Goal: Task Accomplishment & Management: Manage account settings

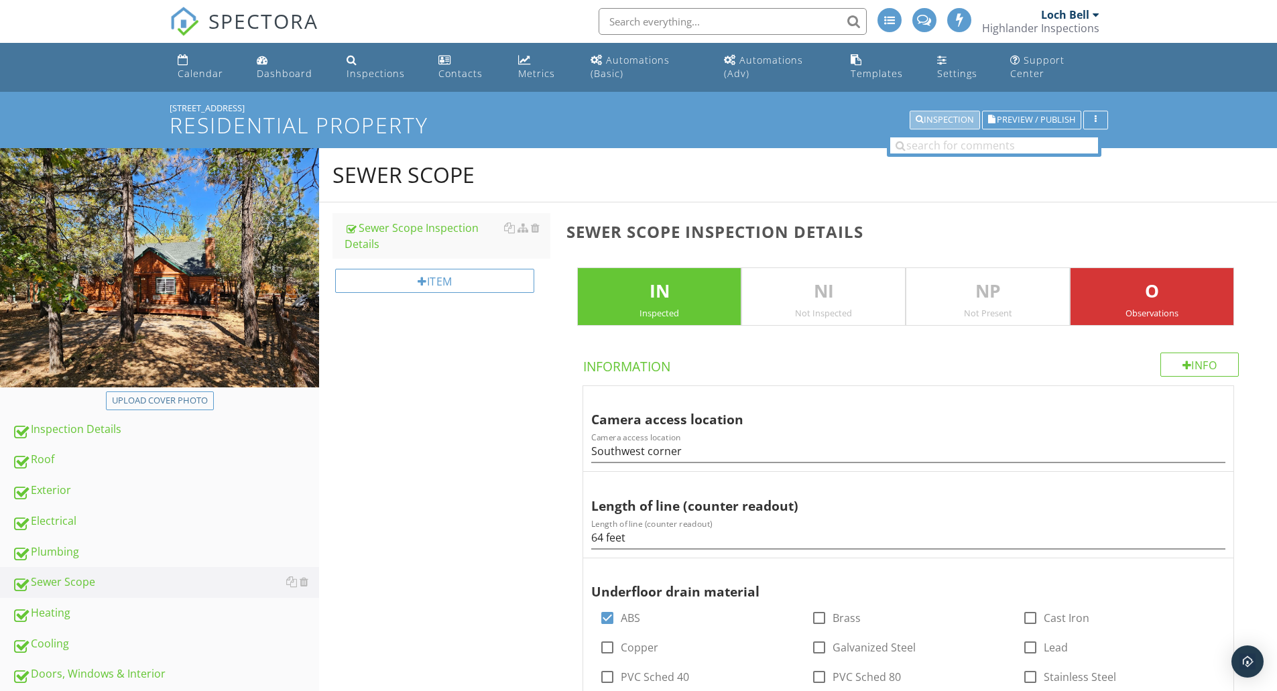
click at [946, 118] on div "Inspection" at bounding box center [945, 119] width 58 height 9
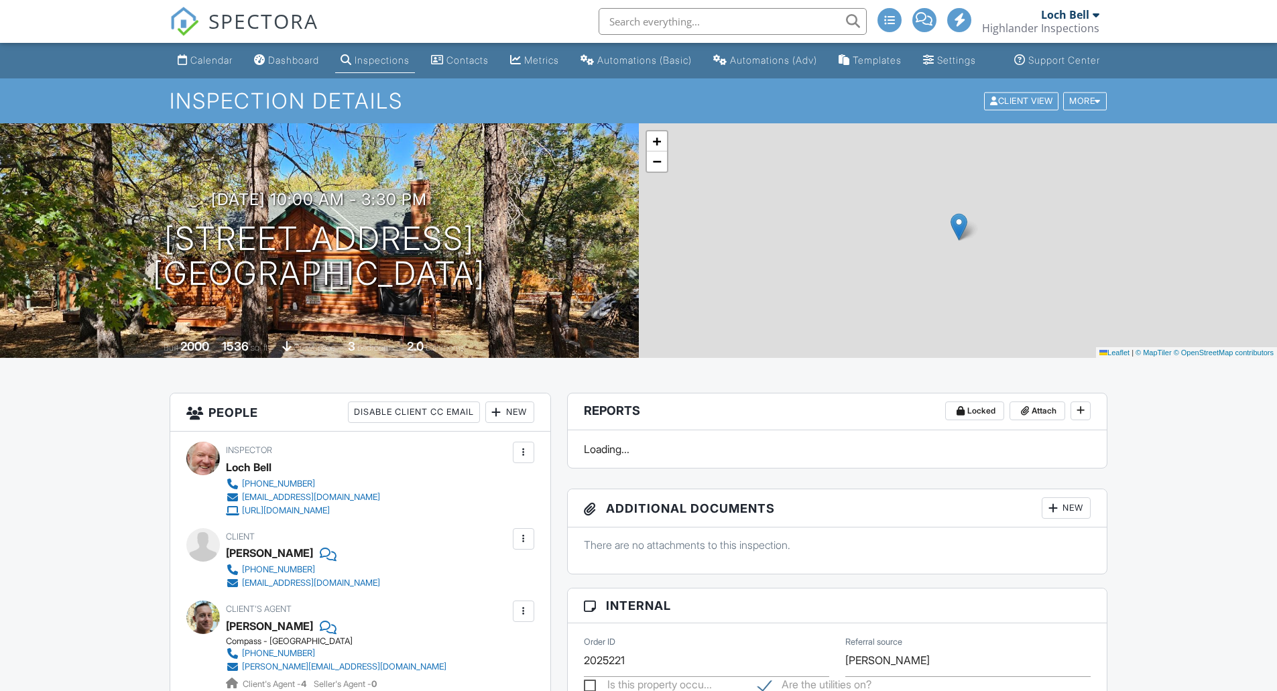
drag, startPoint x: 0, startPoint y: 0, endPoint x: 524, endPoint y: 616, distance: 808.4
click at [524, 616] on div at bounding box center [523, 611] width 21 height 21
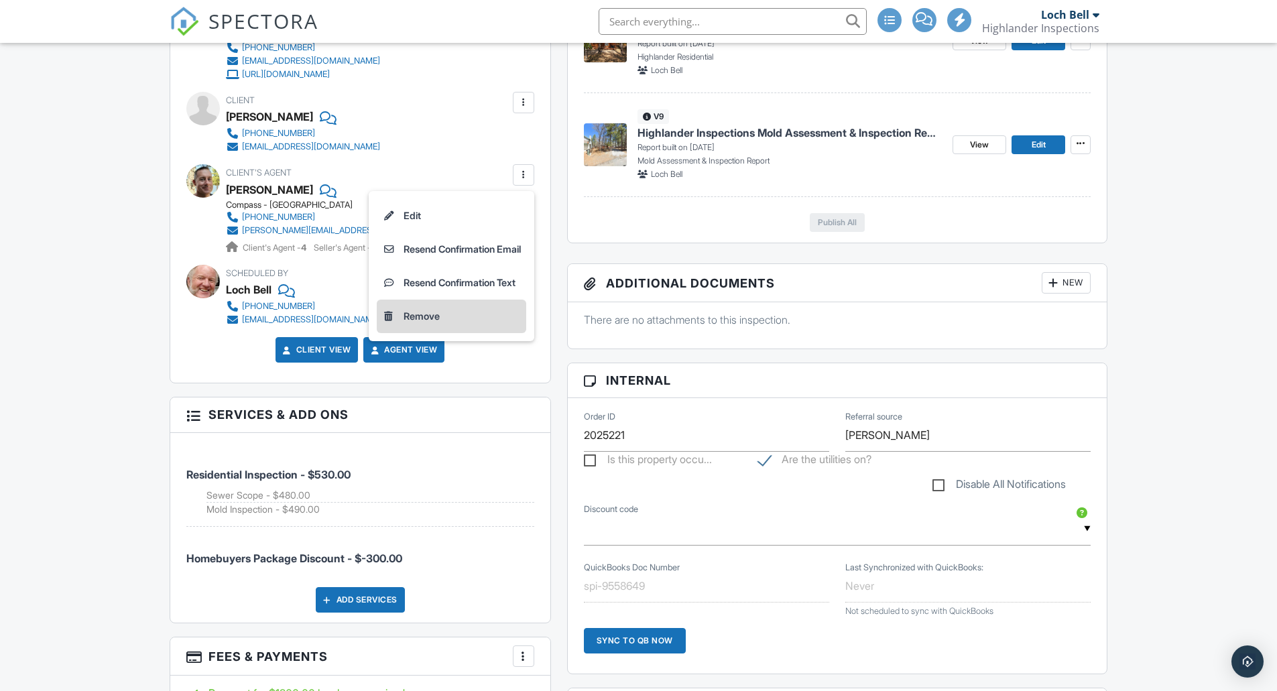
click at [398, 331] on li "Remove" at bounding box center [451, 317] width 149 height 34
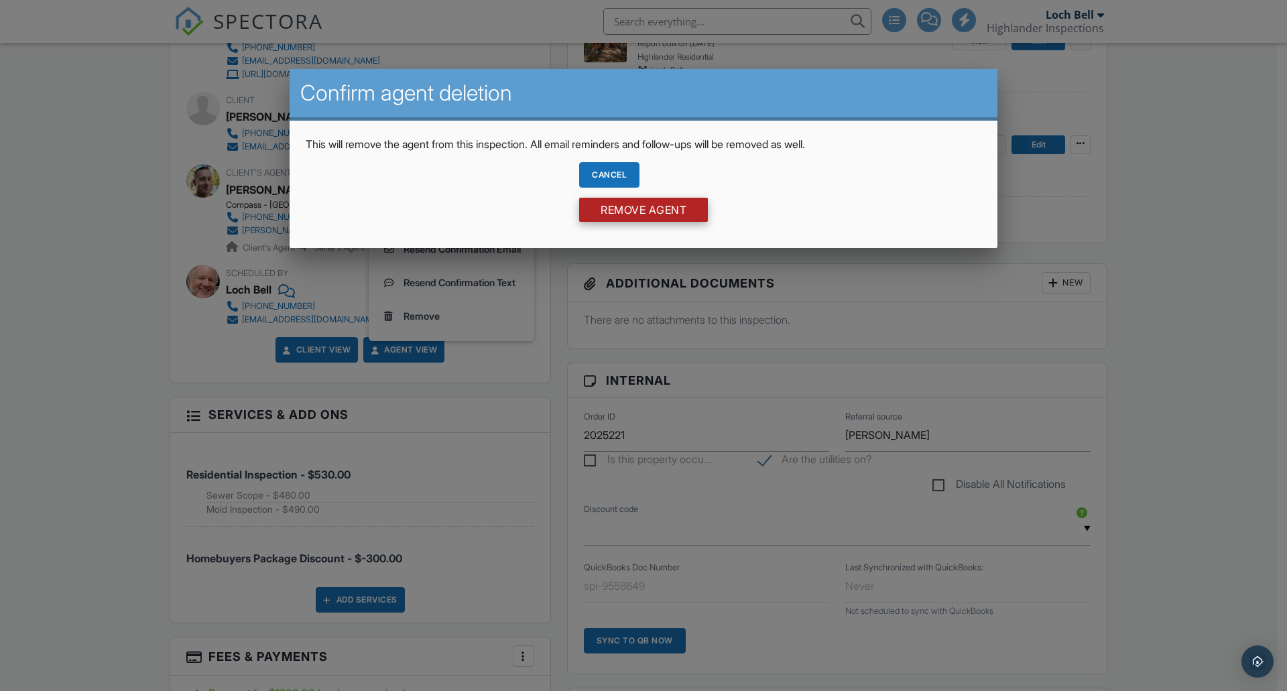
click at [670, 208] on input "Remove Agent" at bounding box center [643, 210] width 129 height 24
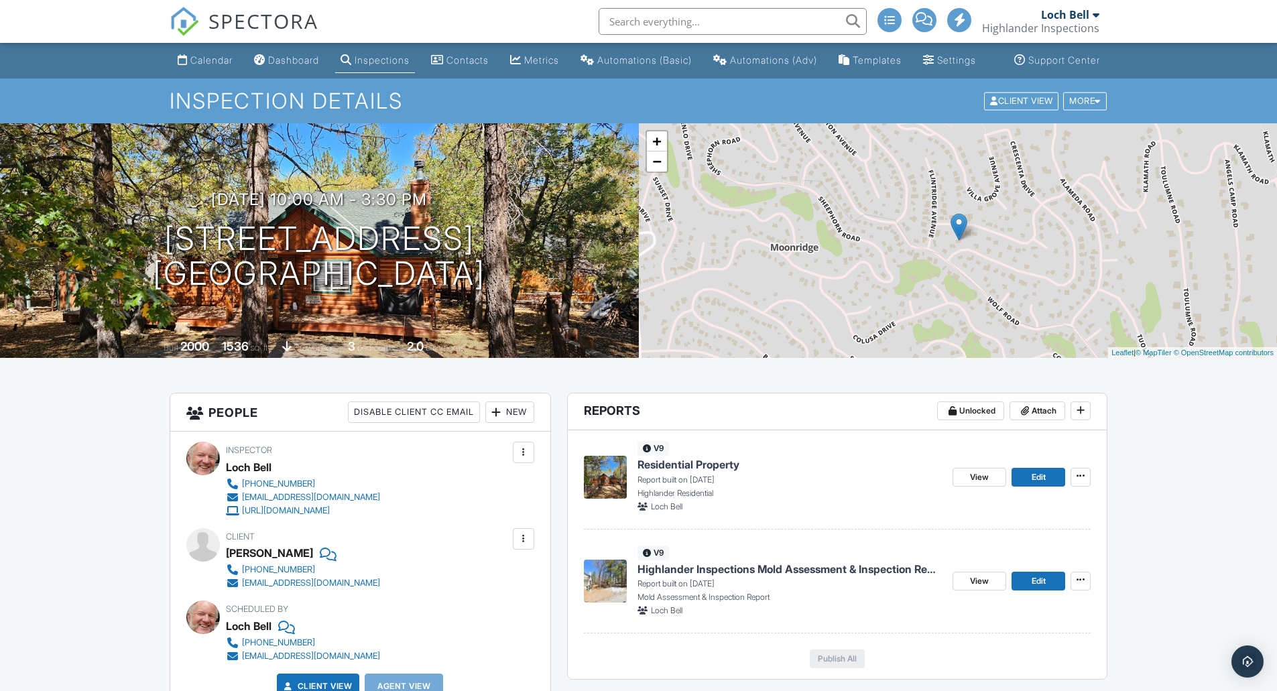
click at [511, 423] on div "New" at bounding box center [509, 412] width 49 height 21
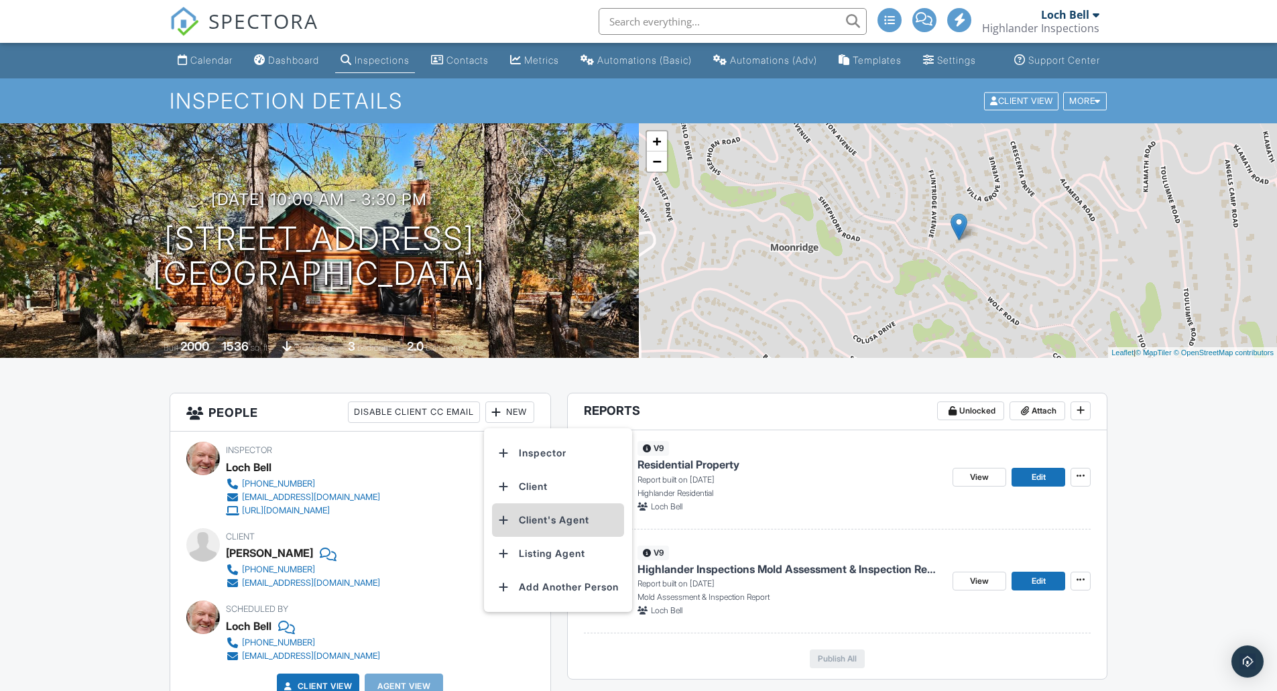
click at [547, 532] on li "Client's Agent" at bounding box center [558, 520] width 132 height 34
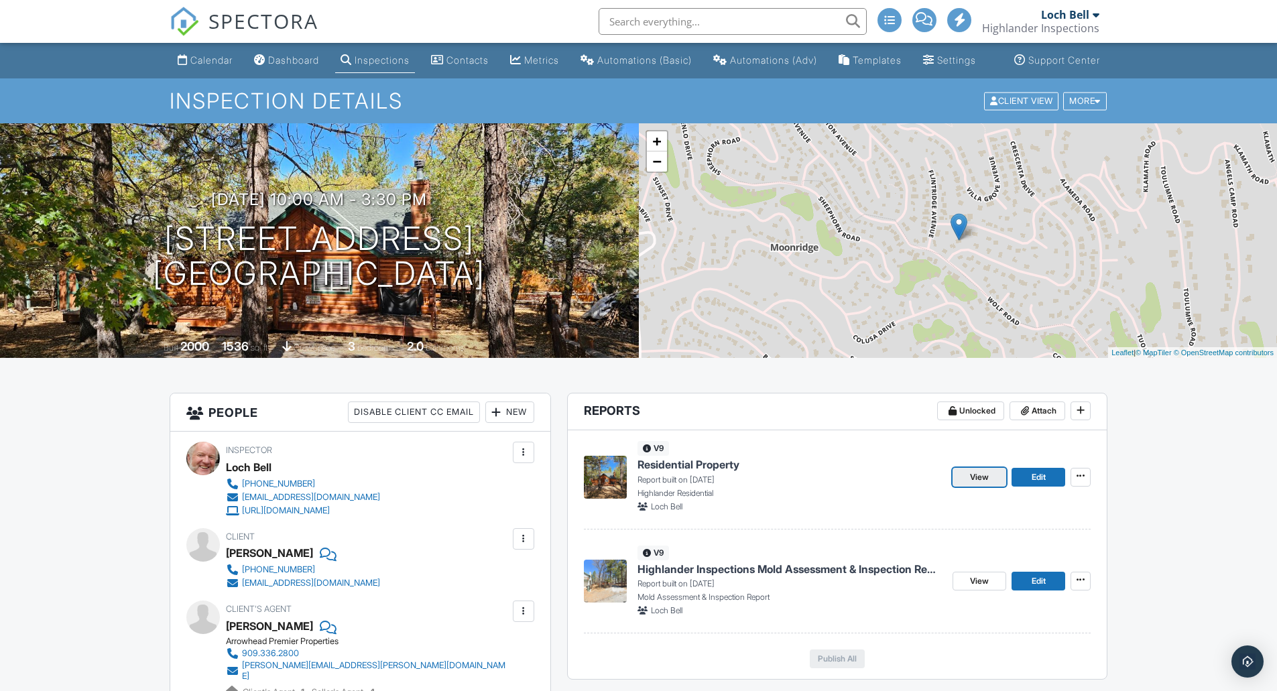
click at [978, 484] on span "View" at bounding box center [979, 477] width 19 height 13
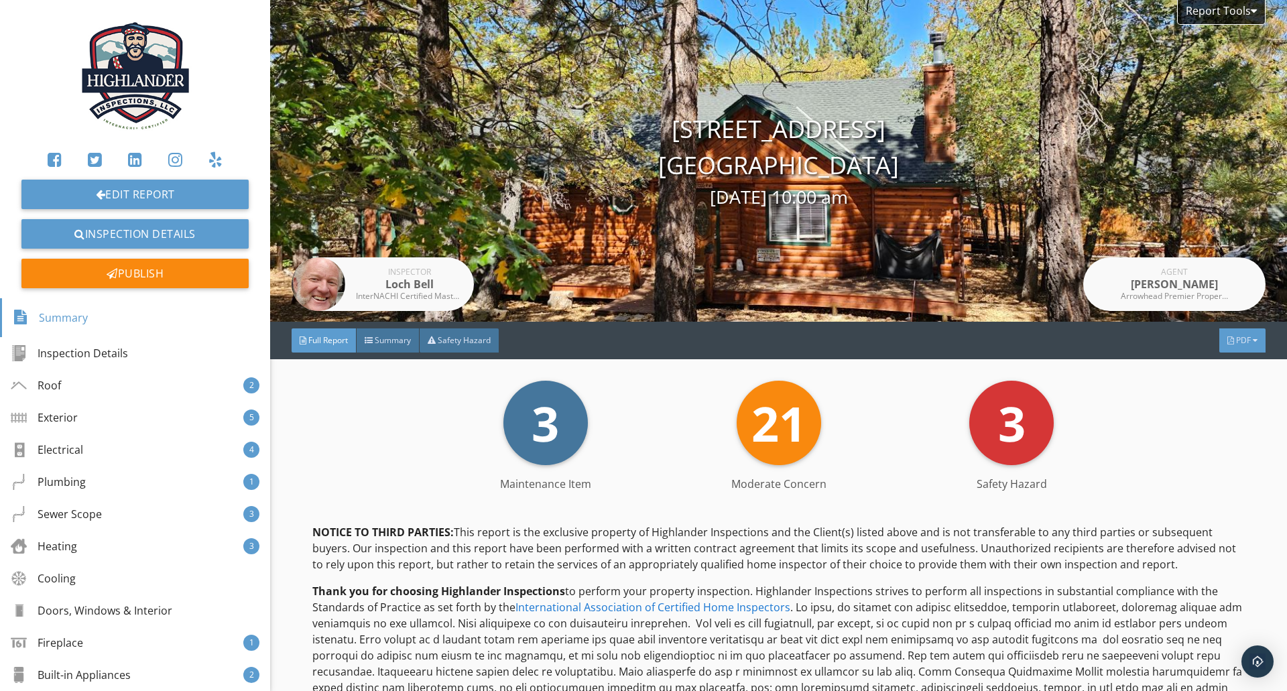
click at [1233, 334] on div "PDF" at bounding box center [1242, 340] width 46 height 24
click at [1223, 387] on div "Full Report" at bounding box center [1225, 387] width 86 height 16
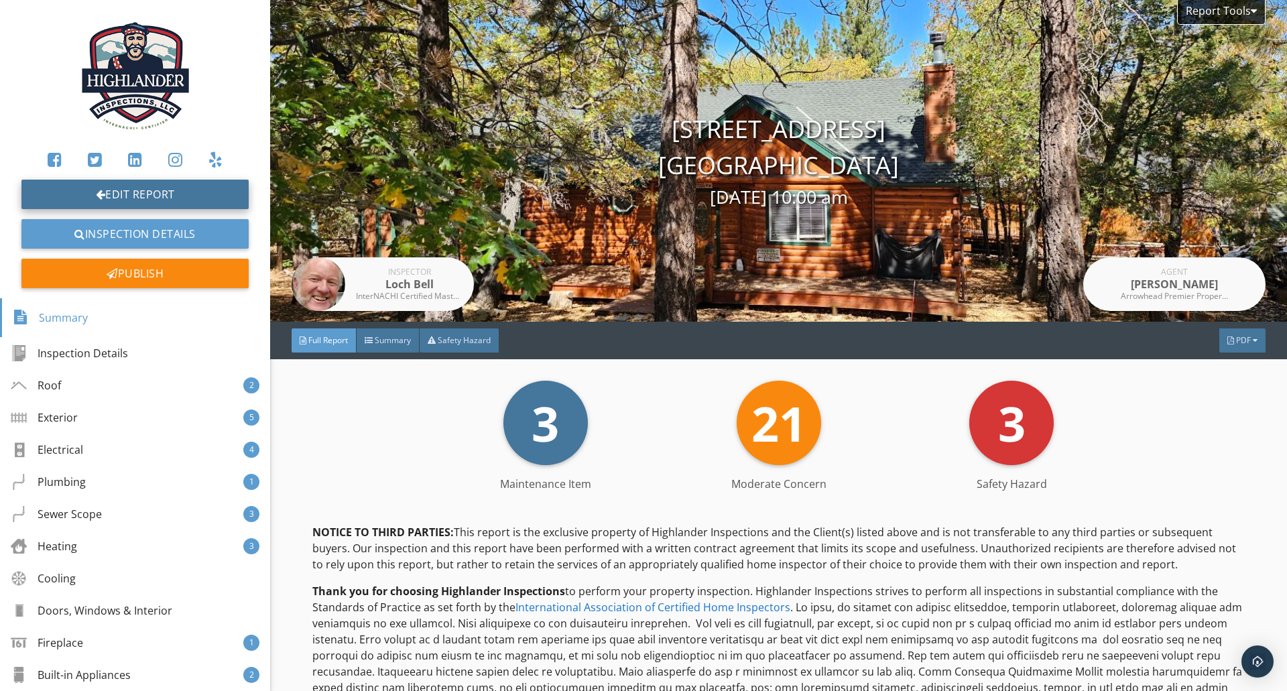
click at [143, 191] on link "Edit Report" at bounding box center [134, 194] width 227 height 29
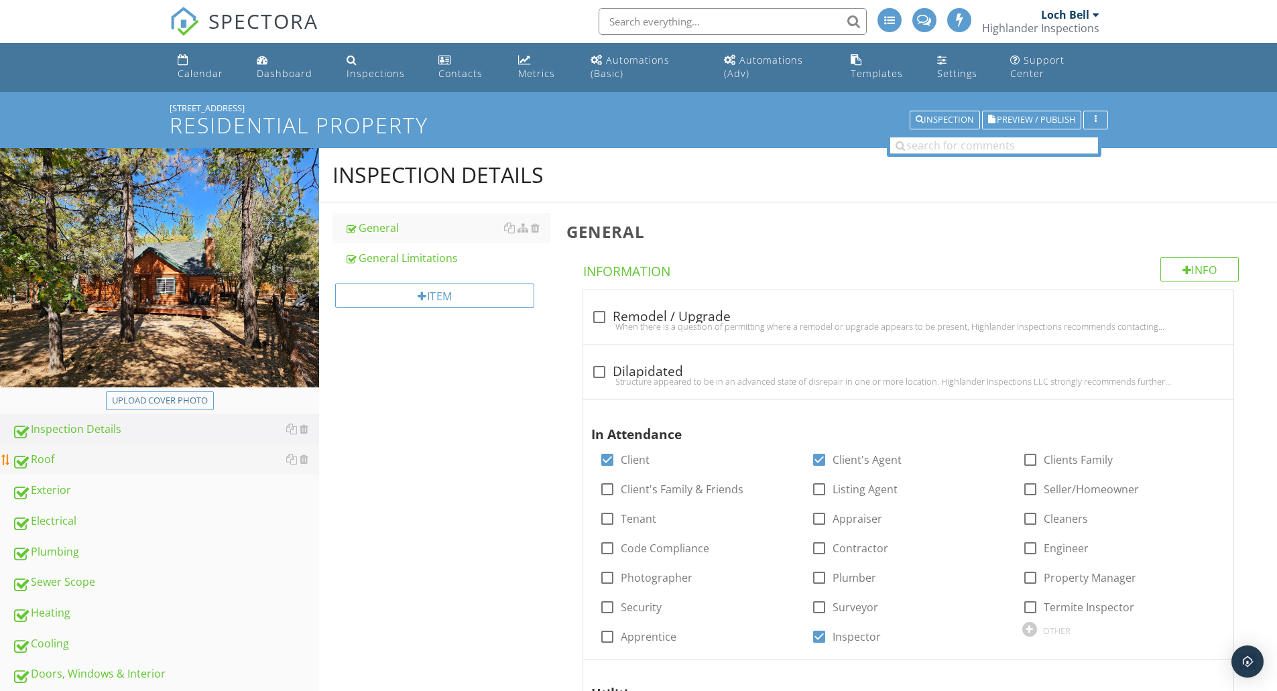
click at [56, 456] on div "Roof" at bounding box center [165, 459] width 307 height 17
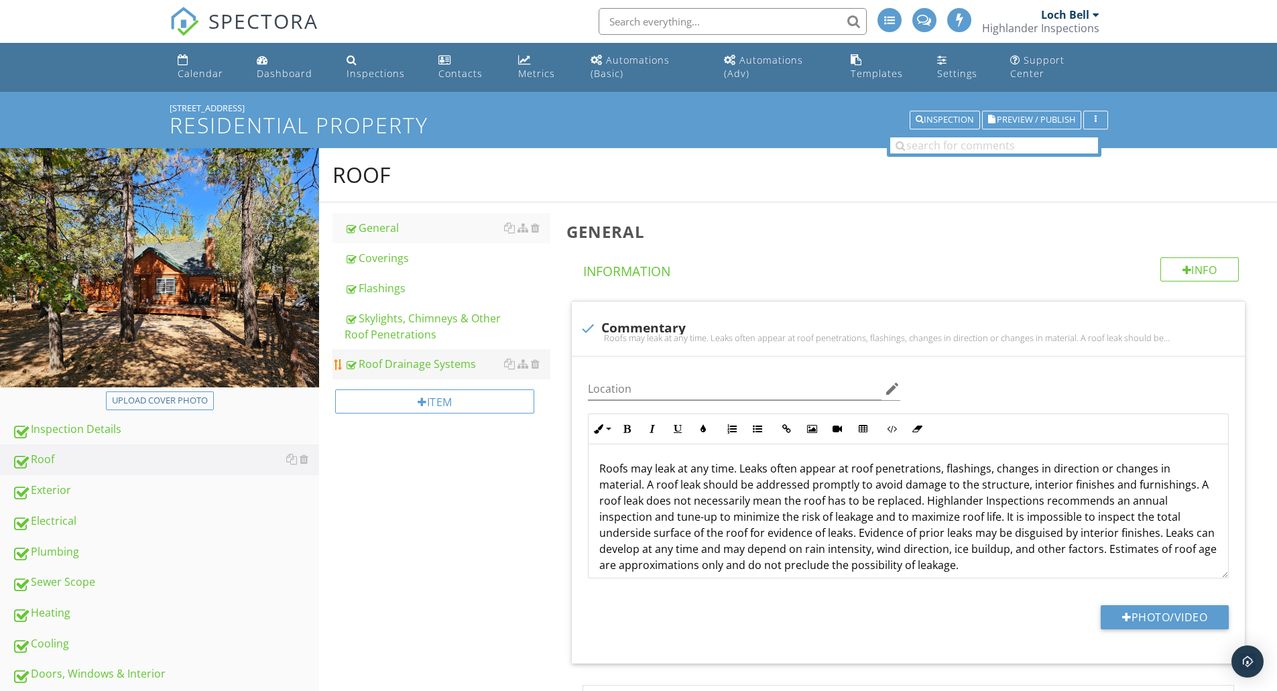
click at [455, 367] on div "Roof Drainage Systems" at bounding box center [448, 364] width 206 height 16
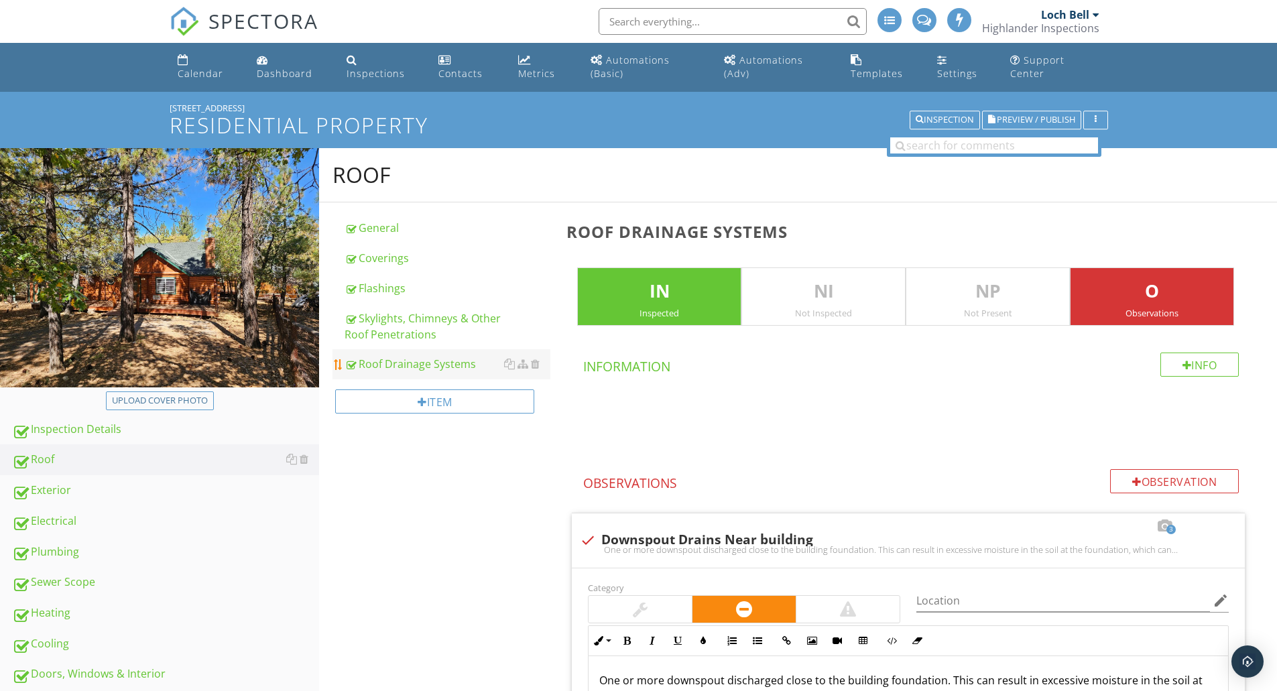
scroll to position [447, 0]
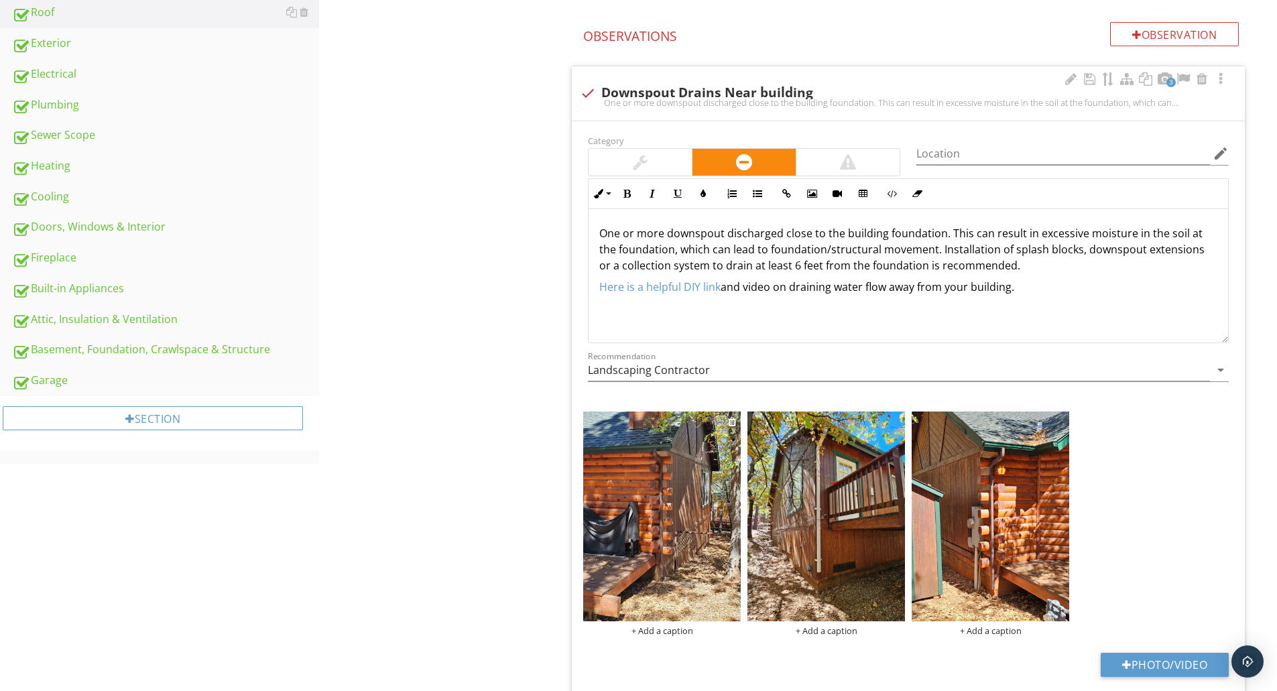
click at [668, 473] on img at bounding box center [662, 517] width 158 height 210
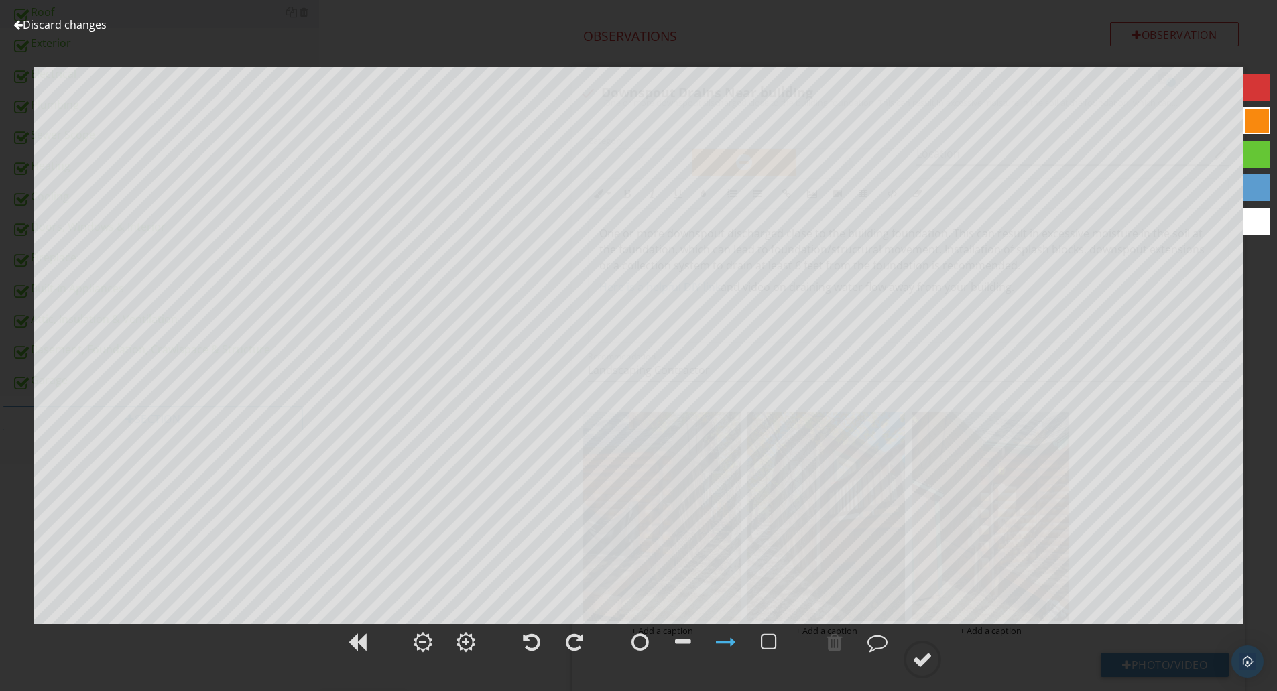
click at [1253, 223] on div at bounding box center [1256, 221] width 27 height 27
click at [922, 660] on div at bounding box center [922, 660] width 20 height 20
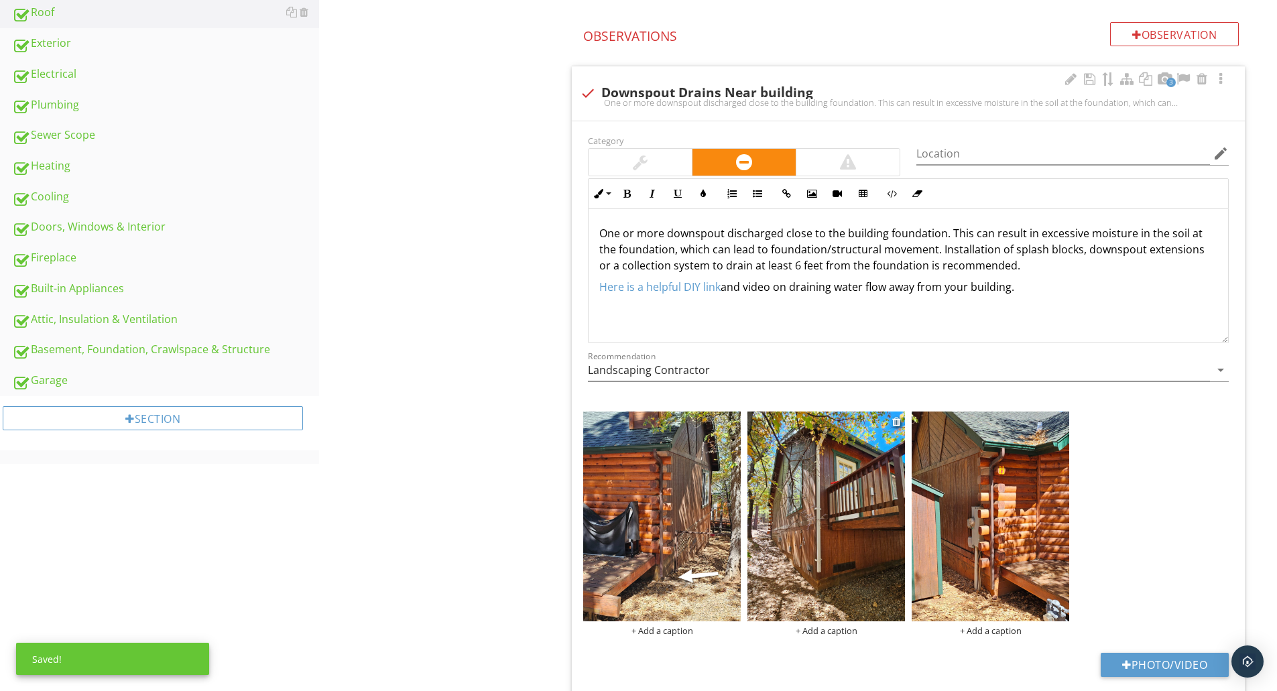
click at [873, 517] on img at bounding box center [826, 517] width 158 height 210
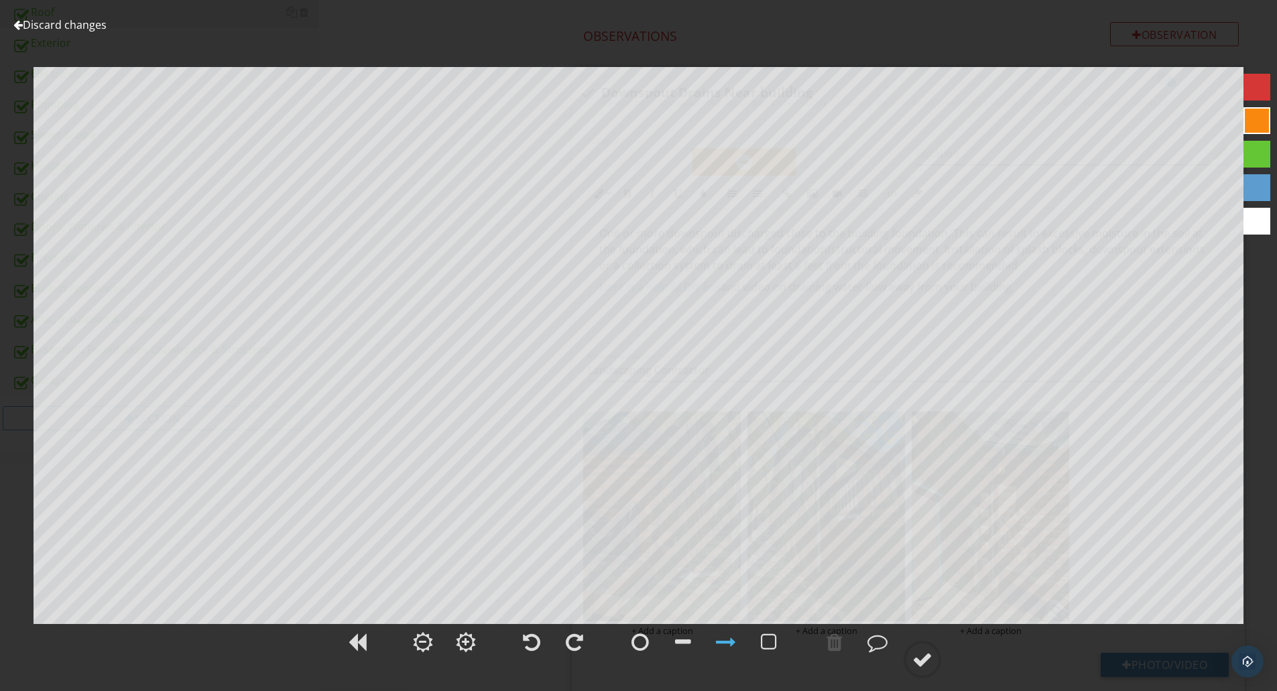
click at [1245, 229] on div at bounding box center [1256, 221] width 27 height 27
click at [926, 654] on div at bounding box center [922, 660] width 20 height 20
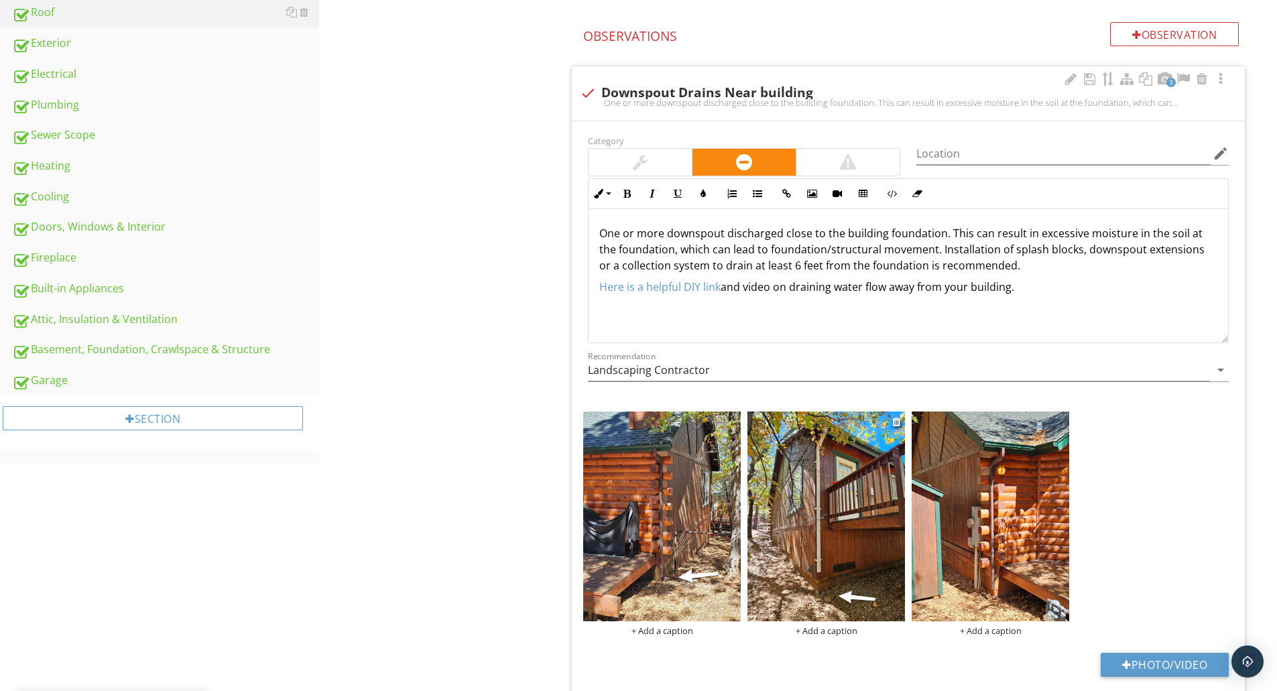
click at [765, 557] on img at bounding box center [826, 517] width 158 height 210
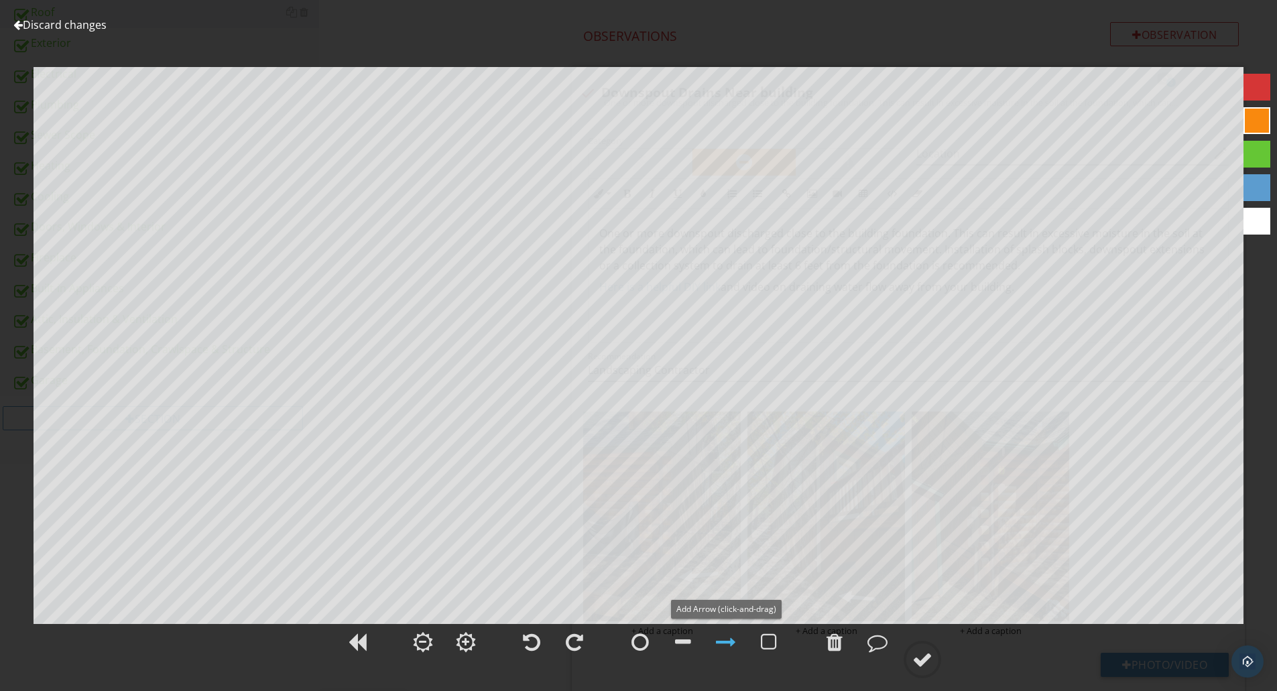
click at [723, 642] on div at bounding box center [726, 642] width 20 height 20
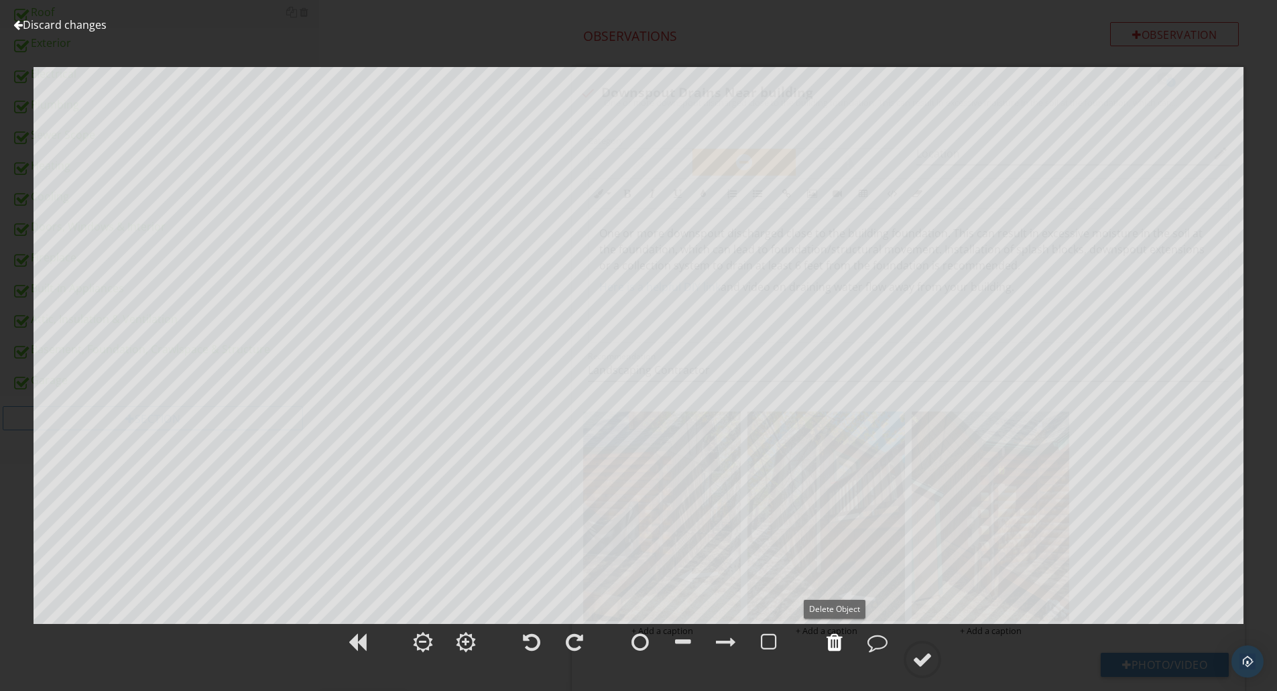
click at [841, 644] on div at bounding box center [834, 642] width 16 height 20
click at [723, 639] on div at bounding box center [726, 642] width 20 height 20
click at [1262, 214] on div at bounding box center [1256, 221] width 27 height 27
click at [924, 659] on div at bounding box center [922, 660] width 20 height 20
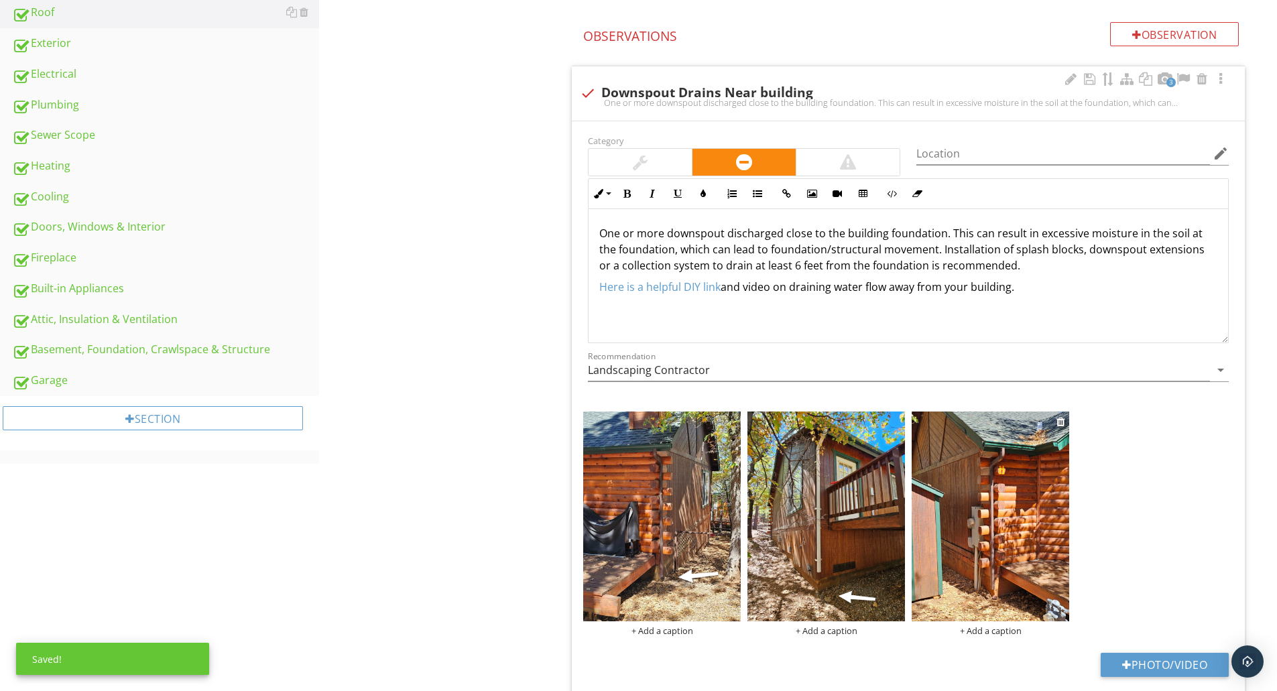
click at [966, 570] on img at bounding box center [991, 517] width 158 height 210
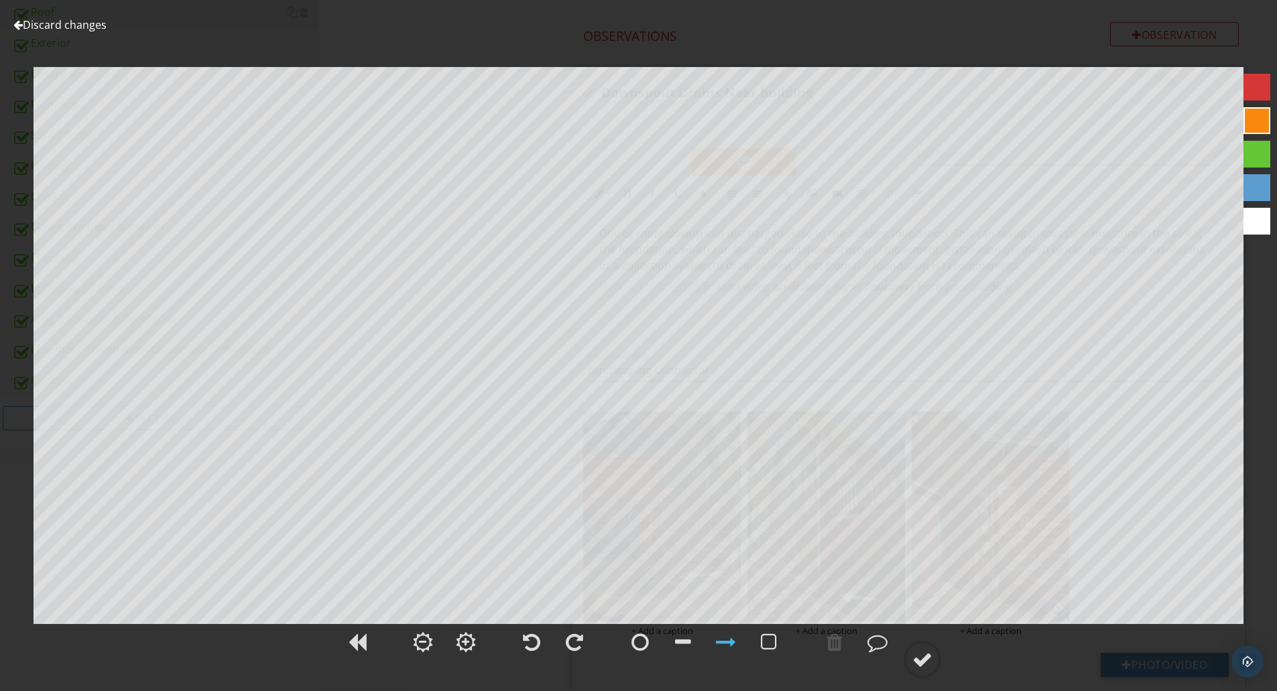
click at [1255, 219] on div at bounding box center [1256, 221] width 27 height 27
click at [919, 658] on div at bounding box center [922, 660] width 20 height 20
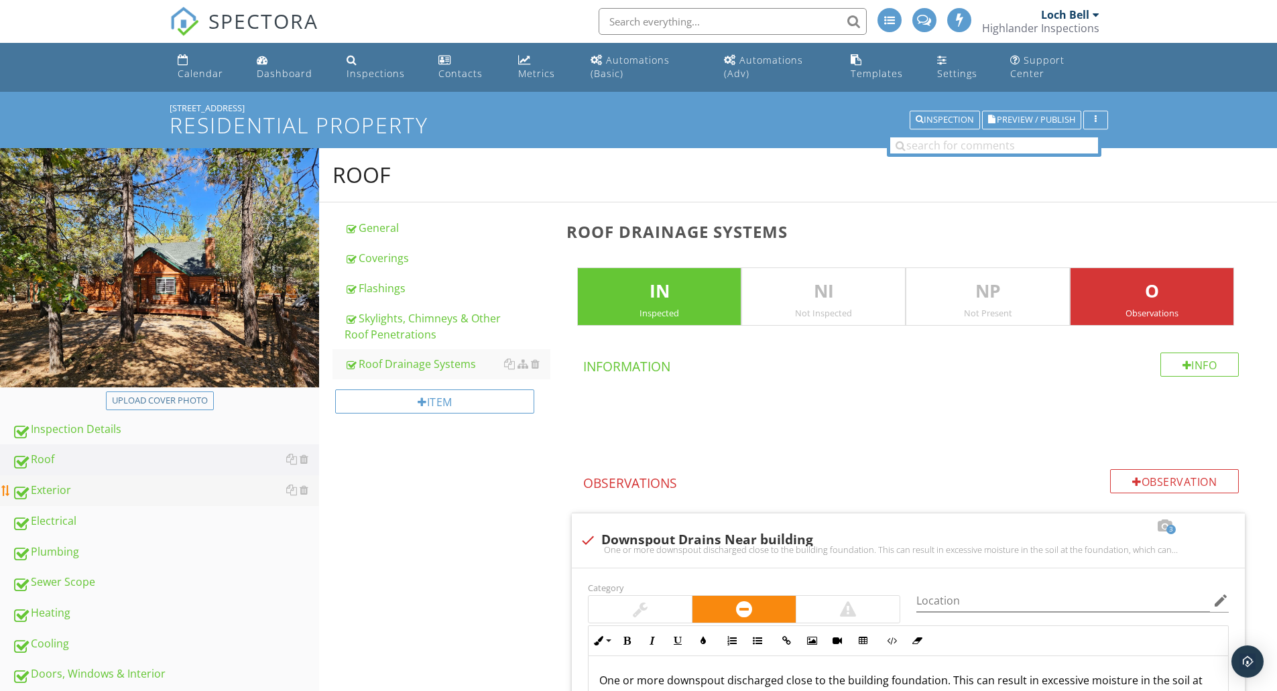
click at [55, 487] on div "Exterior" at bounding box center [165, 490] width 307 height 17
type textarea "<p>One or more downspout discharged close to the building foundation. This can …"
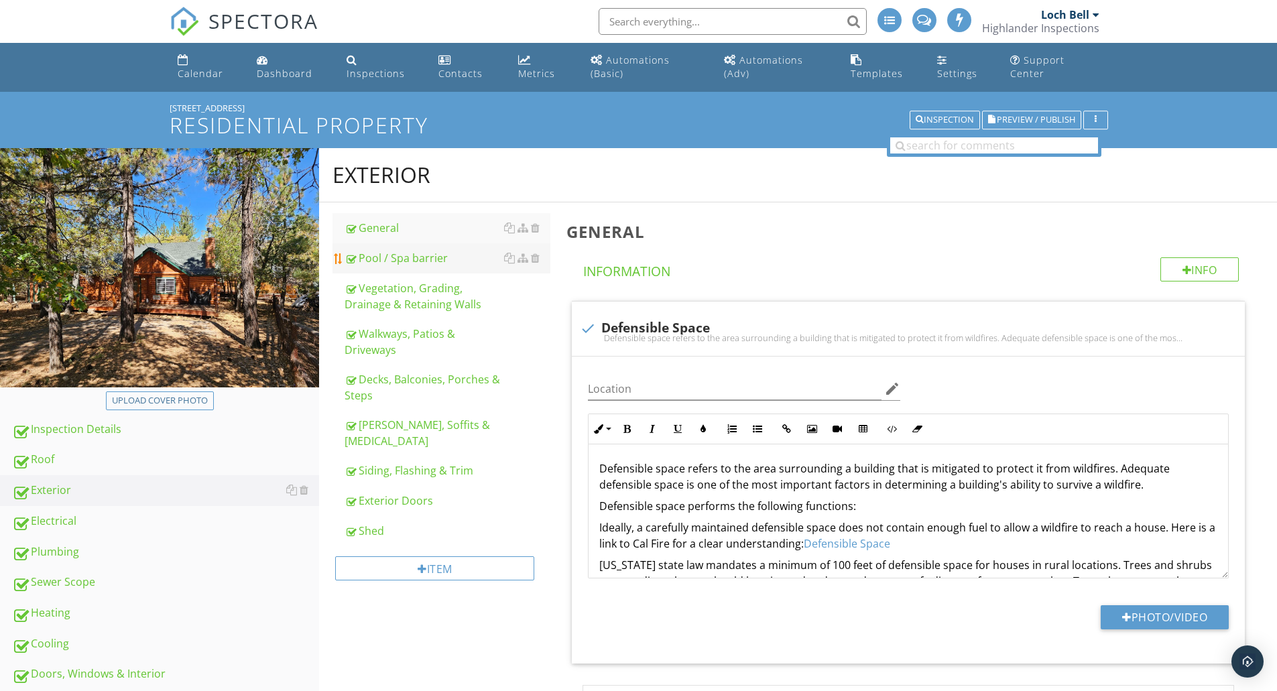
click at [450, 254] on div "Pool / Spa barrier" at bounding box center [448, 258] width 206 height 16
type textarea "<p>Defensible space refers to the area surrounding a building that is mitigated…"
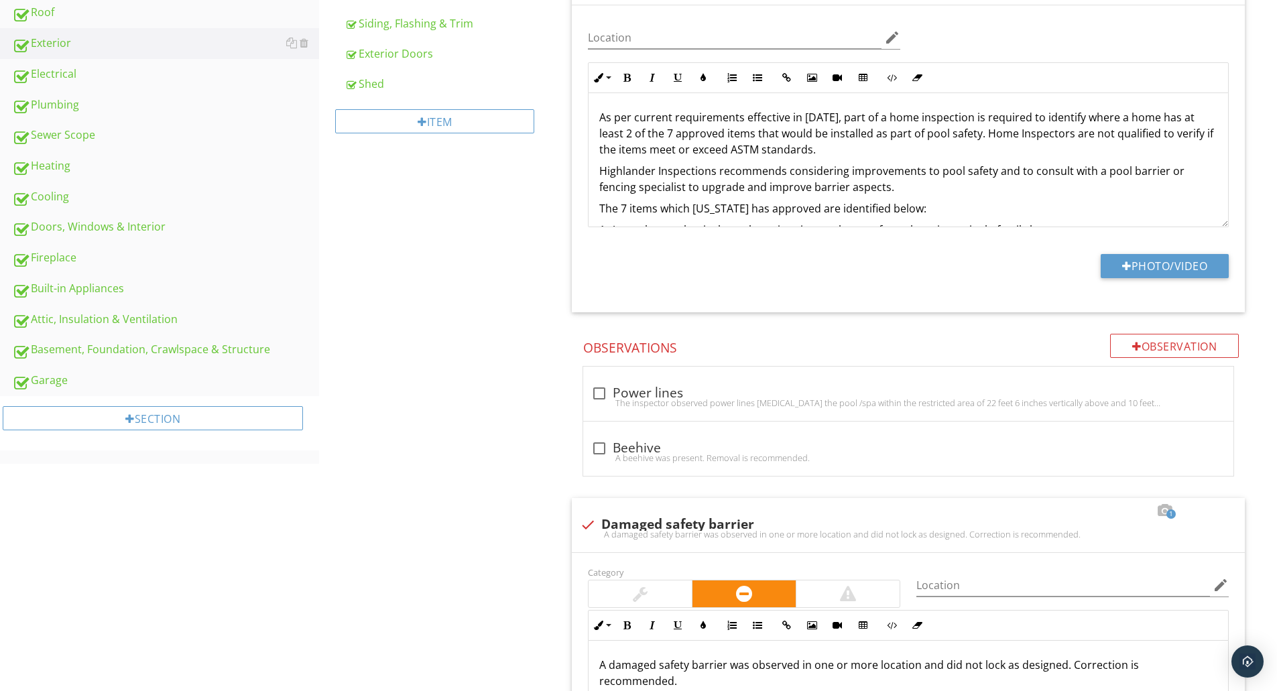
scroll to position [894, 0]
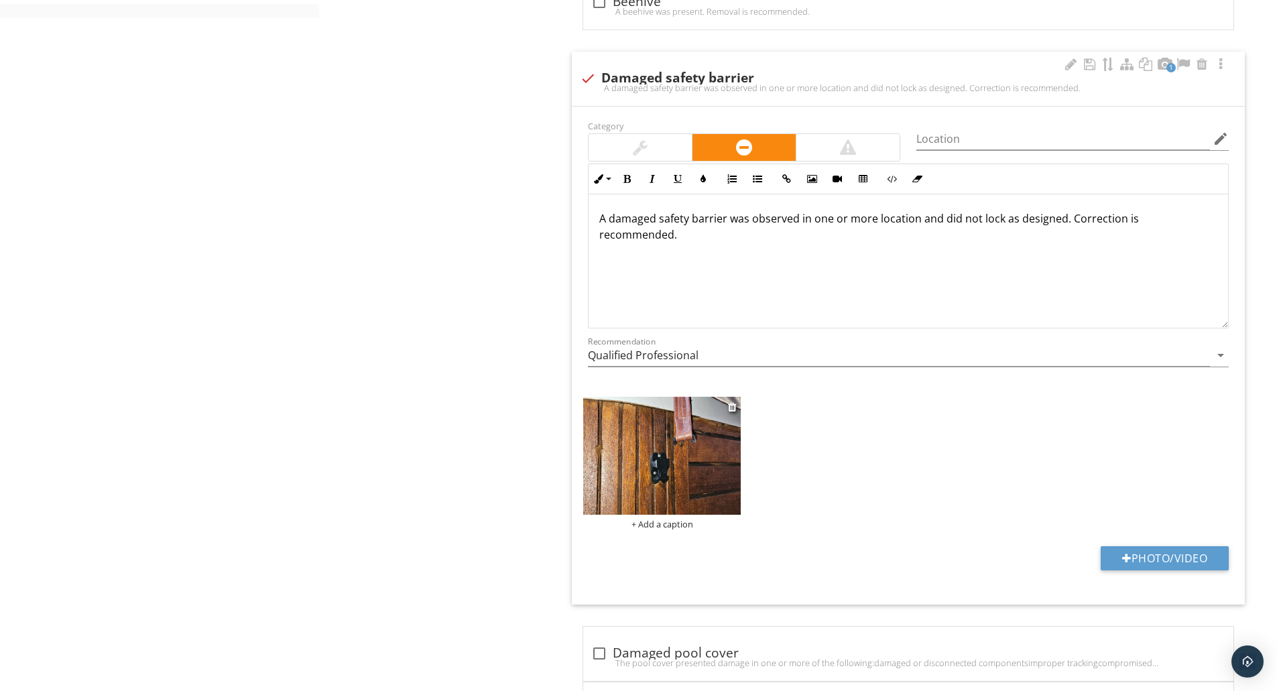
click at [637, 439] on img at bounding box center [662, 456] width 158 height 118
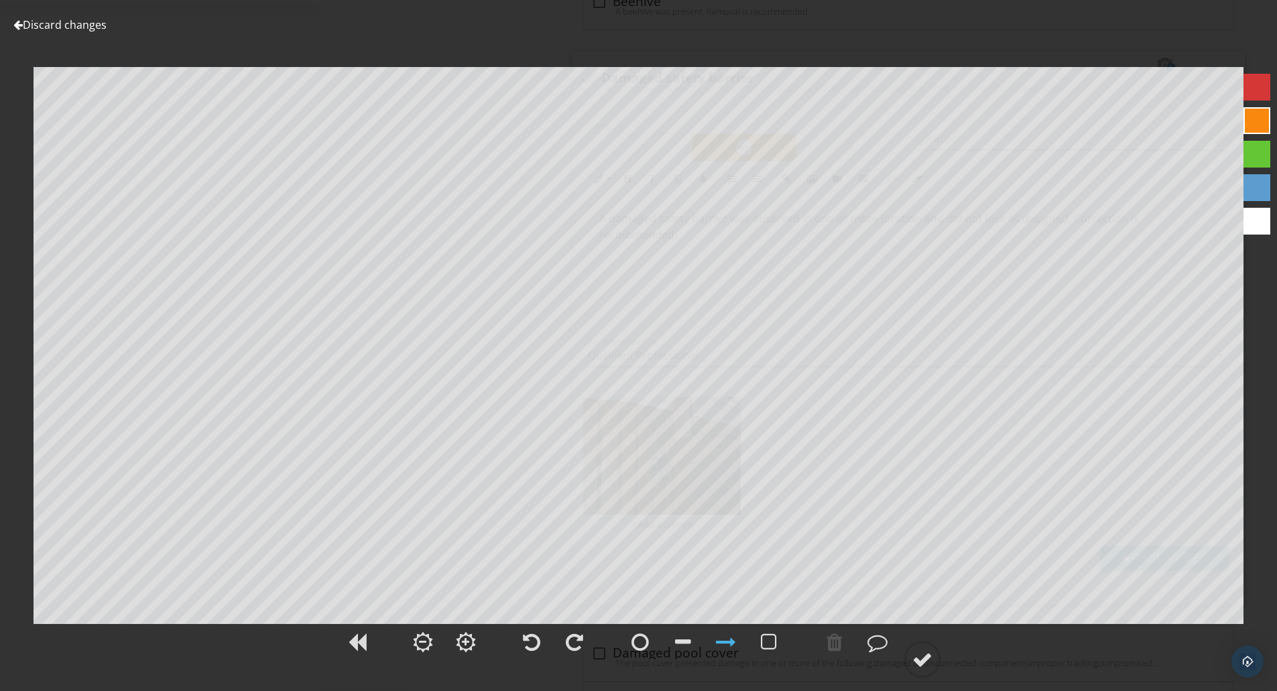
click at [1252, 217] on div at bounding box center [1256, 221] width 27 height 27
click at [924, 660] on div at bounding box center [922, 660] width 20 height 20
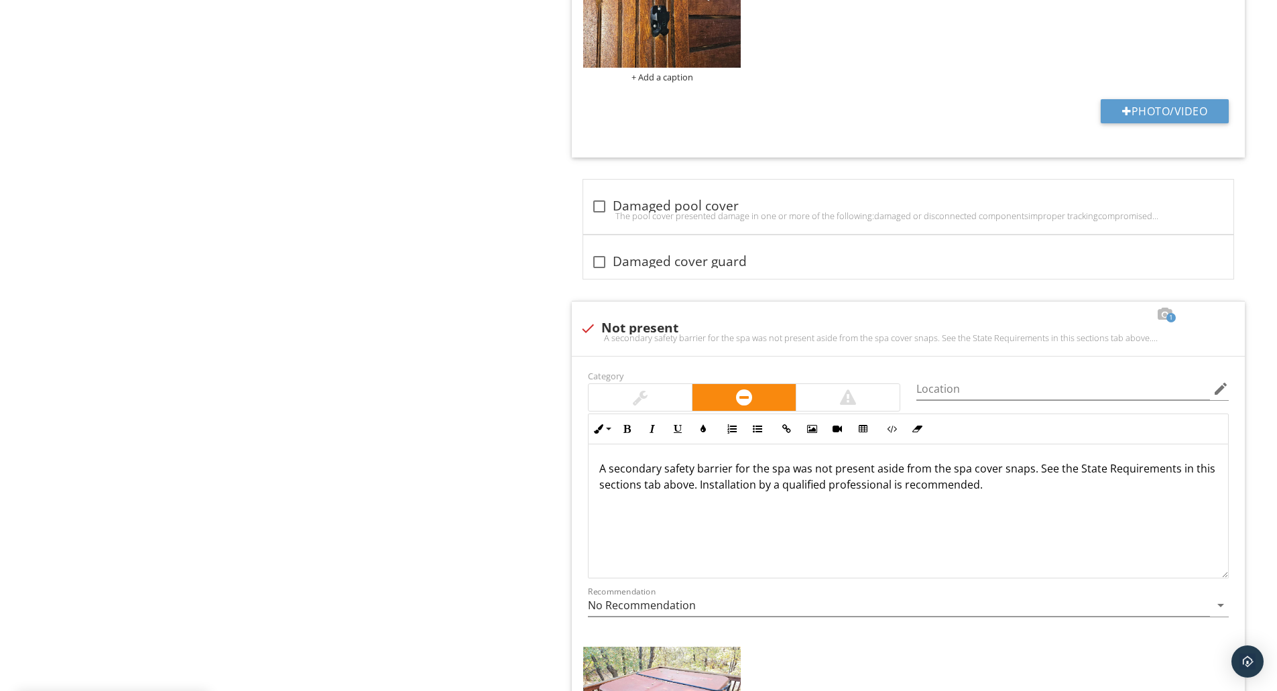
scroll to position [1788, 0]
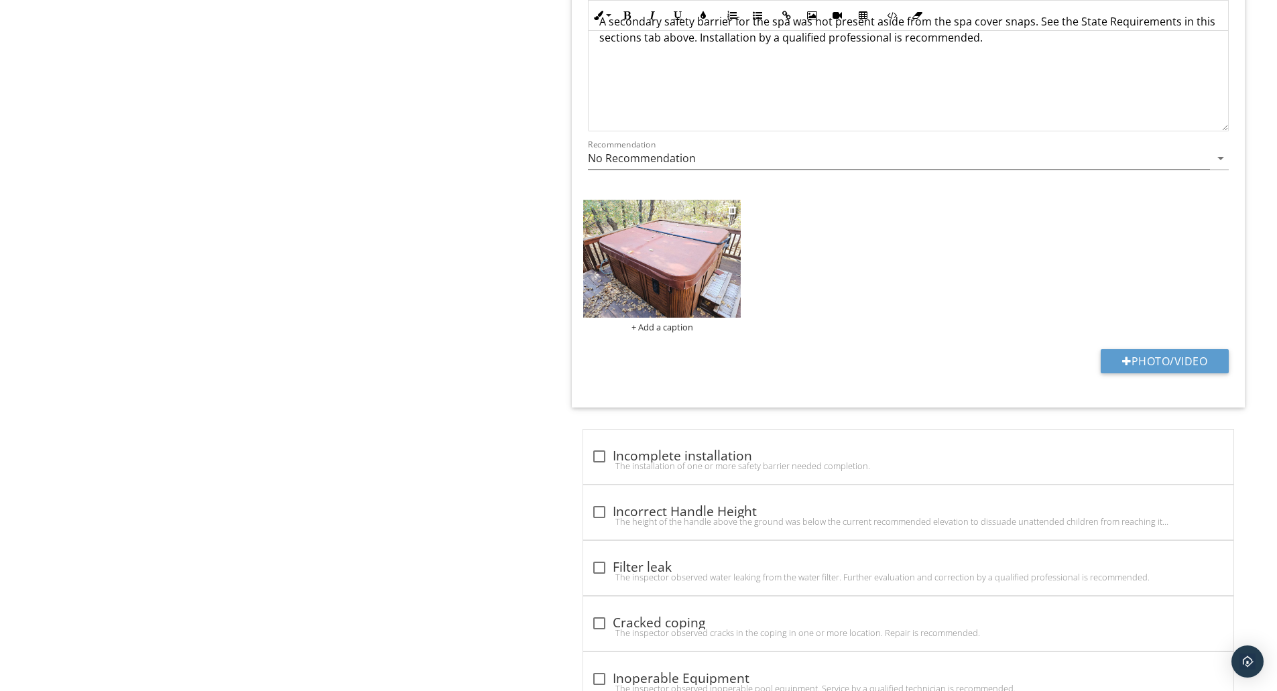
click at [685, 264] on img at bounding box center [662, 259] width 158 height 118
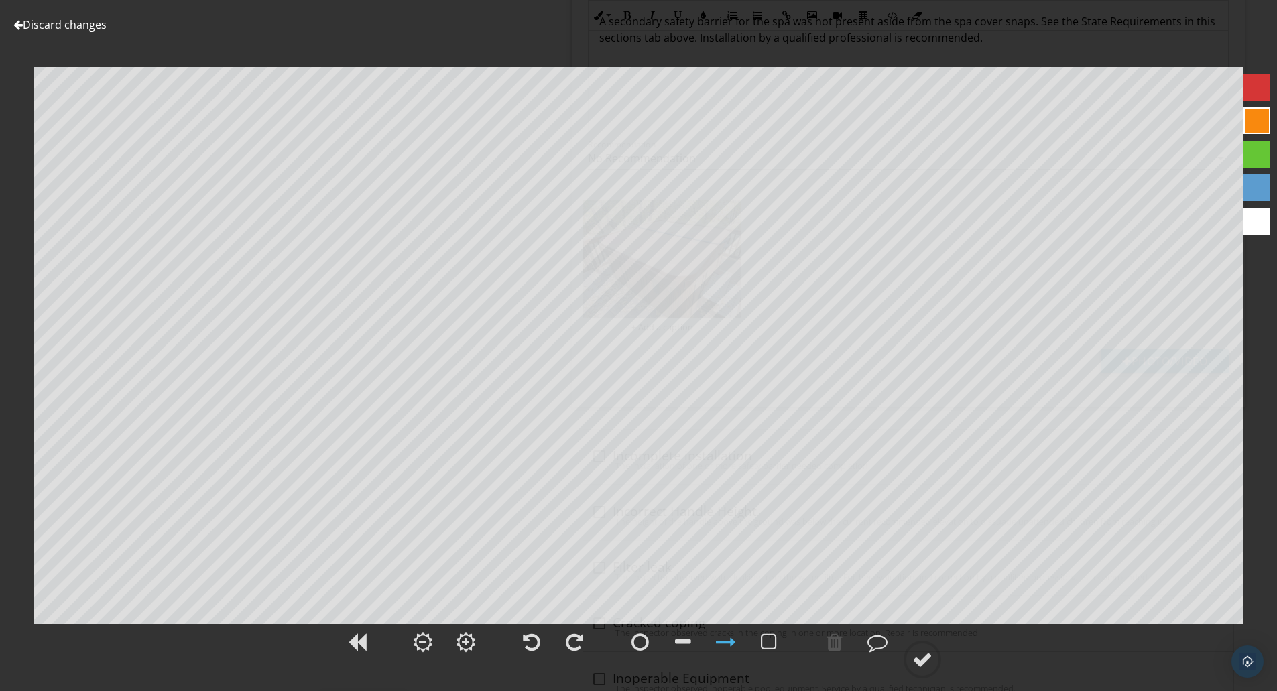
click at [1258, 221] on div at bounding box center [1256, 221] width 27 height 27
click at [649, 650] on div at bounding box center [640, 642] width 34 height 34
click at [646, 643] on div at bounding box center [639, 642] width 17 height 20
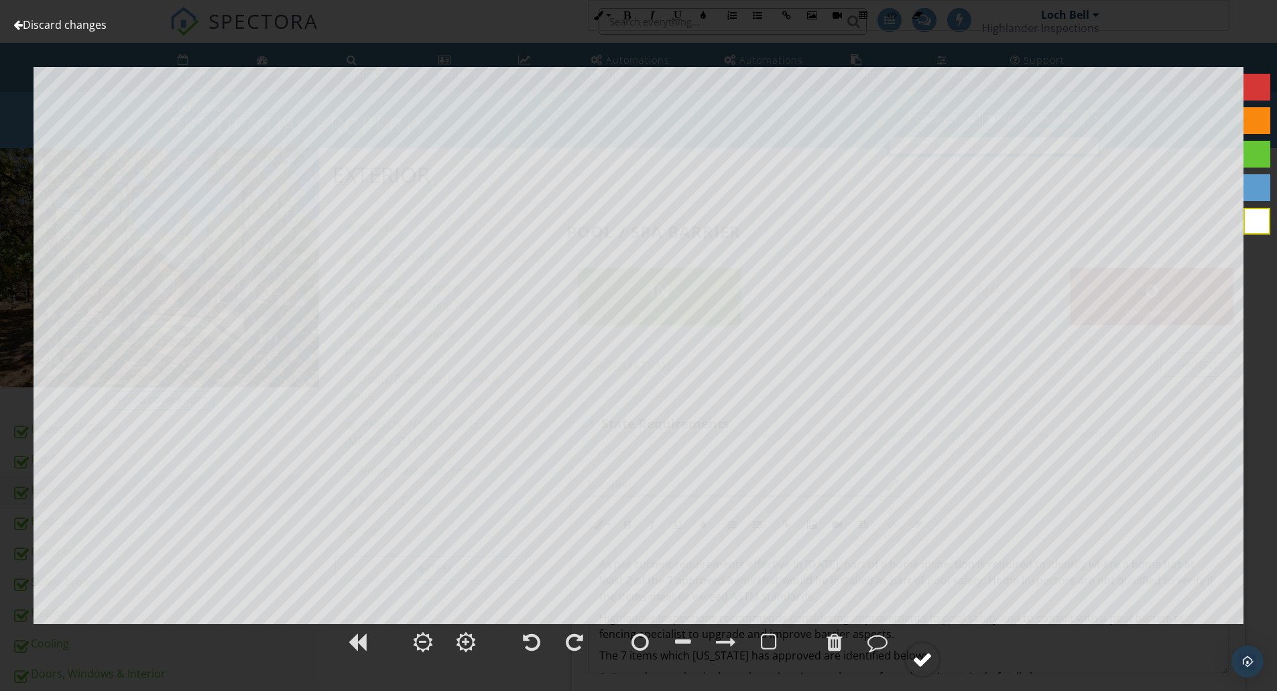
scroll to position [1788, 0]
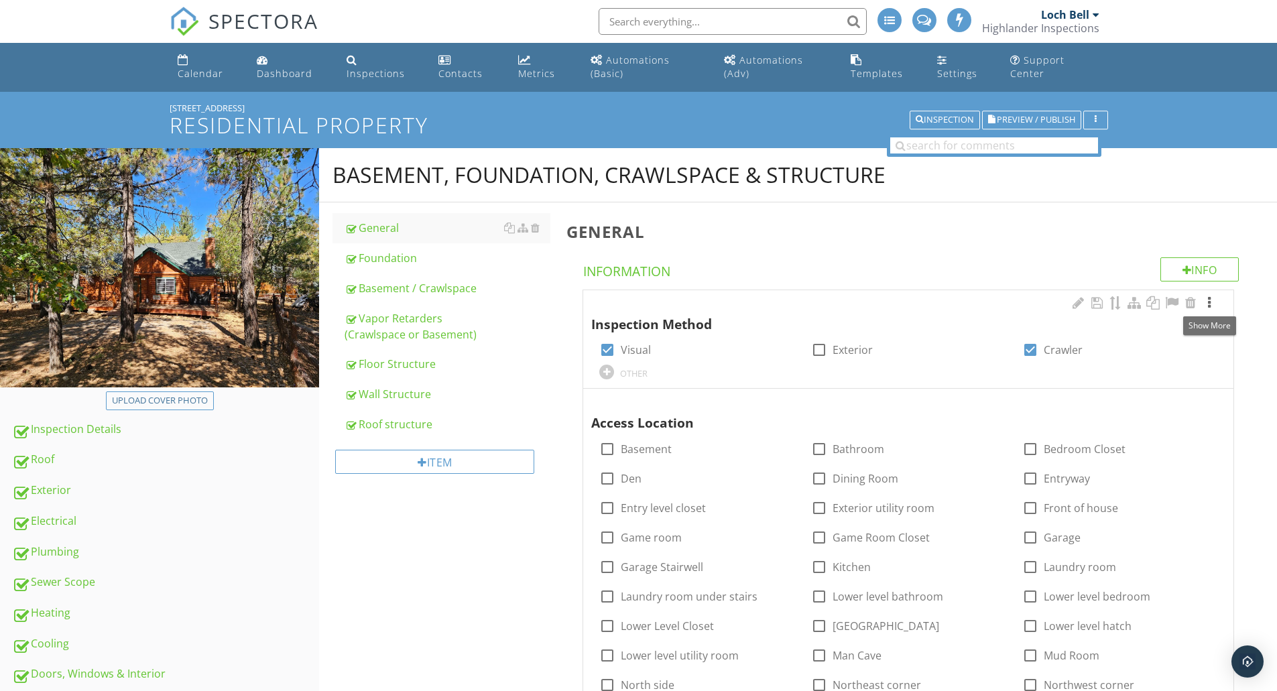
click at [1209, 302] on div at bounding box center [1209, 302] width 16 height 13
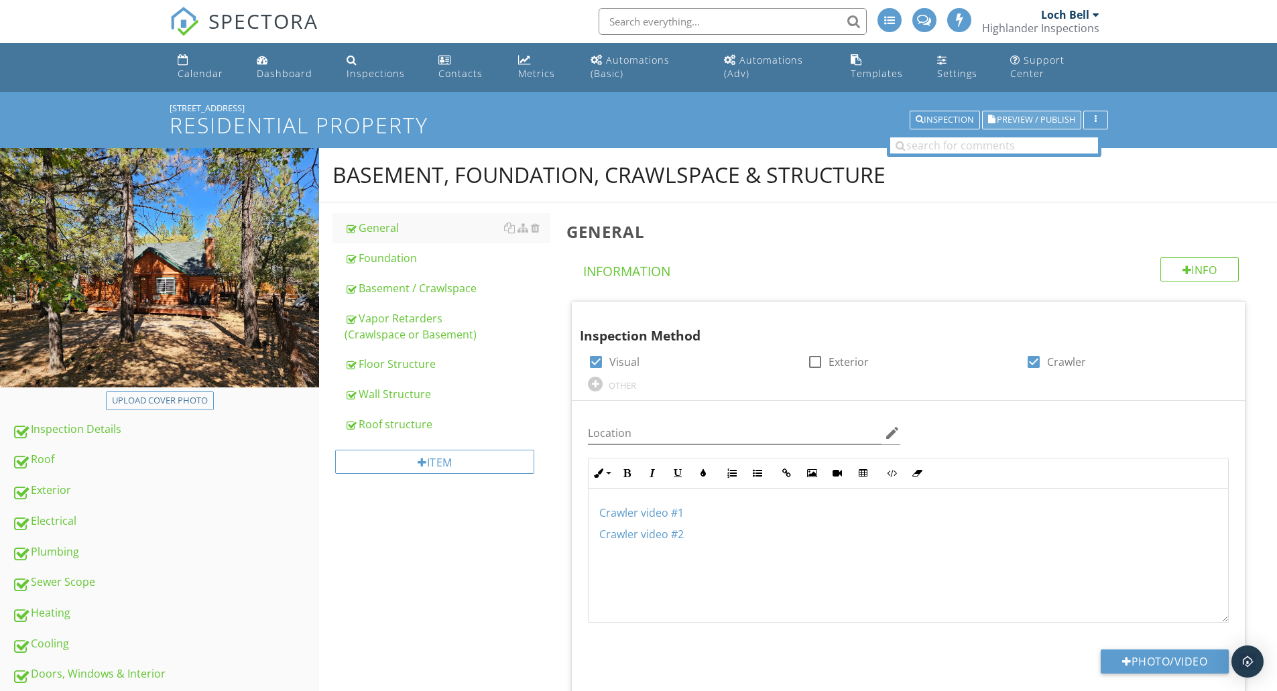
click at [1027, 119] on span "Preview / Publish" at bounding box center [1036, 120] width 78 height 9
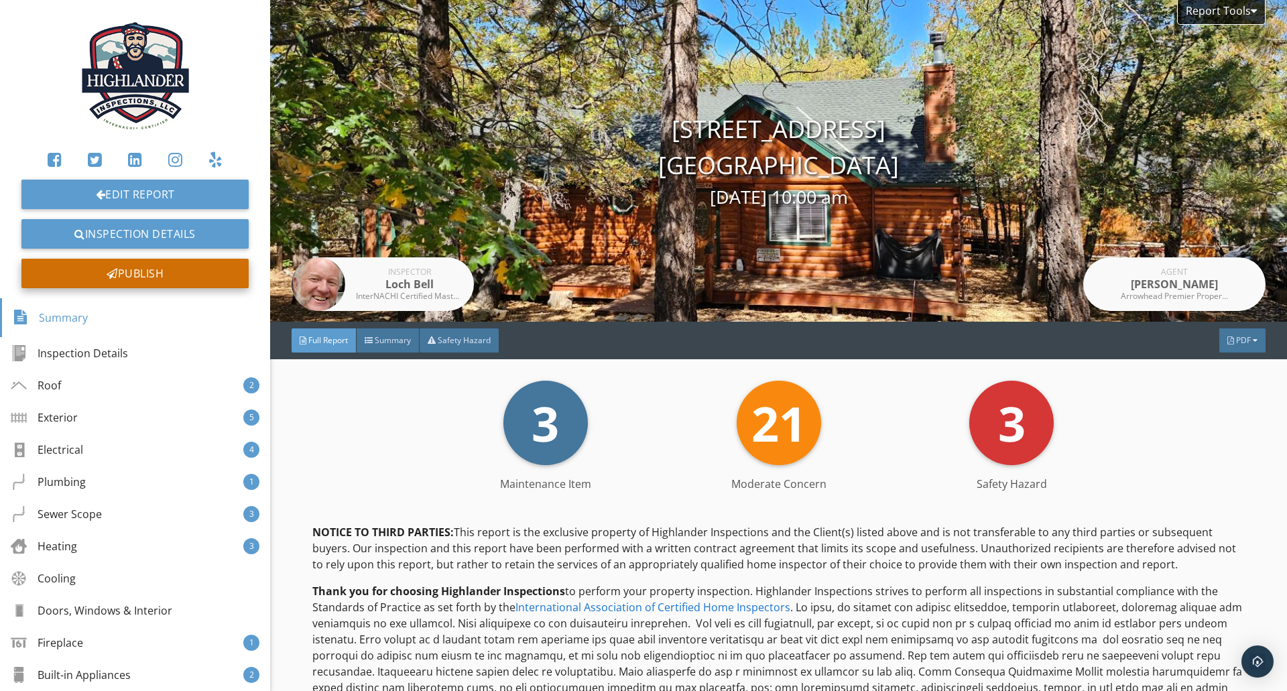
click at [133, 272] on div "Publish" at bounding box center [134, 273] width 227 height 29
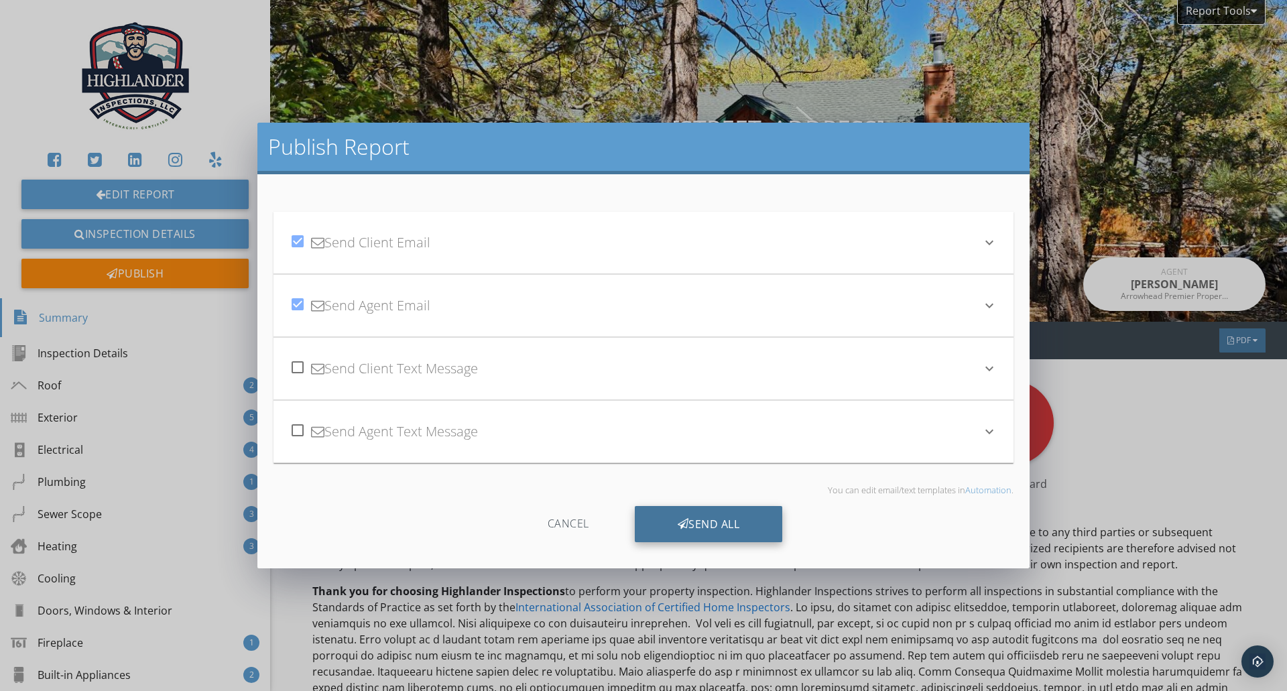
click at [668, 526] on div "Send All" at bounding box center [709, 524] width 148 height 36
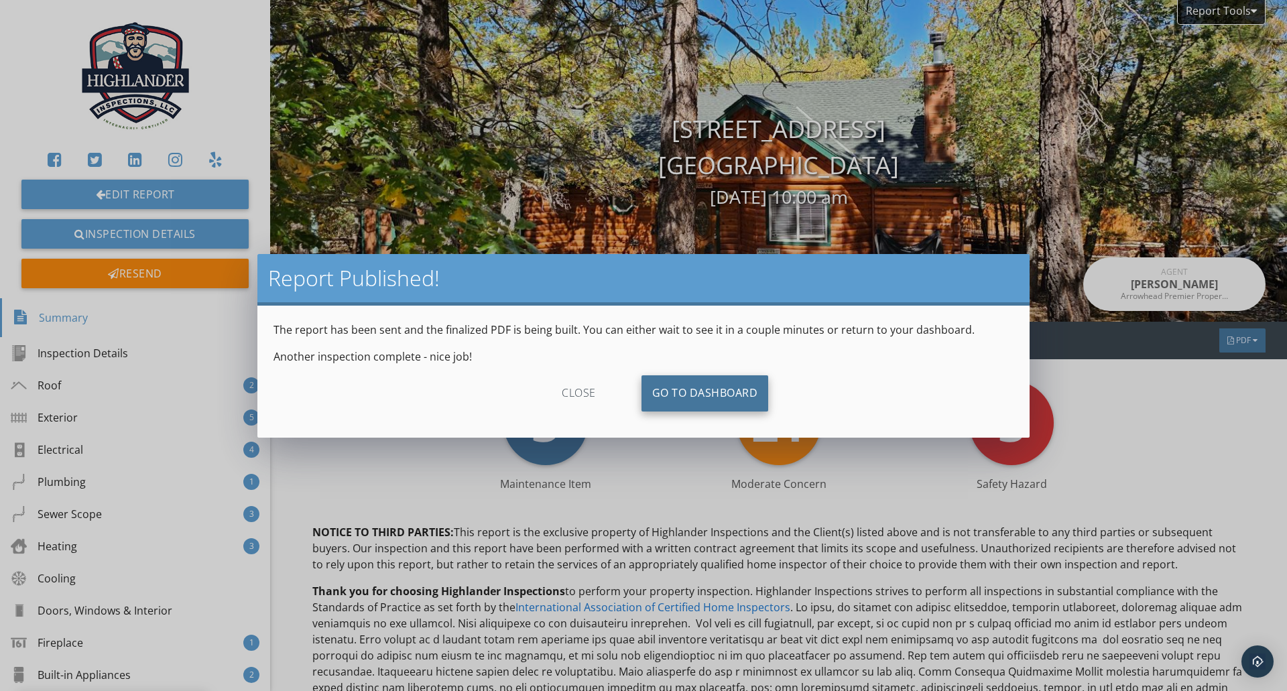
click at [719, 390] on link "Go To Dashboard" at bounding box center [704, 393] width 127 height 36
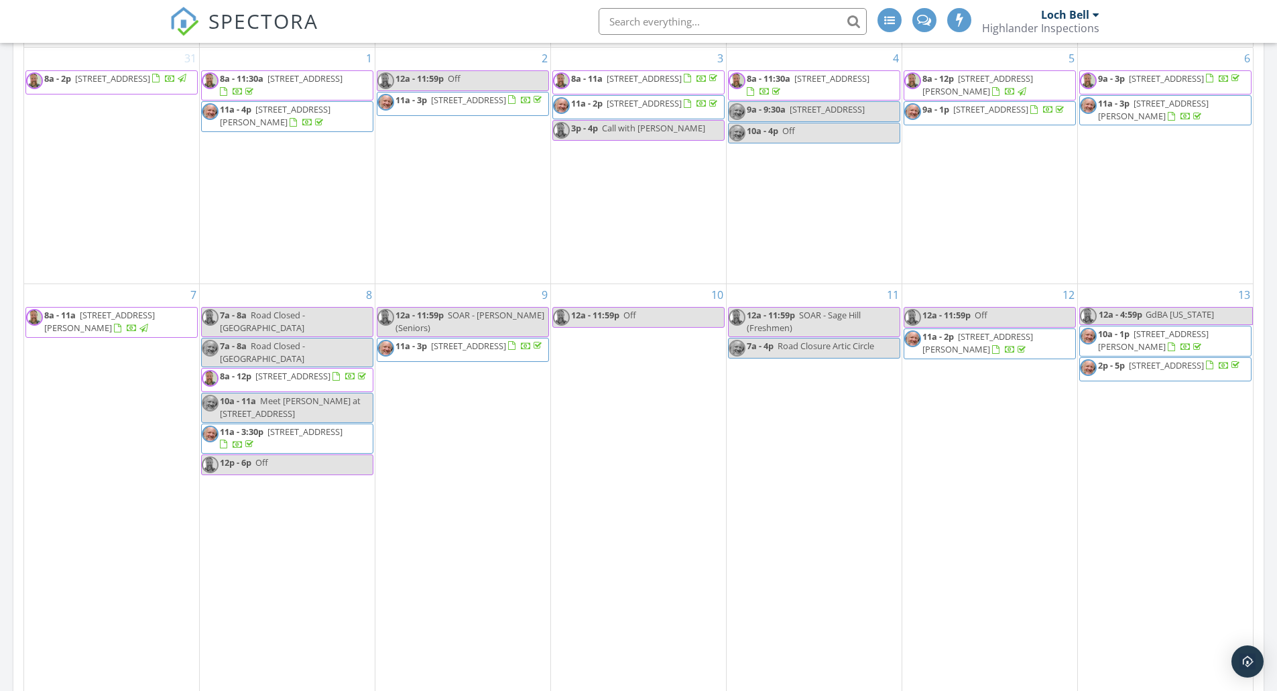
scroll to position [894, 0]
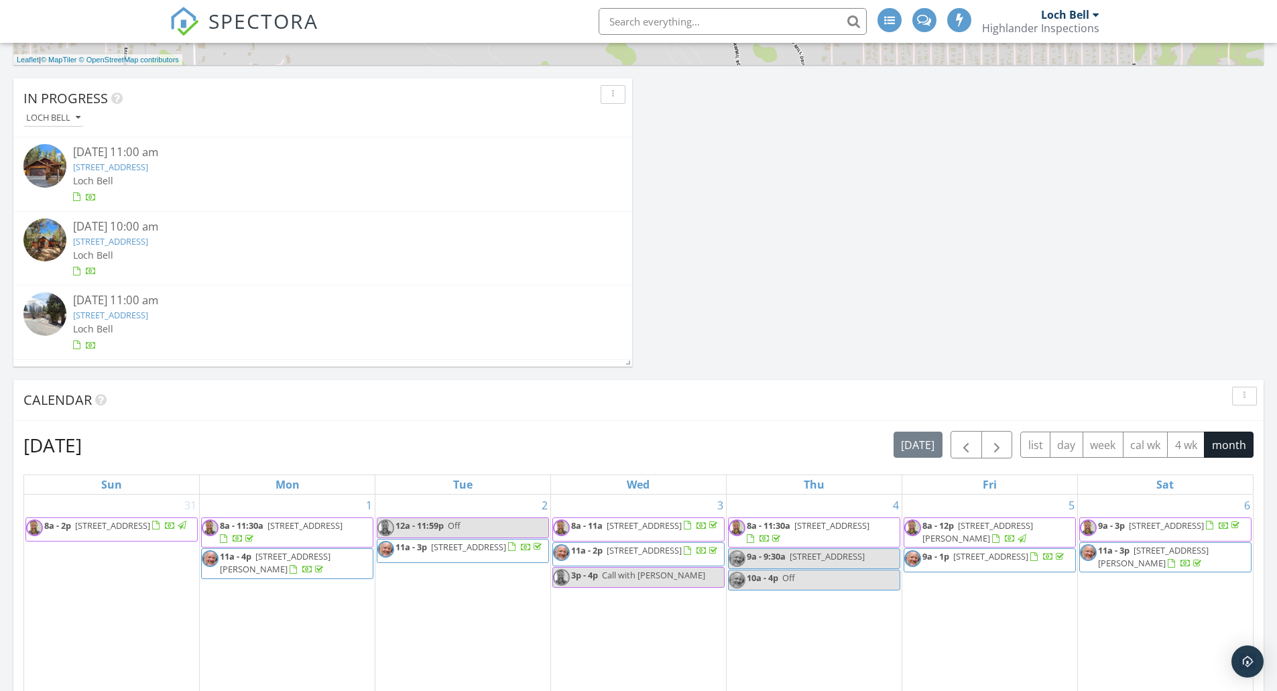
click at [117, 312] on link "[STREET_ADDRESS]" at bounding box center [110, 315] width 75 height 12
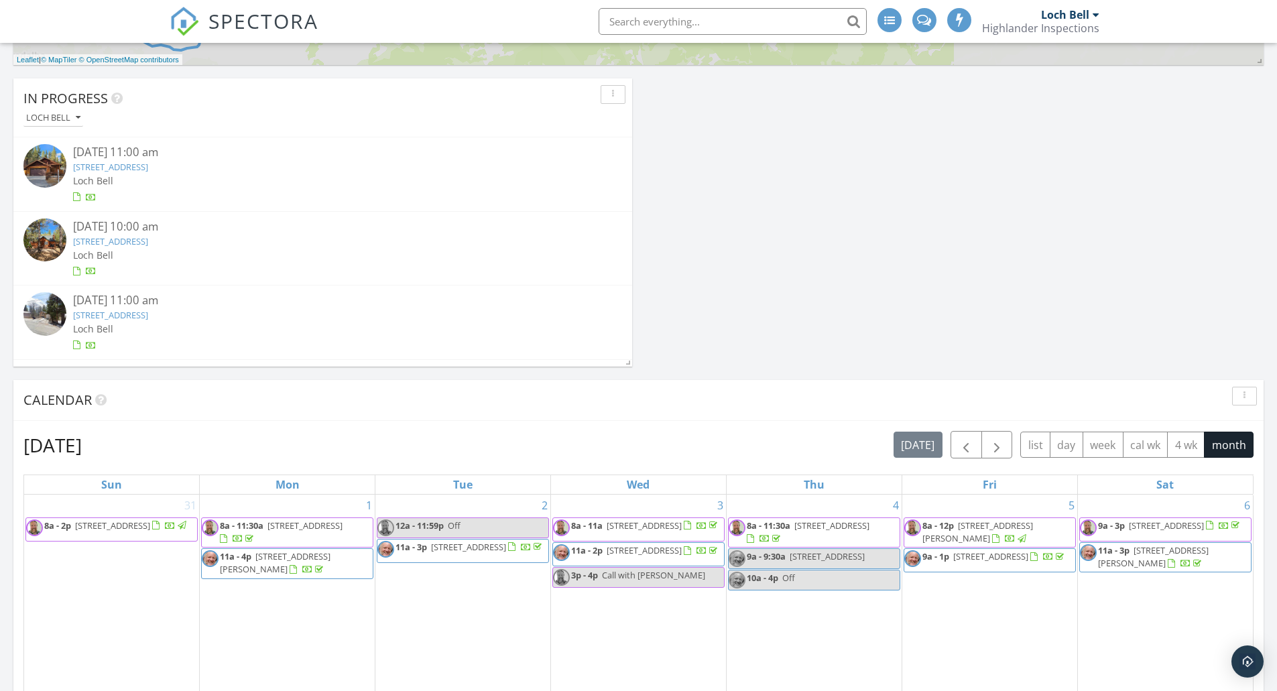
scroll to position [3218, 1298]
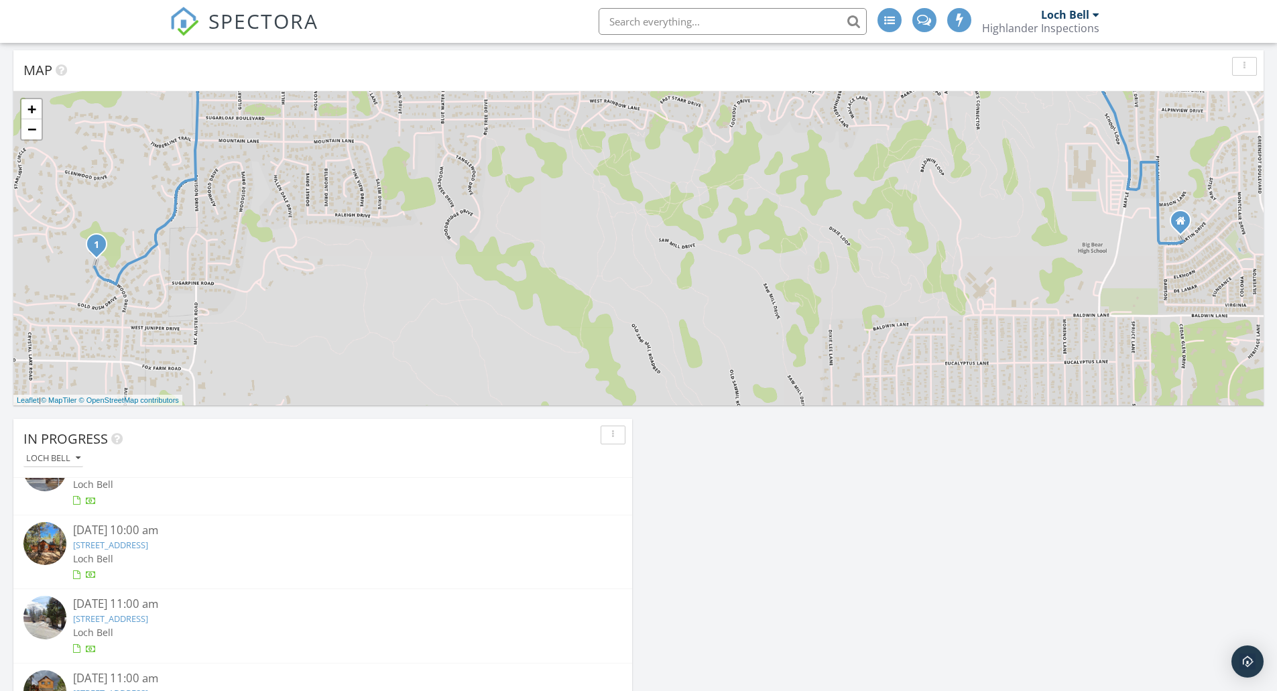
scroll to position [66, 0]
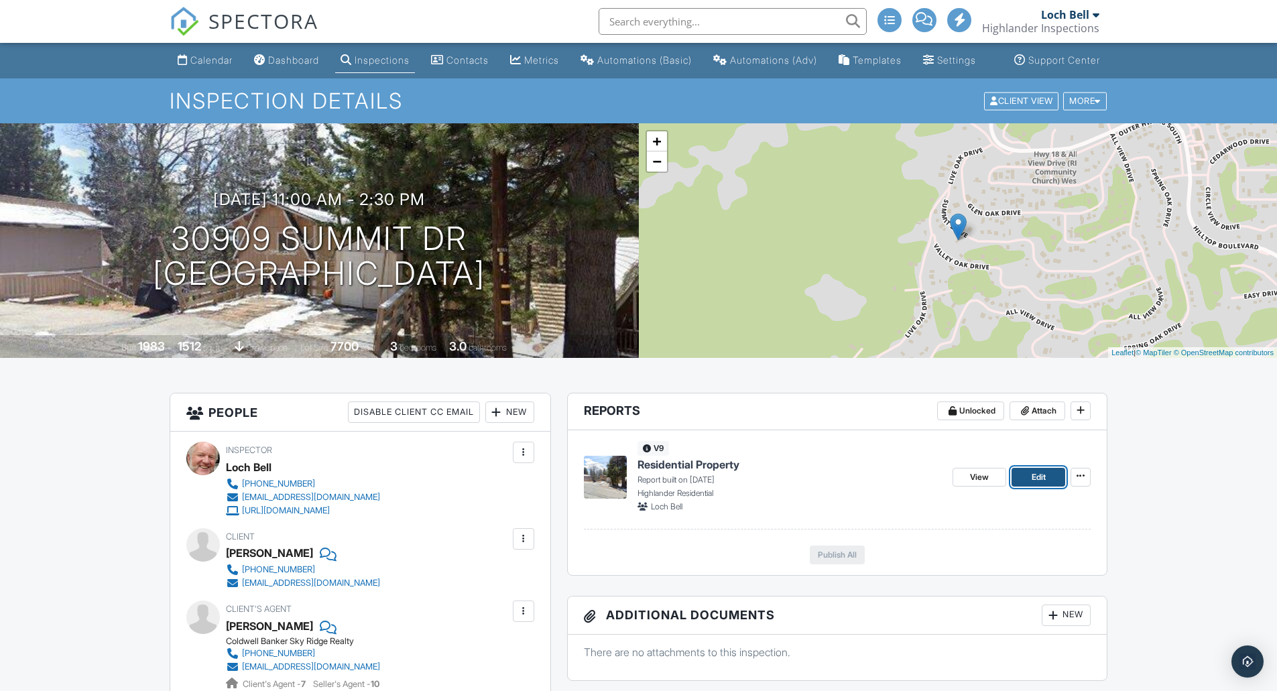
click at [1032, 484] on span "Edit" at bounding box center [1039, 477] width 14 height 13
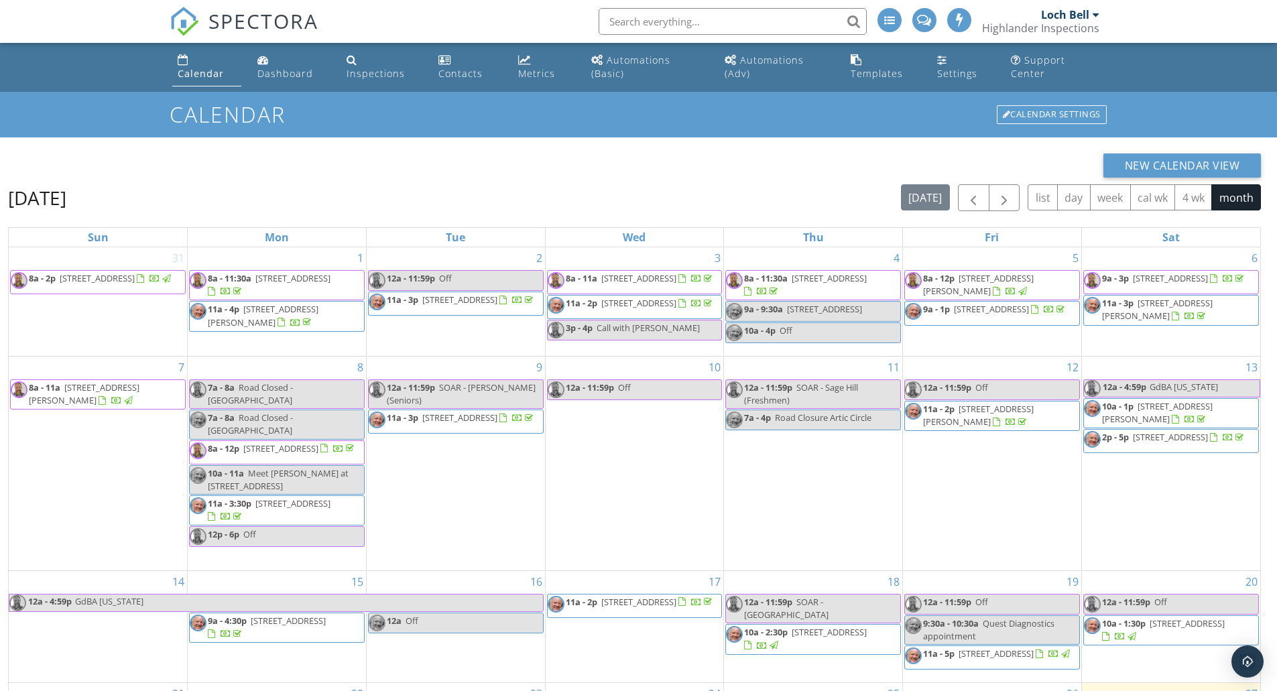
scroll to position [192, 0]
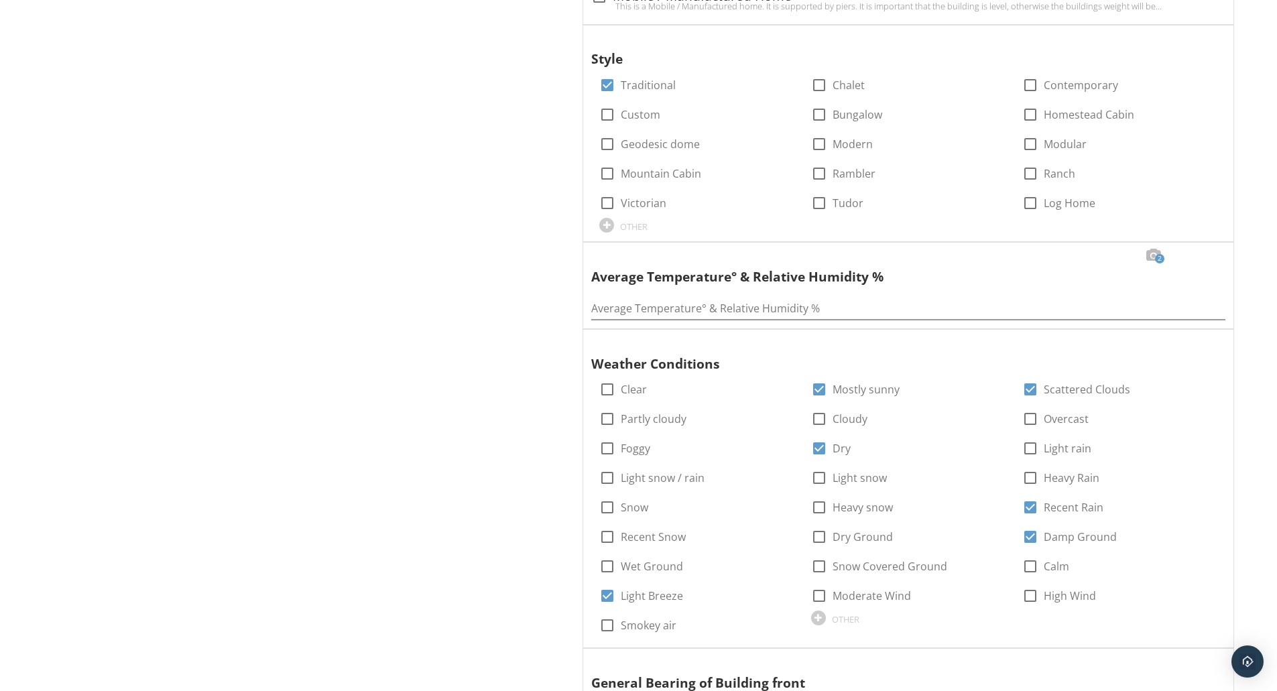
scroll to position [1735, 0]
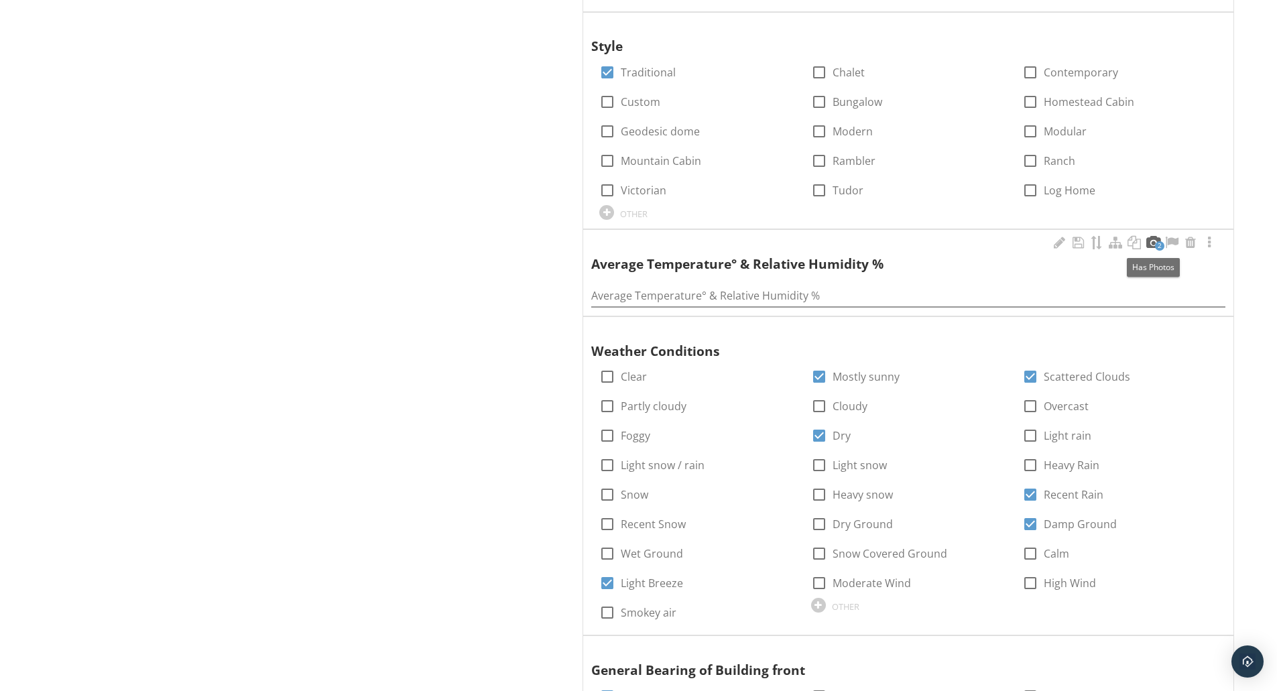
click at [1148, 239] on div at bounding box center [1153, 242] width 16 height 13
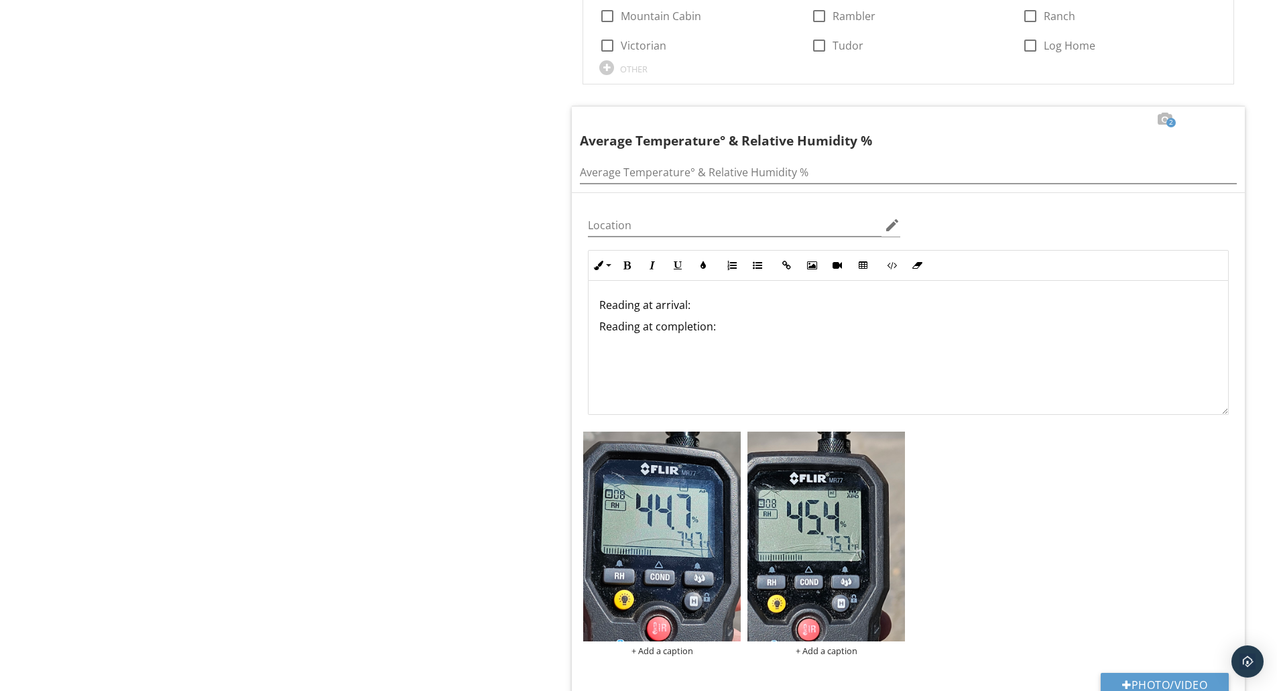
scroll to position [1963, 0]
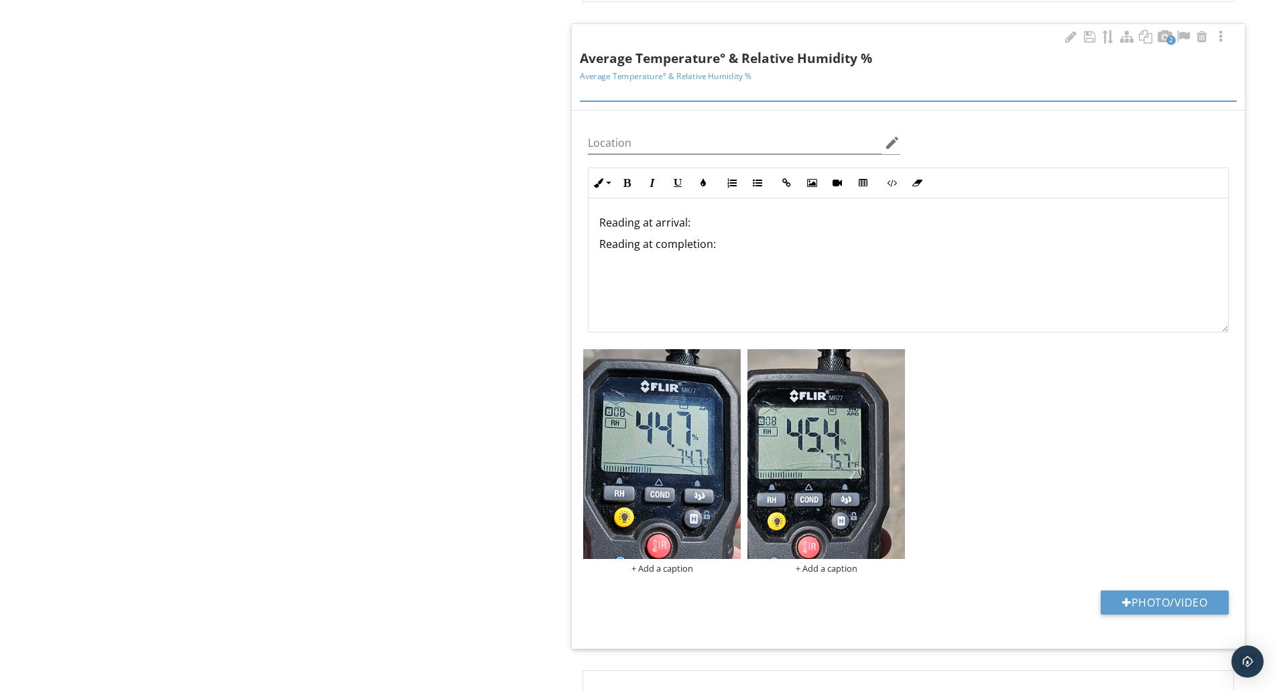
click at [677, 94] on input "Average Temperature° & Relative Humidity %" at bounding box center [908, 90] width 657 height 22
paste input "°"
type input "75° & 45%"
drag, startPoint x: 737, startPoint y: 269, endPoint x: 605, endPoint y: 219, distance: 141.3
click at [593, 220] on div "Reading at arrival: Reading at completion:" at bounding box center [908, 265] width 639 height 134
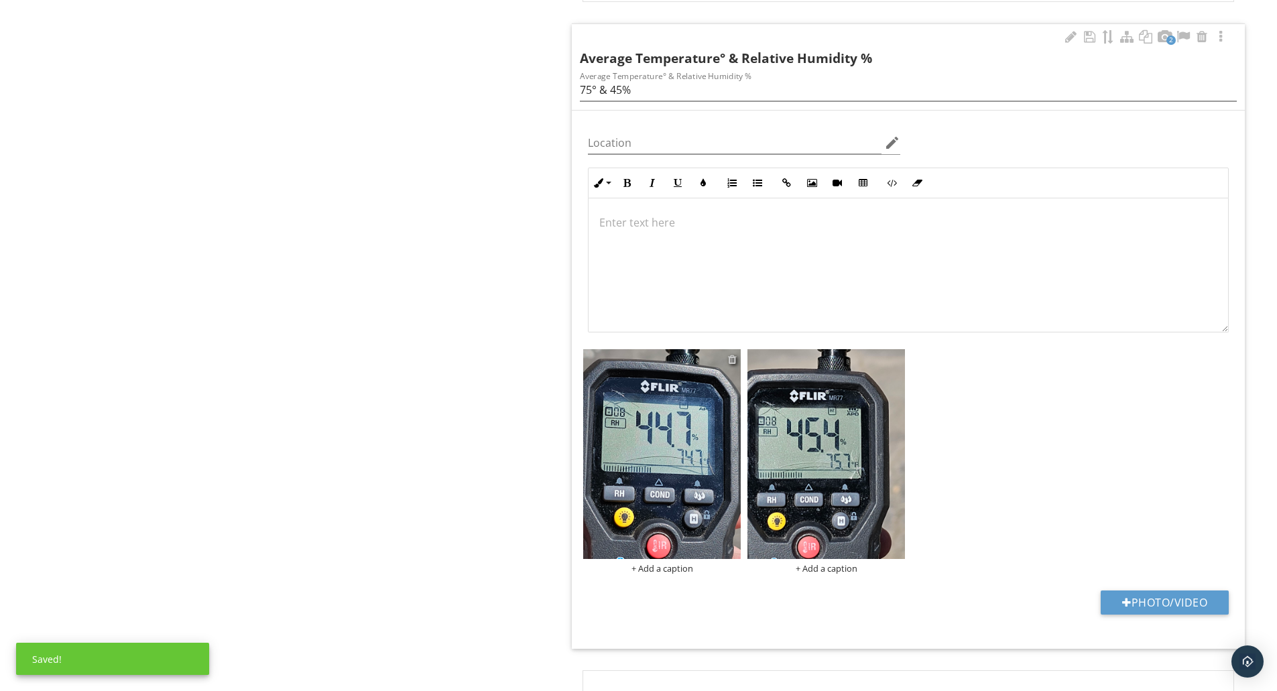
click at [728, 359] on div at bounding box center [732, 359] width 9 height 11
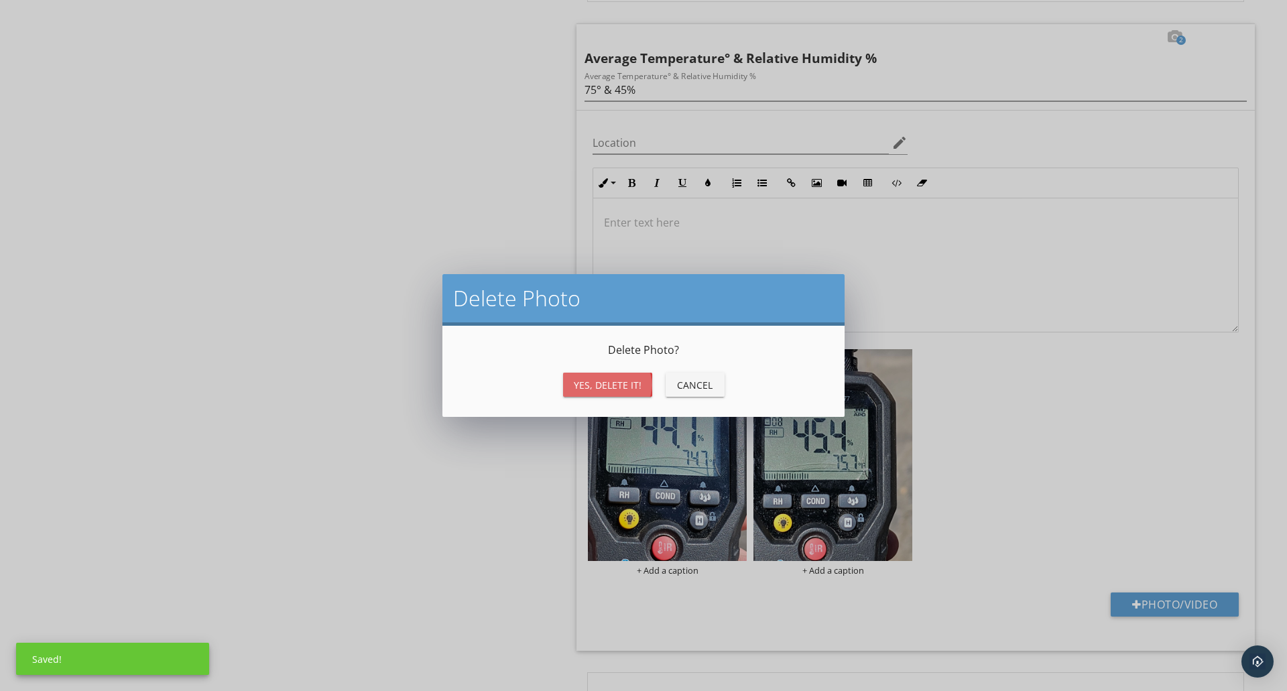
click at [619, 389] on div "Yes, Delete it!" at bounding box center [608, 385] width 68 height 14
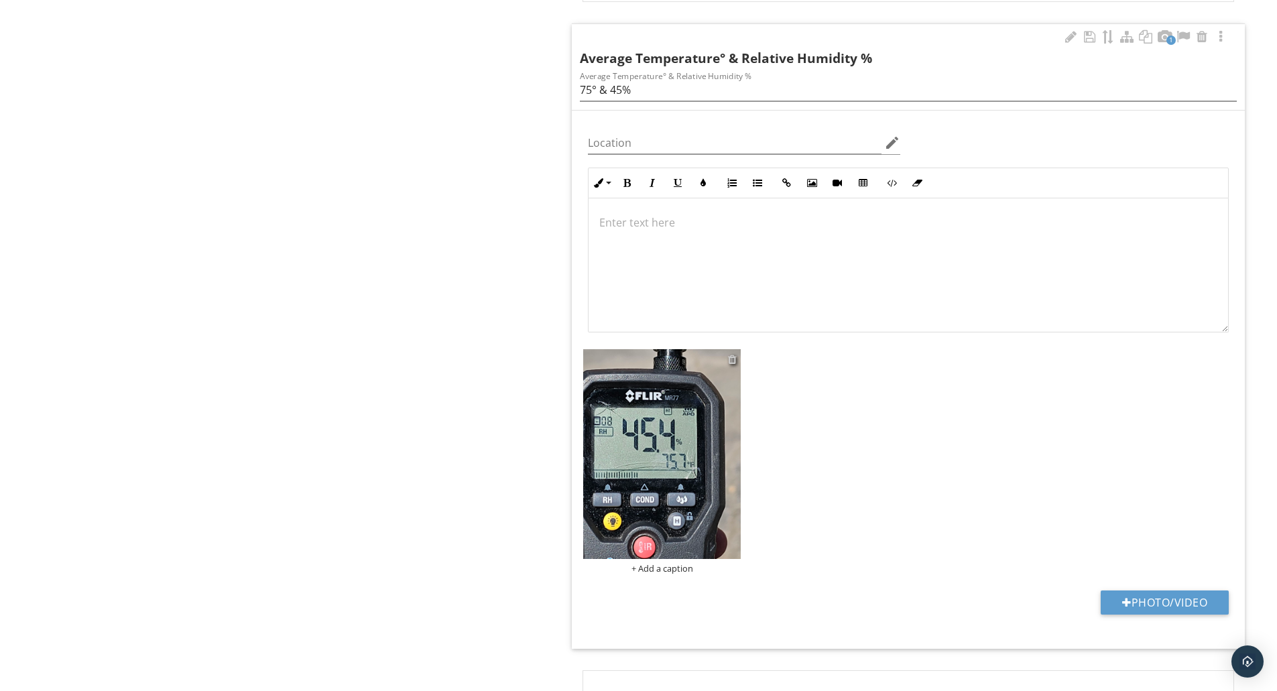
click at [732, 363] on div at bounding box center [732, 359] width 9 height 11
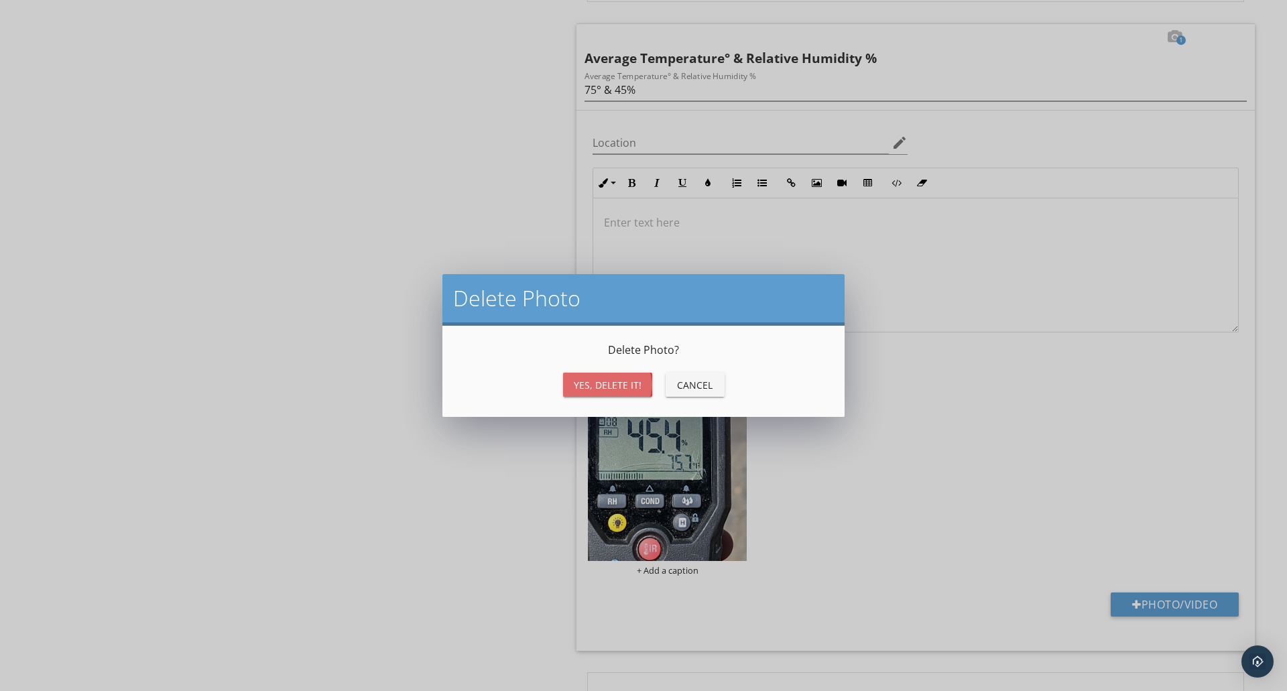
click at [608, 383] on div "Yes, Delete it!" at bounding box center [608, 385] width 68 height 14
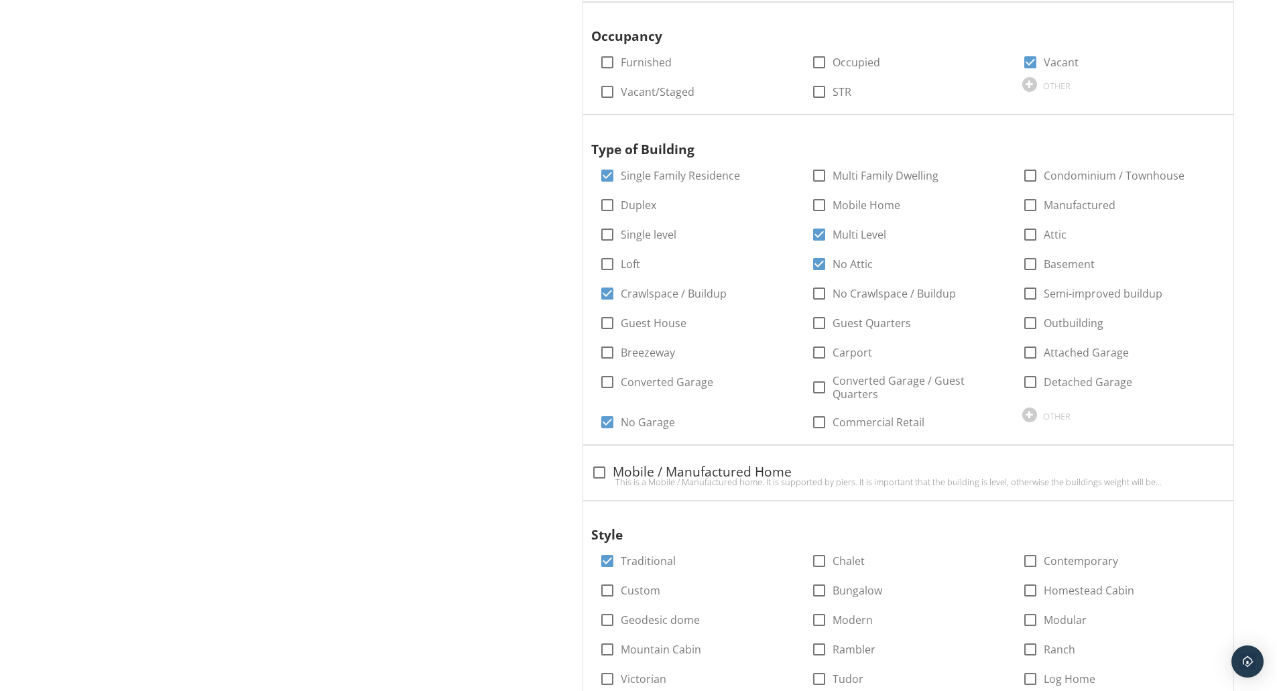
scroll to position [58, 0]
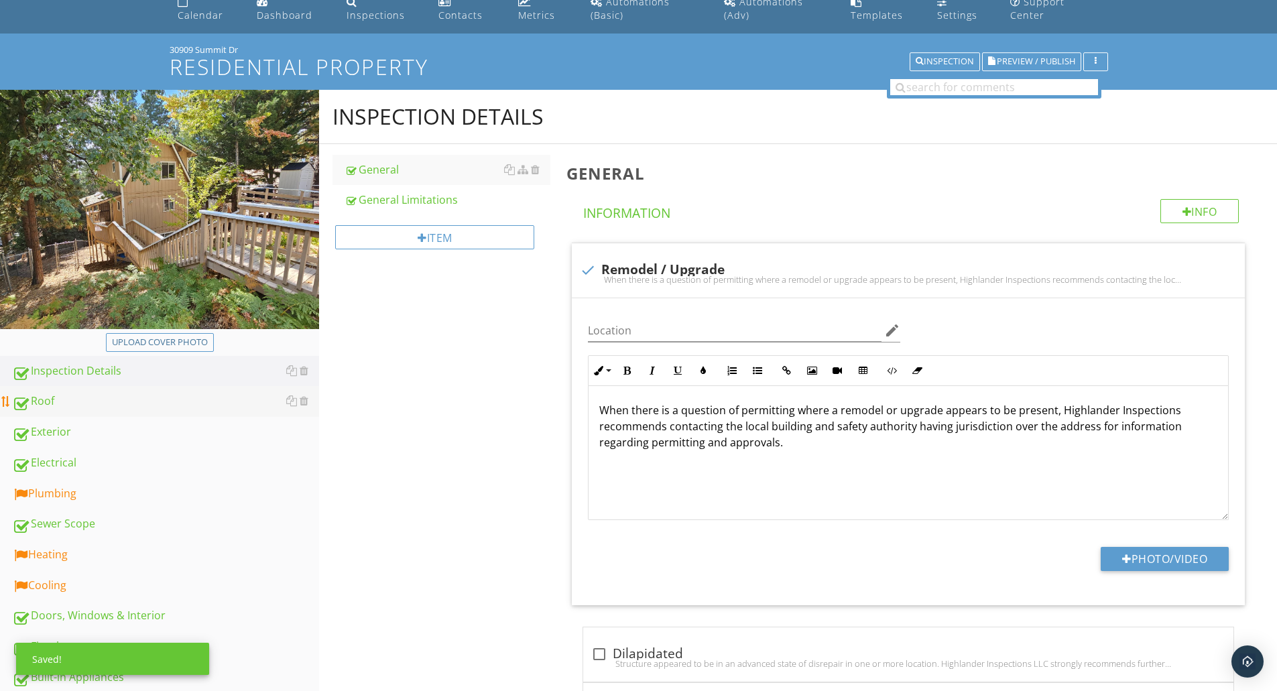
click at [60, 402] on div "Roof" at bounding box center [165, 401] width 307 height 17
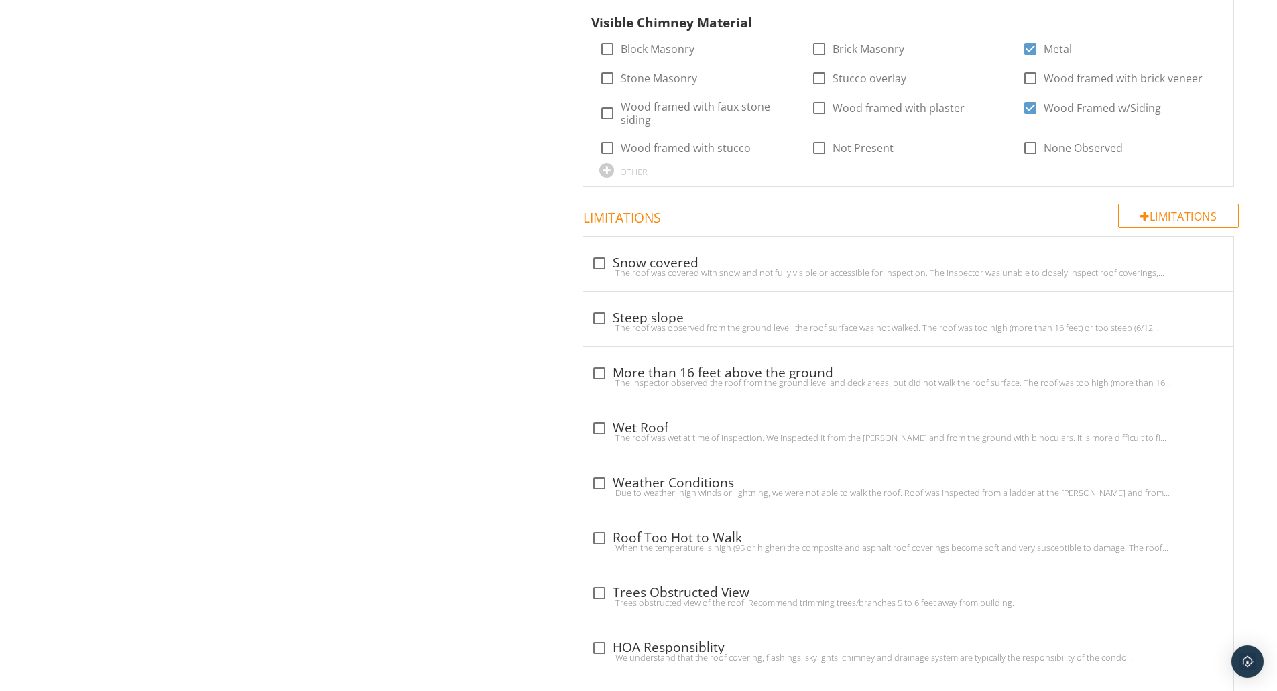
scroll to position [2055, 0]
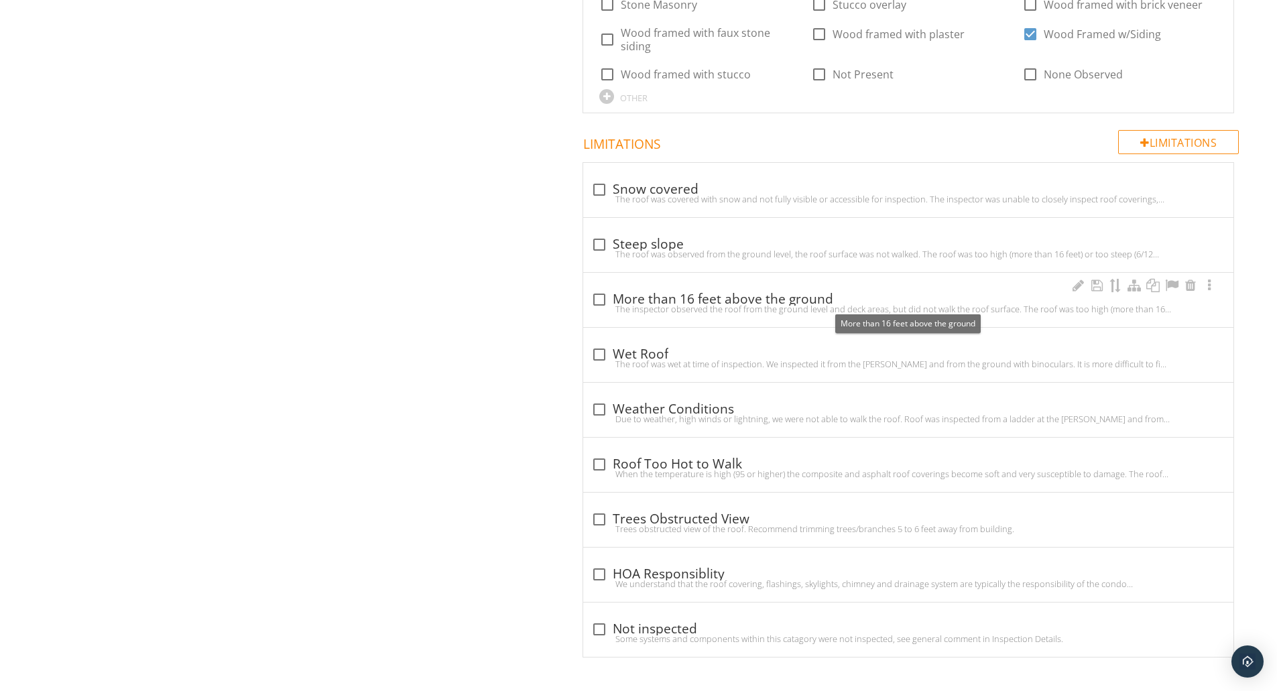
click at [601, 300] on div at bounding box center [599, 299] width 23 height 23
checkbox input "true"
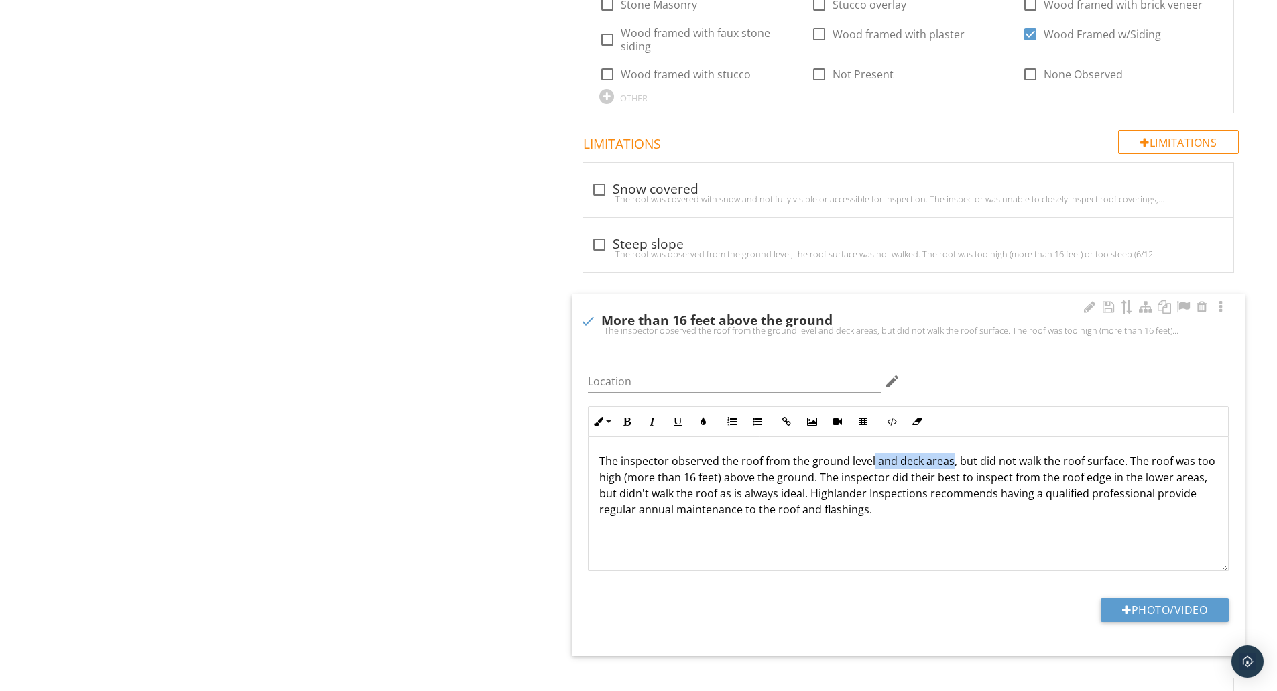
drag, startPoint x: 950, startPoint y: 465, endPoint x: 871, endPoint y: 465, distance: 79.1
click at [871, 465] on p "The inspector observed the roof from the ground level and deck areas, but did n…" at bounding box center [908, 485] width 618 height 64
click at [893, 498] on p "The inspector observed the roof from the ground level, but did not walk the roo…" at bounding box center [908, 485] width 618 height 64
click at [863, 520] on div "The inspector observed the roof from the ground level, but did not walk the roo…" at bounding box center [908, 504] width 639 height 134
click at [911, 485] on p "The inspector observed the roof from the ground level, but did not walk the roo…" at bounding box center [908, 485] width 618 height 64
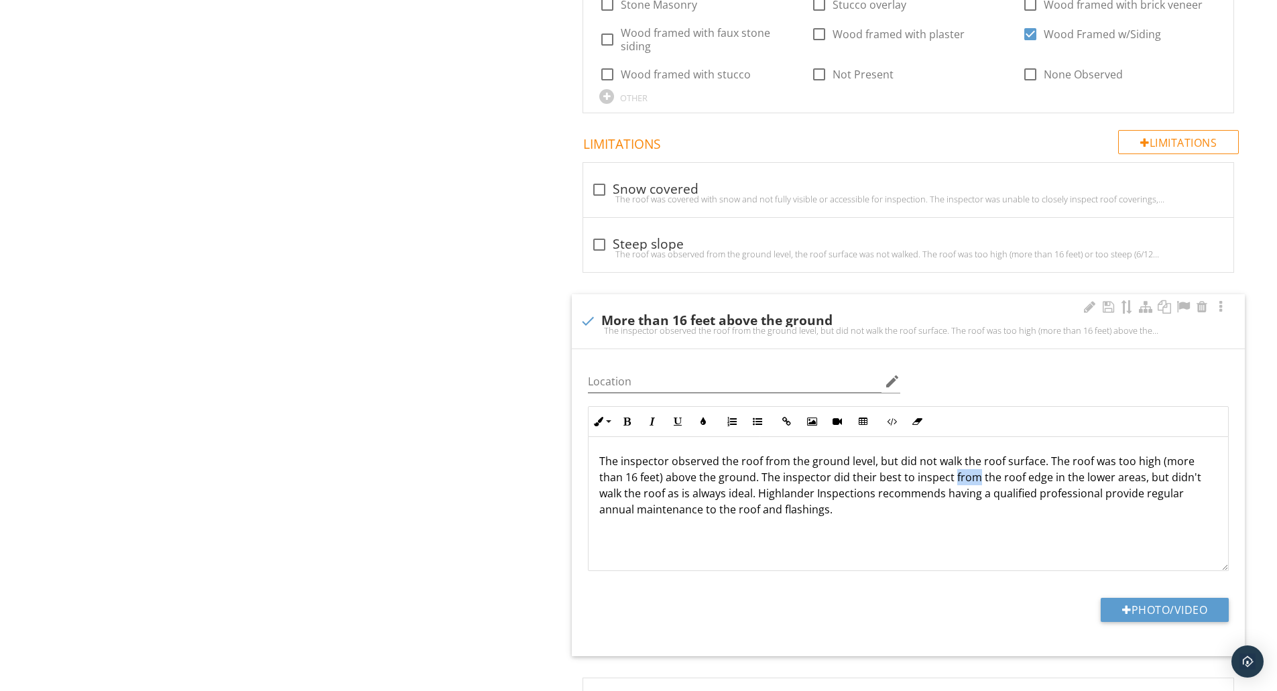
drag, startPoint x: 952, startPoint y: 482, endPoint x: 977, endPoint y: 481, distance: 24.8
click at [977, 481] on p "The inspector observed the roof from the ground level, but did not walk the roo…" at bounding box center [908, 485] width 618 height 64
click at [966, 481] on p "The inspector observed the roof from the ground level, but did not walk the roo…" at bounding box center [908, 485] width 618 height 64
drag, startPoint x: 979, startPoint y: 480, endPoint x: 953, endPoint y: 479, distance: 25.5
click at [953, 479] on p "The inspector observed the roof from the ground level, but did not walk the roo…" at bounding box center [908, 485] width 618 height 64
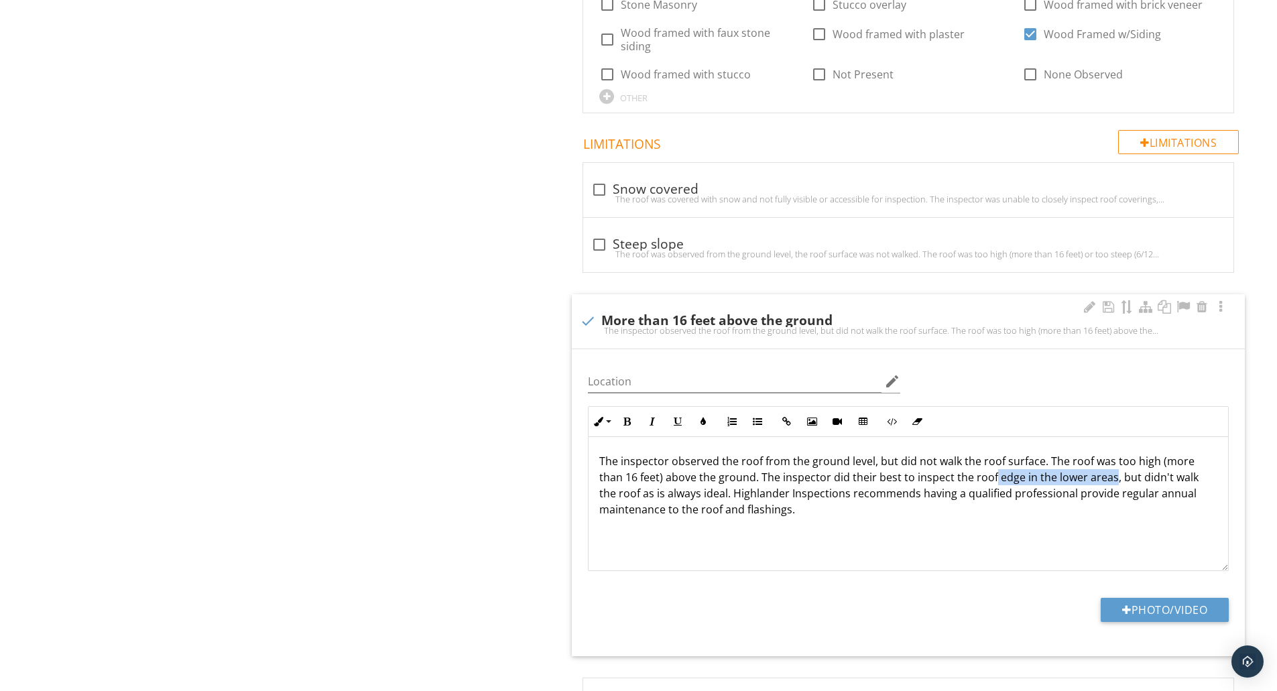
drag, startPoint x: 993, startPoint y: 481, endPoint x: 1111, endPoint y: 480, distance: 118.0
click at [1111, 480] on p "The inspector observed the roof from the ground level, but did not walk the roo…" at bounding box center [908, 485] width 618 height 64
click at [1154, 462] on p "The inspector observed the roof from the ground level, but did not walk the roo…" at bounding box center [908, 485] width 618 height 64
click at [732, 479] on p "The inspector observed the roof from the ground level, but did not walk the roo…" at bounding box center [908, 485] width 618 height 64
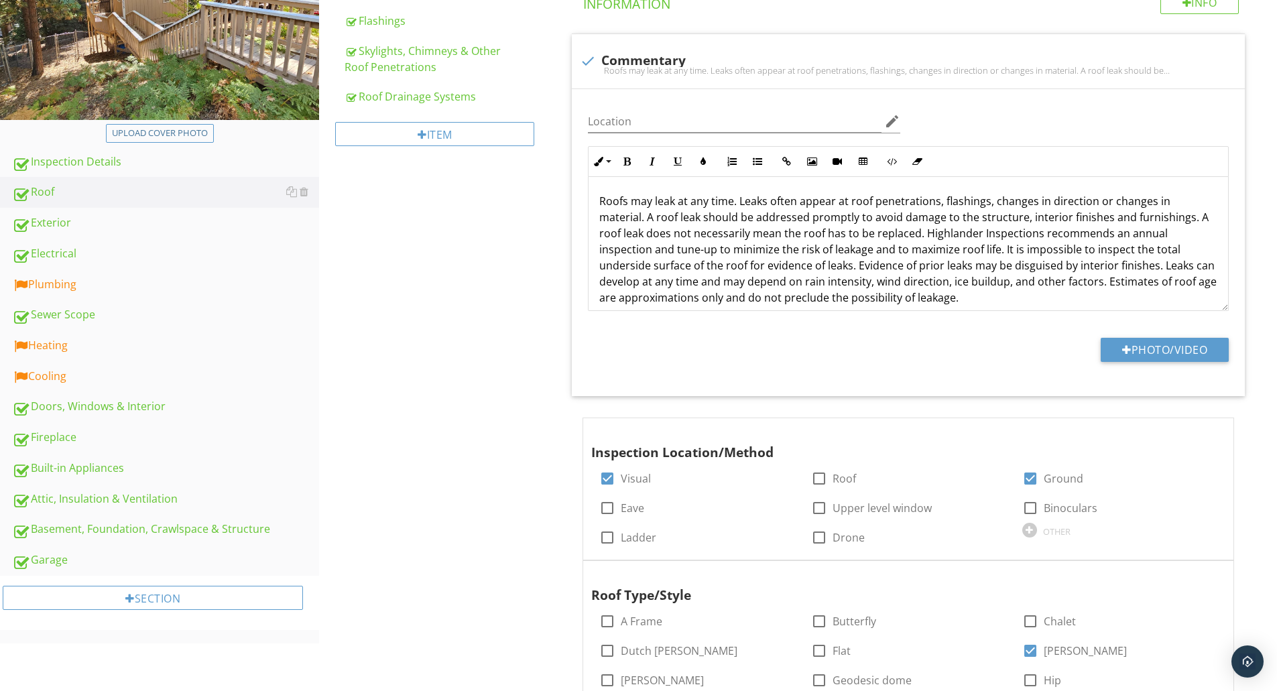
scroll to position [0, 0]
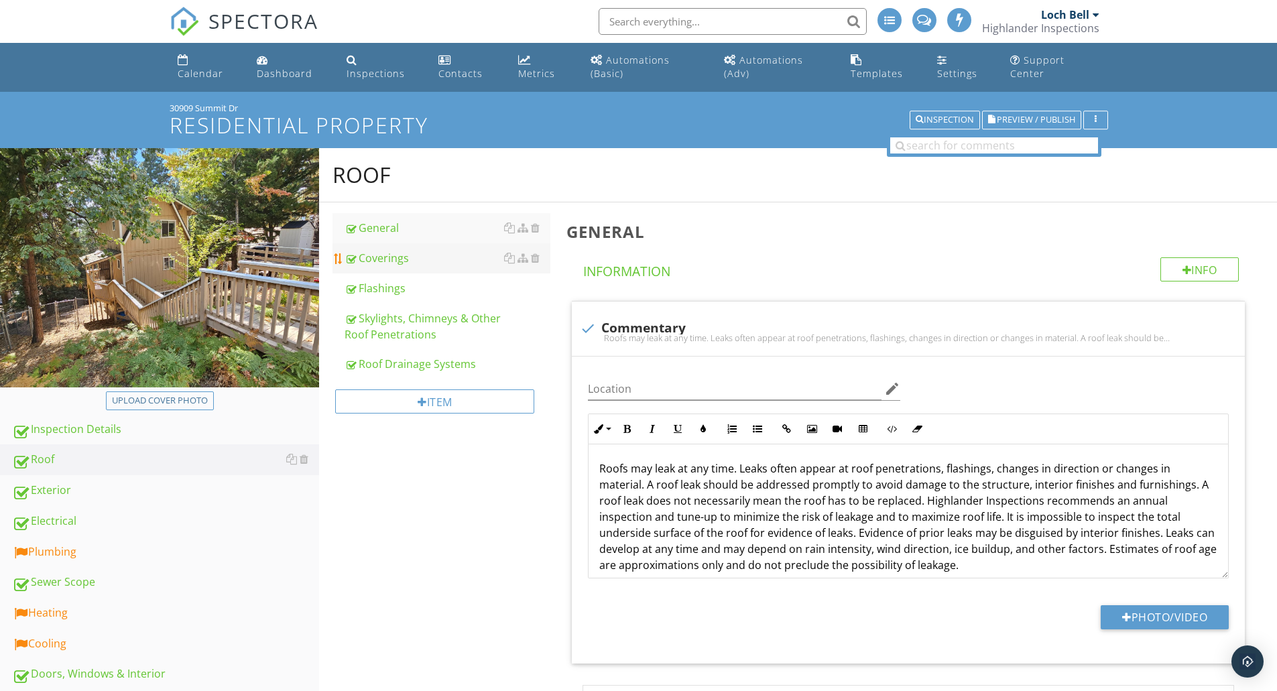
click at [381, 255] on div "Coverings" at bounding box center [448, 258] width 206 height 16
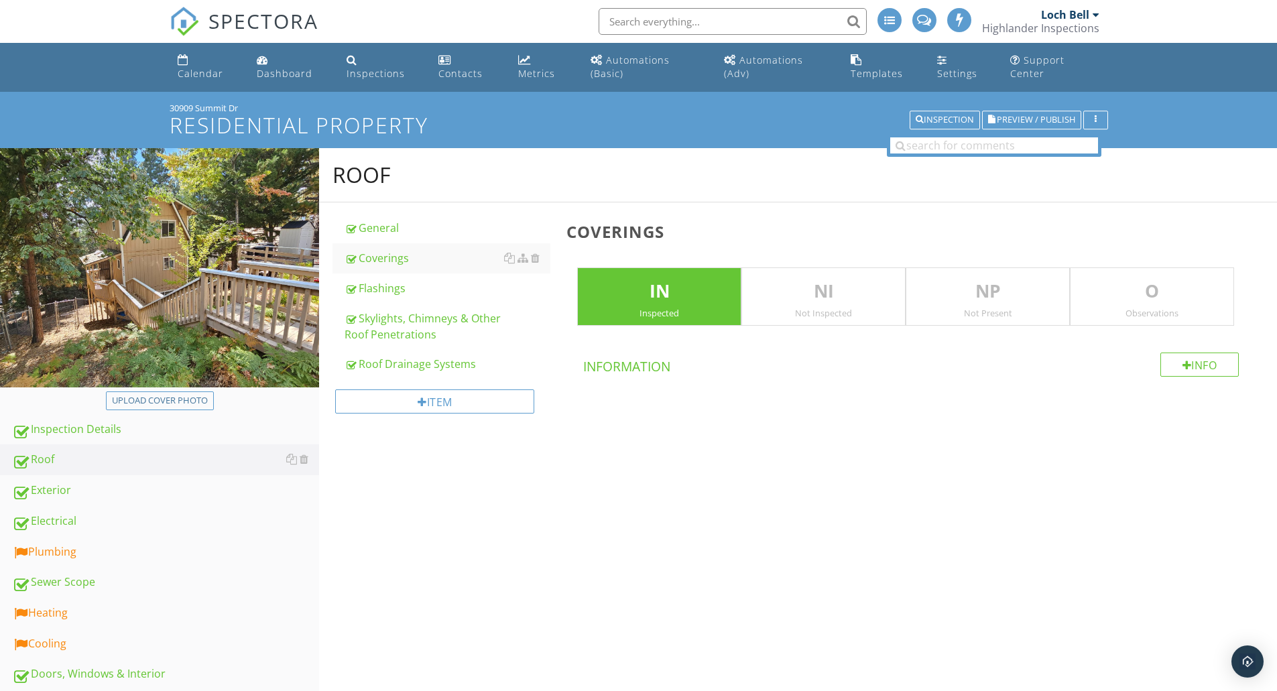
click at [1131, 288] on p "O" at bounding box center [1151, 291] width 163 height 27
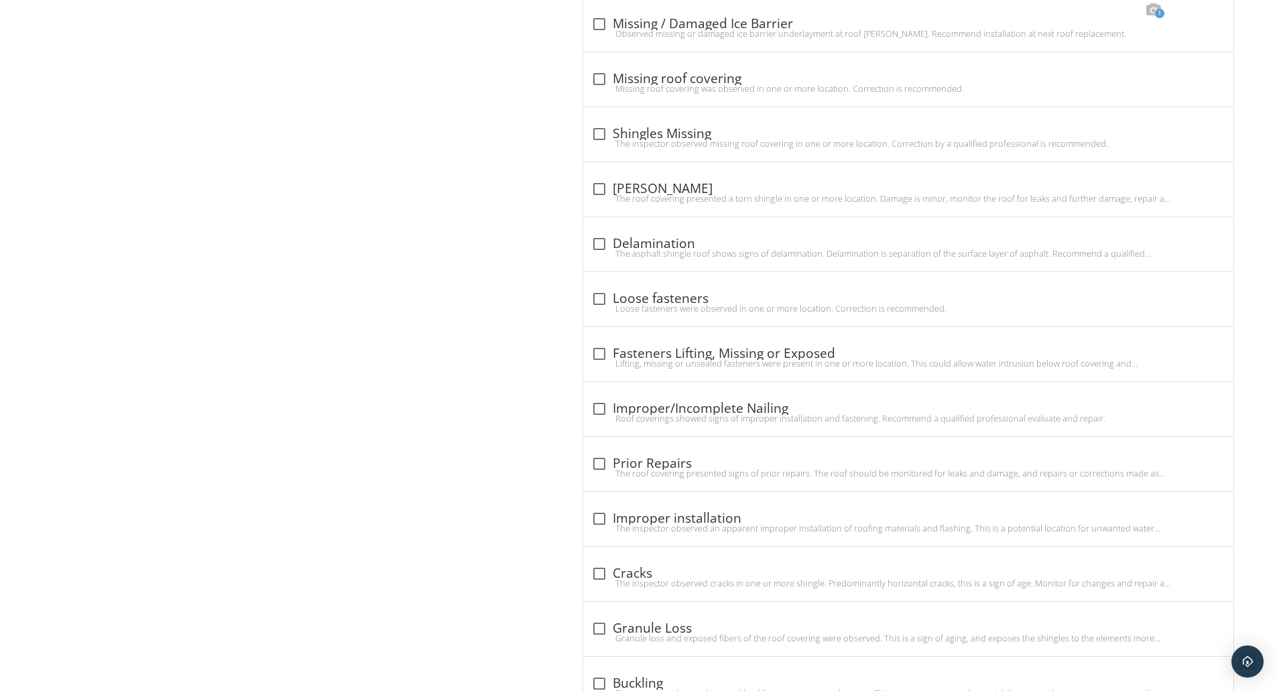
scroll to position [1061, 0]
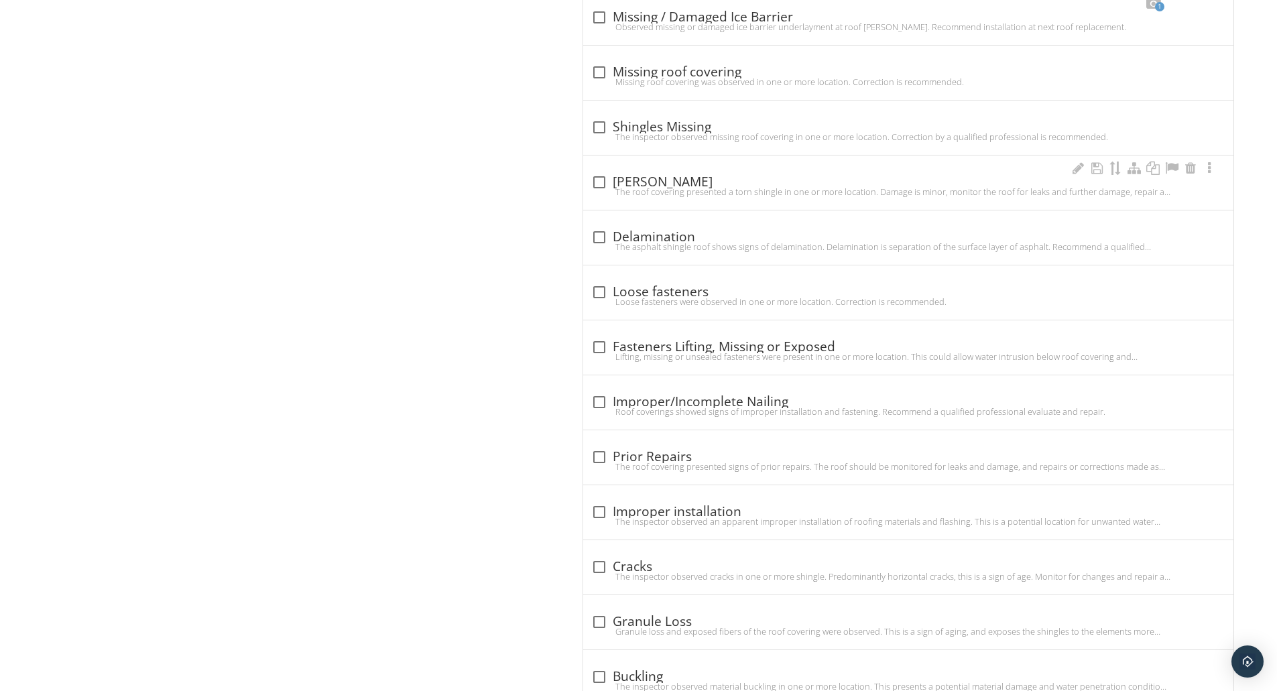
click at [600, 184] on div at bounding box center [599, 182] width 23 height 23
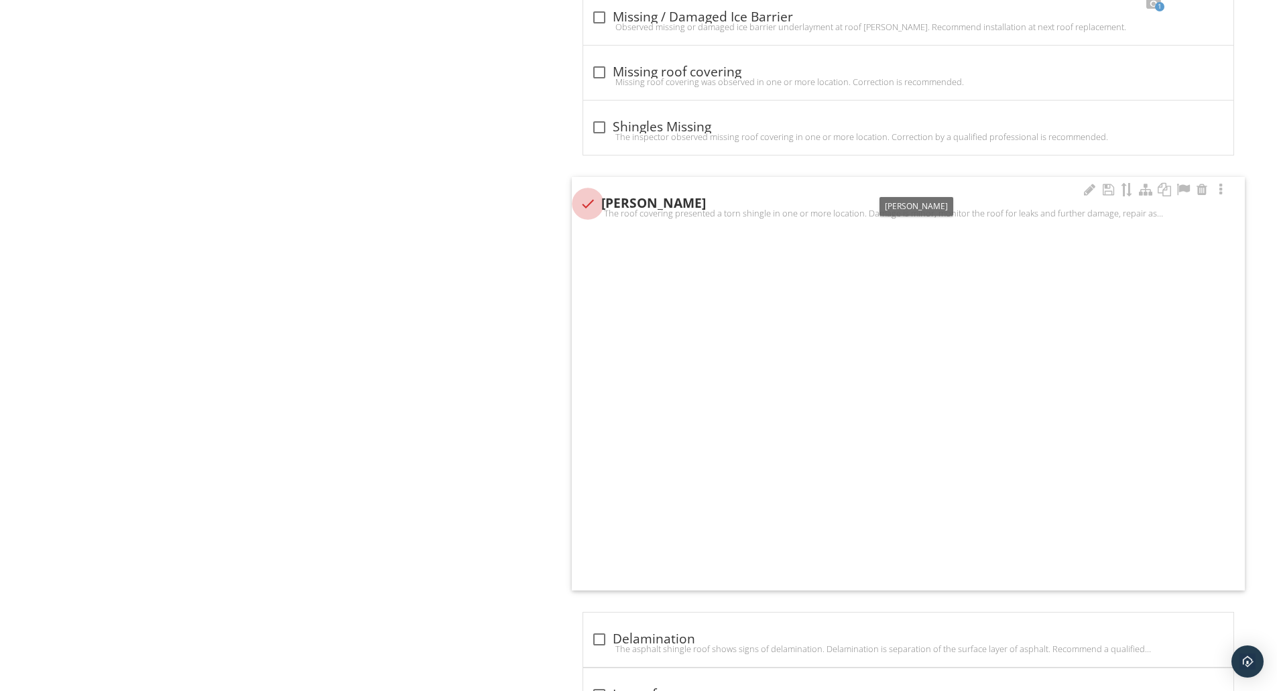
checkbox input "true"
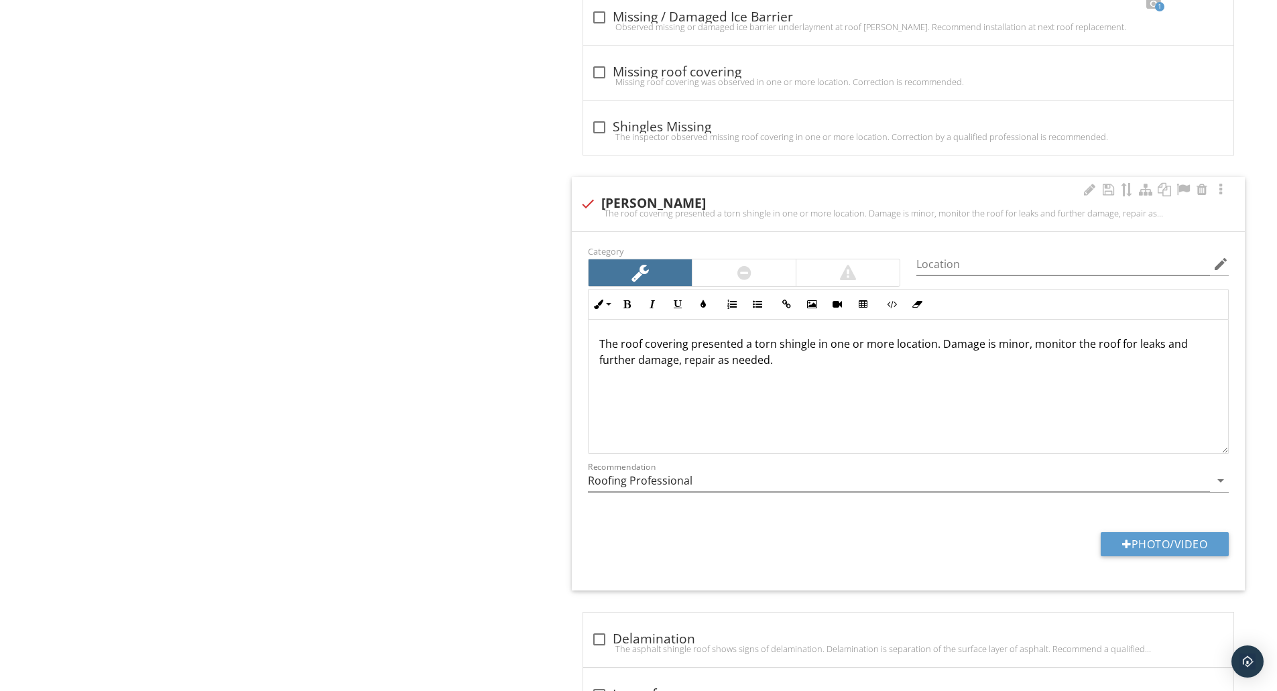
click at [985, 349] on p "The roof covering presented a torn shingle in one or more location. Damage is m…" at bounding box center [908, 352] width 618 height 32
click at [1107, 192] on div at bounding box center [1108, 189] width 16 height 13
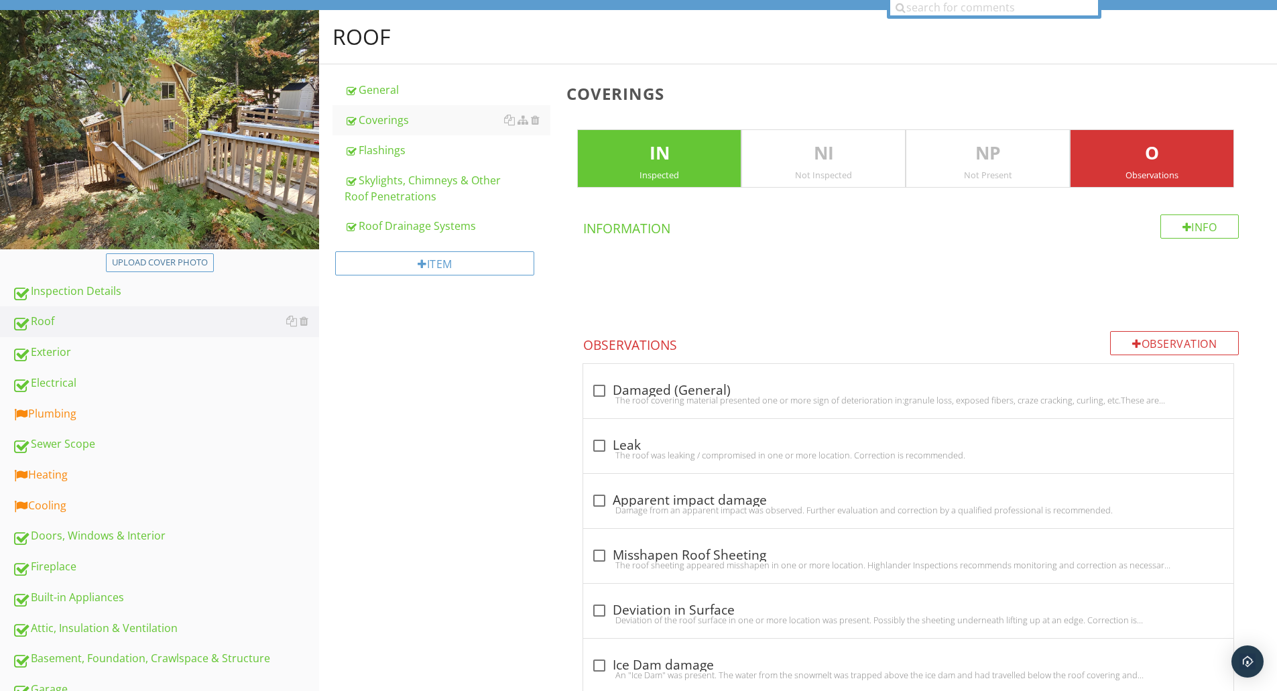
scroll to position [0, 0]
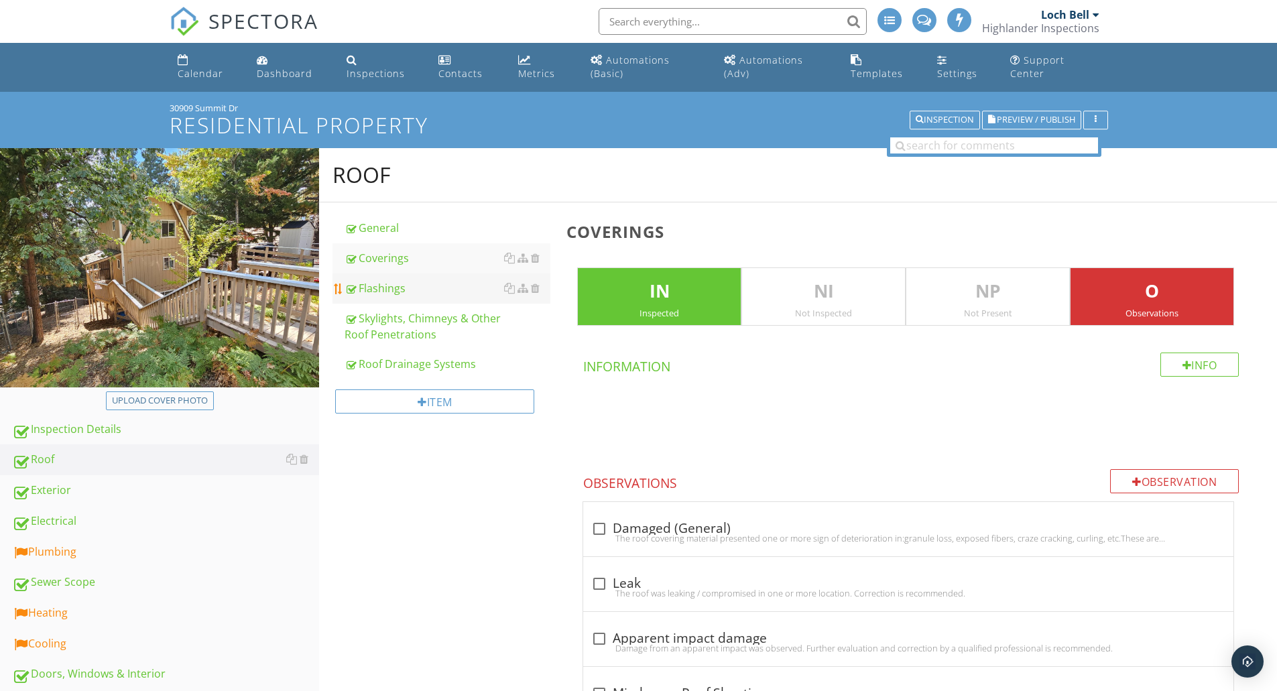
click at [381, 291] on div "Flashings" at bounding box center [448, 288] width 206 height 16
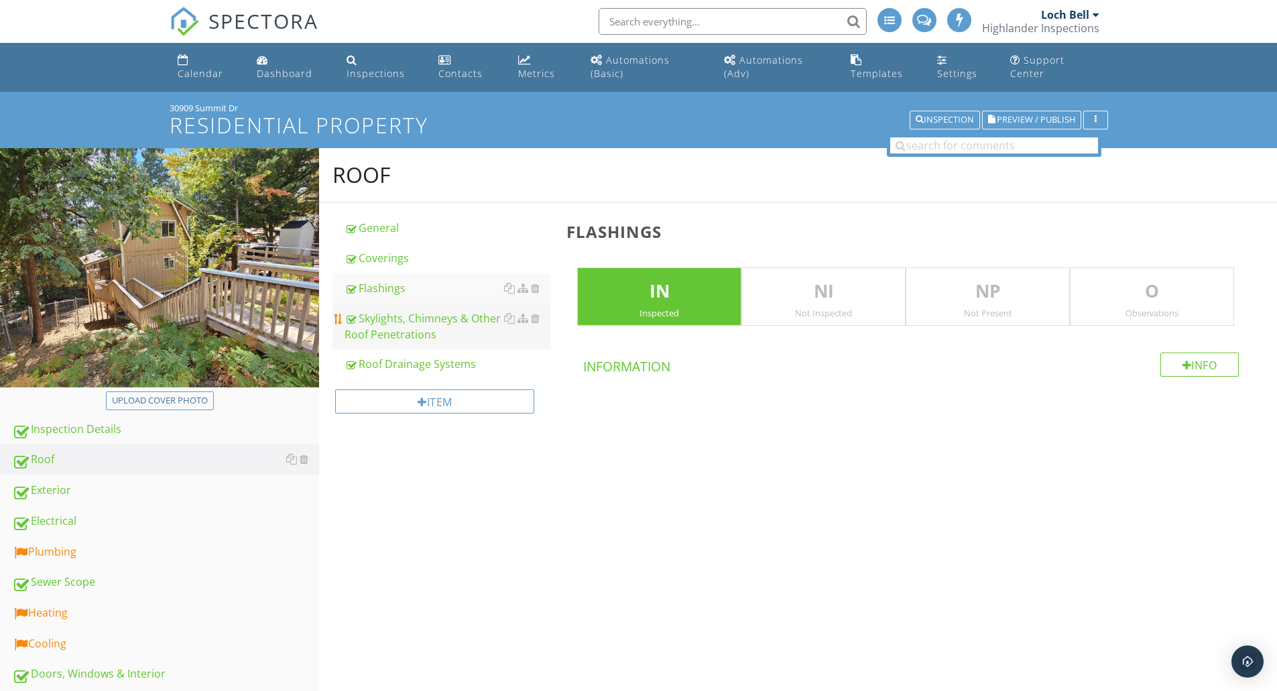
click at [378, 318] on div "Skylights, Chimneys & Other Roof Penetrations" at bounding box center [448, 326] width 206 height 32
click at [380, 366] on div "Roof Drainage Systems" at bounding box center [448, 364] width 206 height 16
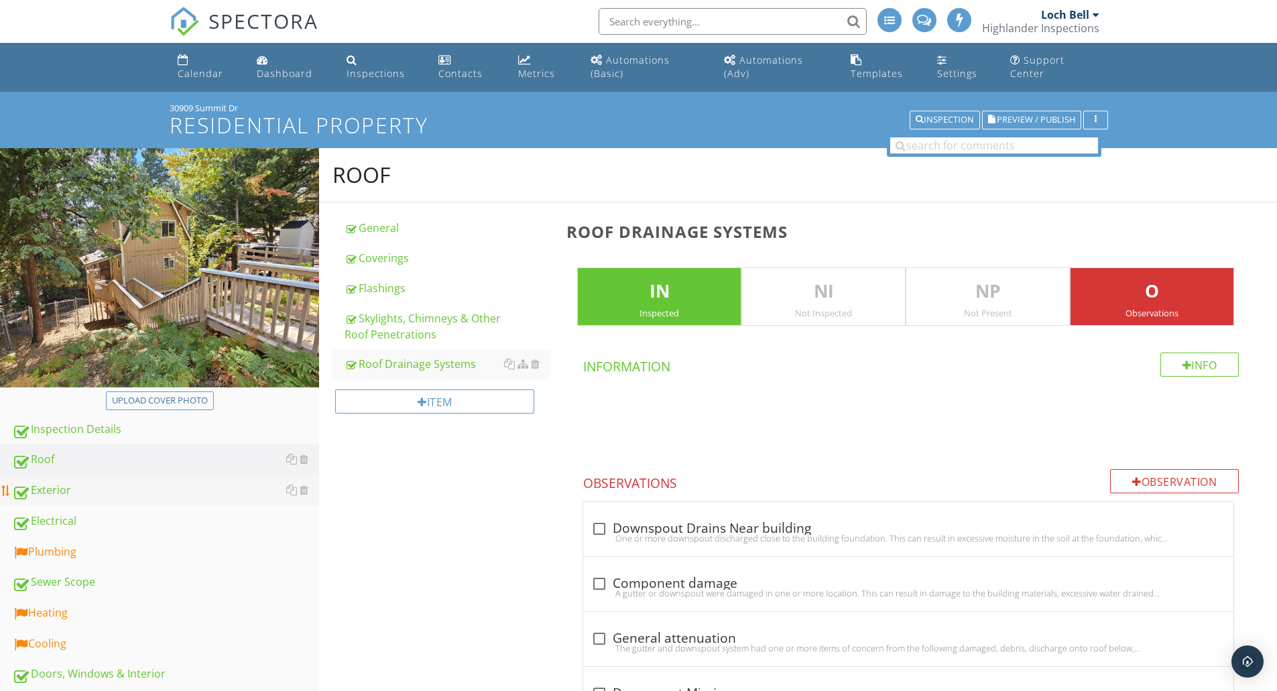
click at [93, 490] on div "Exterior" at bounding box center [165, 490] width 307 height 17
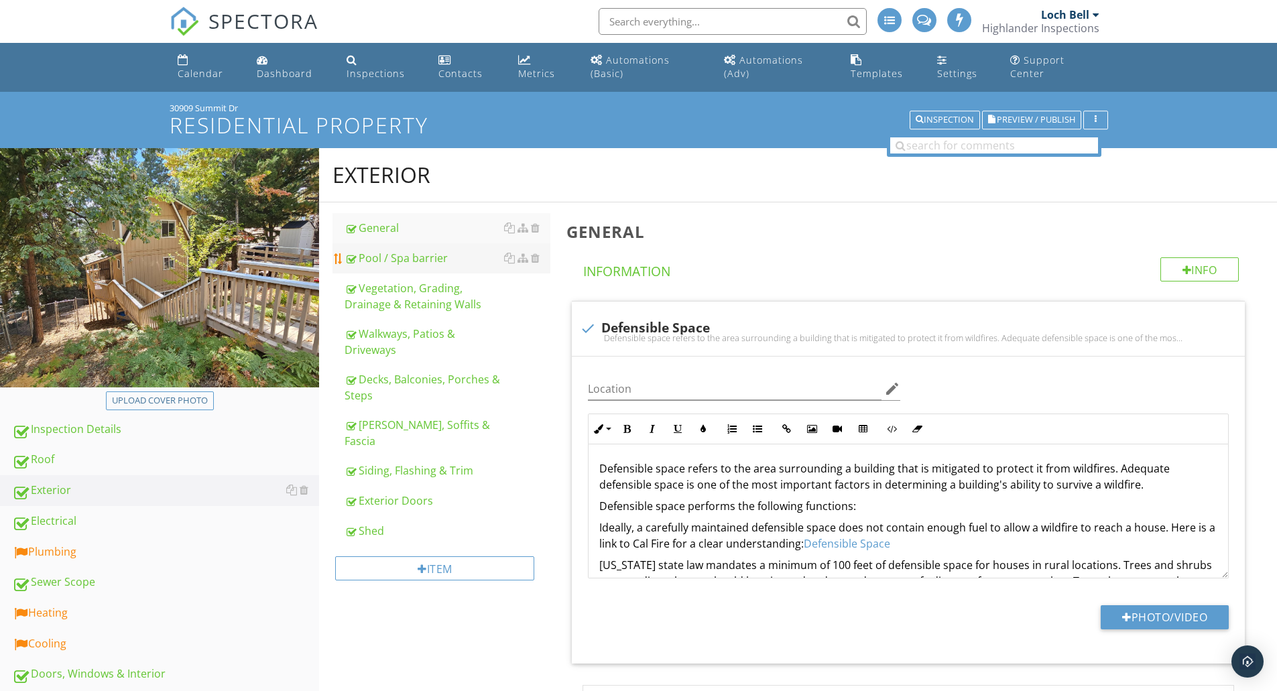
click at [385, 258] on div "Pool / Spa barrier" at bounding box center [448, 258] width 206 height 16
type textarea "<p>Defensible space refers to the area surrounding a building that is mitigated…"
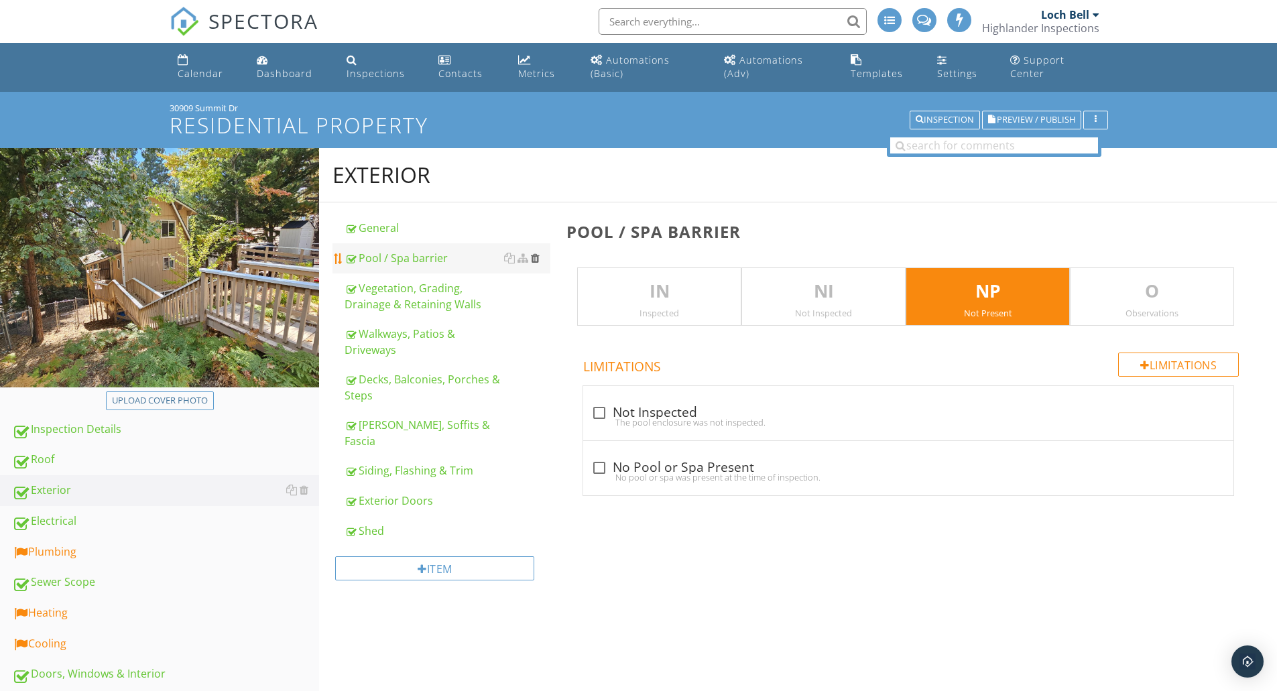
click at [538, 256] on div at bounding box center [535, 258] width 9 height 11
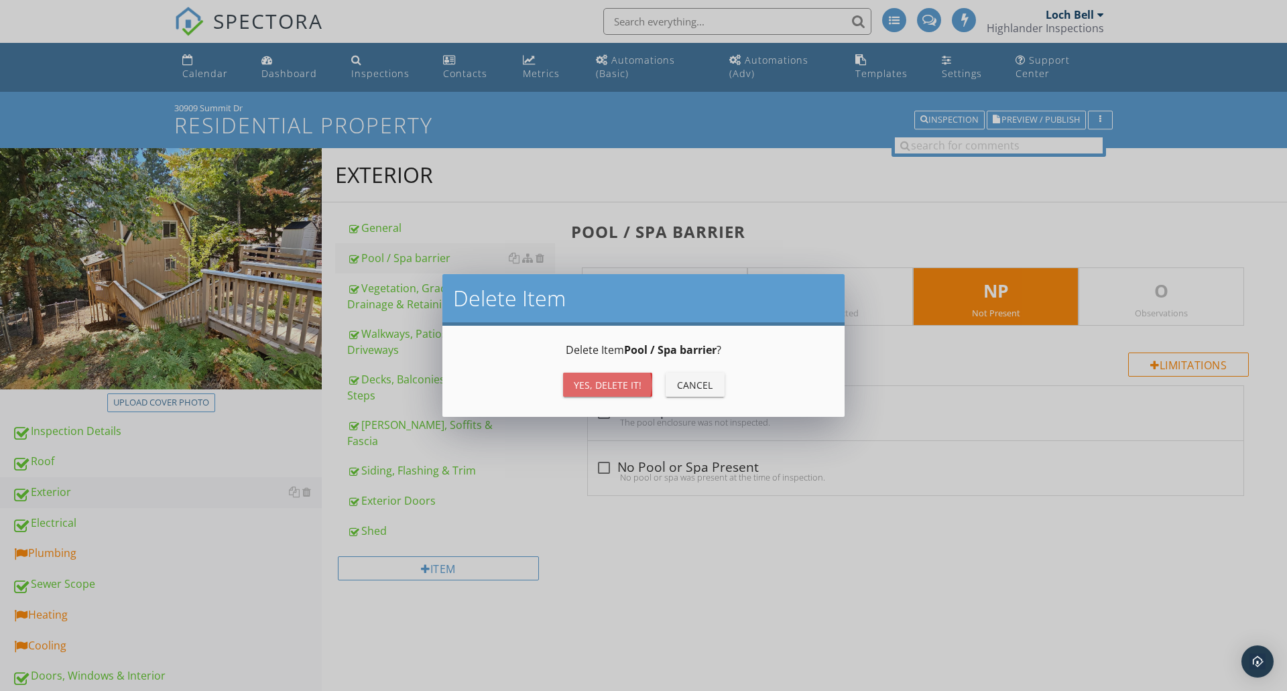
click at [589, 380] on div "Yes, Delete it!" at bounding box center [608, 385] width 68 height 14
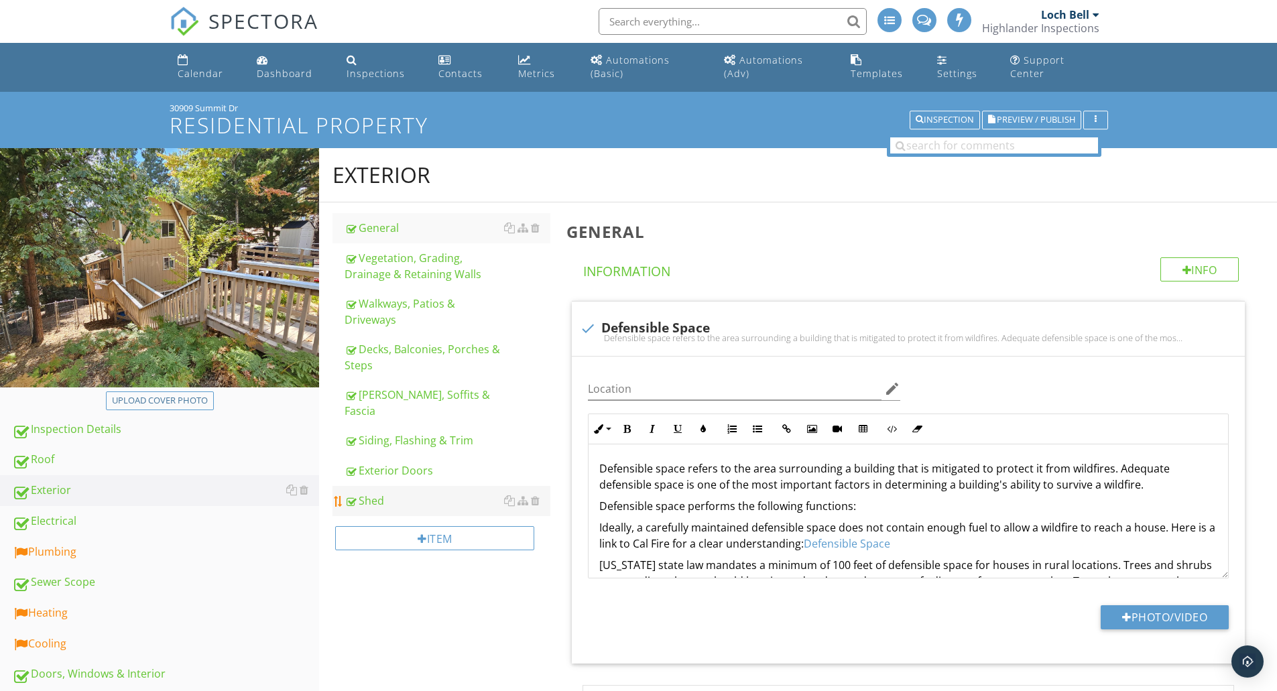
click at [370, 493] on div "Shed" at bounding box center [448, 501] width 206 height 16
type textarea "<p>Defensible space refers to the area surrounding a building that is mitigated…"
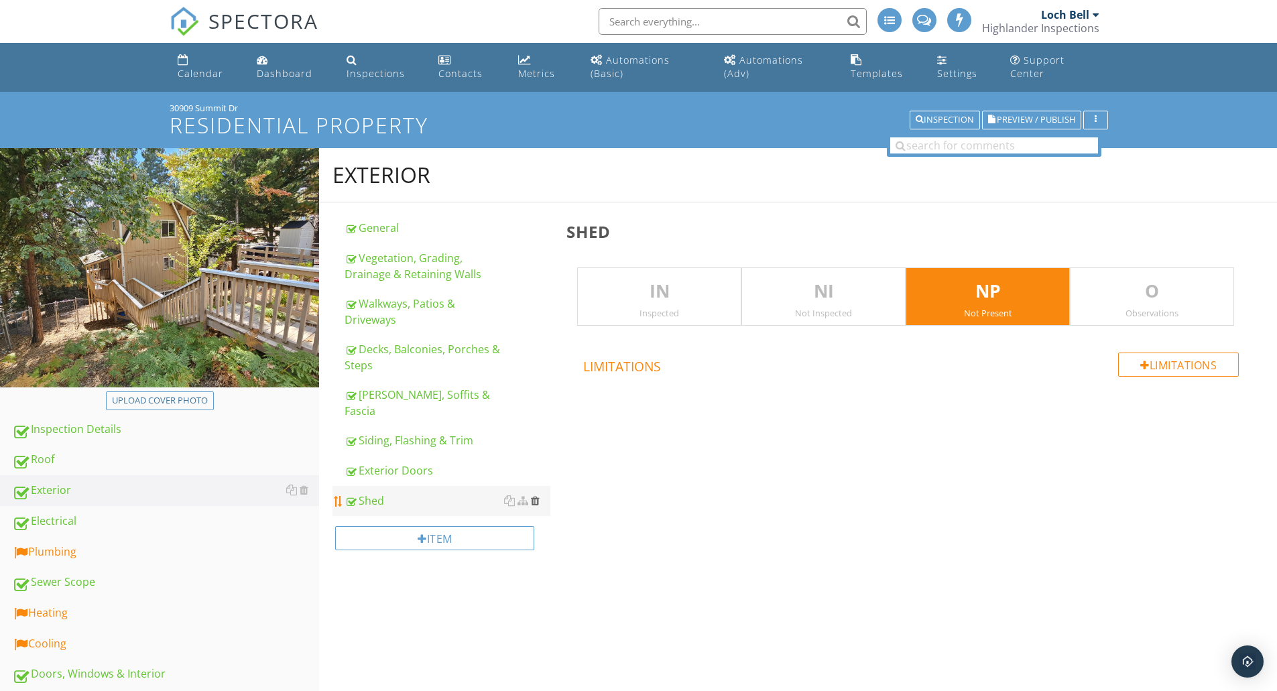
click at [536, 495] on div at bounding box center [535, 500] width 9 height 11
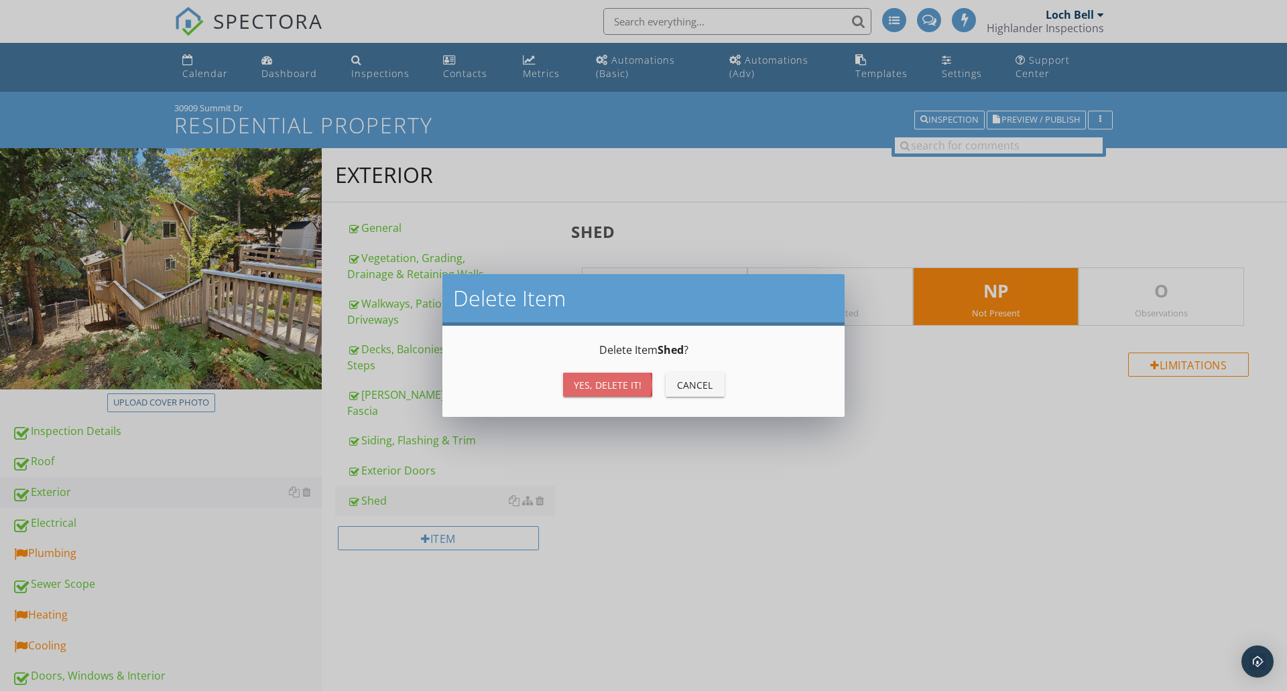
click at [615, 384] on div "Yes, Delete it!" at bounding box center [608, 385] width 68 height 14
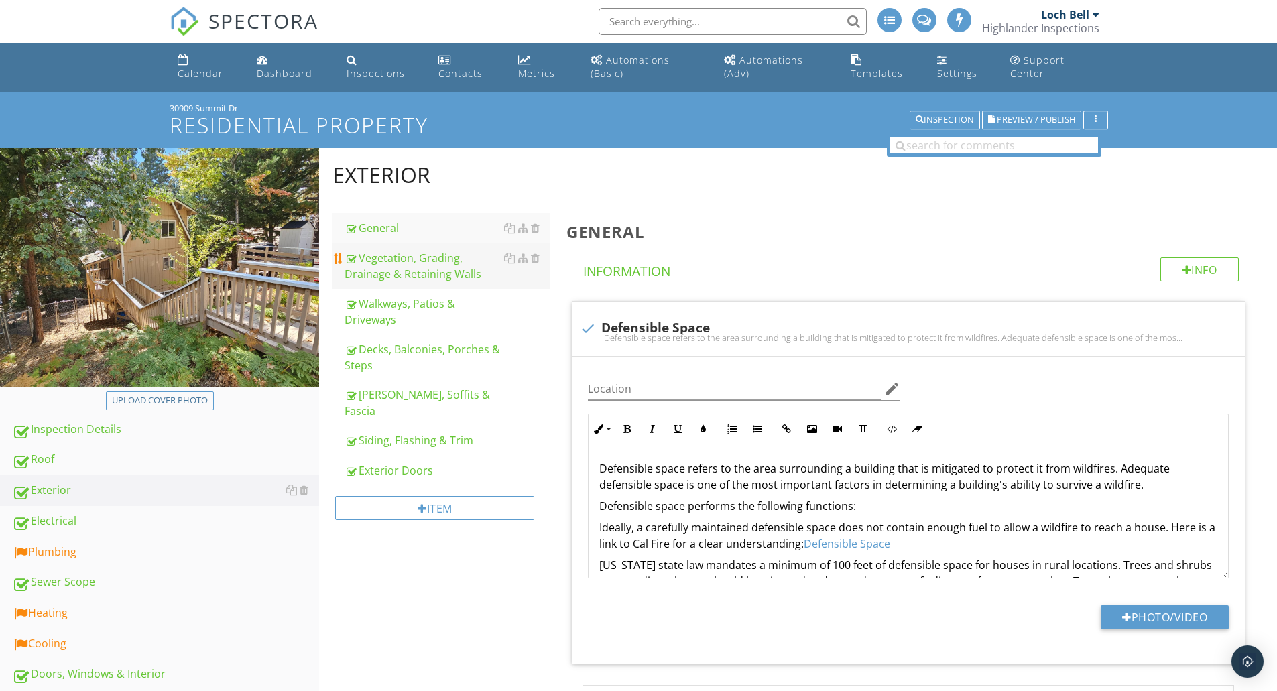
click at [395, 263] on div "Vegetation, Grading, Drainage & Retaining Walls" at bounding box center [448, 266] width 206 height 32
type textarea "<p>Defensible space refers to the area surrounding a building that is mitigated…"
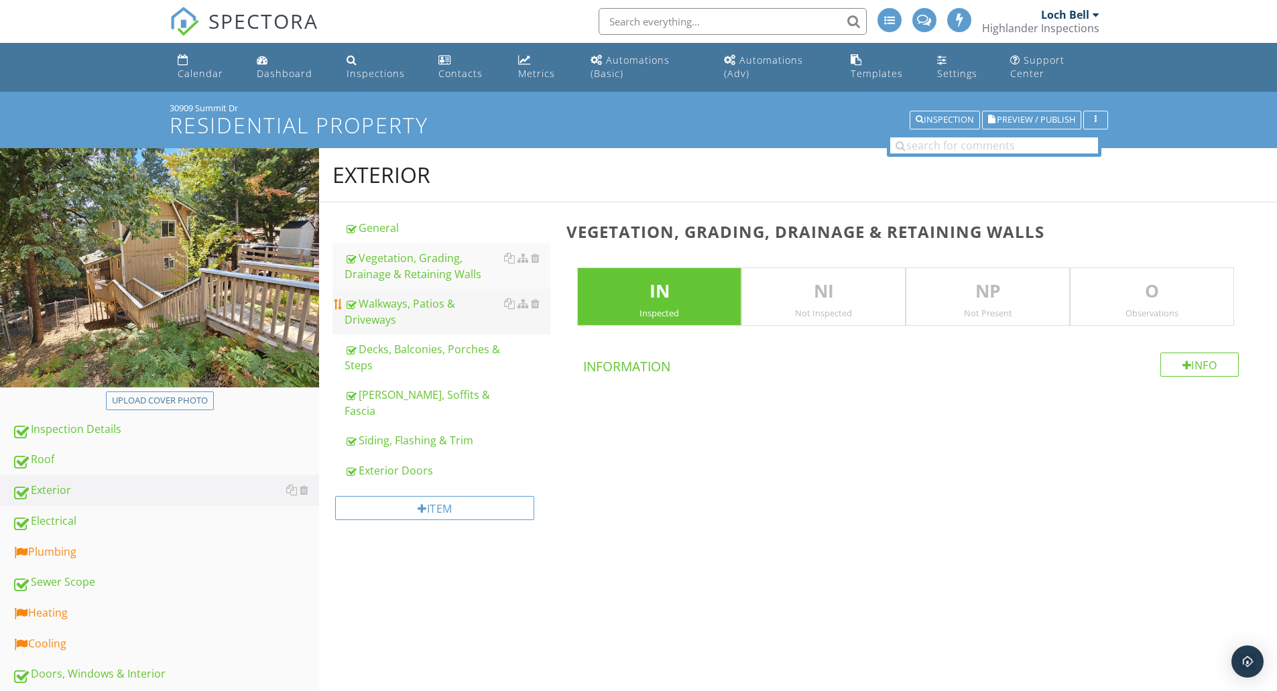
click at [388, 314] on div "Walkways, Patios & Driveways" at bounding box center [448, 312] width 206 height 32
click at [379, 357] on div "Decks, Balconies, Porches & Steps" at bounding box center [448, 357] width 206 height 32
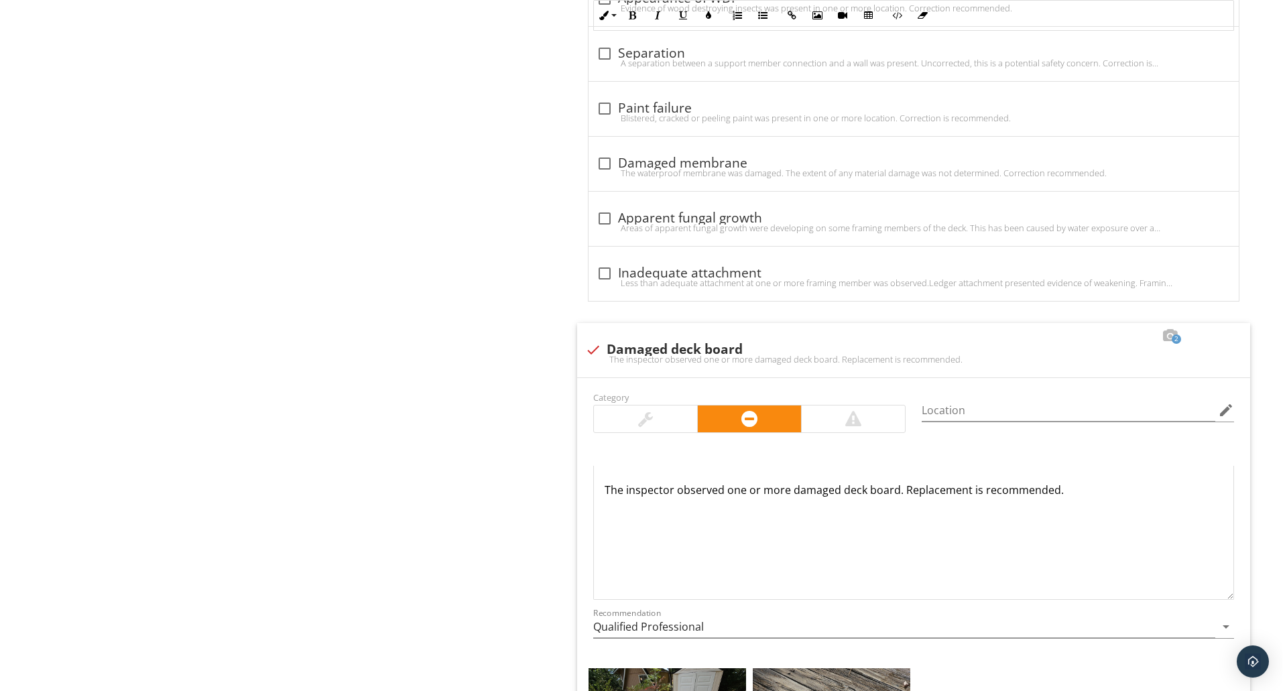
scroll to position [2681, 0]
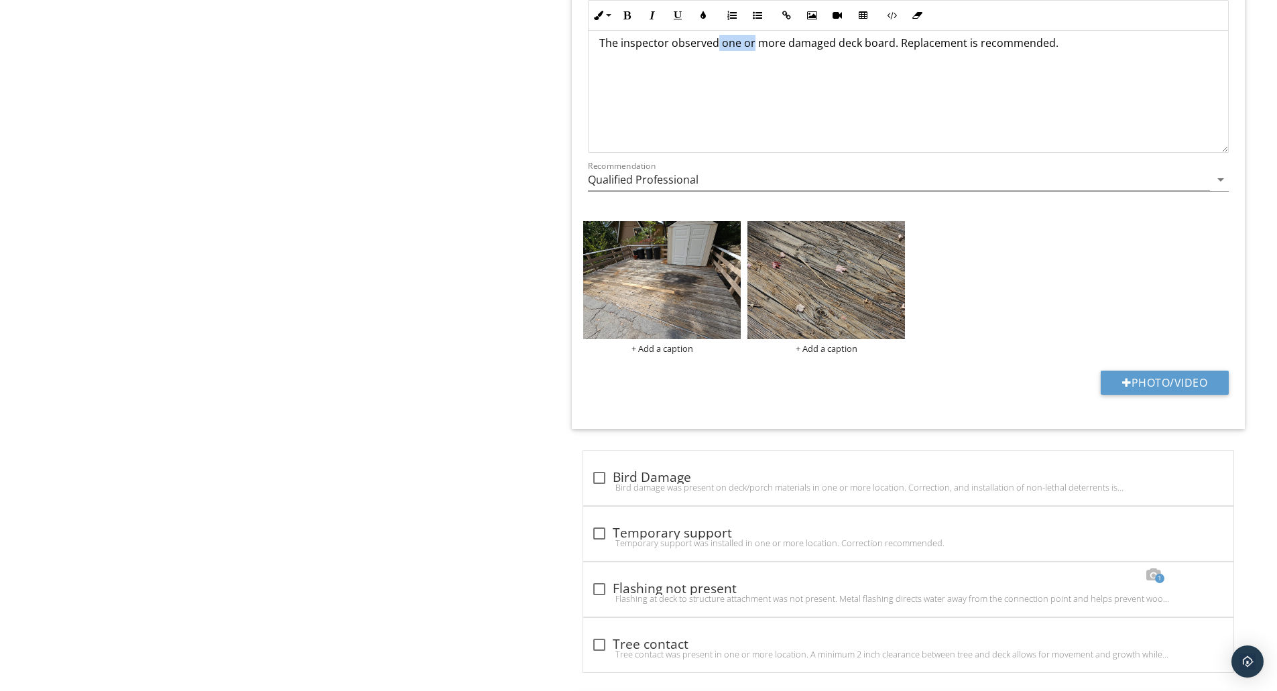
drag, startPoint x: 753, startPoint y: 48, endPoint x: 716, endPoint y: 46, distance: 37.6
click at [716, 46] on p "The inspector observed one or more damaged deck board. Replacement is recommend…" at bounding box center [908, 43] width 618 height 16
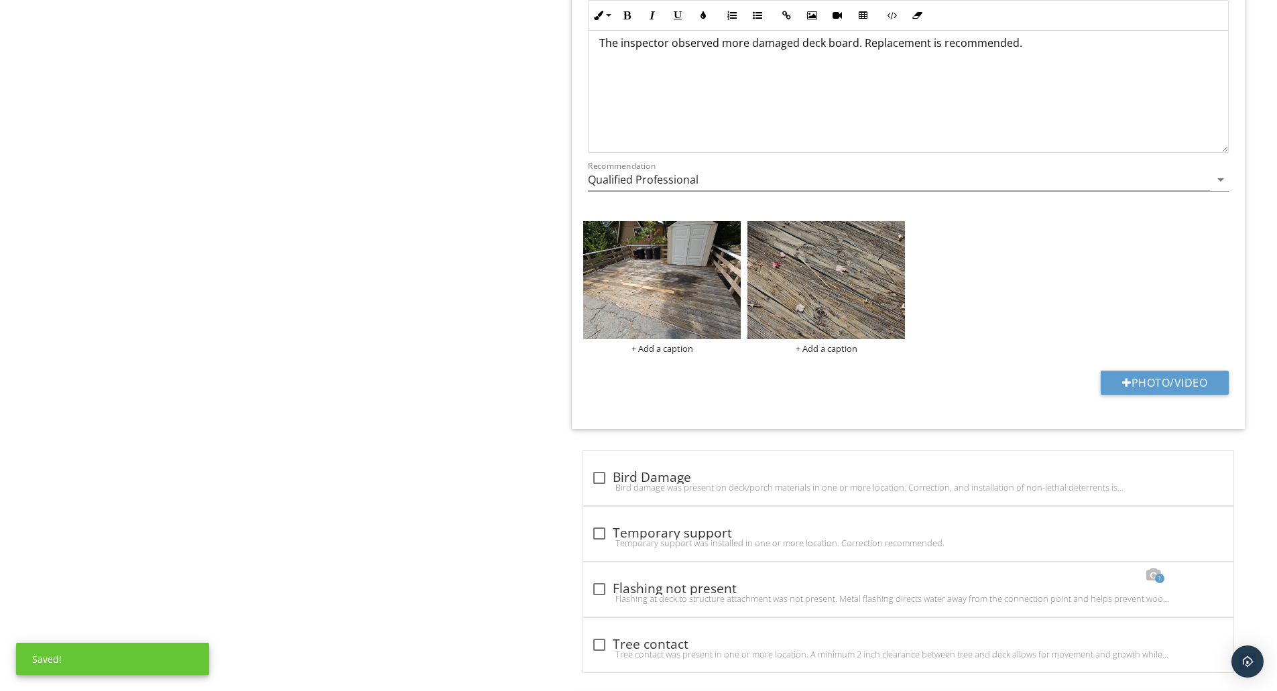
click at [745, 46] on p "The inspector observed more damaged deck board. Replacement is recommended." at bounding box center [908, 43] width 618 height 16
click at [648, 350] on div "+ Add a caption" at bounding box center [662, 348] width 158 height 11
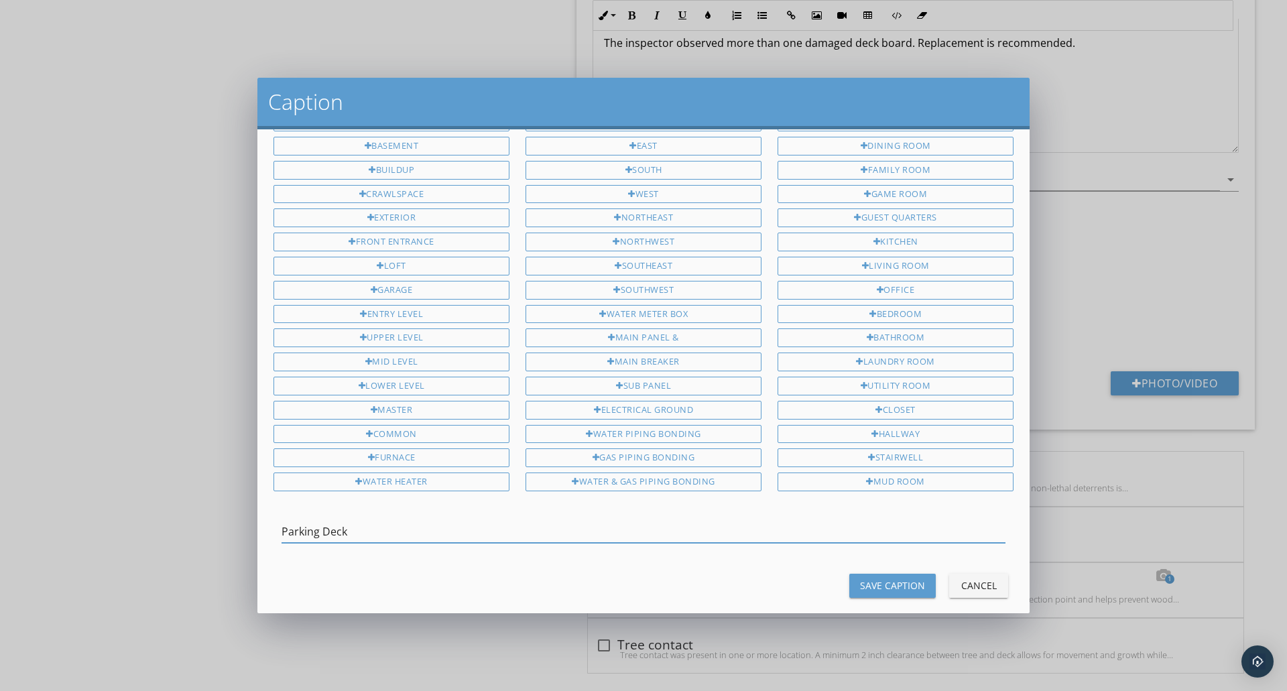
scroll to position [51, 0]
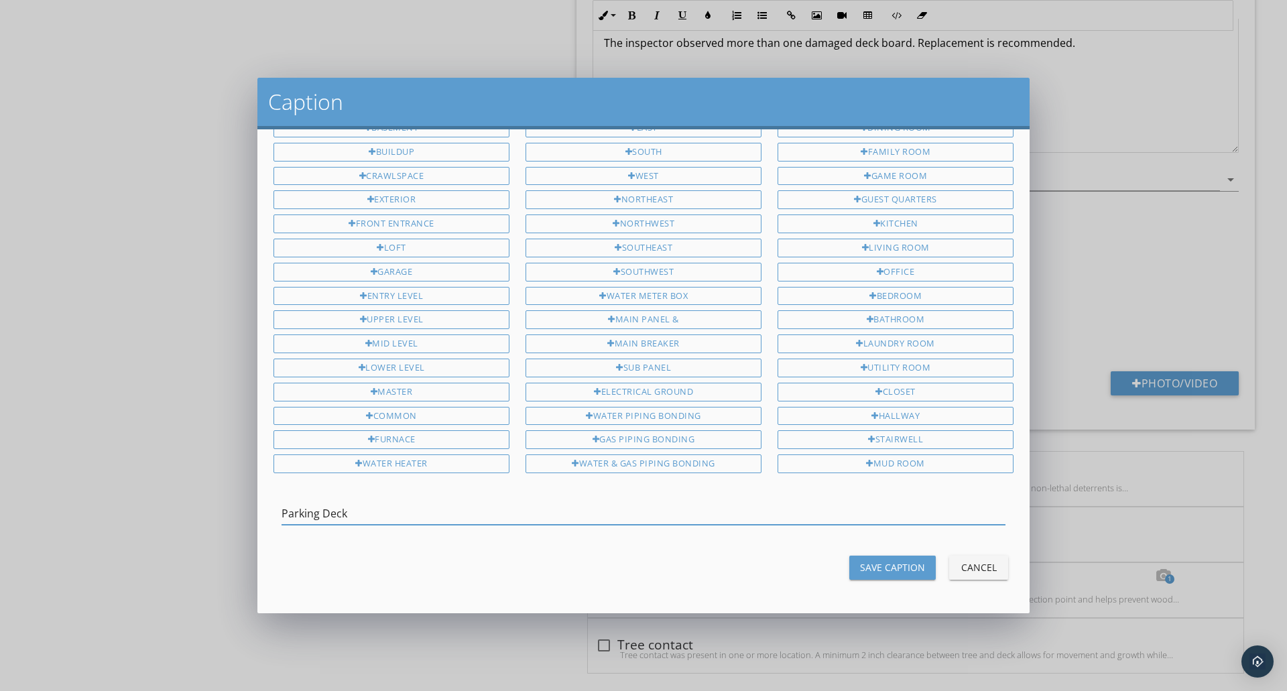
type input "Parking Deck"
click at [897, 565] on div "Save Caption" at bounding box center [892, 567] width 65 height 14
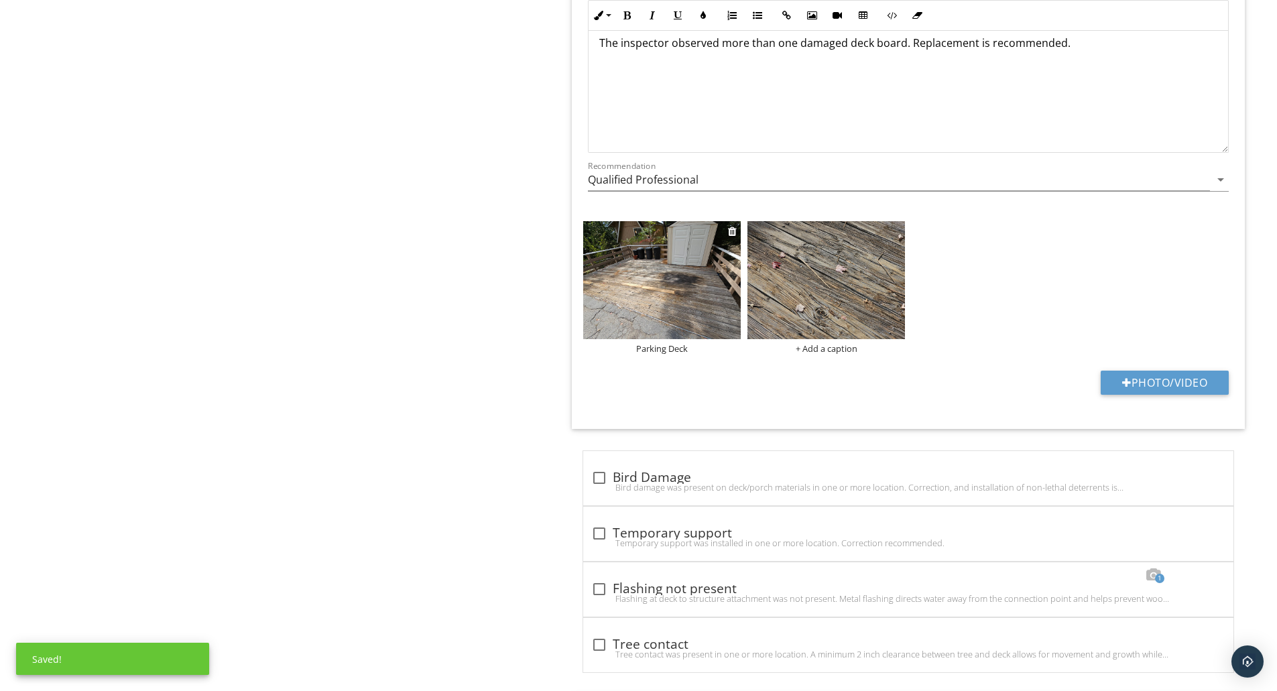
click at [656, 352] on div "Parking Deck" at bounding box center [662, 348] width 158 height 11
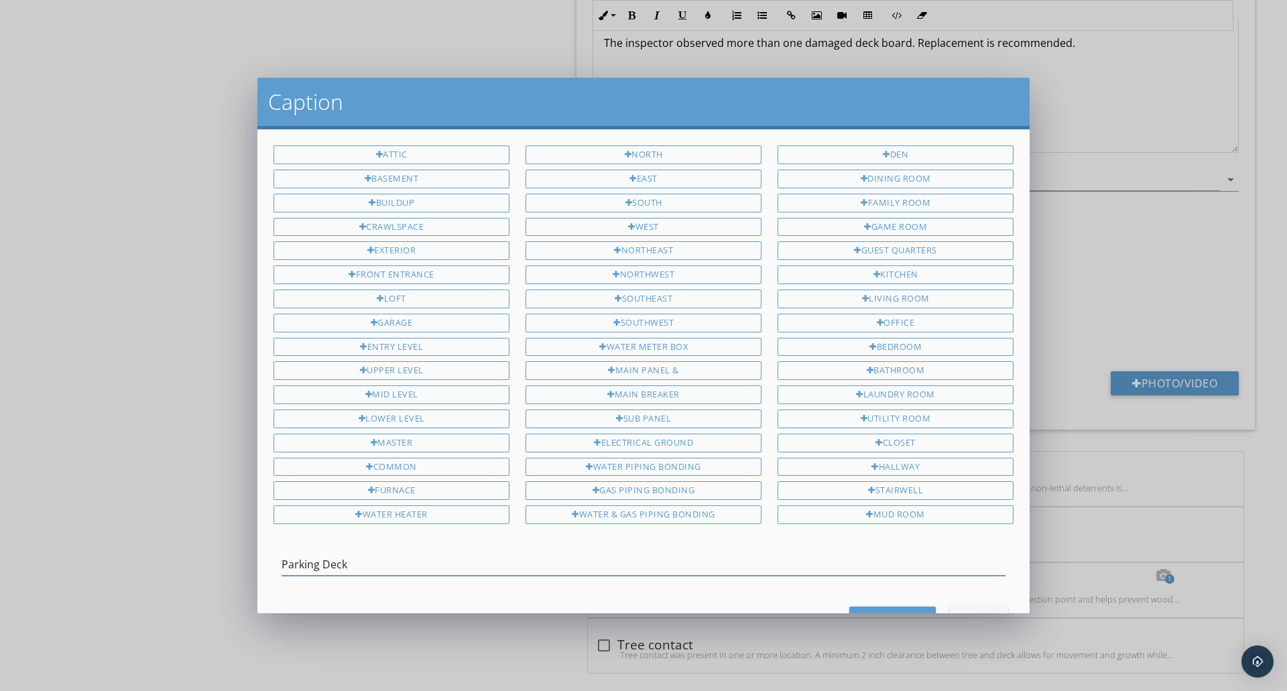
click at [648, 562] on input "Parking Deck" at bounding box center [644, 565] width 724 height 22
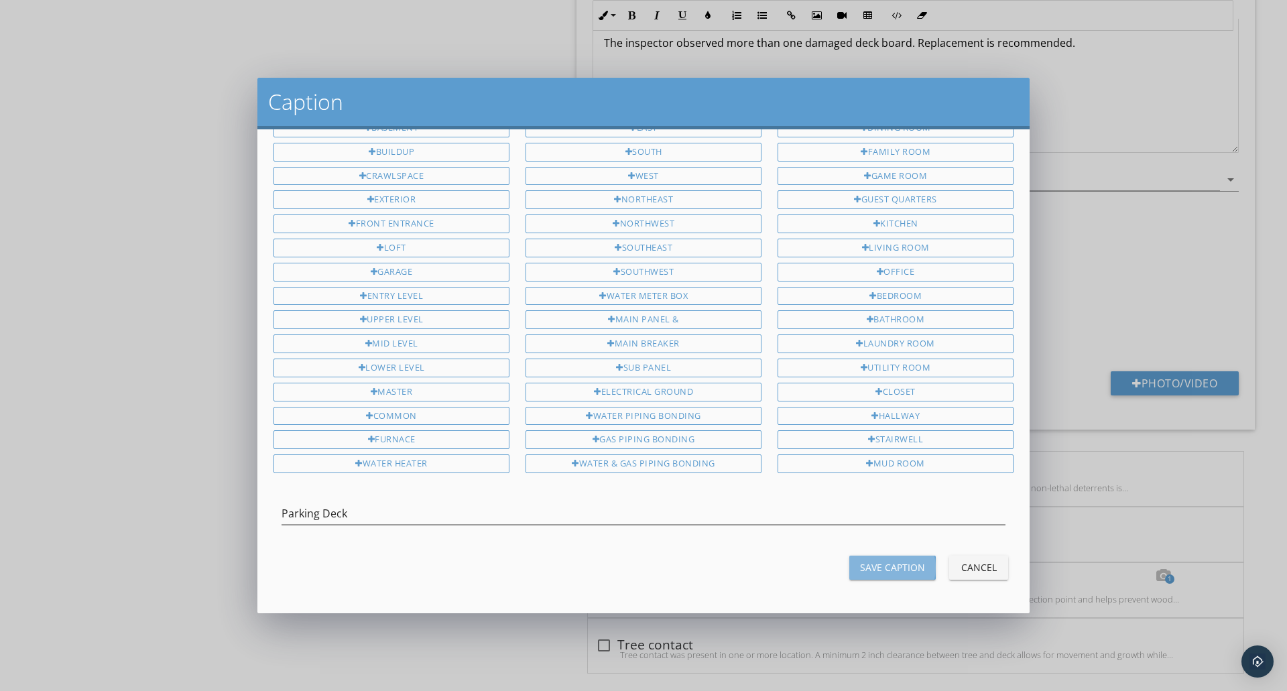
click at [862, 564] on div "Save Caption" at bounding box center [892, 567] width 65 height 14
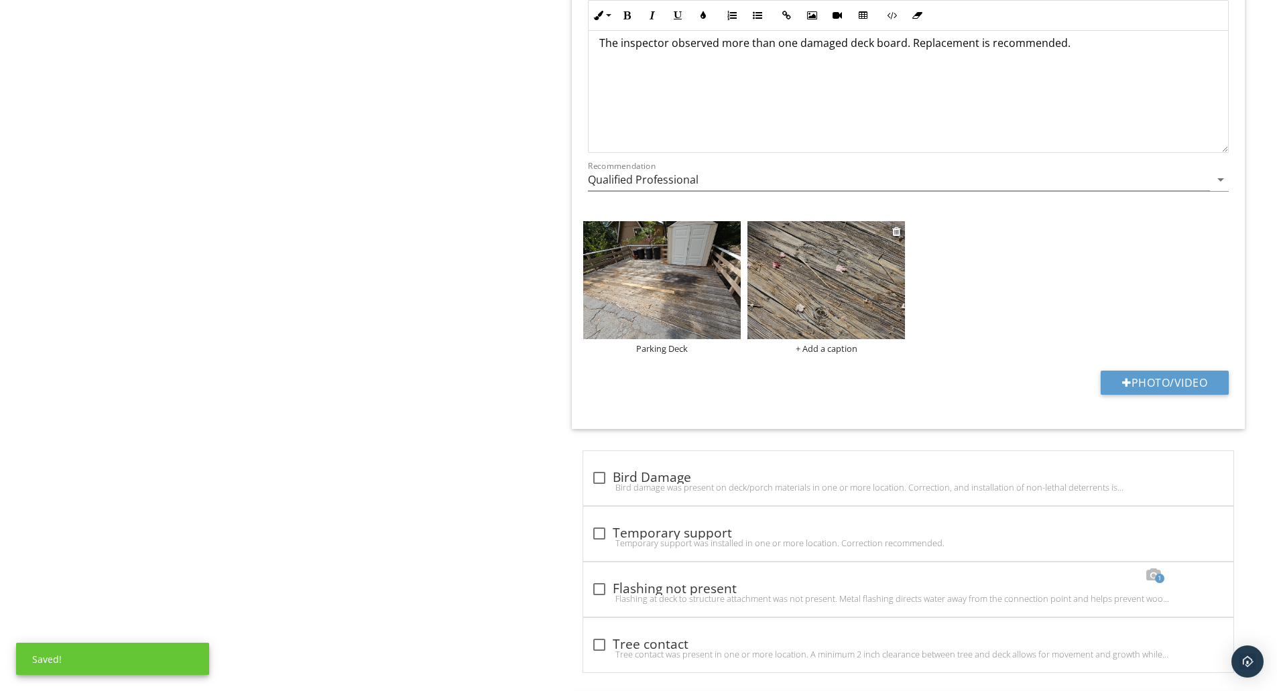
click at [824, 351] on div "+ Add a caption" at bounding box center [826, 348] width 158 height 11
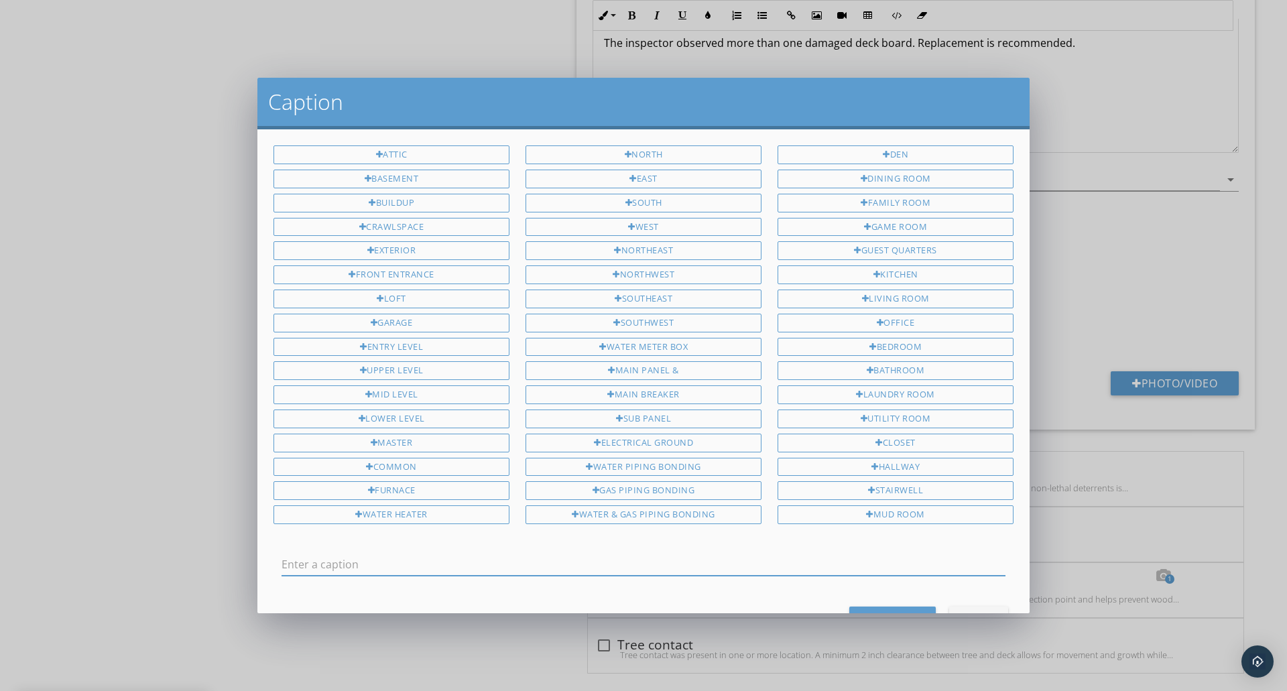
click at [788, 567] on input "text" at bounding box center [644, 565] width 724 height 22
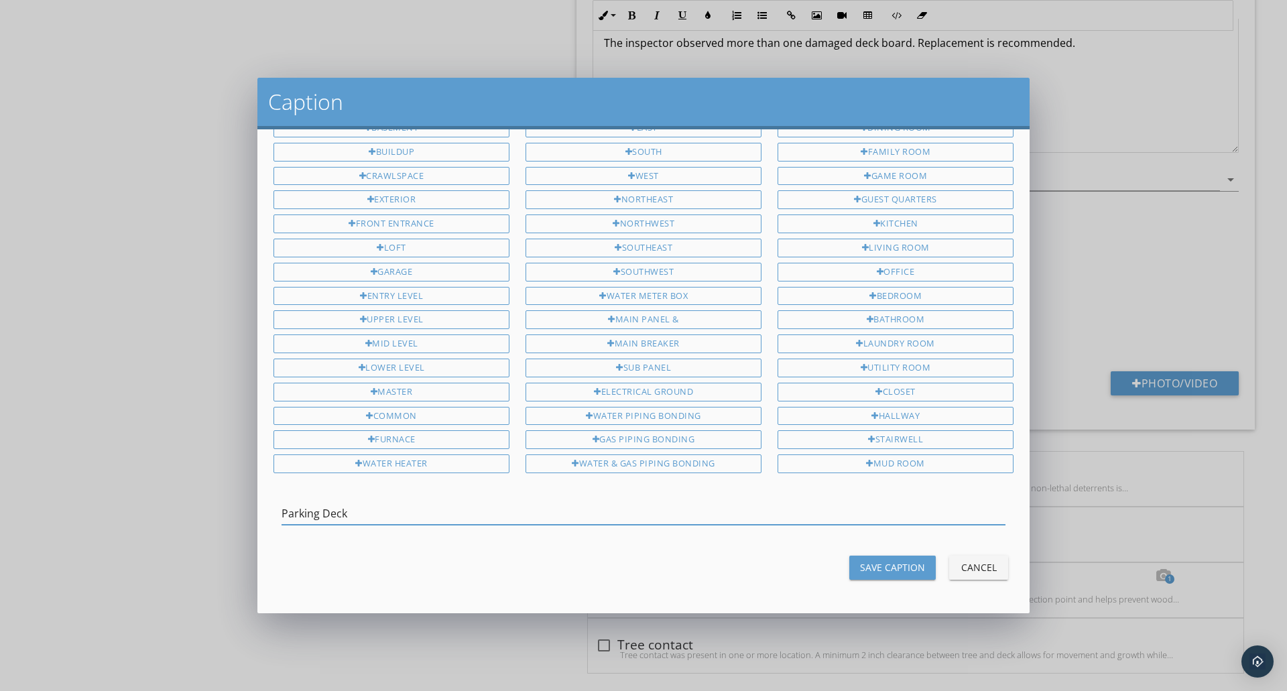
type input "Parking Deck"
click at [892, 574] on div "Save Caption" at bounding box center [892, 567] width 65 height 14
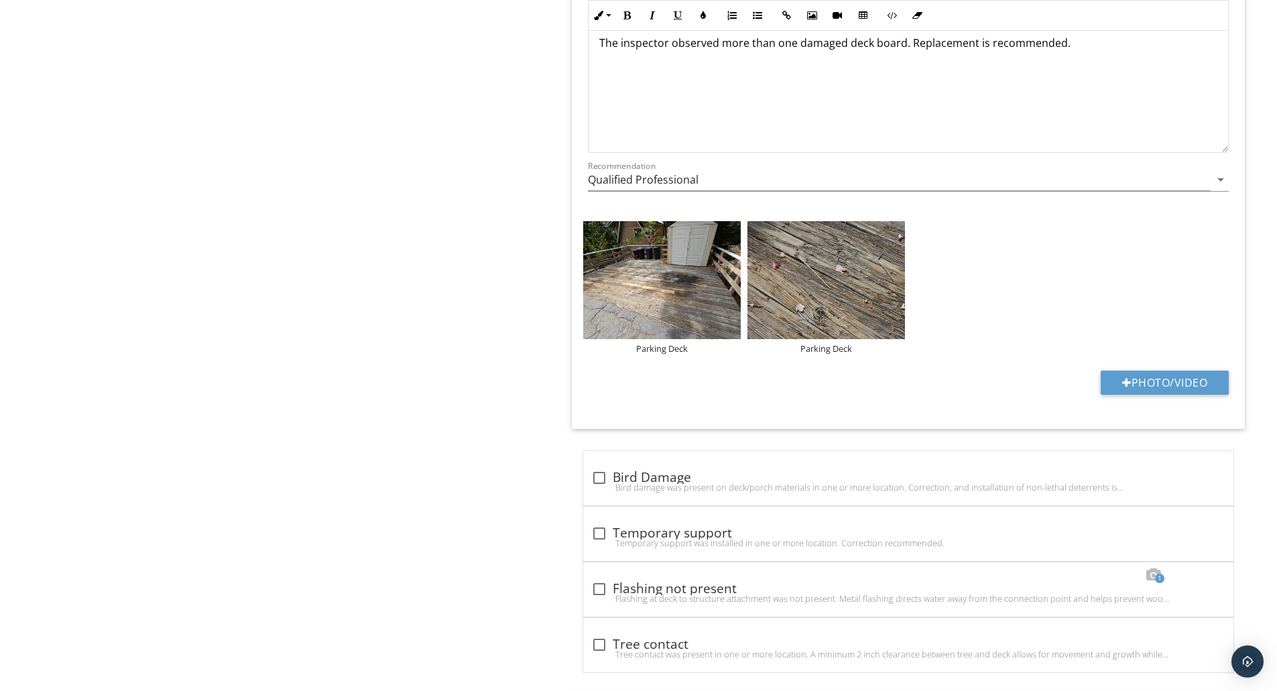
scroll to position [2234, 0]
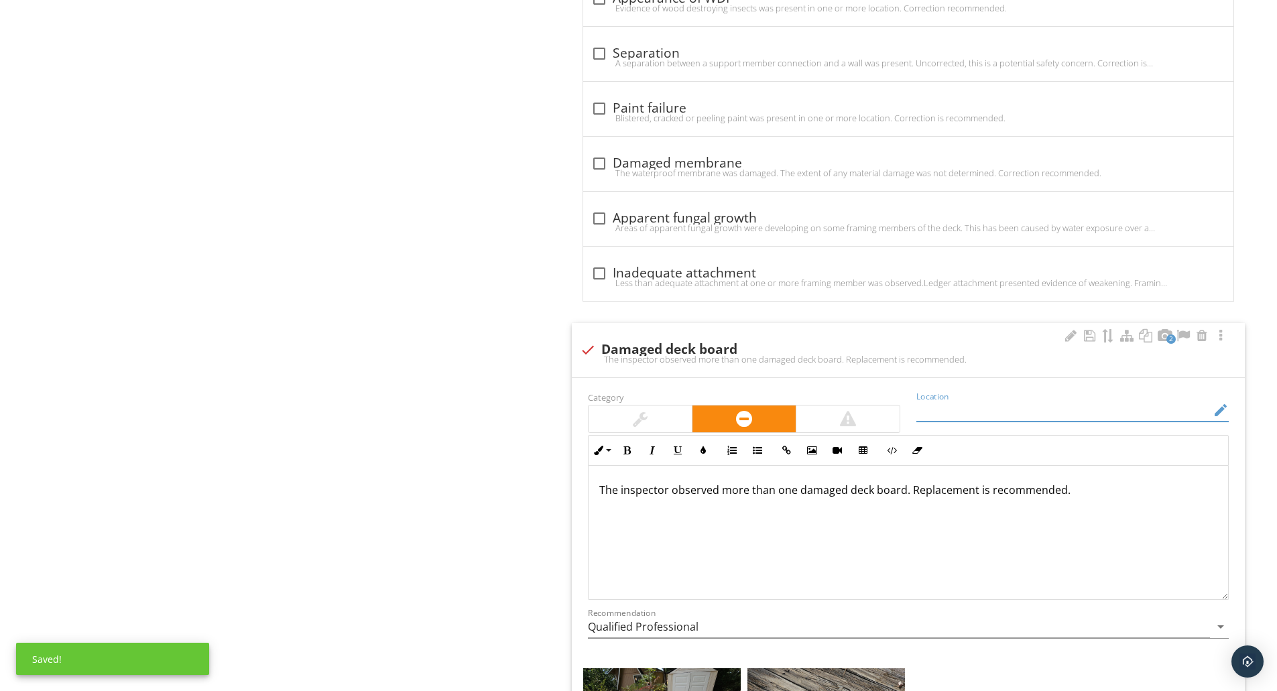
click at [975, 404] on input "Location" at bounding box center [1063, 410] width 294 height 22
paste input "Parking Deck"
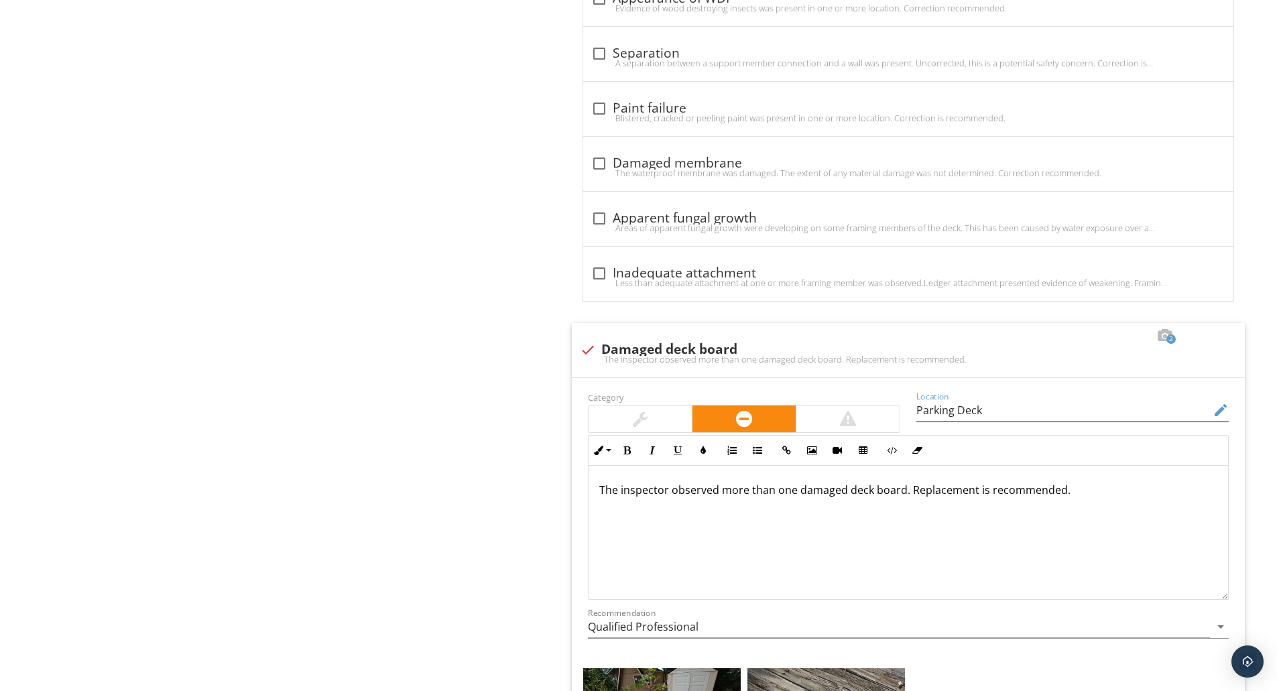
type input "Parking Deck"
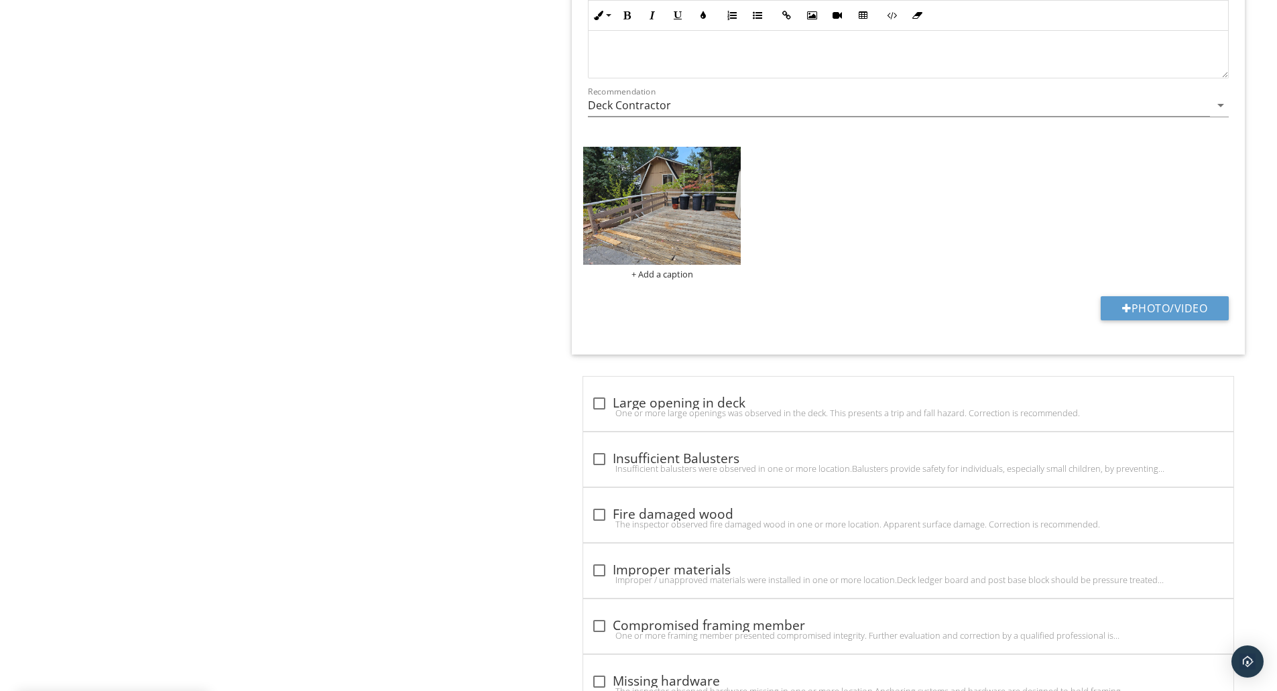
scroll to position [3128, 0]
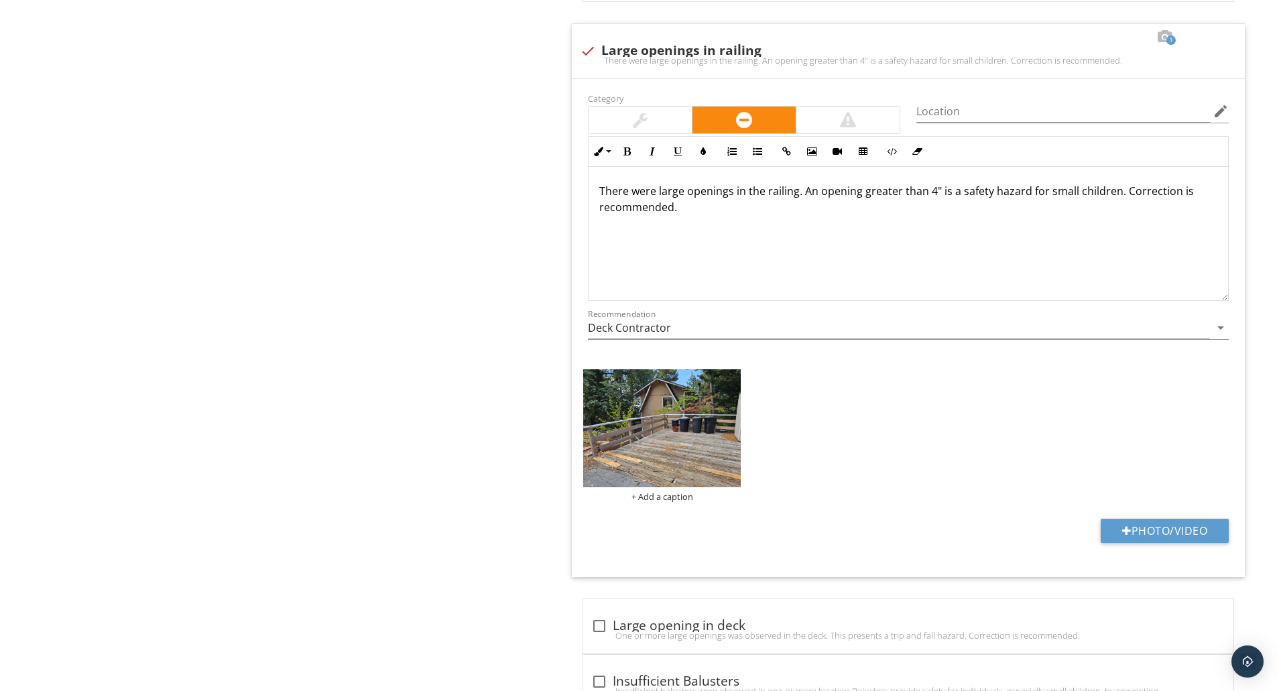
scroll to position [3368, 0]
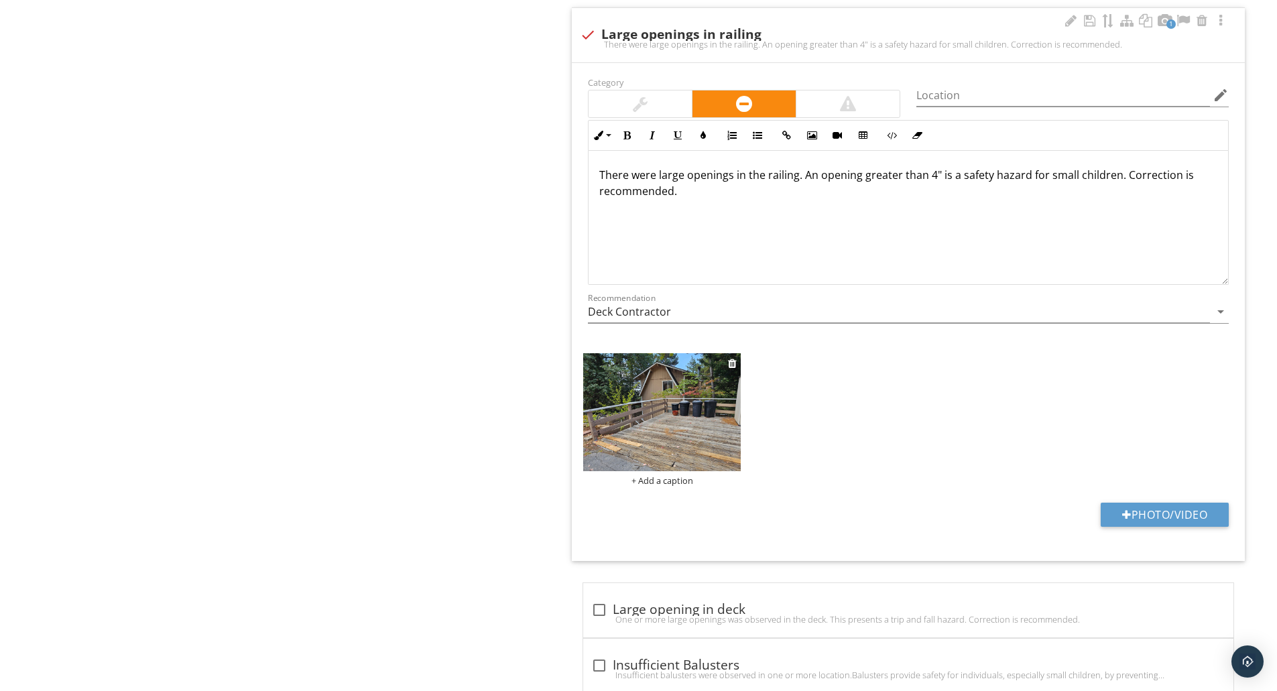
click at [625, 377] on img at bounding box center [662, 412] width 158 height 118
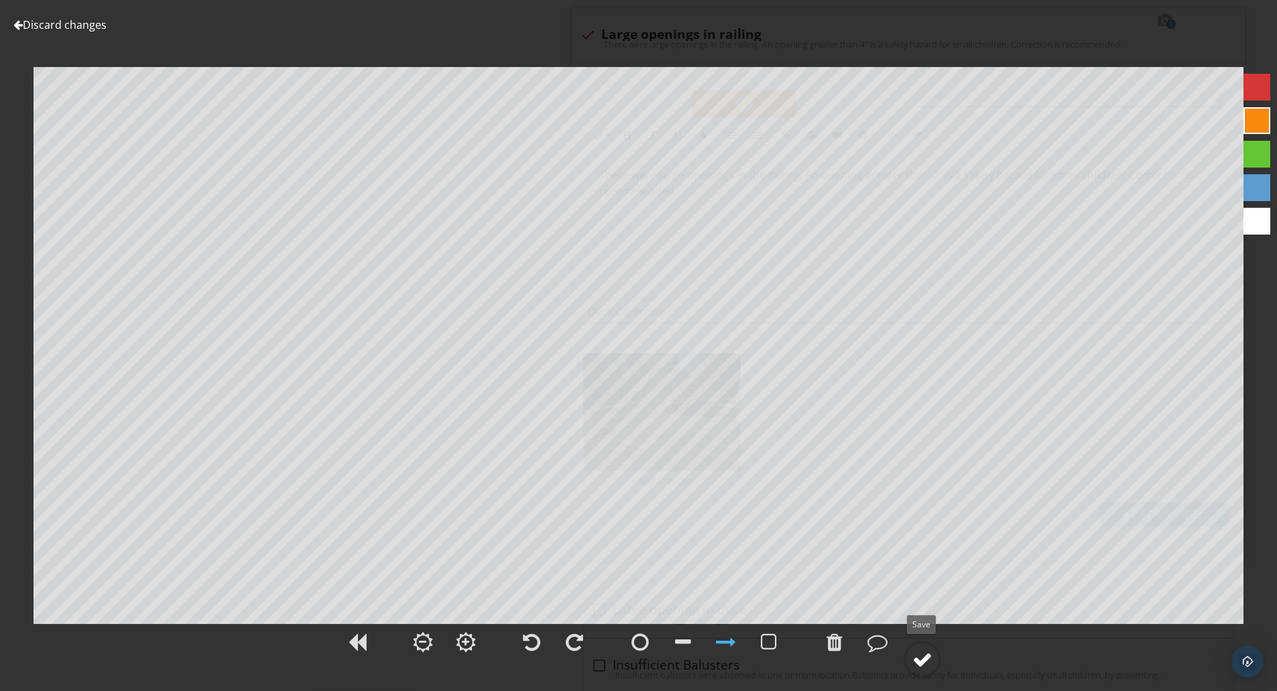
click at [924, 658] on div at bounding box center [922, 660] width 20 height 20
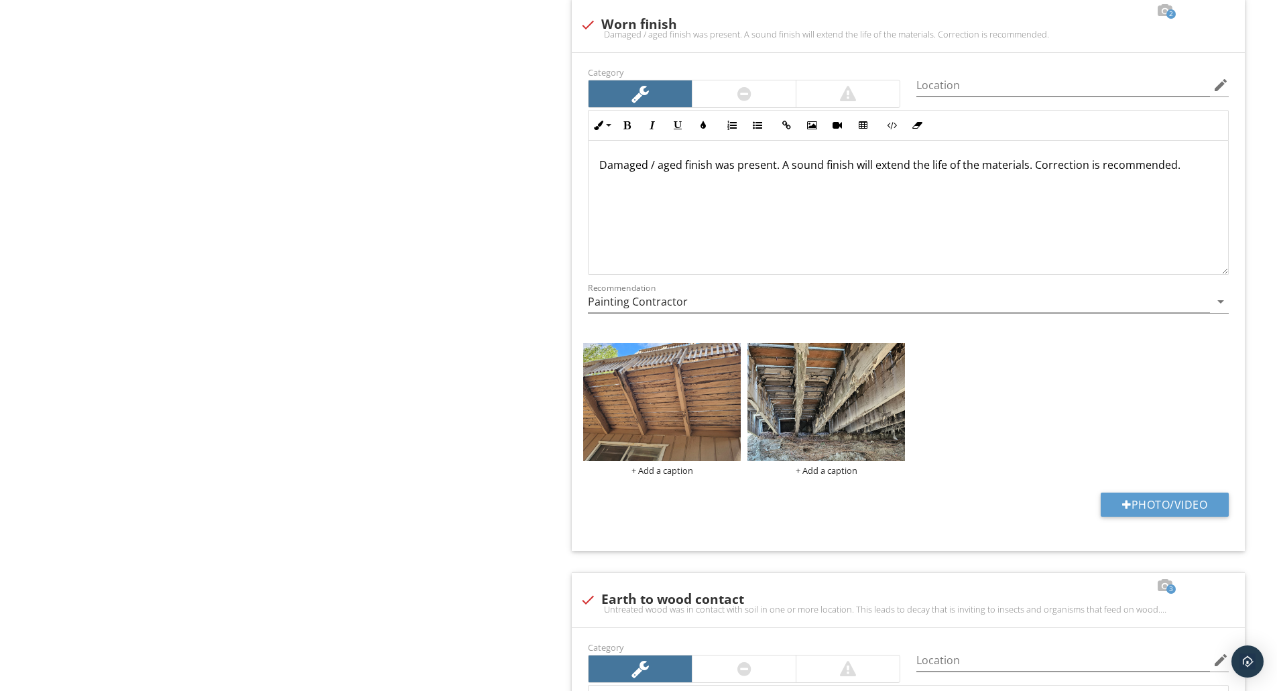
scroll to position [5003, 0]
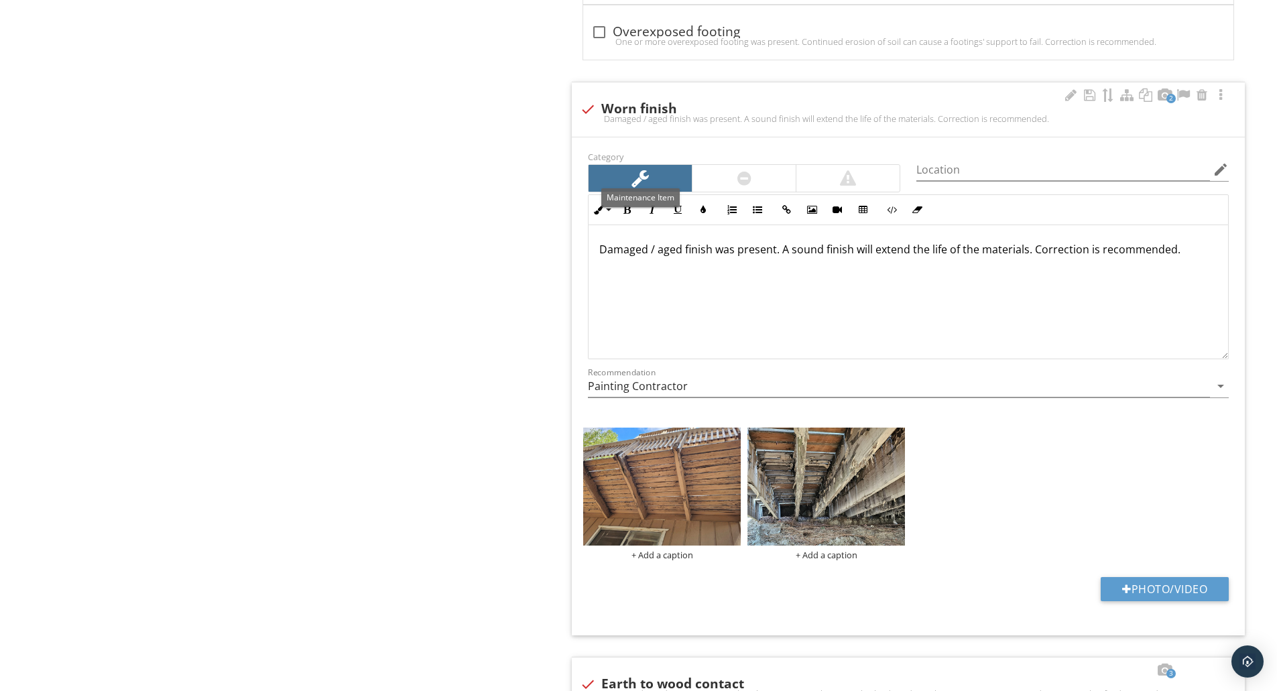
click at [621, 180] on div at bounding box center [640, 178] width 103 height 27
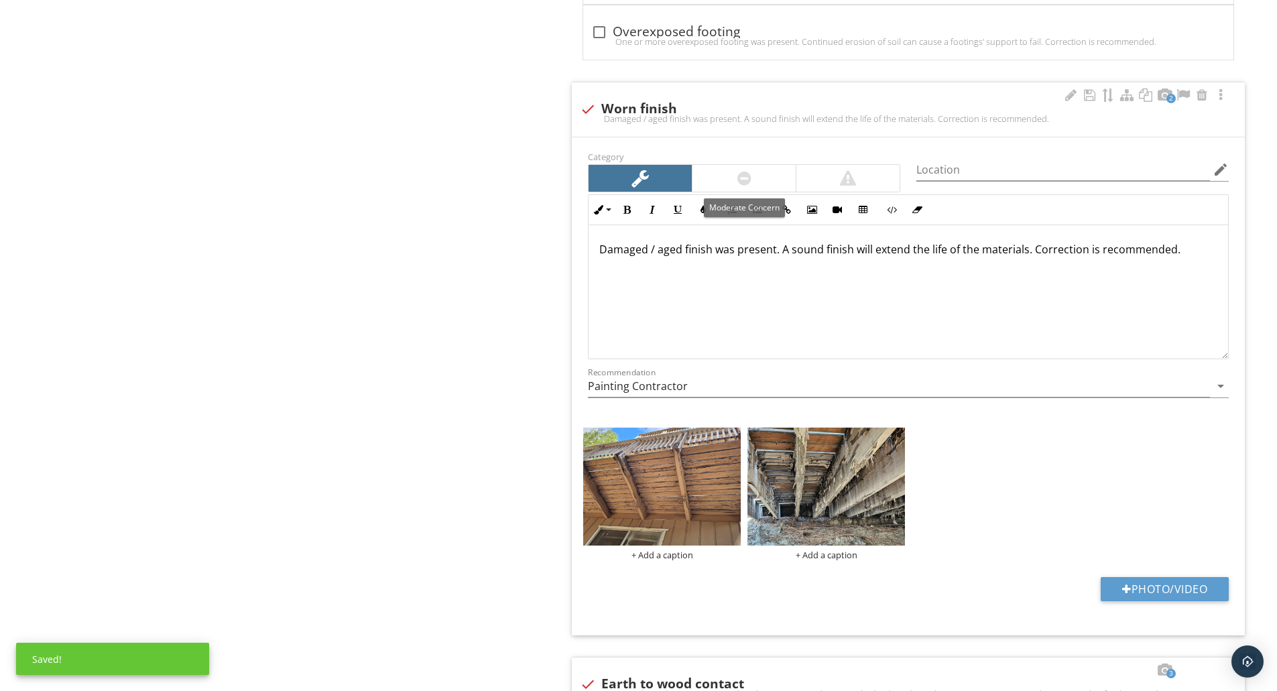
click at [728, 168] on div at bounding box center [743, 178] width 103 height 27
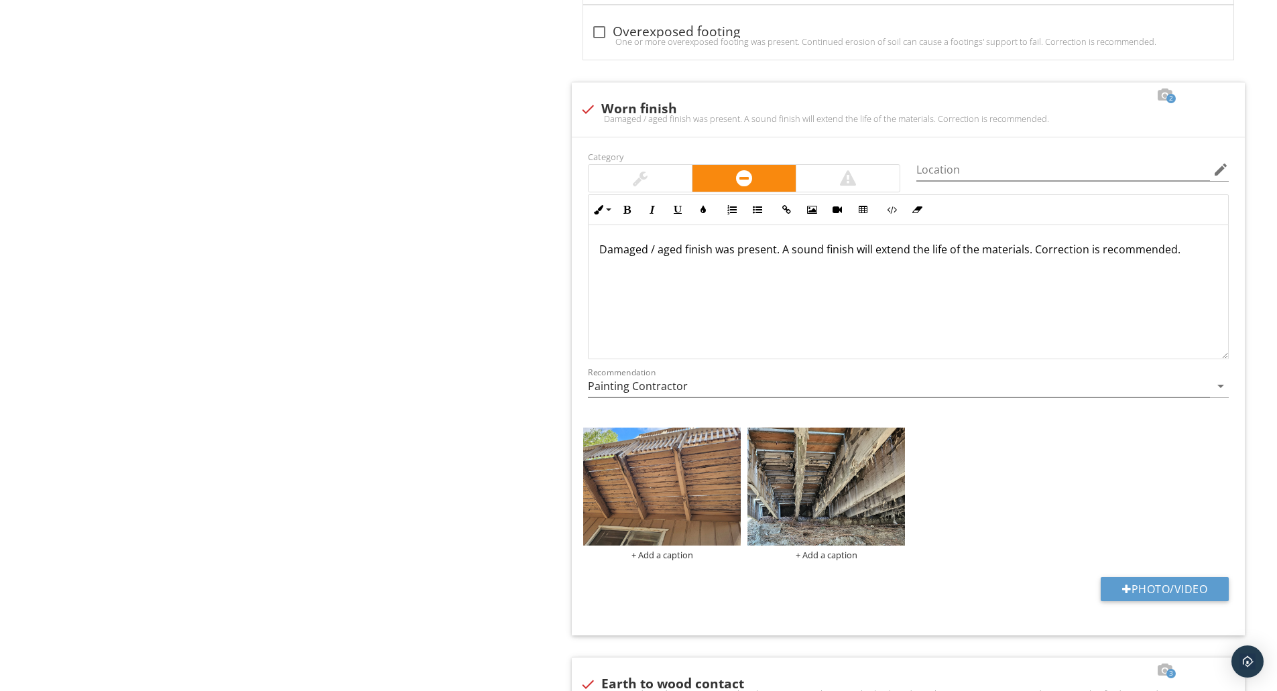
scroll to position [5450, 0]
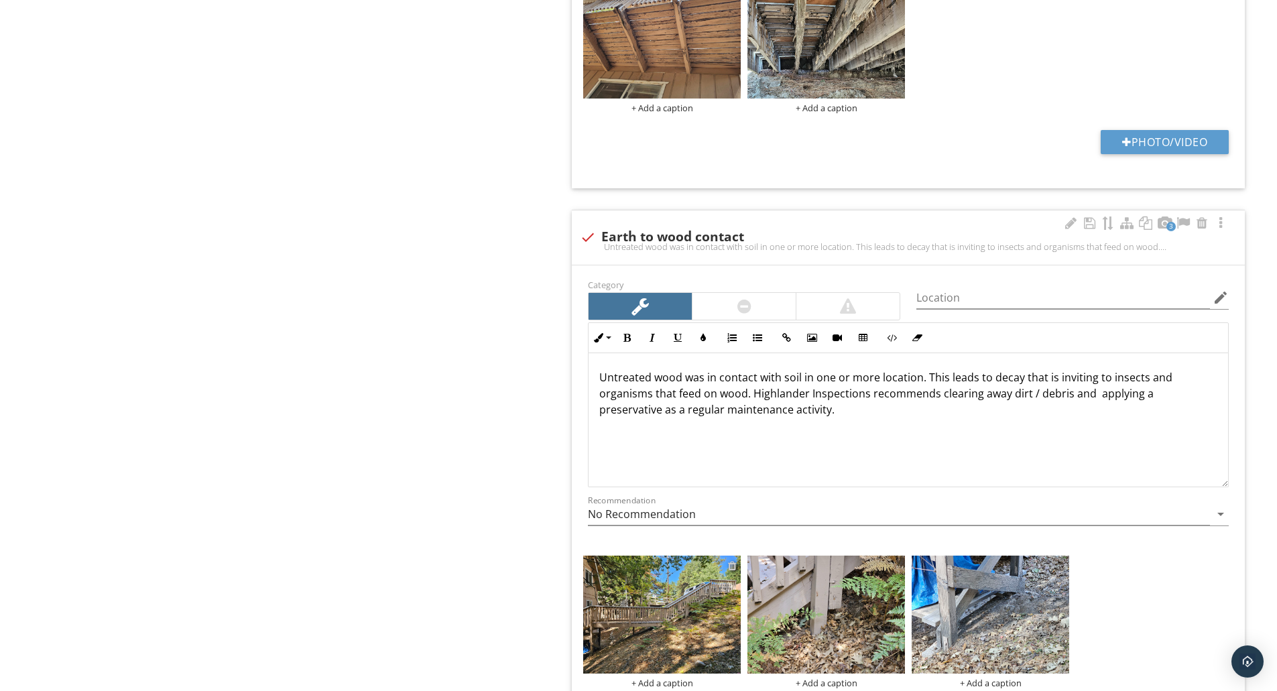
click at [732, 568] on div at bounding box center [732, 565] width 9 height 11
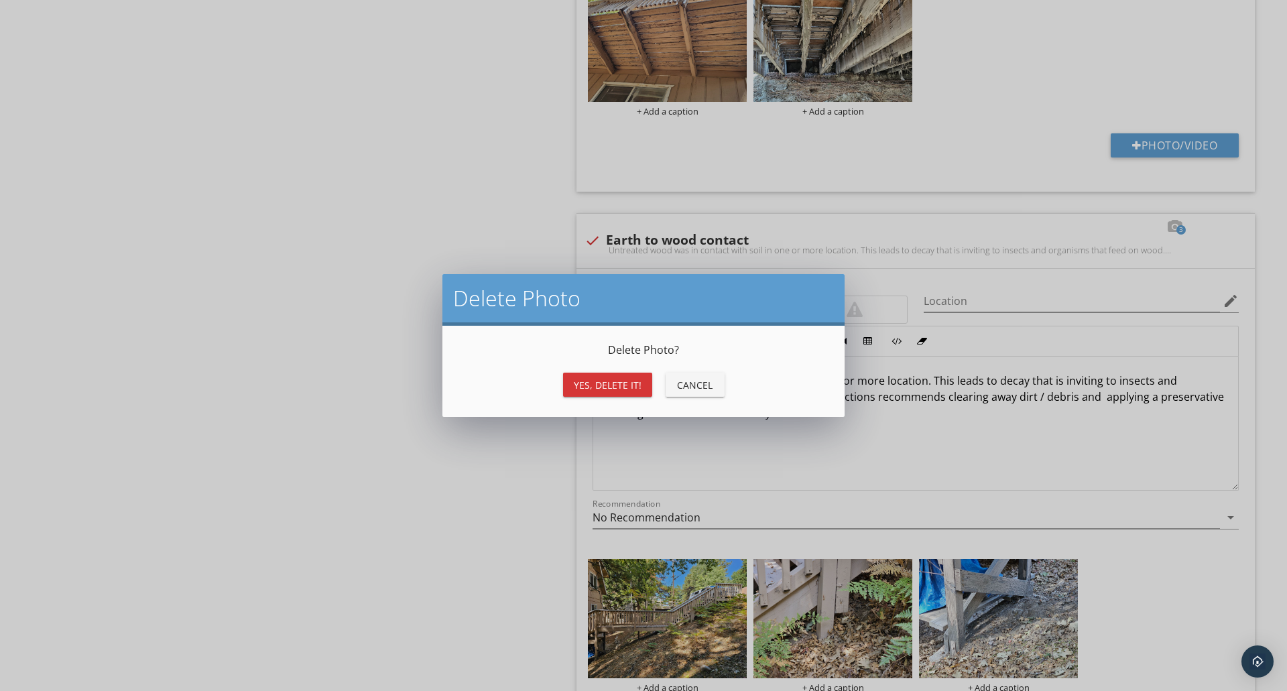
click at [577, 376] on button "Yes, Delete it!" at bounding box center [607, 385] width 89 height 24
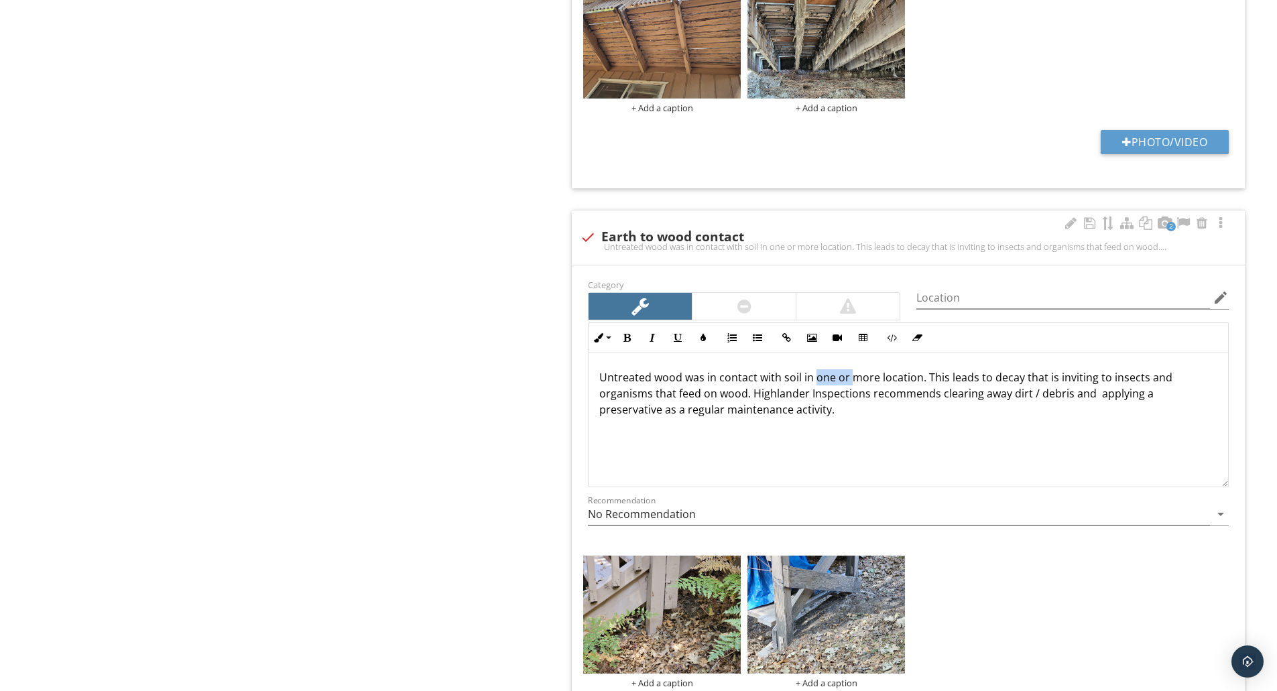
drag, startPoint x: 849, startPoint y: 380, endPoint x: 816, endPoint y: 381, distance: 32.9
click at [816, 381] on p "Untreated wood was in contact with soil in one or more location. This leads to …" at bounding box center [908, 393] width 618 height 48
click at [841, 379] on p "Untreated wood was in contact with soil in more location. This leads to decay t…" at bounding box center [908, 393] width 618 height 48
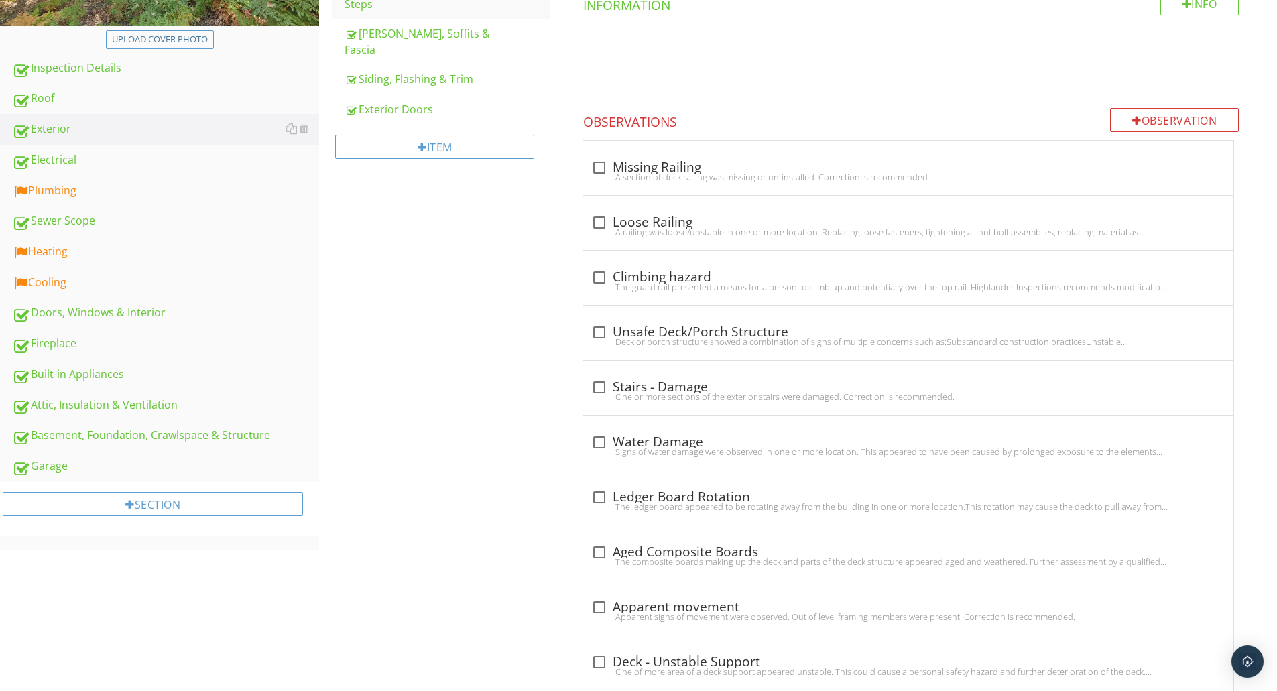
scroll to position [0, 0]
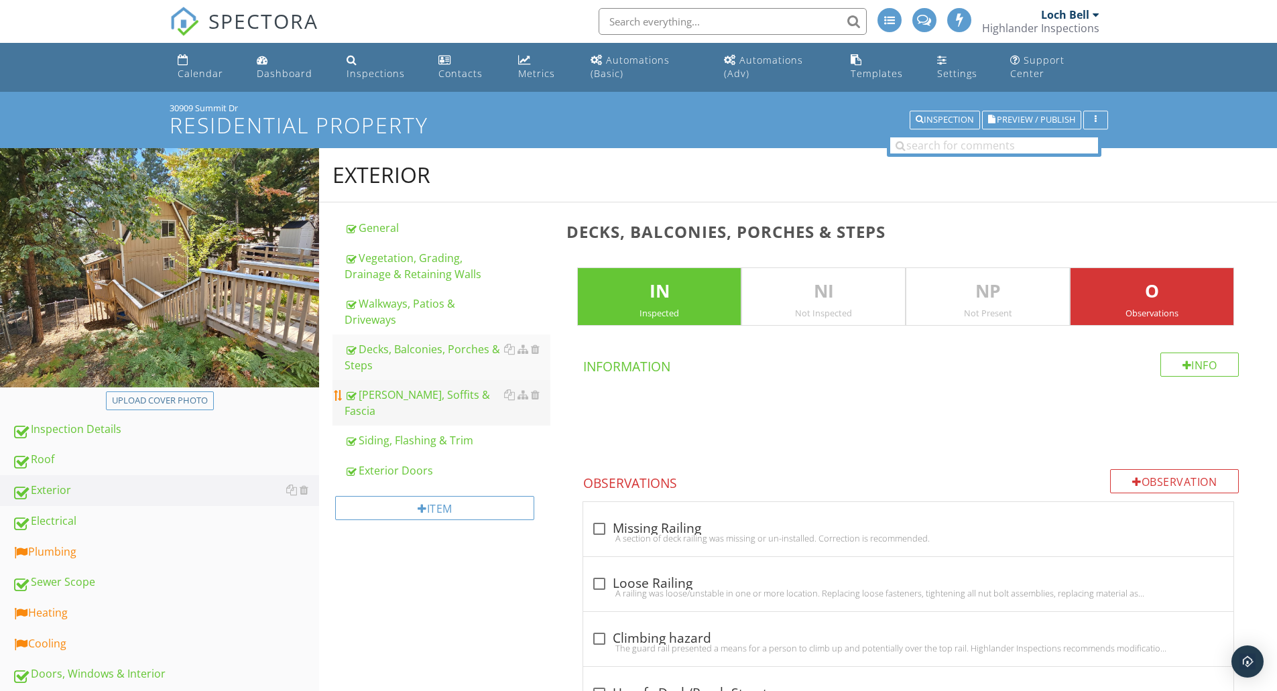
click at [415, 393] on div "Eaves, Soffits & Fascia" at bounding box center [448, 403] width 206 height 32
click at [406, 432] on div "Siding, Flashing & Trim" at bounding box center [448, 440] width 206 height 16
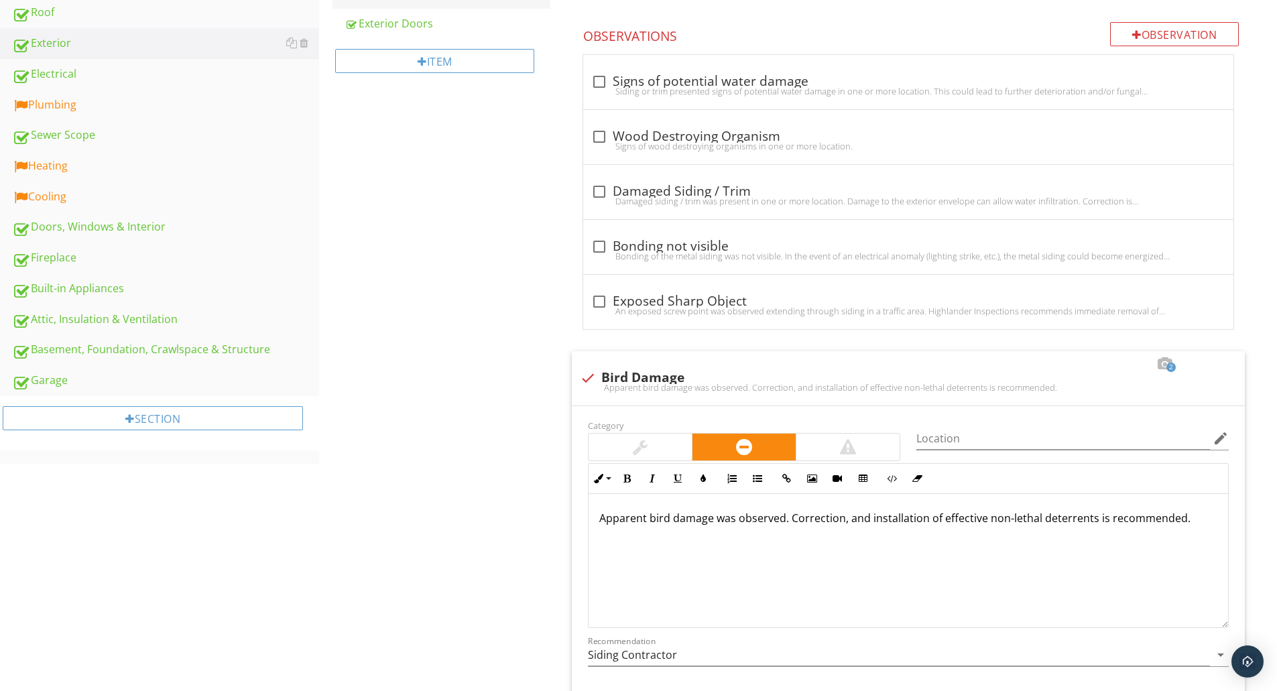
scroll to position [894, 0]
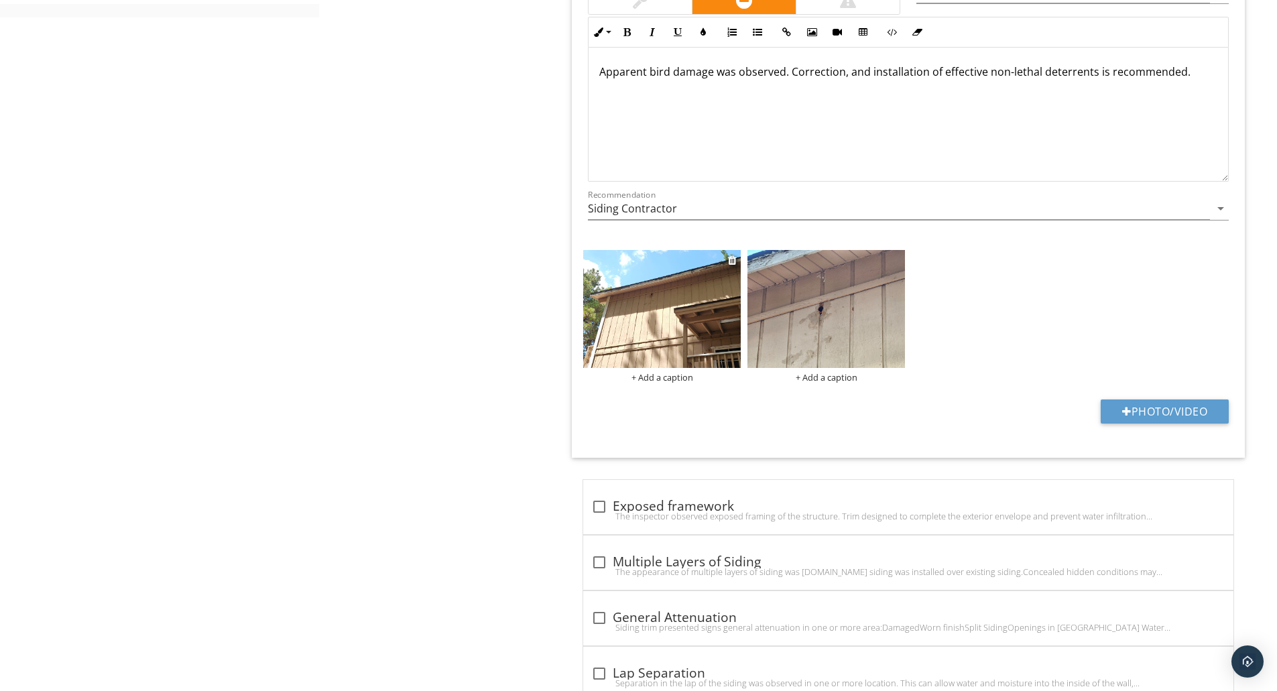
click at [662, 344] on img at bounding box center [662, 309] width 158 height 118
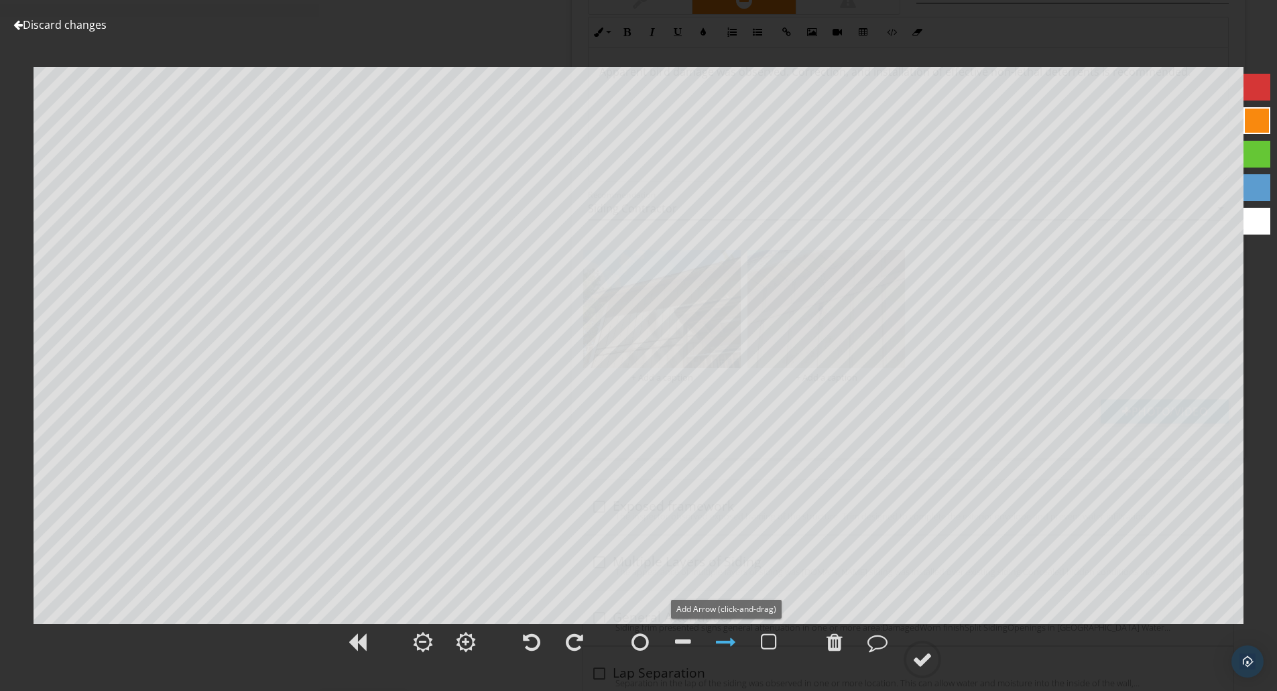
click at [721, 652] on div at bounding box center [726, 642] width 20 height 20
click at [640, 644] on div at bounding box center [639, 642] width 17 height 20
click at [643, 641] on div at bounding box center [639, 642] width 17 height 20
click at [921, 652] on div at bounding box center [922, 660] width 20 height 20
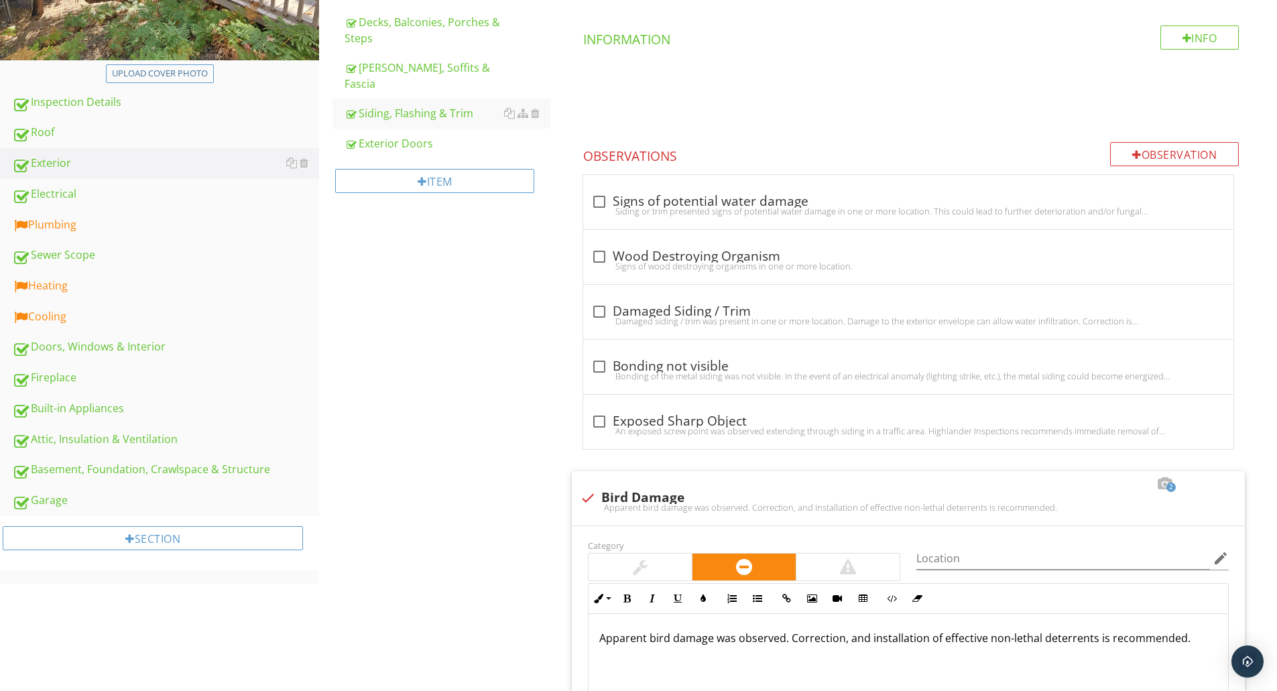
scroll to position [0, 0]
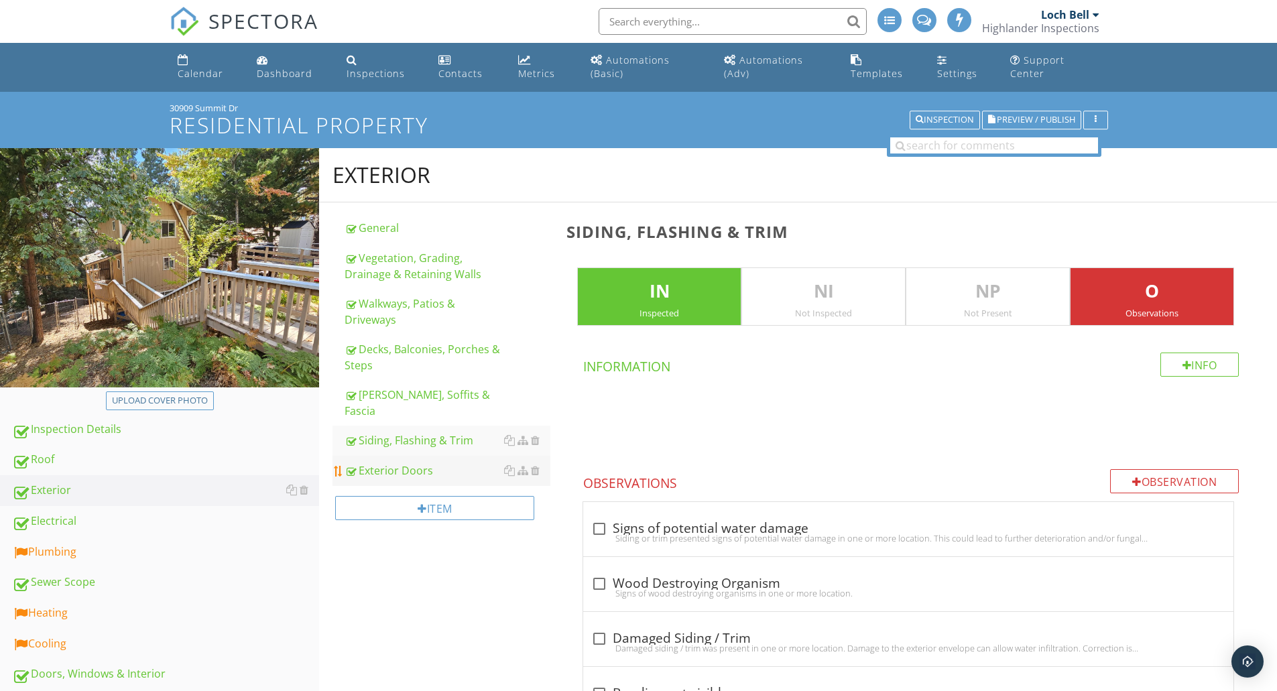
click at [429, 463] on div "Exterior Doors" at bounding box center [448, 471] width 206 height 16
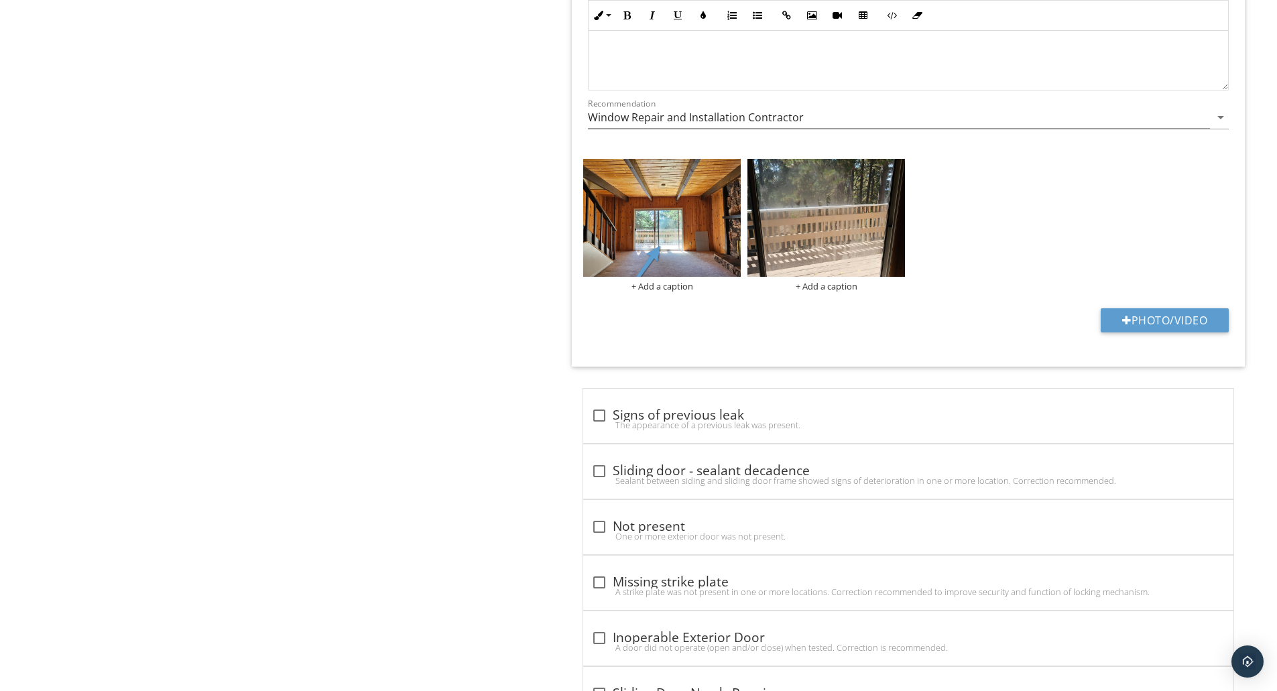
scroll to position [2681, 0]
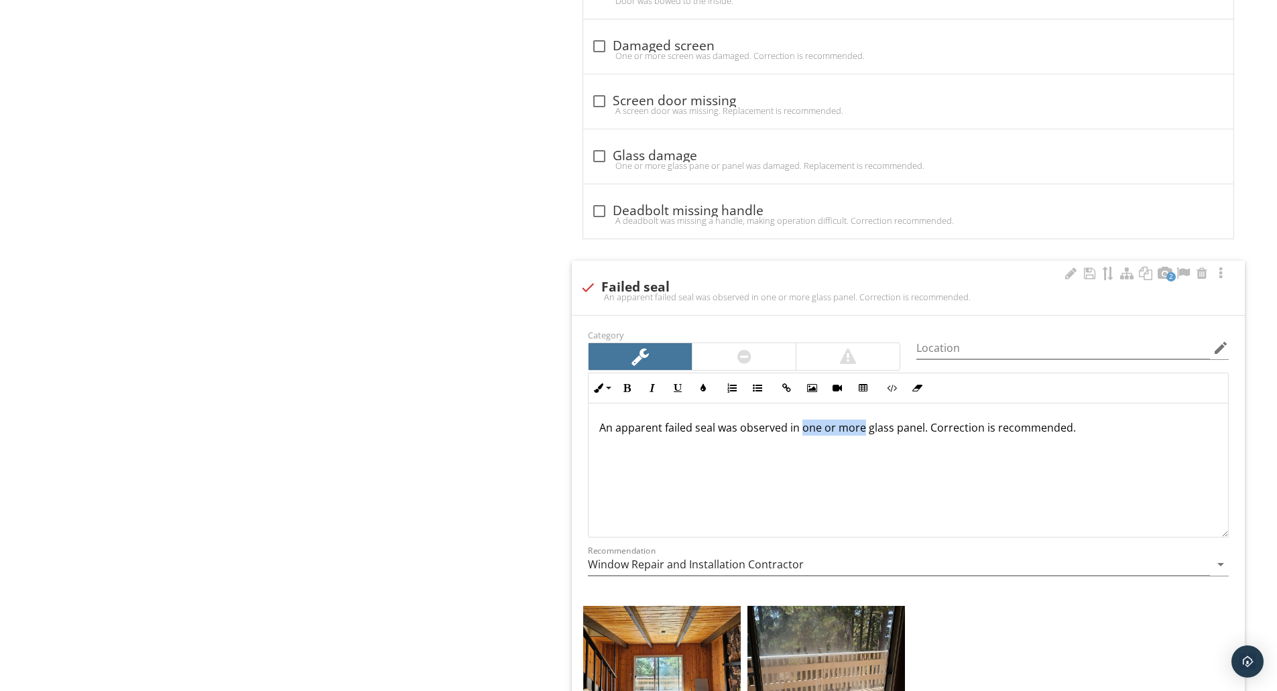
drag, startPoint x: 802, startPoint y: 430, endPoint x: 861, endPoint y: 430, distance: 59.7
click at [861, 430] on p "An apparent failed seal was observed in one or more glass panel. Correction is …" at bounding box center [908, 428] width 618 height 16
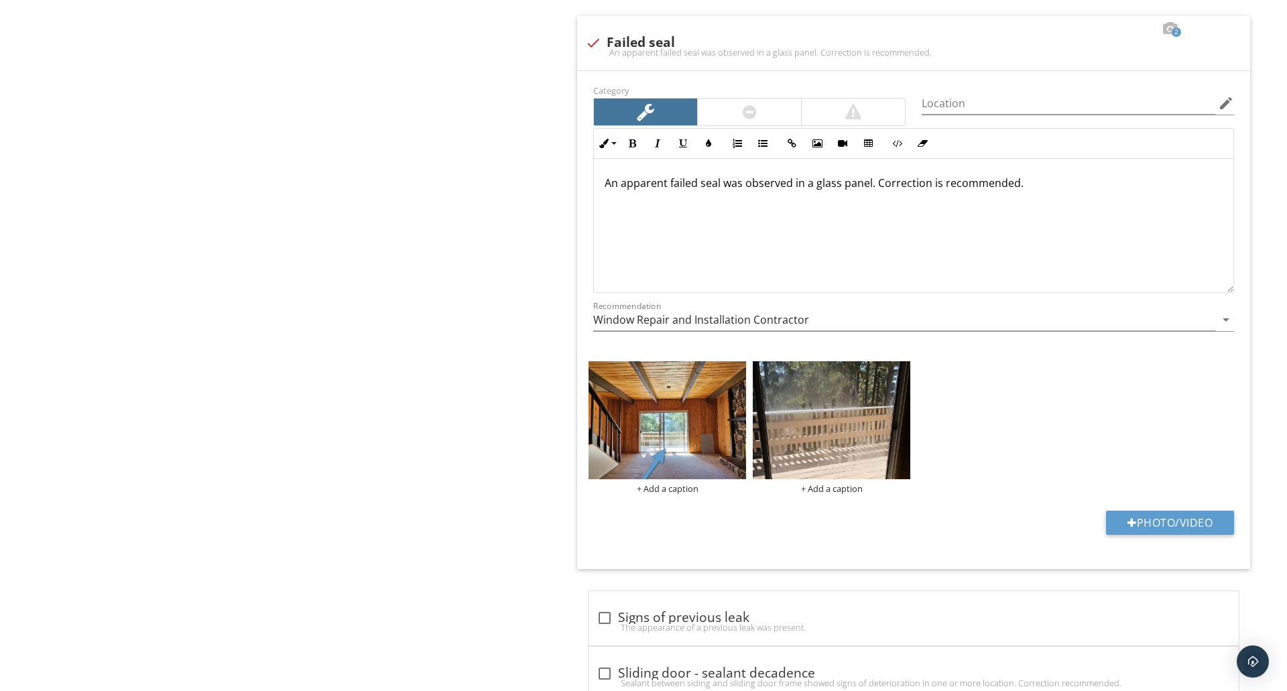
scroll to position [2937, 0]
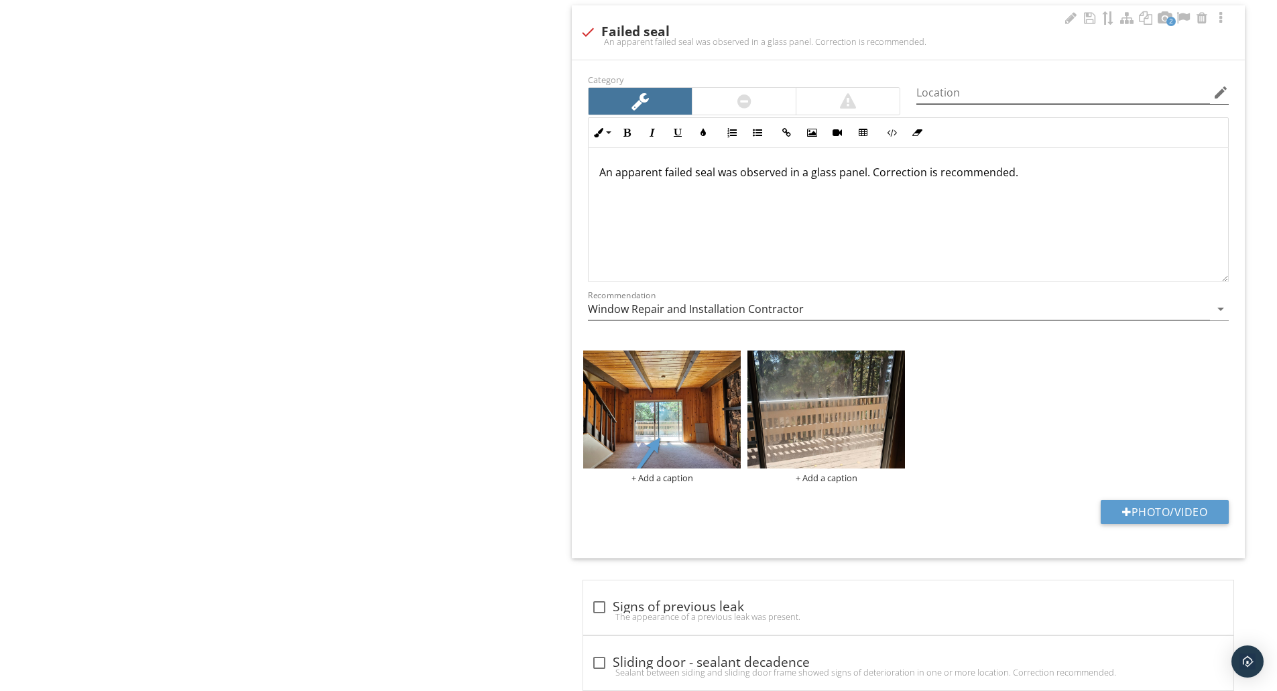
click at [1219, 93] on icon "edit" at bounding box center [1221, 92] width 16 height 16
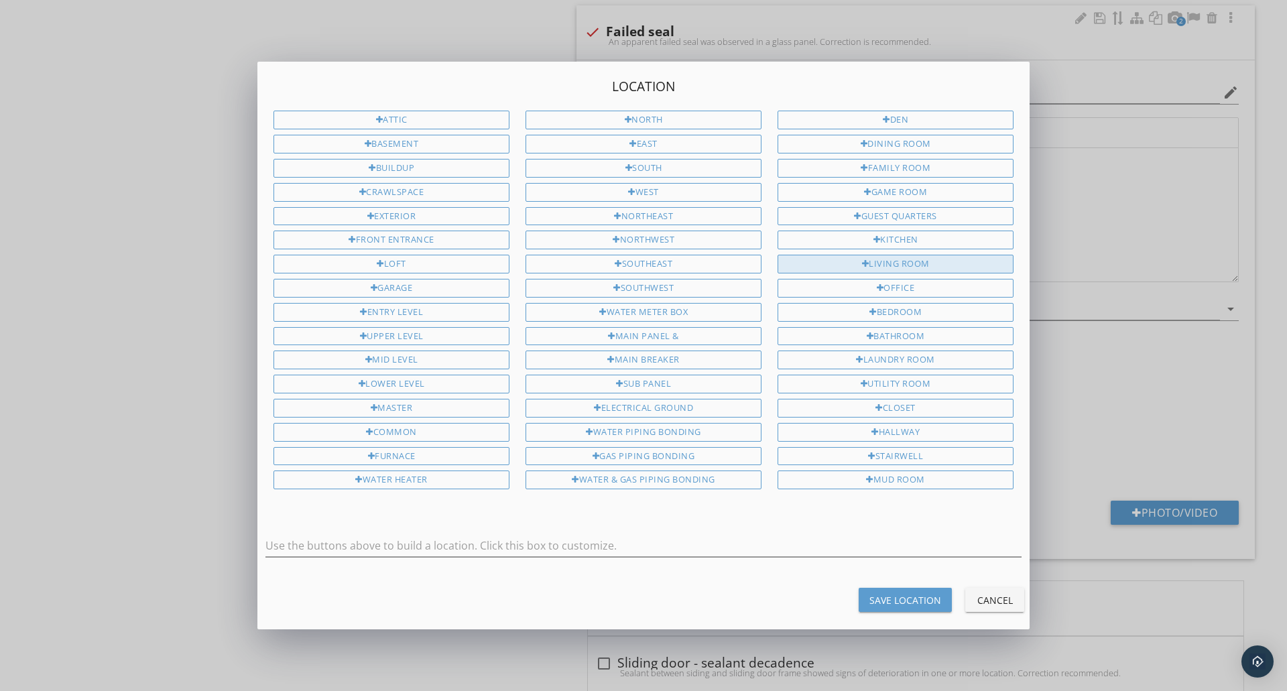
click at [879, 257] on div "Living Room" at bounding box center [896, 264] width 236 height 19
type input "Living Room"
click at [904, 599] on div "Save Location" at bounding box center [905, 600] width 72 height 14
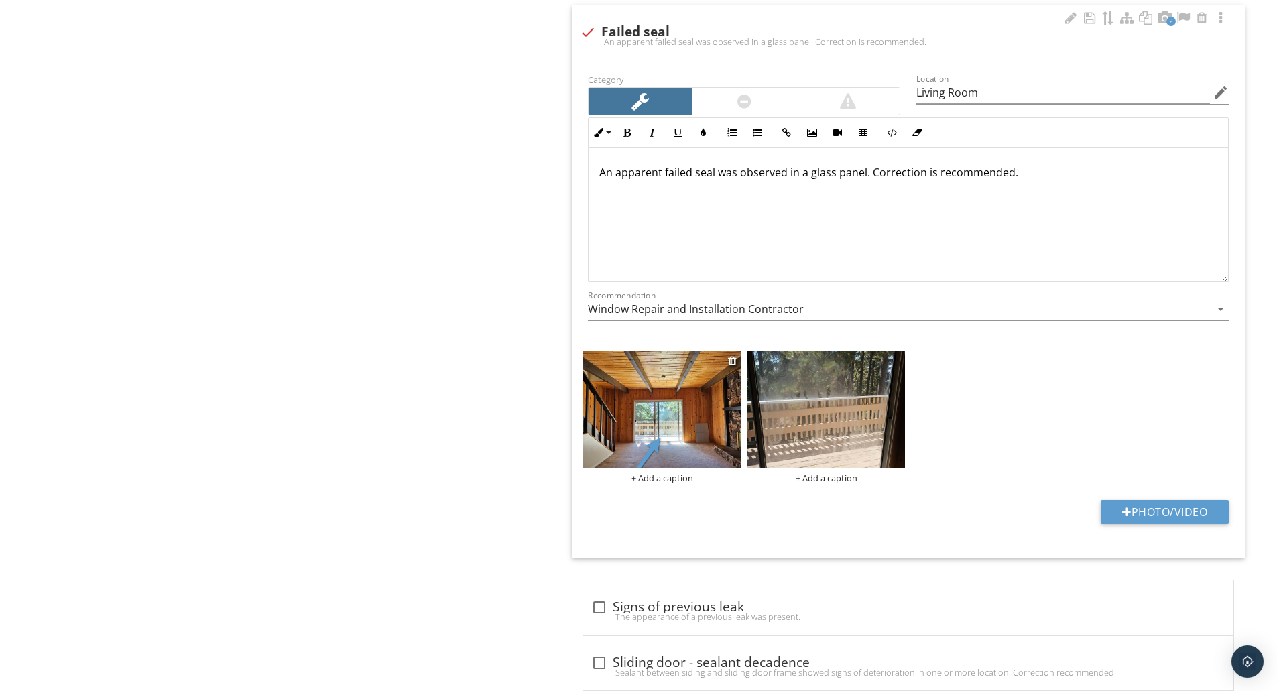
click at [637, 477] on div "+ Add a caption" at bounding box center [662, 478] width 158 height 11
type input "Living Room"
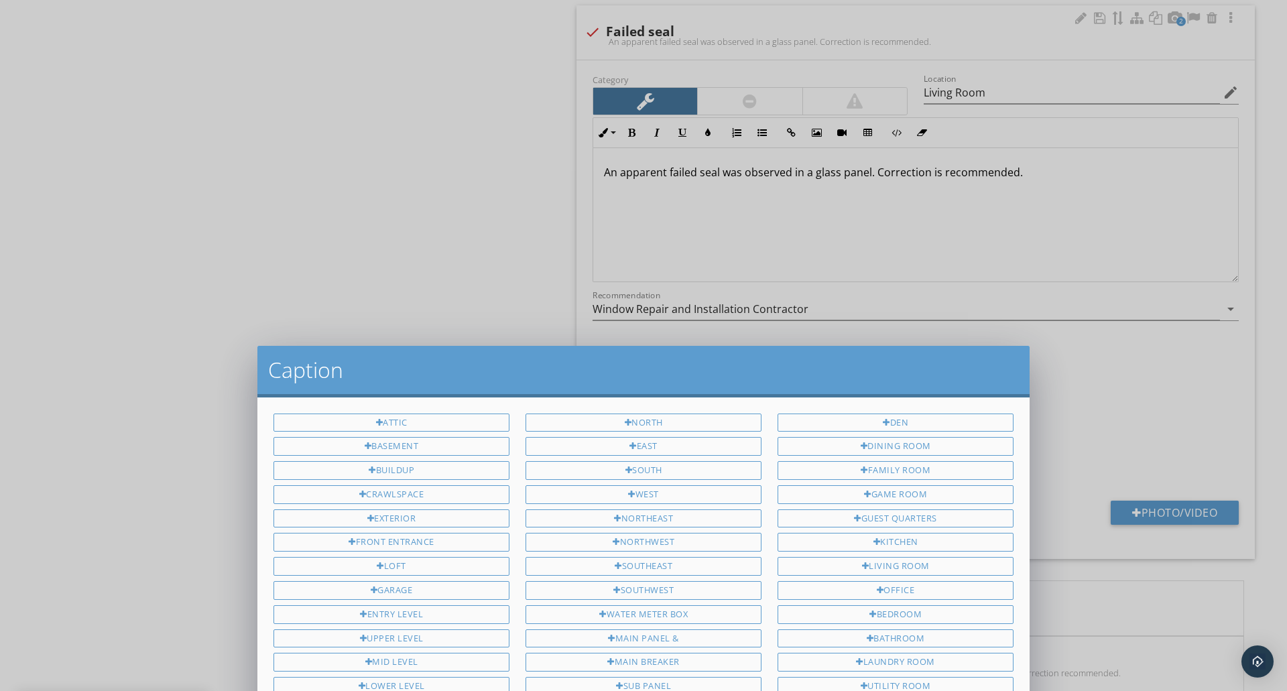
scroll to position [0, 0]
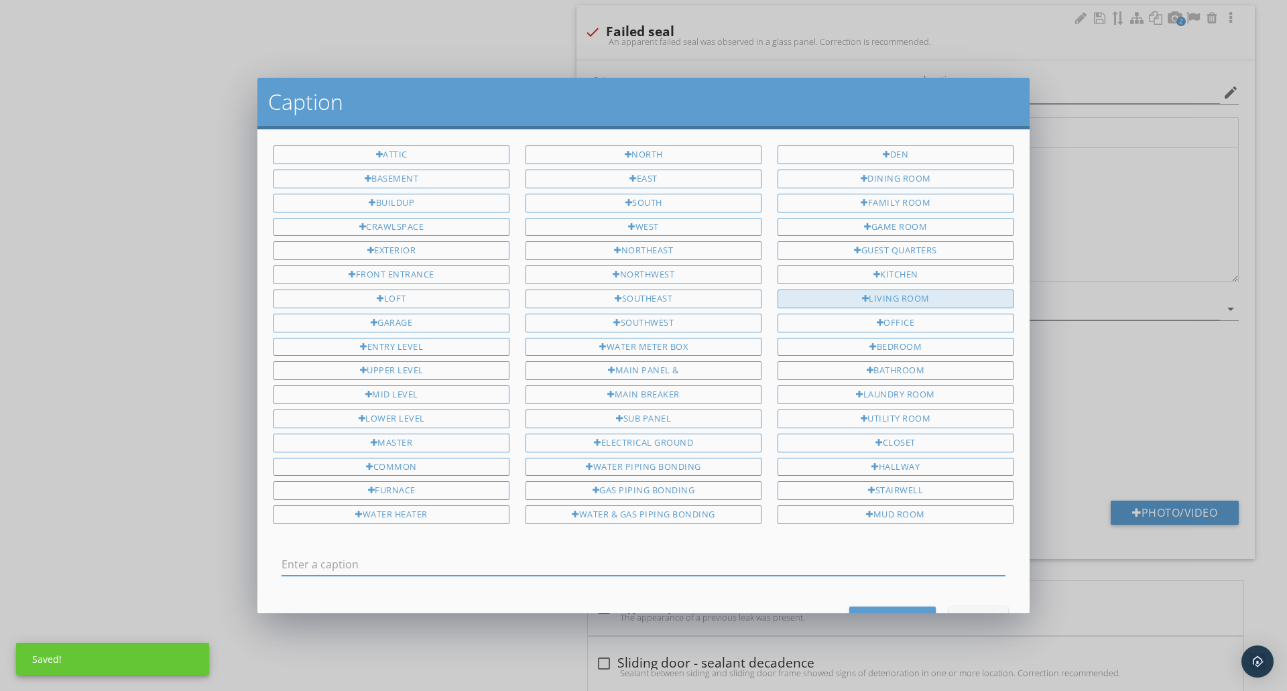
click at [824, 296] on div "Living Room" at bounding box center [896, 299] width 236 height 19
type input "Living Room"
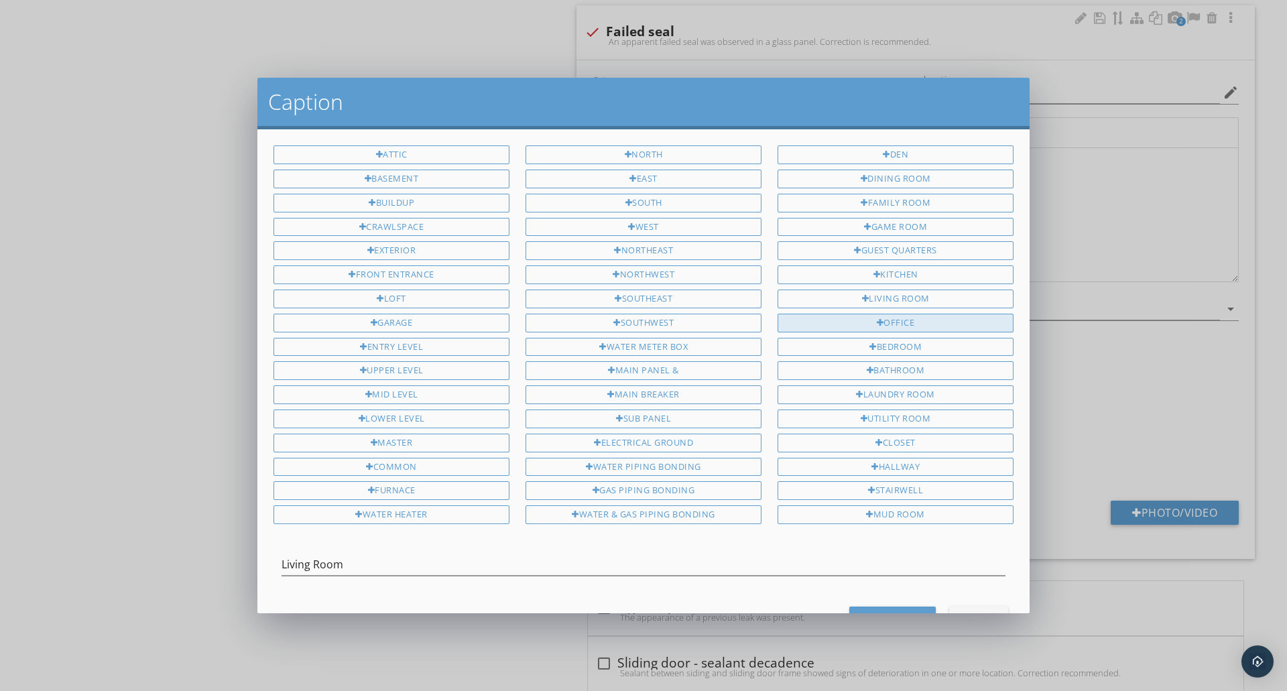
scroll to position [51, 0]
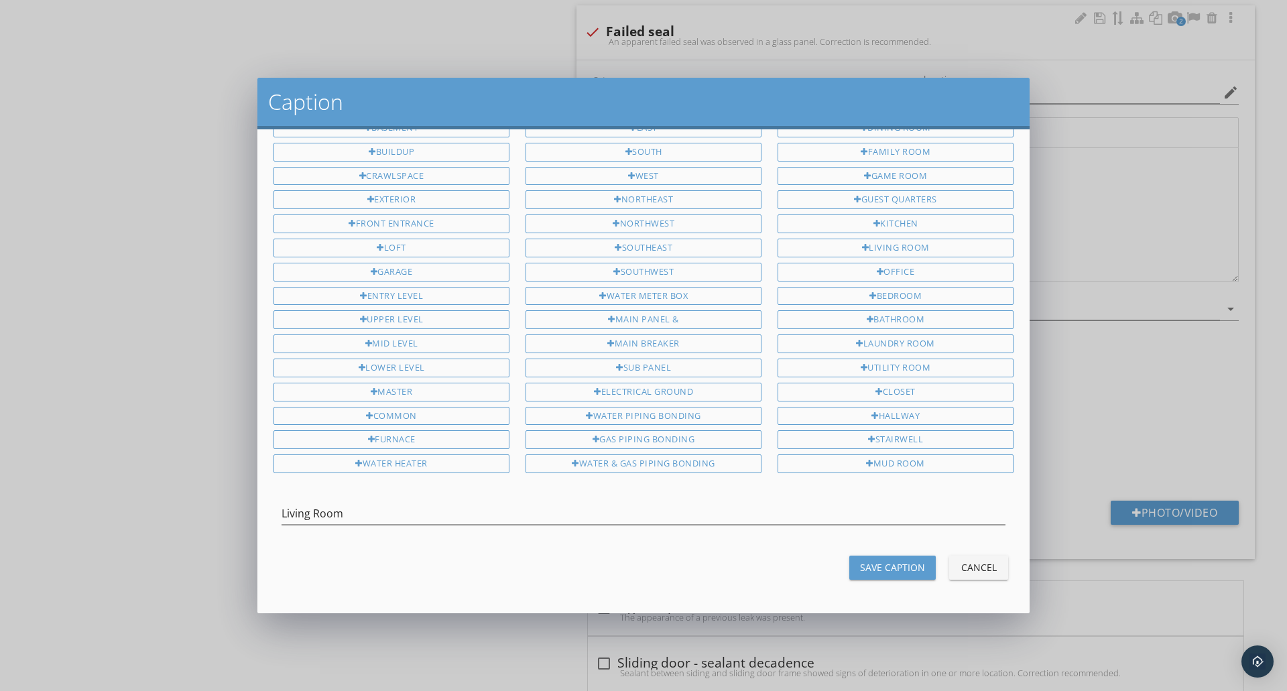
click at [860, 560] on div "Save Caption" at bounding box center [892, 567] width 65 height 14
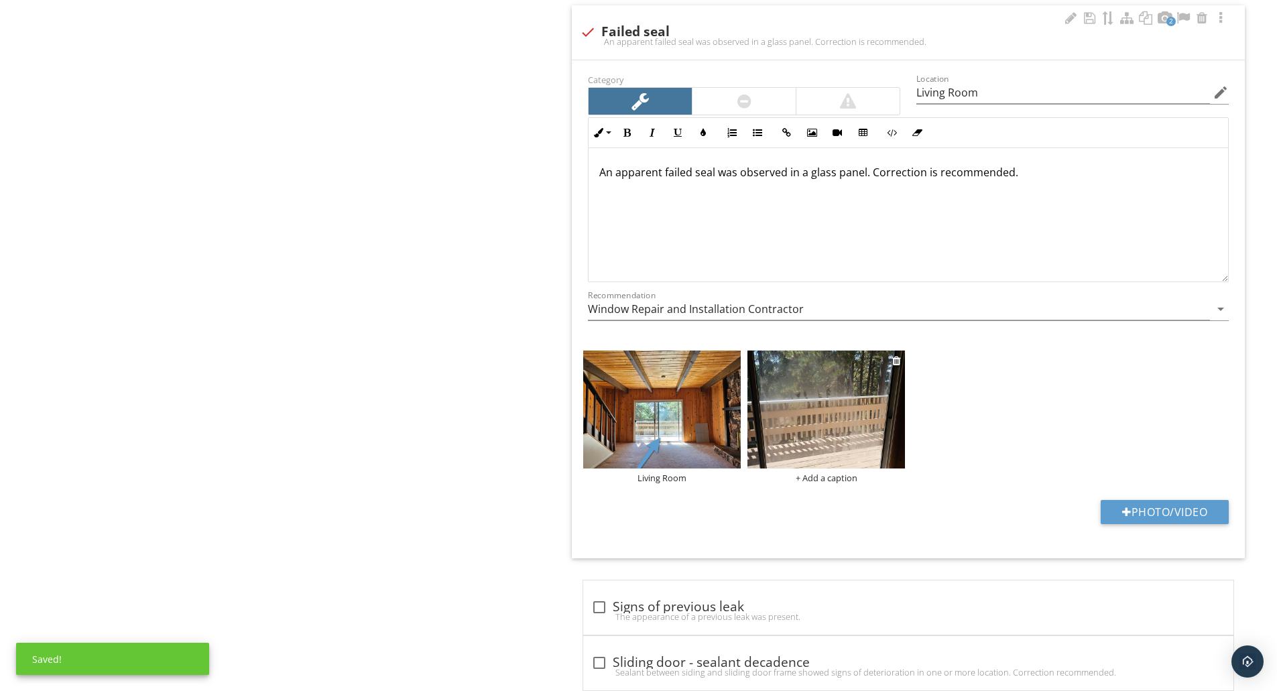
click at [833, 477] on div "+ Add a caption" at bounding box center [826, 478] width 158 height 11
type input "Living Room"
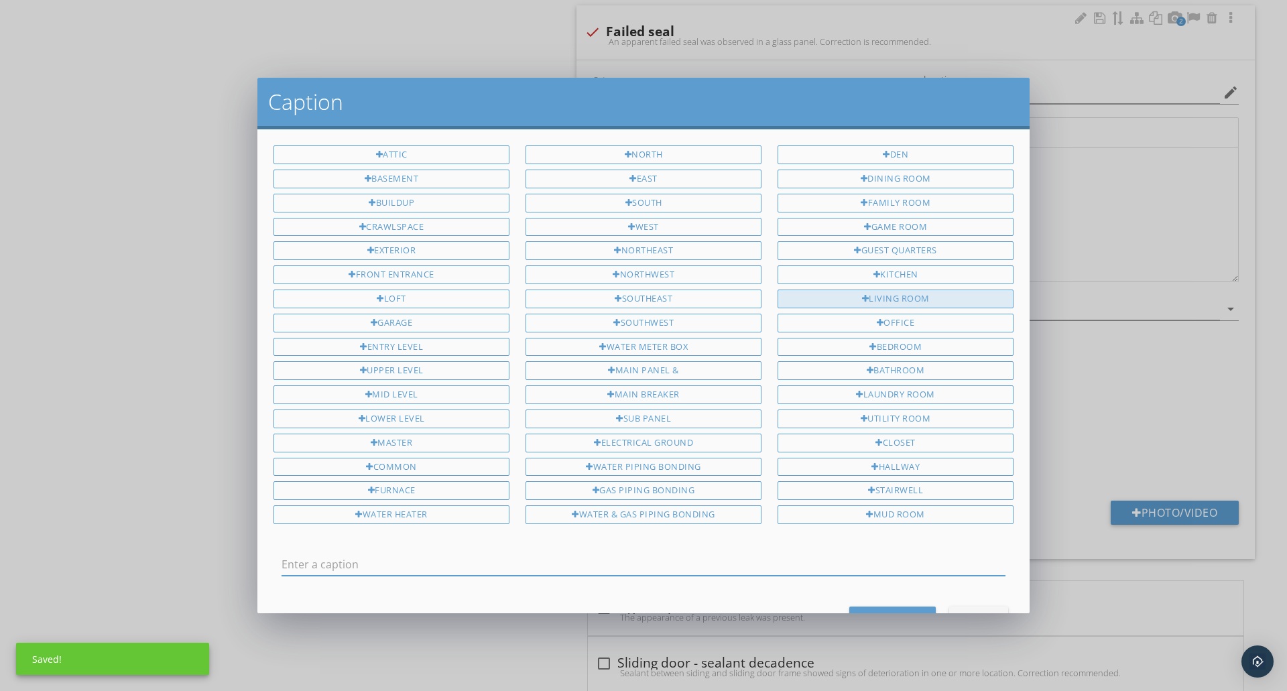
click at [830, 297] on div "Living Room" at bounding box center [896, 299] width 236 height 19
type input "Living Room"
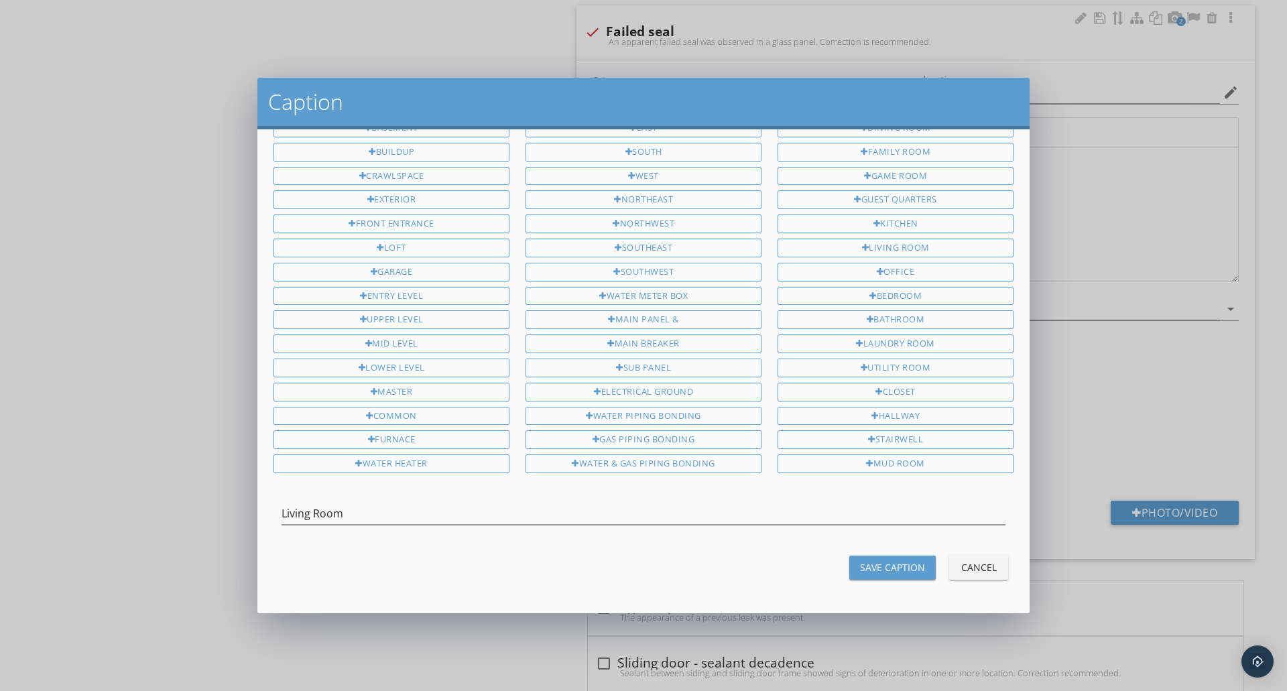
click at [874, 561] on div "Save Caption" at bounding box center [892, 567] width 65 height 14
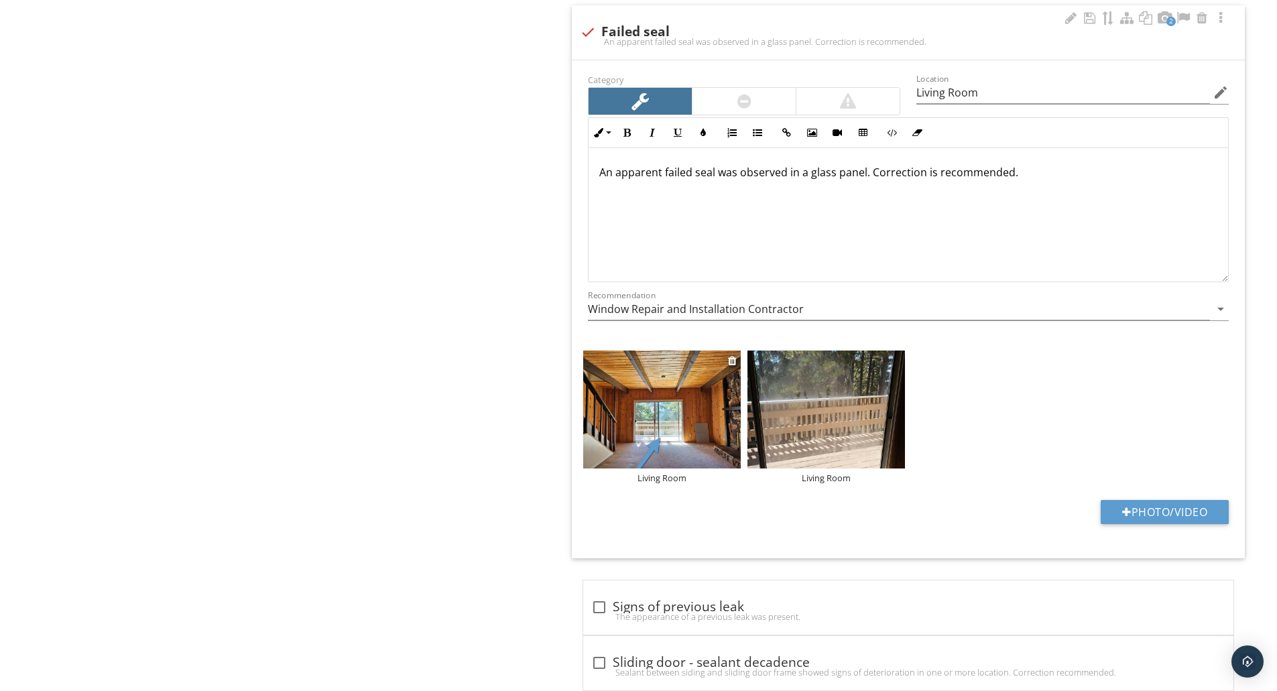
click at [668, 416] on img at bounding box center [662, 410] width 158 height 118
type input "Living Room"
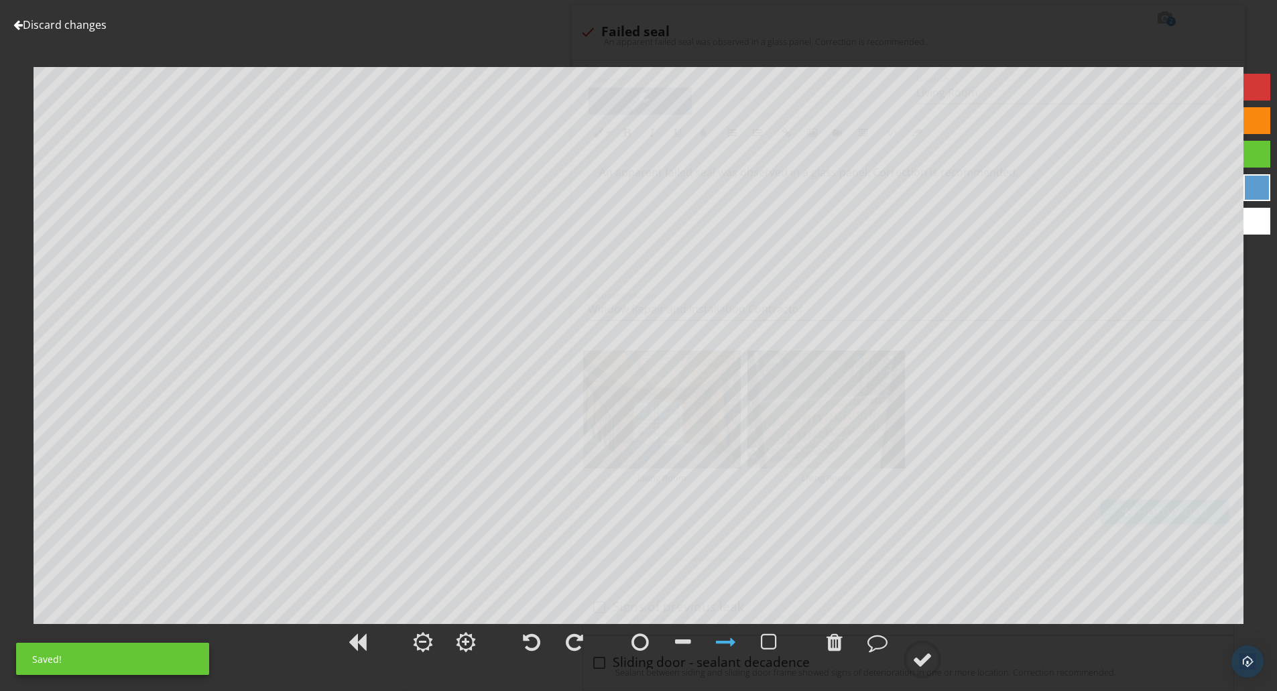
type textarea "Living Room"
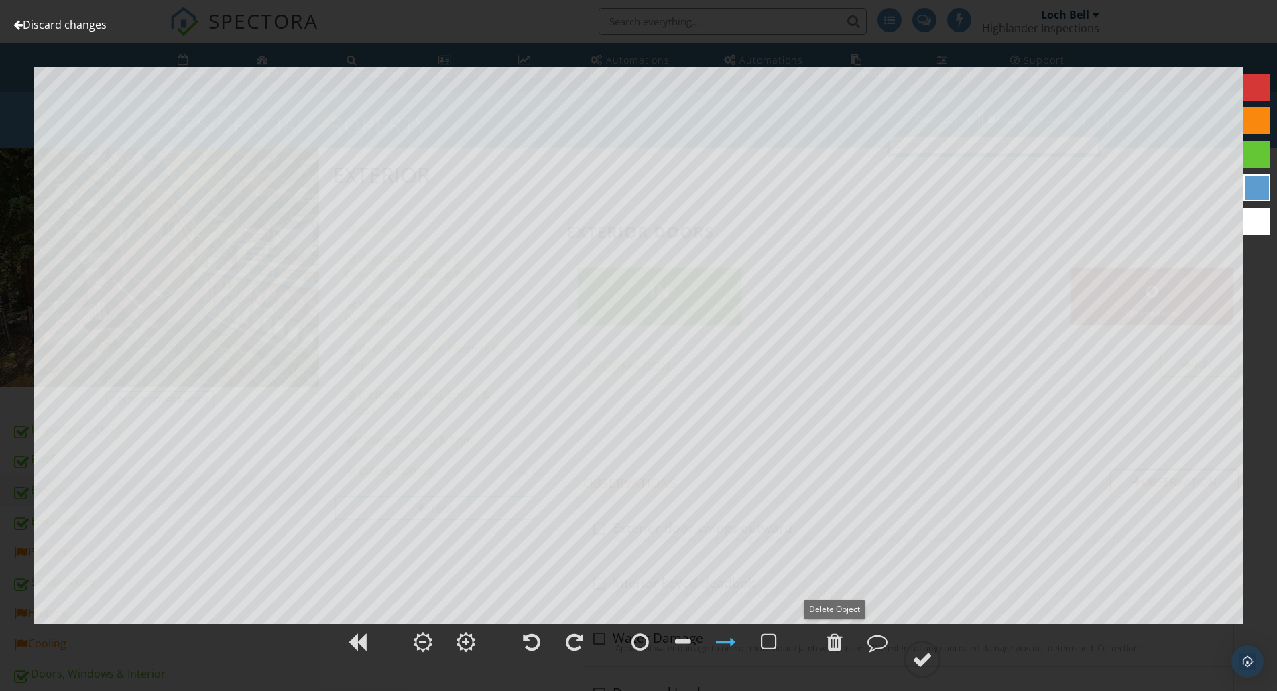
scroll to position [2937, 0]
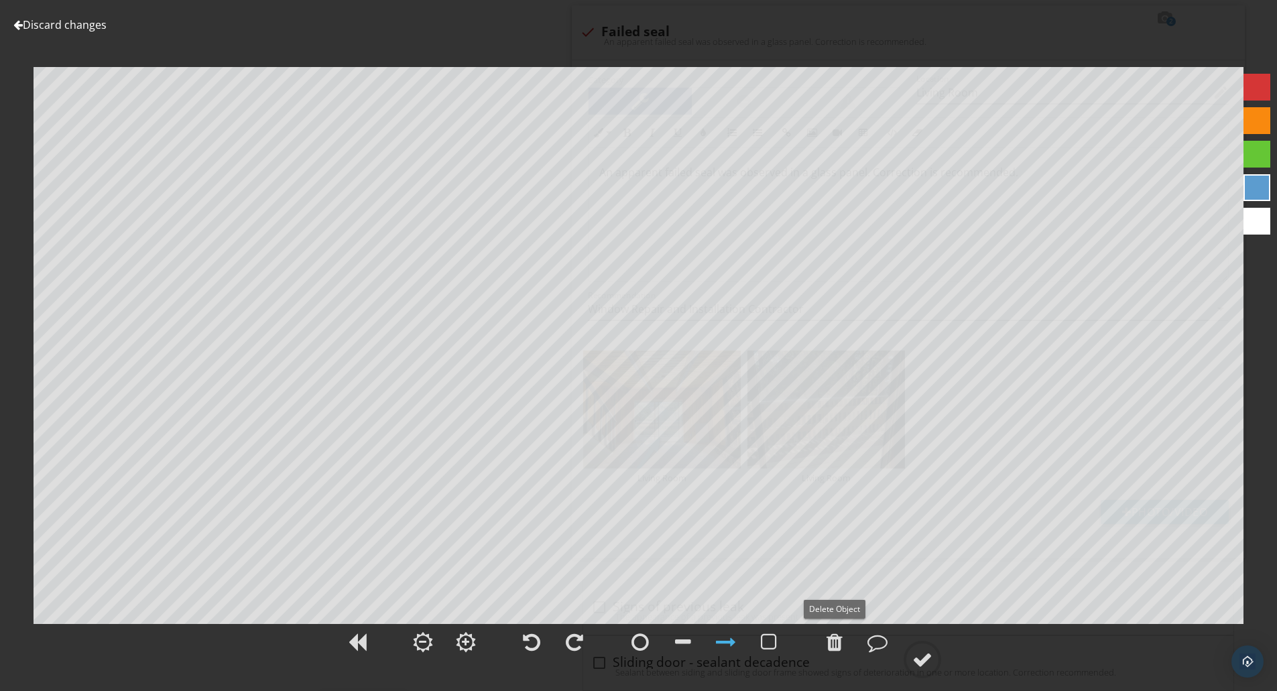
click at [826, 643] on div at bounding box center [834, 642] width 16 height 20
type textarea "Living Room"
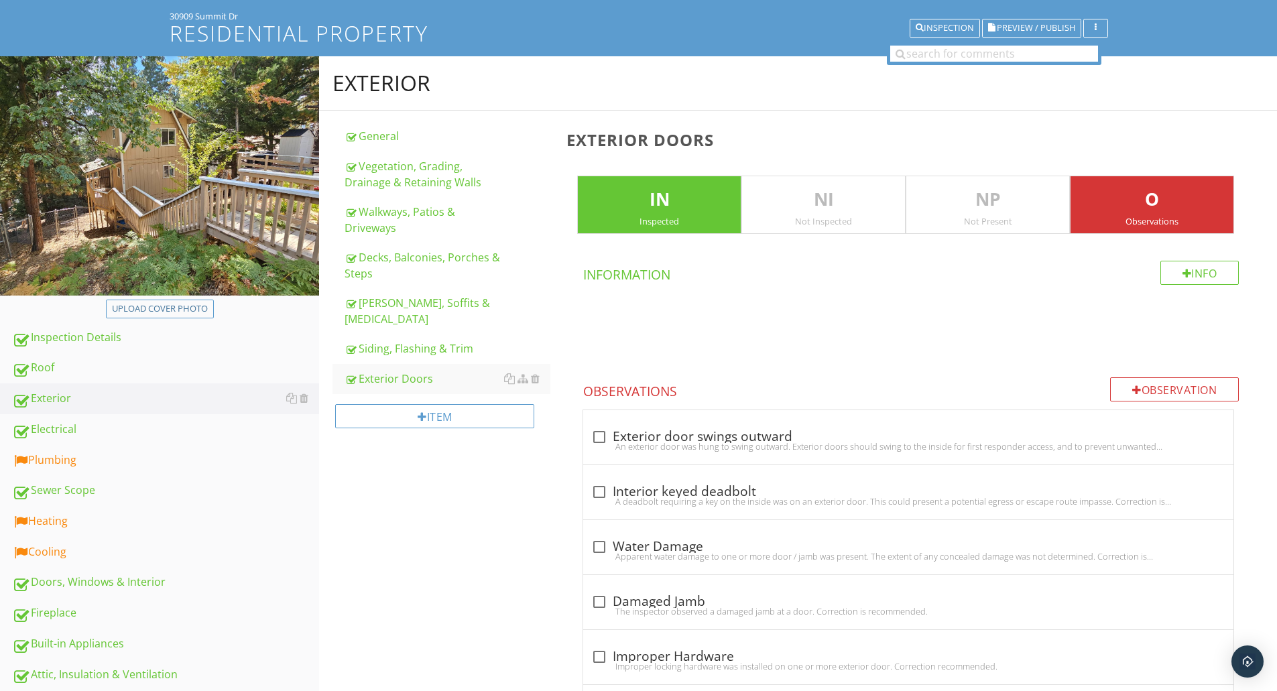
type input "Living Room"
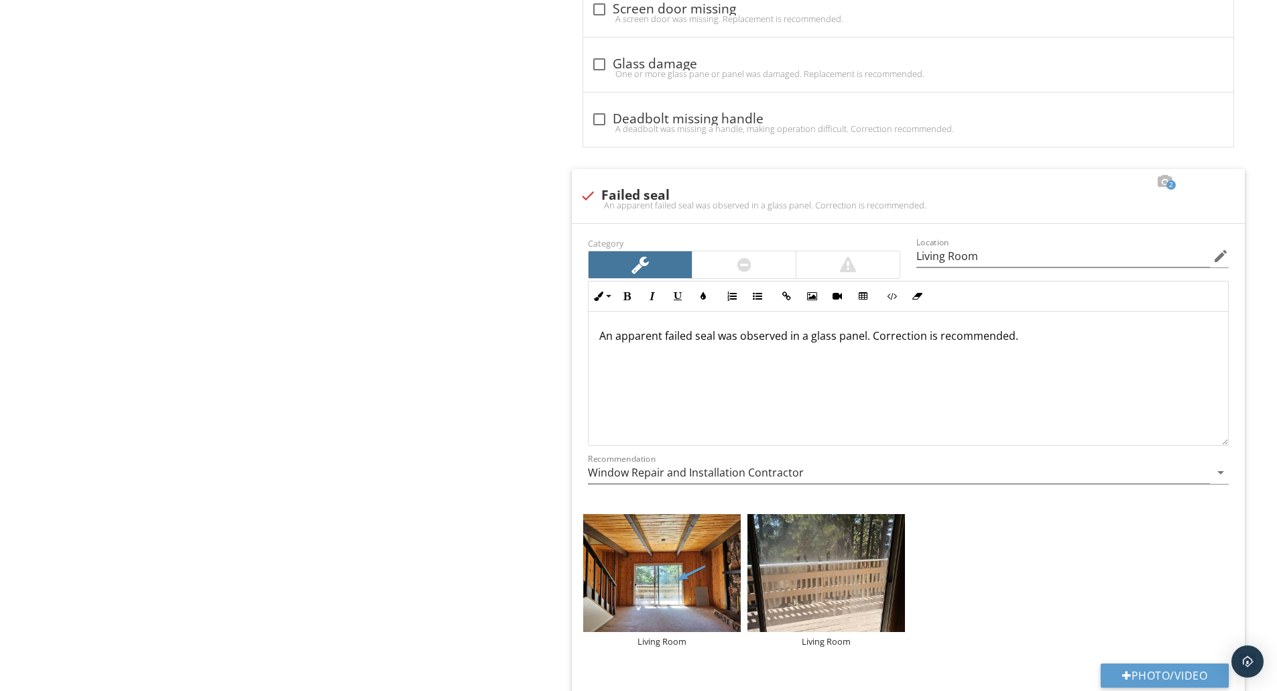
scroll to position [3220, 0]
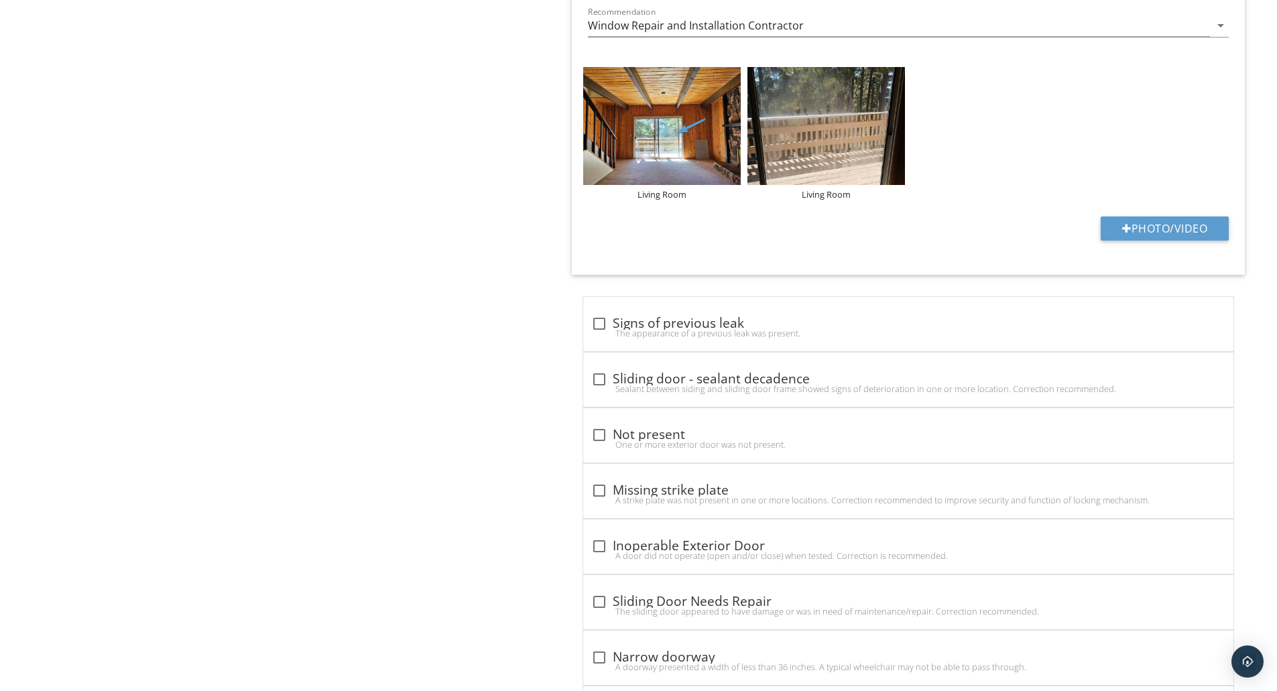
drag, startPoint x: 0, startPoint y: 0, endPoint x: 477, endPoint y: 228, distance: 528.3
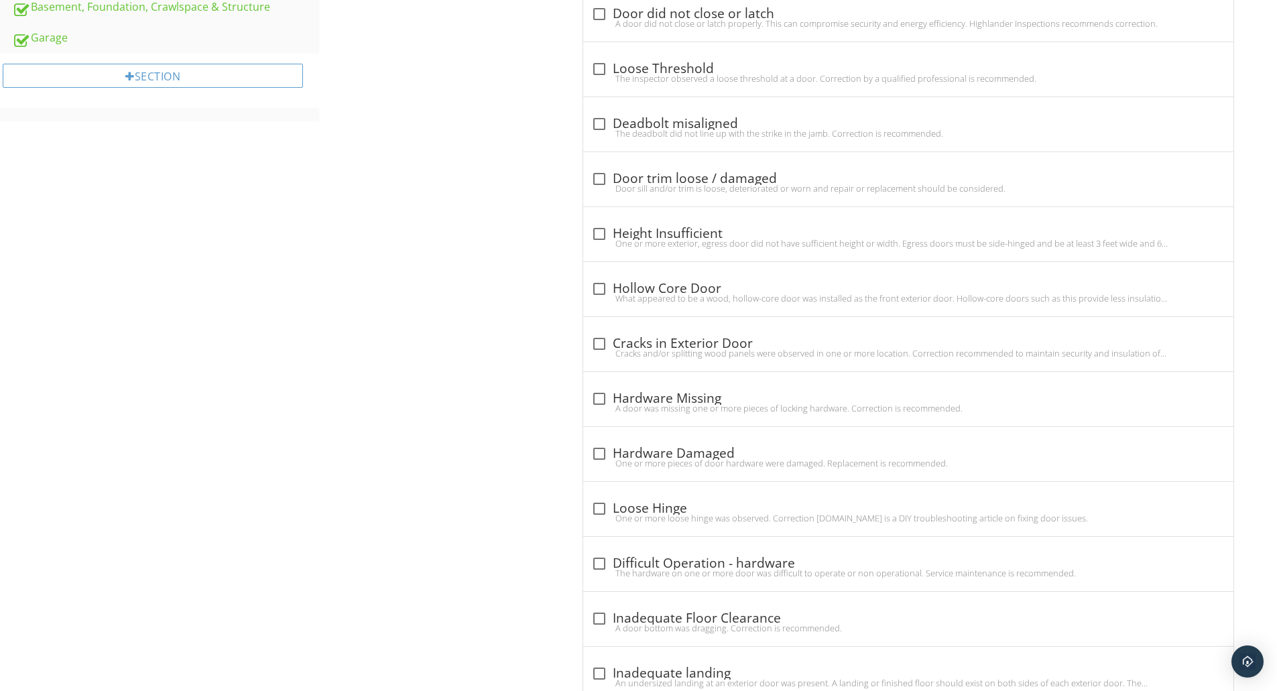
scroll to position [0, 0]
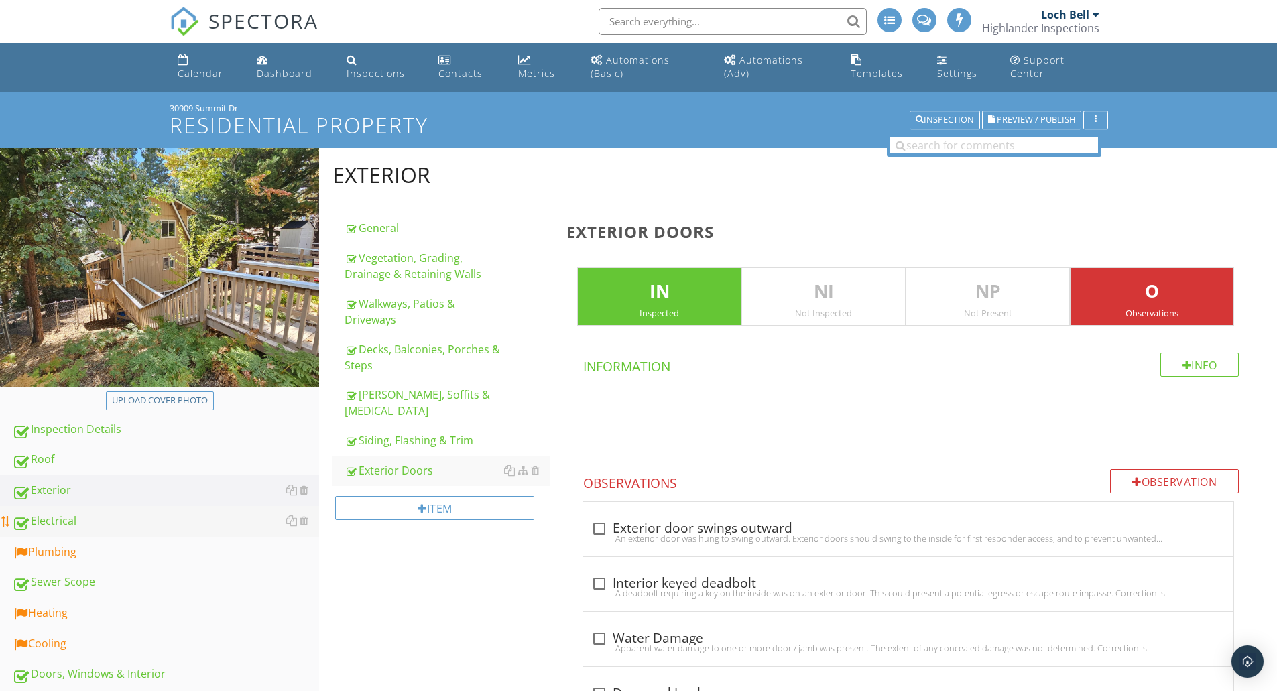
click at [64, 517] on div "Electrical" at bounding box center [165, 521] width 307 height 17
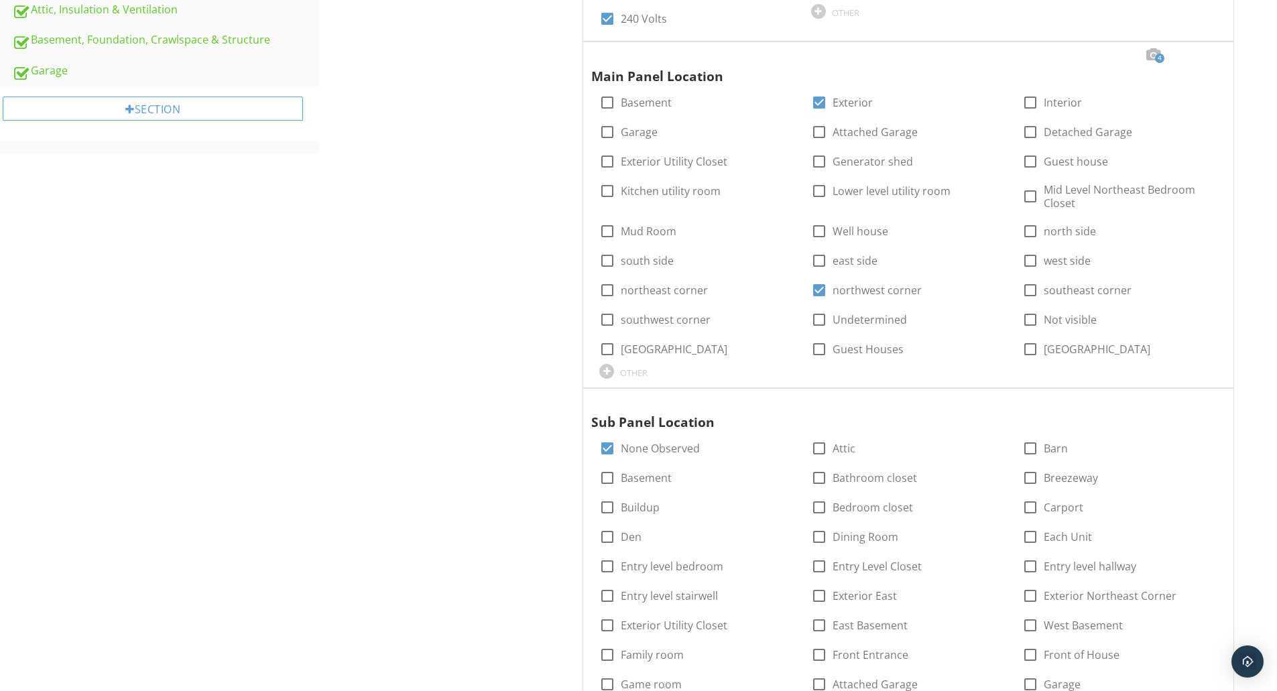
scroll to position [773, 0]
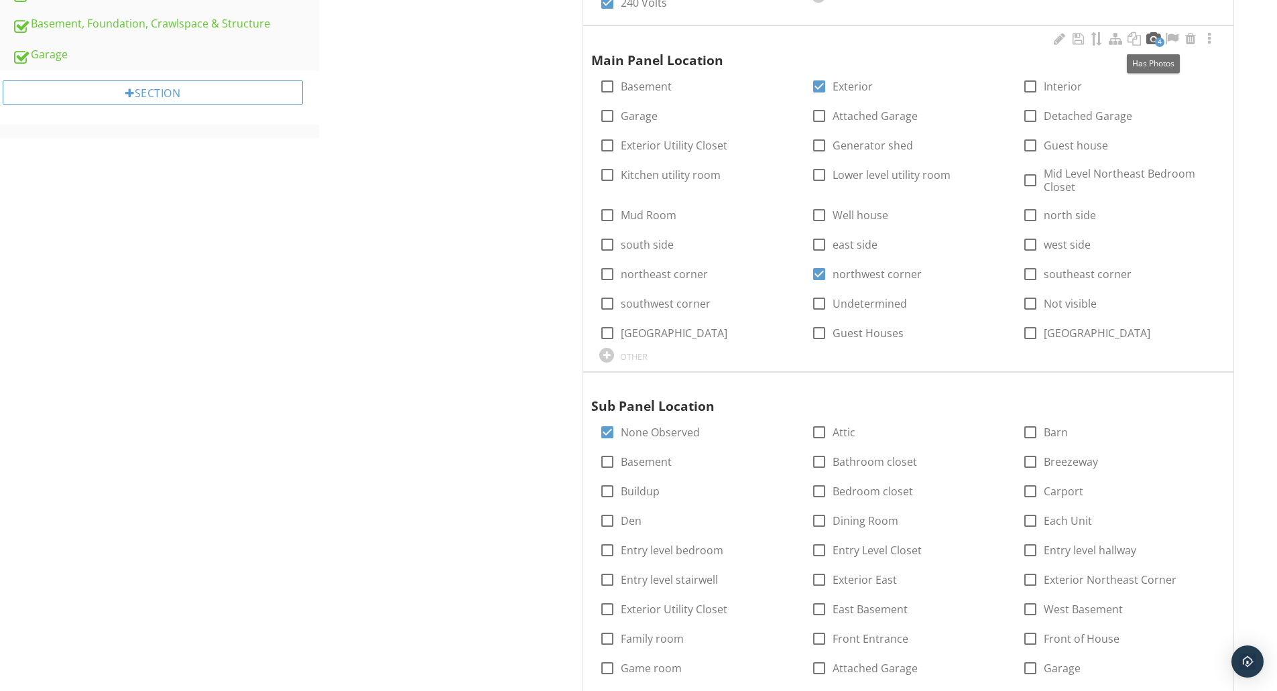
click at [1154, 38] on div at bounding box center [1153, 38] width 16 height 13
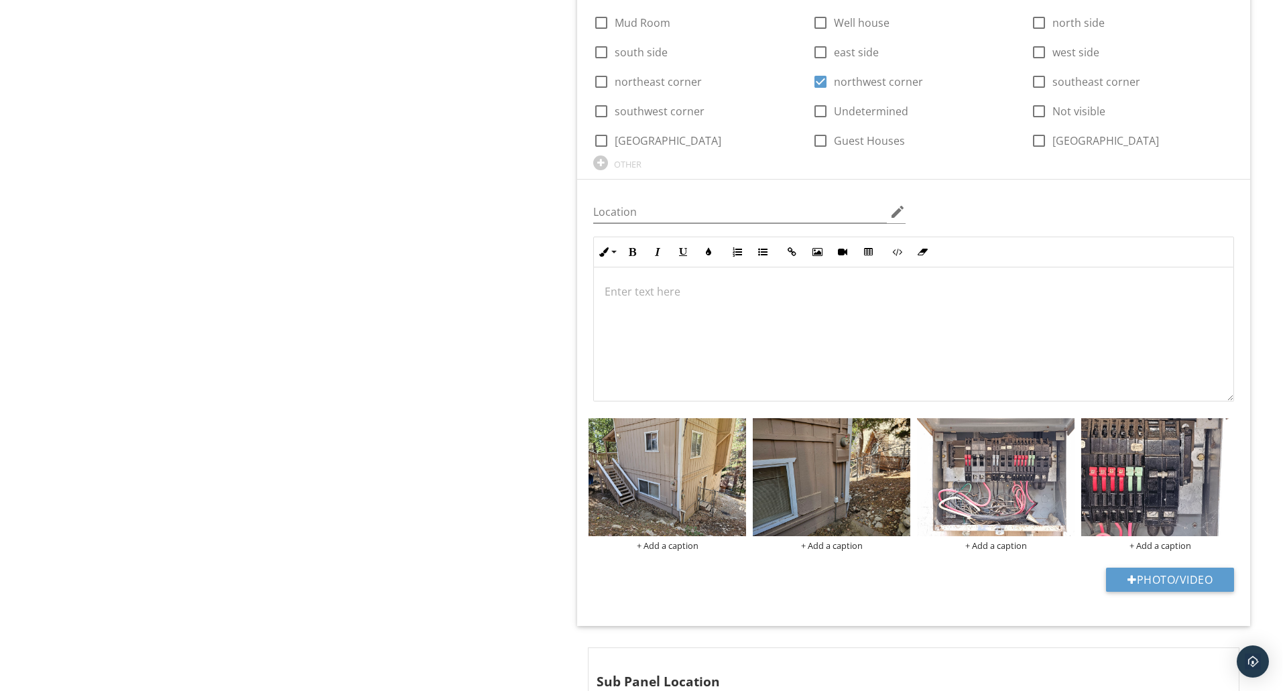
scroll to position [991, 0]
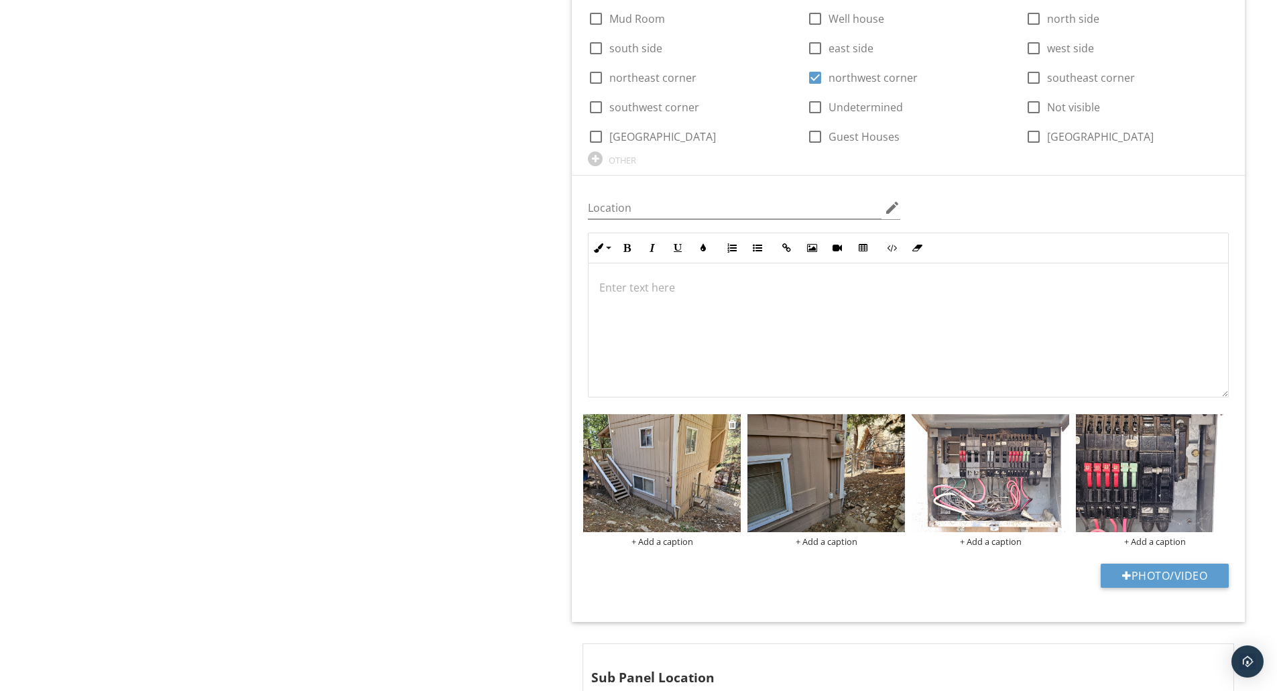
click at [627, 468] on img at bounding box center [662, 473] width 158 height 118
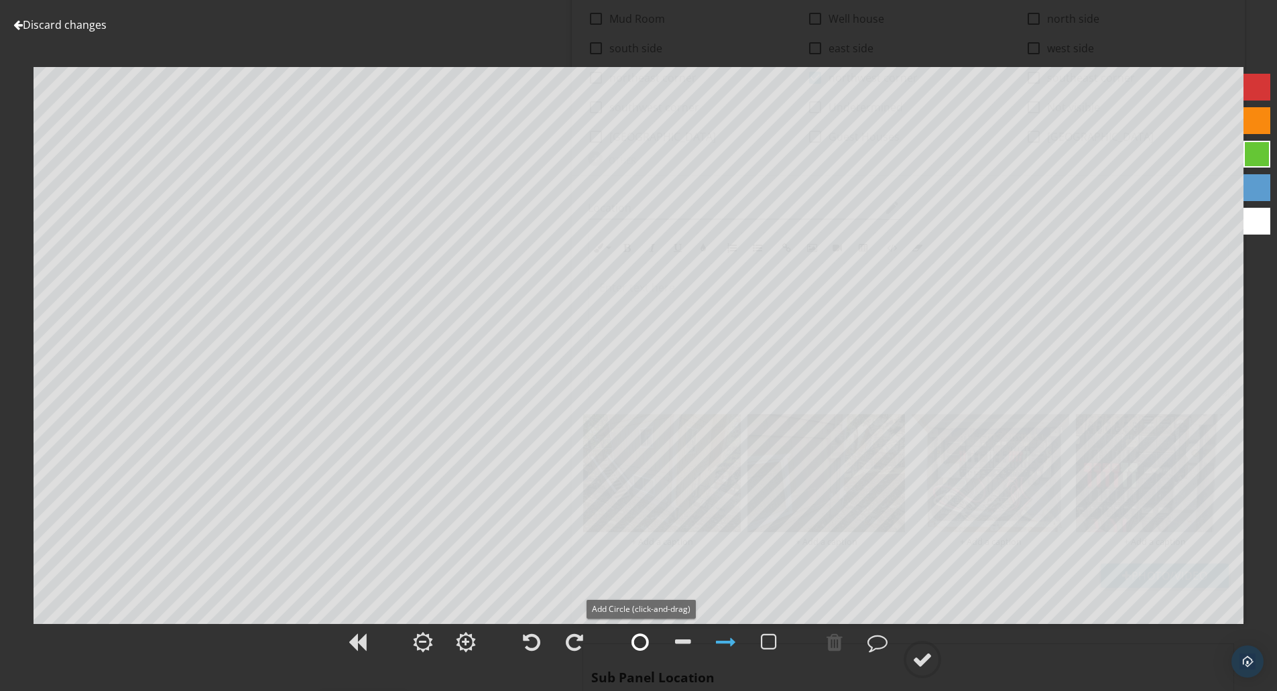
click at [636, 646] on div at bounding box center [639, 642] width 17 height 20
click at [724, 643] on div at bounding box center [726, 642] width 20 height 20
click at [826, 644] on div at bounding box center [835, 642] width 34 height 34
click at [725, 639] on div at bounding box center [726, 642] width 20 height 20
click at [925, 650] on div at bounding box center [922, 660] width 20 height 20
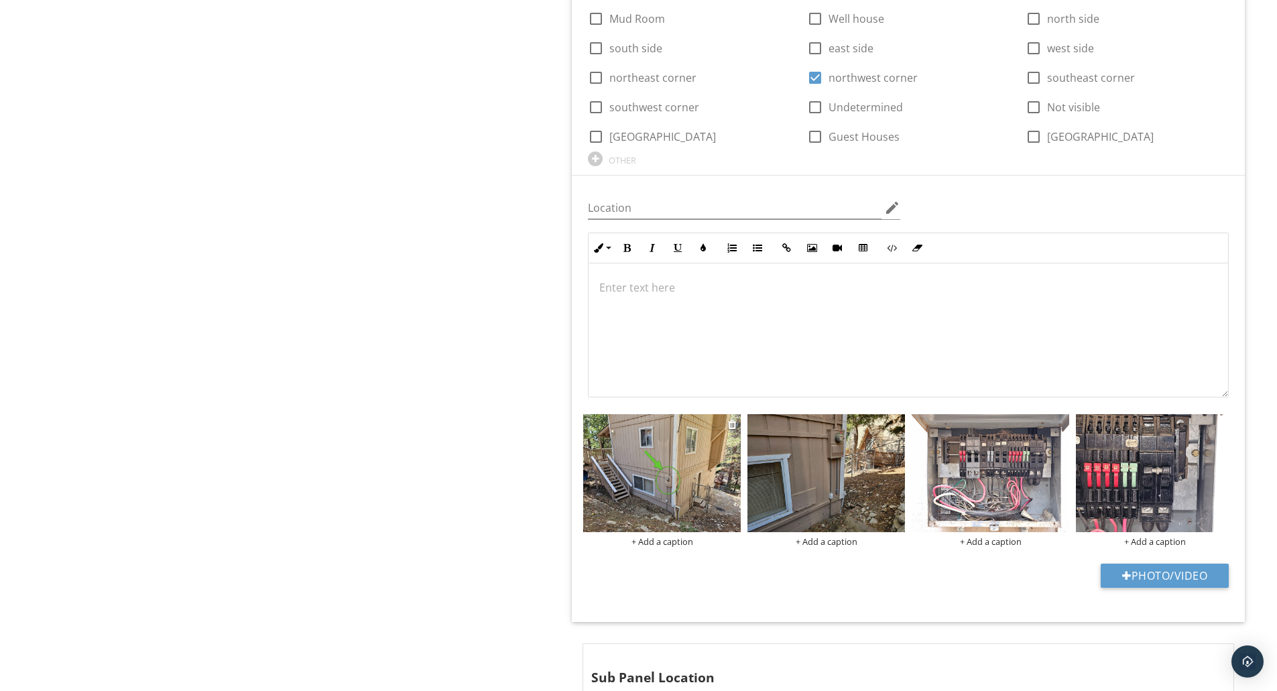
click at [660, 540] on div "+ Add a caption" at bounding box center [662, 541] width 158 height 11
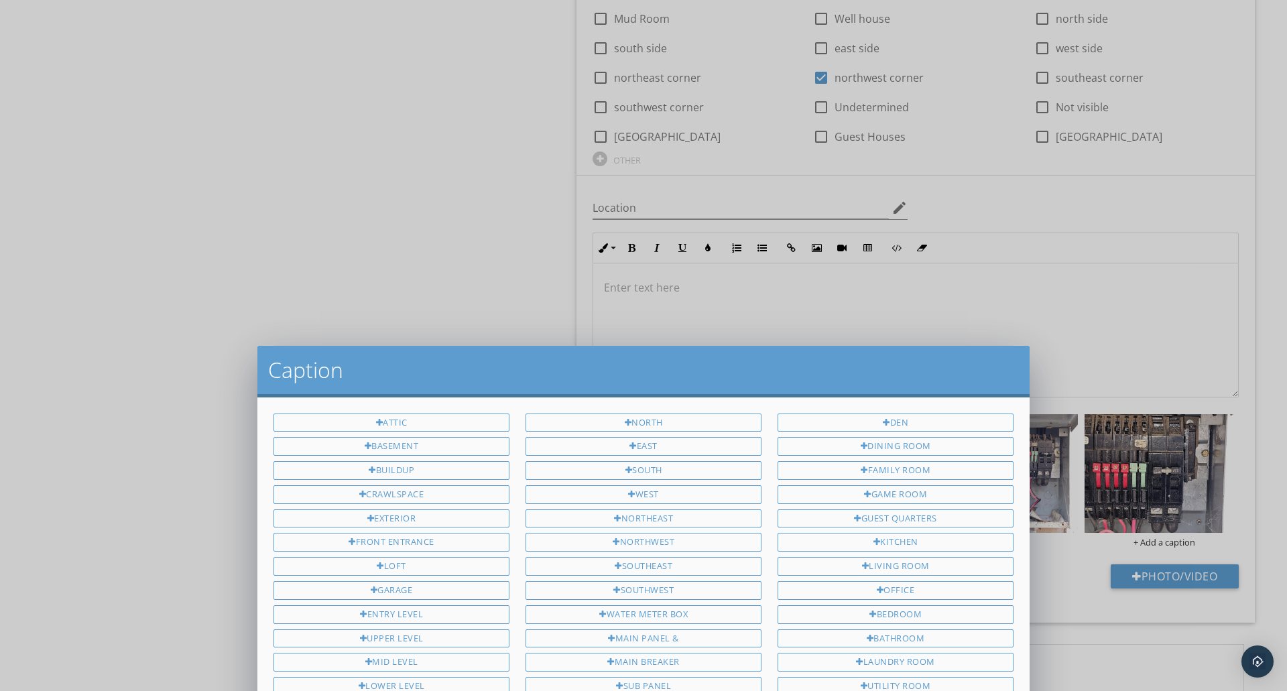
scroll to position [0, 0]
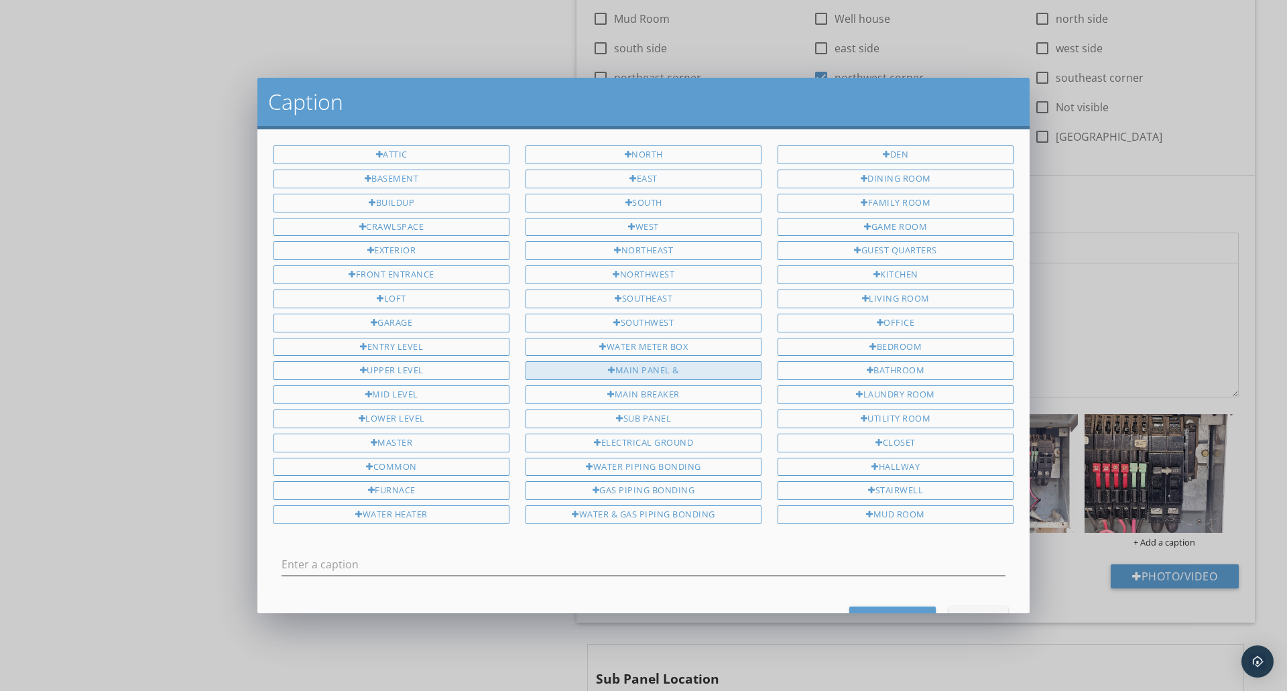
click at [643, 370] on div "Main Panel &" at bounding box center [644, 370] width 236 height 19
click at [646, 565] on input "Main Panel &" at bounding box center [644, 565] width 724 height 22
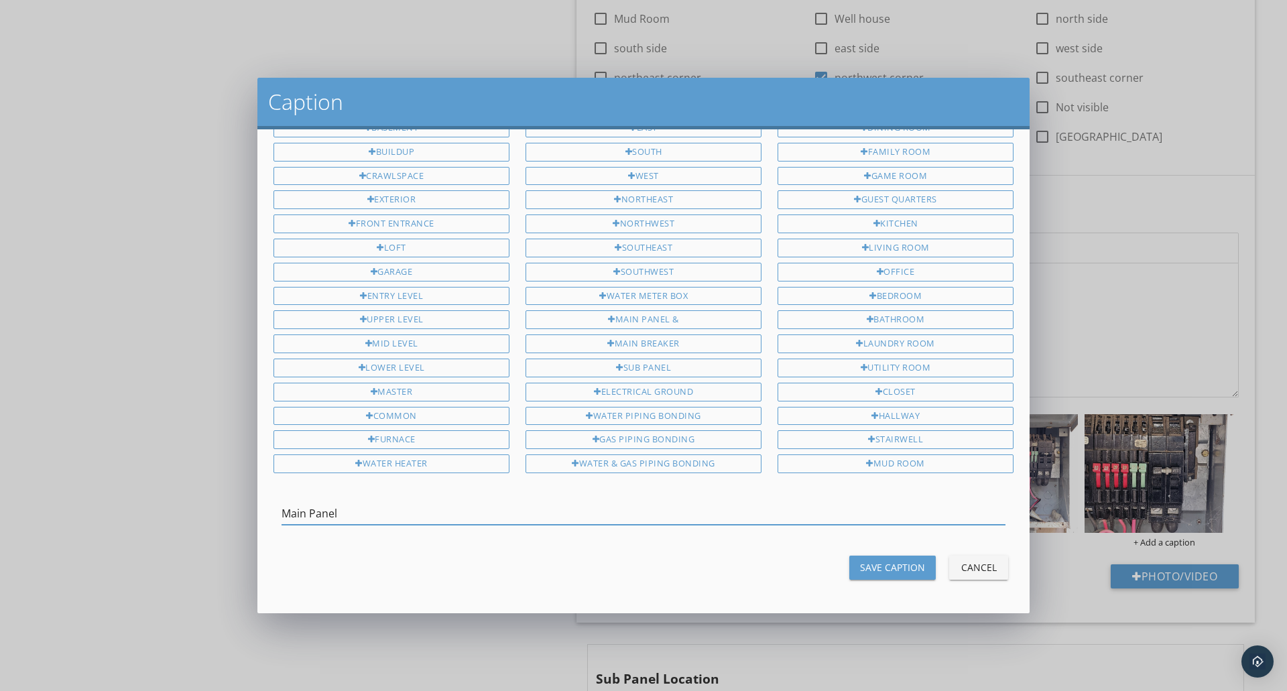
type input "Main Panel"
click at [863, 558] on button "Save Caption" at bounding box center [892, 568] width 86 height 24
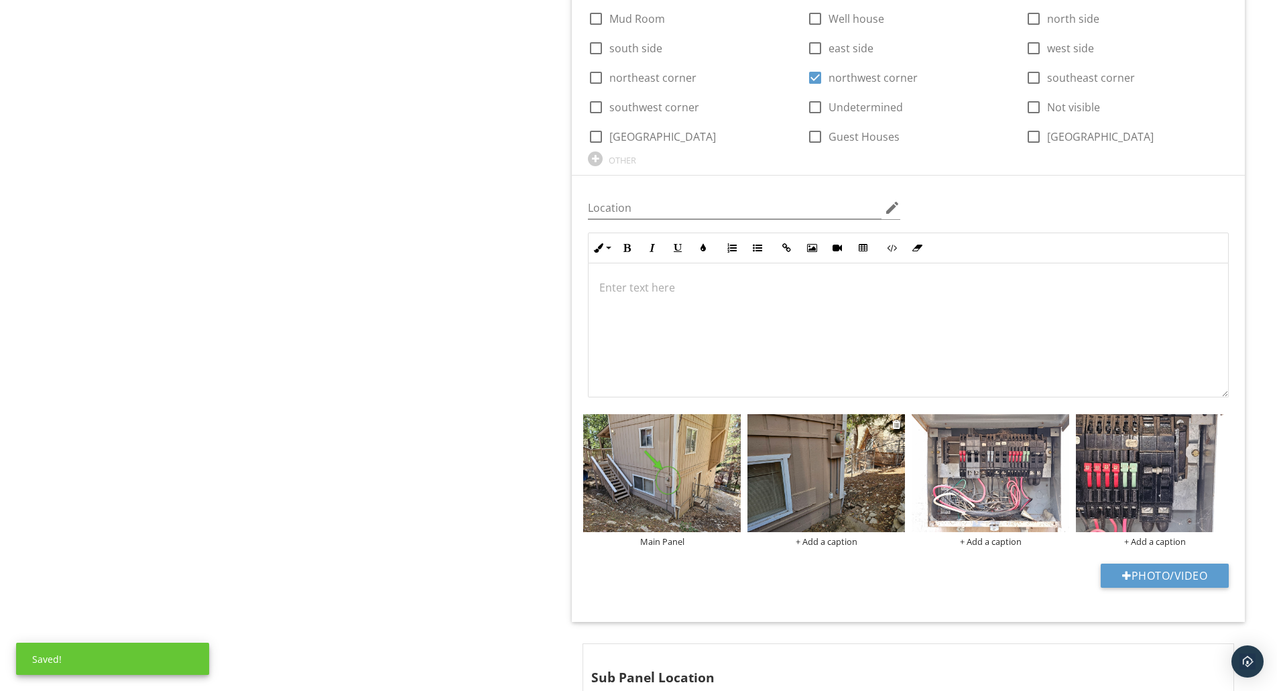
click at [848, 544] on div "+ Add a caption" at bounding box center [826, 541] width 158 height 11
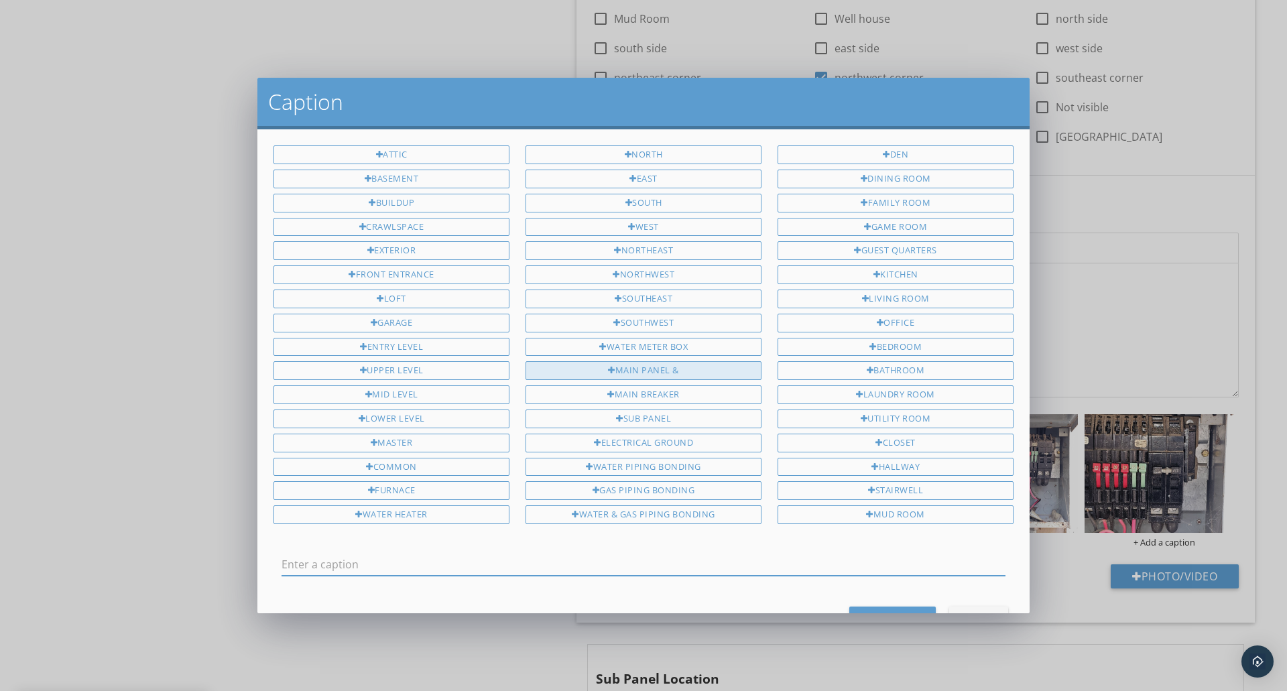
click at [674, 374] on div "Main Panel &" at bounding box center [644, 370] width 236 height 19
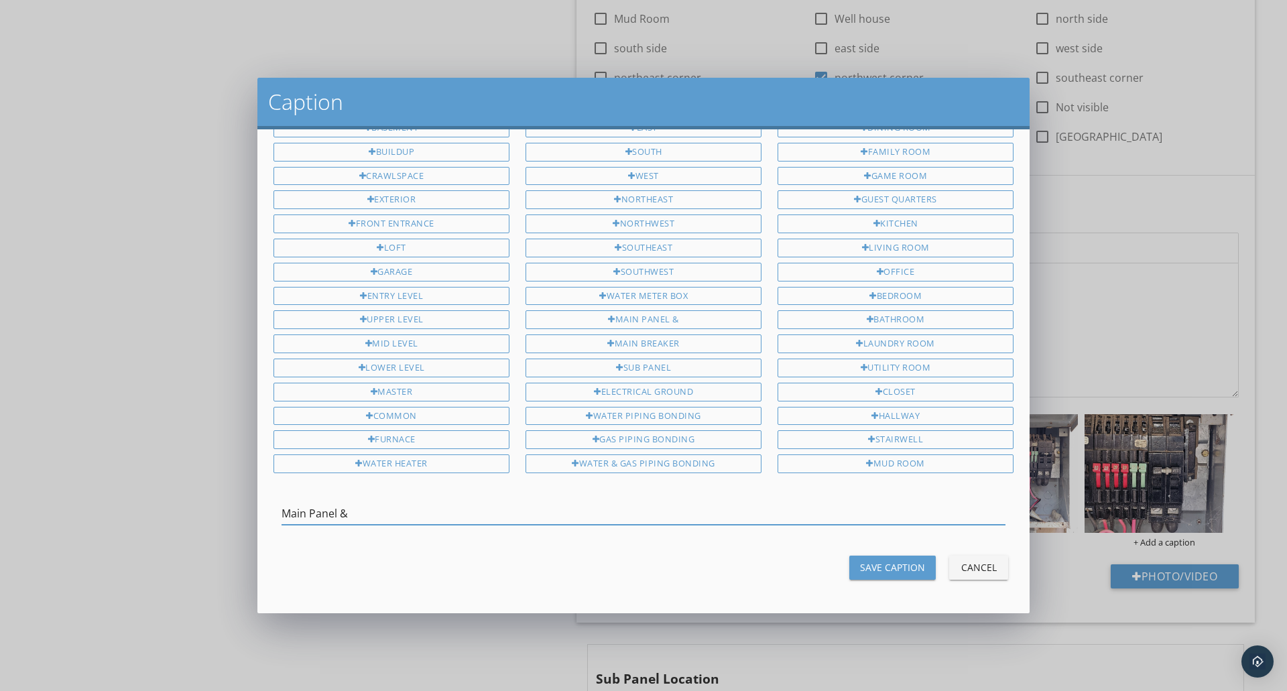
click at [688, 516] on input "Main Panel &" at bounding box center [644, 514] width 724 height 22
type input "Main Panel"
click at [867, 561] on div "Save Caption" at bounding box center [892, 567] width 65 height 14
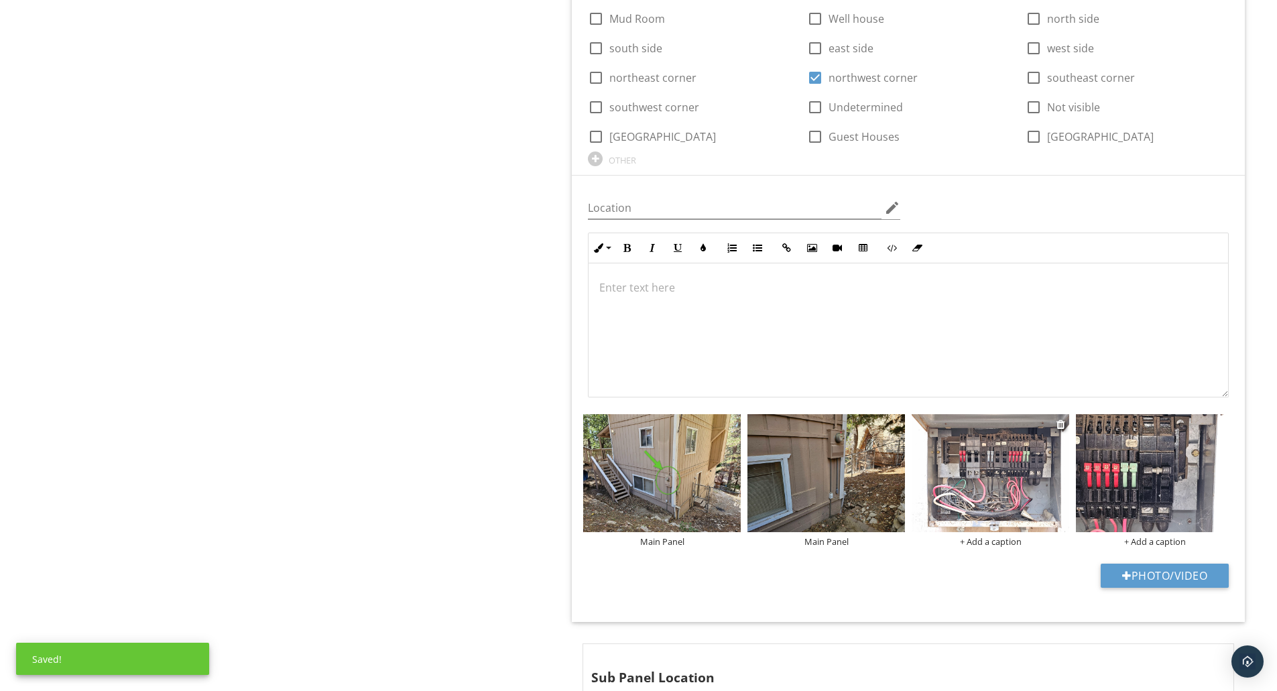
click at [991, 544] on div "+ Add a caption" at bounding box center [991, 541] width 158 height 11
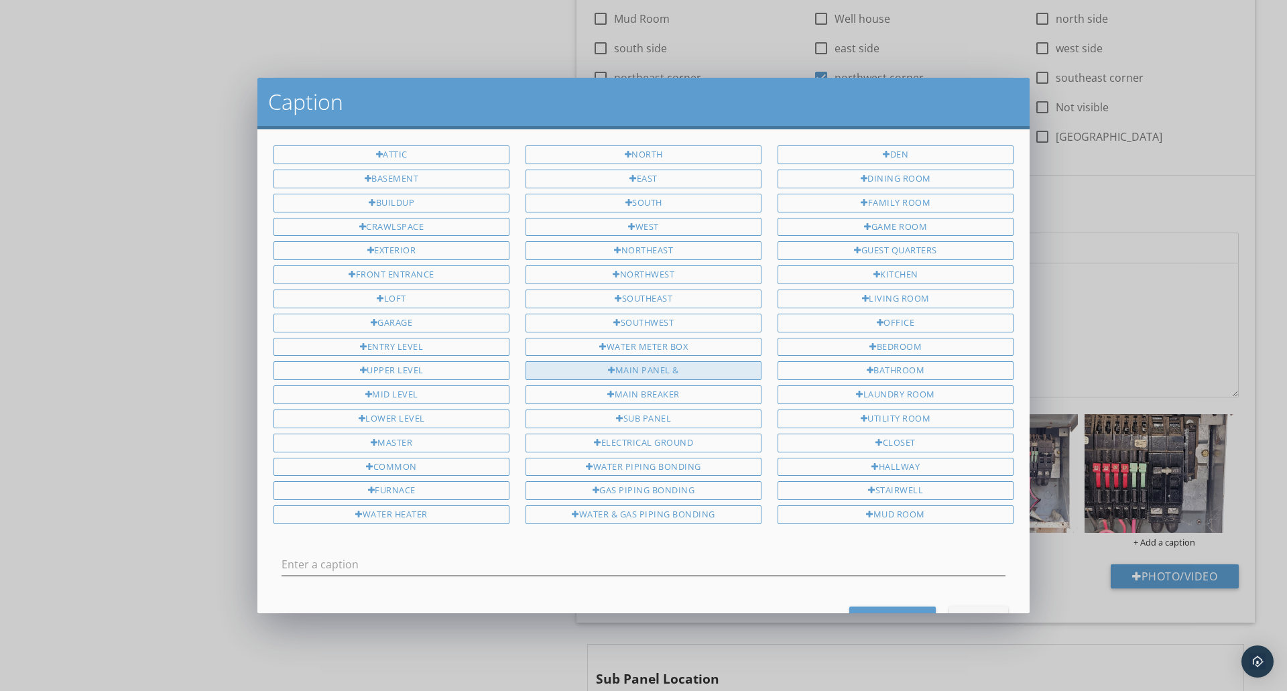
click at [668, 372] on div "Main Panel &" at bounding box center [644, 370] width 236 height 19
click at [664, 395] on div "Main Breaker" at bounding box center [644, 394] width 236 height 19
type input "Main Panel & Main Breaker"
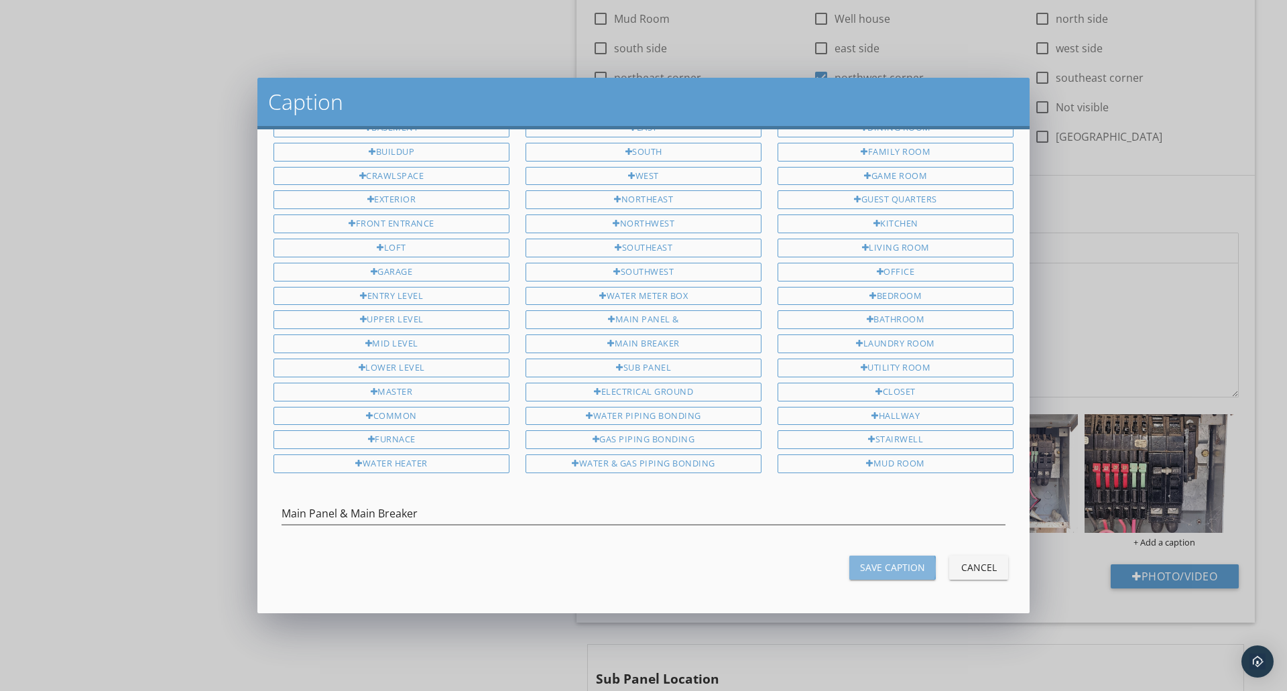
click at [879, 561] on div "Save Caption" at bounding box center [892, 567] width 65 height 14
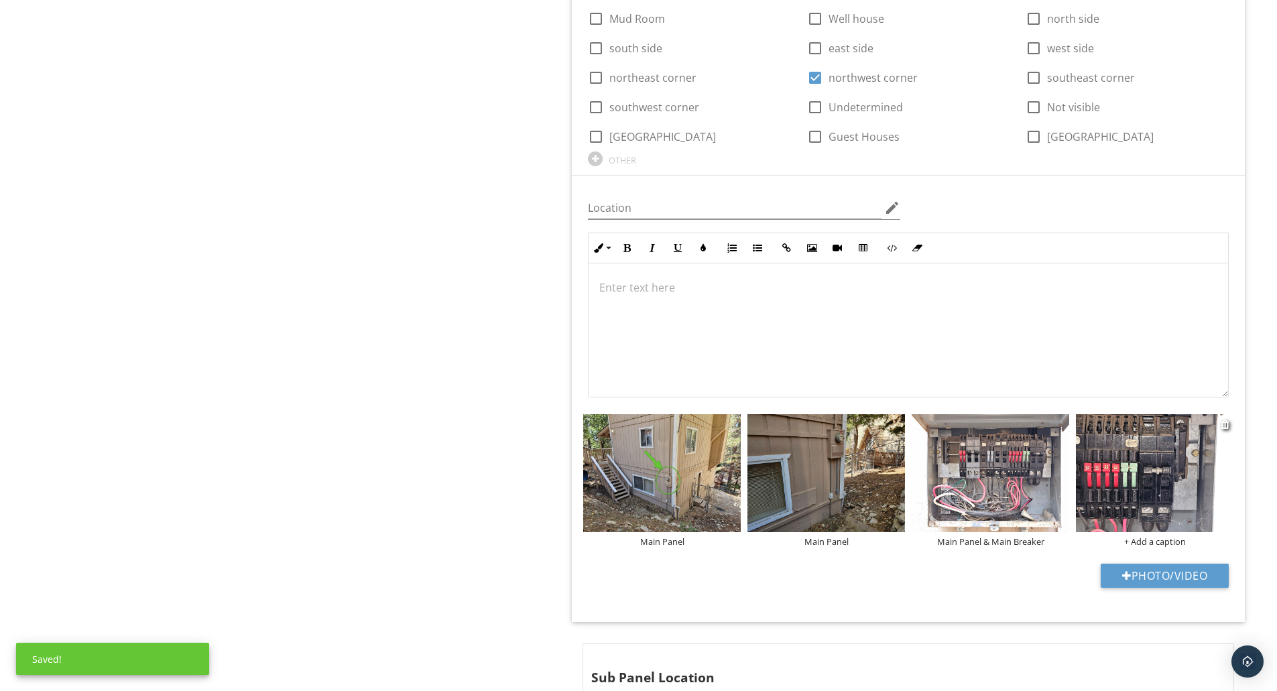
click at [1138, 538] on div "+ Add a caption" at bounding box center [1155, 541] width 158 height 11
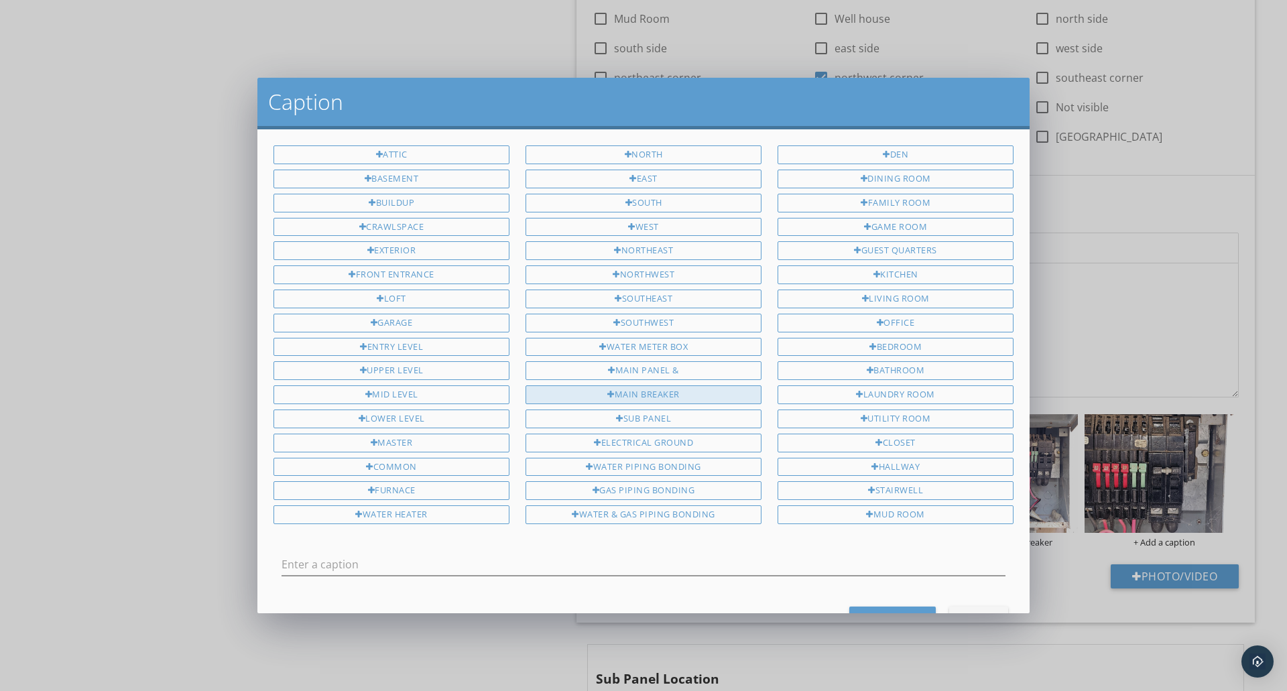
click at [622, 397] on div "Main Breaker" at bounding box center [644, 394] width 236 height 19
type input "Main Breaker"
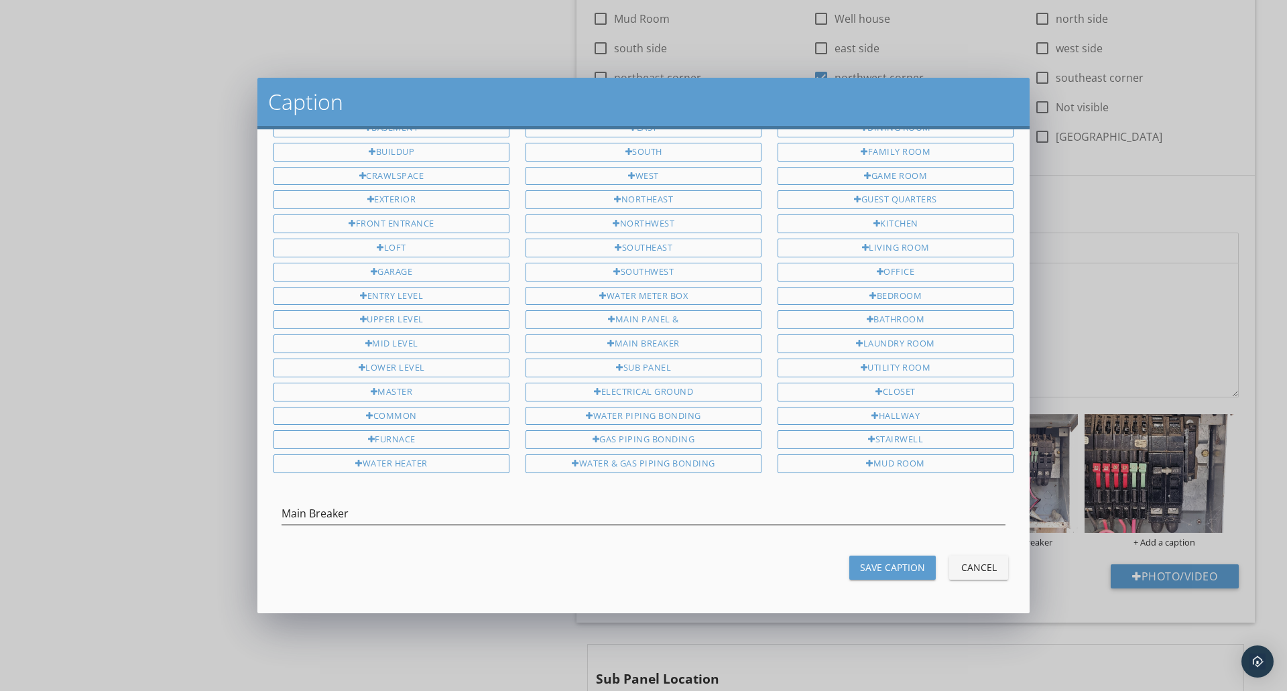
click at [866, 568] on div "Save Caption" at bounding box center [892, 567] width 65 height 14
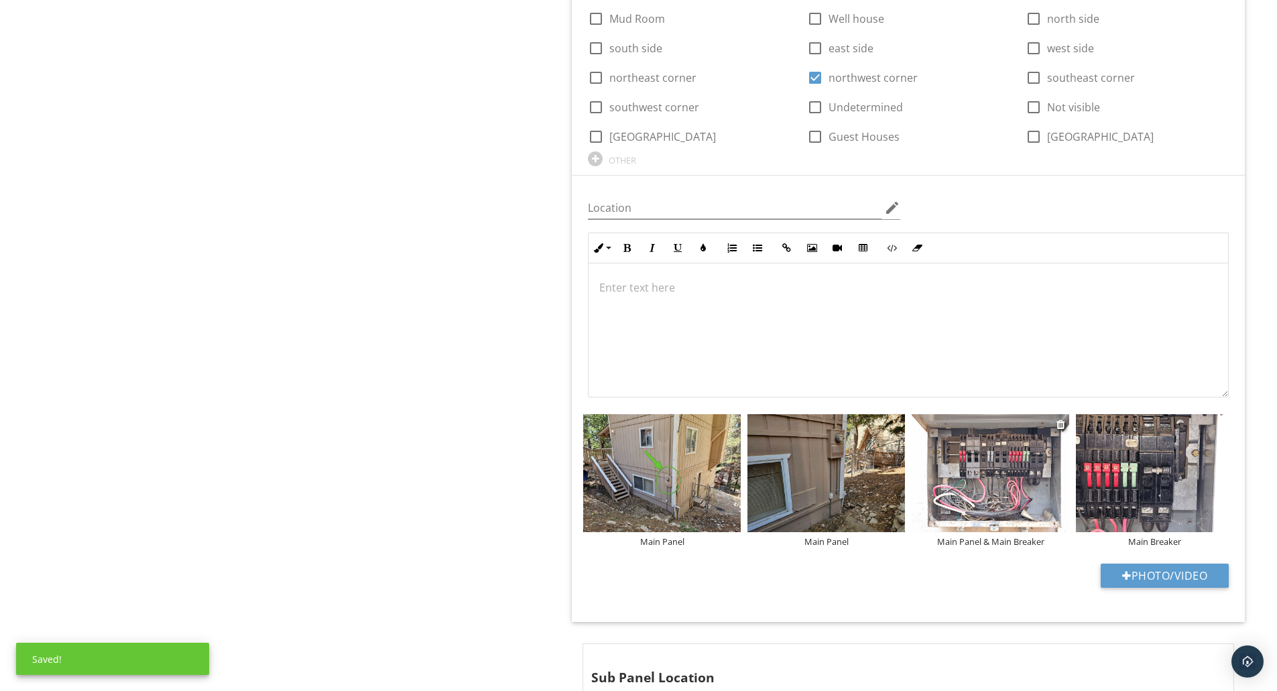
click at [958, 502] on img at bounding box center [991, 473] width 158 height 118
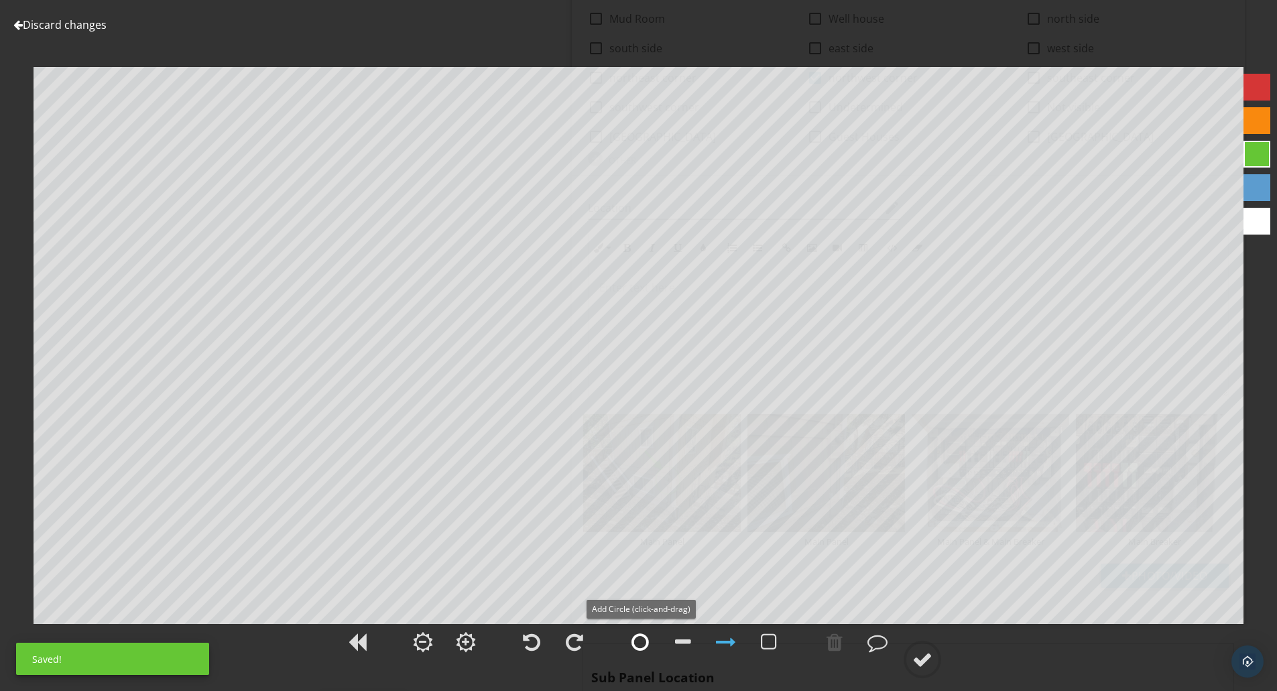
click at [638, 647] on div at bounding box center [639, 642] width 17 height 20
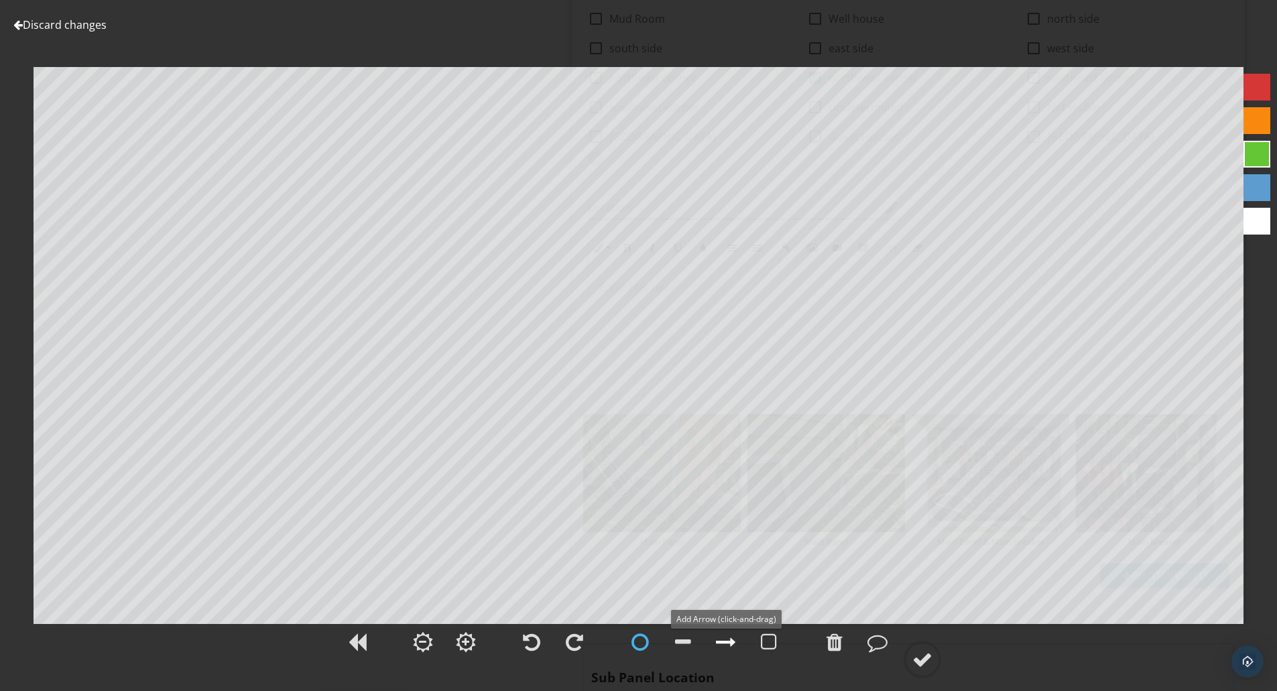
click at [727, 648] on div at bounding box center [726, 642] width 20 height 20
click at [921, 662] on div at bounding box center [922, 660] width 20 height 20
type textarea "Main Panel & Main Breaker"
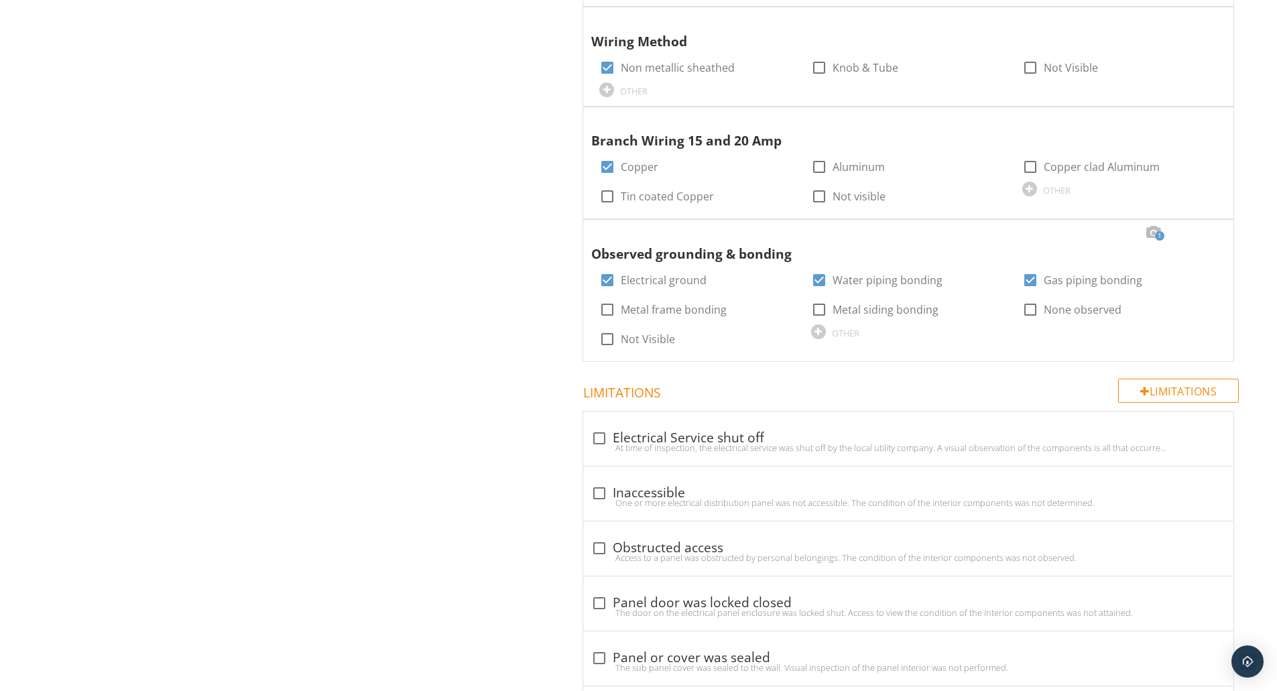
scroll to position [3251, 0]
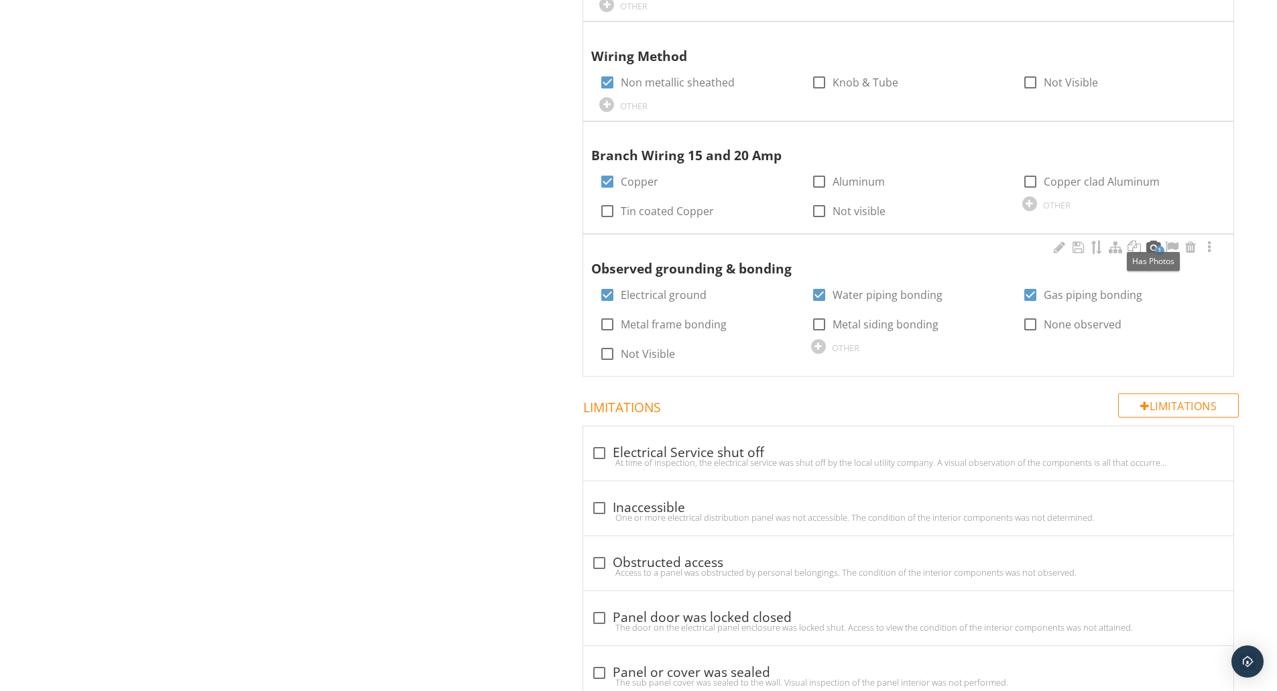
click at [1155, 241] on div at bounding box center [1153, 247] width 16 height 13
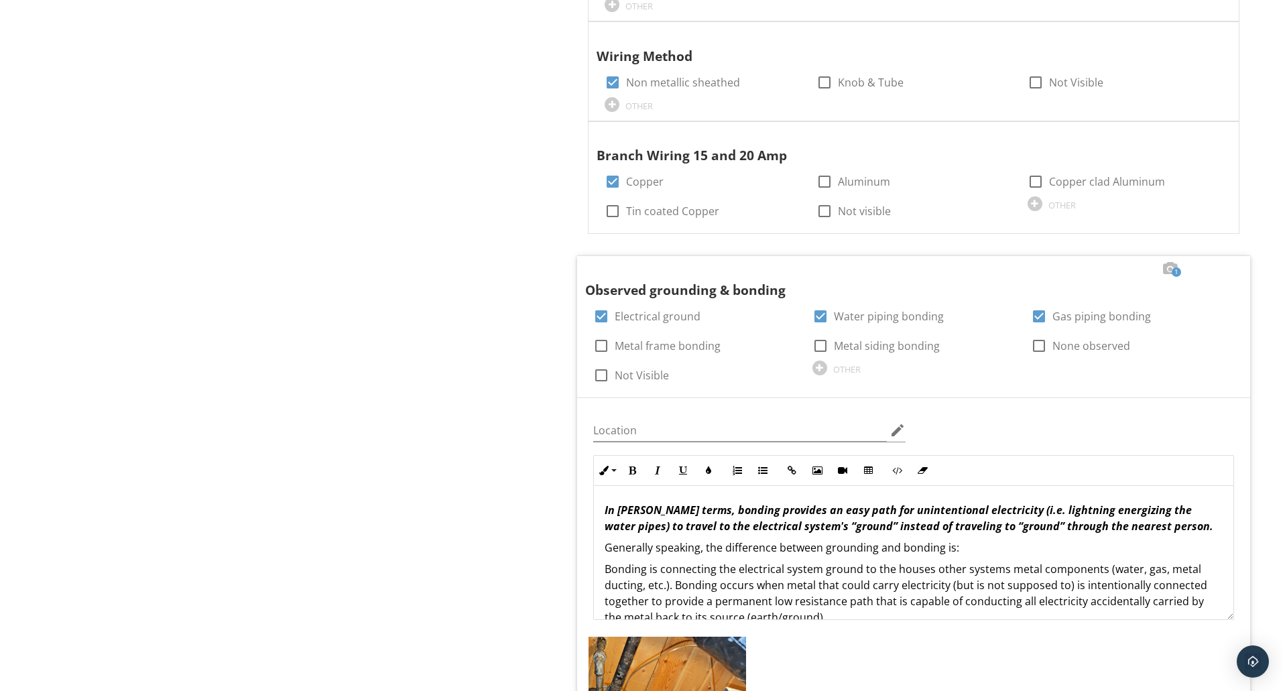
scroll to position [3698, 0]
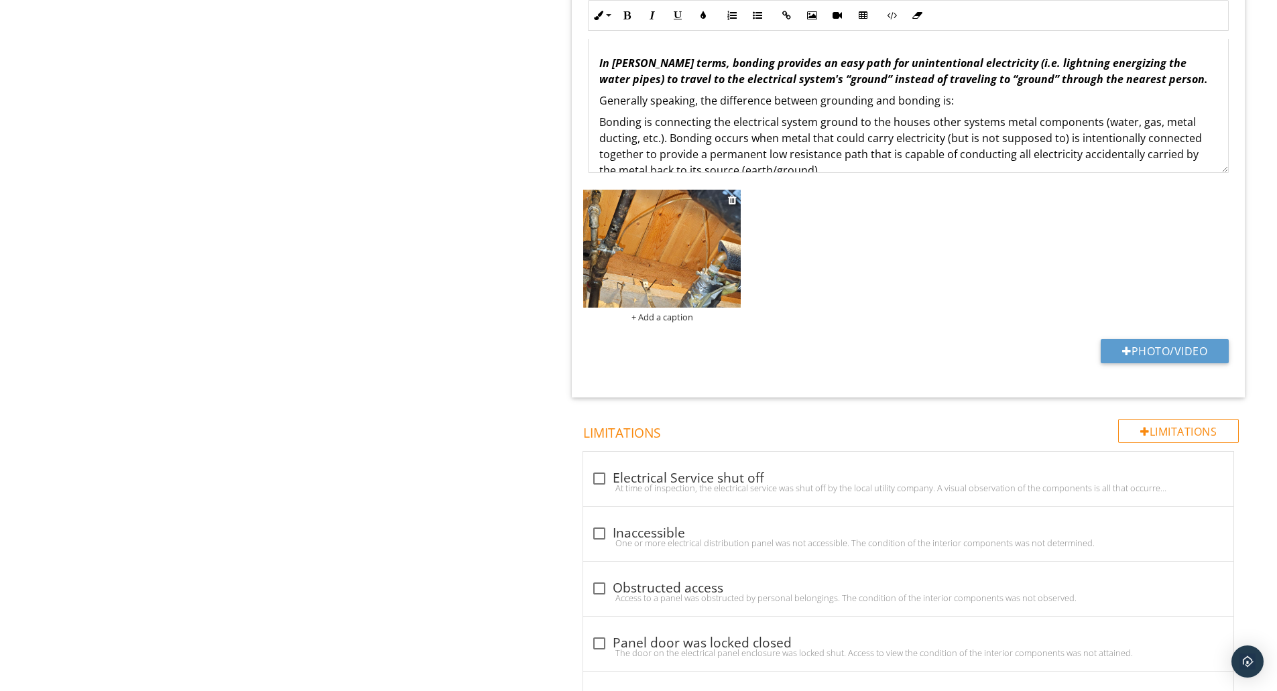
click at [669, 312] on div "+ Add a caption" at bounding box center [662, 317] width 158 height 11
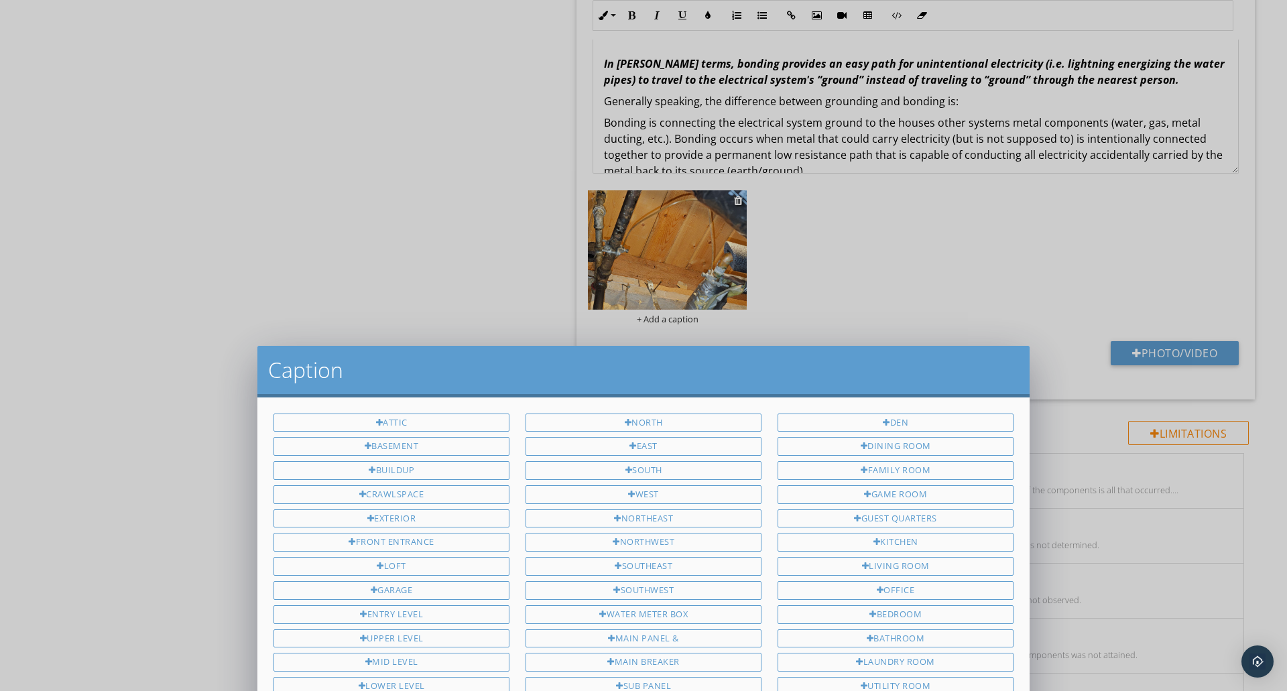
scroll to position [0, 0]
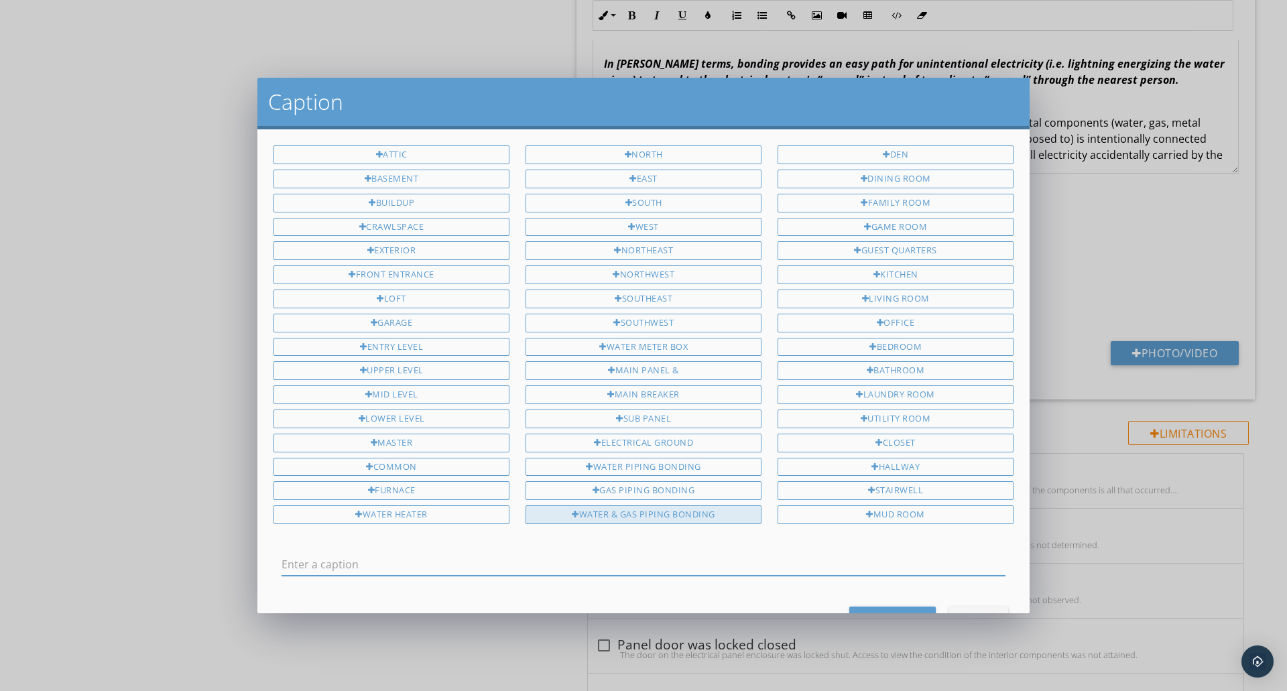
click at [561, 513] on div "Water & Gas Piping Bonding" at bounding box center [644, 514] width 236 height 19
type input "Water & Gas Piping Bonding"
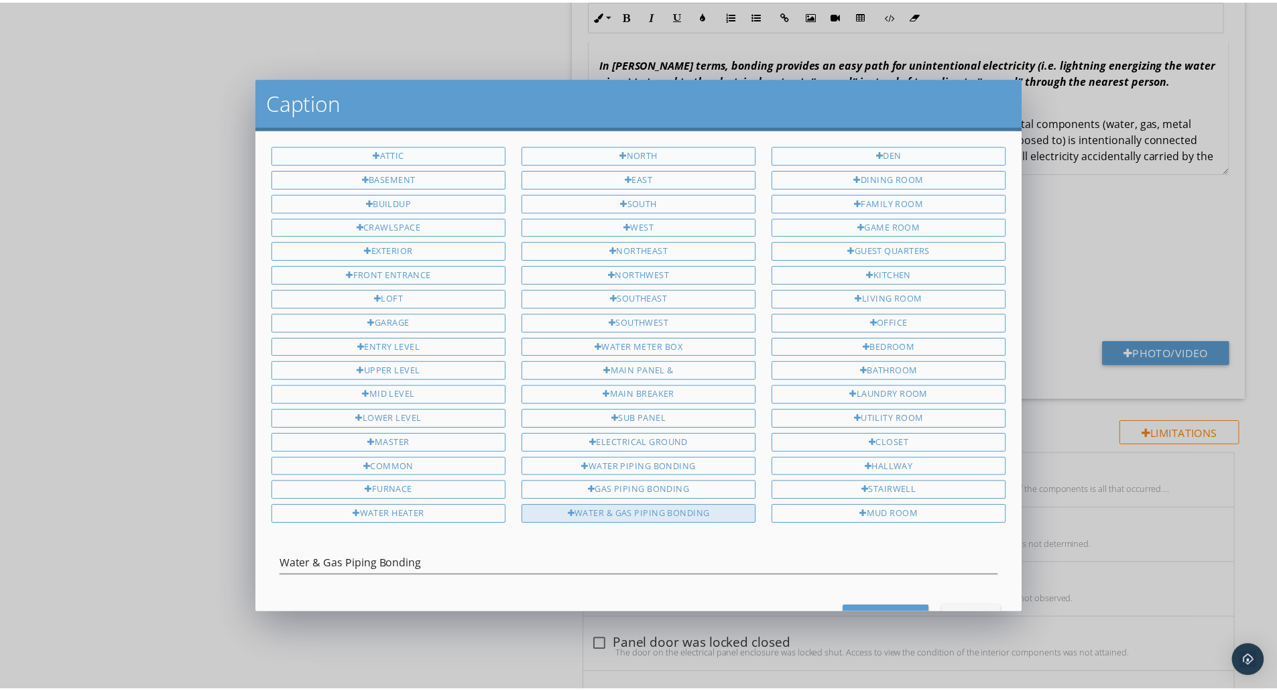
scroll to position [51, 0]
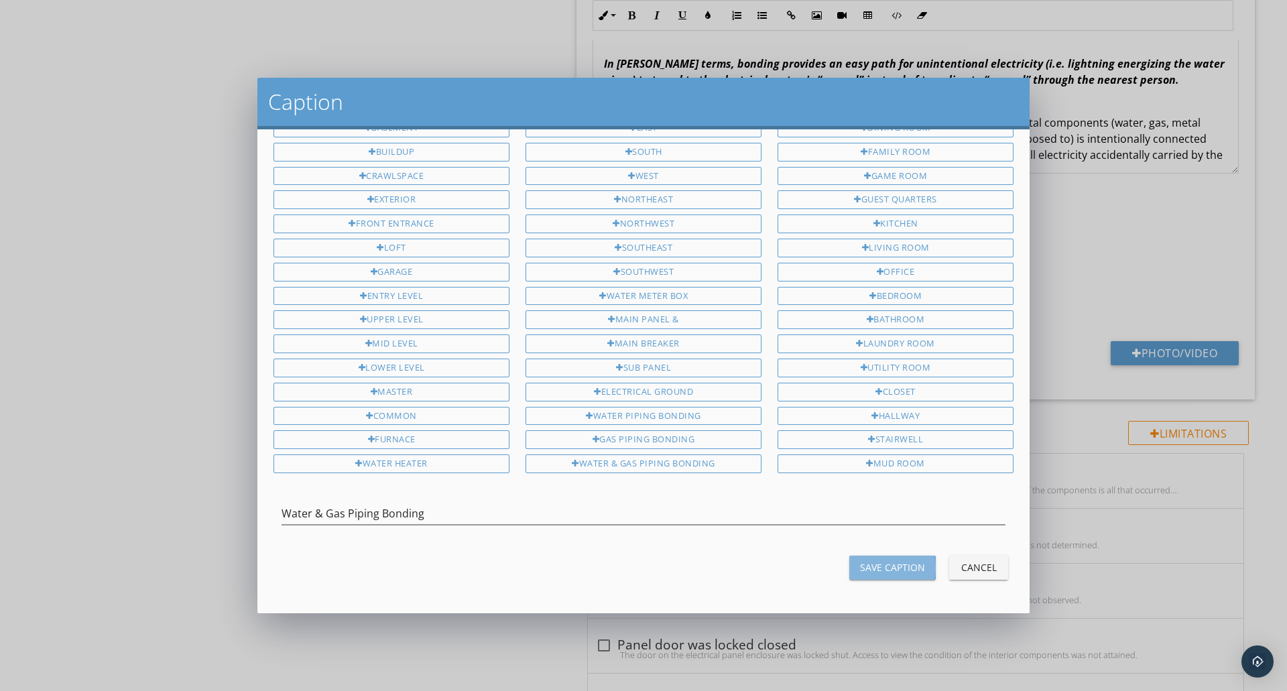
click at [885, 571] on div "Save Caption" at bounding box center [892, 567] width 65 height 14
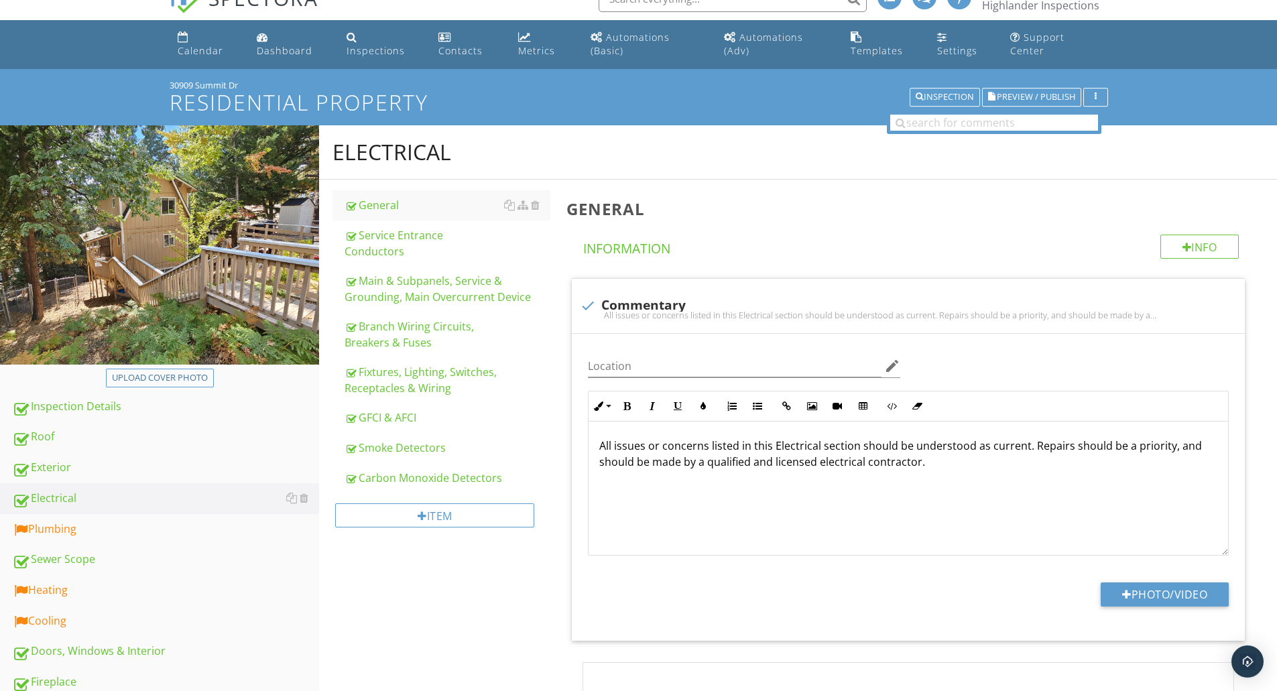
scroll to position [0, 0]
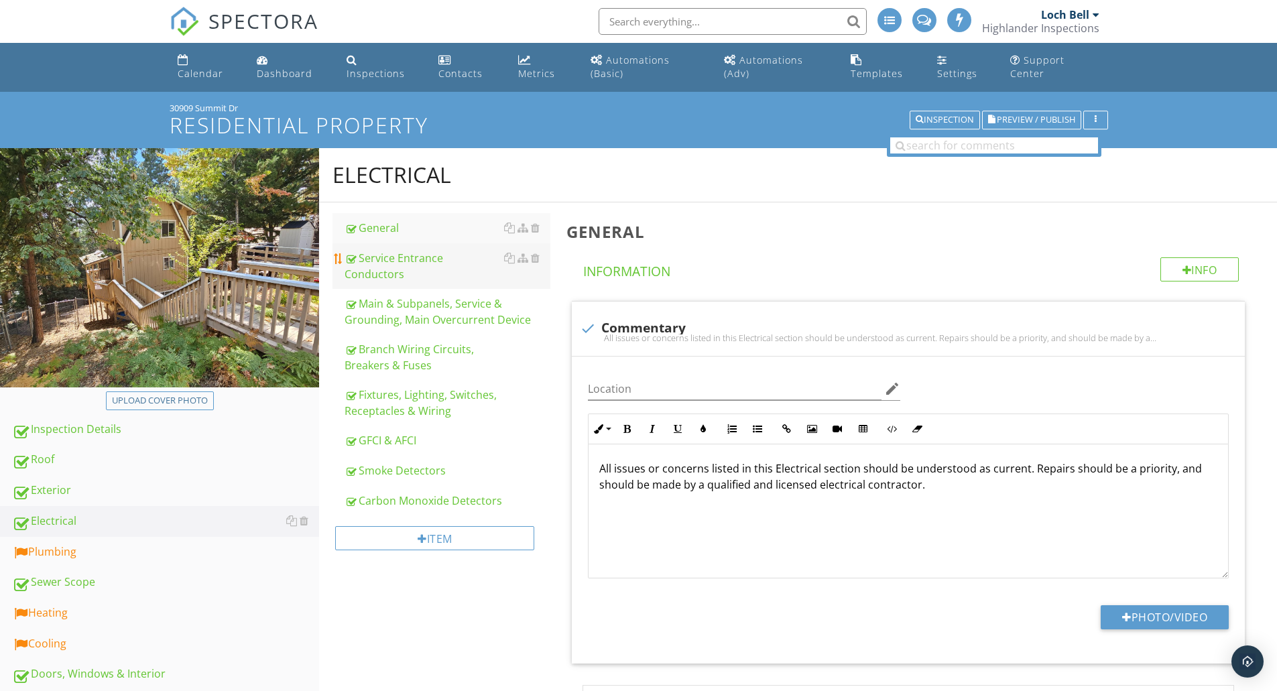
click at [410, 257] on div "Service Entrance Conductors" at bounding box center [448, 266] width 206 height 32
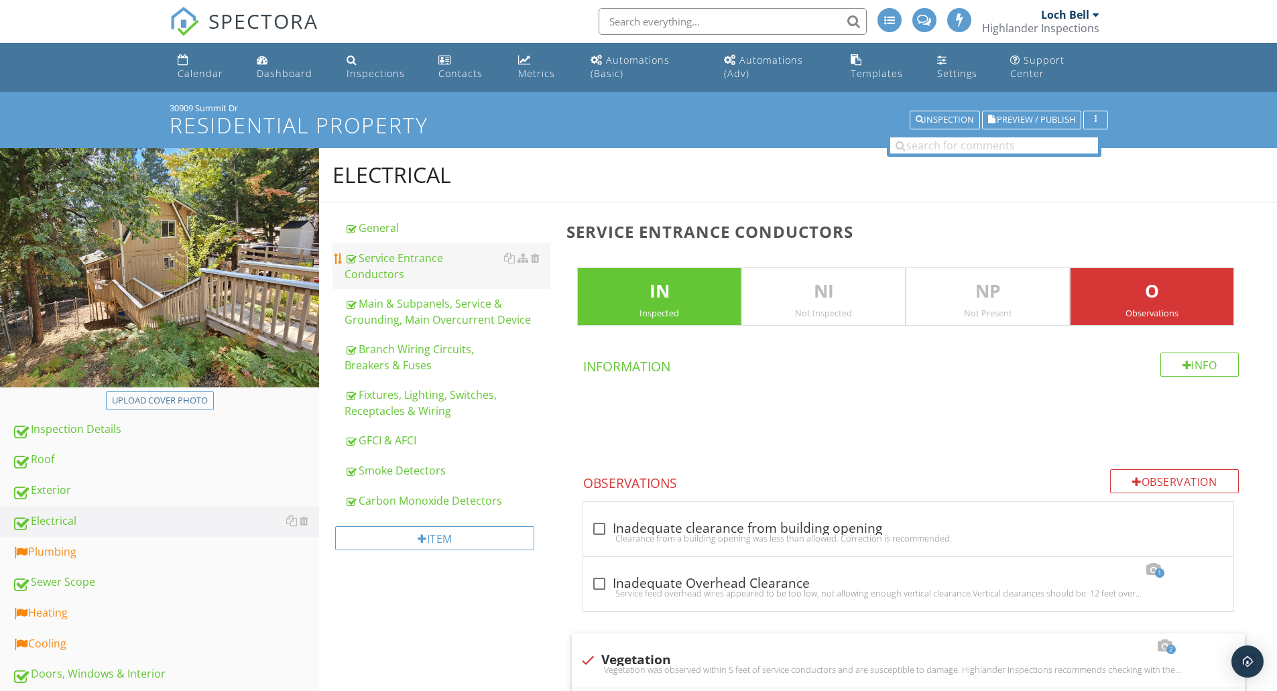
scroll to position [447, 0]
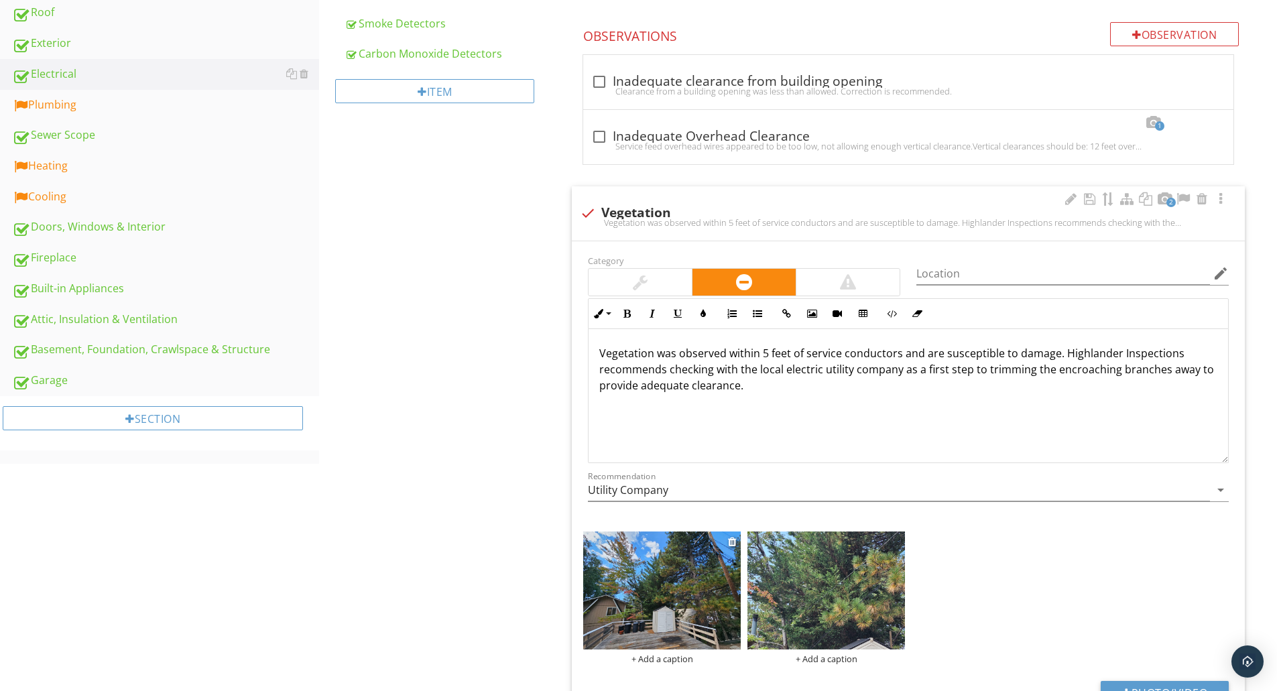
click at [674, 595] on img at bounding box center [662, 591] width 158 height 118
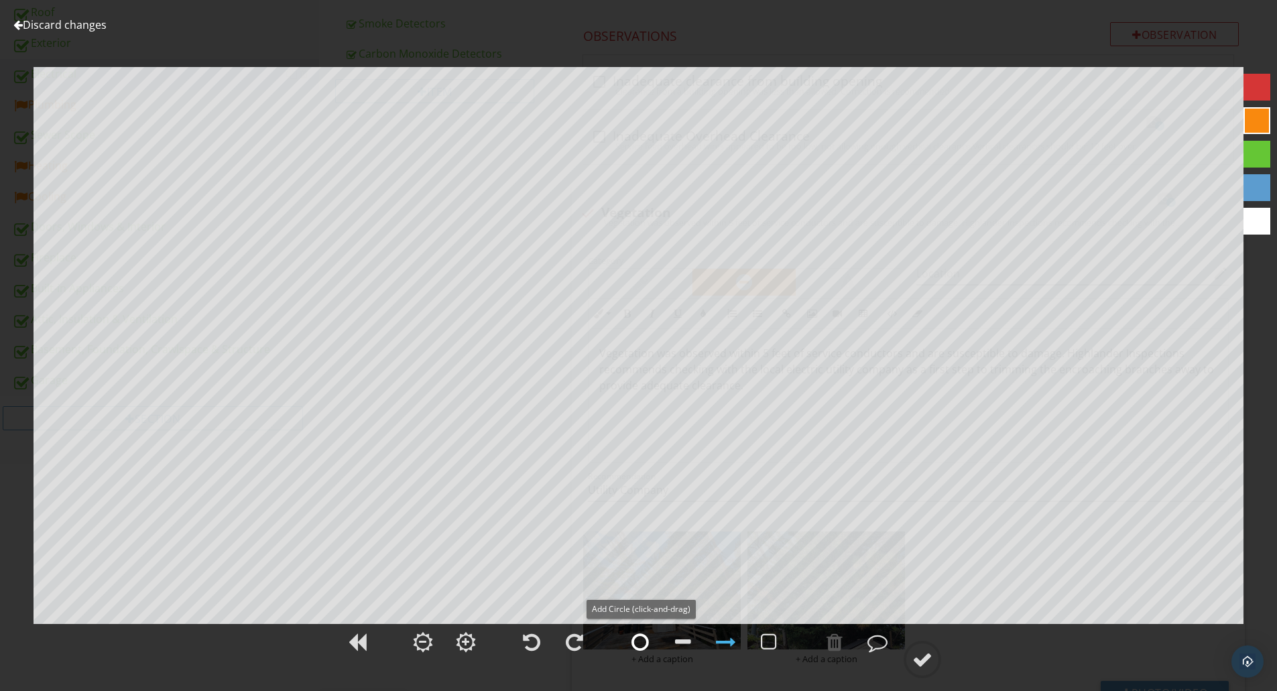
click at [637, 650] on div at bounding box center [639, 642] width 17 height 20
click at [631, 640] on div at bounding box center [639, 642] width 17 height 20
click at [731, 654] on div at bounding box center [726, 642] width 34 height 34
click at [916, 656] on div at bounding box center [922, 660] width 20 height 20
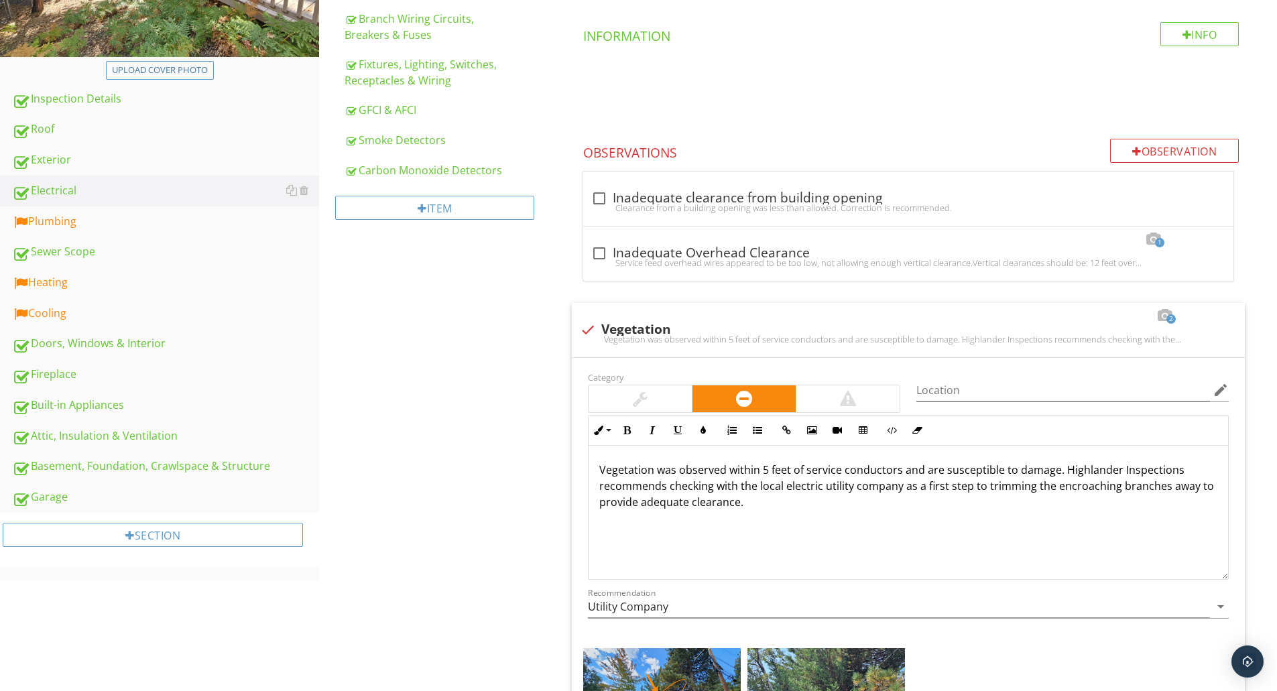
scroll to position [0, 0]
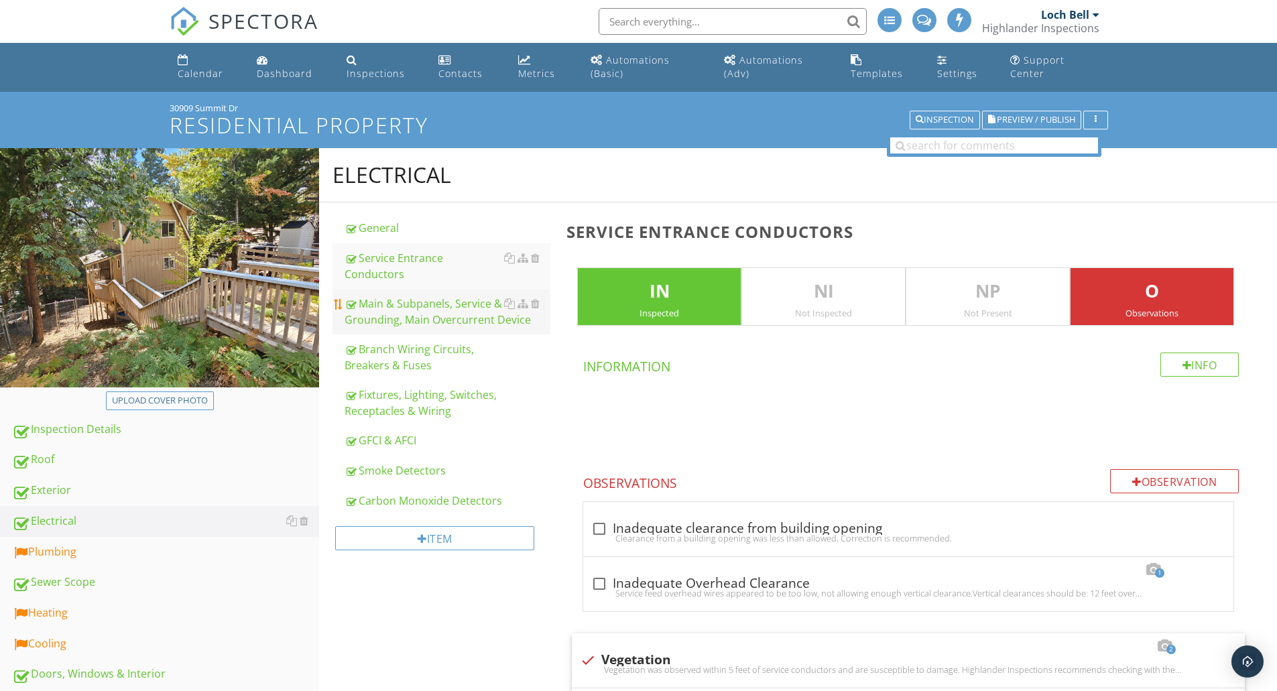
click at [429, 296] on div "Main & Subpanels, Service & Grounding, Main Overcurrent Device" at bounding box center [448, 312] width 206 height 32
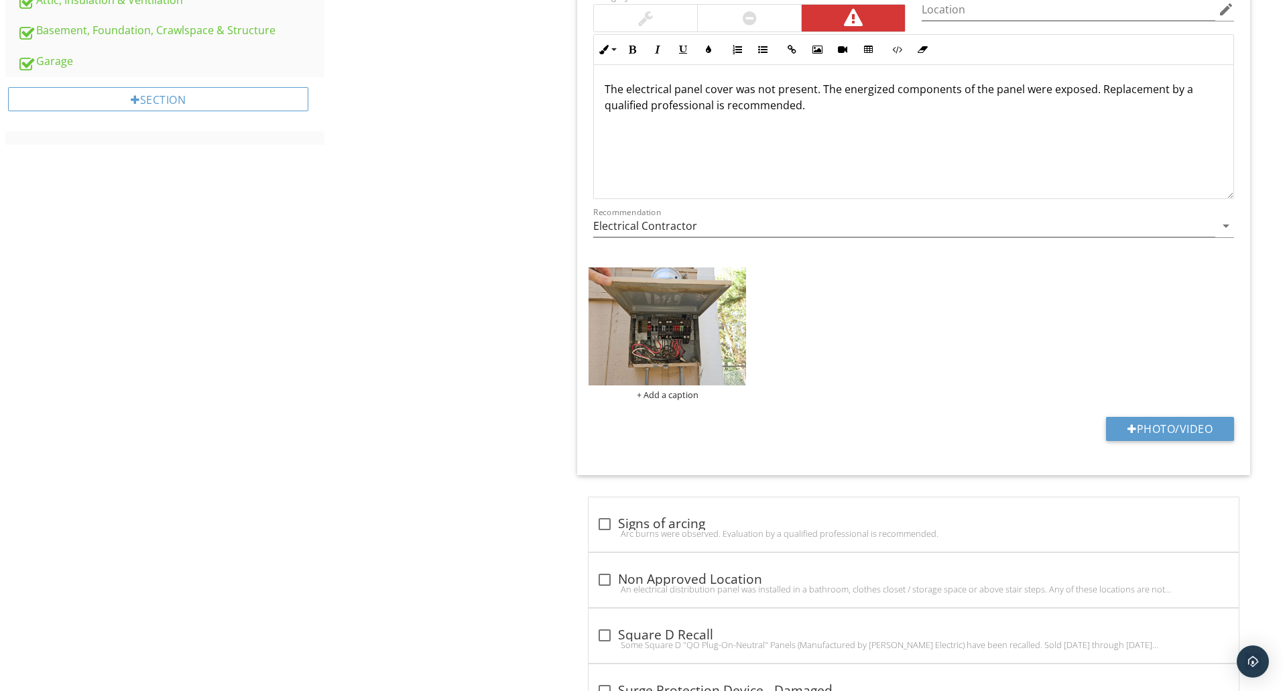
scroll to position [767, 0]
click at [719, 317] on img at bounding box center [662, 326] width 158 height 118
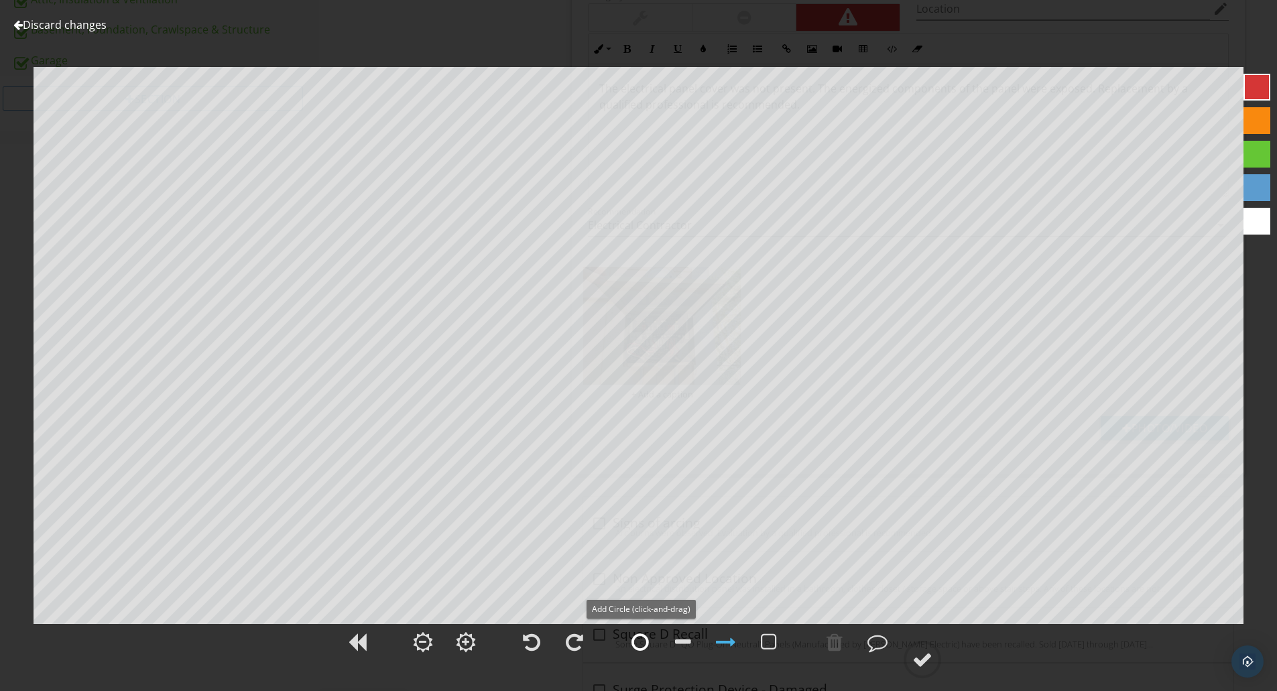
click at [638, 640] on div at bounding box center [639, 642] width 17 height 20
click at [629, 641] on div at bounding box center [640, 642] width 34 height 34
click at [731, 645] on div at bounding box center [726, 642] width 20 height 20
click at [927, 660] on div at bounding box center [922, 660] width 20 height 20
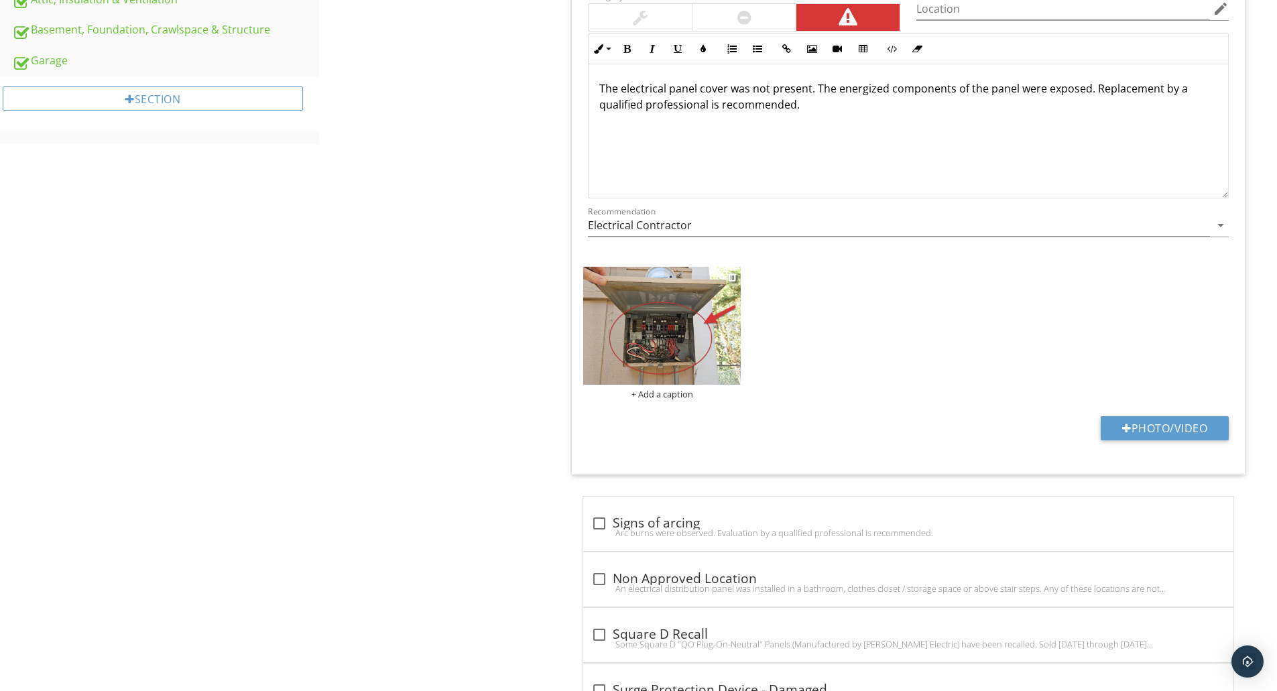
click at [666, 393] on div "+ Add a caption" at bounding box center [662, 394] width 158 height 11
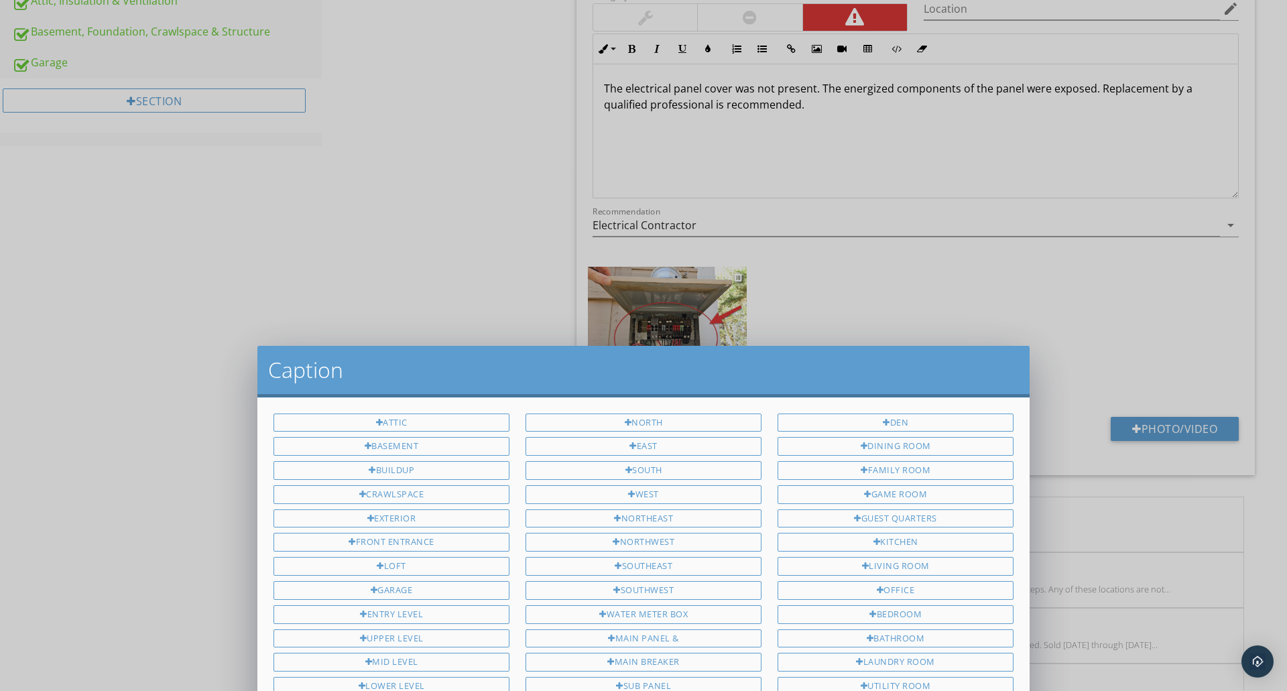
scroll to position [0, 0]
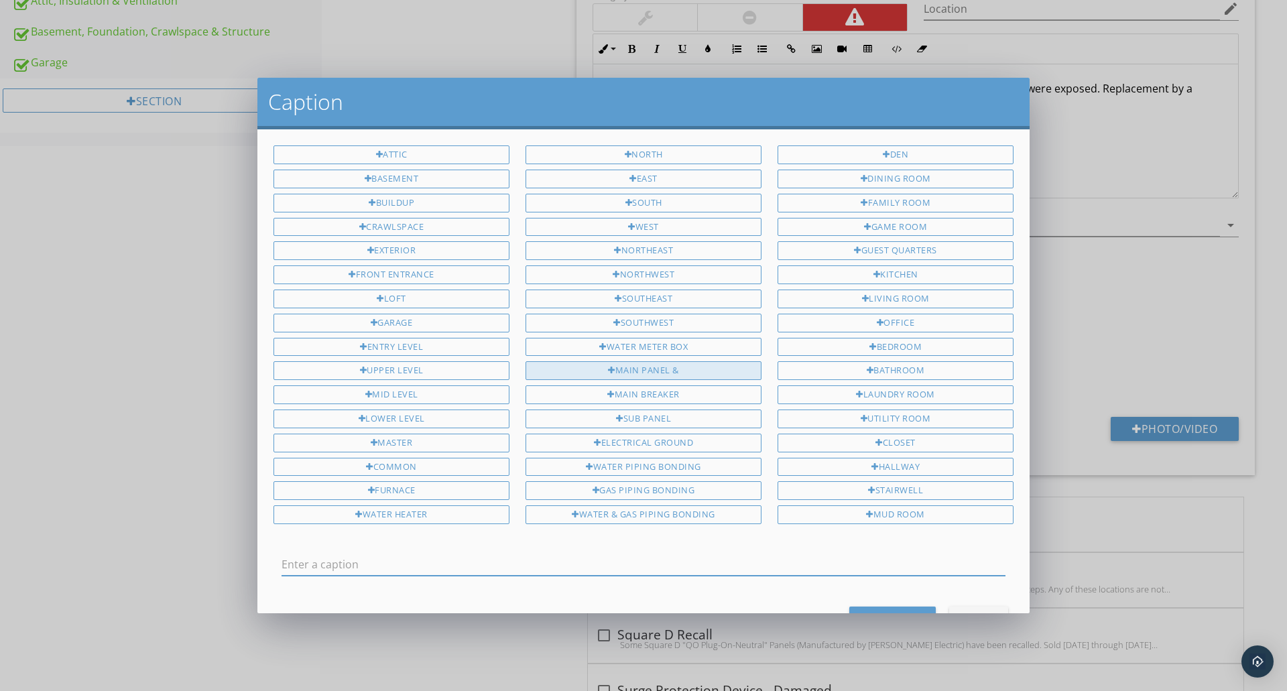
click at [660, 369] on div "Main Panel &" at bounding box center [644, 370] width 236 height 19
click at [643, 558] on input "Main Panel &" at bounding box center [644, 565] width 724 height 22
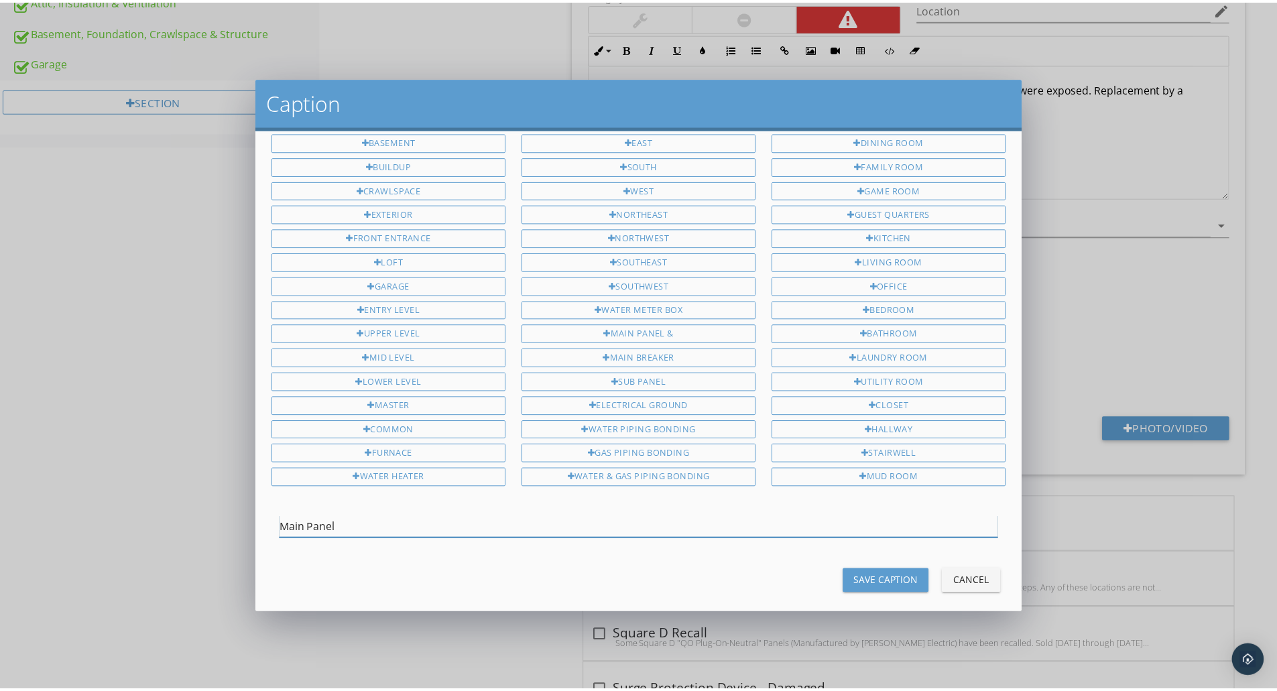
scroll to position [51, 0]
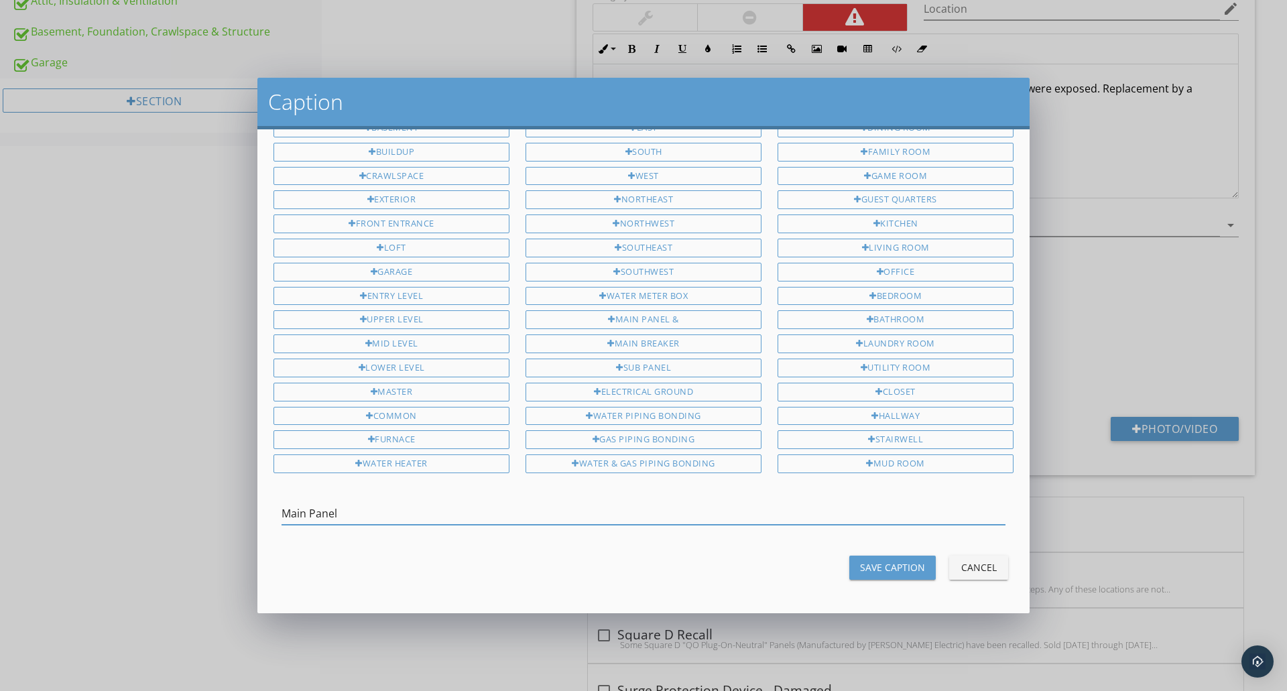
type input "Main Panel"
click at [863, 564] on div "Save Caption" at bounding box center [892, 567] width 65 height 14
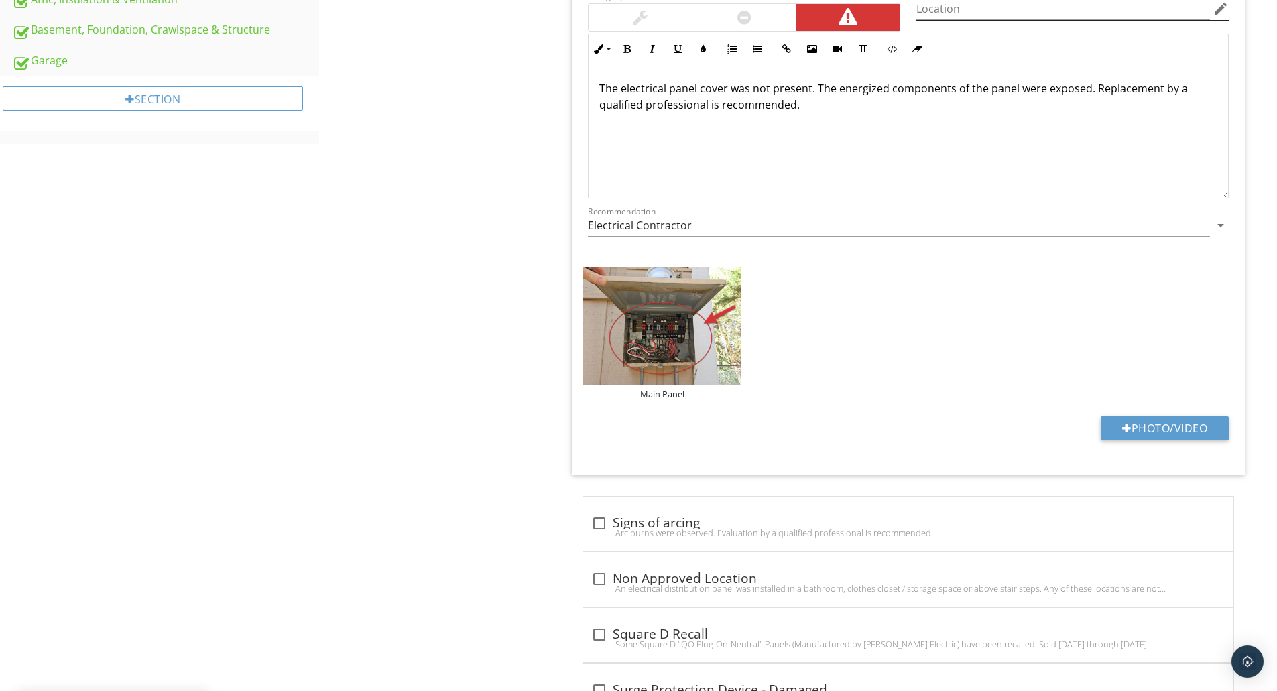
click at [1221, 7] on icon "edit" at bounding box center [1221, 9] width 16 height 16
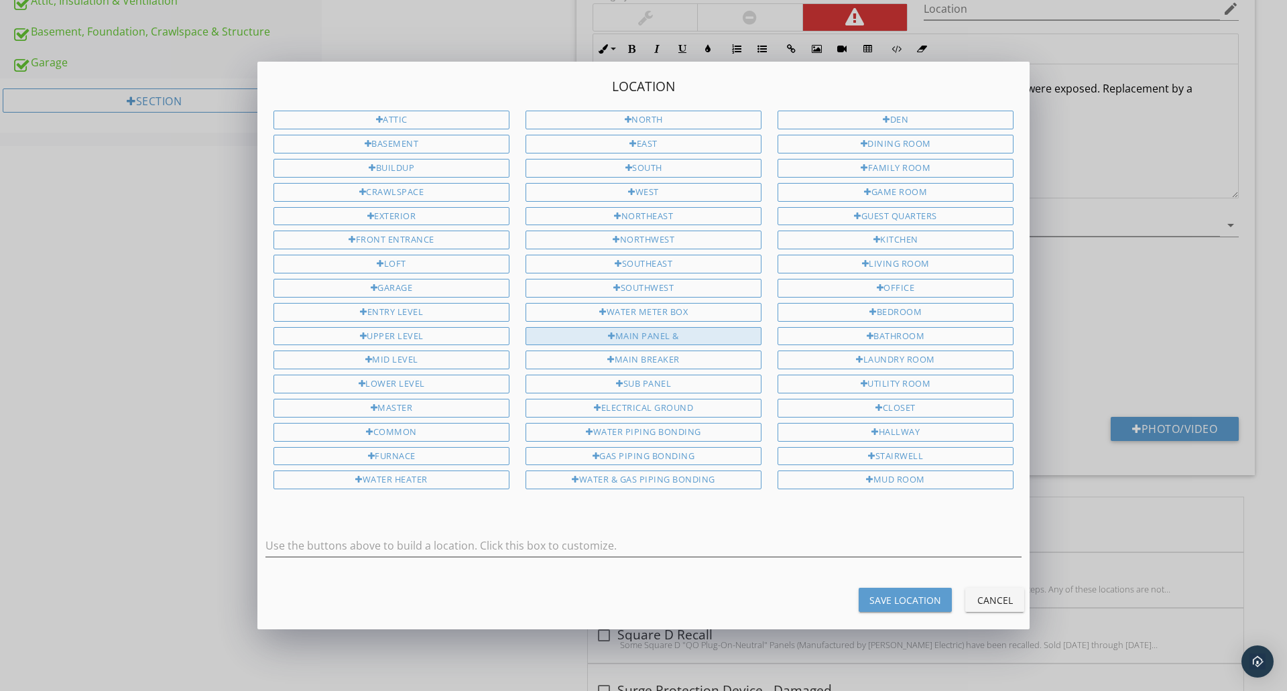
click at [662, 333] on div "Main Panel &" at bounding box center [644, 336] width 236 height 19
click at [696, 544] on input "Main Panel &" at bounding box center [643, 546] width 756 height 22
type input "Main Panel"
click at [900, 606] on div "Save Location" at bounding box center [905, 600] width 72 height 14
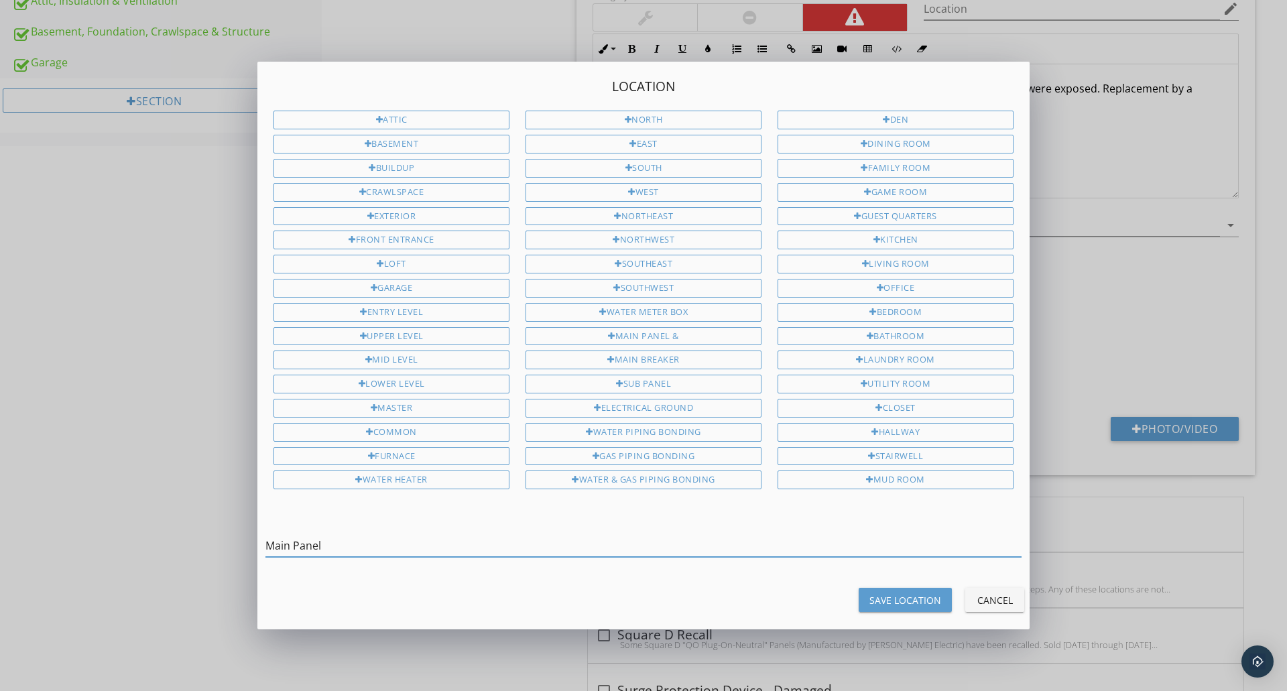
type input "Main Panel"
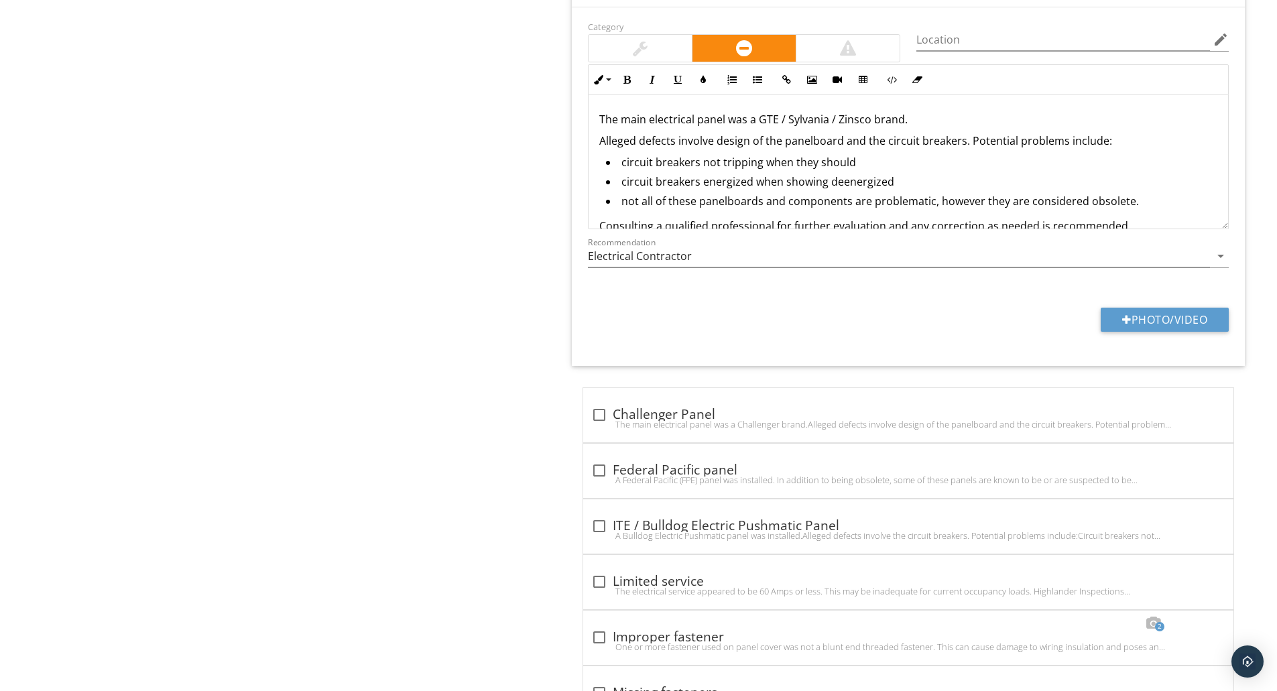
scroll to position [2555, 0]
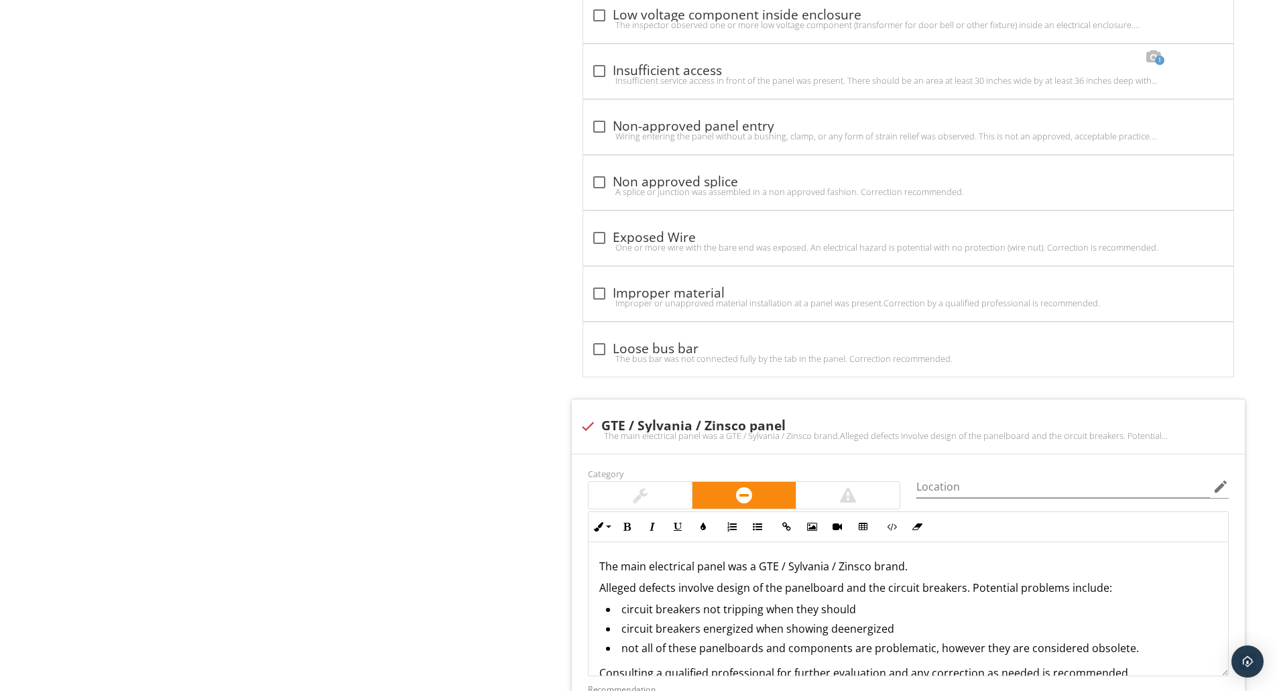
click at [473, 43] on div "Electrical General Service Entrance Conductors Main & Subpanels, Service & Grou…" at bounding box center [798, 322] width 958 height 5456
click at [506, 454] on div "Electrical General Service Entrance Conductors Main & Subpanels, Service & Grou…" at bounding box center [798, 322] width 958 height 5456
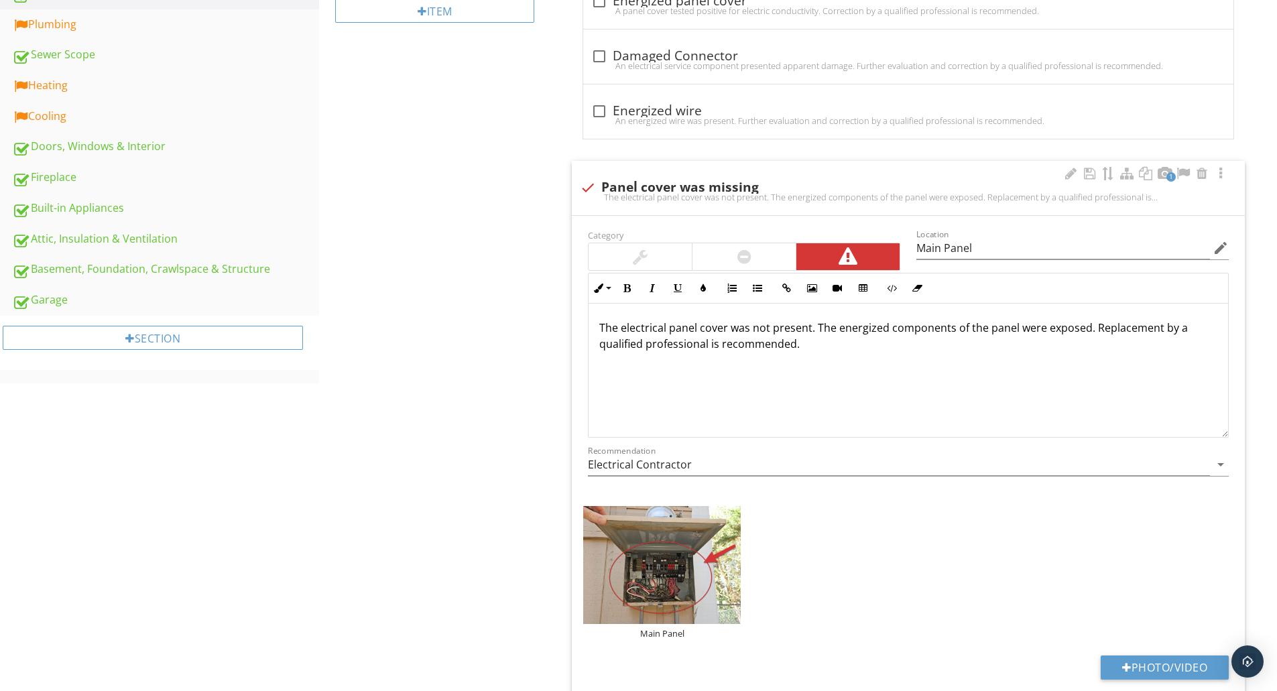
scroll to position [0, 0]
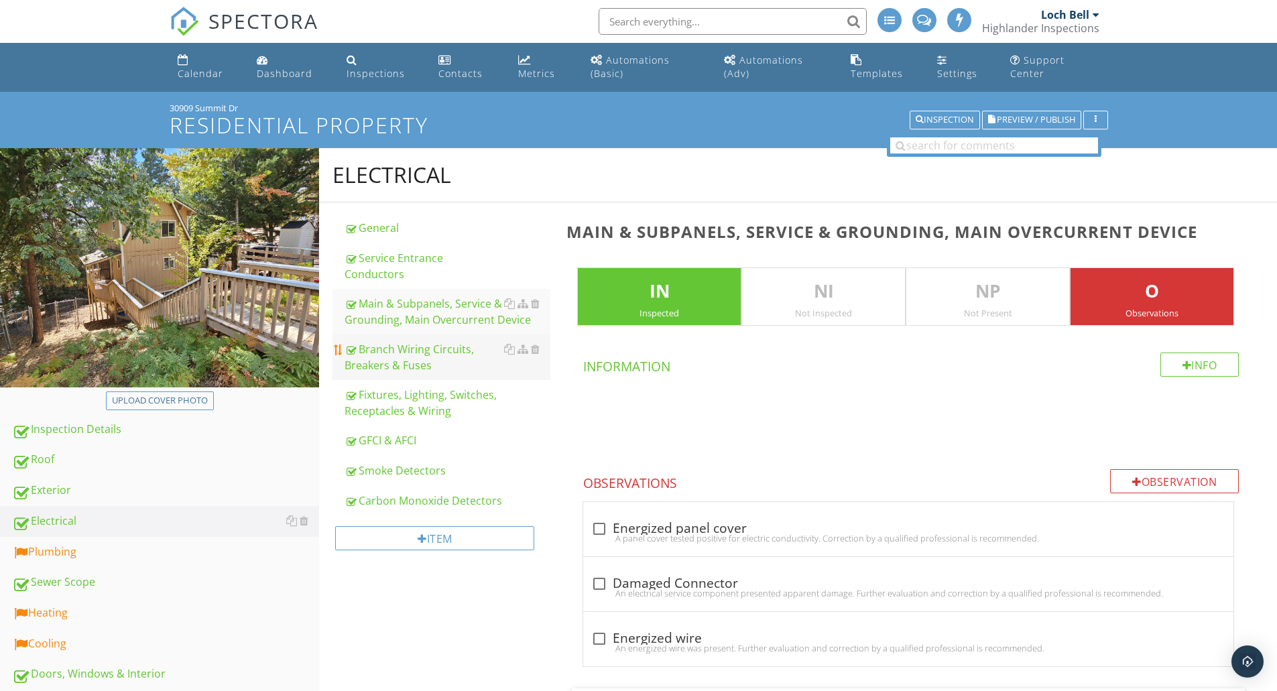
click at [435, 347] on div "Branch Wiring Circuits, Breakers & Fuses" at bounding box center [448, 357] width 206 height 32
type textarea "<p>The main electrical panel was a GTE / Sylvania / Zinsco brand.</p><p>Alleged…"
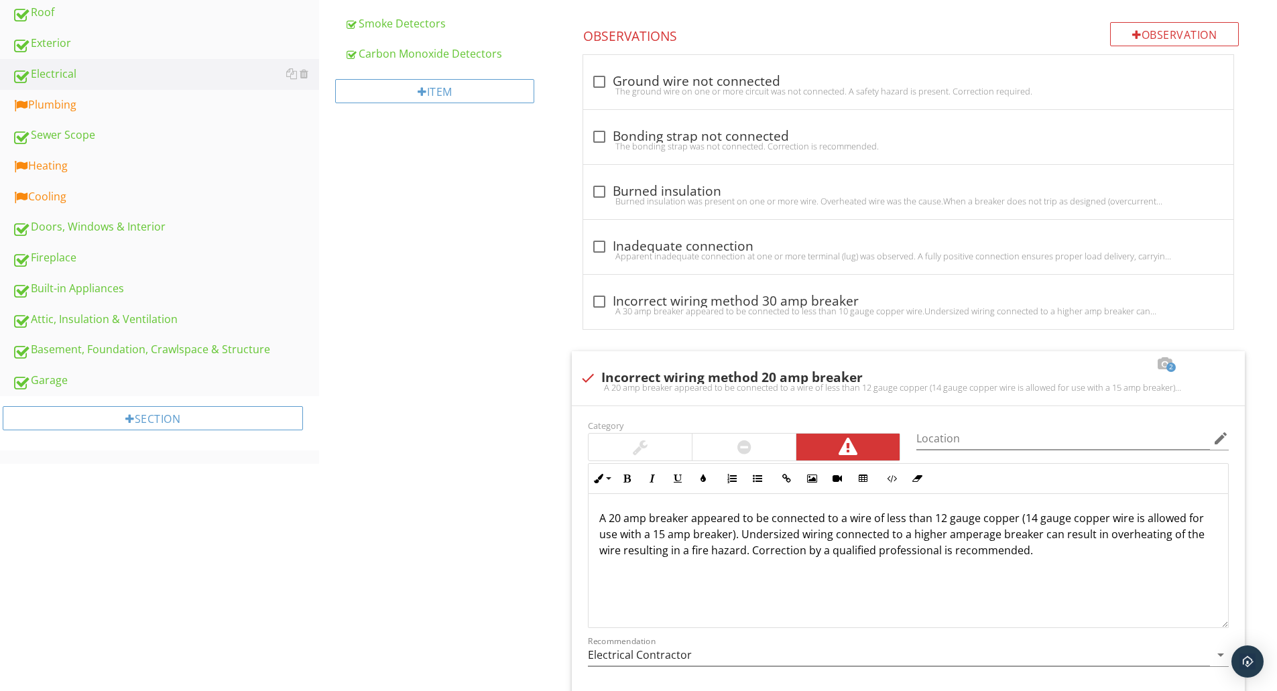
scroll to position [894, 0]
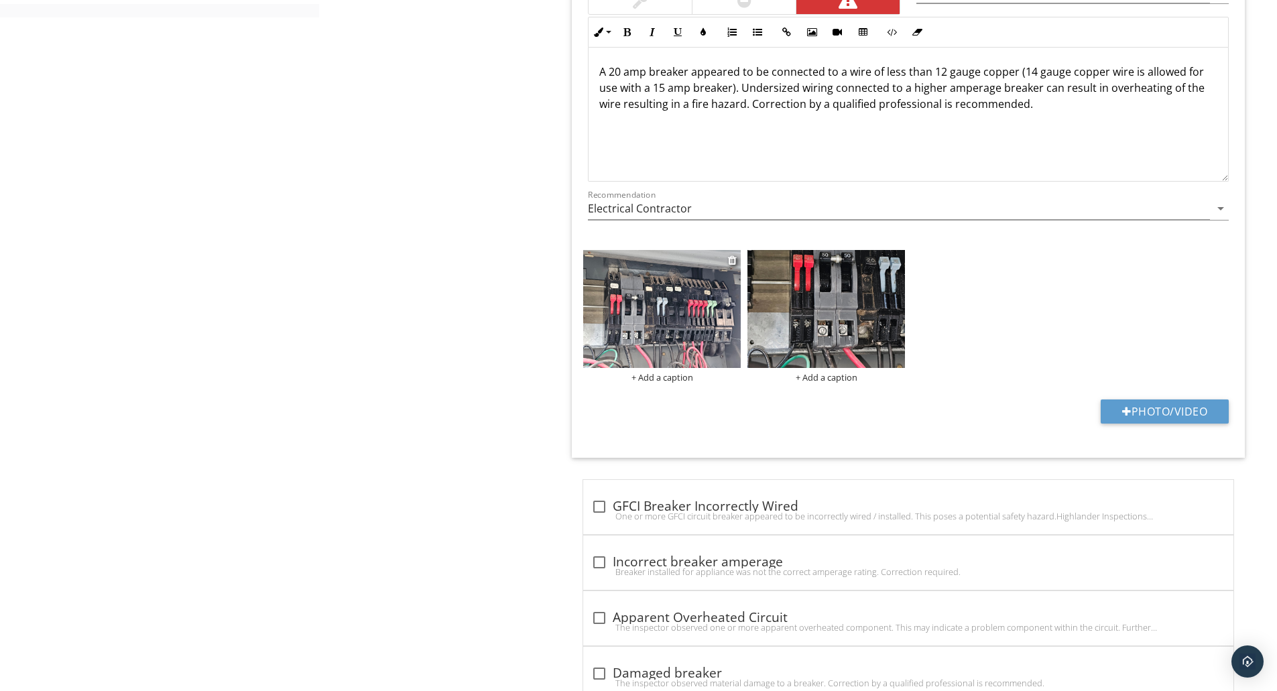
click at [634, 317] on img at bounding box center [662, 309] width 158 height 118
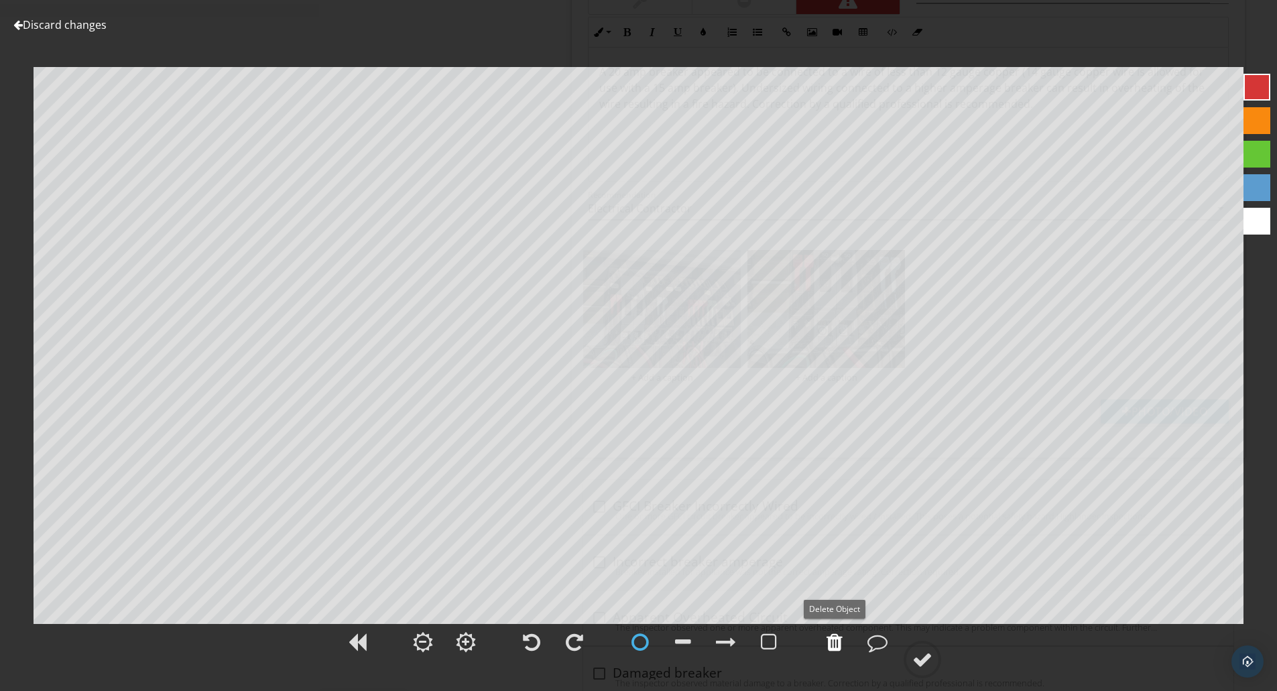
click at [836, 637] on div at bounding box center [834, 642] width 16 height 20
click at [656, 651] on div at bounding box center [640, 642] width 34 height 34
click at [649, 649] on div at bounding box center [640, 642] width 34 height 34
click at [724, 643] on div at bounding box center [726, 642] width 20 height 20
click at [916, 650] on div at bounding box center [922, 660] width 20 height 20
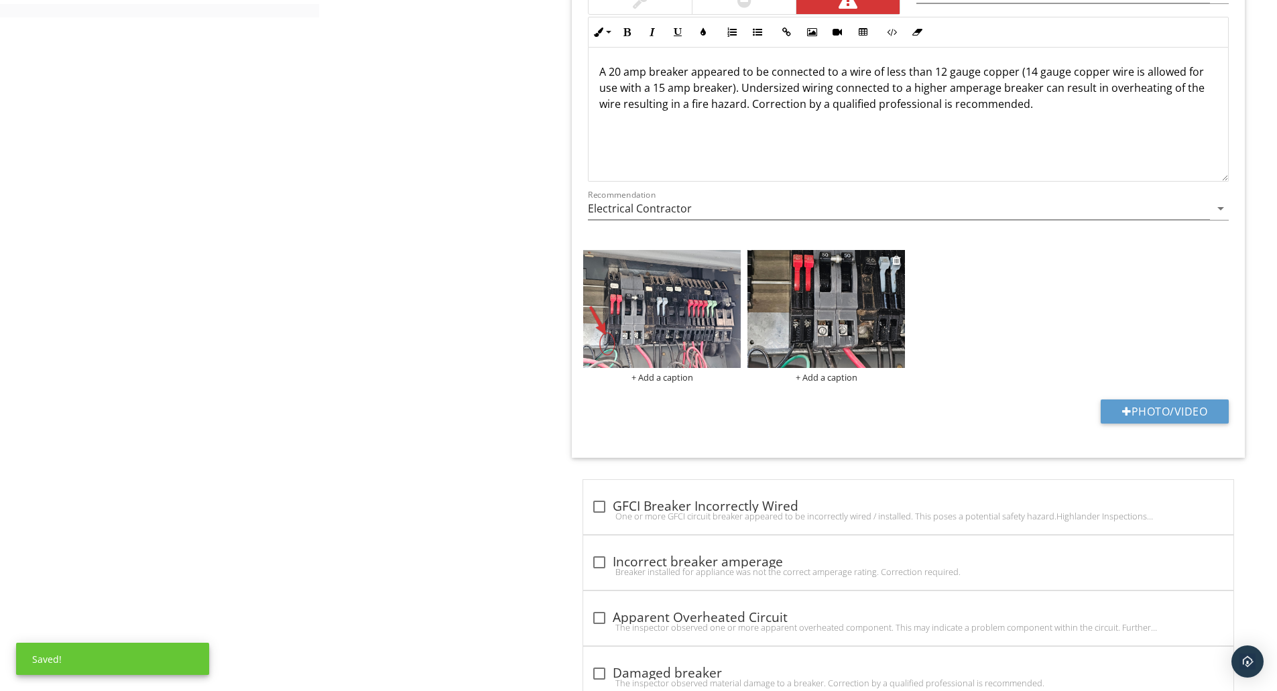
click at [801, 310] on img at bounding box center [826, 309] width 158 height 118
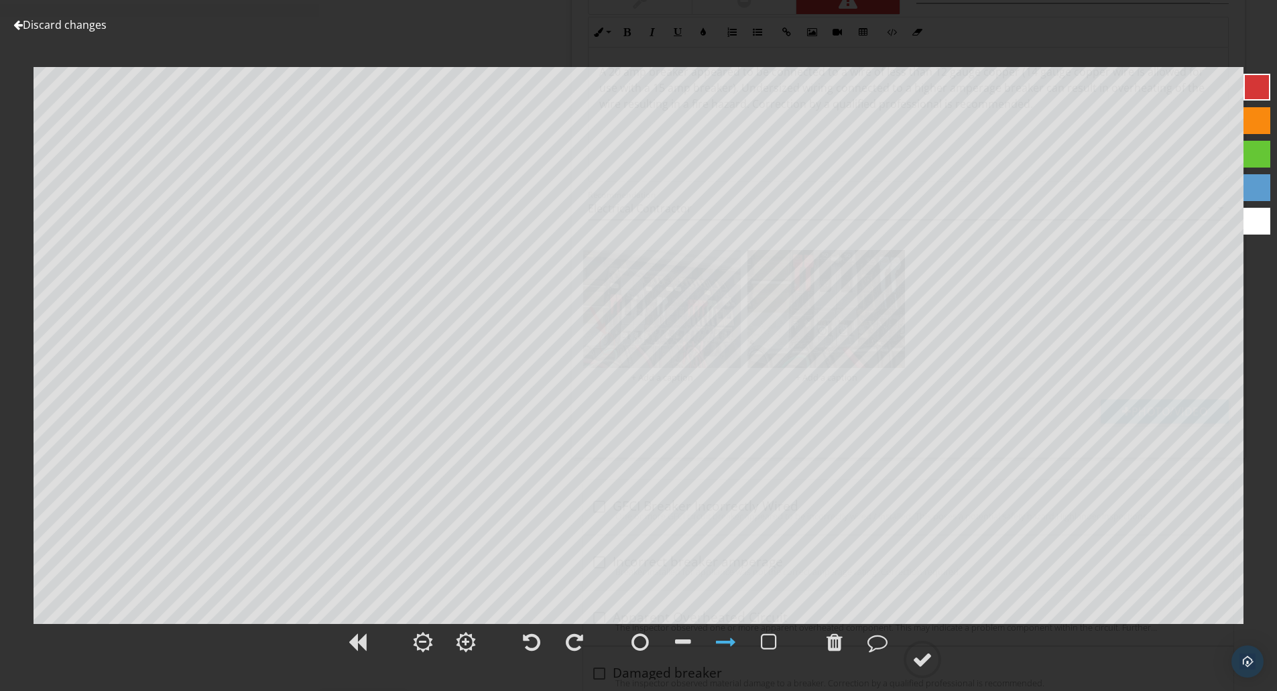
click at [733, 640] on div at bounding box center [726, 642] width 20 height 20
click at [912, 662] on circle at bounding box center [922, 659] width 35 height 35
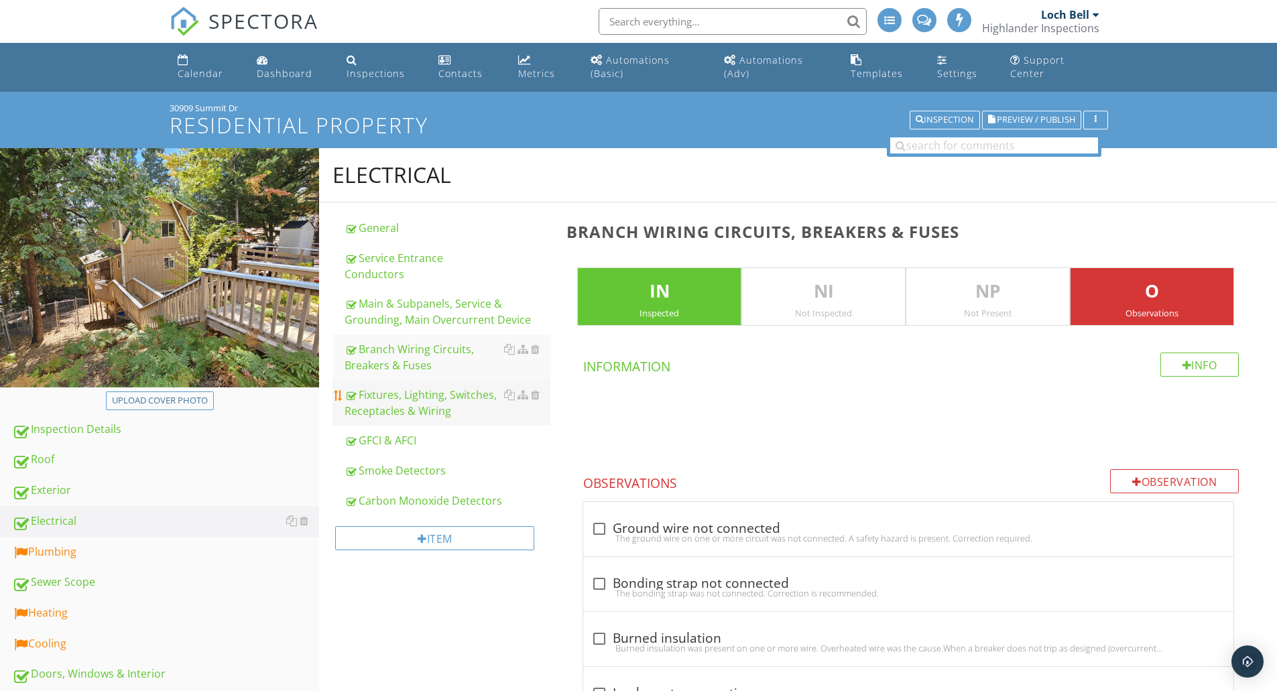
click at [390, 387] on div "Fixtures, Lighting, Switches, Receptacles & Wiring" at bounding box center [448, 403] width 206 height 32
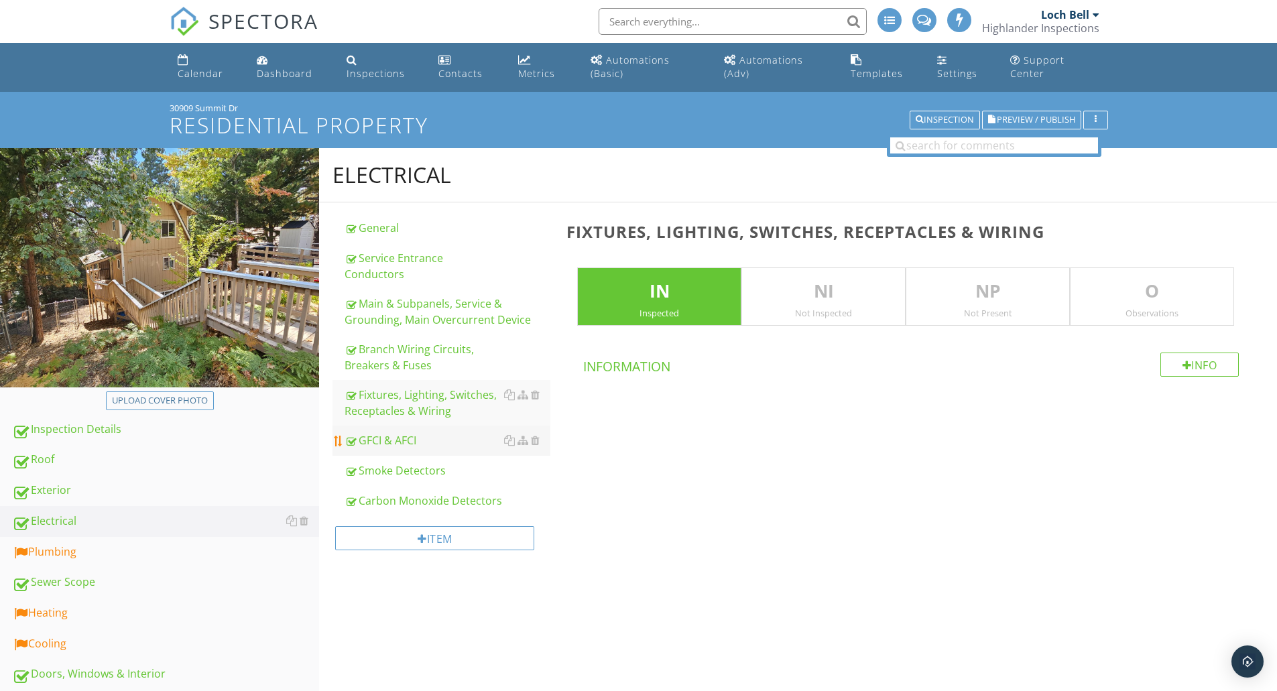
click at [389, 432] on div "GFCI & AFCI" at bounding box center [448, 440] width 206 height 16
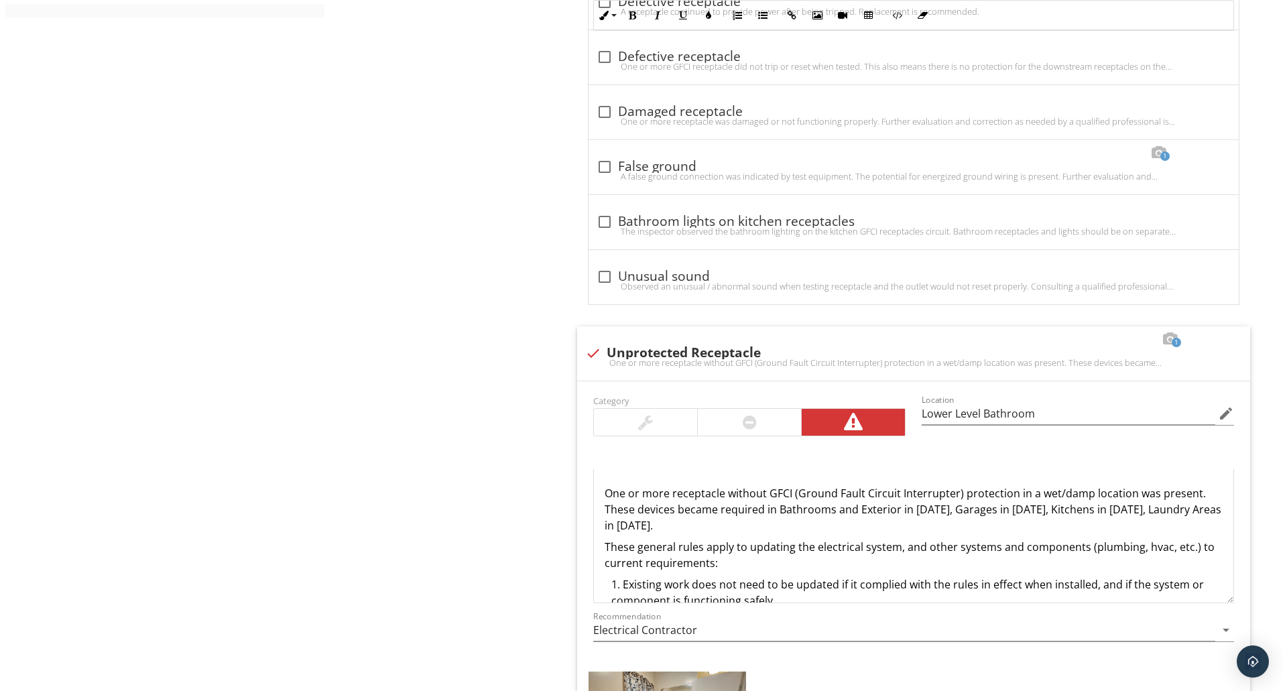
scroll to position [1341, 0]
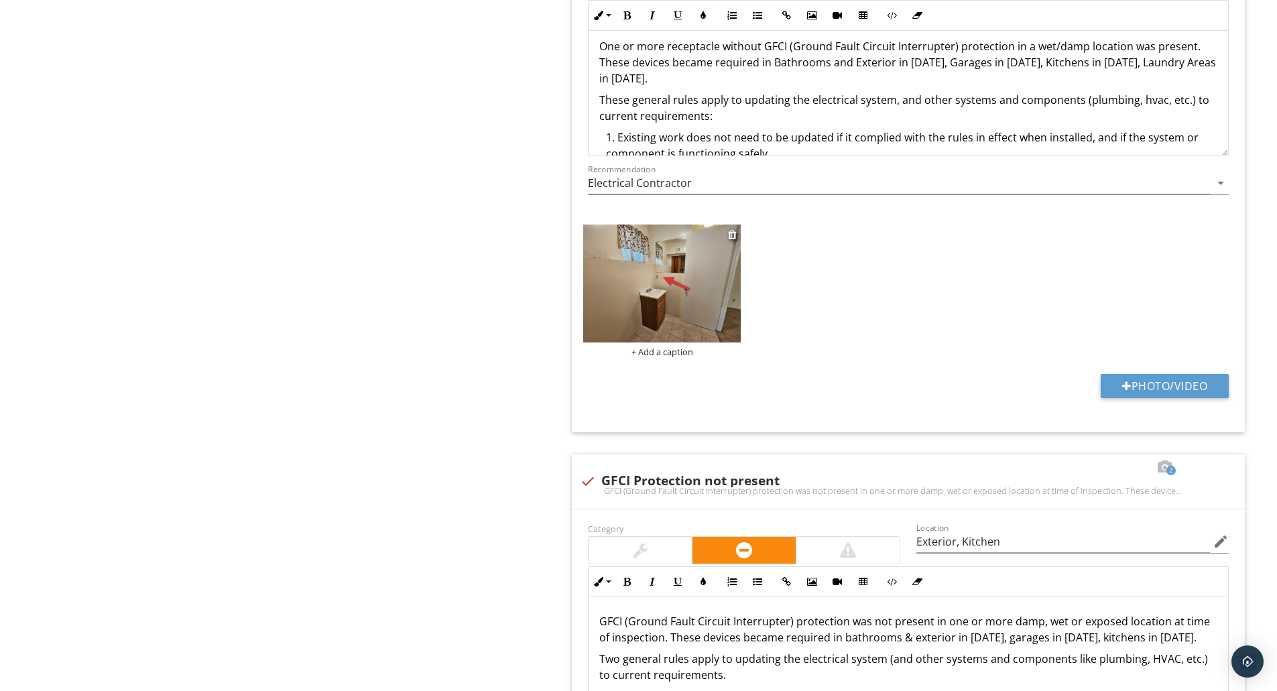
click at [662, 353] on div "+ Add a caption" at bounding box center [662, 352] width 158 height 11
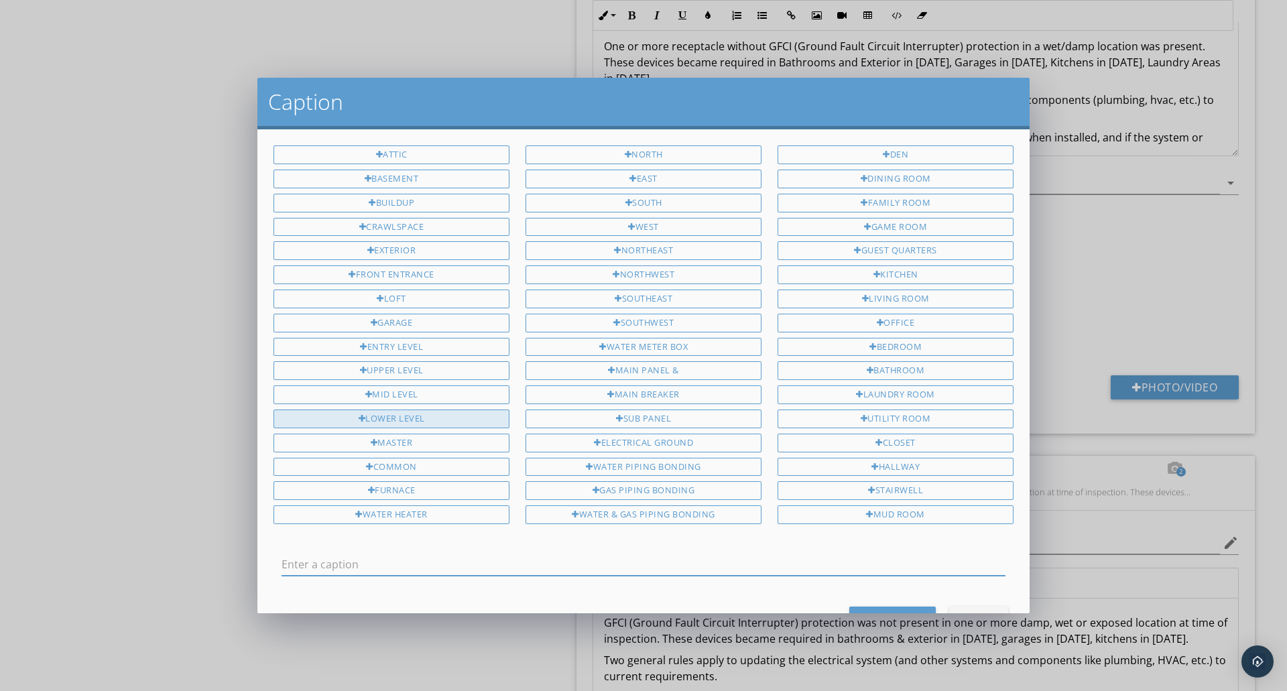
click at [452, 418] on div "Lower Level" at bounding box center [391, 419] width 236 height 19
type input "Lower Level"
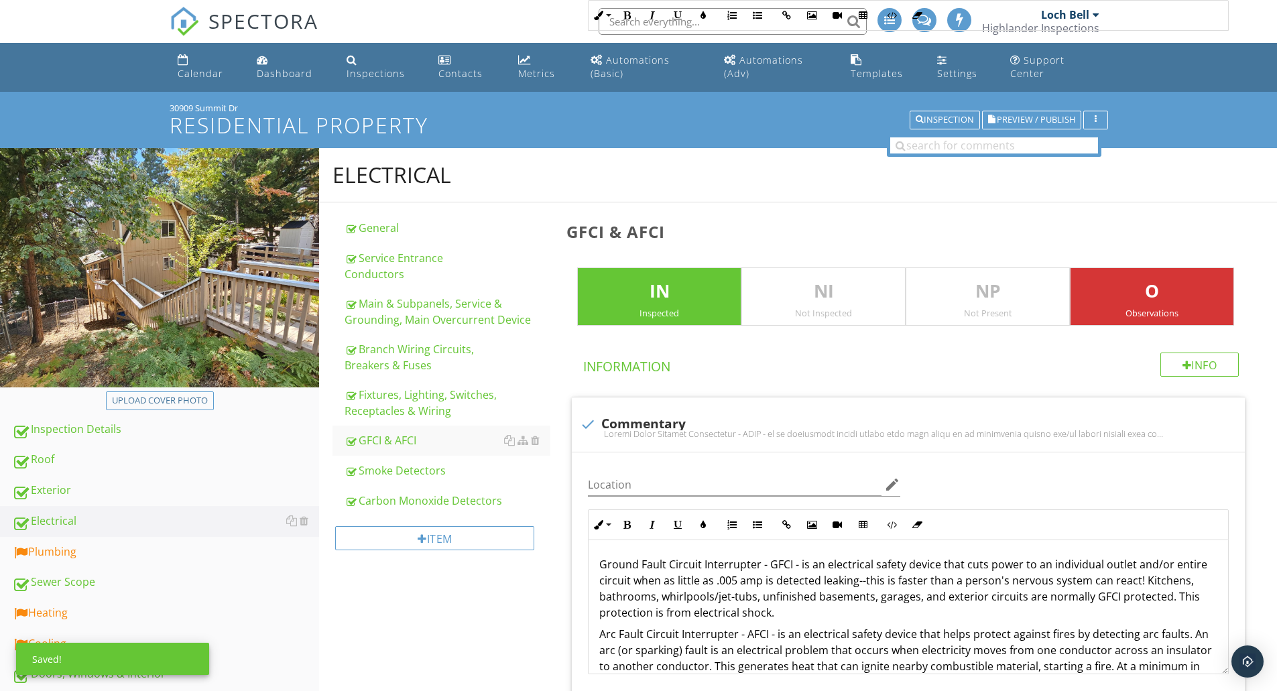
scroll to position [1341, 0]
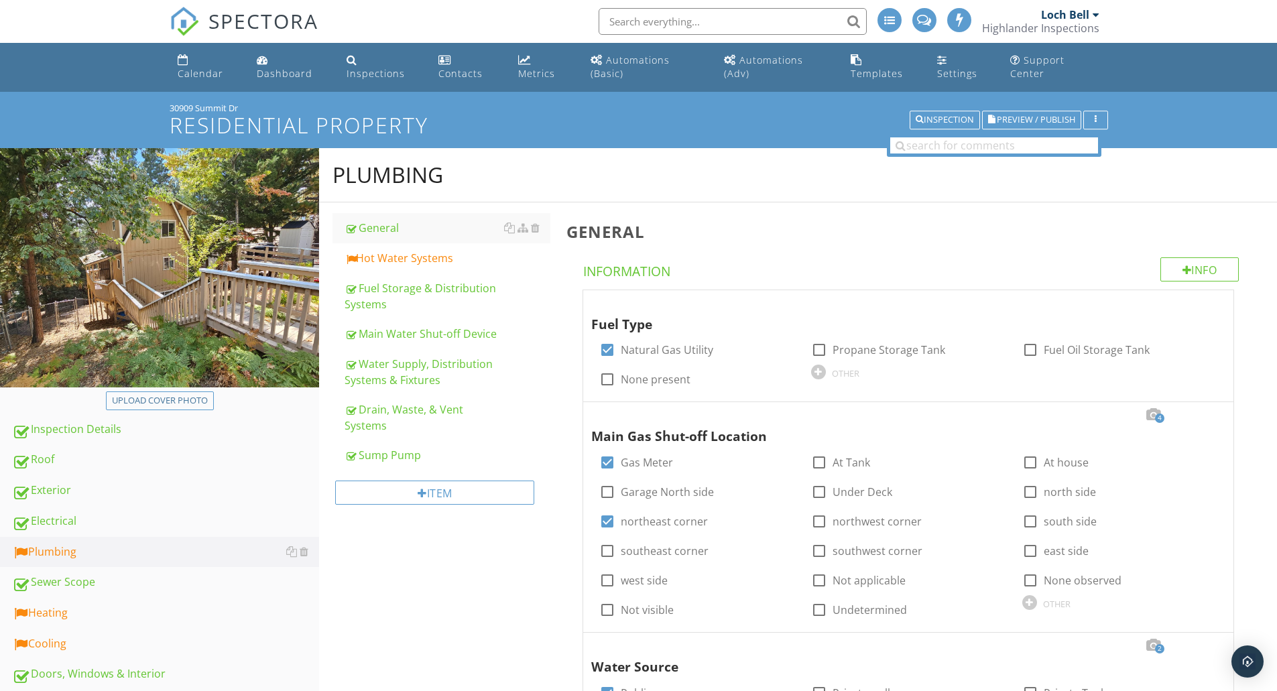
scroll to position [220, 0]
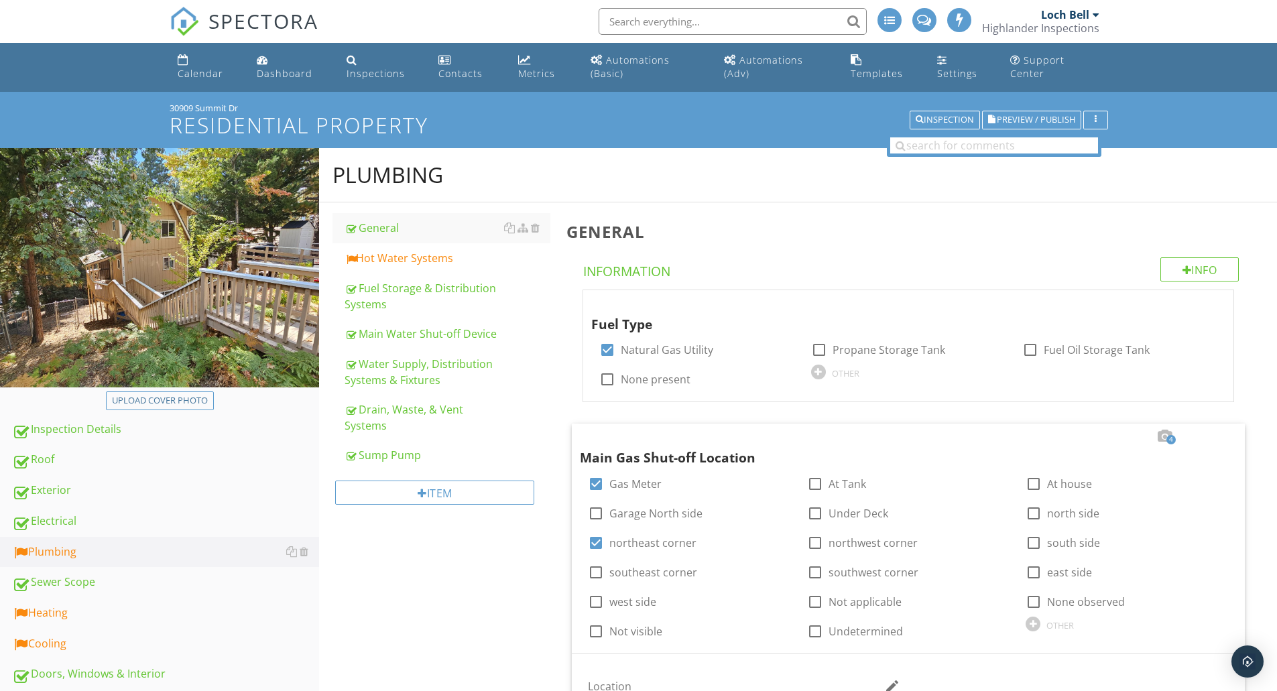
scroll to position [220, 0]
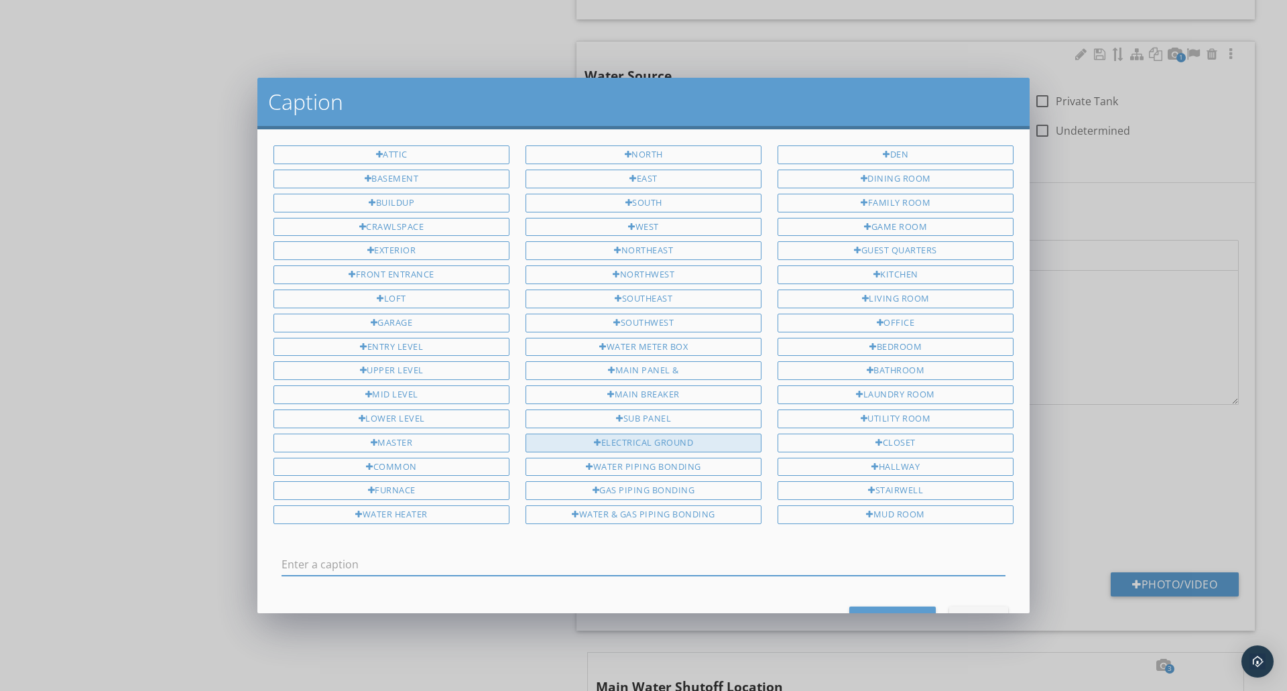
scroll to position [1083, 0]
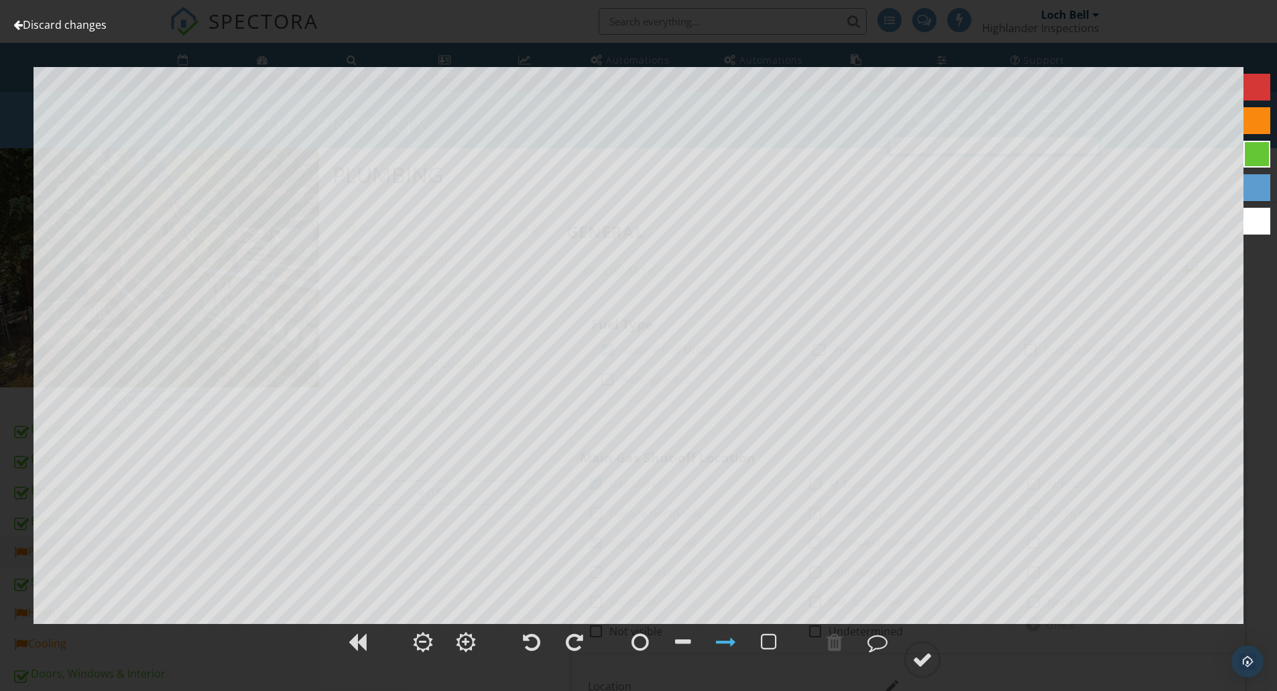
scroll to position [2172, 0]
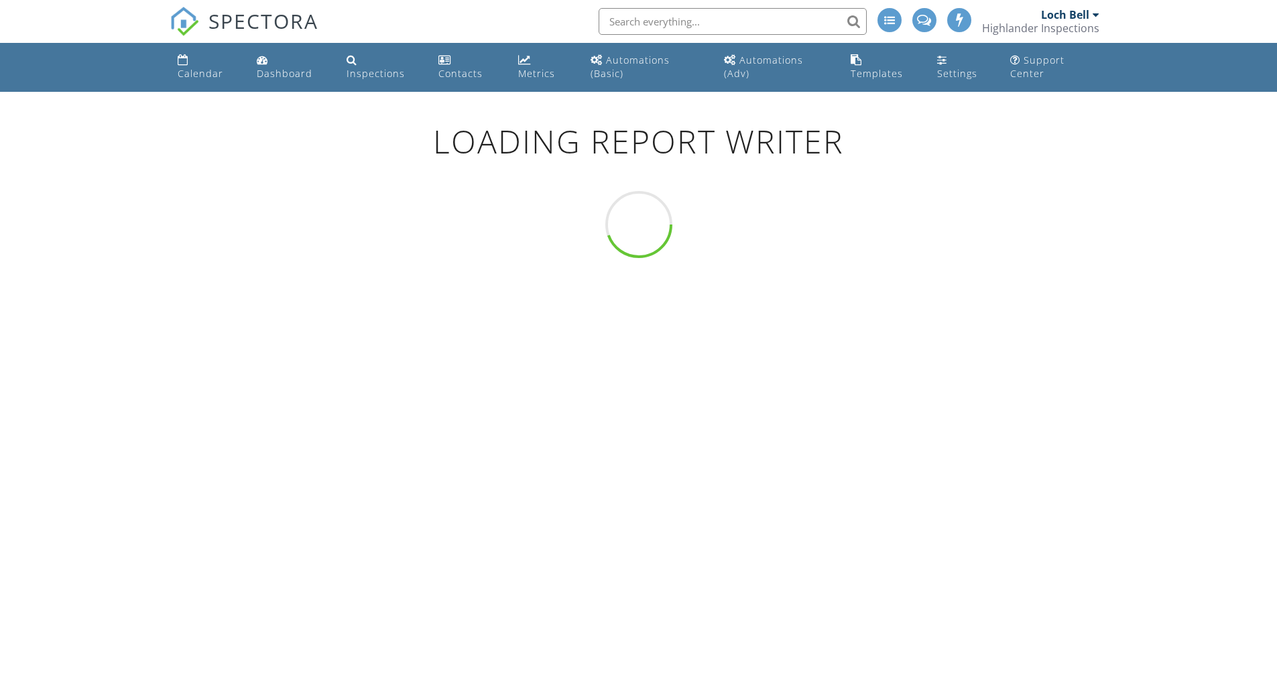
scroll to position [92, 0]
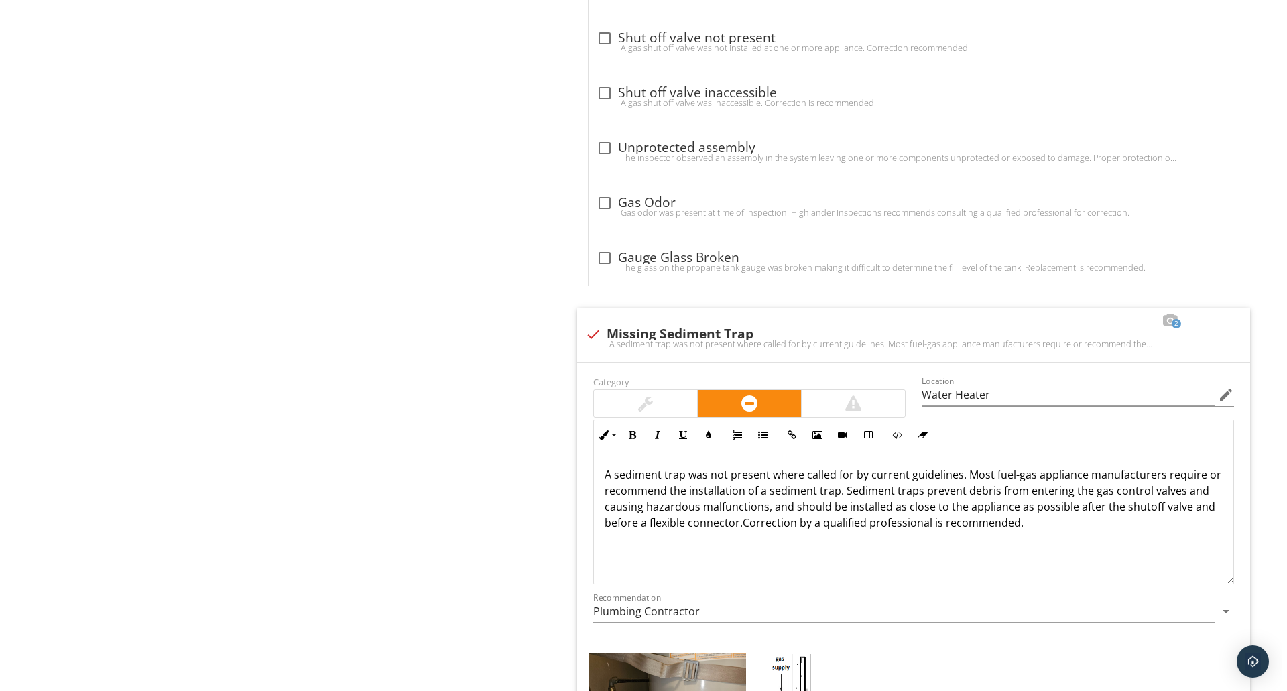
scroll to position [1432, 0]
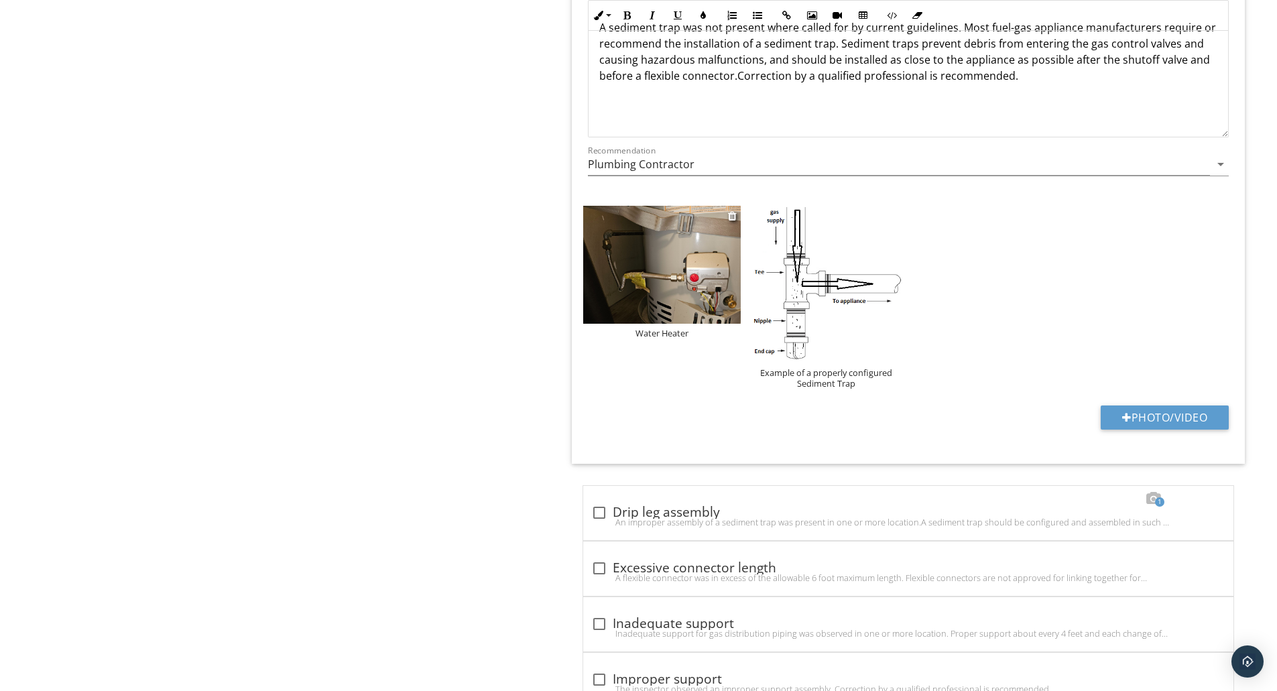
click at [658, 332] on div "Water Heater" at bounding box center [662, 333] width 158 height 11
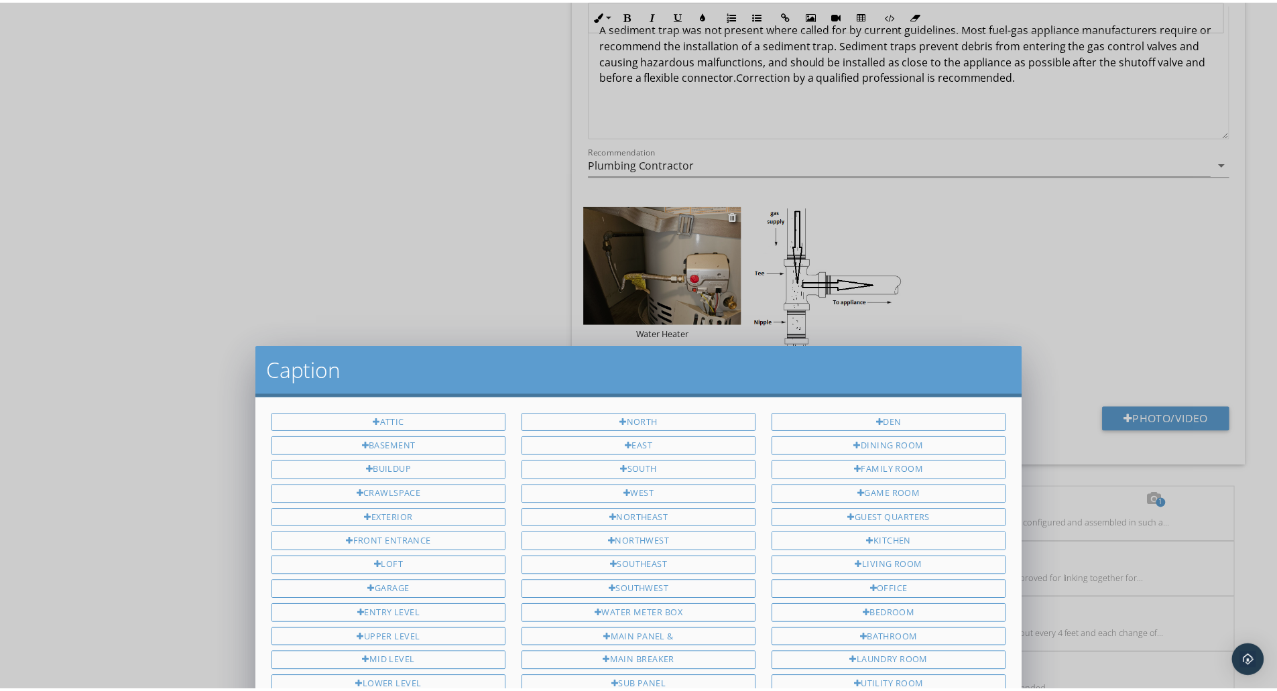
scroll to position [0, 0]
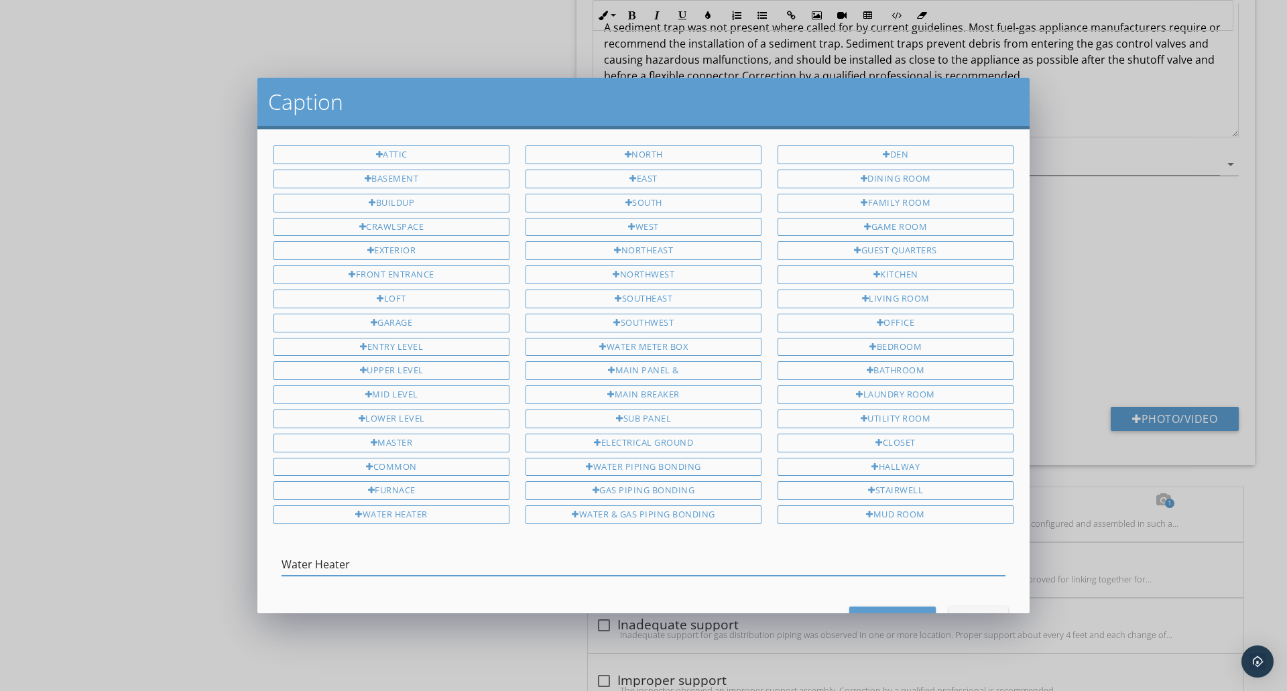
click at [198, 346] on div "Caption Attic Basement Buildup Crawlspace Exterior Front Entrance Loft Garage E…" at bounding box center [643, 345] width 1287 height 691
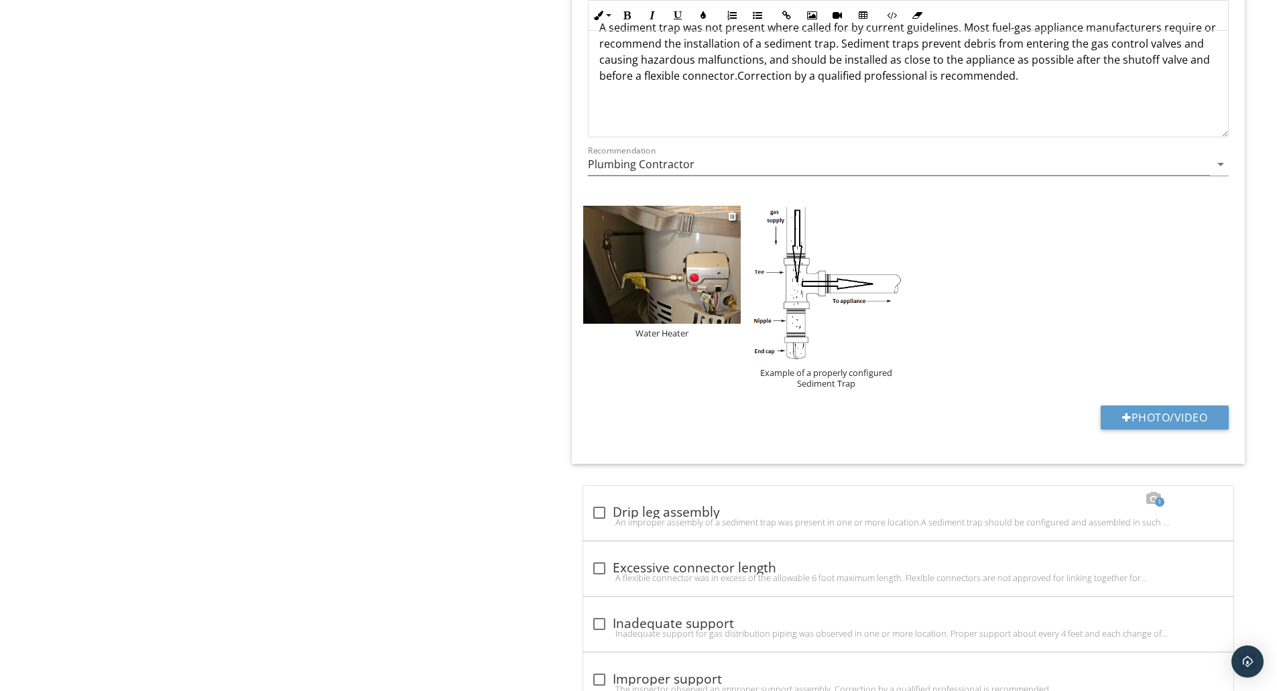
click at [631, 269] on img at bounding box center [662, 265] width 158 height 118
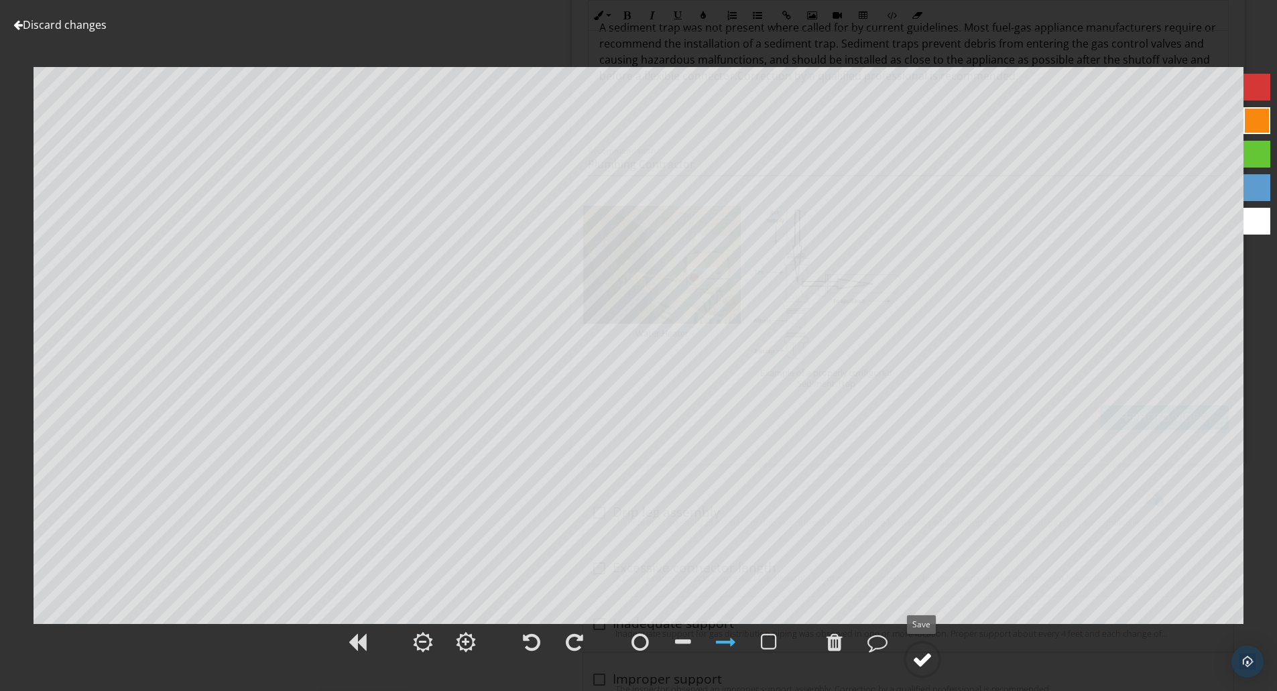
click at [919, 662] on div at bounding box center [922, 660] width 20 height 20
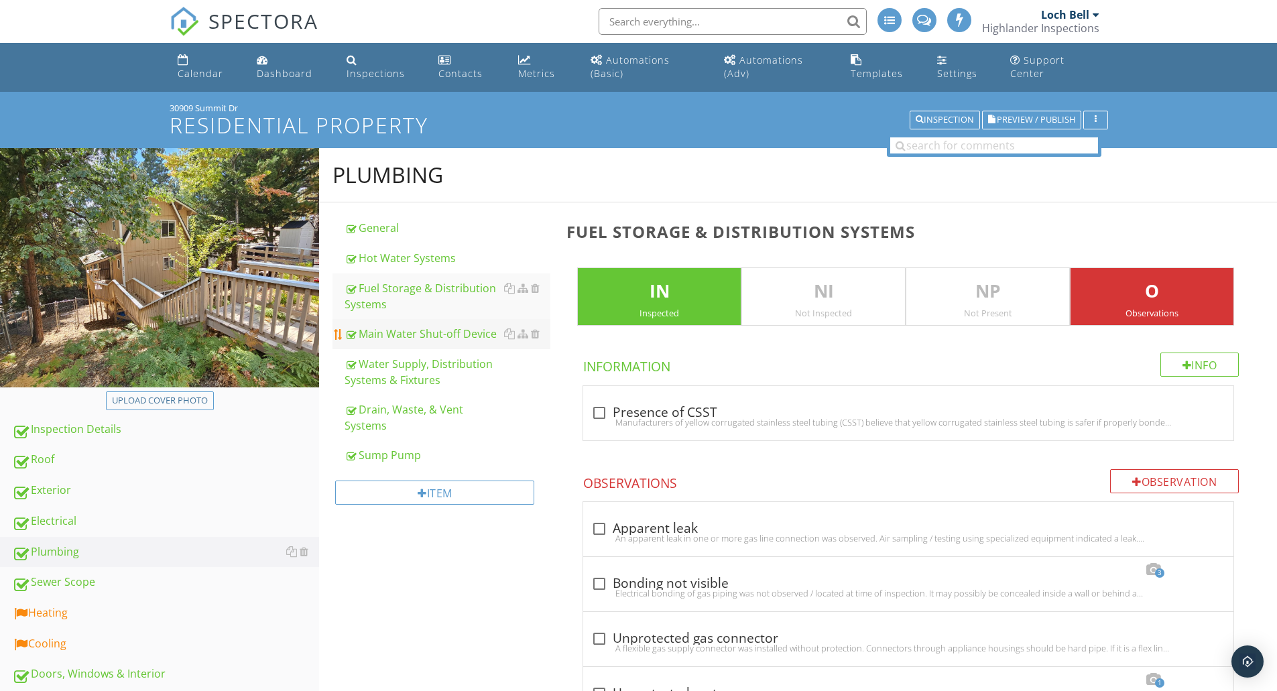
click at [428, 336] on div "Main Water Shut-off Device" at bounding box center [448, 334] width 206 height 16
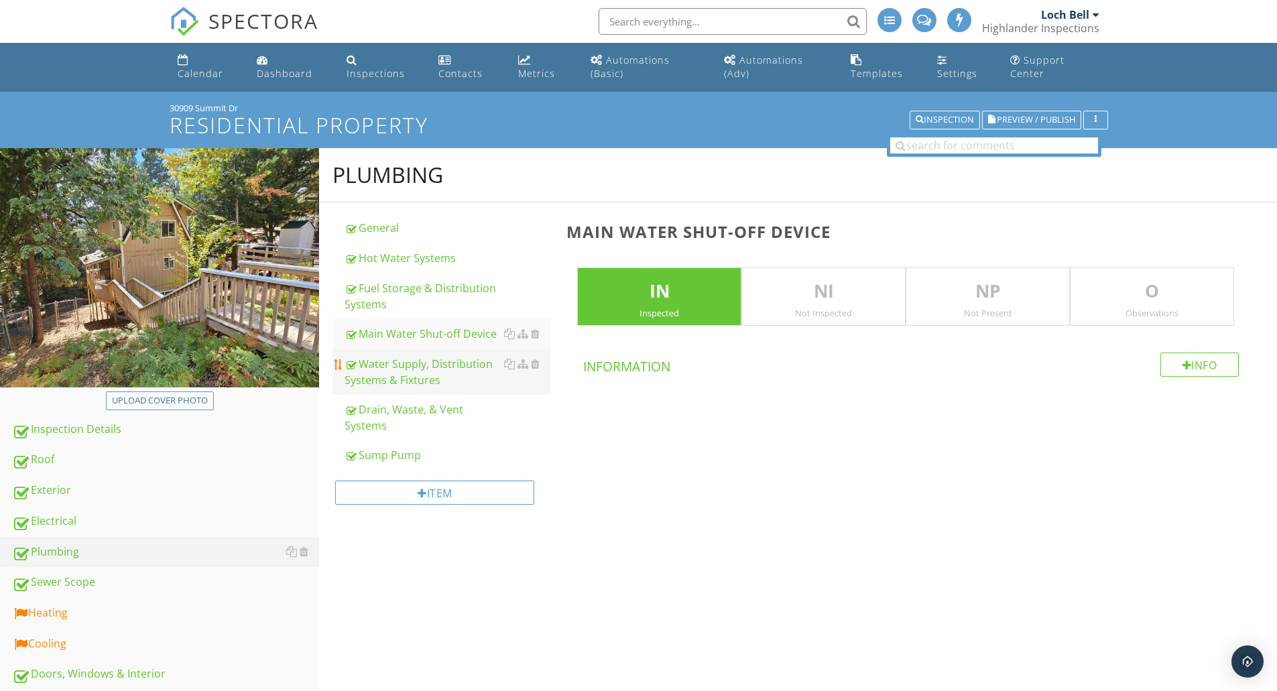
click at [424, 375] on div "Water Supply, Distribution Systems & Fixtures" at bounding box center [448, 372] width 206 height 32
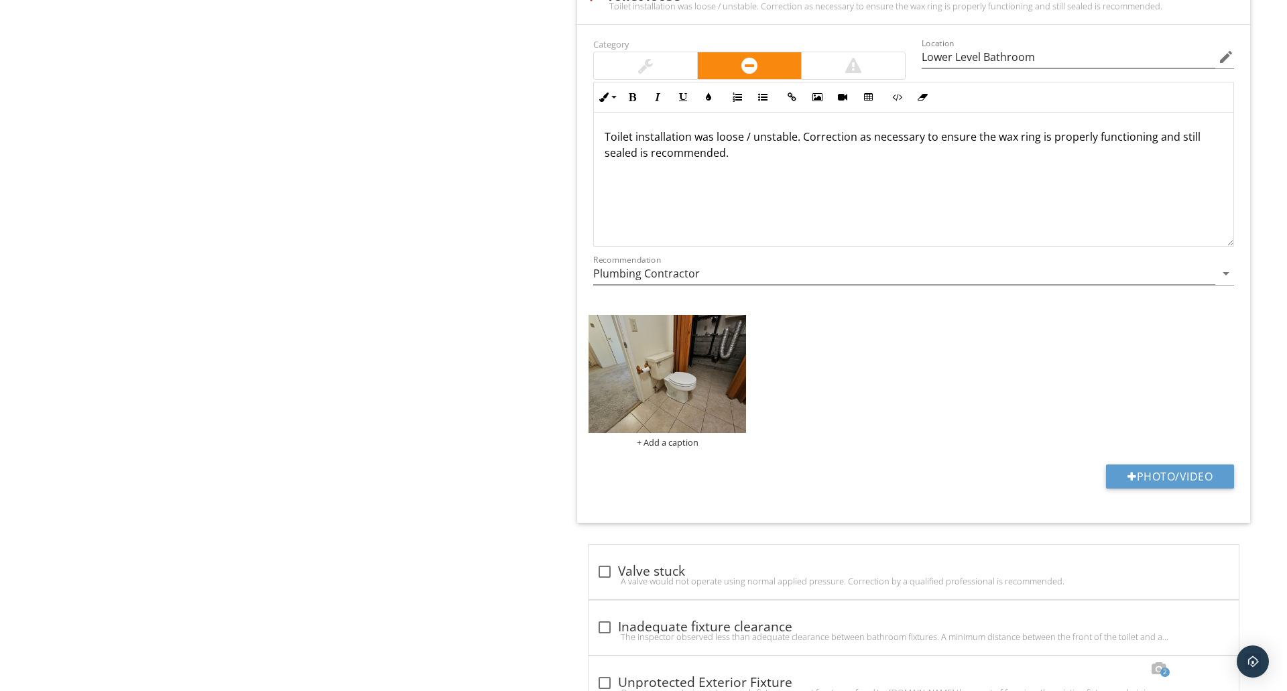
scroll to position [1112, 0]
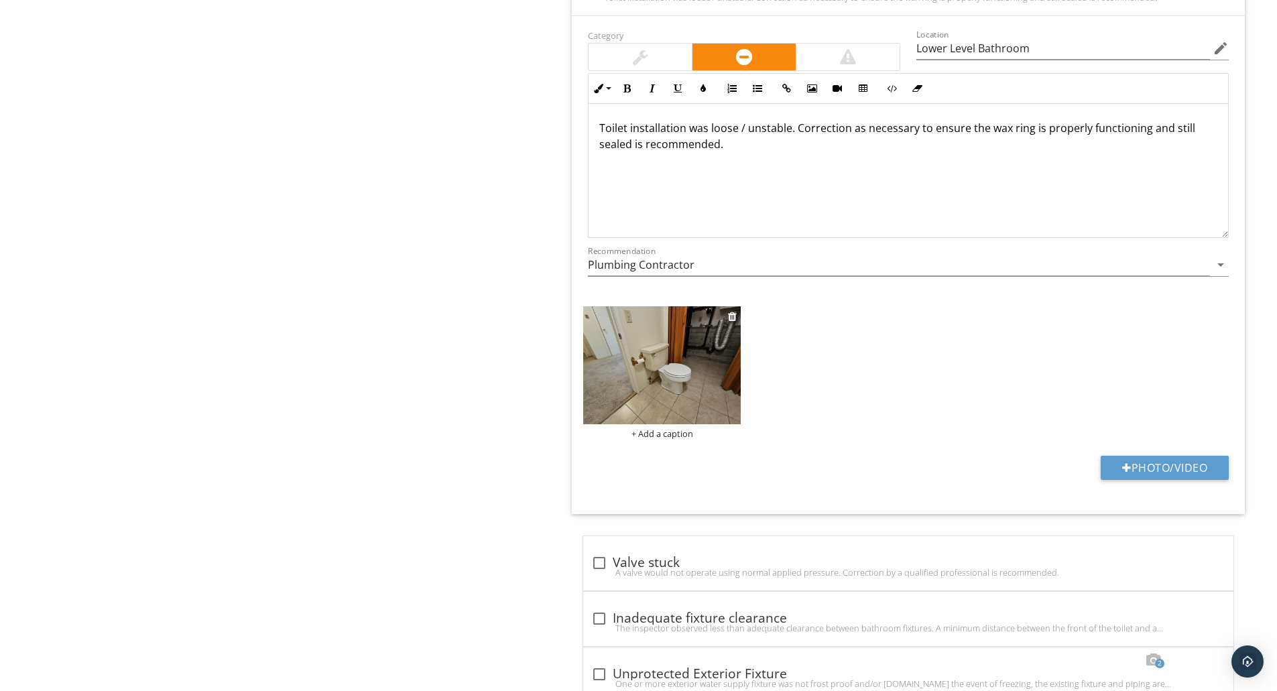
click at [648, 433] on div "+ Add a caption" at bounding box center [662, 433] width 158 height 11
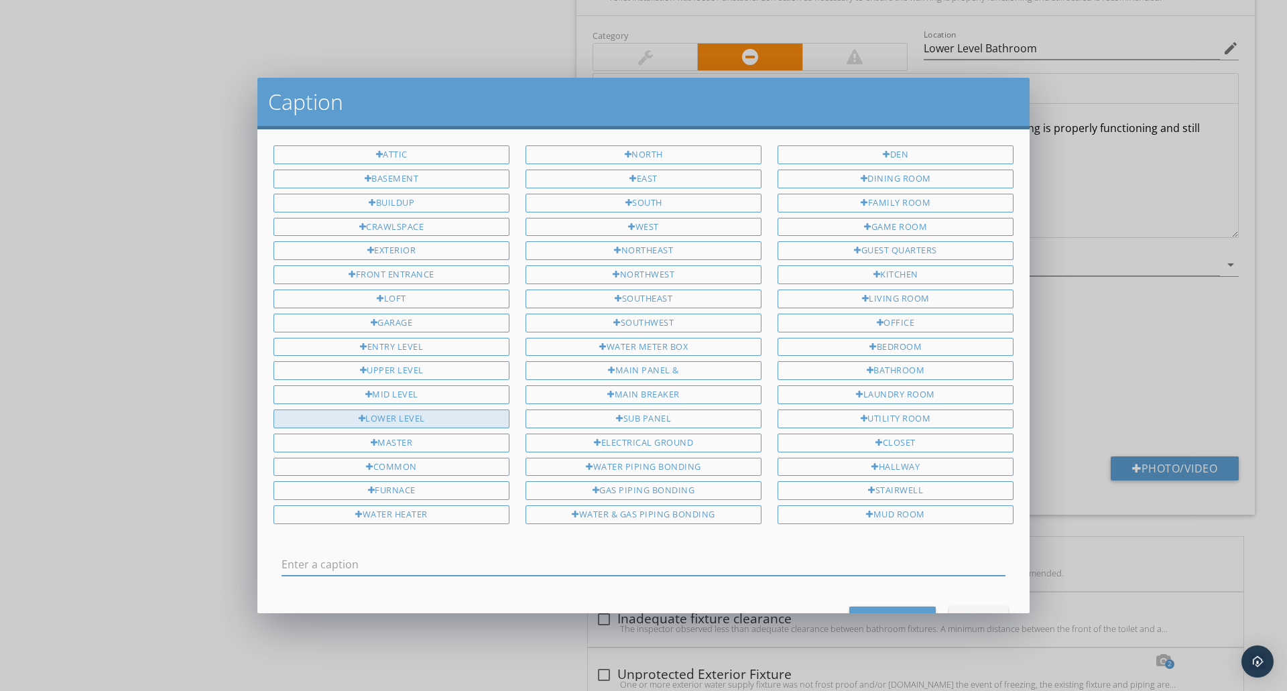
click at [432, 417] on div "Lower Level" at bounding box center [391, 419] width 236 height 19
click at [833, 376] on div "Bathroom" at bounding box center [896, 370] width 236 height 19
type input "Lower Level Bathroom"
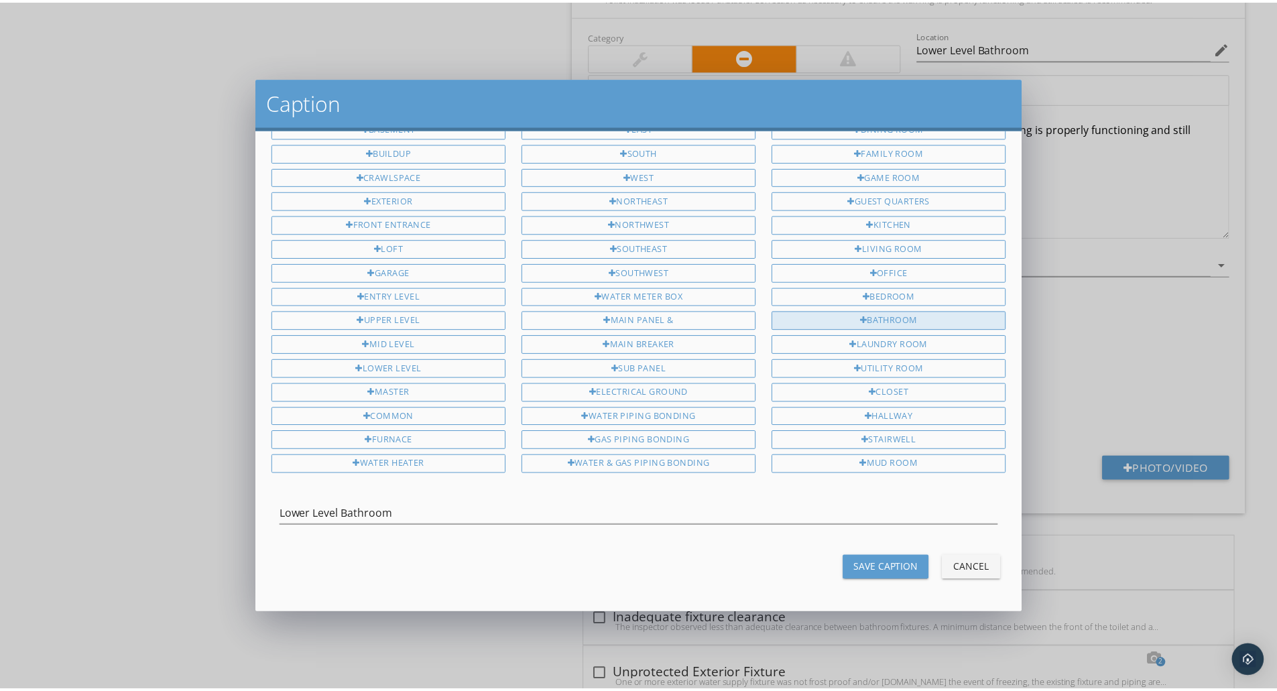
scroll to position [51, 0]
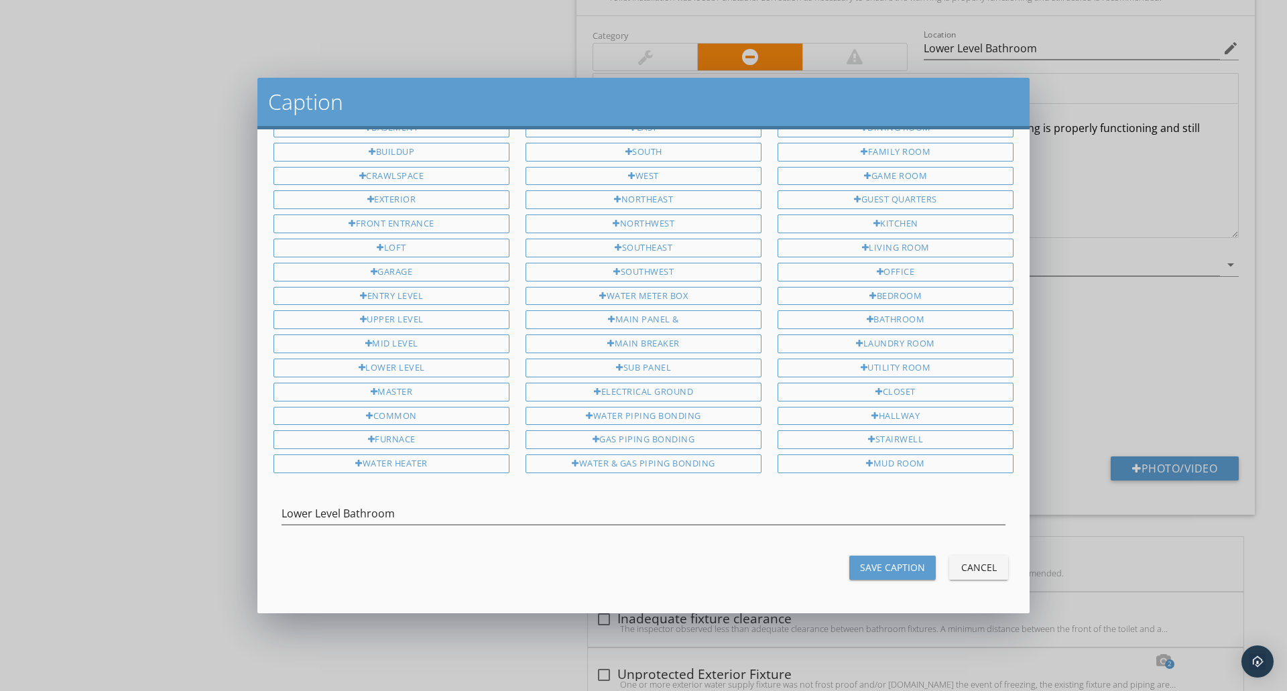
click at [862, 564] on div "Save Caption" at bounding box center [892, 567] width 65 height 14
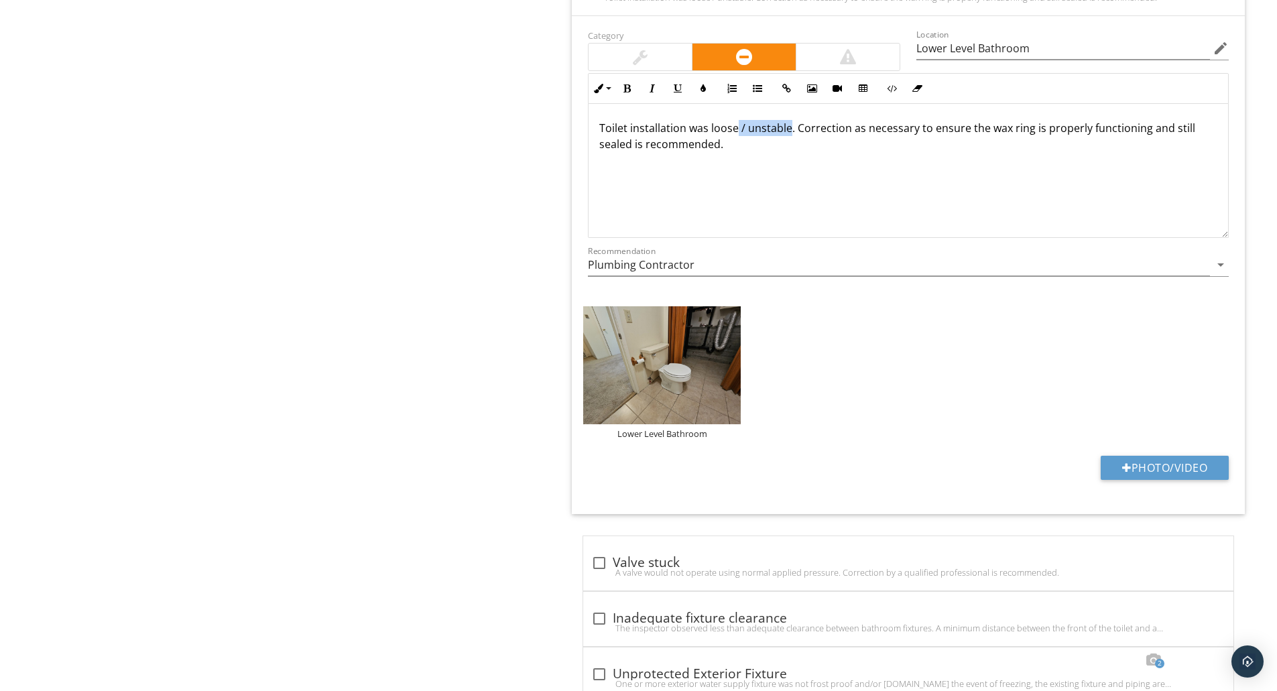
drag, startPoint x: 790, startPoint y: 133, endPoint x: 735, endPoint y: 135, distance: 54.3
click at [735, 135] on p "Toilet installation was loose / unstable. Correction as necessary to ensure the…" at bounding box center [908, 136] width 618 height 32
click at [655, 353] on img at bounding box center [662, 365] width 158 height 118
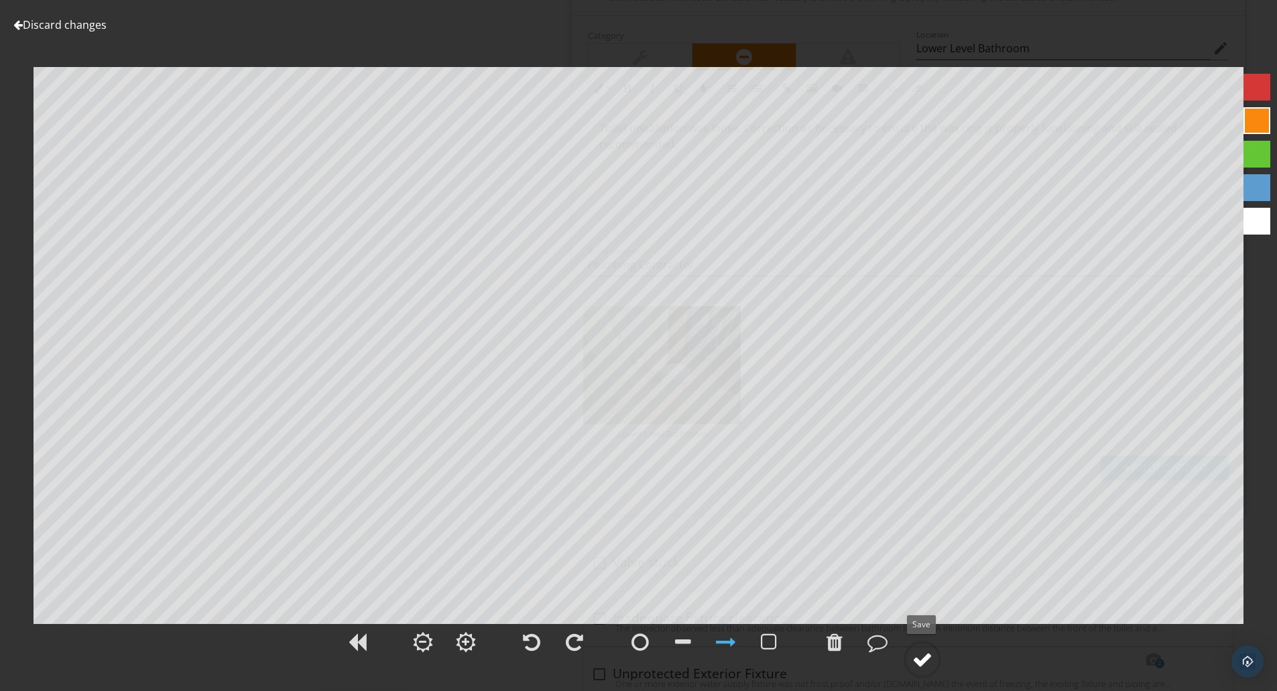
click at [918, 671] on circle at bounding box center [922, 659] width 35 height 35
type textarea "Lower Level Bathroom"
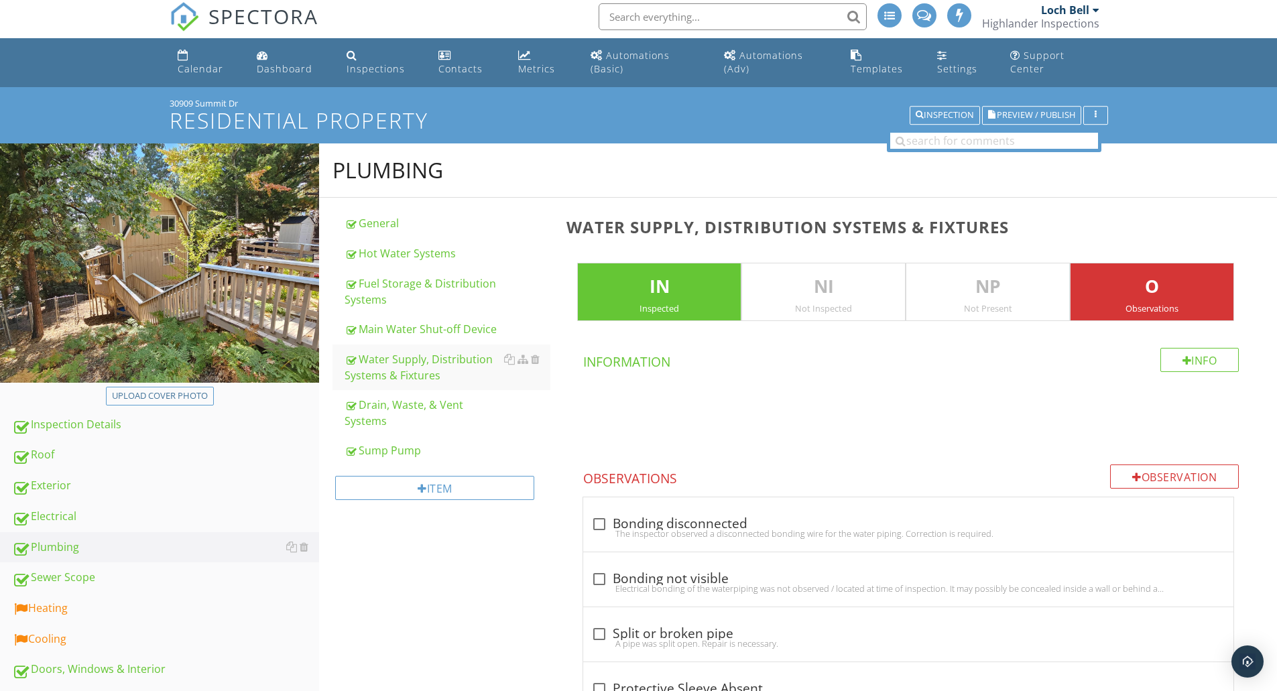
scroll to position [0, 0]
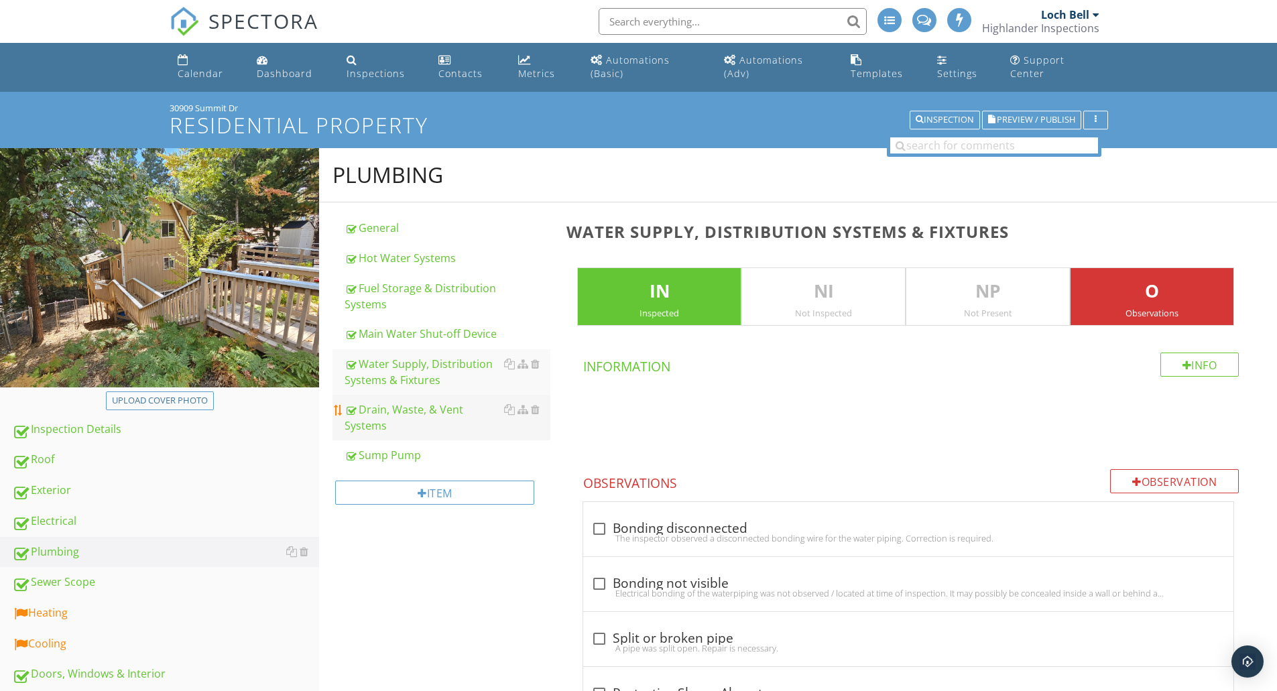
click at [393, 407] on div "Drain, Waste, & Vent Systems" at bounding box center [448, 418] width 206 height 32
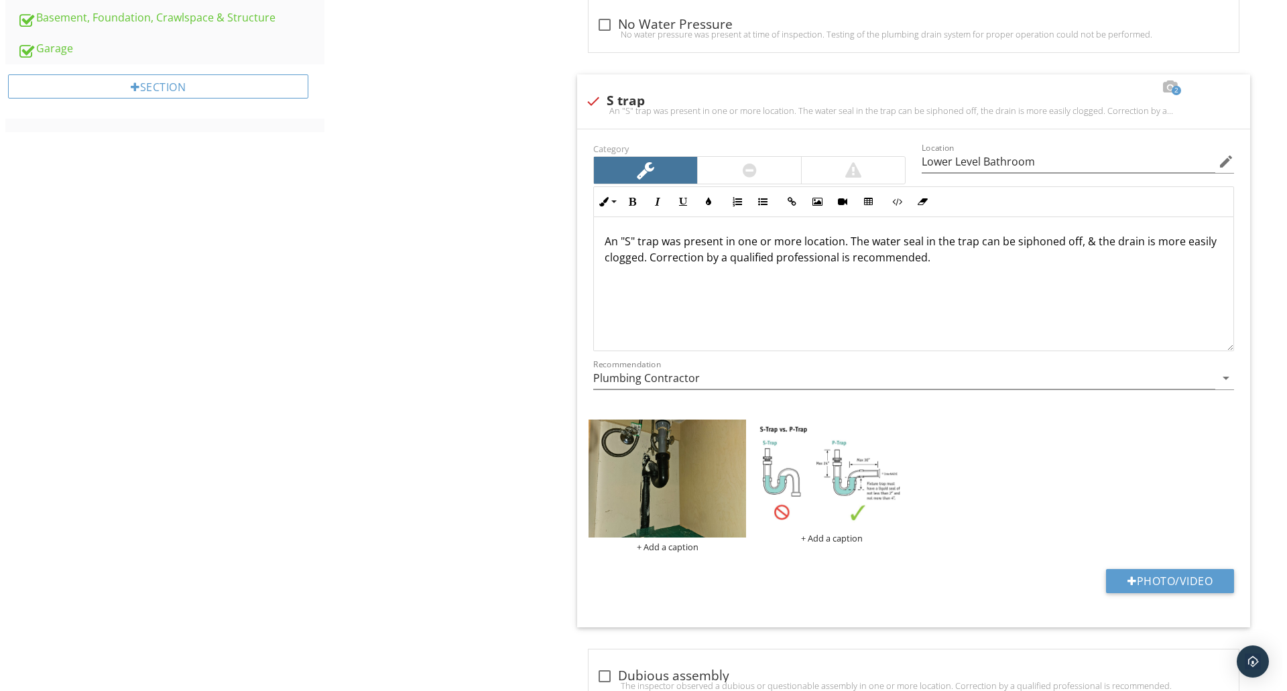
scroll to position [761, 0]
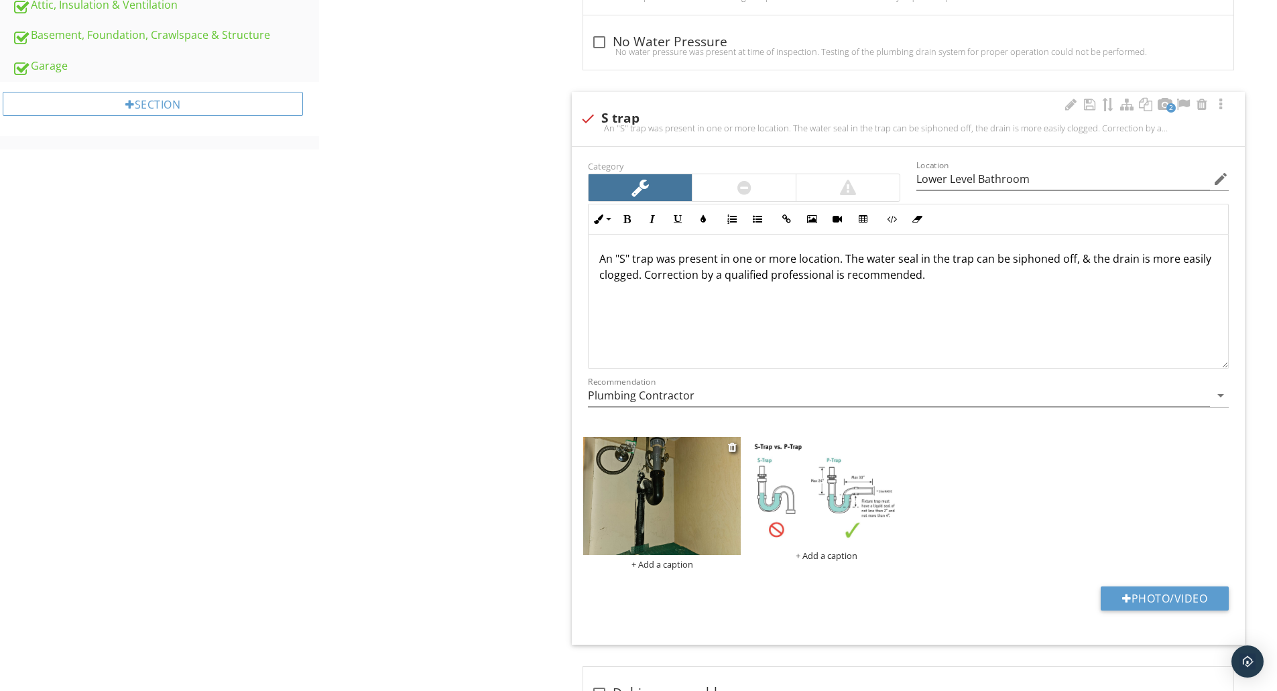
click at [631, 505] on img at bounding box center [662, 496] width 158 height 118
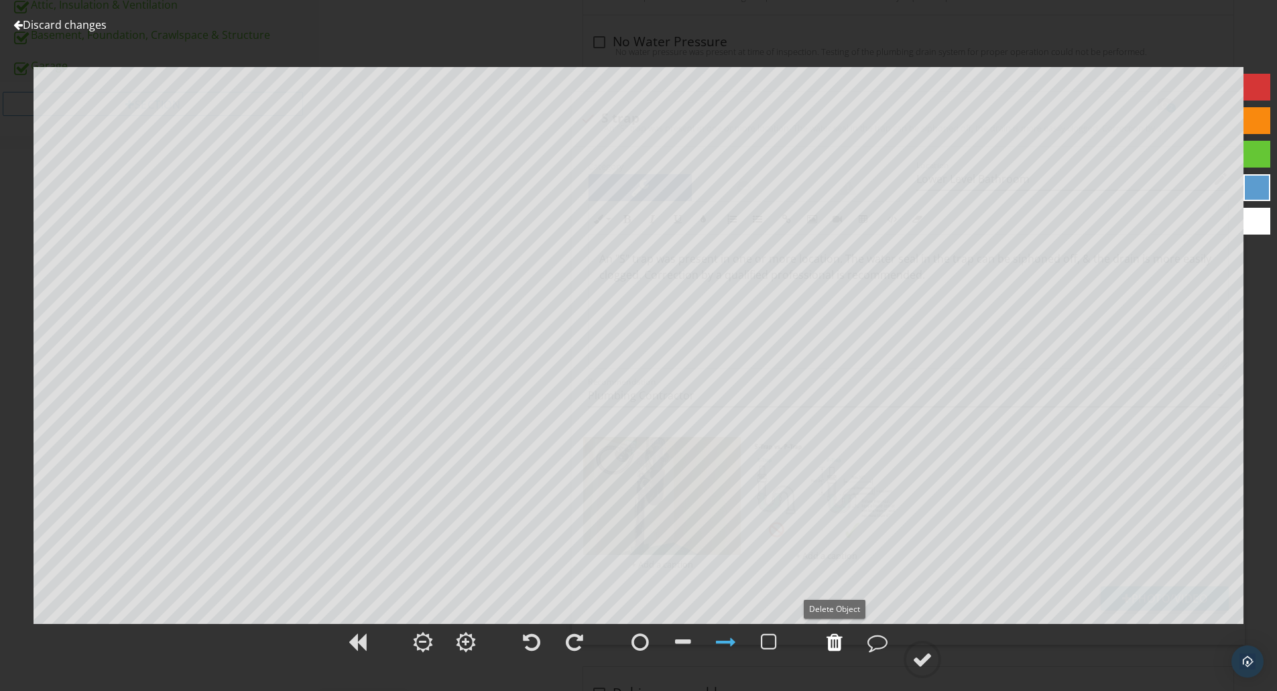
click at [832, 643] on div at bounding box center [834, 642] width 16 height 20
click at [914, 652] on div at bounding box center [922, 660] width 20 height 20
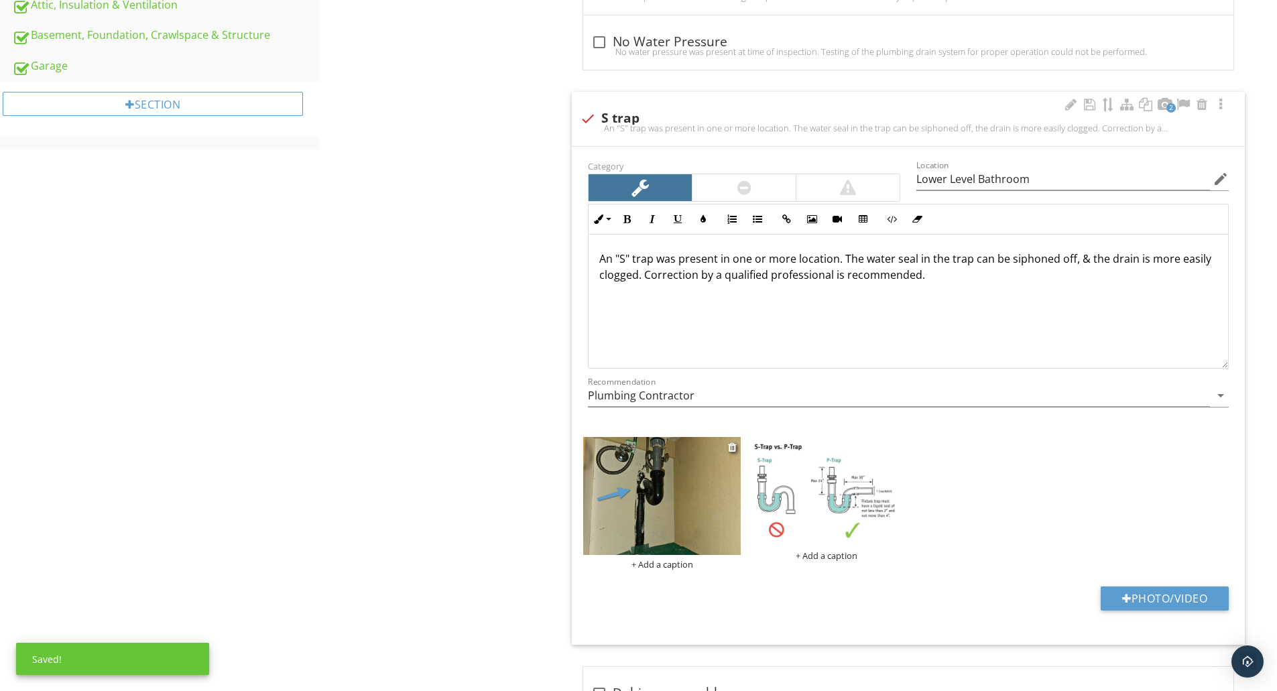
click at [673, 565] on div "+ Add a caption" at bounding box center [662, 564] width 158 height 11
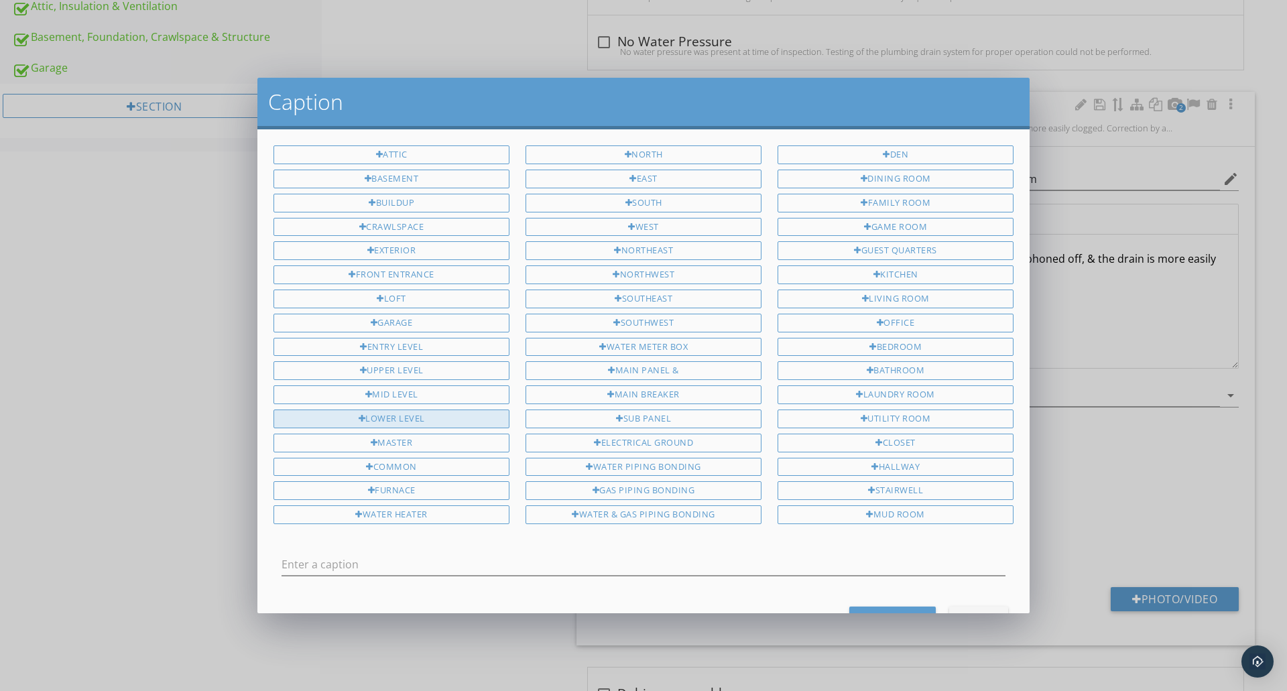
click at [402, 417] on div "Lower Level" at bounding box center [391, 419] width 236 height 19
click at [827, 367] on div "Bathroom" at bounding box center [896, 370] width 236 height 19
type input "Lower Level Bathroom"
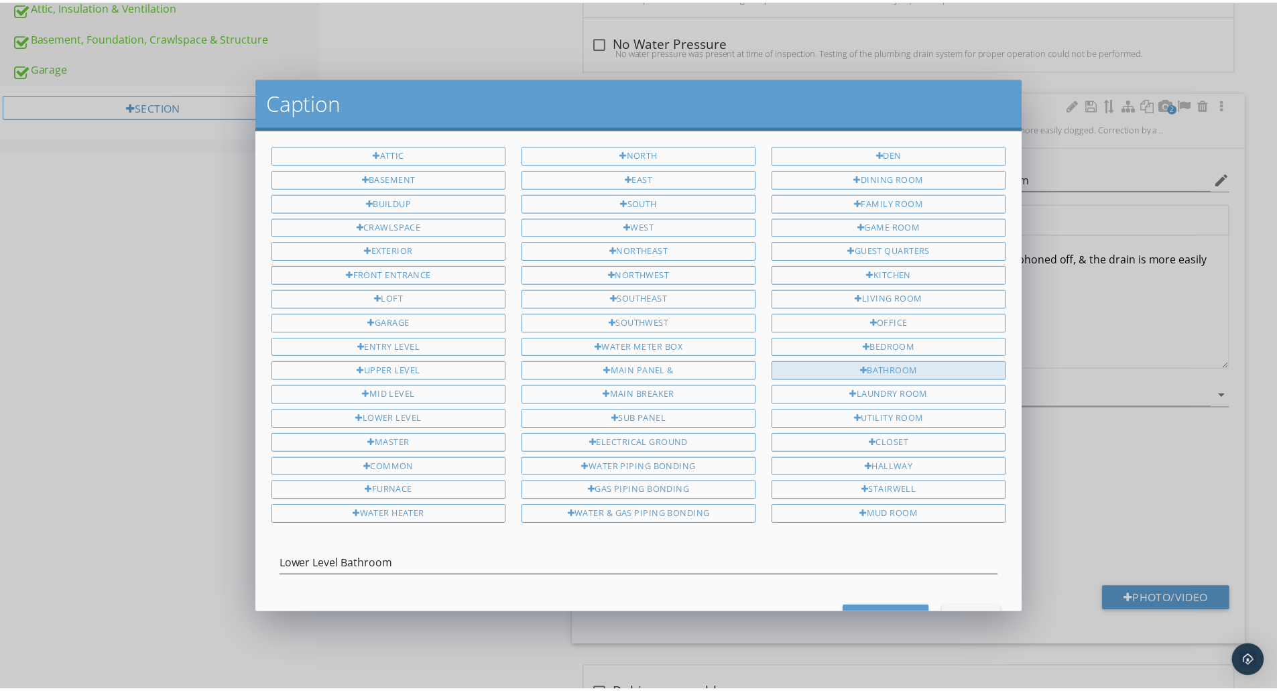
scroll to position [51, 0]
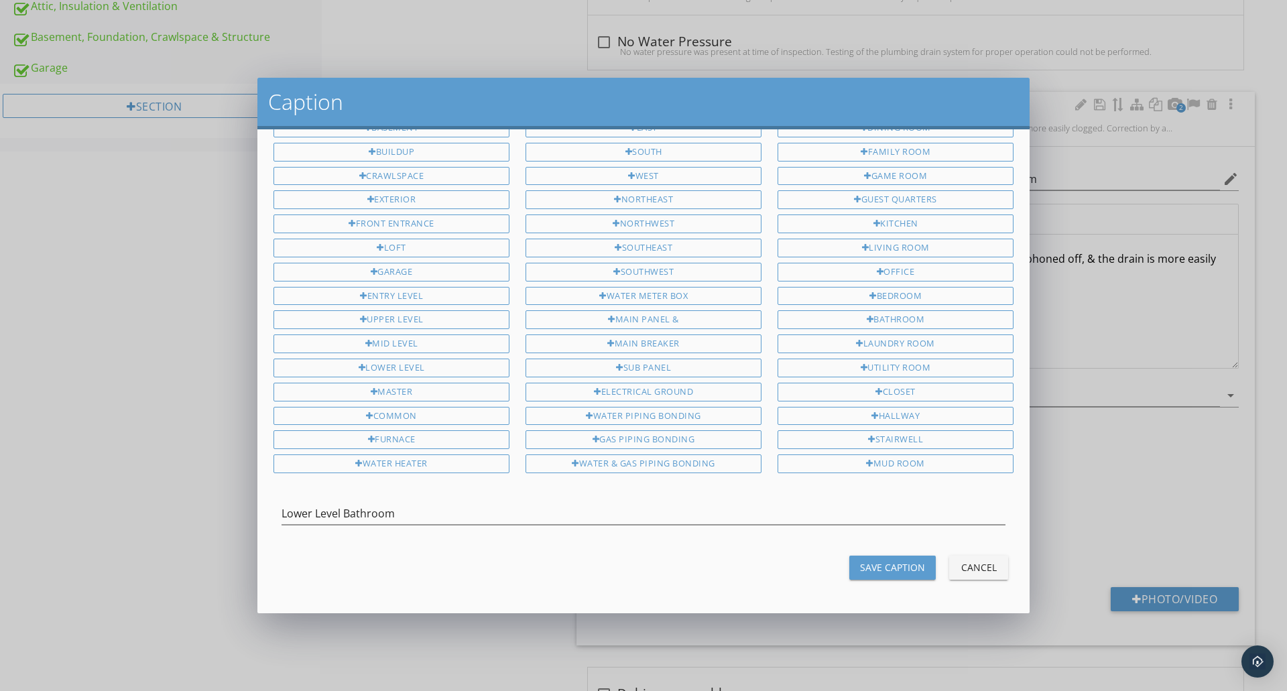
click at [869, 567] on div "Save Caption" at bounding box center [892, 567] width 65 height 14
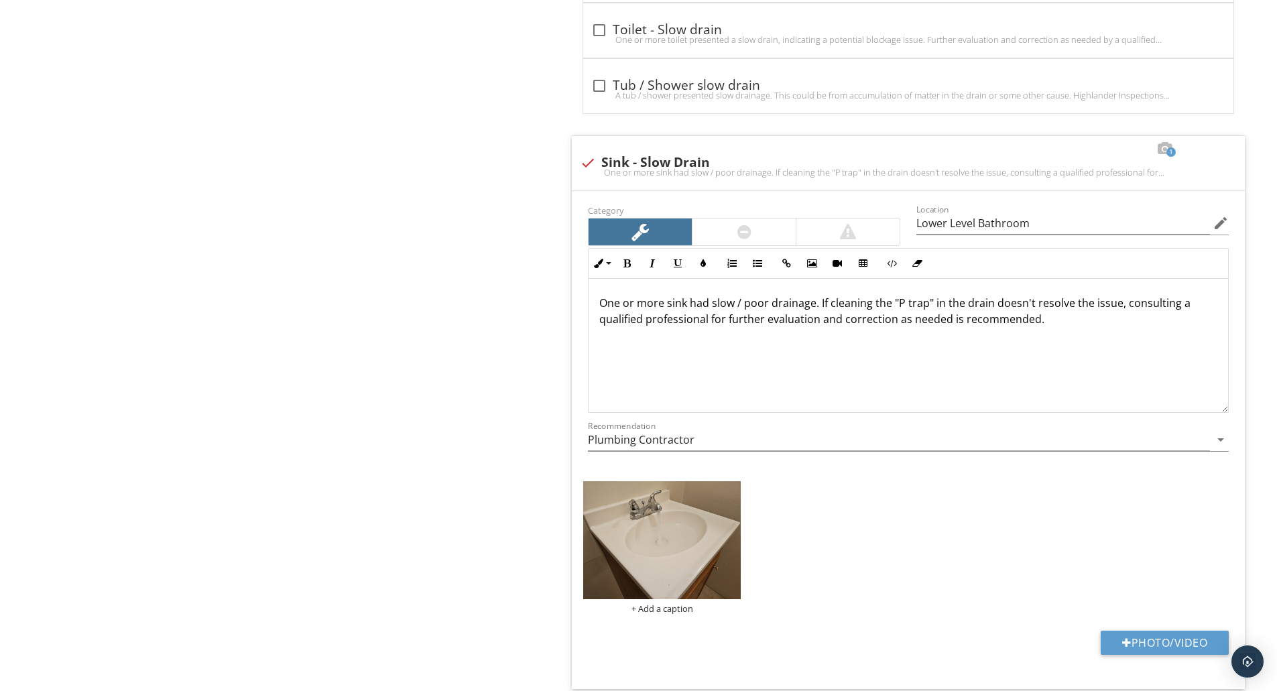
scroll to position [2333, 0]
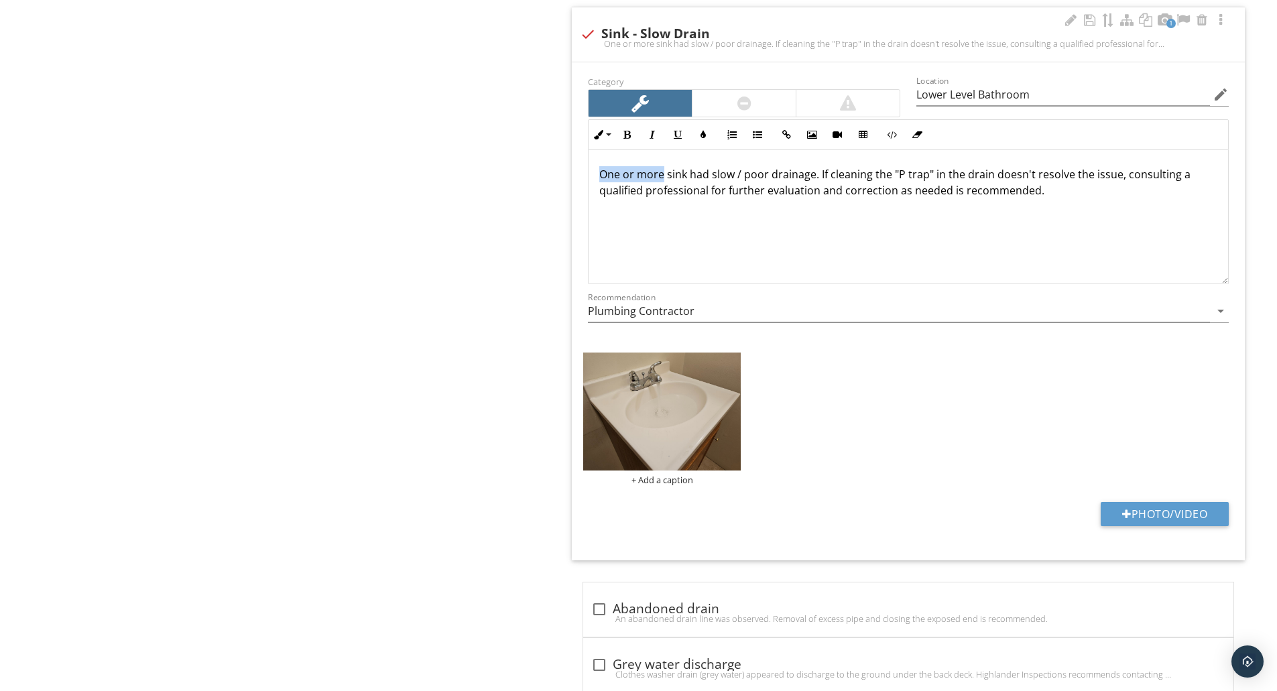
drag, startPoint x: 664, startPoint y: 175, endPoint x: 588, endPoint y: 169, distance: 76.7
click at [588, 169] on div "One or more sink had slow / poor drainage. If cleaning the "P trap" in the drai…" at bounding box center [908, 217] width 641 height 134
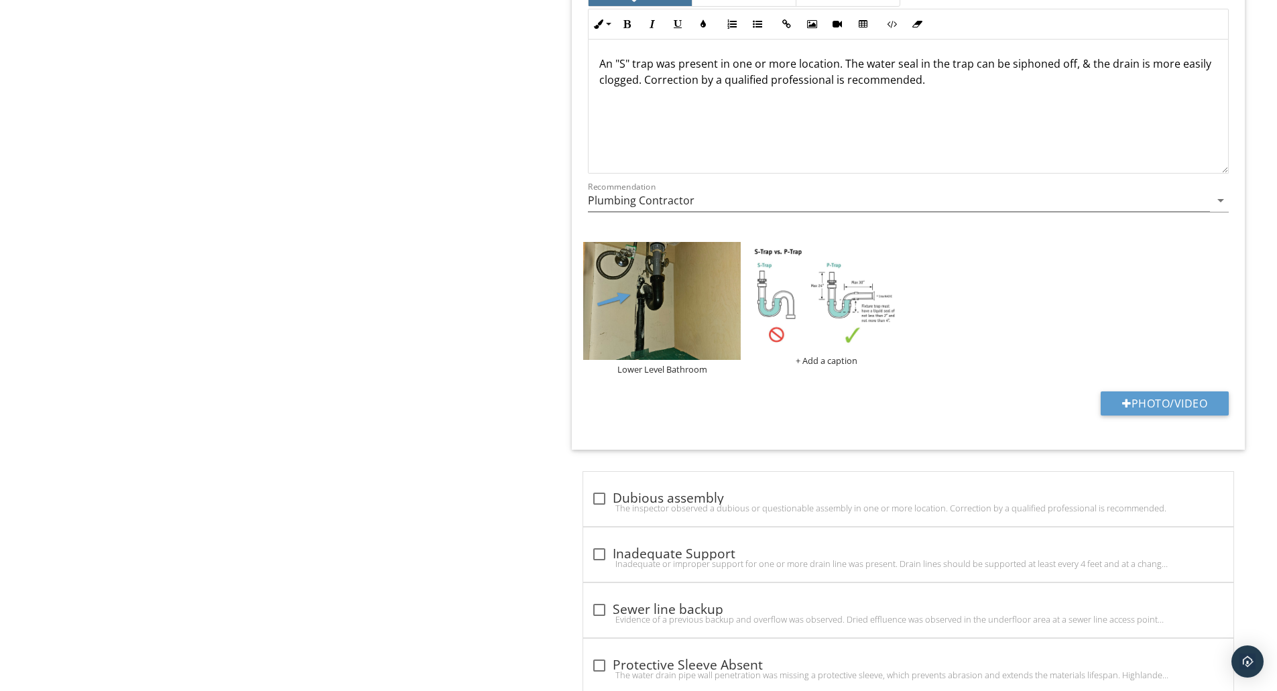
scroll to position [954, 0]
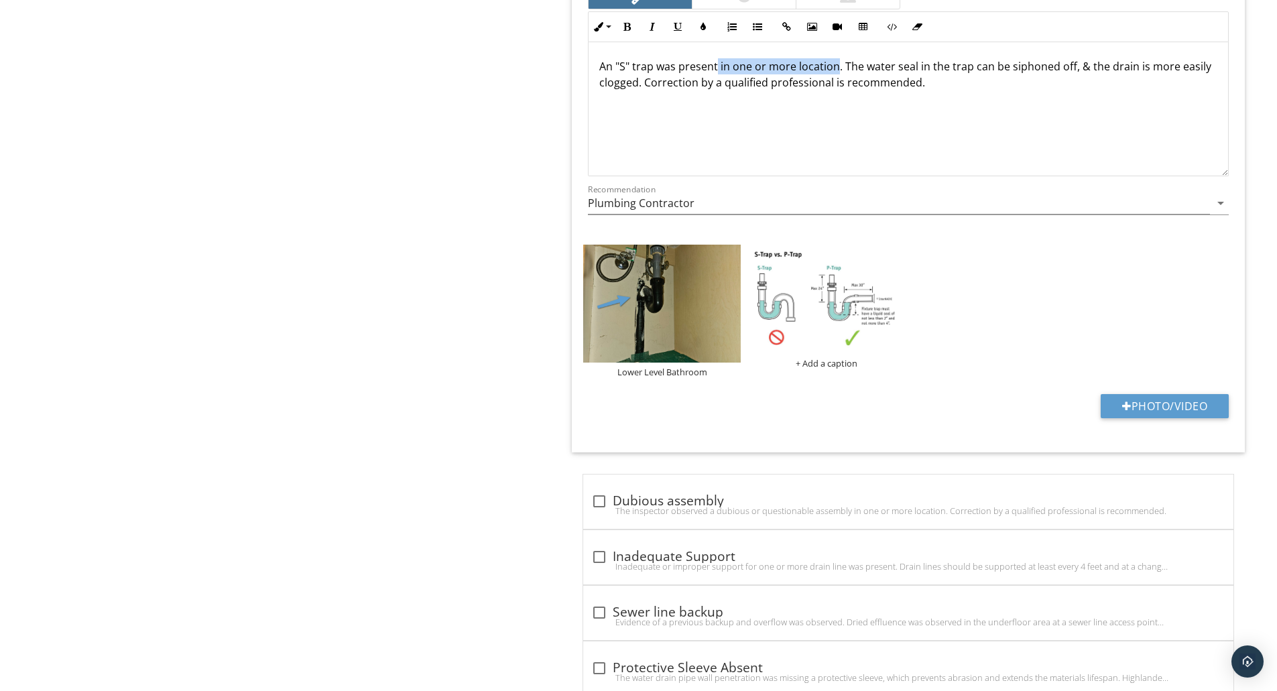
drag, startPoint x: 836, startPoint y: 65, endPoint x: 716, endPoint y: 71, distance: 120.1
click at [716, 71] on p "An "S" trap was present in one or more location. The water seal in the trap can…" at bounding box center [908, 74] width 618 height 32
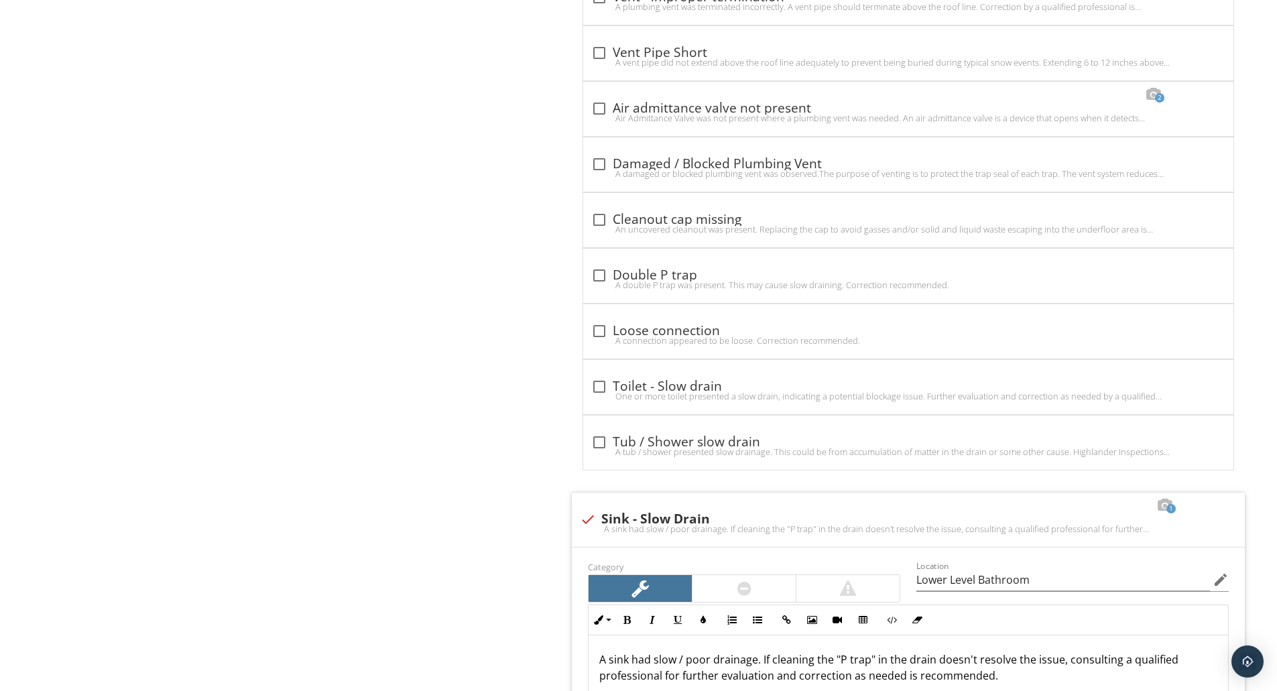
scroll to position [2294, 0]
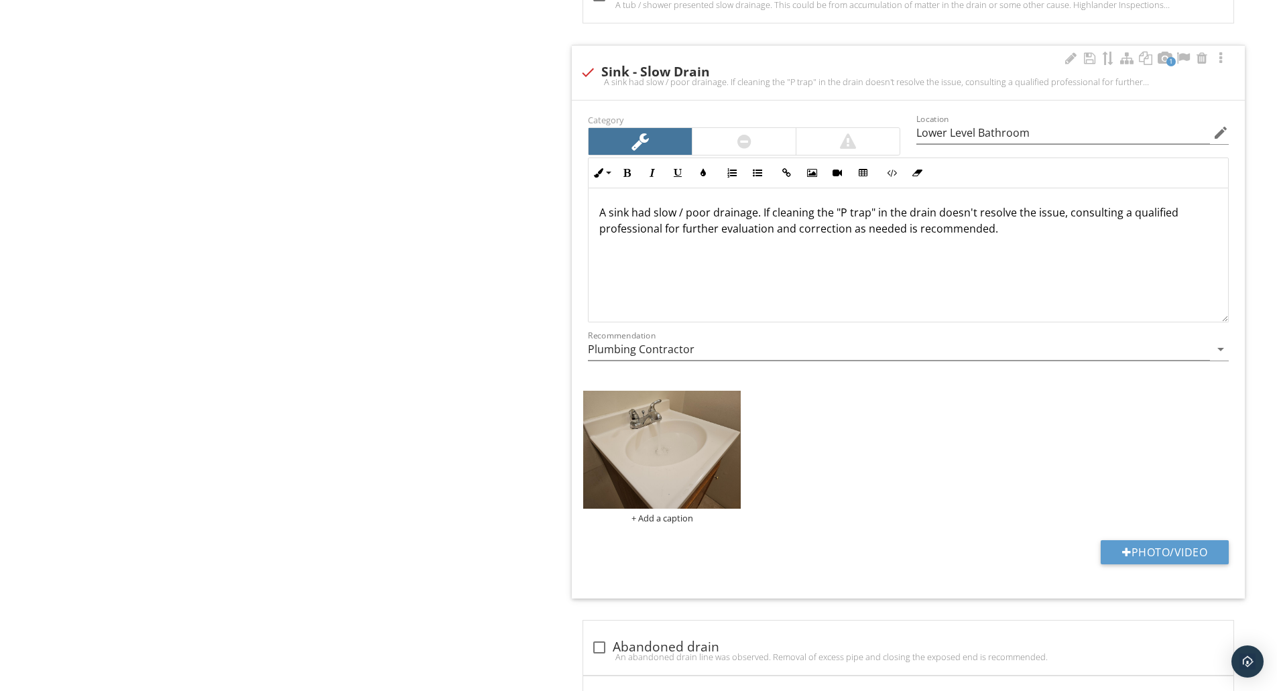
click at [1063, 216] on p "A sink had slow / poor drainage. If cleaning the "P trap" in the drain doesn't …" at bounding box center [908, 220] width 618 height 32
click at [650, 231] on p "A sink had slow / poor drainage. If cleaning the "P trap" in the drain doesn't …" at bounding box center [908, 228] width 618 height 48
click at [369, 311] on div "Plumbing General Hot Water Systems Fuel Storage & Distribution Systems Main Wat…" at bounding box center [798, 172] width 958 height 4636
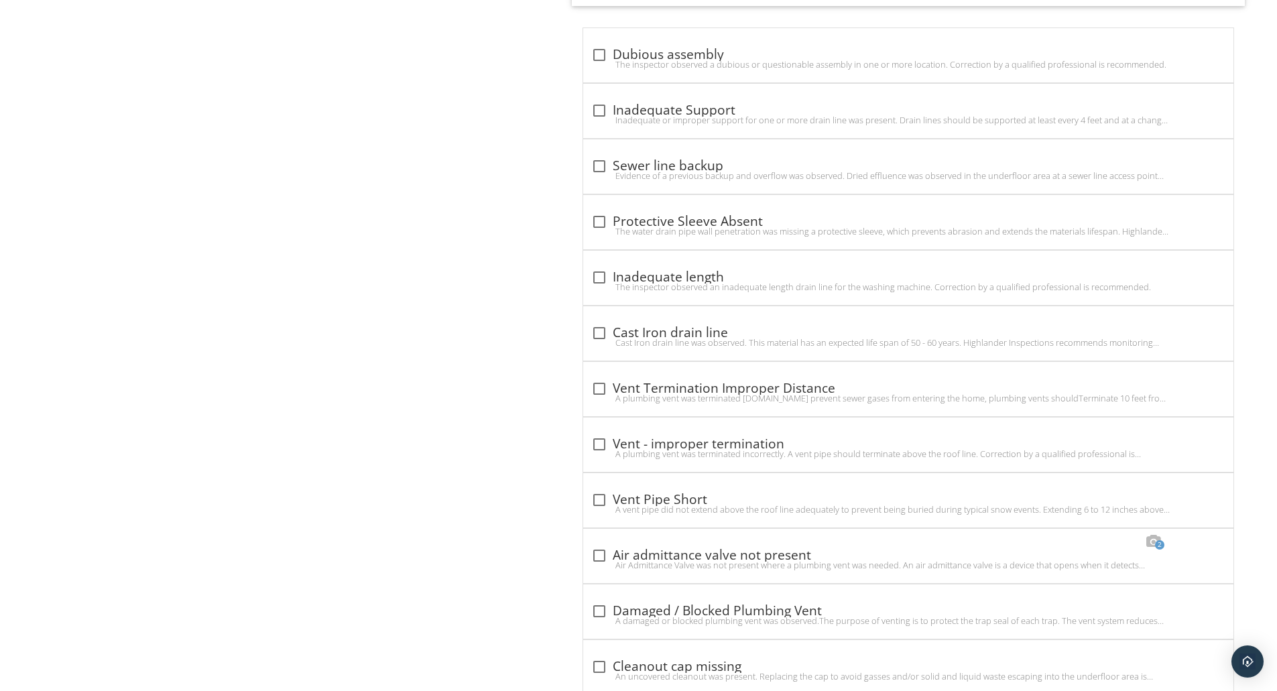
scroll to position [0, 0]
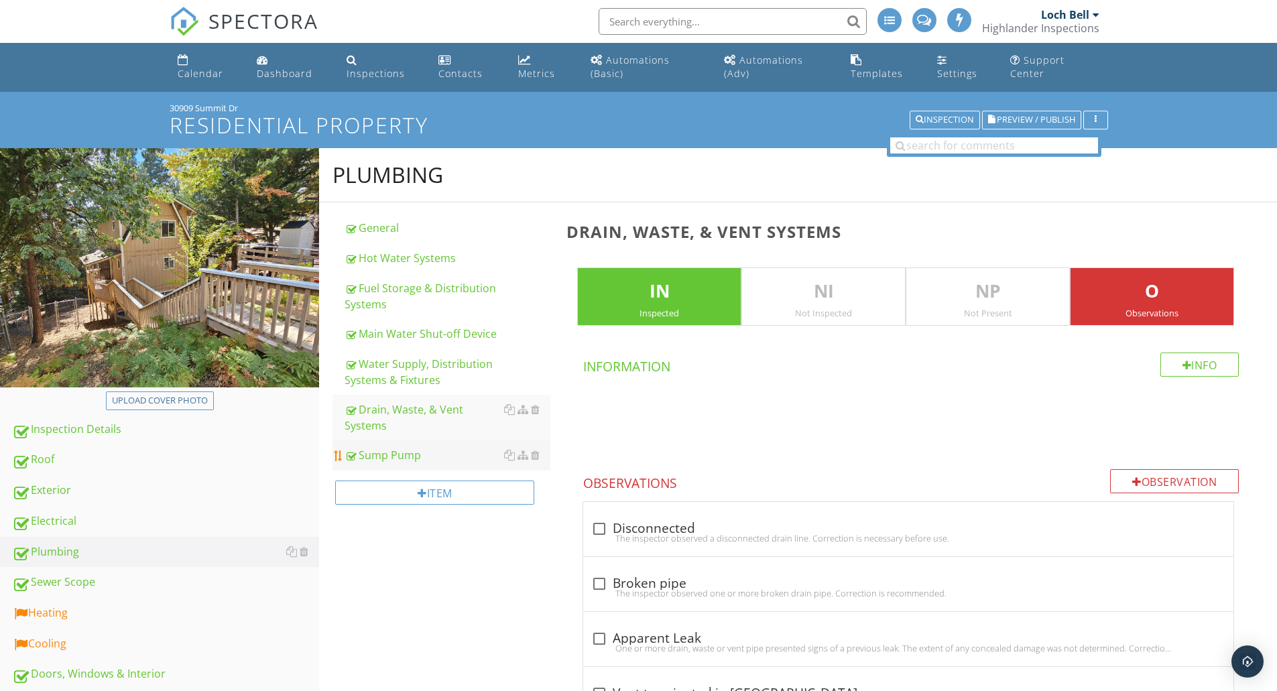
click at [408, 460] on div "Sump Pump" at bounding box center [448, 455] width 206 height 16
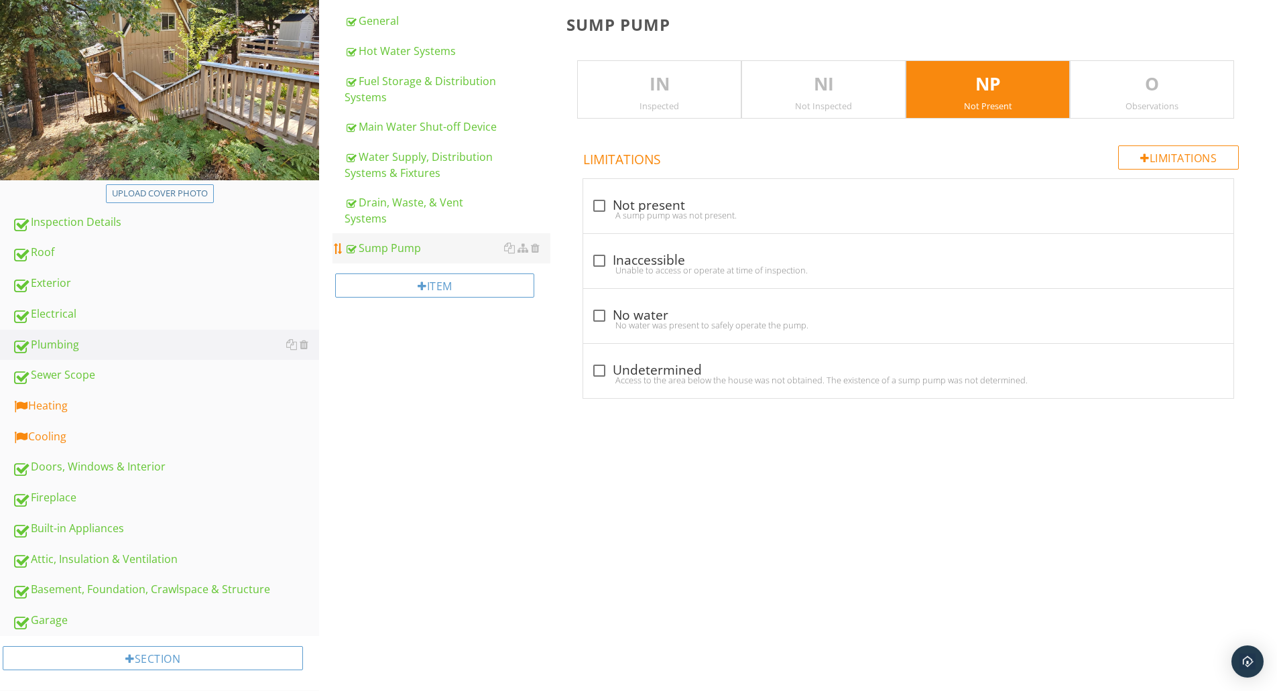
scroll to position [220, 0]
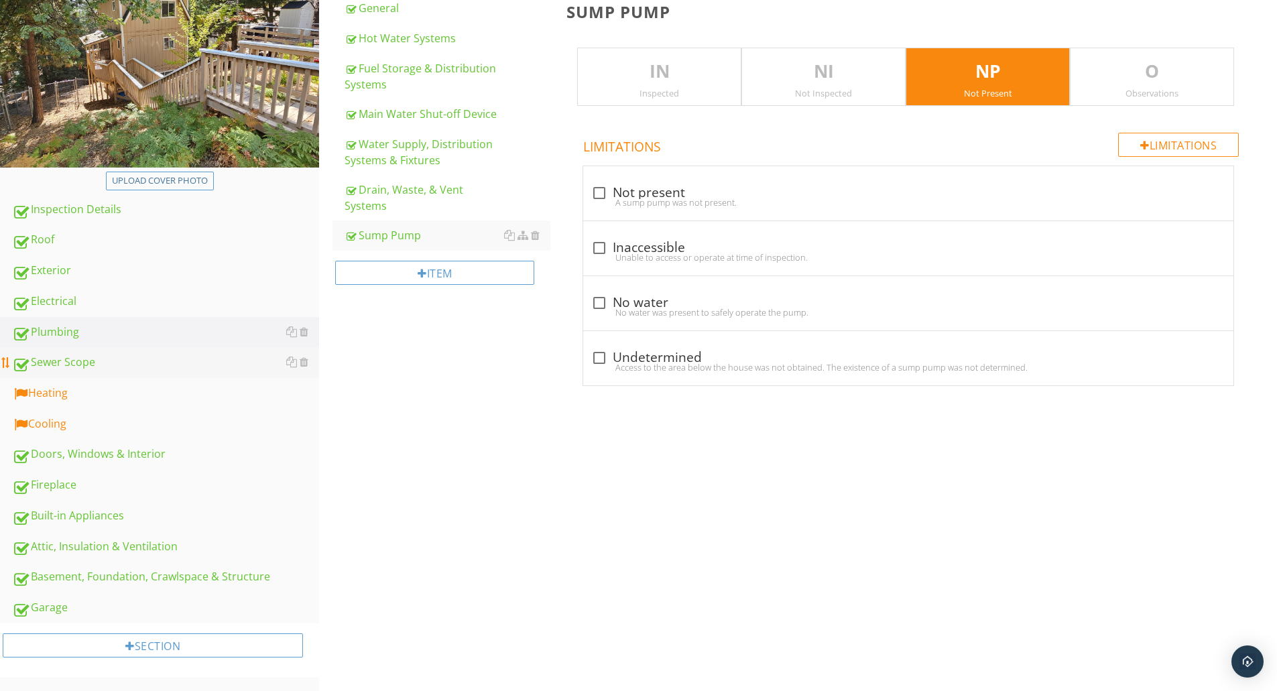
click at [62, 367] on div "Sewer Scope" at bounding box center [165, 362] width 307 height 17
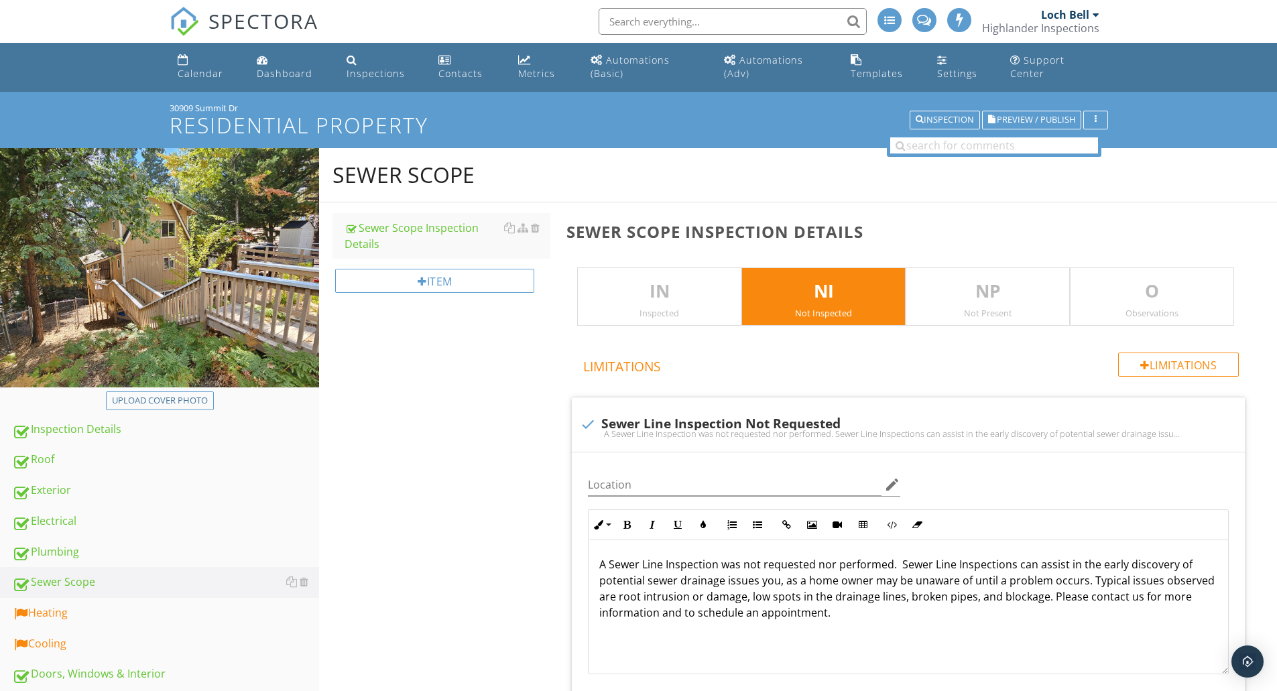
scroll to position [402, 0]
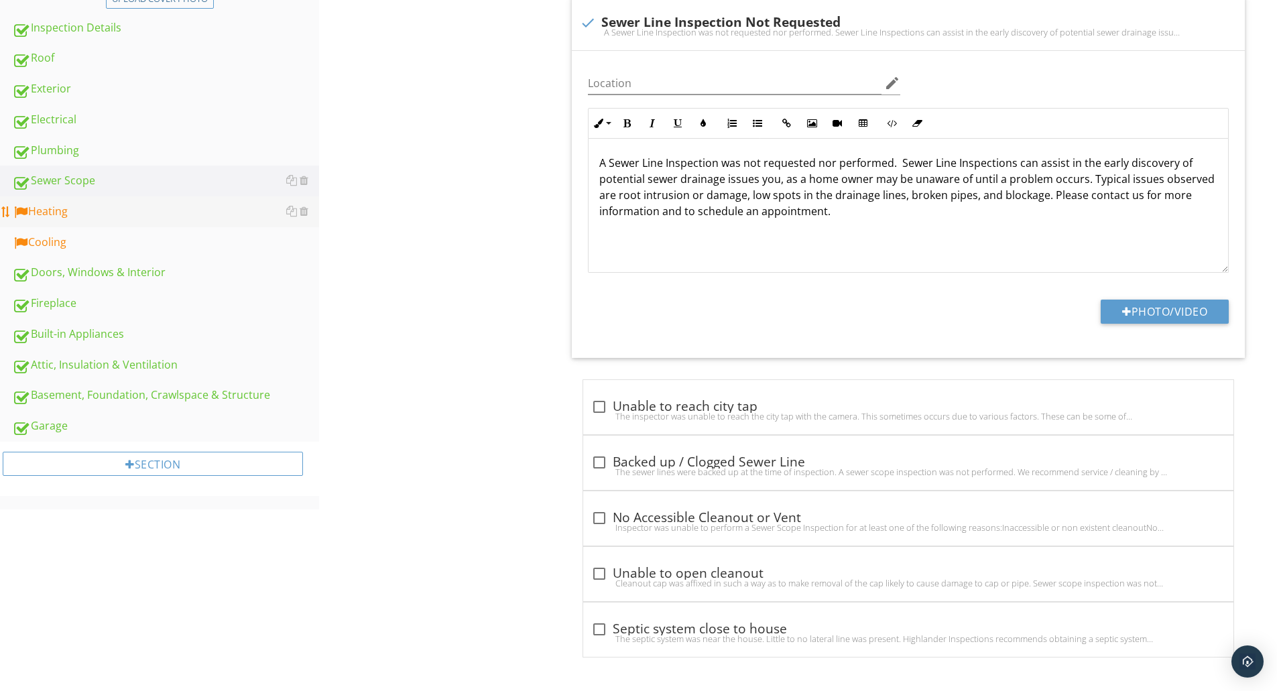
click at [67, 212] on div "Heating" at bounding box center [165, 211] width 307 height 17
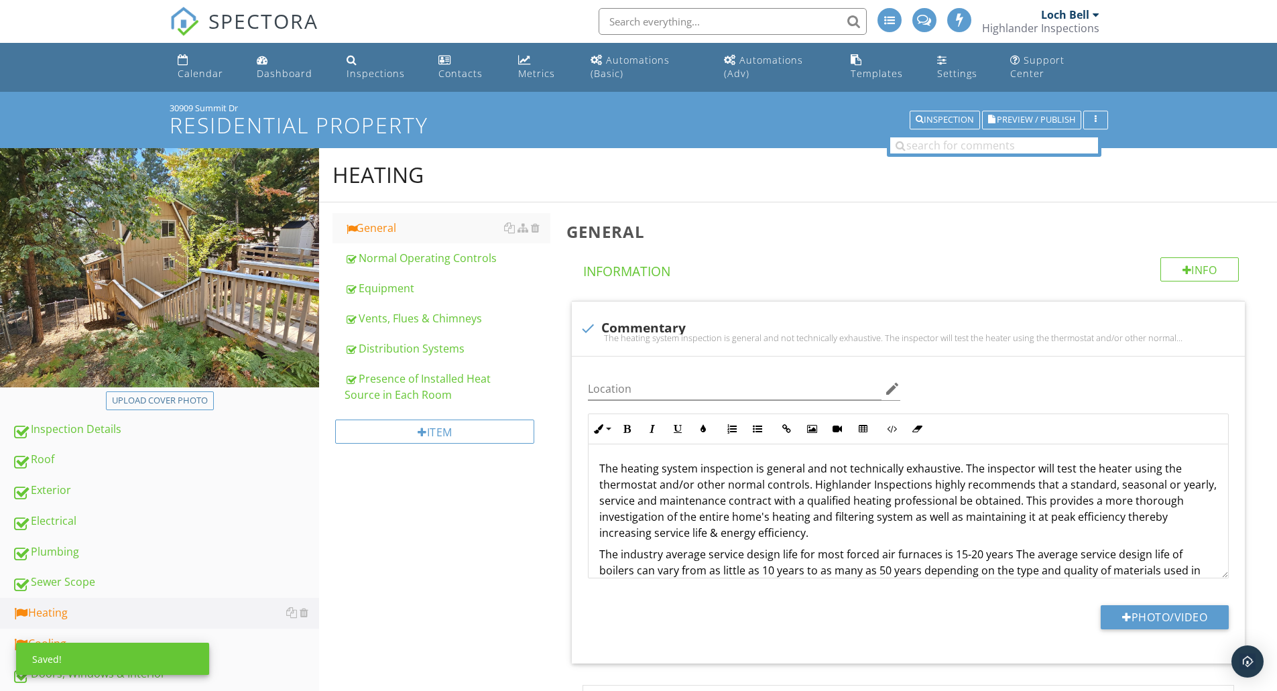
scroll to position [447, 0]
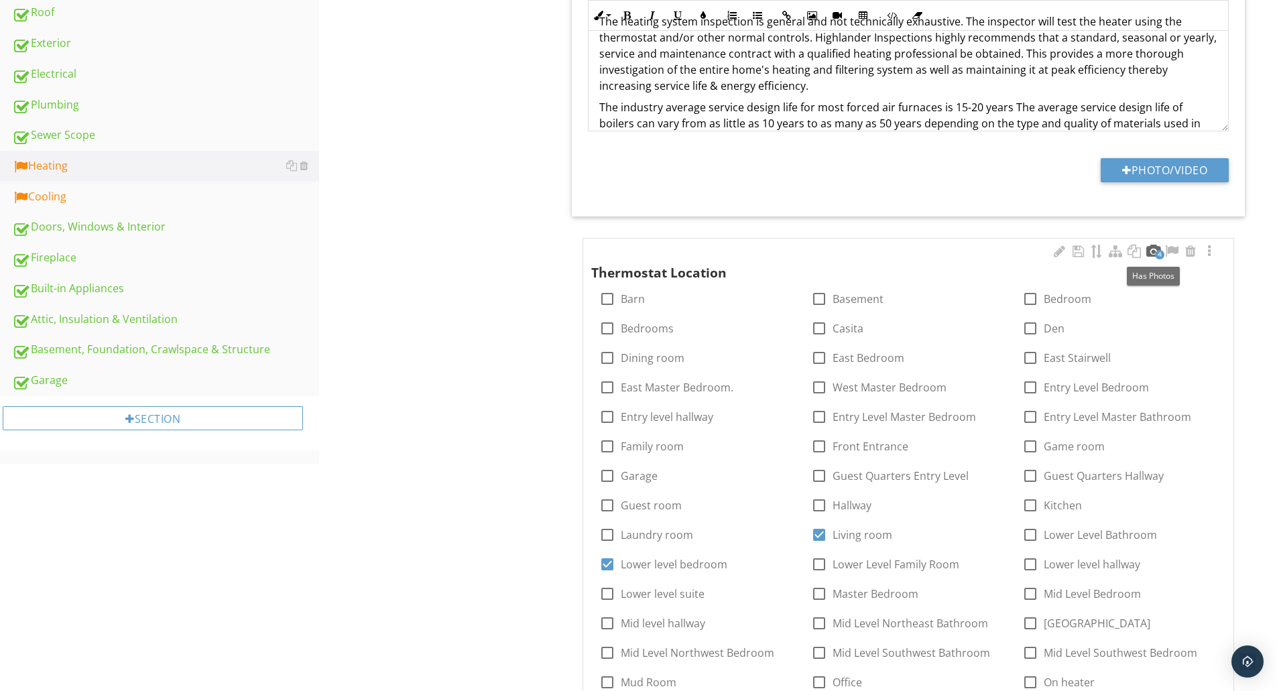
click at [1154, 246] on div at bounding box center [1153, 251] width 16 height 13
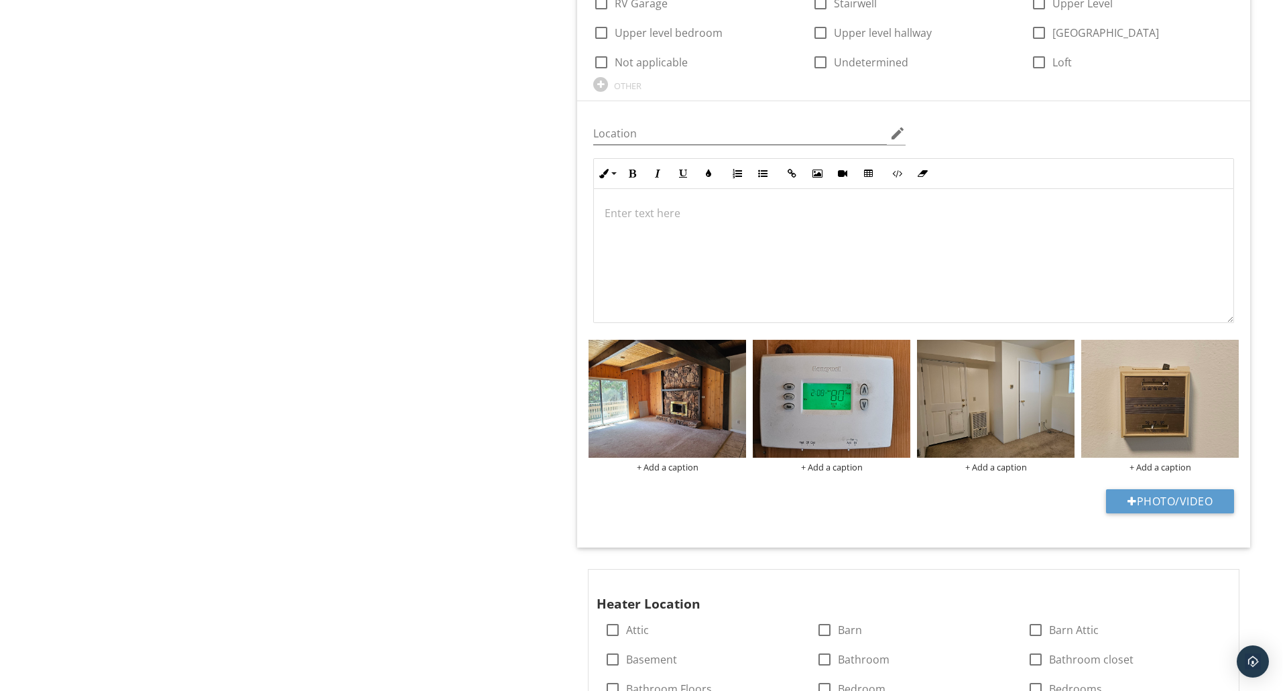
scroll to position [1291, 0]
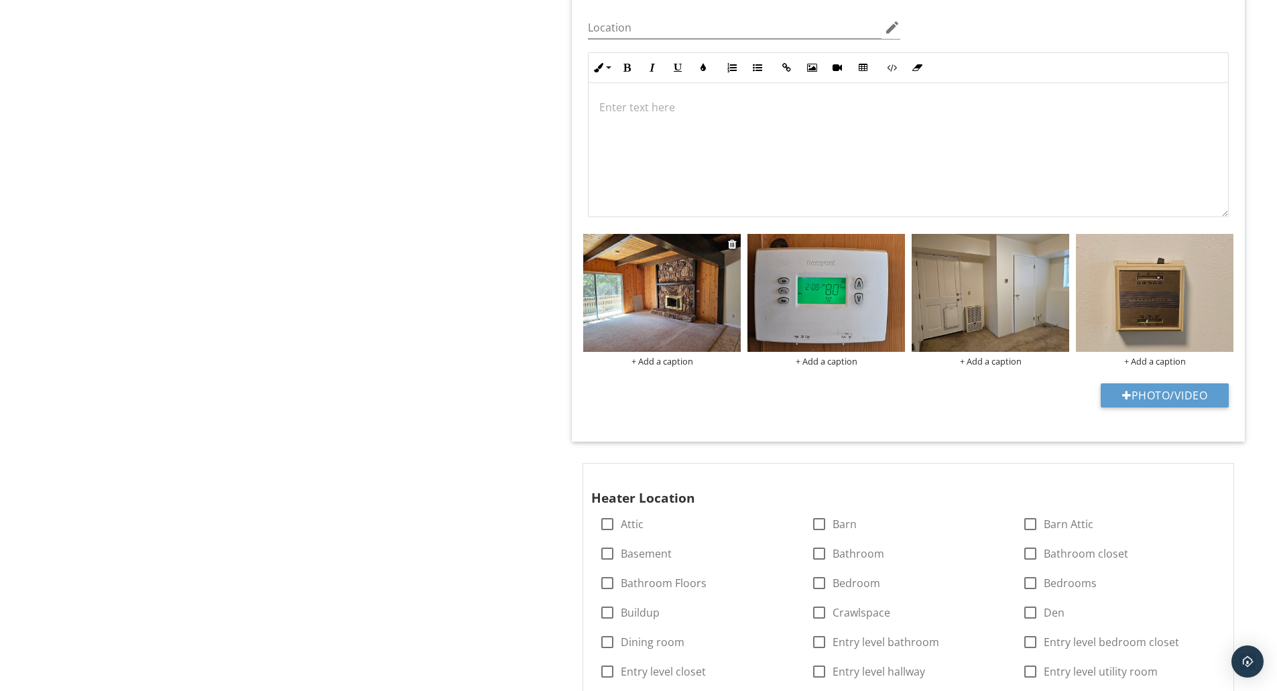
click at [650, 364] on div "+ Add a caption" at bounding box center [662, 361] width 158 height 11
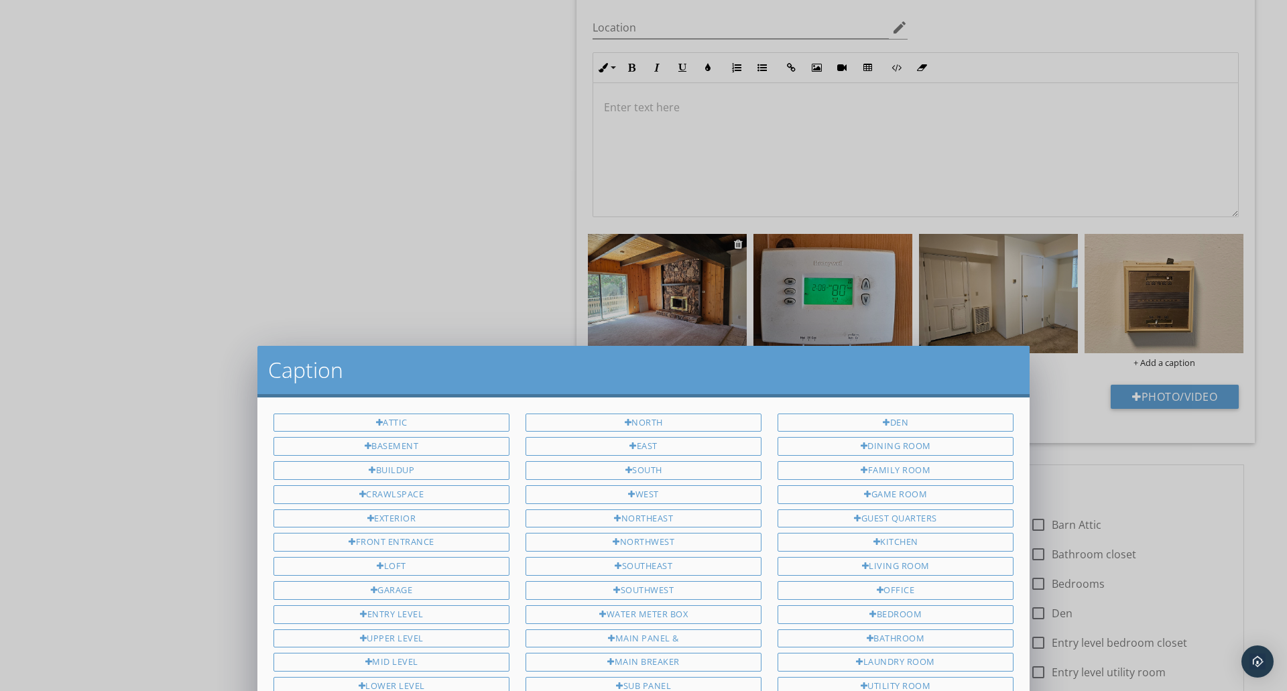
scroll to position [0, 0]
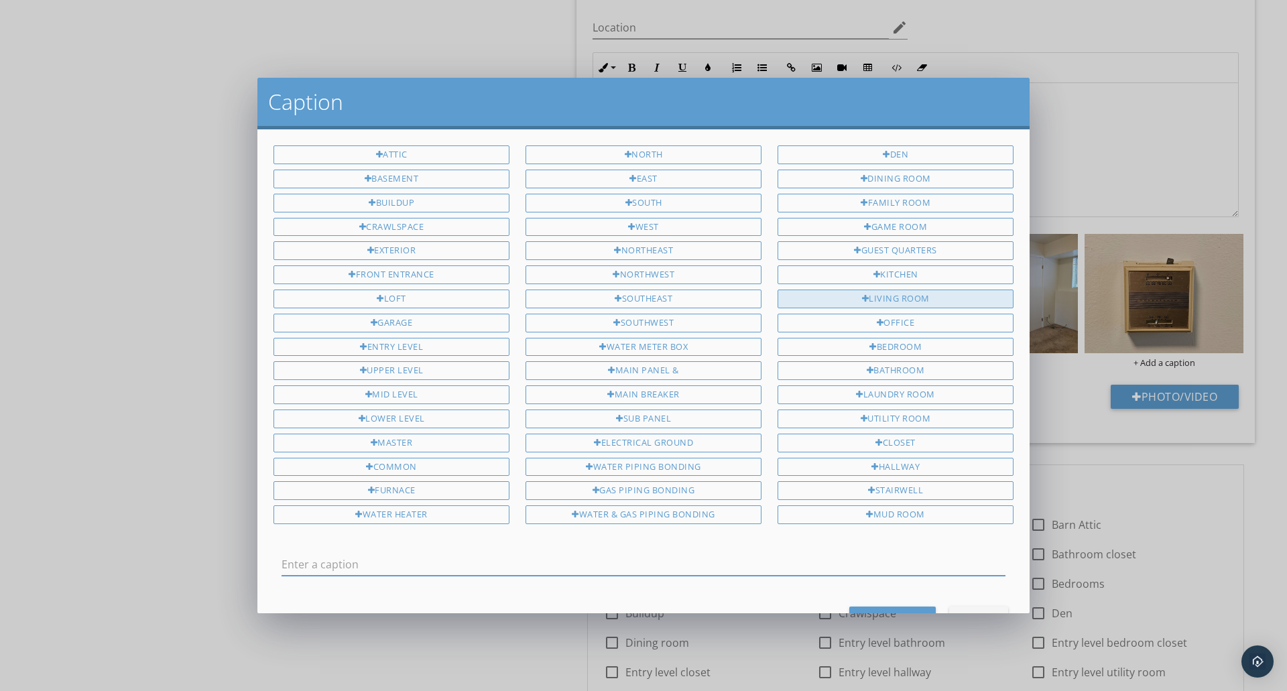
click at [887, 302] on div "Living Room" at bounding box center [896, 299] width 236 height 19
type input "Living Room"
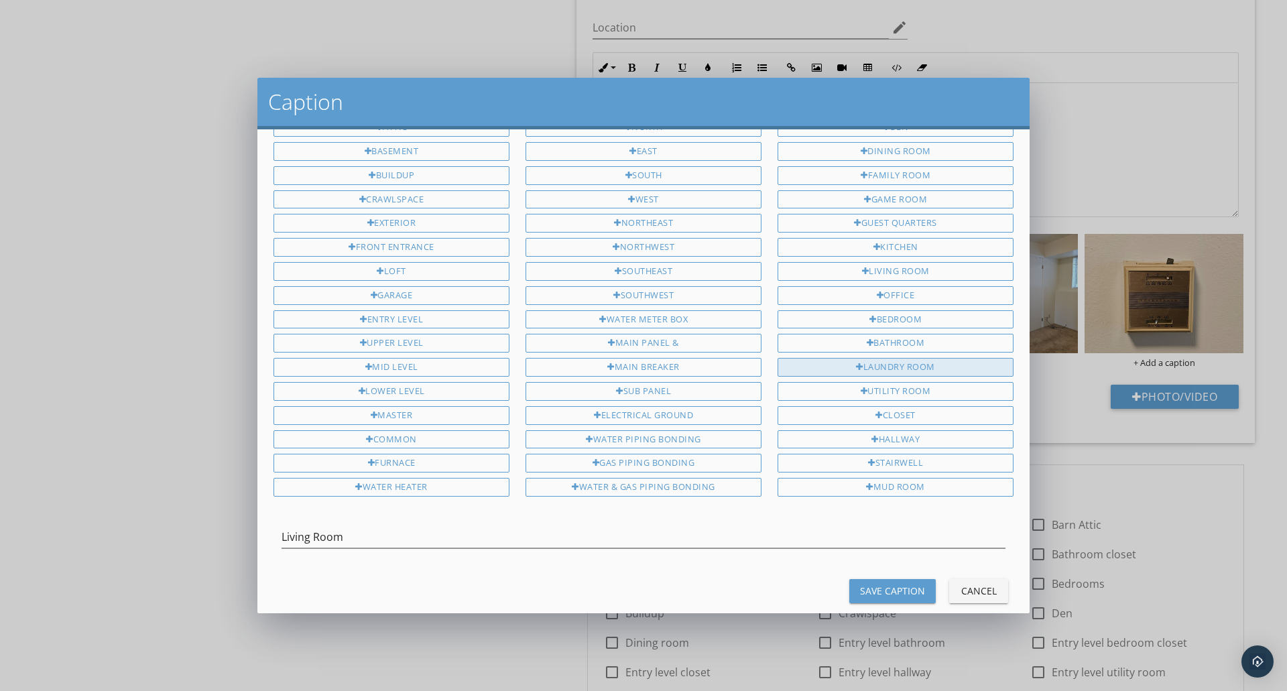
scroll to position [51, 0]
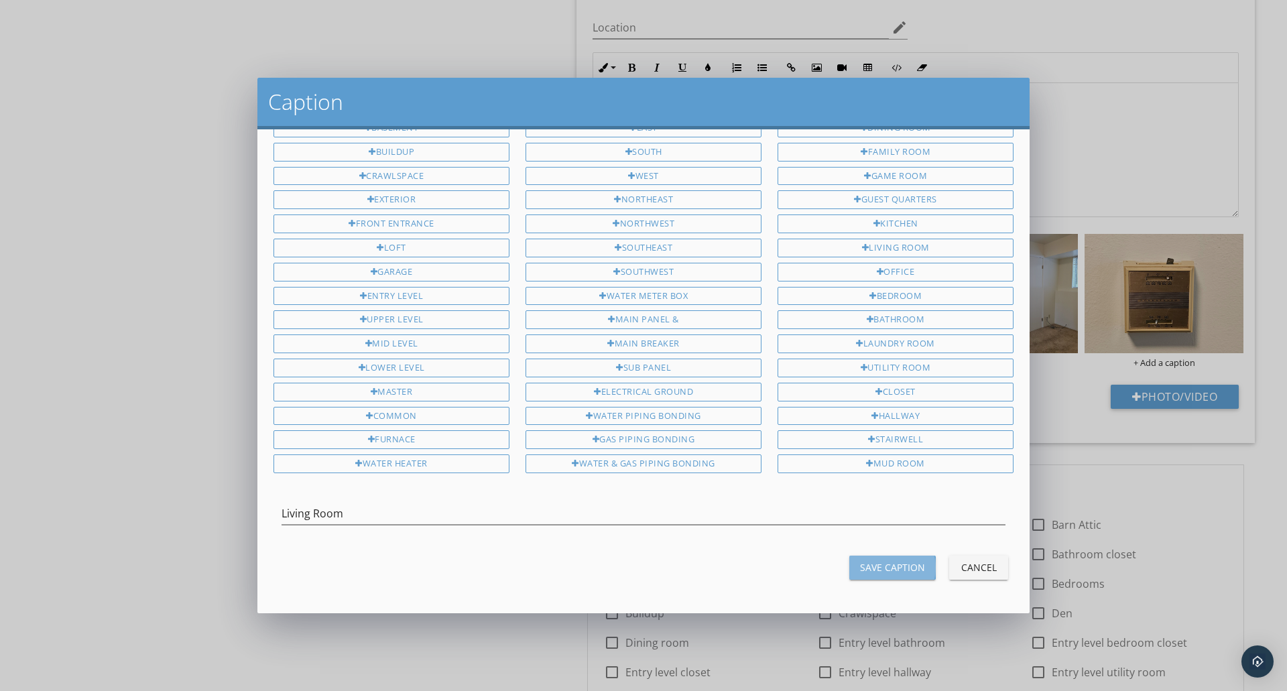
click at [871, 564] on div "Save Caption" at bounding box center [892, 567] width 65 height 14
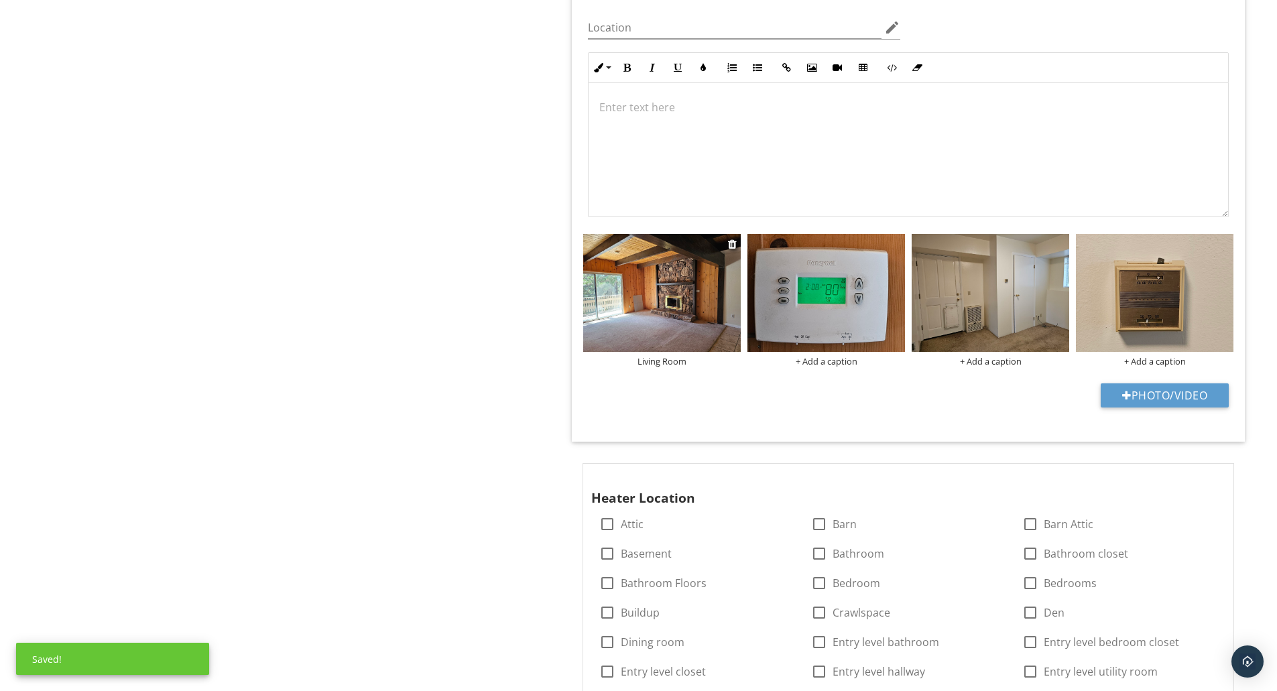
click at [688, 332] on img at bounding box center [662, 293] width 158 height 118
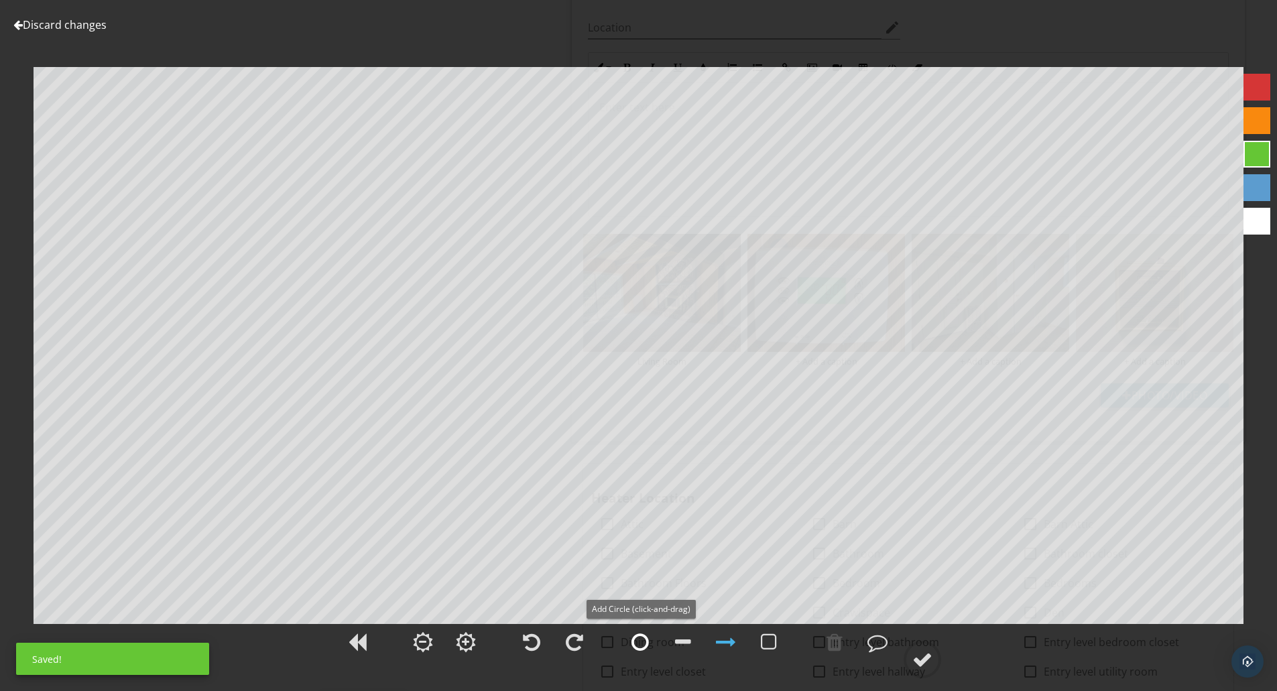
click at [638, 647] on div at bounding box center [639, 642] width 17 height 20
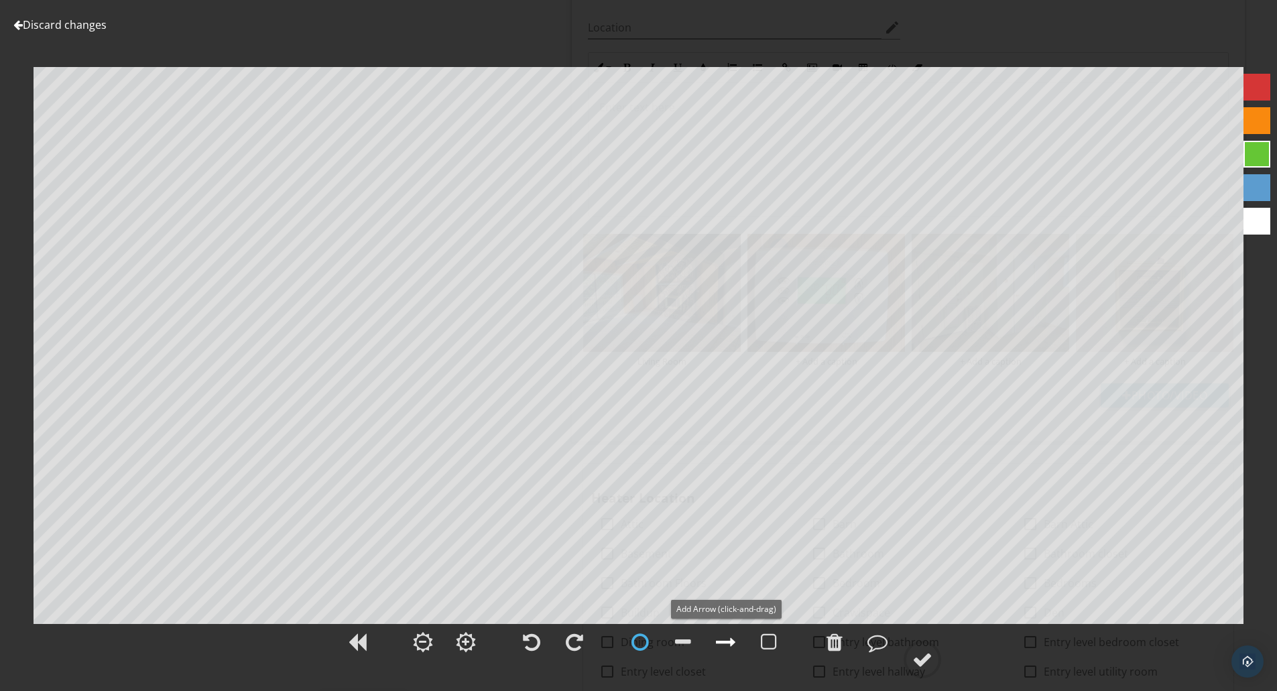
click at [726, 643] on div at bounding box center [726, 642] width 20 height 20
click at [920, 658] on div at bounding box center [922, 660] width 20 height 20
type textarea "Living Room"
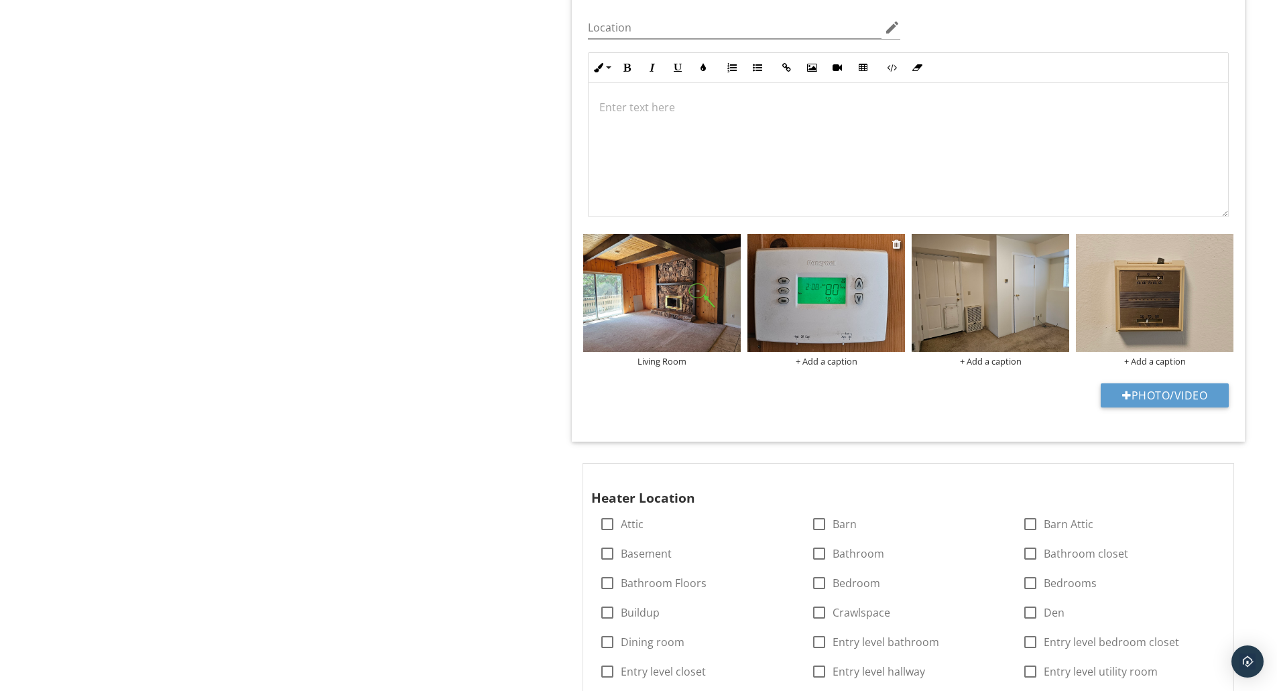
click at [827, 361] on div "+ Add a caption" at bounding box center [826, 361] width 158 height 11
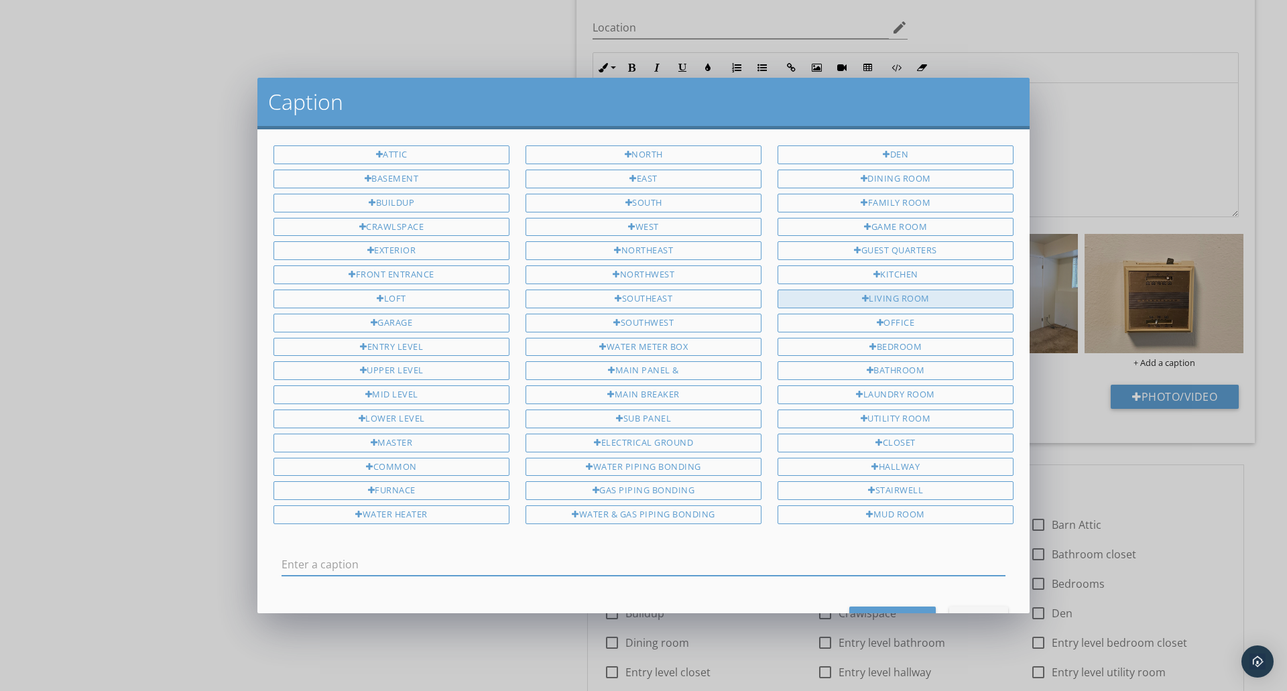
click at [844, 298] on div "Living Room" at bounding box center [896, 299] width 236 height 19
type input "Living Room"
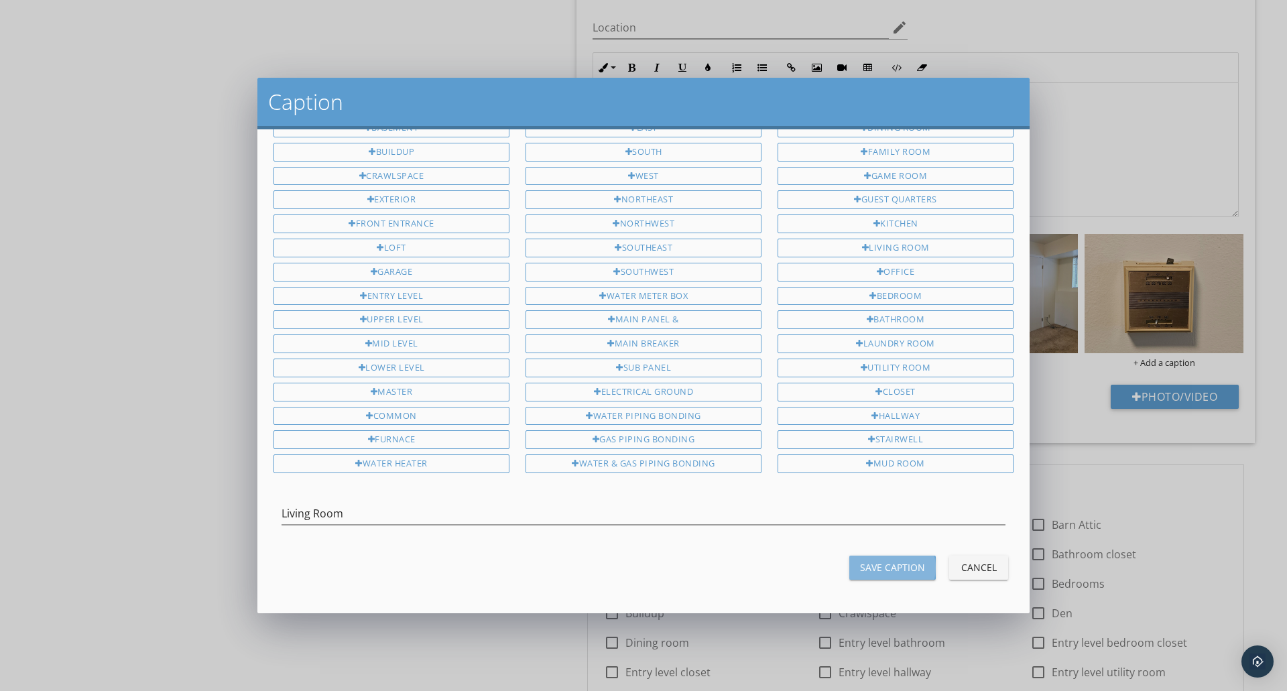
click at [905, 562] on div "Save Caption" at bounding box center [892, 567] width 65 height 14
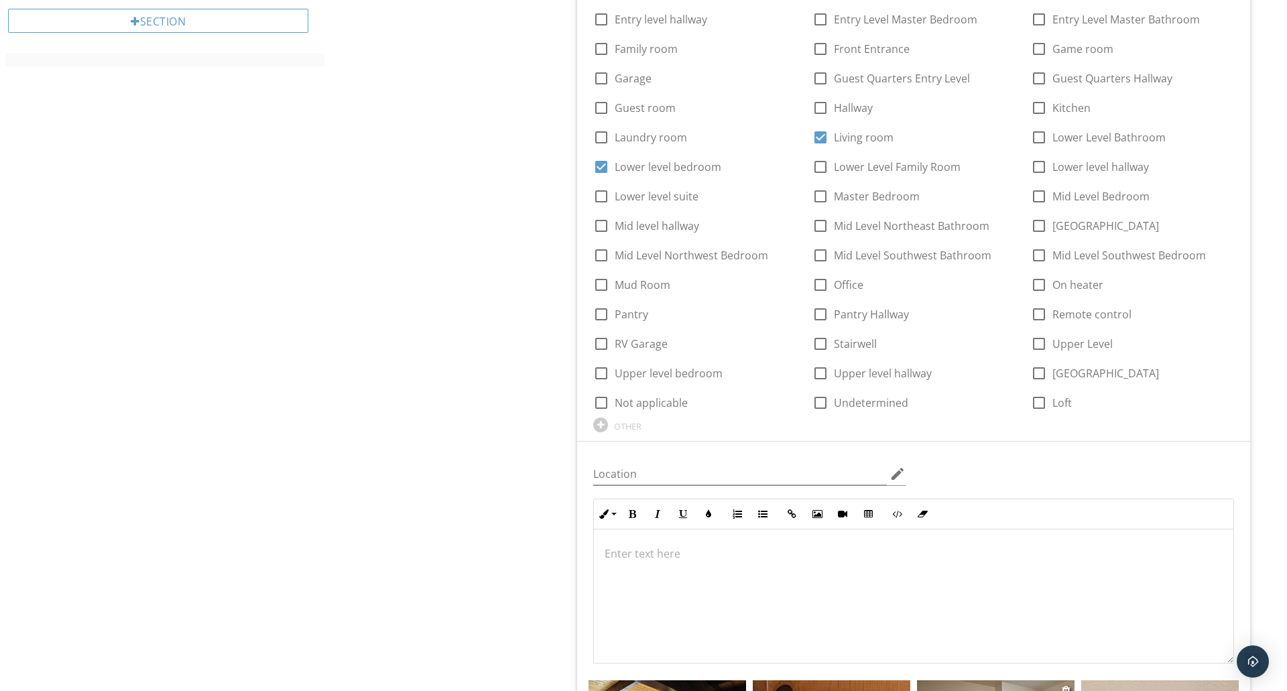
scroll to position [1291, 0]
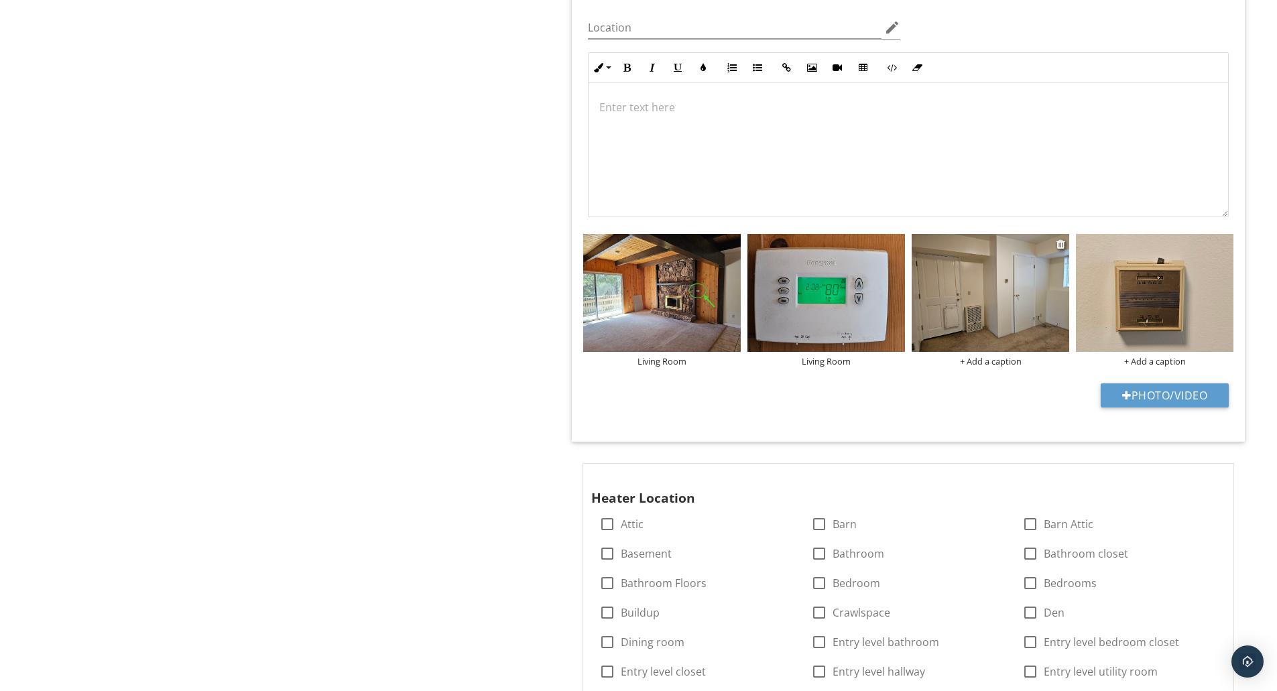
click at [998, 360] on div "+ Add a caption" at bounding box center [991, 361] width 158 height 11
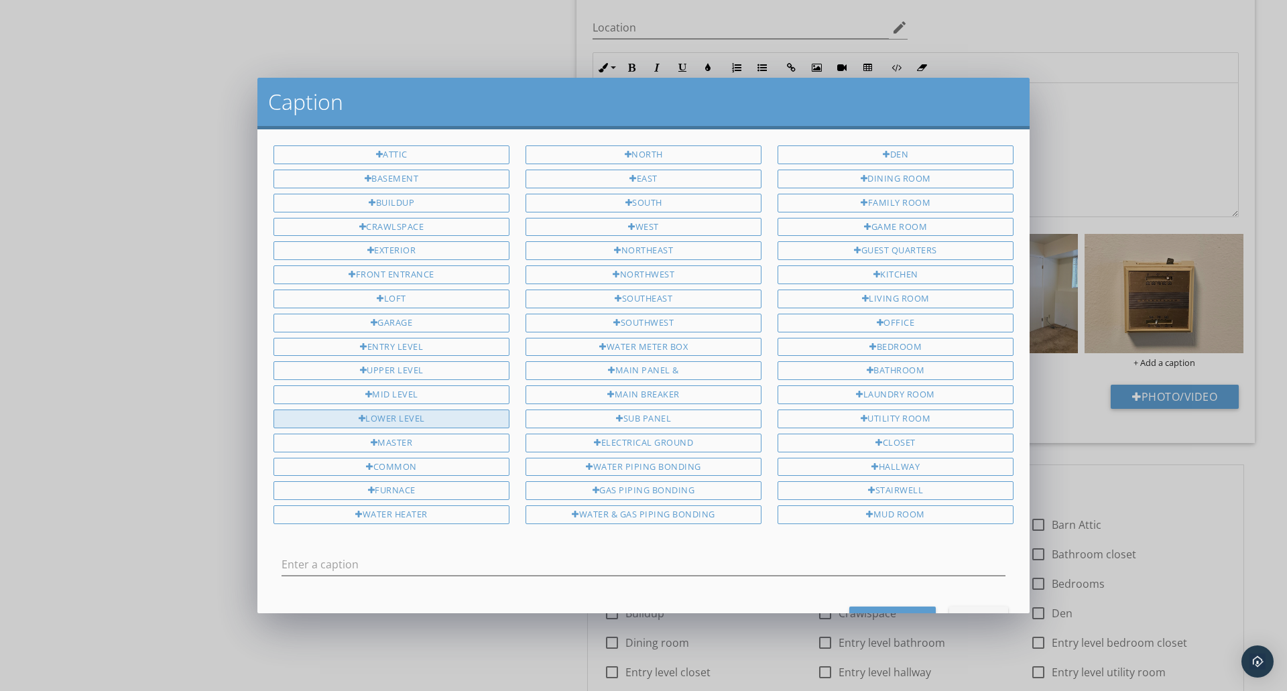
click at [434, 418] on div "Lower Level" at bounding box center [391, 419] width 236 height 19
click at [851, 345] on div "Bedroom" at bounding box center [896, 347] width 236 height 19
type input "Lower Level Bedroom"
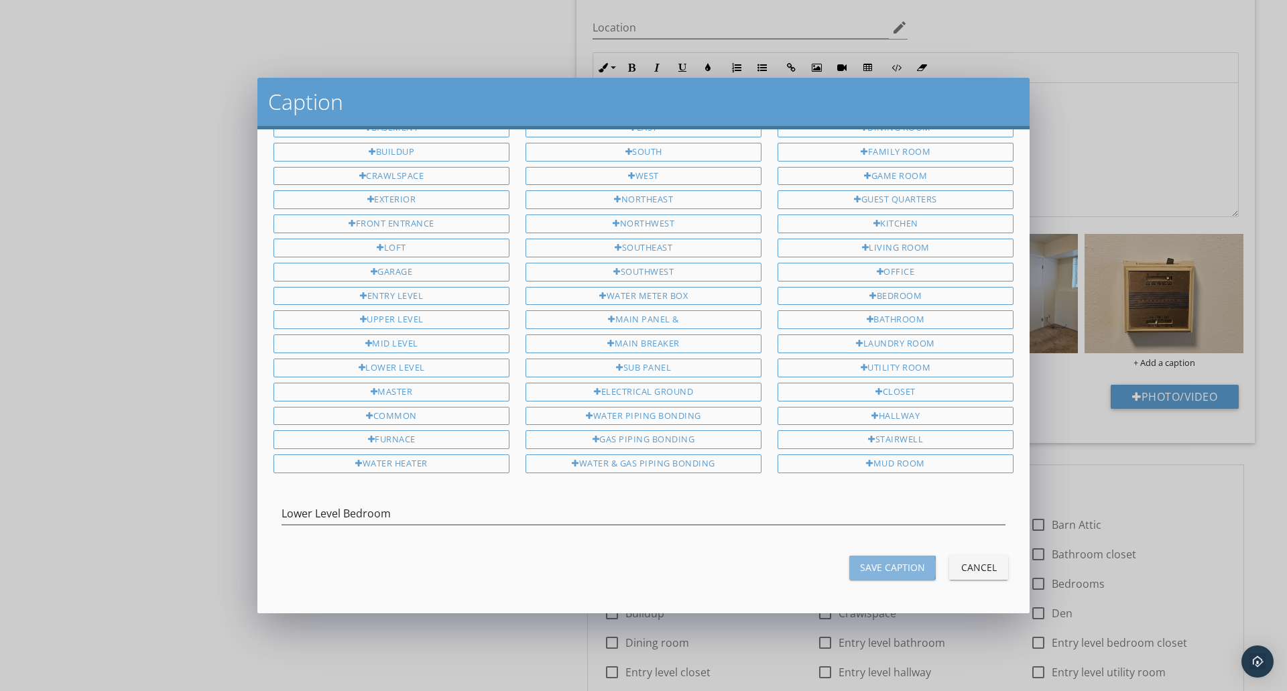
click at [871, 563] on div "Save Caption" at bounding box center [892, 567] width 65 height 14
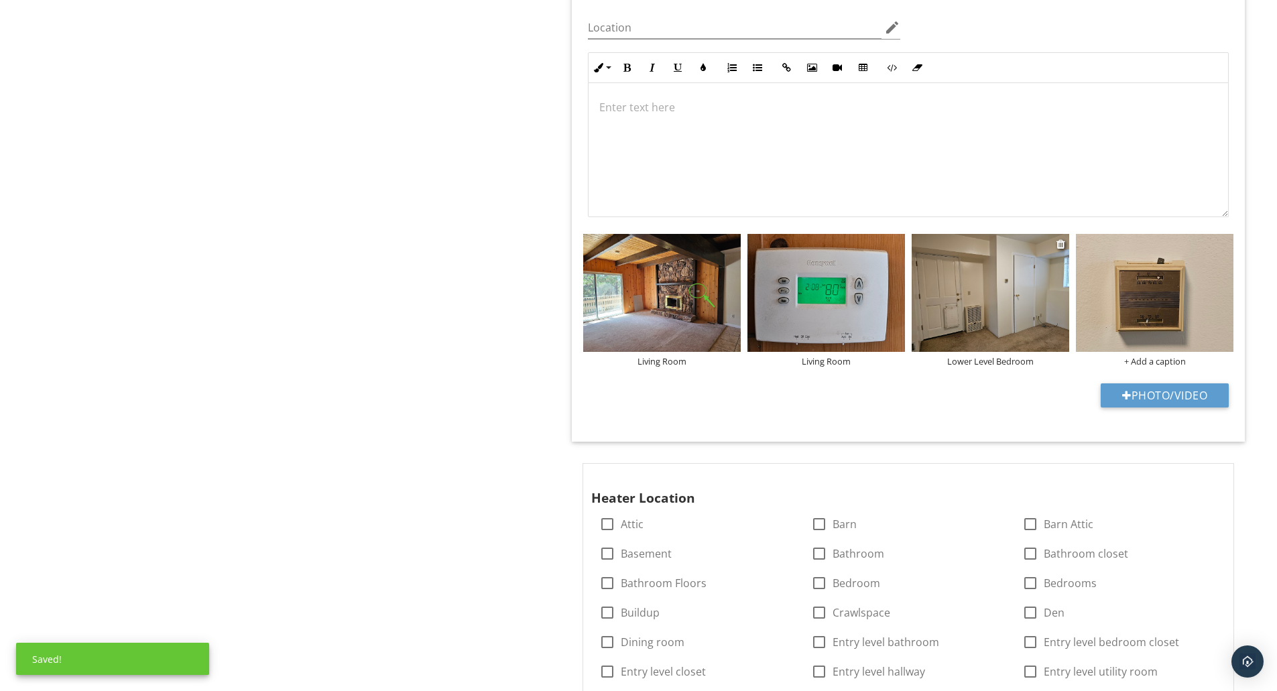
click at [1021, 298] on img at bounding box center [991, 293] width 158 height 118
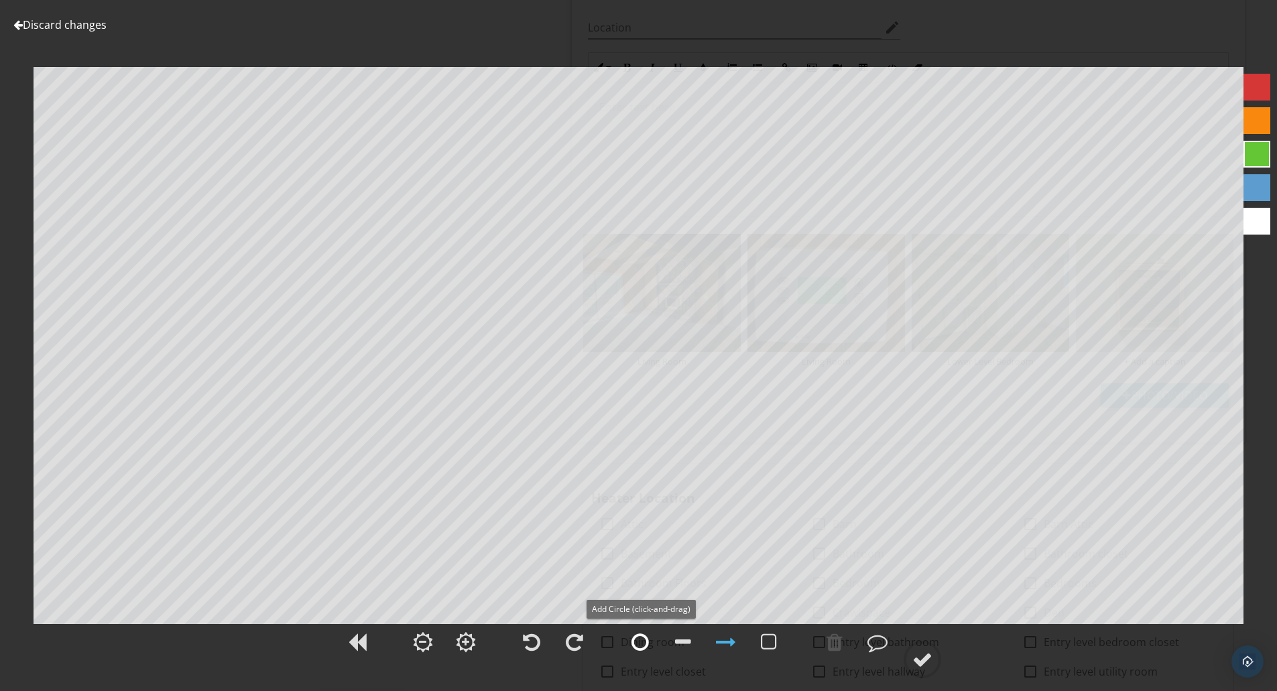
click at [645, 643] on div at bounding box center [639, 642] width 17 height 20
click at [732, 652] on div at bounding box center [726, 642] width 20 height 20
click at [921, 658] on div at bounding box center [922, 660] width 20 height 20
type textarea "Lower Level Bedroom"
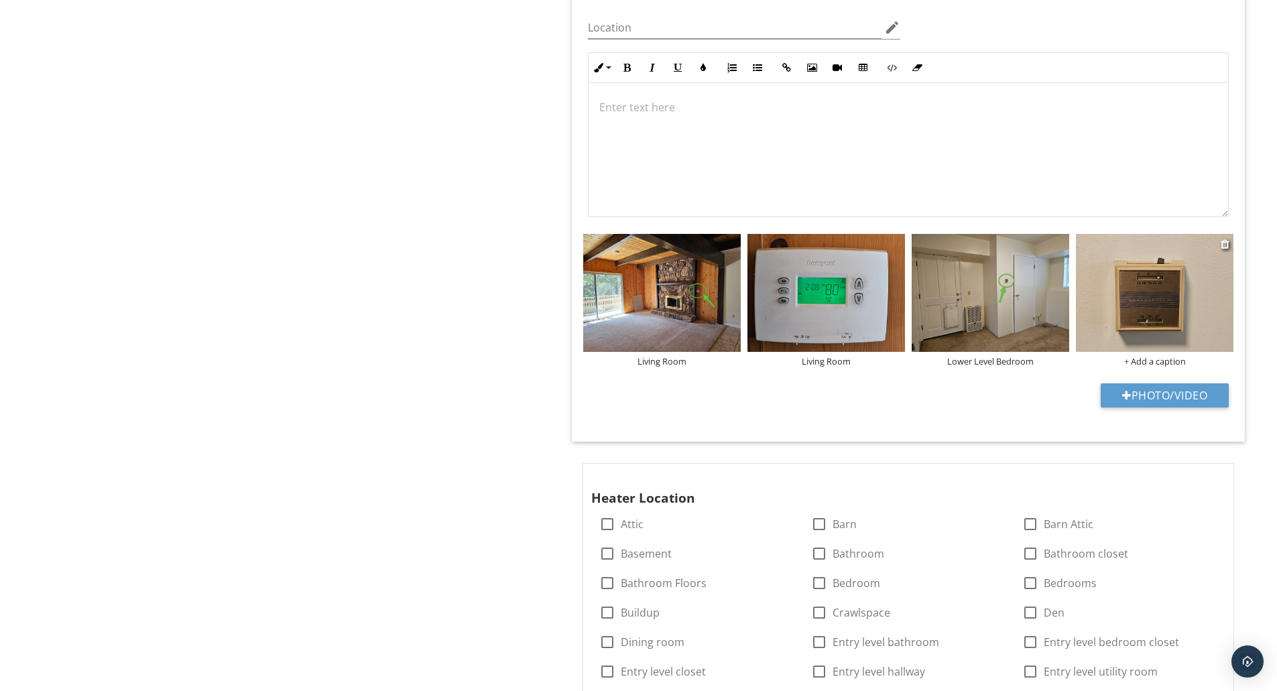
click at [1173, 360] on div "+ Add a caption" at bounding box center [1155, 361] width 158 height 11
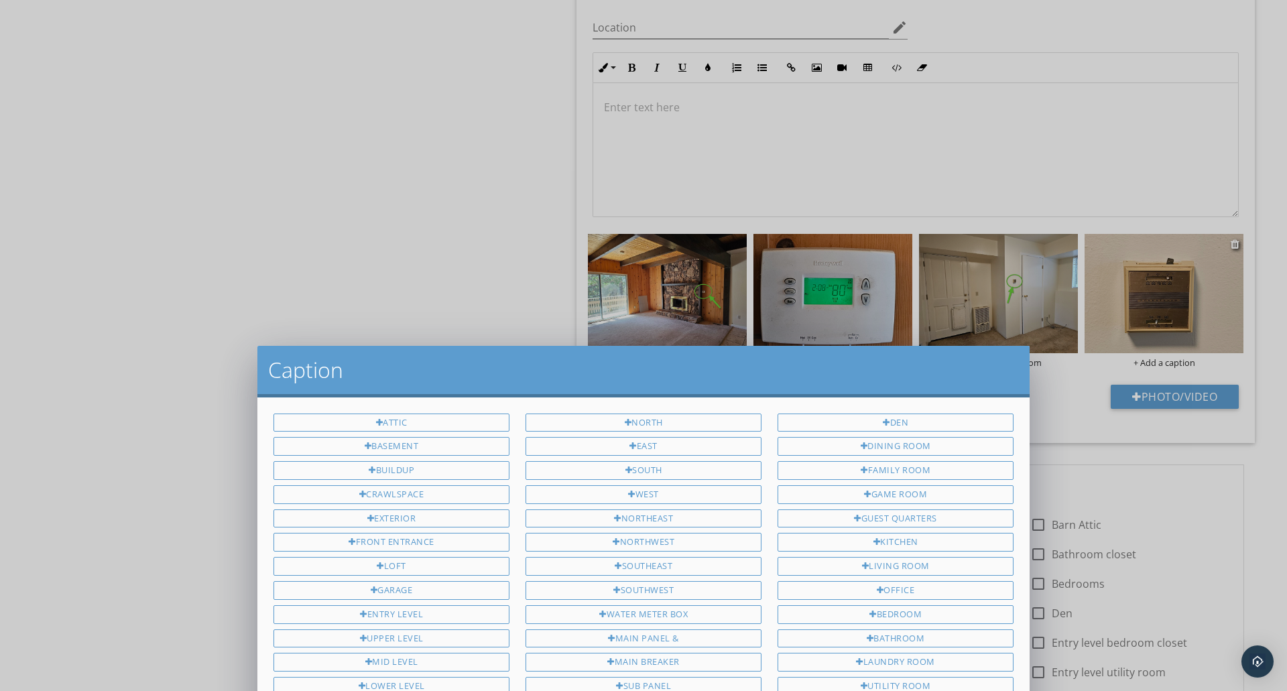
scroll to position [0, 0]
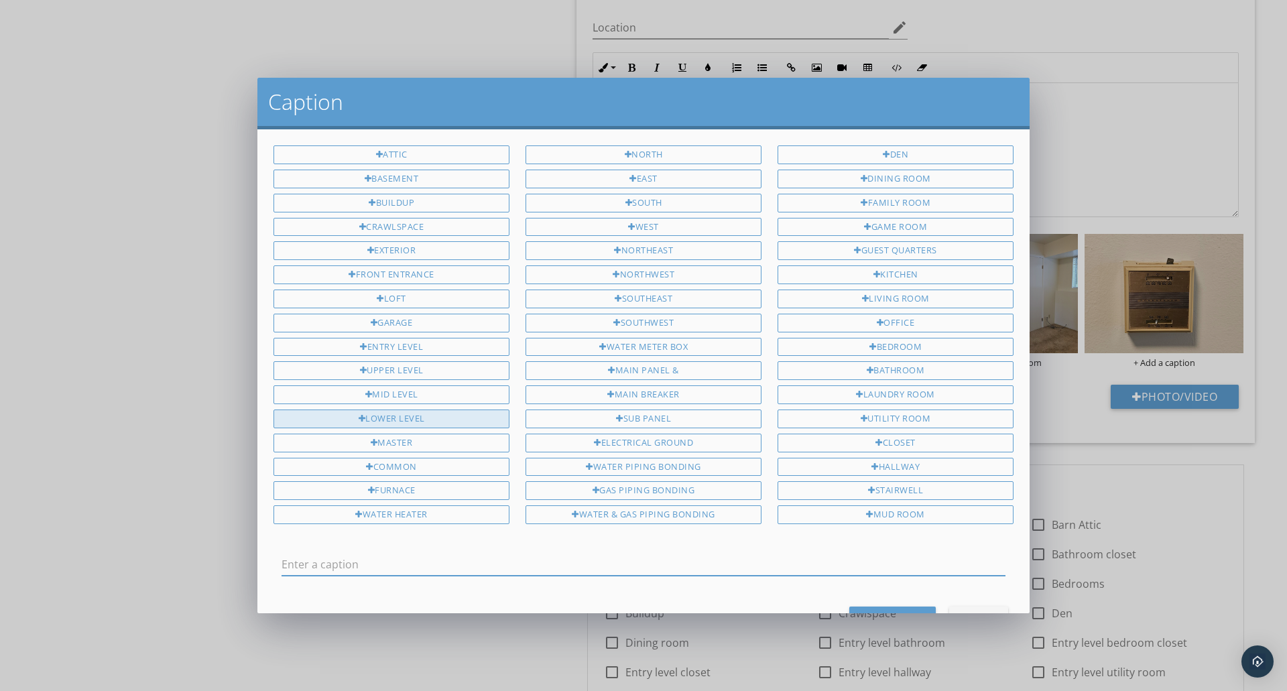
click at [407, 419] on div "Lower Level" at bounding box center [391, 419] width 236 height 19
click at [853, 347] on div "Bedroom" at bounding box center [896, 347] width 236 height 19
type input "Lower Level Bedroom"
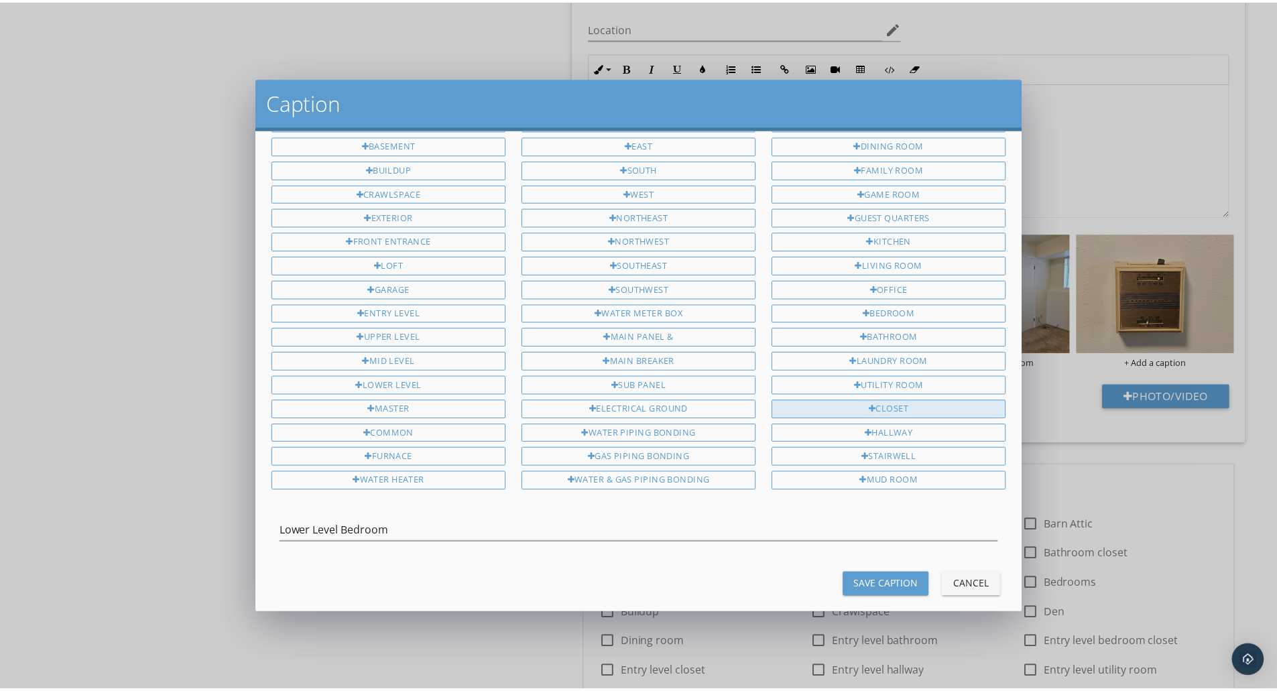
scroll to position [51, 0]
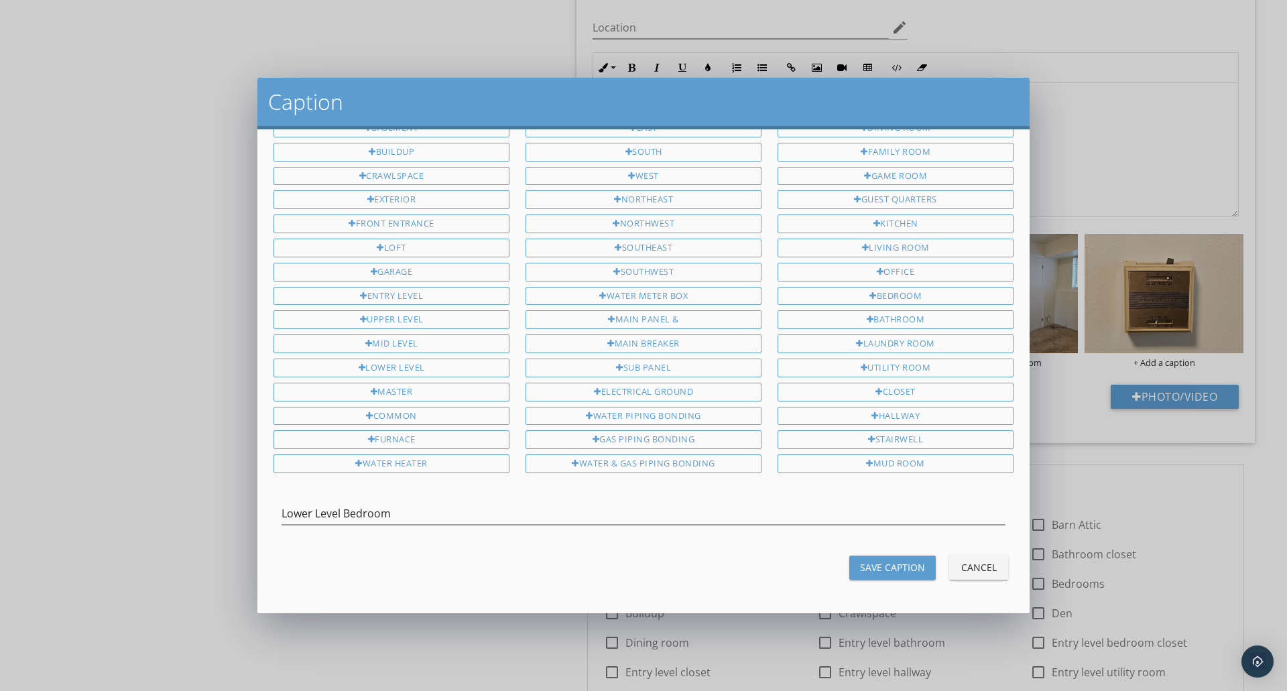
click at [860, 563] on div "Save Caption" at bounding box center [892, 567] width 65 height 14
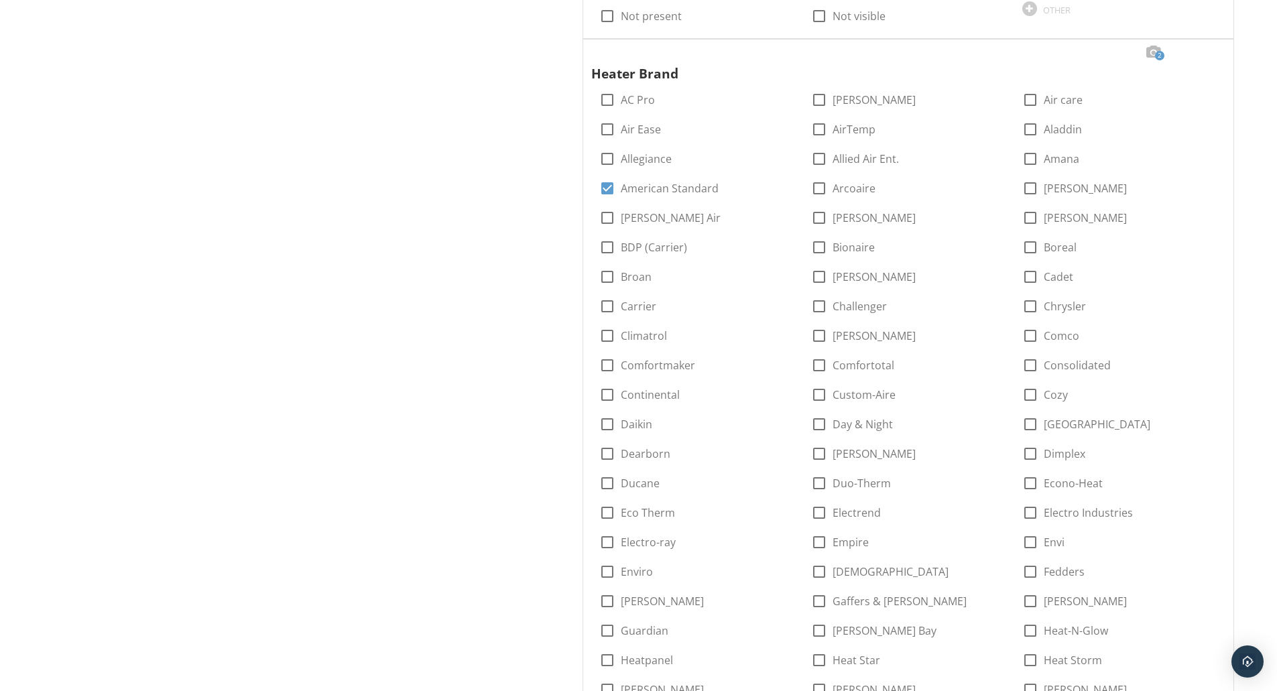
scroll to position [2952, 0]
click at [1147, 56] on div at bounding box center [1153, 55] width 16 height 13
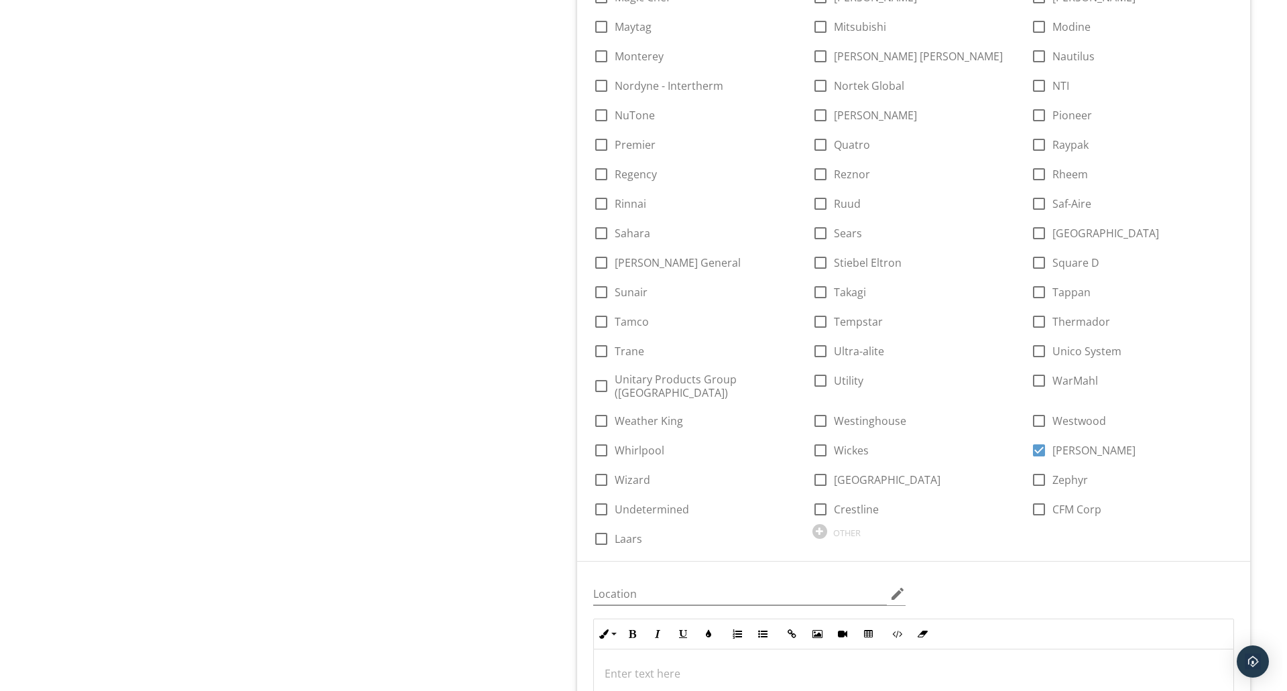
scroll to position [4293, 0]
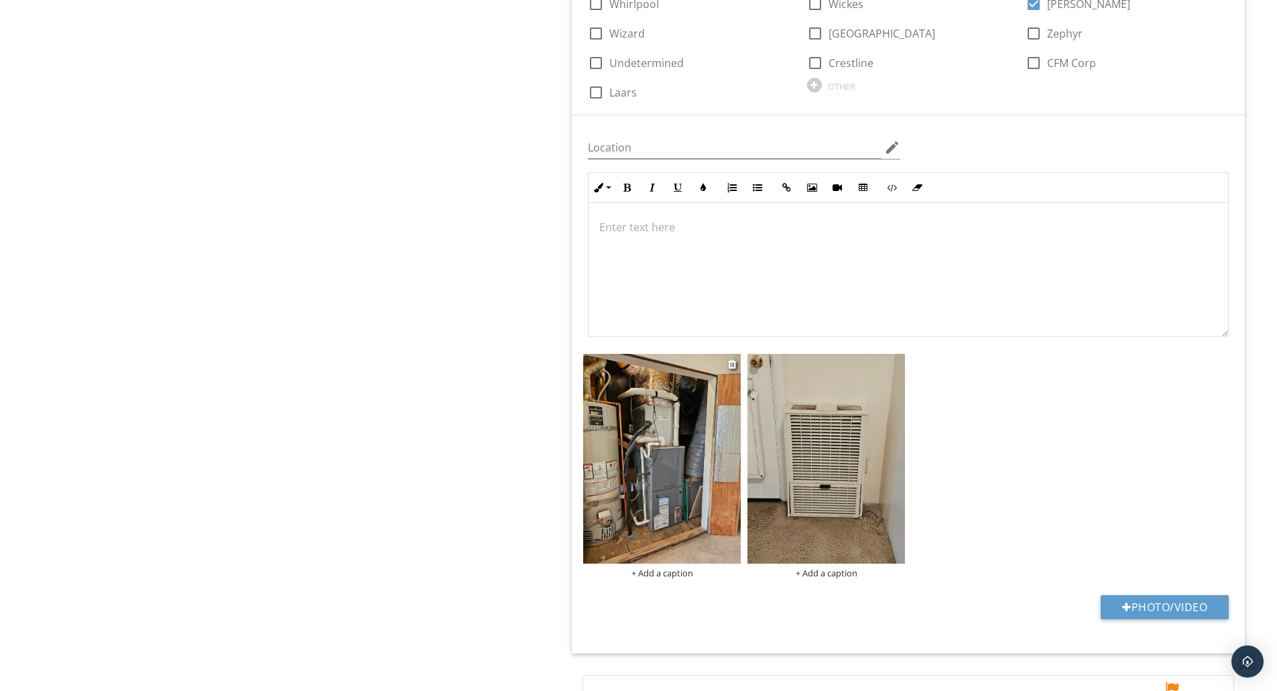
click at [673, 568] on div "+ Add a caption" at bounding box center [662, 573] width 158 height 11
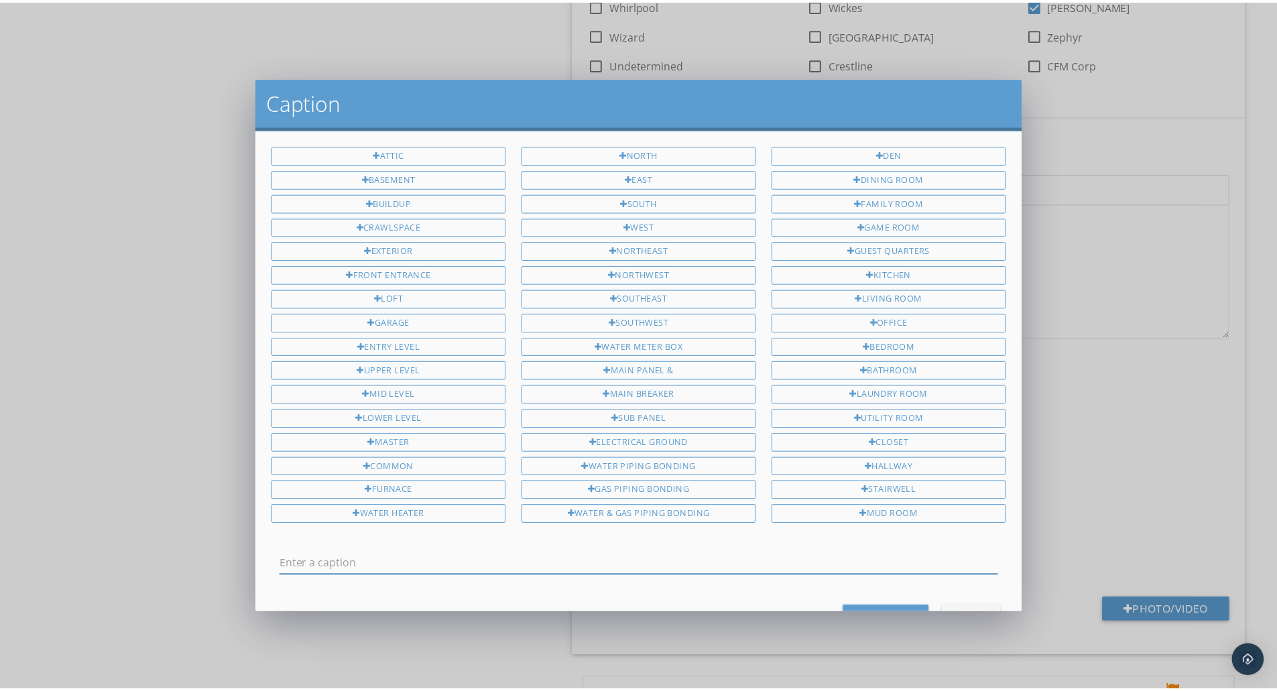
scroll to position [0, 0]
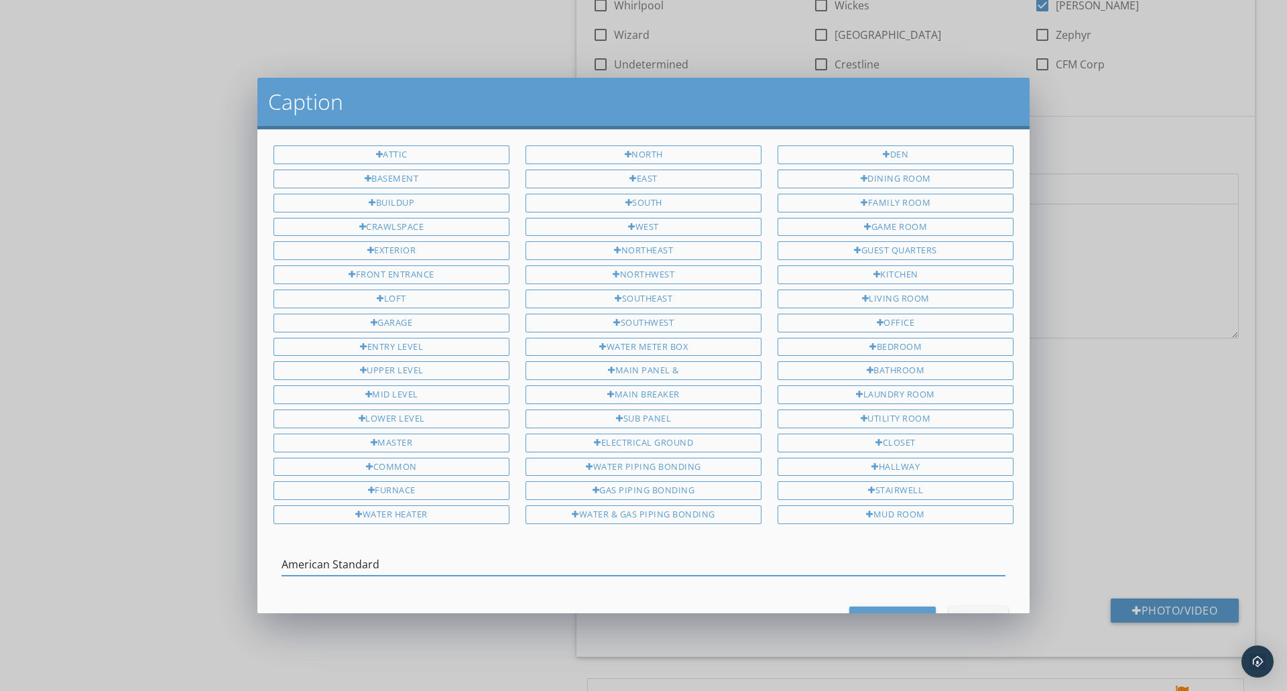
type input "American Standard"
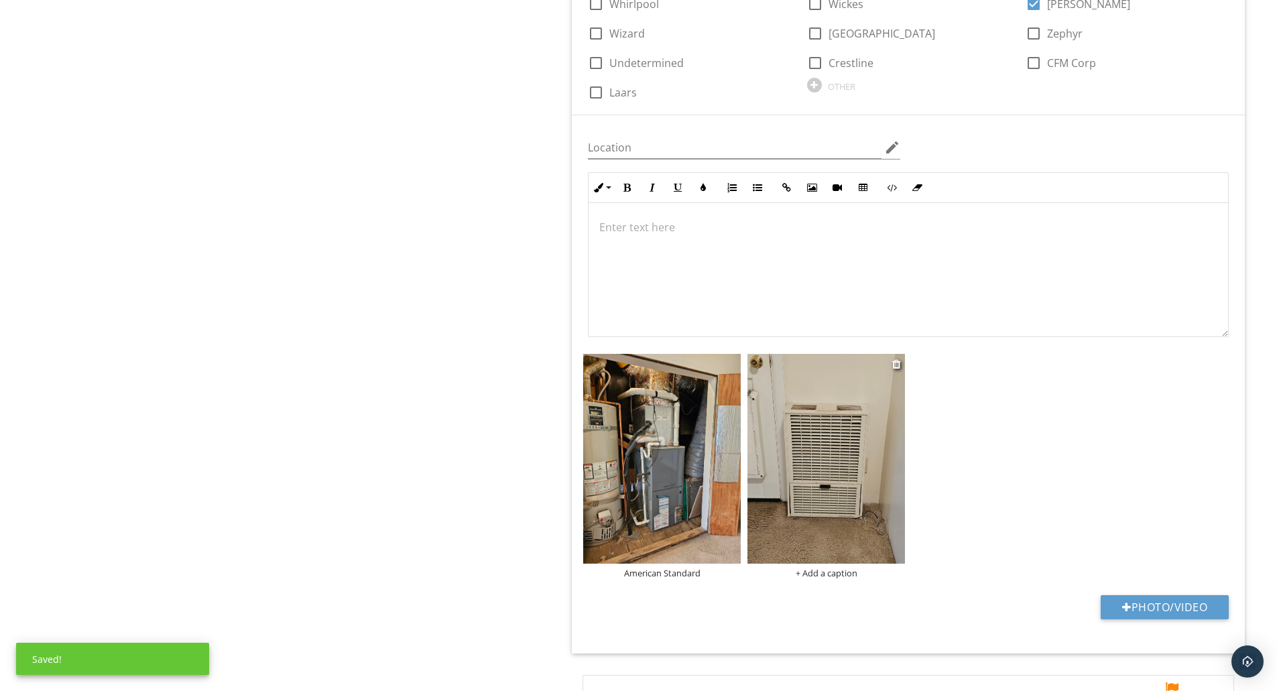
click at [824, 568] on div "+ Add a caption" at bounding box center [826, 573] width 158 height 11
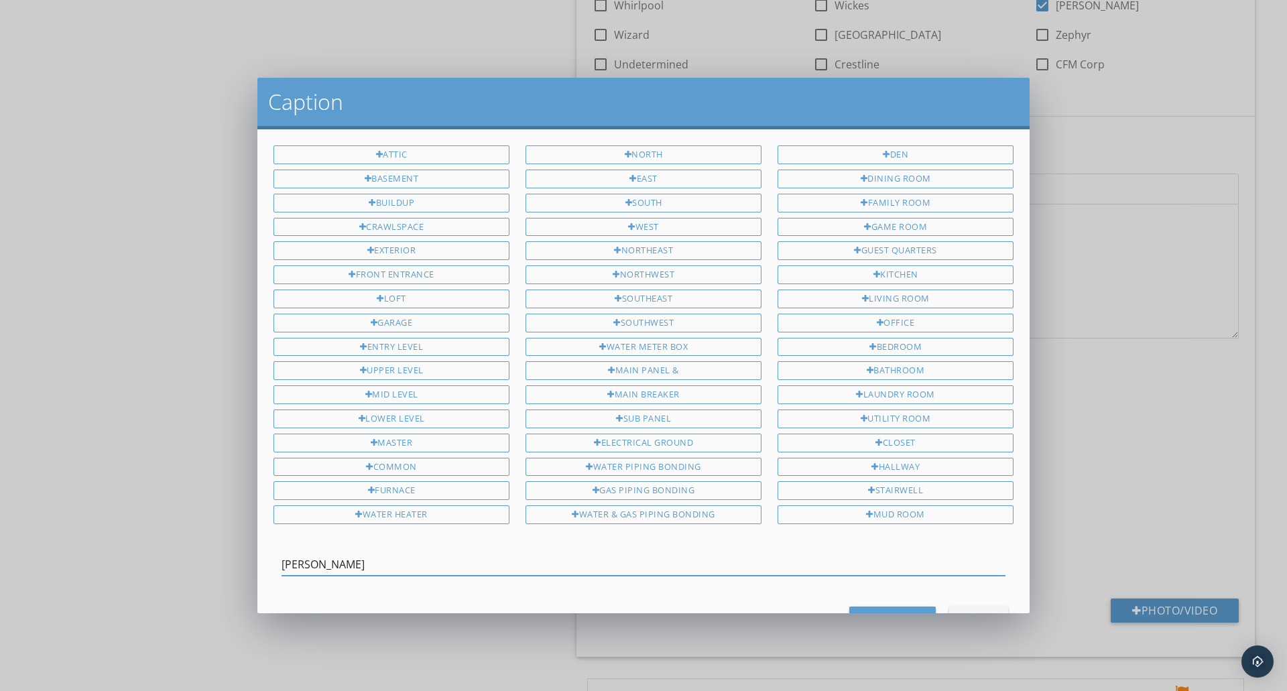
type input "Williams"
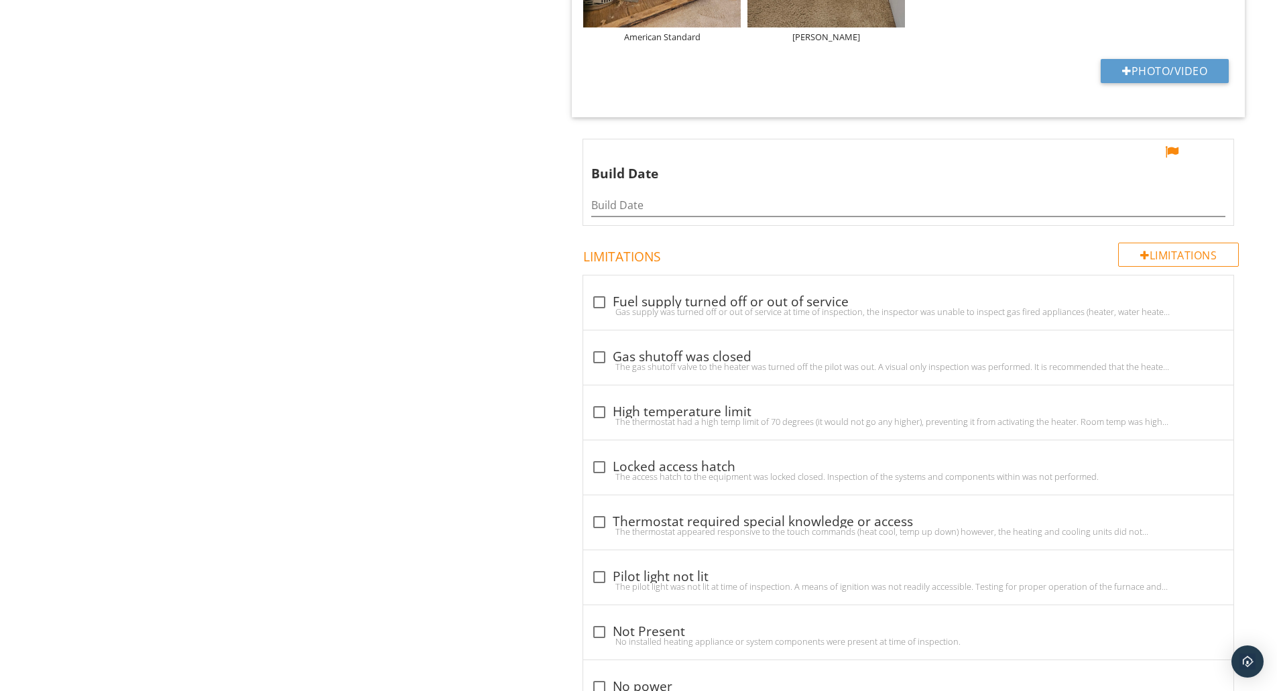
scroll to position [4863, 0]
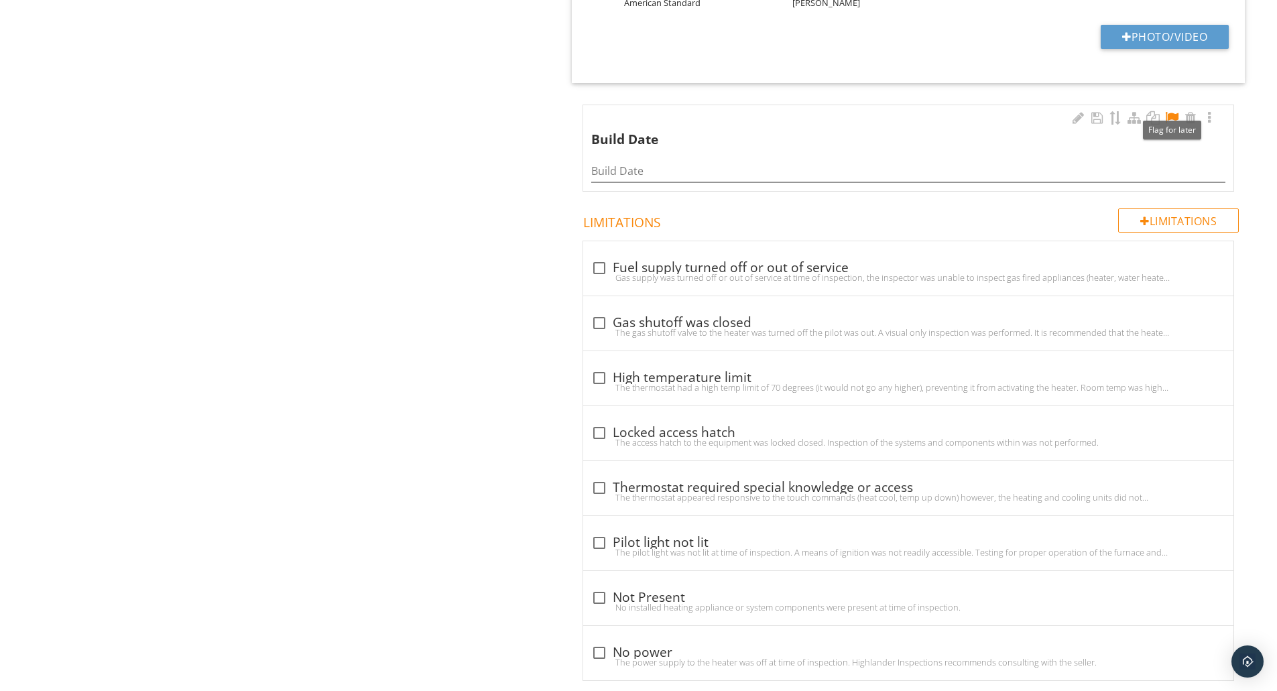
click at [1174, 111] on div at bounding box center [1172, 117] width 16 height 13
click at [1209, 111] on div at bounding box center [1209, 117] width 16 height 13
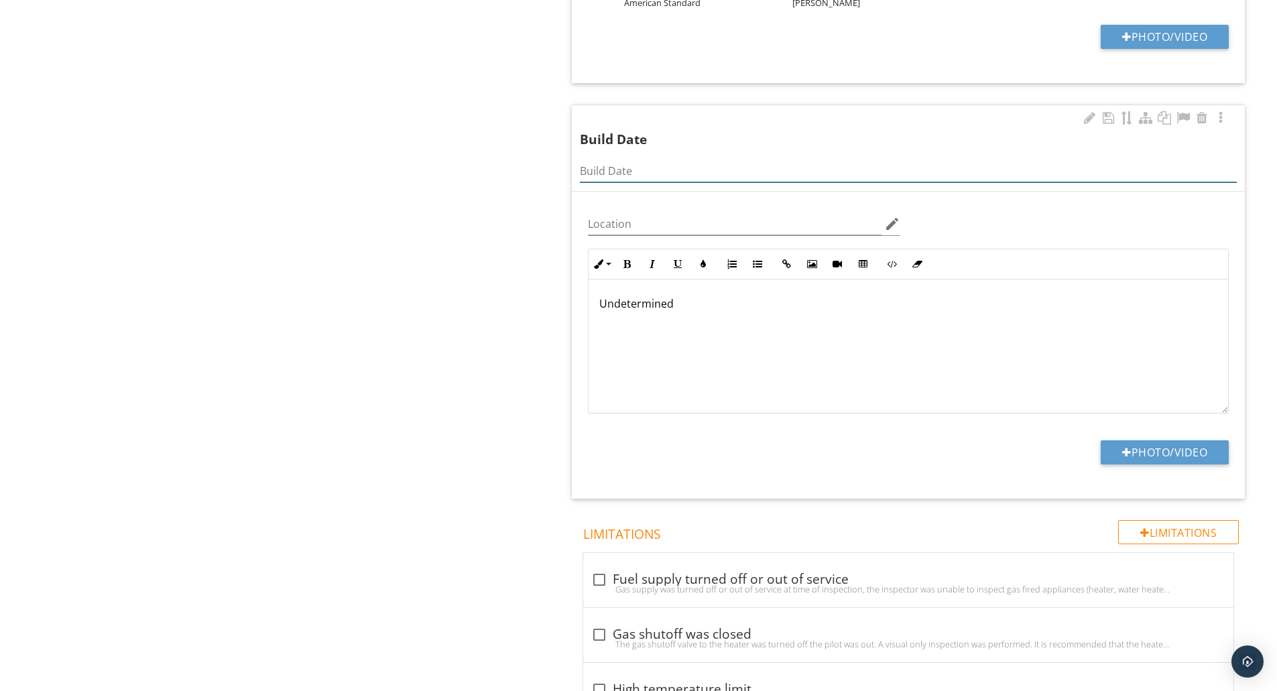
click at [622, 160] on input "Build Date" at bounding box center [908, 171] width 657 height 22
type input "Undetermined"
click at [688, 296] on p "Undetermined" at bounding box center [908, 304] width 618 height 16
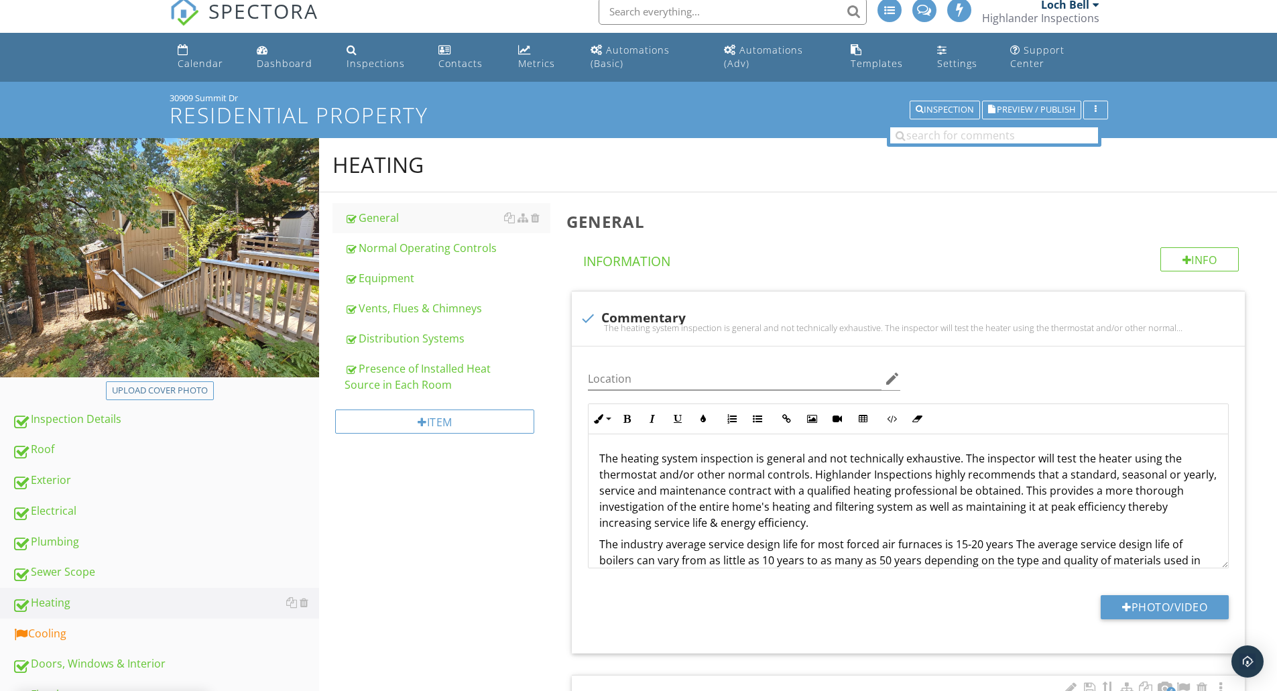
scroll to position [0, 0]
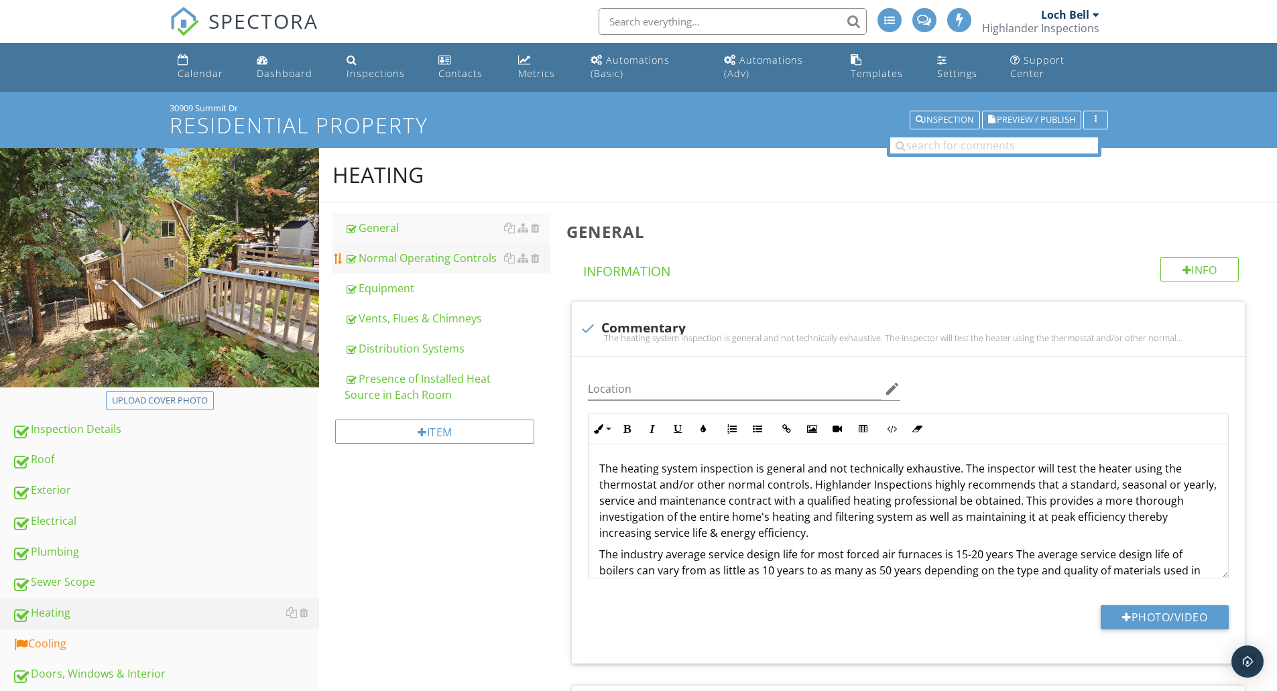
click at [402, 252] on div "Normal Operating Controls" at bounding box center [448, 258] width 206 height 16
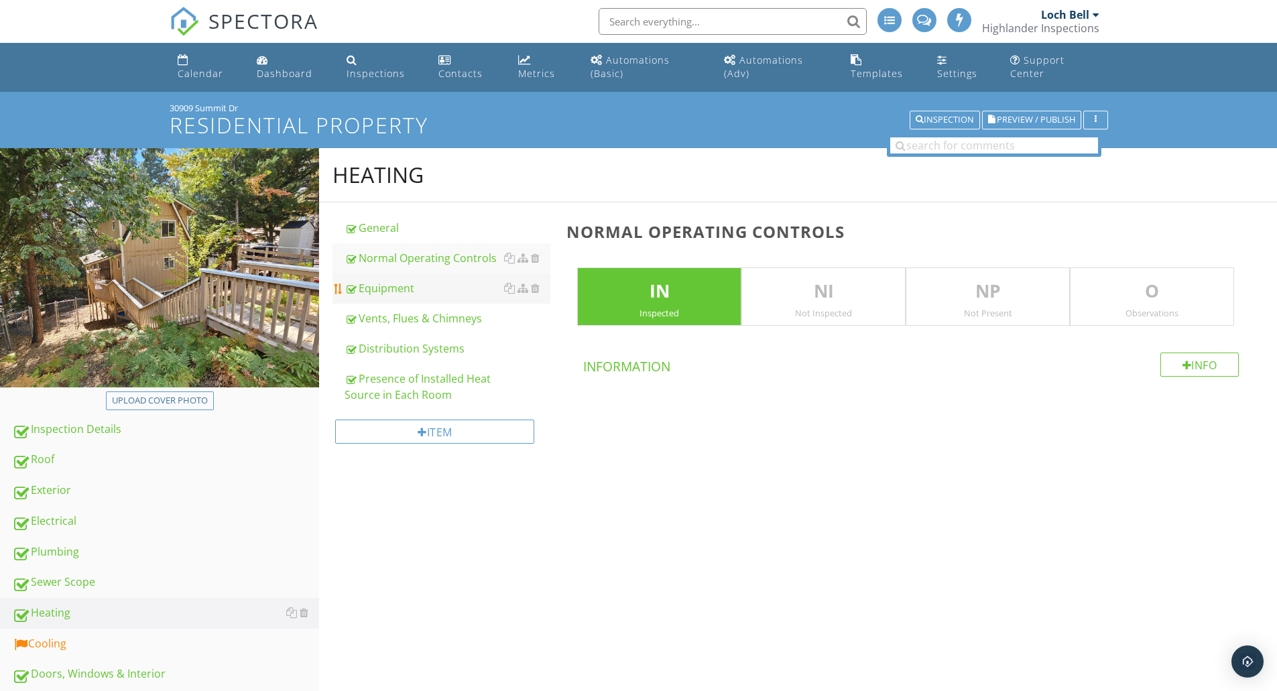
click at [391, 286] on div "Equipment" at bounding box center [448, 288] width 206 height 16
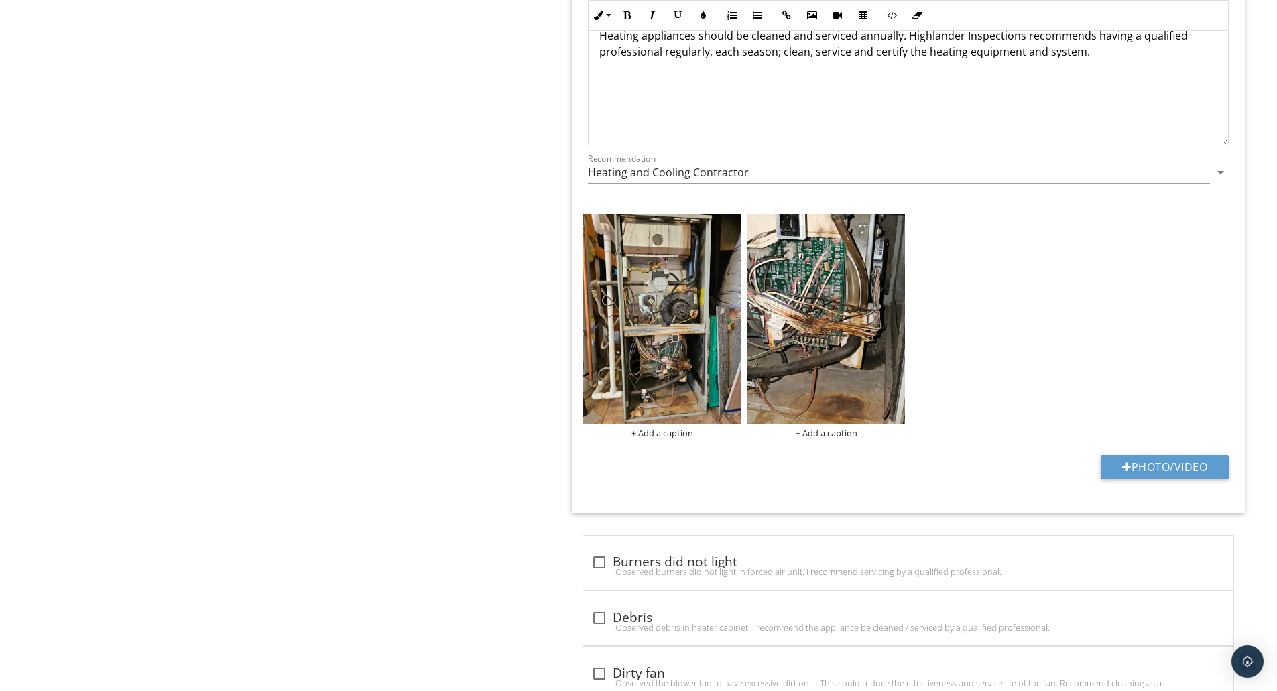
scroll to position [2681, 0]
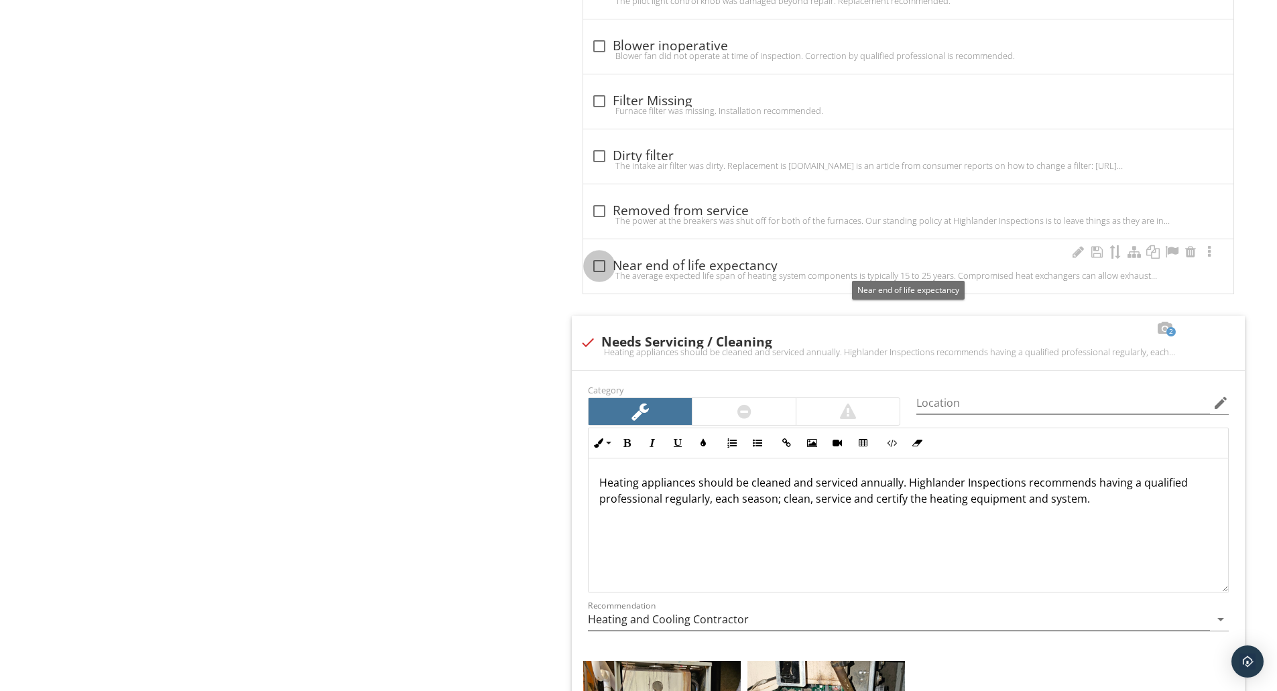
click at [610, 266] on div at bounding box center [599, 266] width 23 height 23
checkbox input "true"
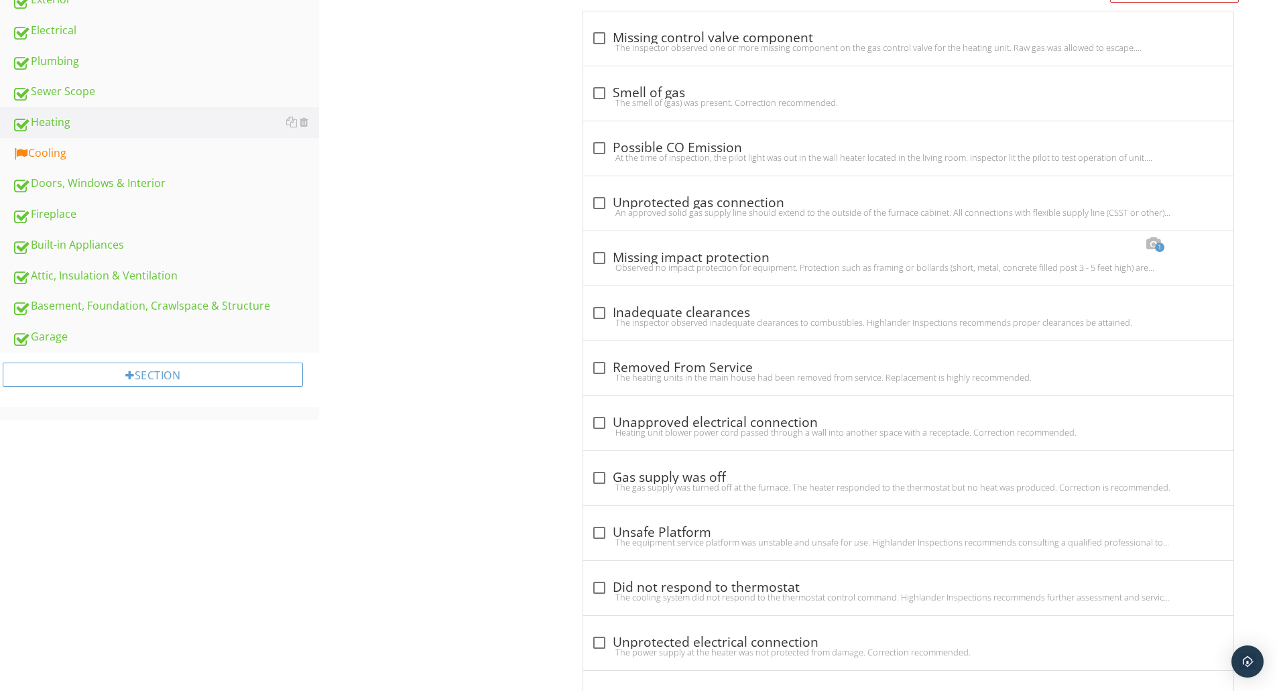
scroll to position [0, 0]
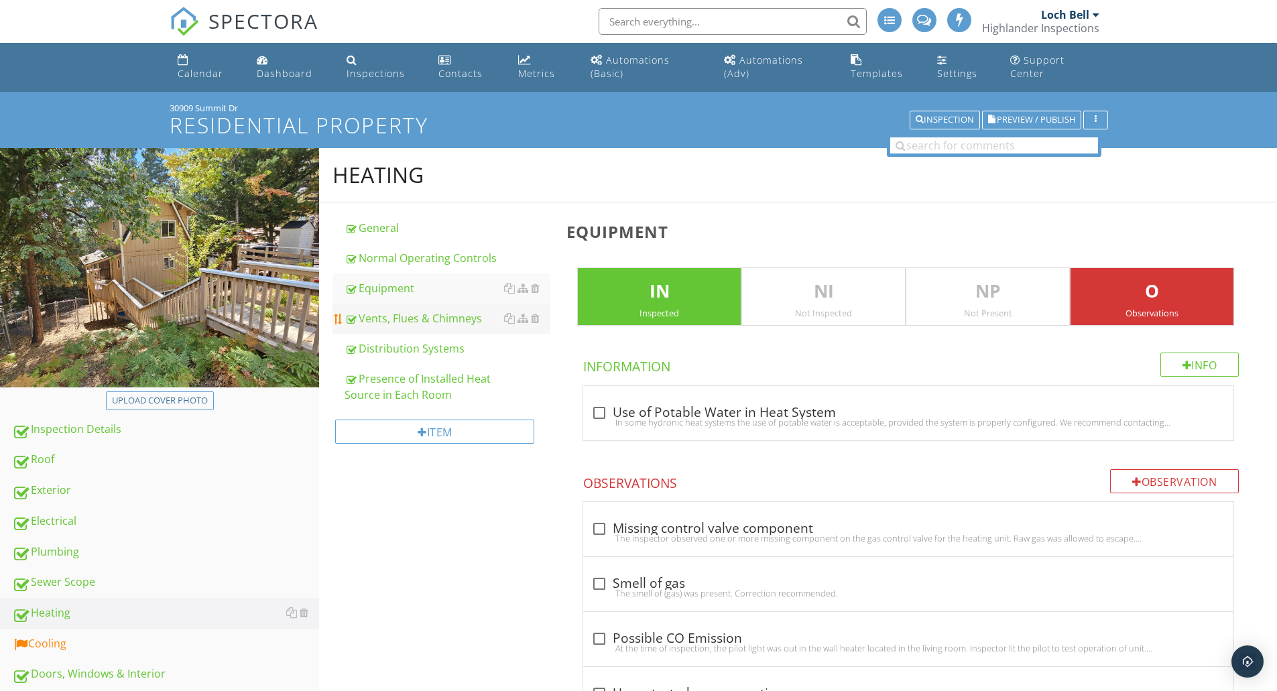
click at [441, 319] on div "Vents, Flues & Chimneys" at bounding box center [448, 318] width 206 height 16
type textarea "<p>The average expected life span of heating system components is typically 15 …"
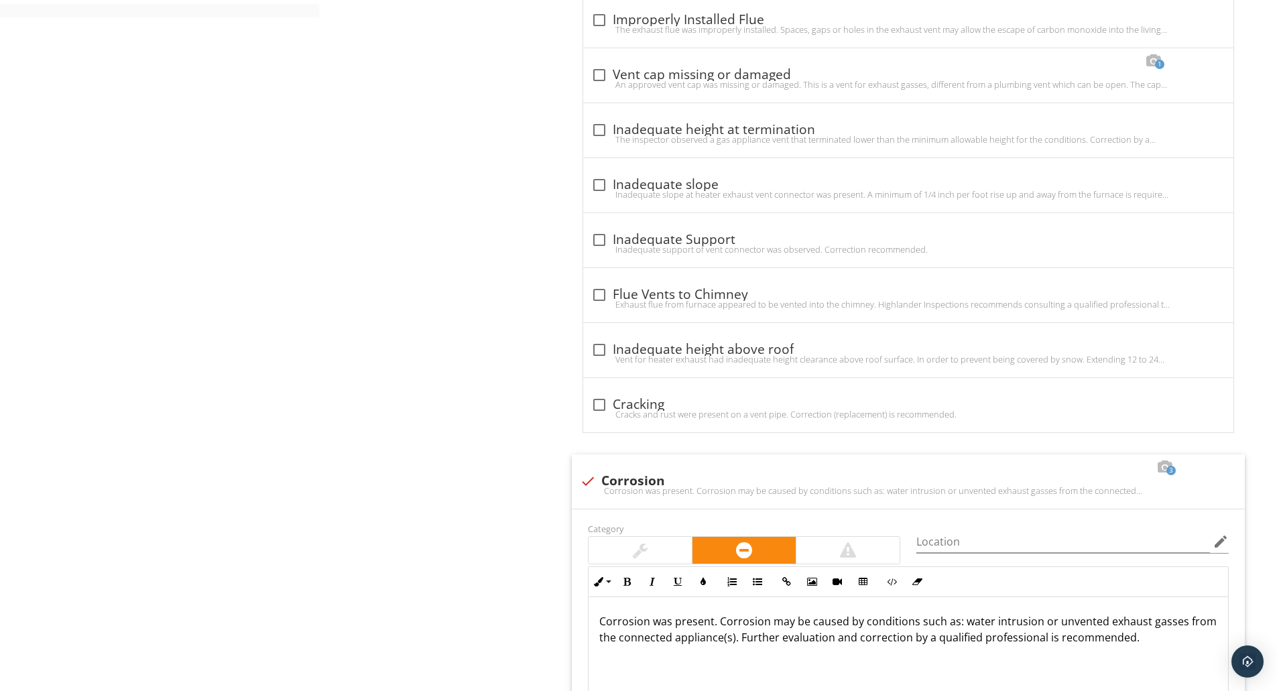
scroll to position [1341, 0]
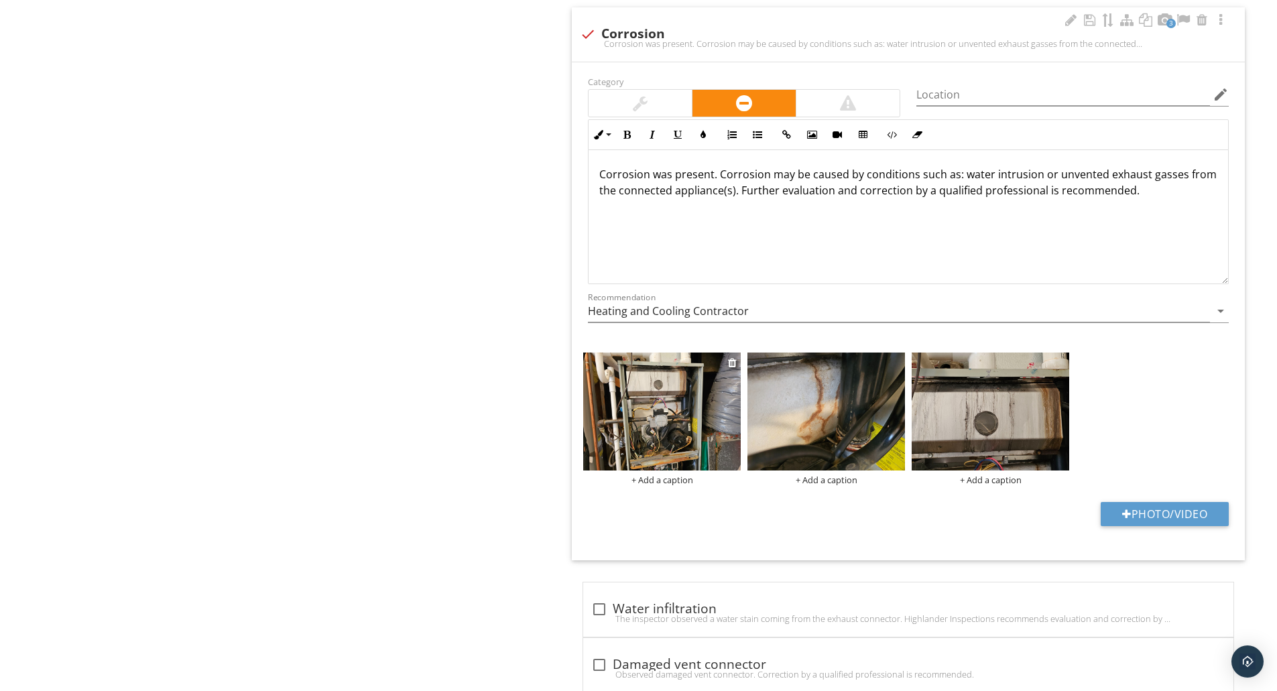
click at [648, 397] on img at bounding box center [662, 412] width 158 height 118
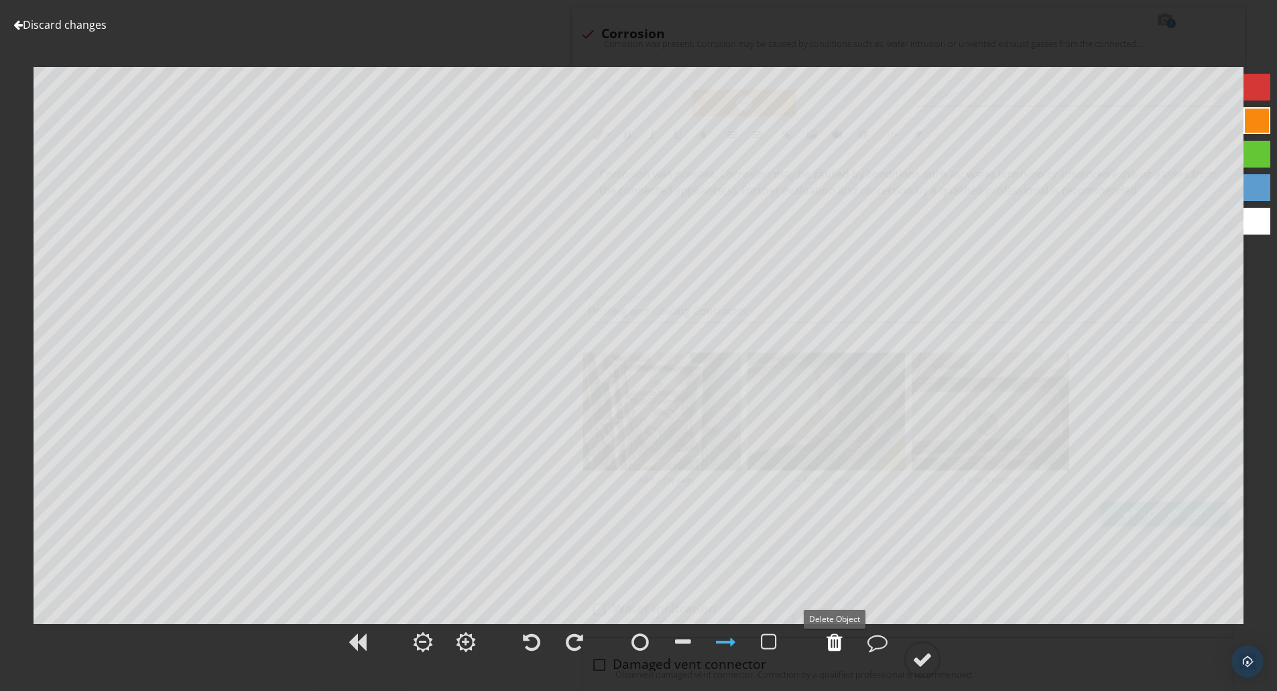
click at [835, 641] on div at bounding box center [834, 642] width 16 height 20
click at [924, 657] on div at bounding box center [922, 660] width 20 height 20
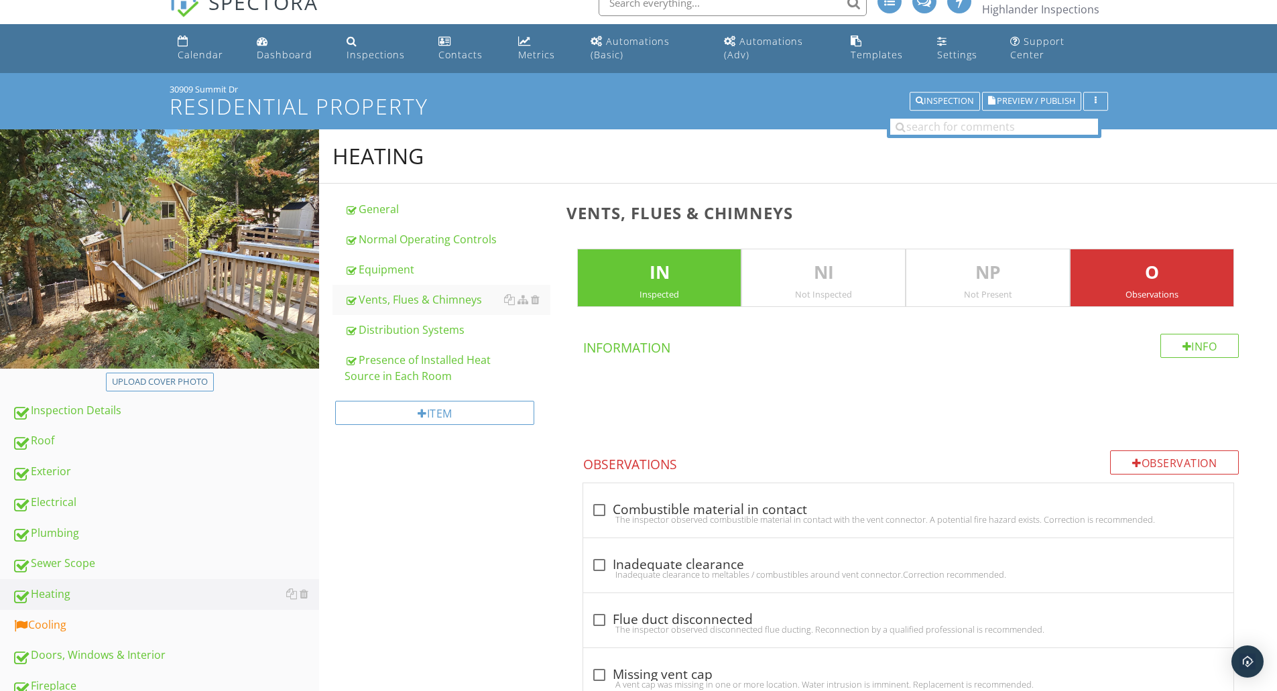
scroll to position [0, 0]
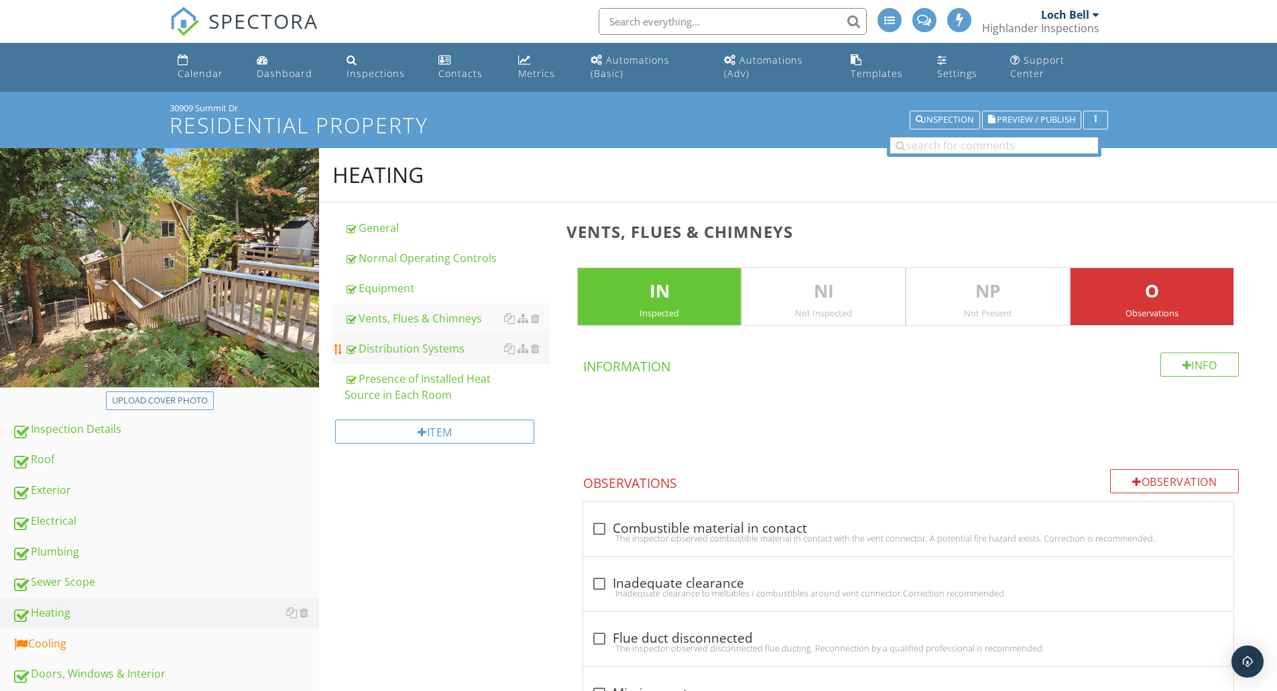
click at [407, 347] on div "Distribution Systems" at bounding box center [448, 349] width 206 height 16
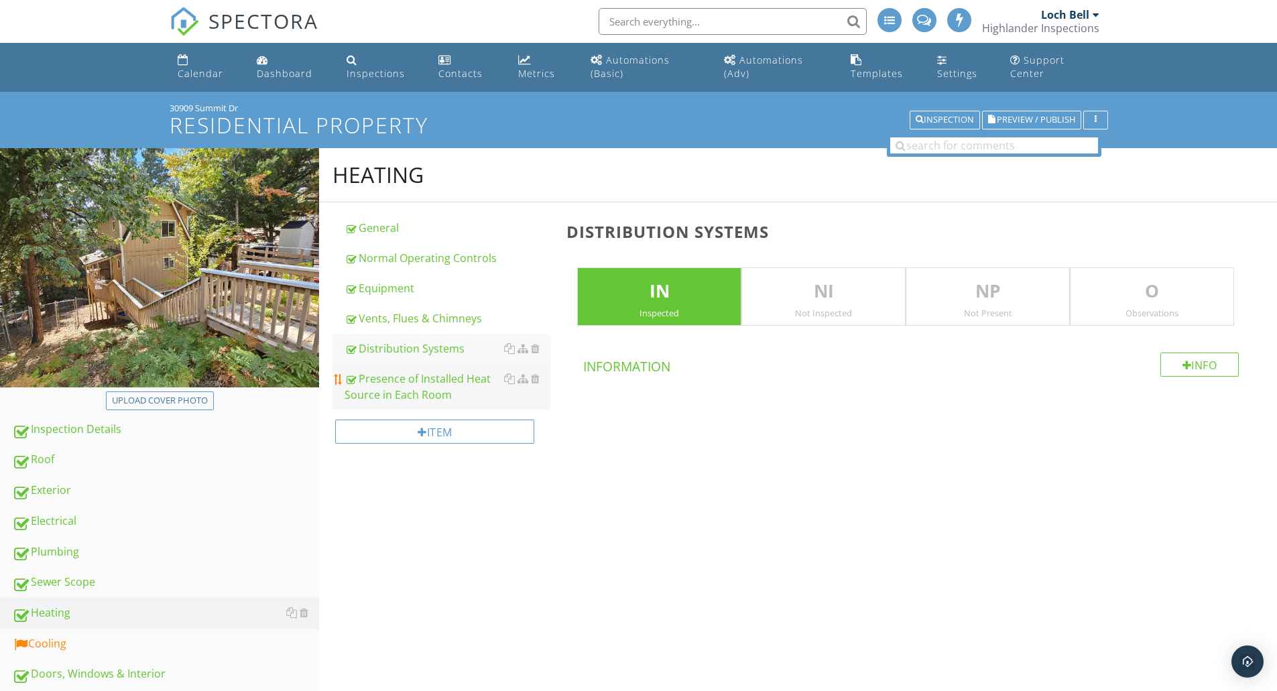
click at [405, 383] on div "Presence of Installed Heat Source in Each Room" at bounding box center [448, 387] width 206 height 32
click at [96, 645] on div "Cooling" at bounding box center [165, 643] width 307 height 17
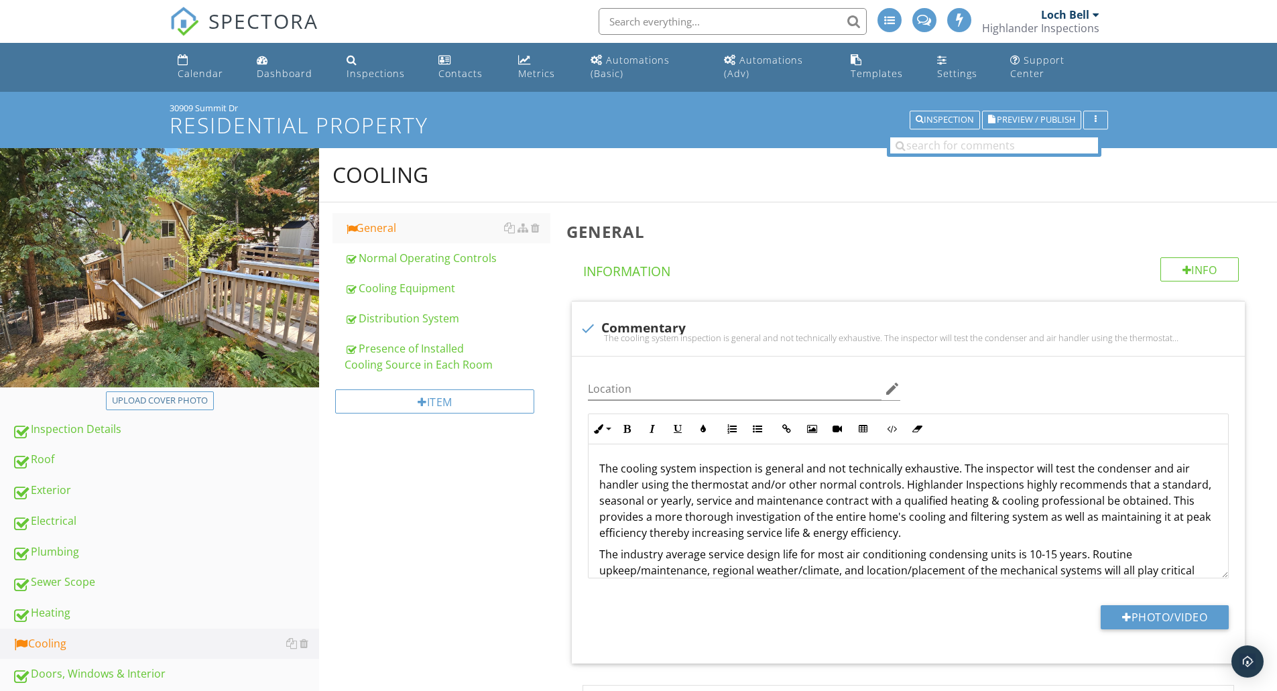
scroll to position [447, 0]
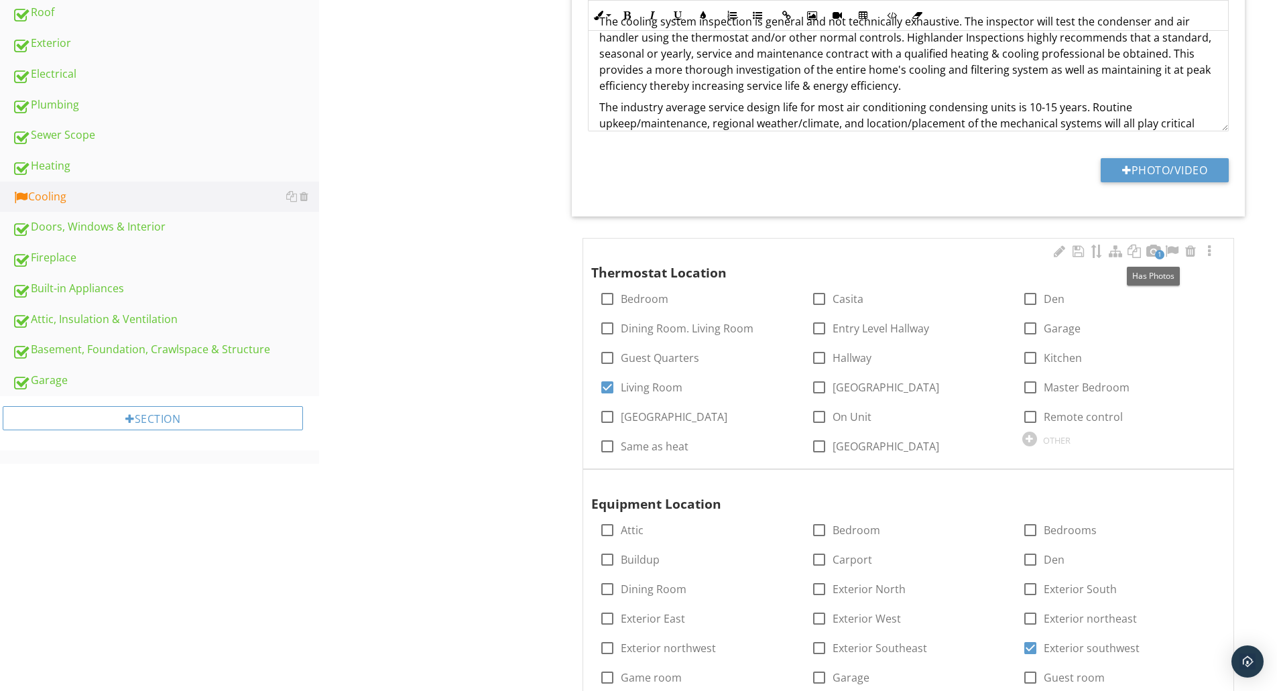
click at [1156, 252] on span "1" at bounding box center [1159, 254] width 9 height 9
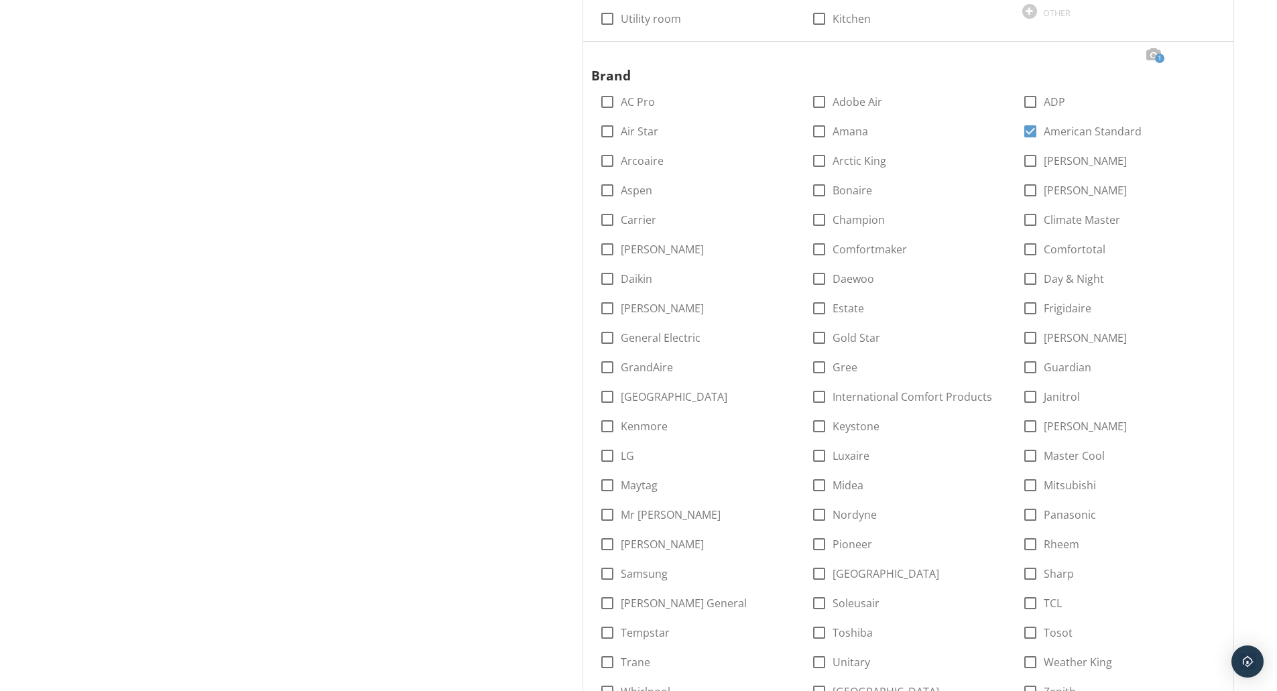
scroll to position [1706, 0]
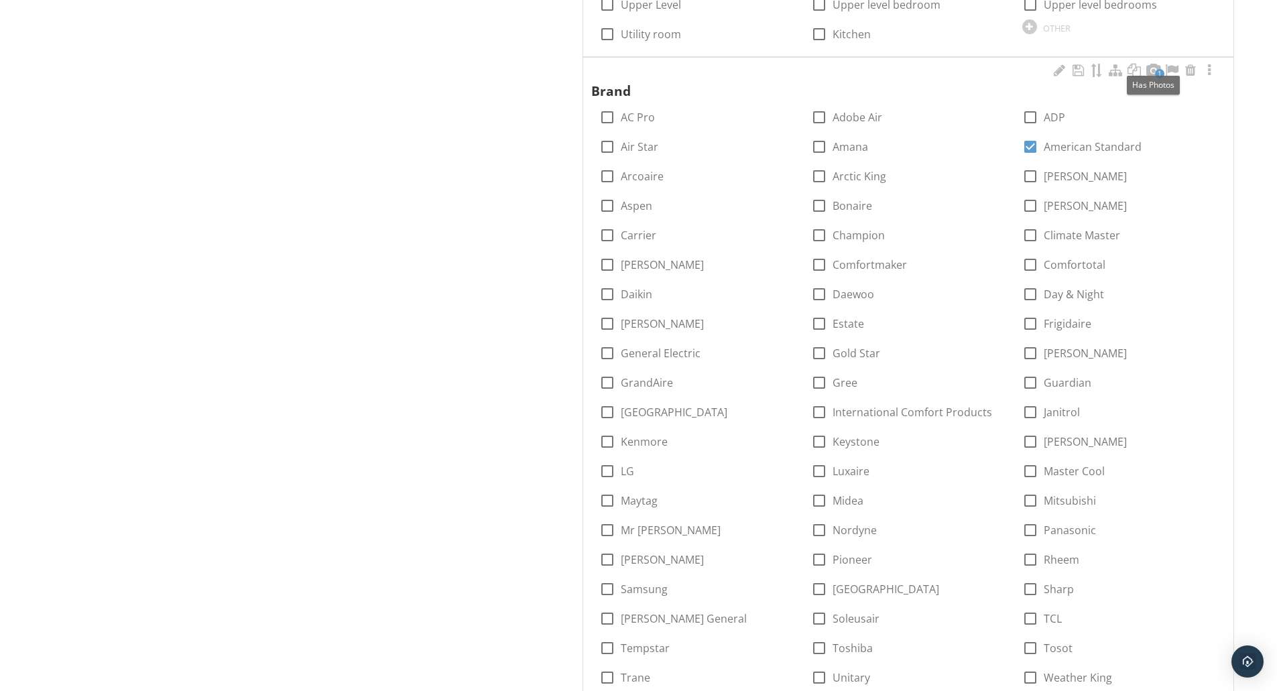
click at [1159, 74] on span "1" at bounding box center [1159, 73] width 9 height 9
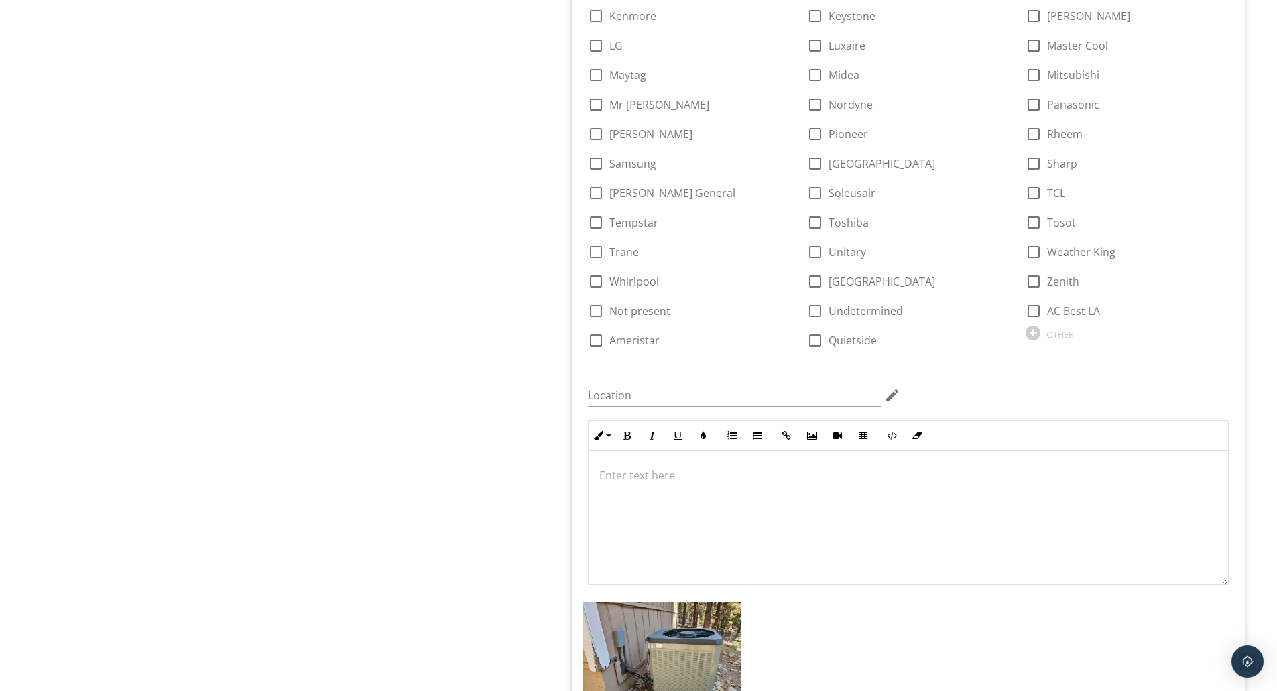
scroll to position [2599, 0]
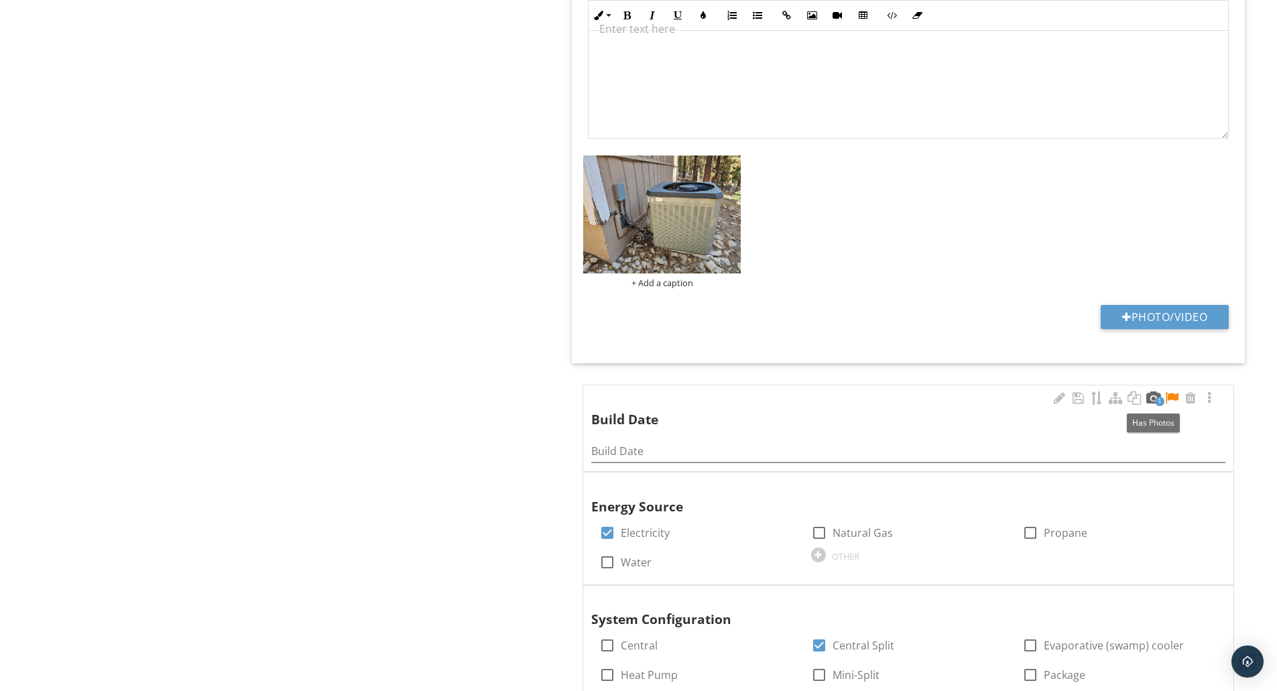
click at [1153, 397] on div at bounding box center [1153, 397] width 16 height 13
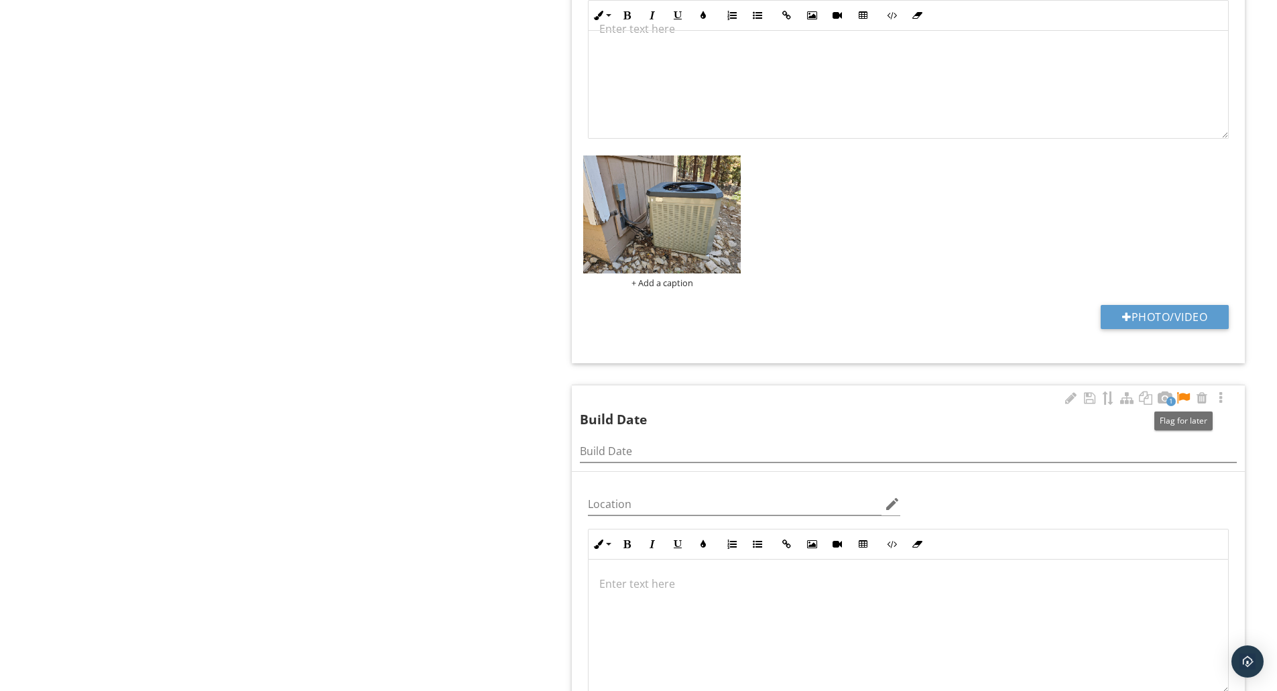
click at [1180, 398] on div at bounding box center [1183, 397] width 16 height 13
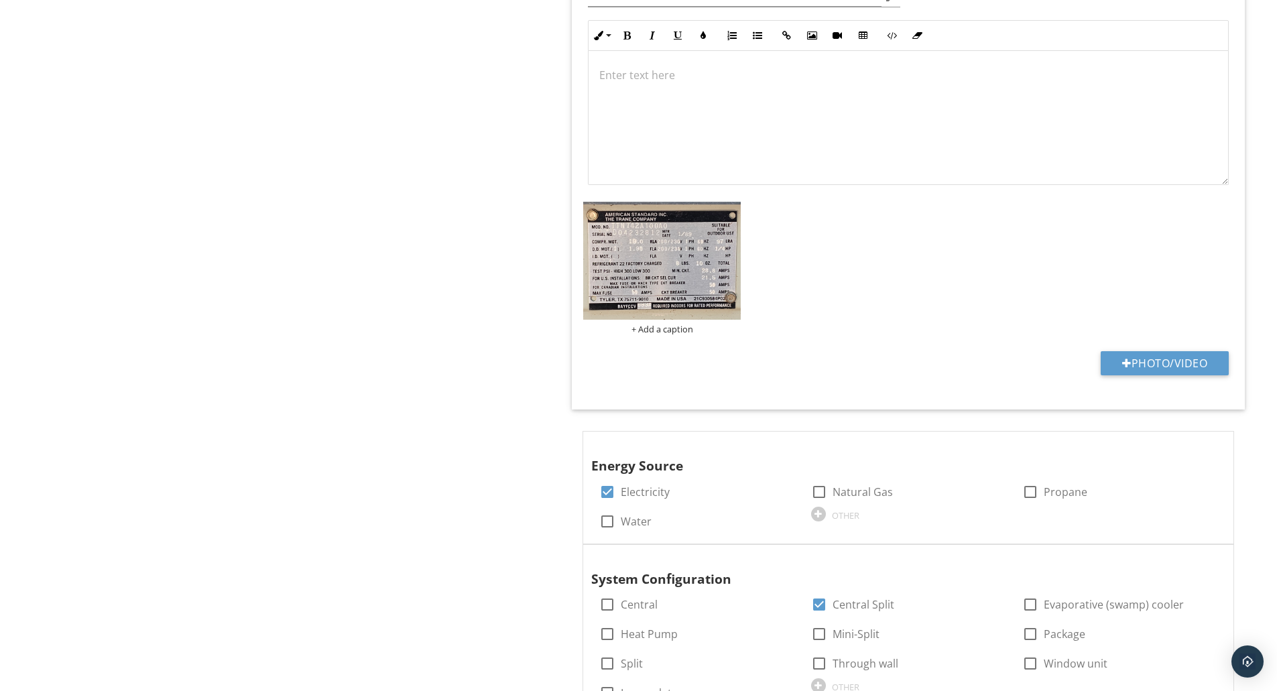
scroll to position [3118, 0]
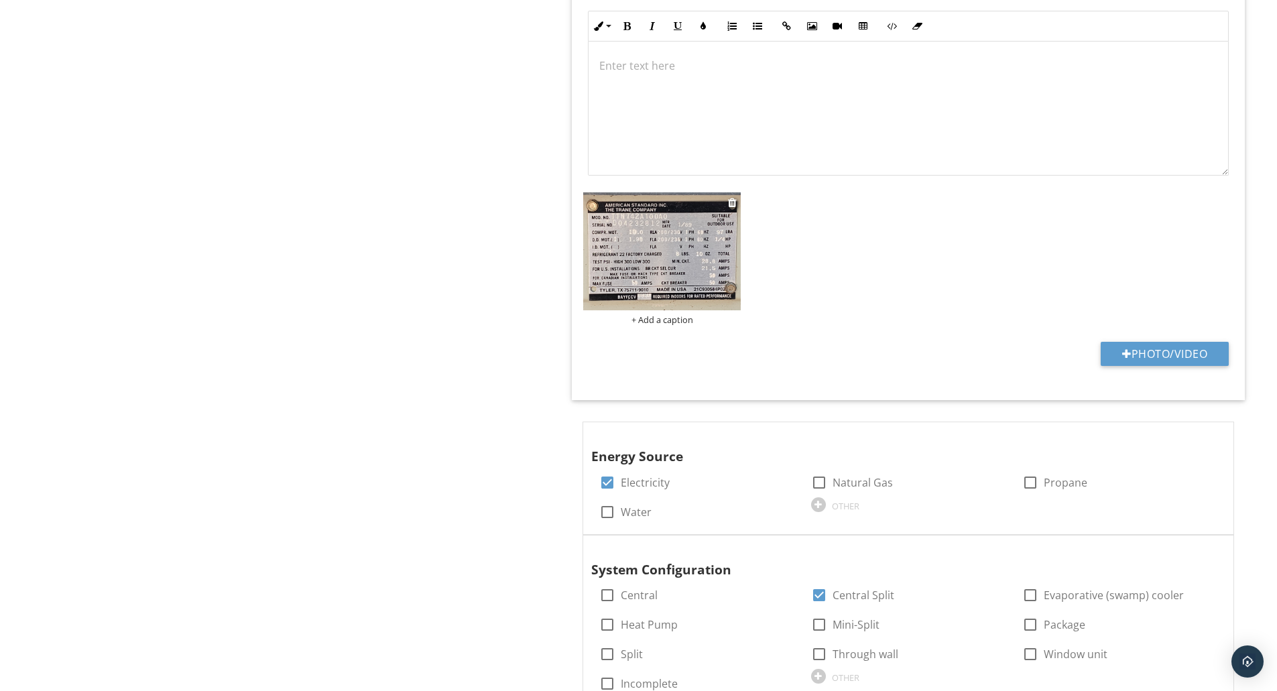
click at [654, 273] on img at bounding box center [662, 251] width 158 height 118
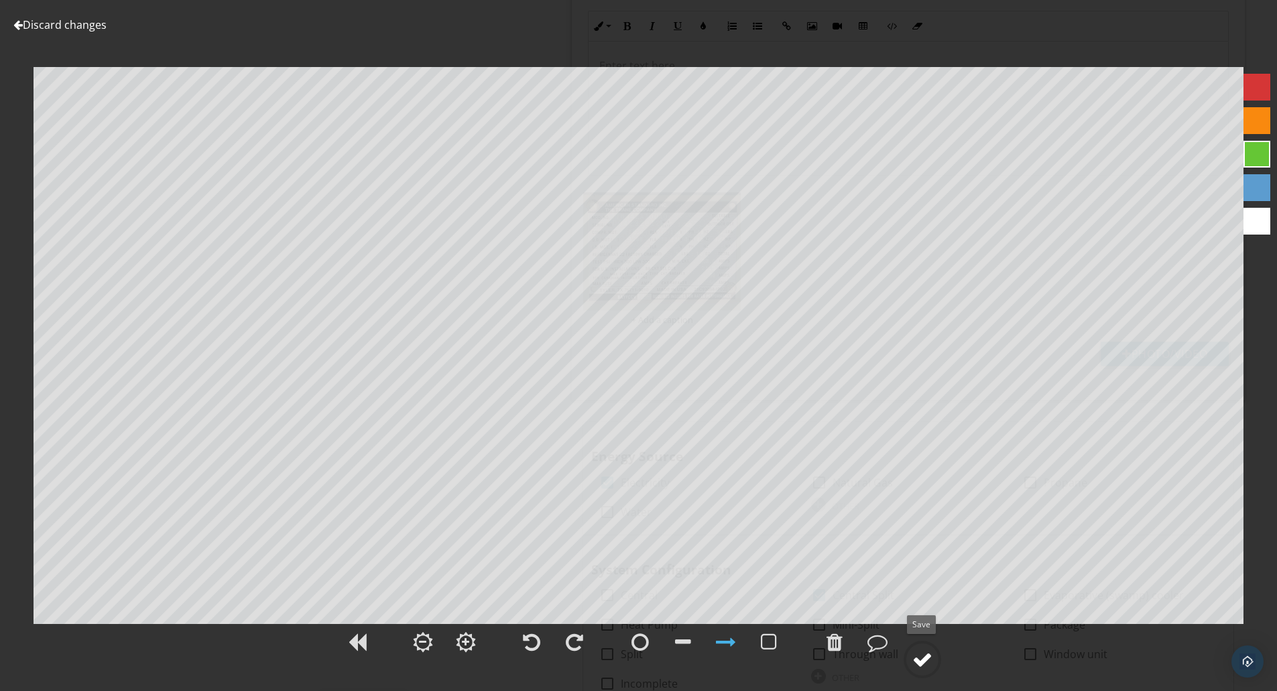
click at [920, 659] on div at bounding box center [922, 660] width 20 height 20
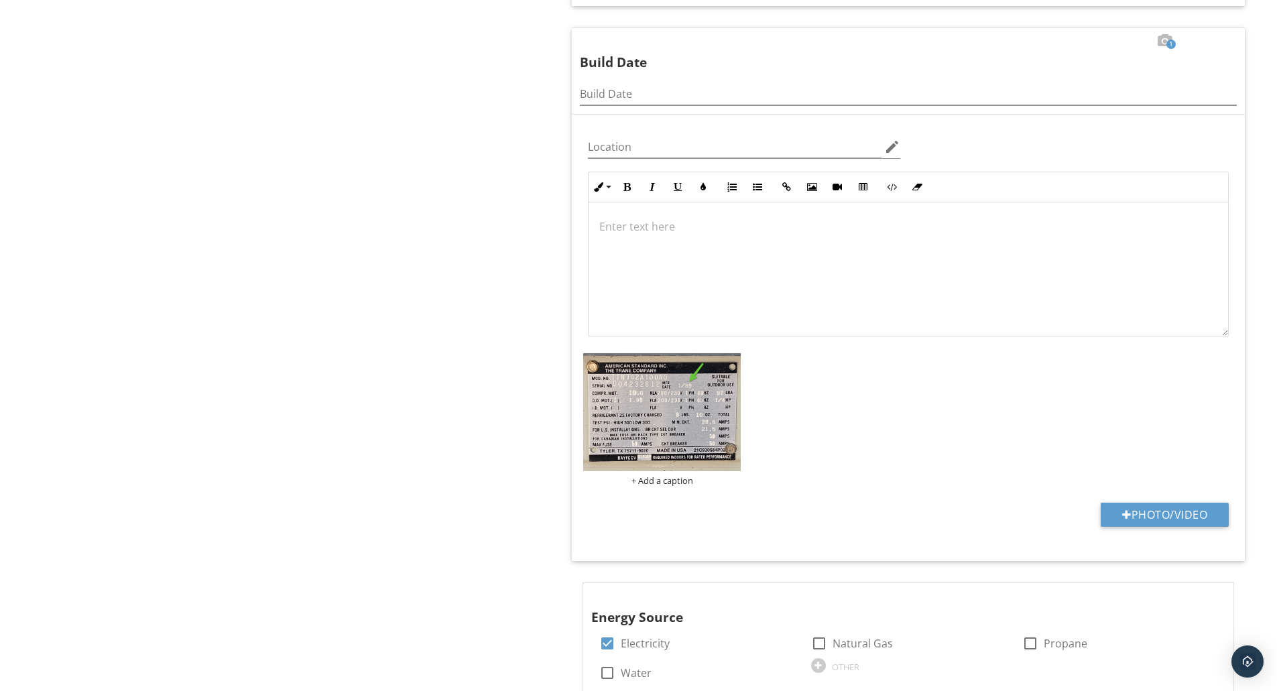
scroll to position [2935, 0]
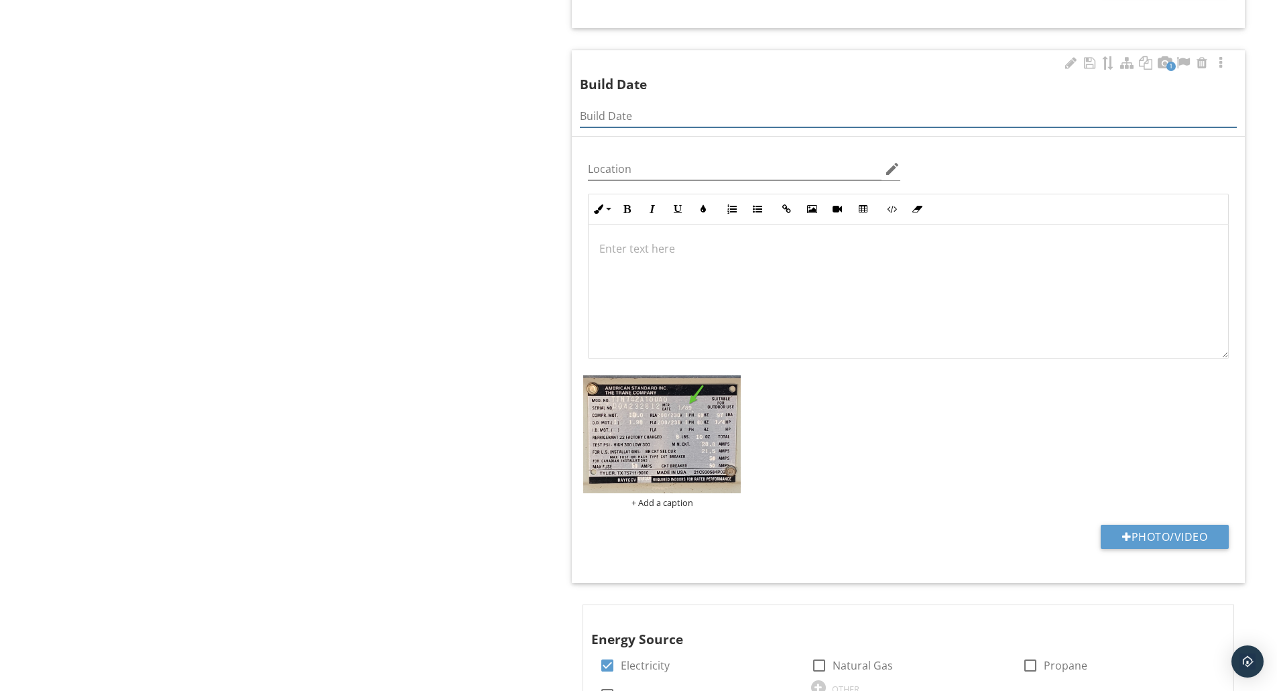
click at [634, 114] on input "Build Date" at bounding box center [908, 116] width 657 height 22
type input "1989"
click at [711, 403] on img at bounding box center [662, 434] width 158 height 118
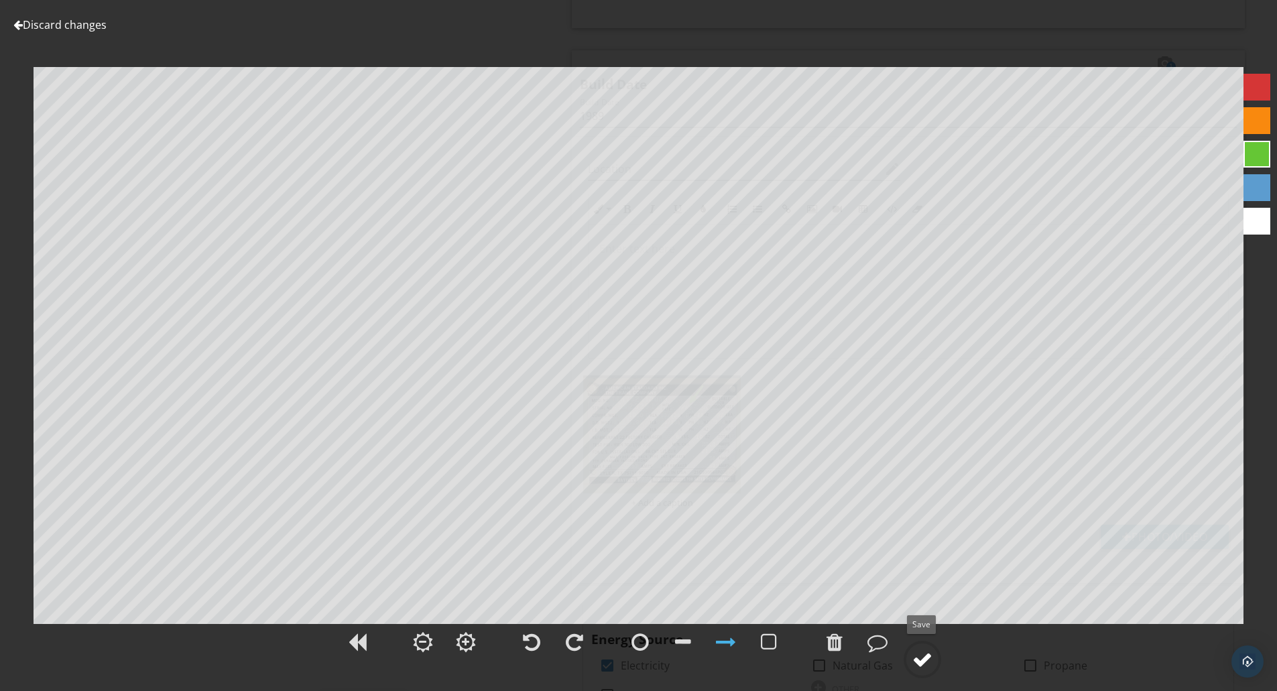
click at [920, 655] on div at bounding box center [922, 660] width 20 height 20
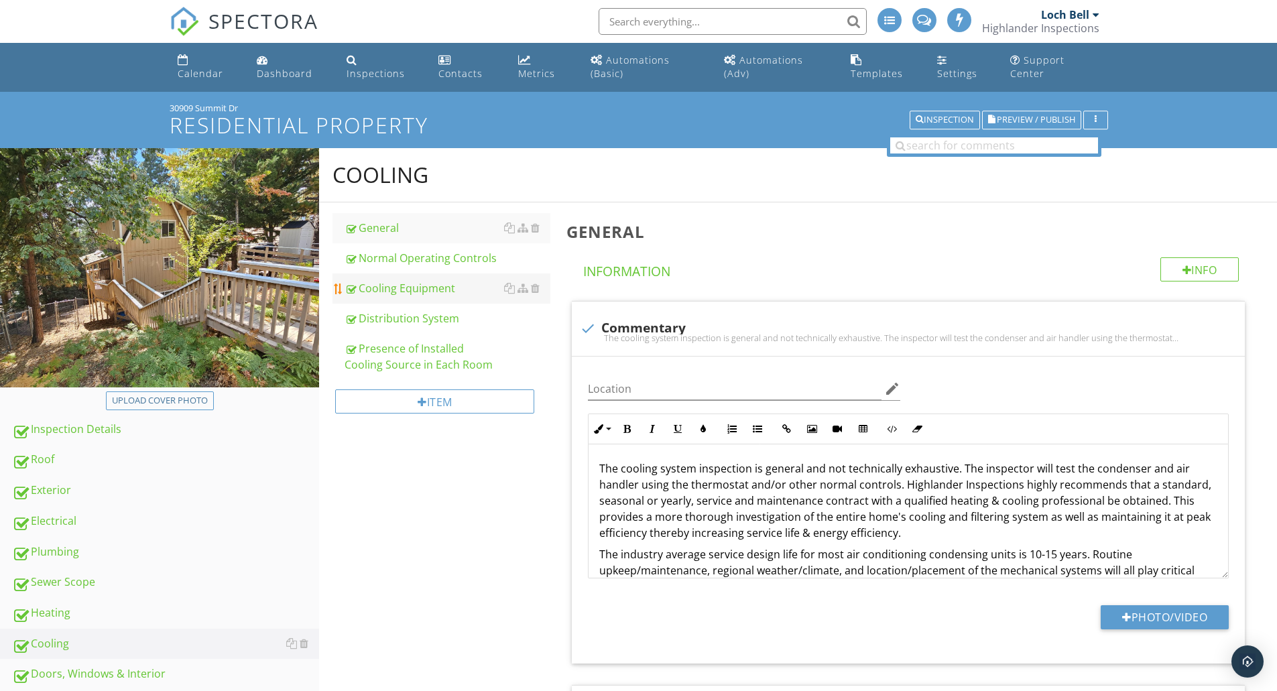
click at [376, 286] on div "Cooling Equipment" at bounding box center [448, 288] width 206 height 16
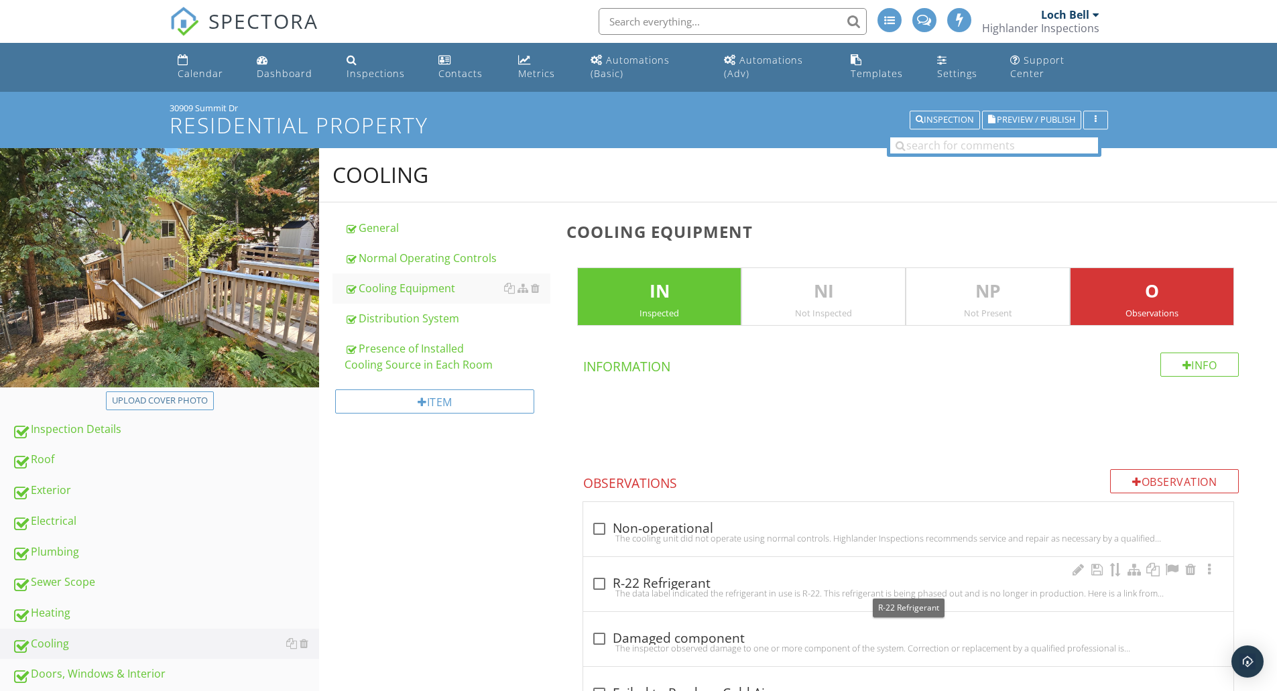
click at [633, 580] on div "check_box_outline_blank R-22 Refrigerant" at bounding box center [908, 584] width 634 height 16
checkbox input "true"
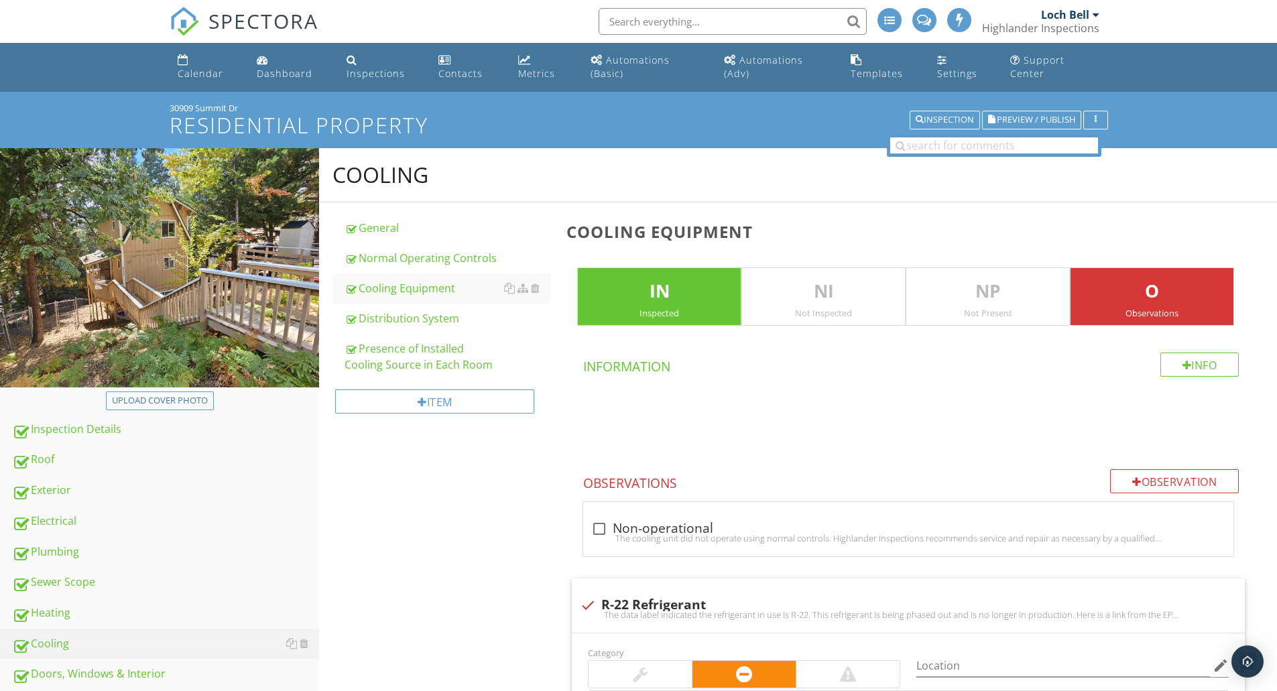
scroll to position [447, 0]
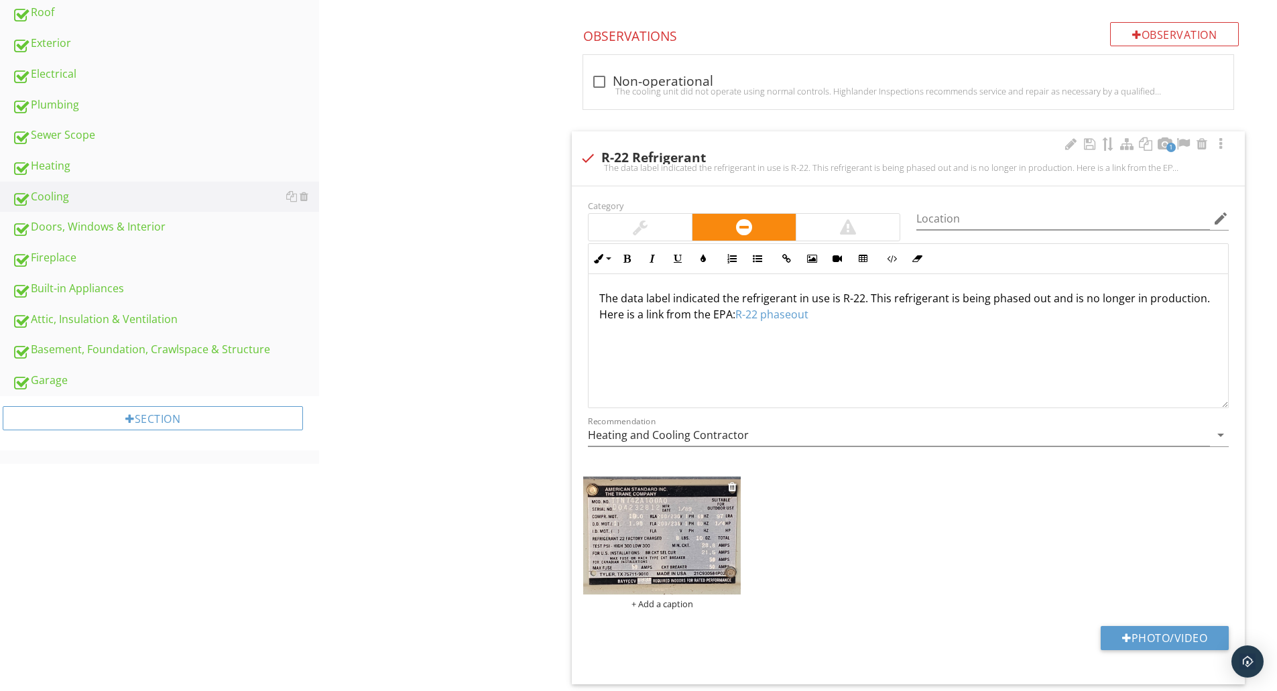
click at [637, 515] on img at bounding box center [662, 536] width 158 height 118
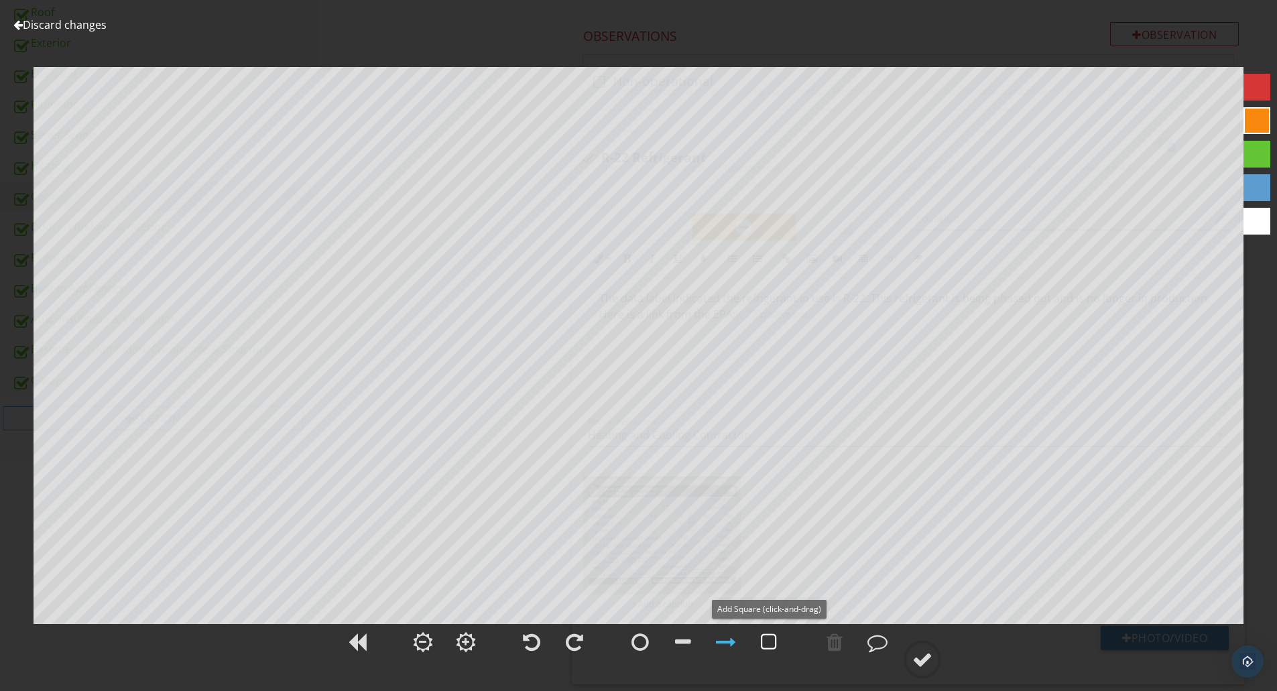
click at [770, 643] on div at bounding box center [769, 642] width 16 height 20
click at [758, 643] on div at bounding box center [769, 642] width 34 height 34
click at [733, 645] on div at bounding box center [726, 642] width 20 height 20
click at [925, 664] on div at bounding box center [922, 660] width 20 height 20
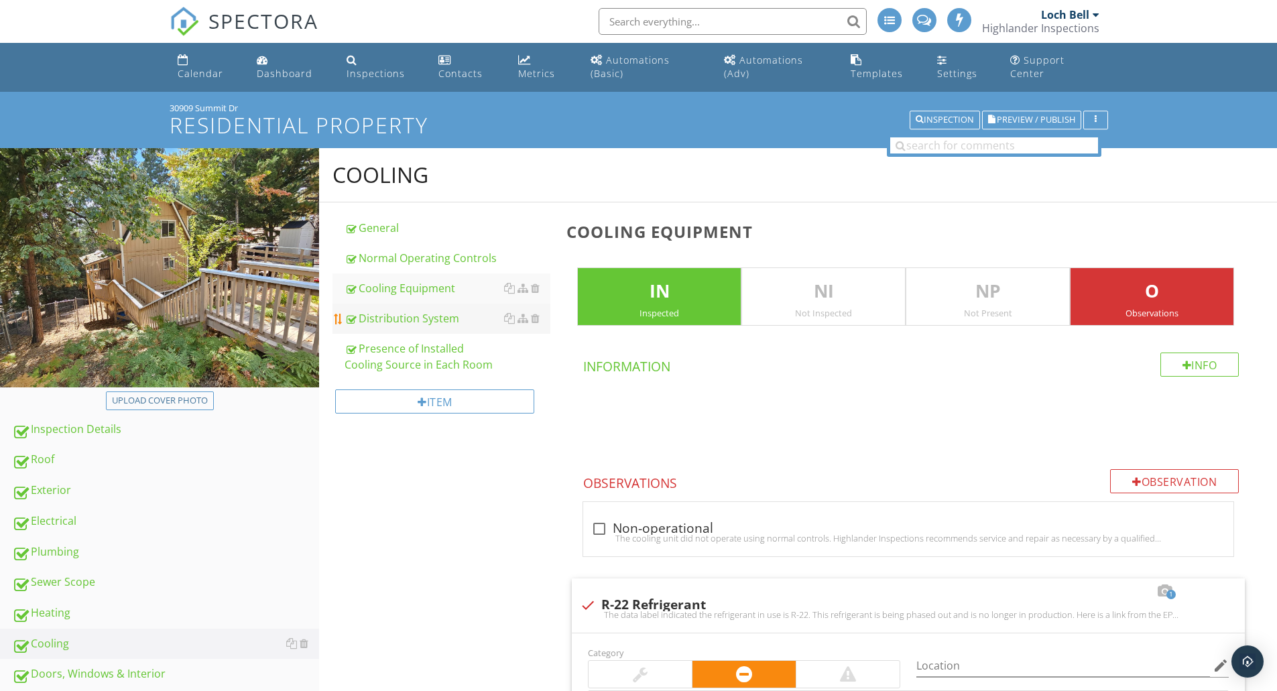
click at [399, 318] on div "Distribution System" at bounding box center [448, 318] width 206 height 16
type textarea "<p>The data label indicated the refrigerant in use is R-22. This refrigerant is…"
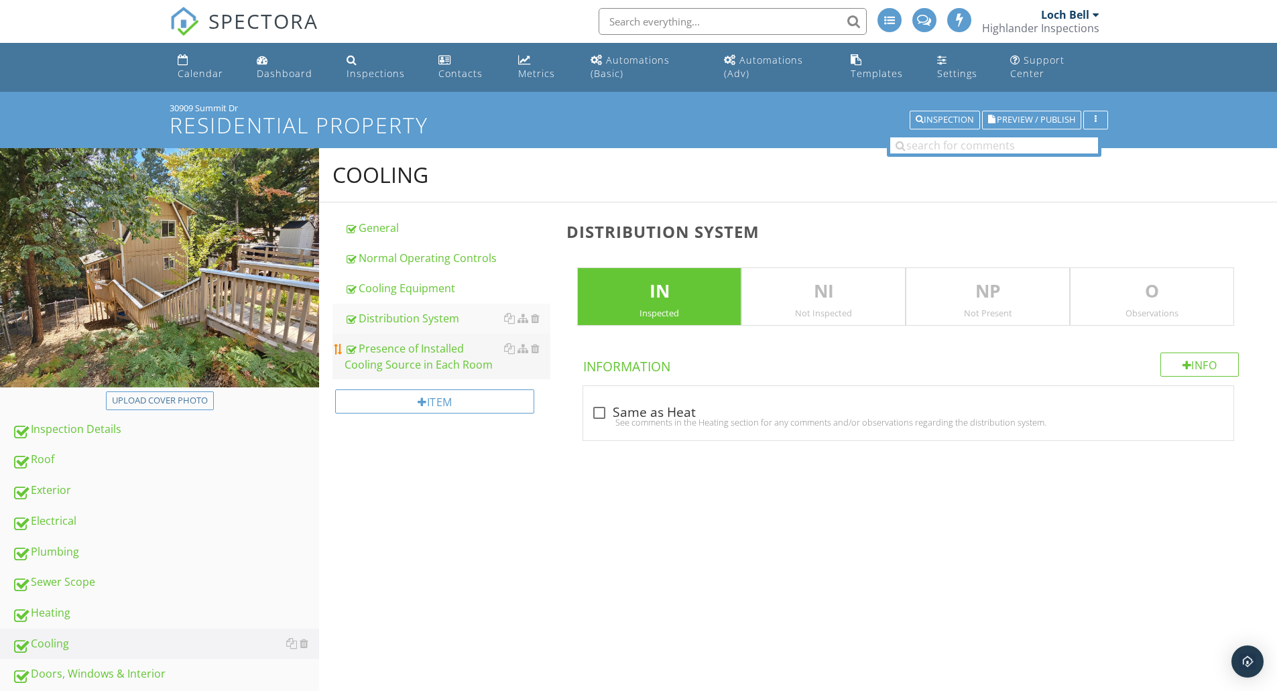
click at [396, 355] on div "Presence of Installed Cooling Source in Each Room" at bounding box center [448, 357] width 206 height 32
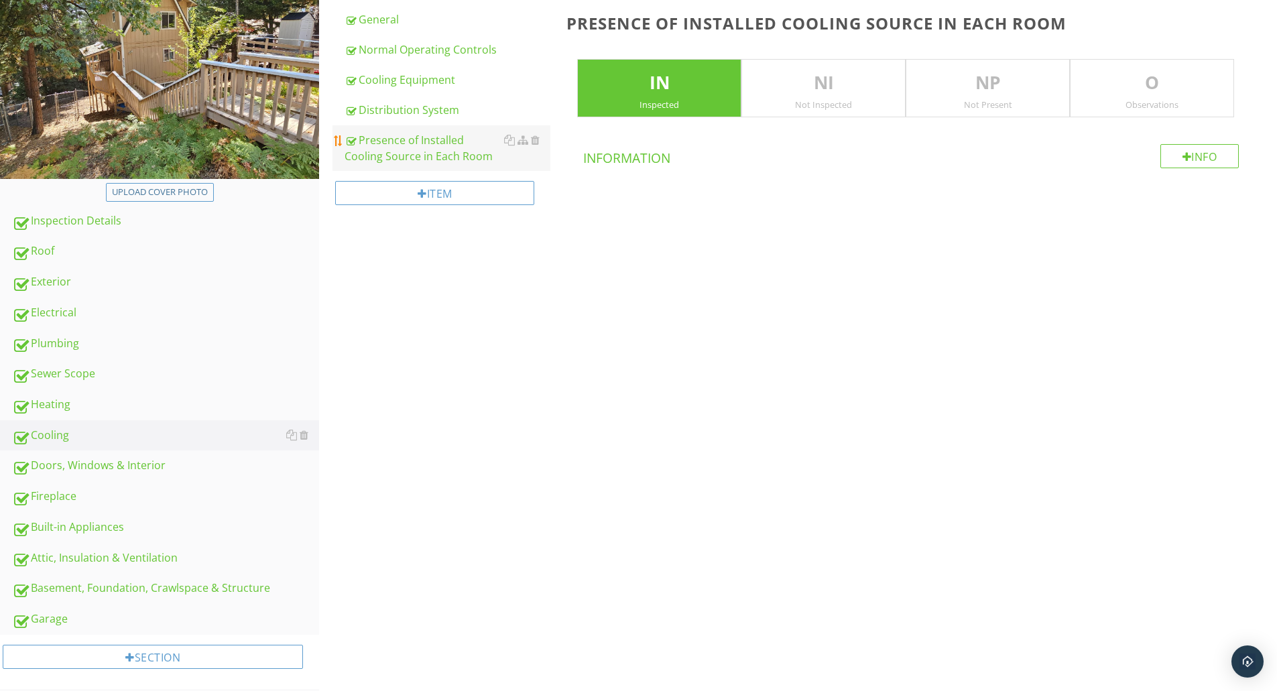
scroll to position [220, 0]
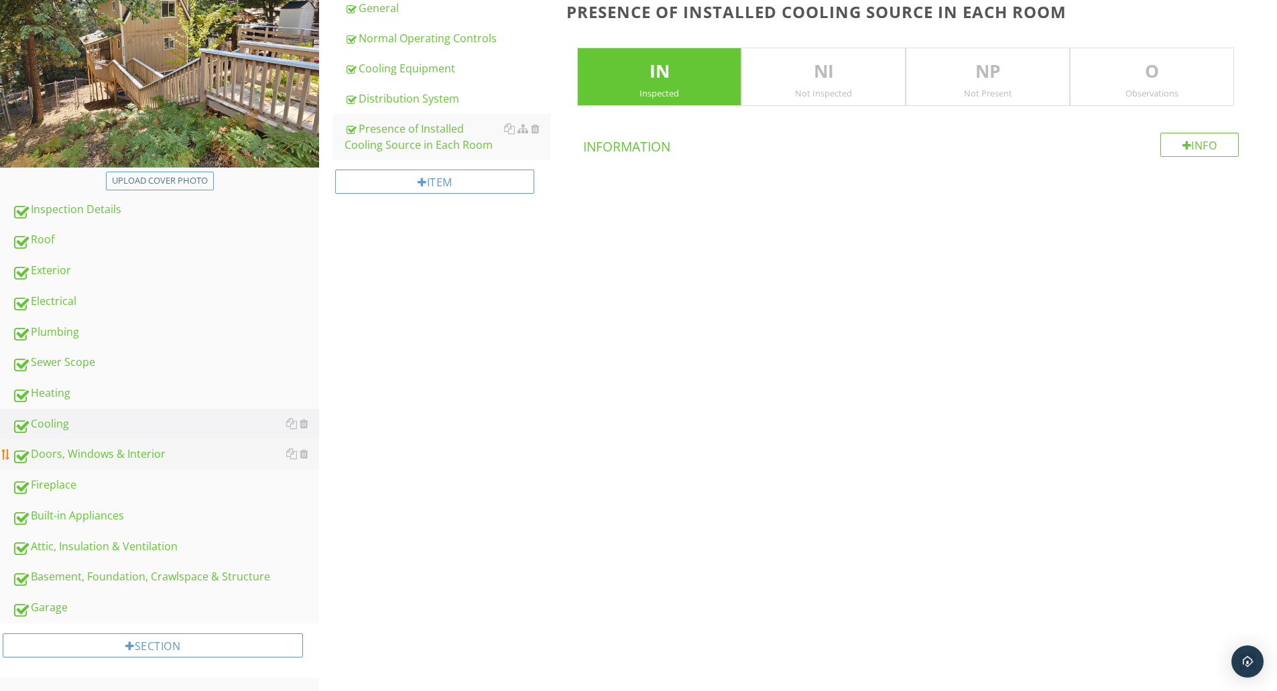
click at [156, 452] on div "Doors, Windows & Interior" at bounding box center [165, 454] width 307 height 17
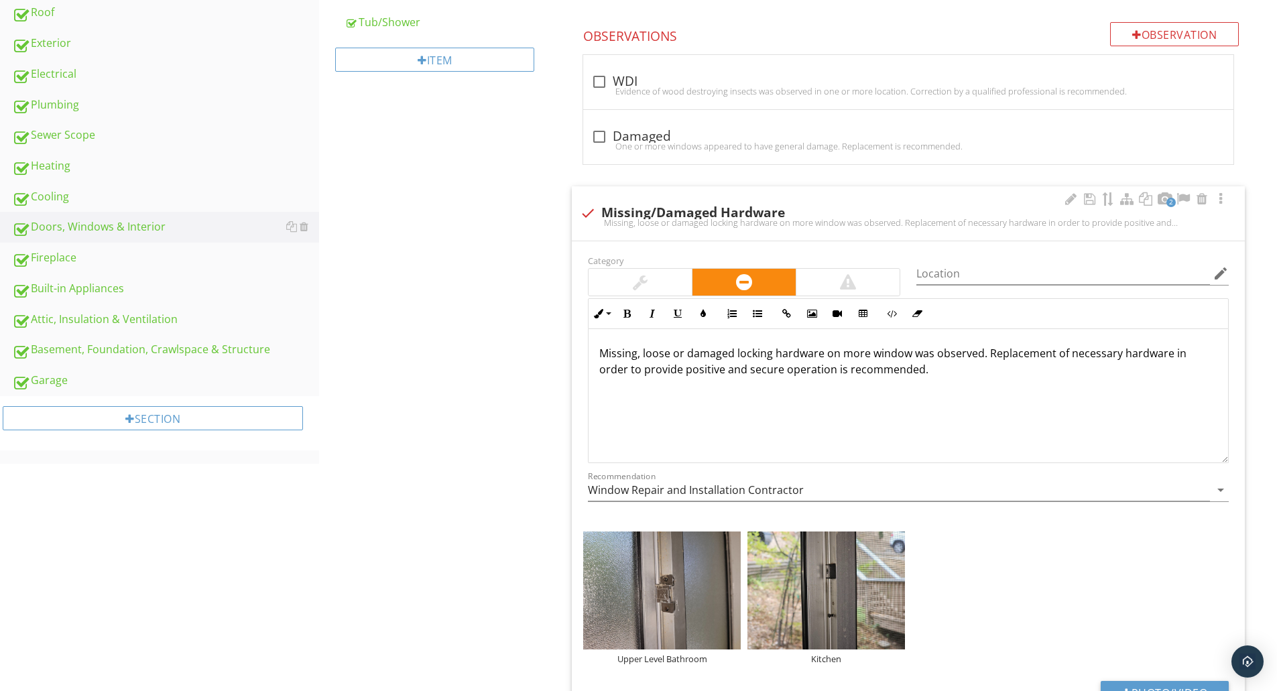
click at [866, 351] on p "Missing, loose or damaged locking hardware on more window was observed. Replace…" at bounding box center [908, 361] width 618 height 32
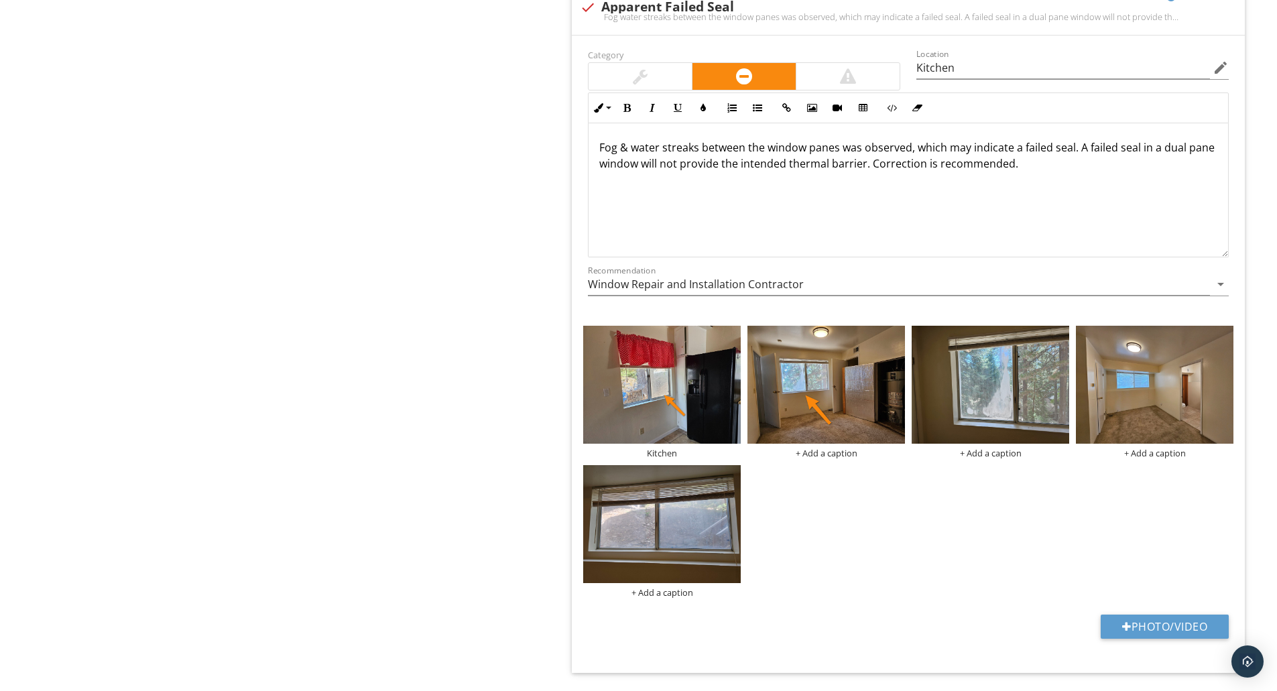
scroll to position [1237, 0]
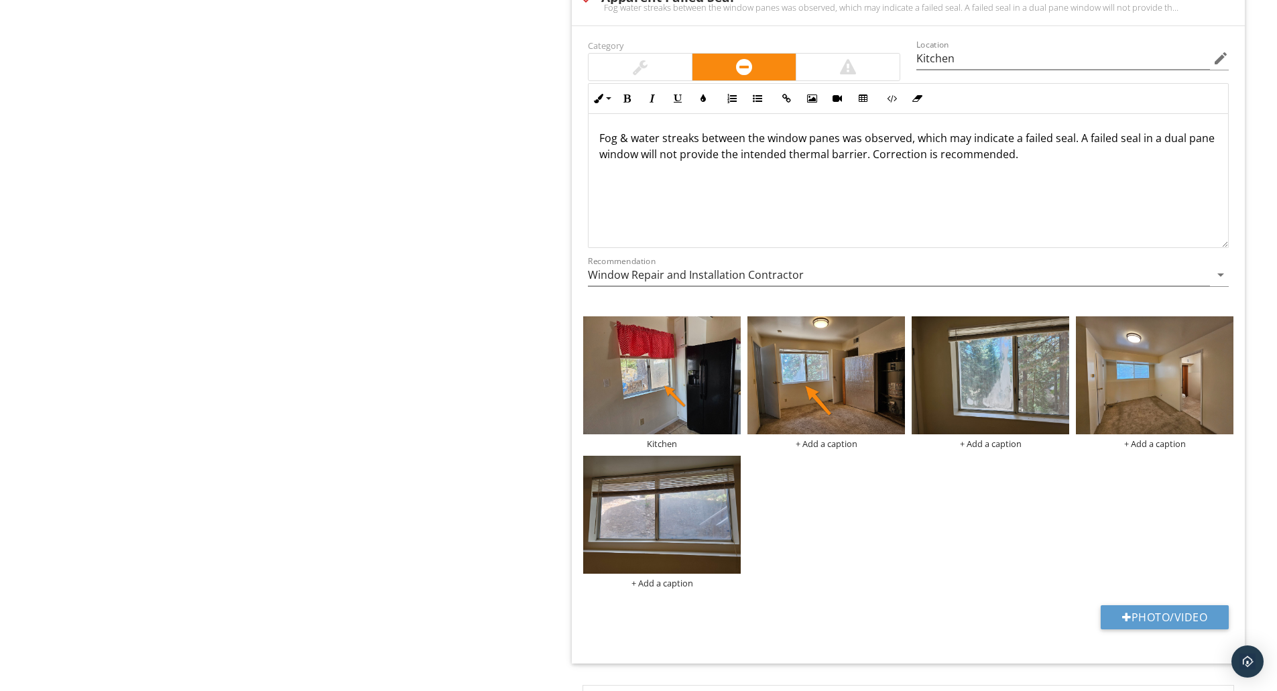
click at [837, 137] on p "Fog & water streaks between the window panes was observed, which may indicate a…" at bounding box center [908, 146] width 618 height 32
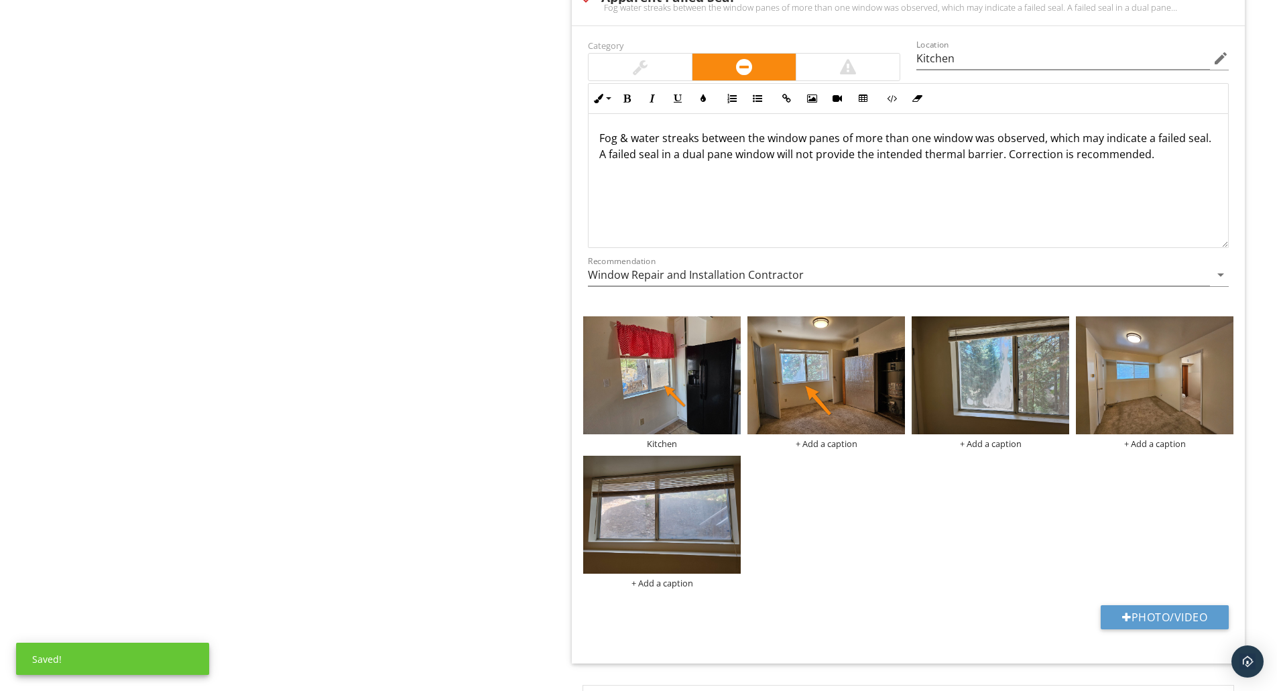
click at [793, 137] on p "Fog & water streaks between the window panes of more than one window was observ…" at bounding box center [908, 146] width 618 height 32
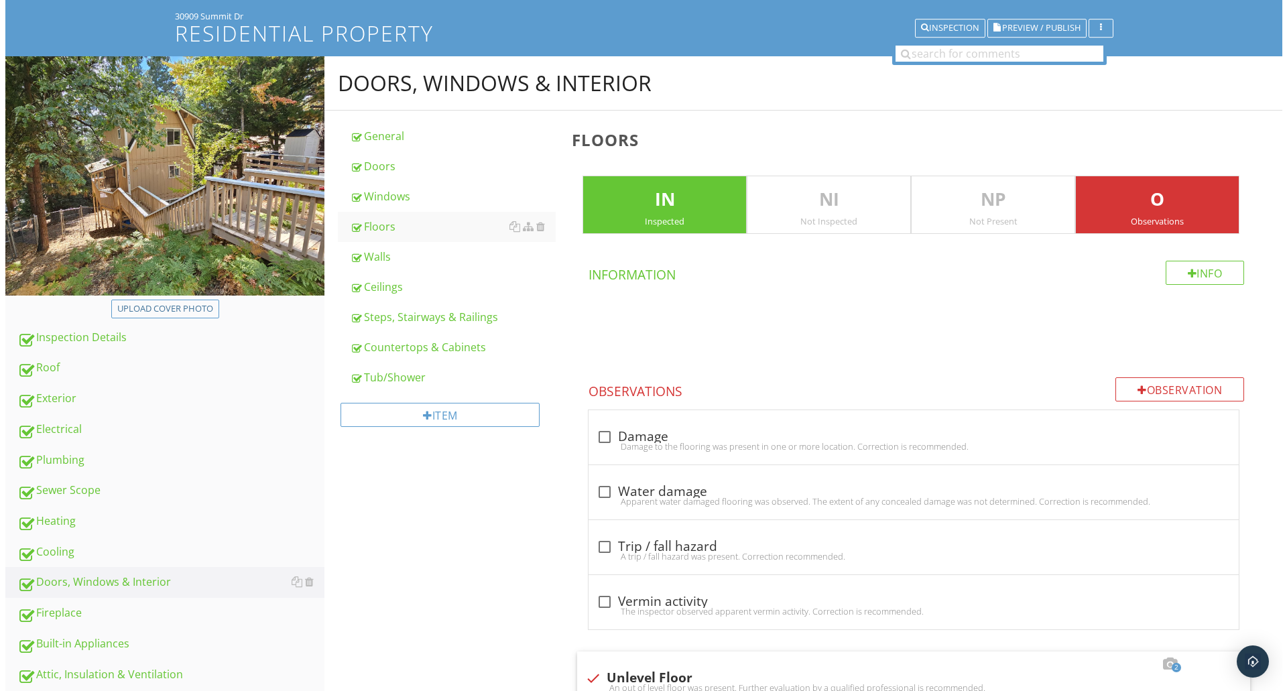
scroll to position [539, 0]
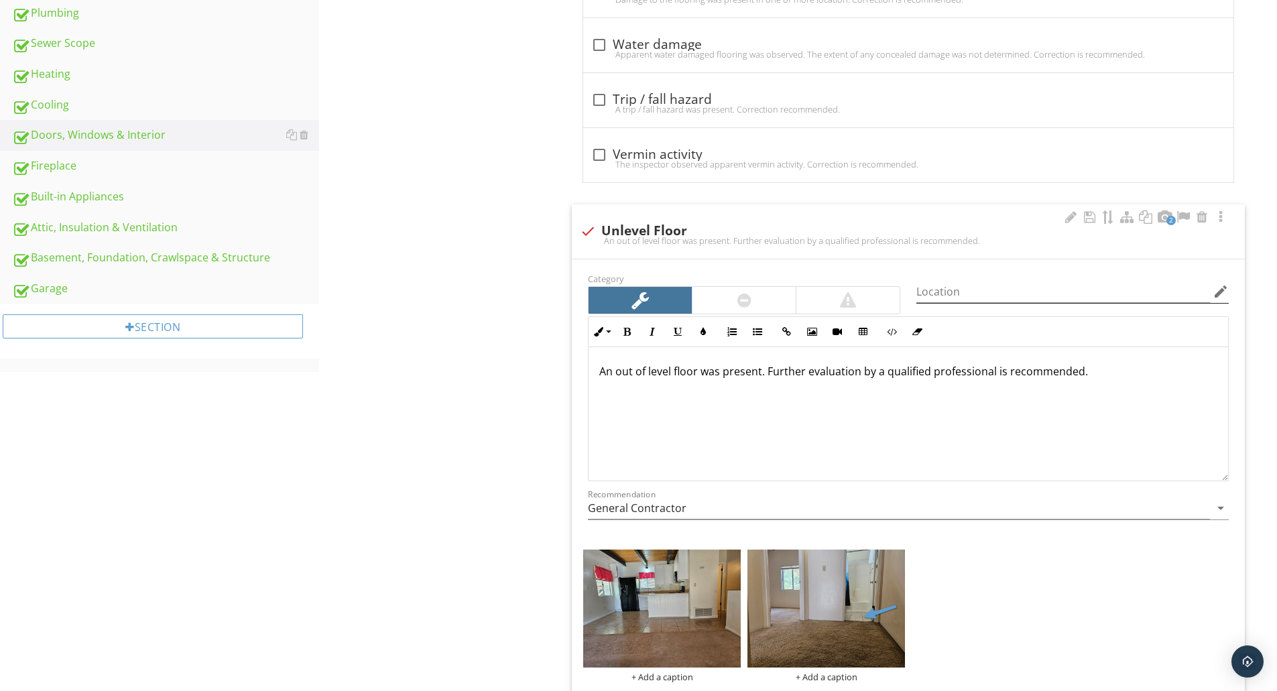
click at [1221, 290] on icon "edit" at bounding box center [1221, 292] width 16 height 16
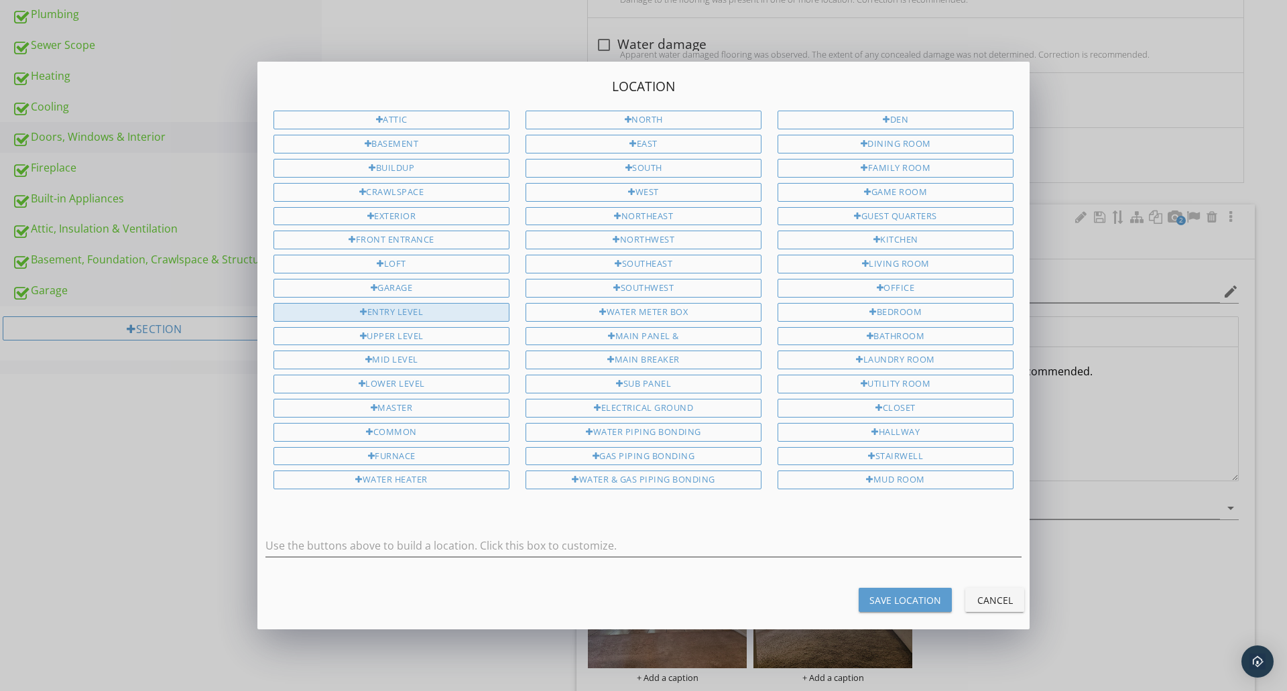
click at [416, 316] on div "Entry Level" at bounding box center [391, 312] width 236 height 19
click at [414, 336] on div "Upper Level" at bounding box center [391, 336] width 236 height 19
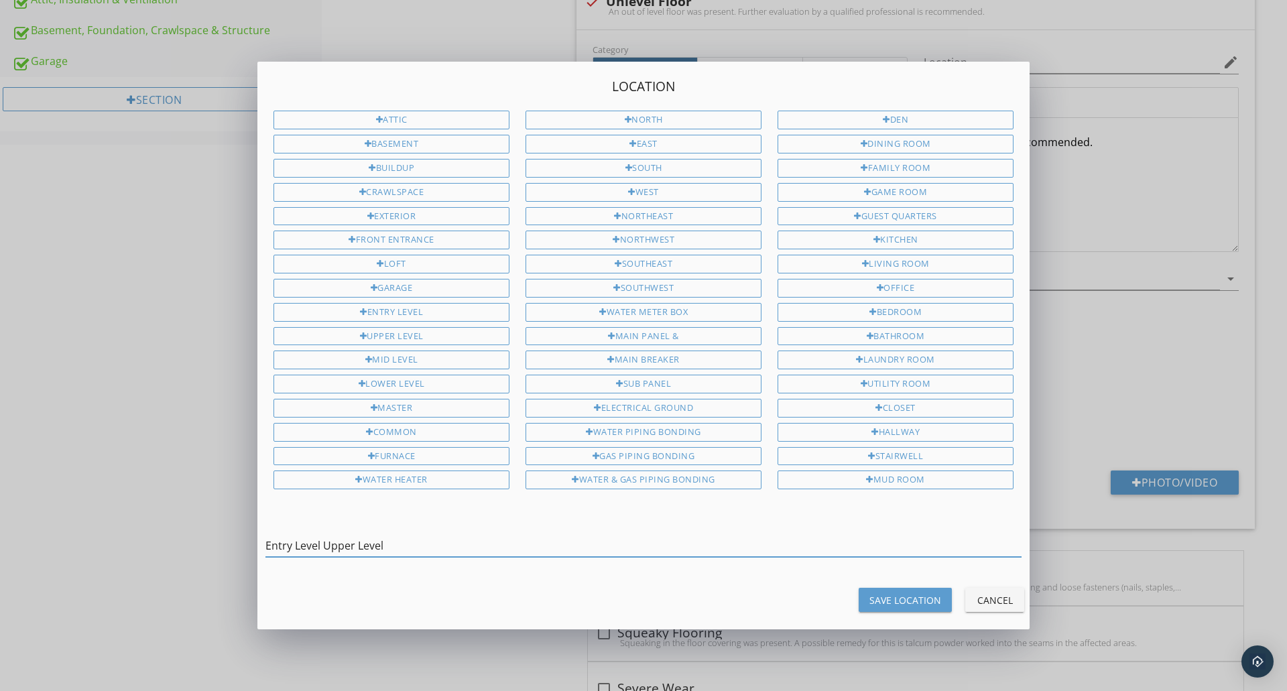
click at [304, 544] on input "Entry Level Upper Level" at bounding box center [643, 546] width 756 height 22
click at [389, 548] on input "Entry & Upper Level" at bounding box center [643, 546] width 756 height 22
type input "Entry & Upper Levels"
click at [898, 606] on div "Save Location" at bounding box center [905, 600] width 72 height 14
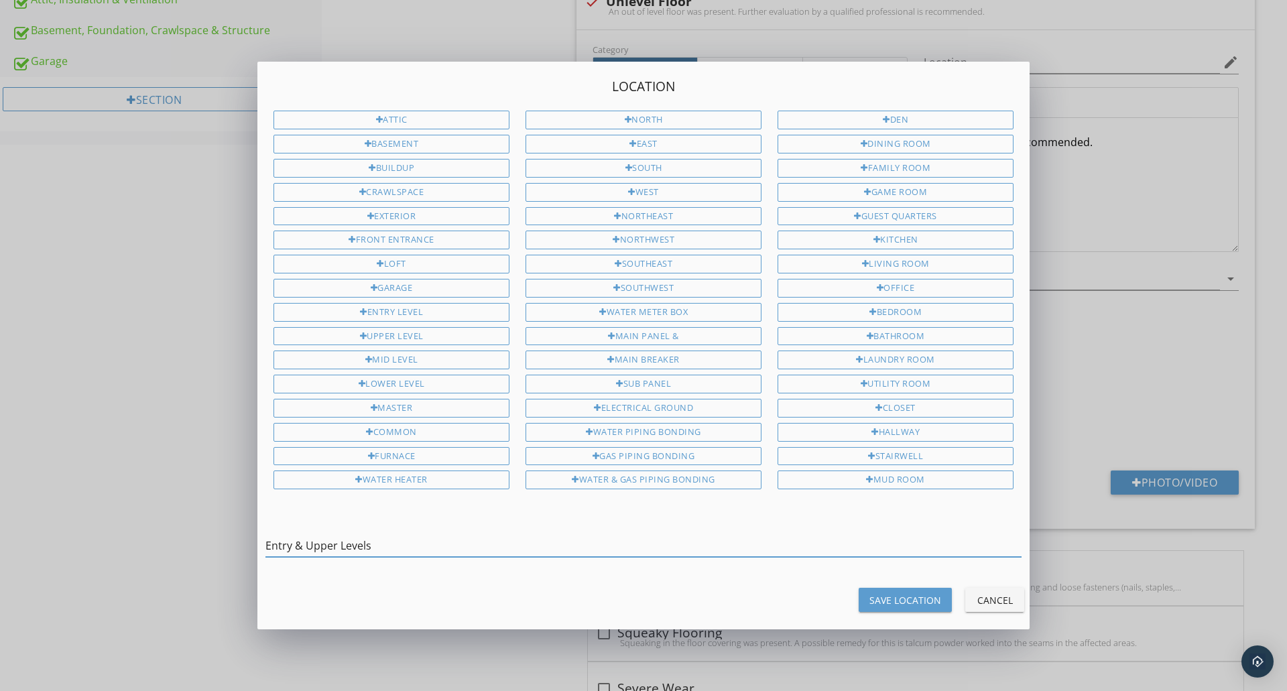
type input "Entry & Upper Levels"
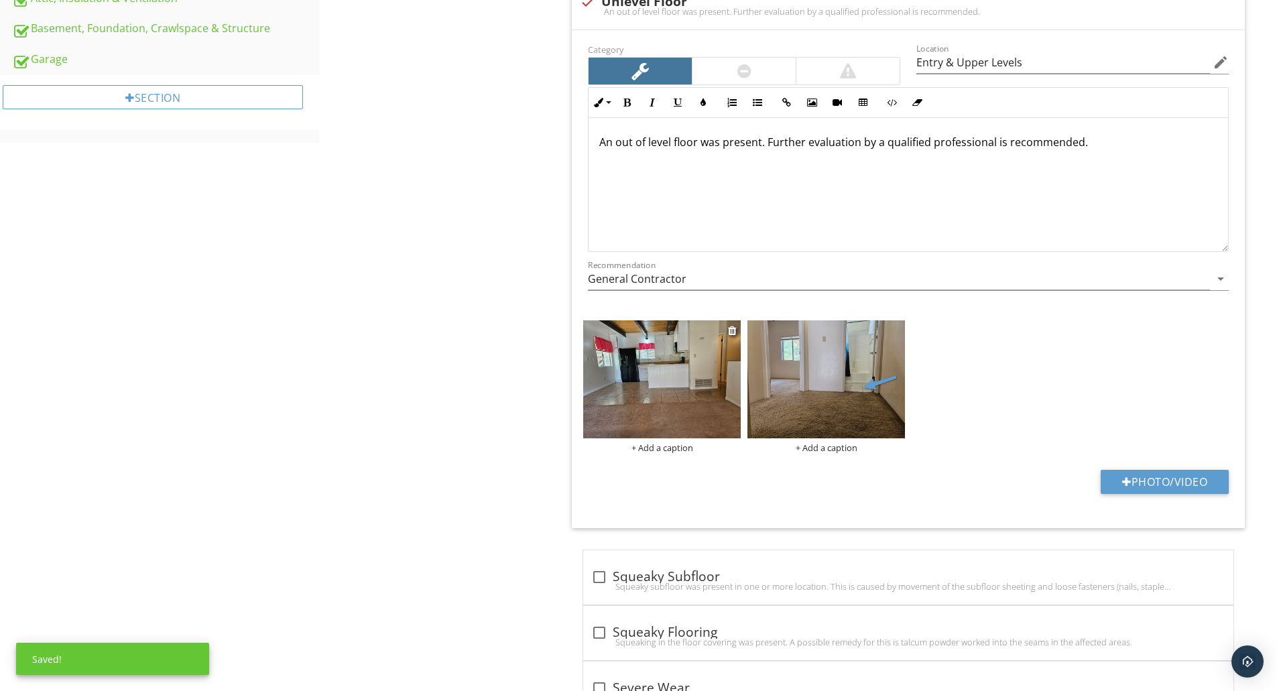
click at [659, 445] on div "+ Add a caption" at bounding box center [662, 447] width 158 height 11
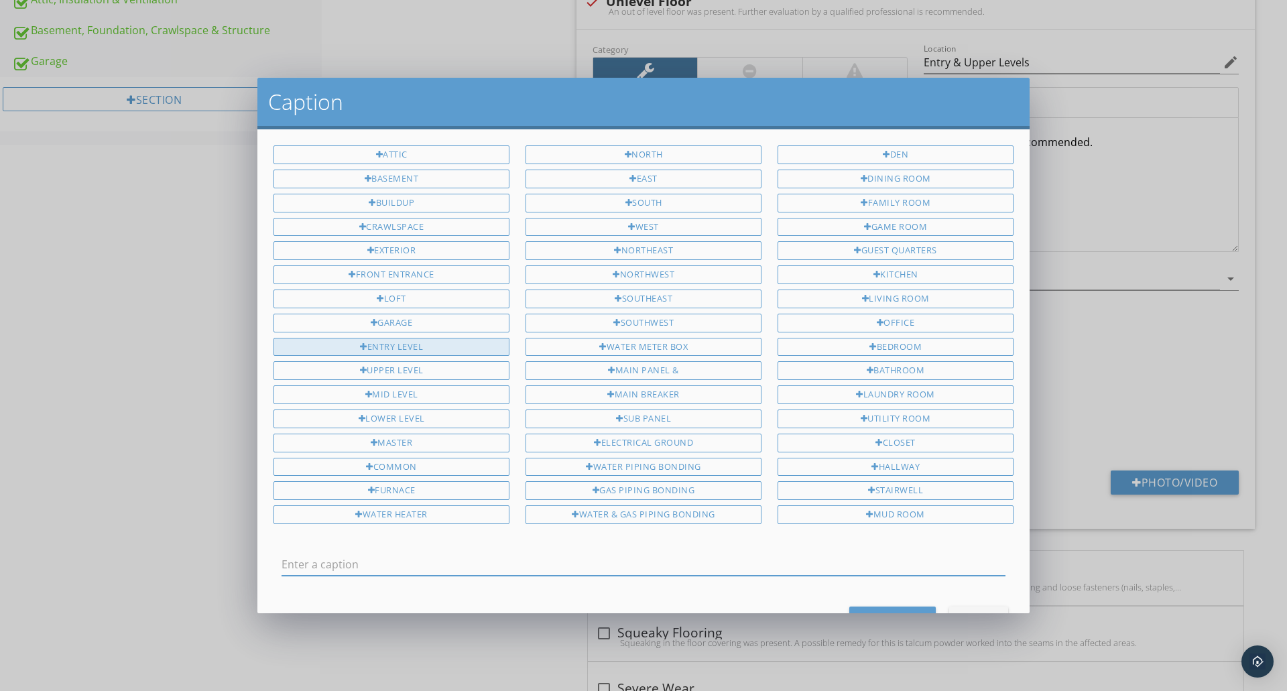
click at [443, 347] on div "Entry Level" at bounding box center [391, 347] width 236 height 19
type input "Entry Level"
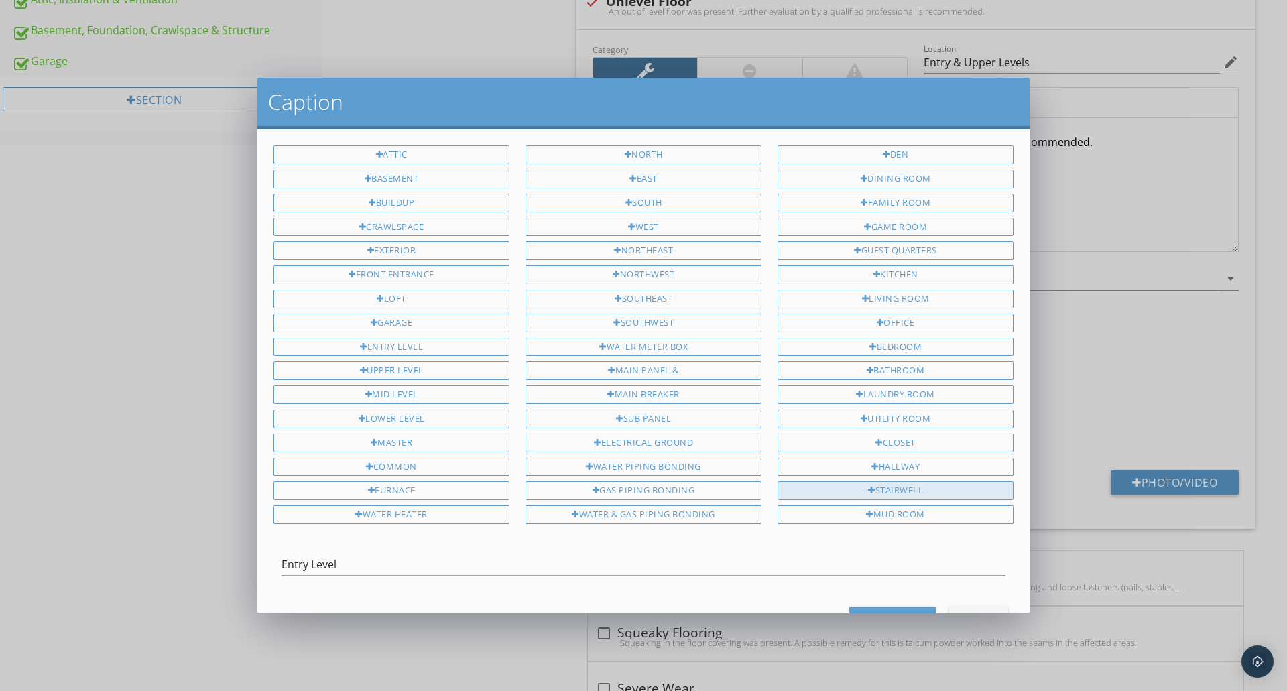
scroll to position [51, 0]
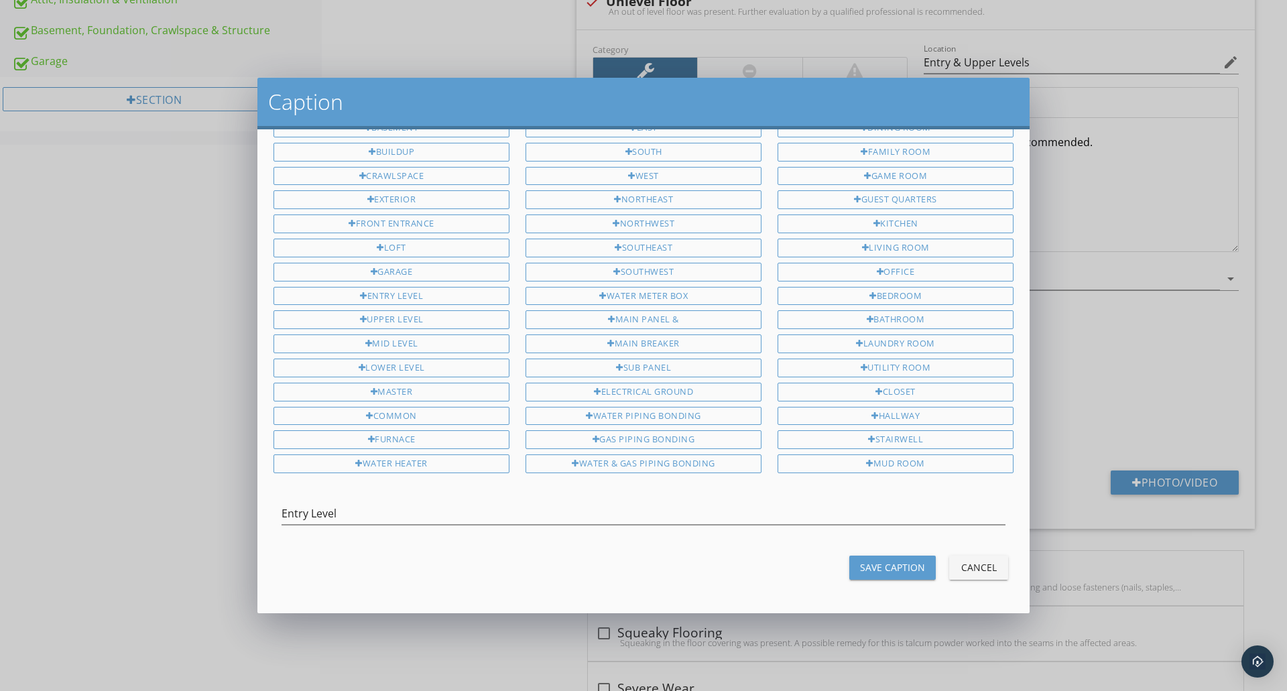
click at [893, 564] on div "Save Caption" at bounding box center [892, 567] width 65 height 14
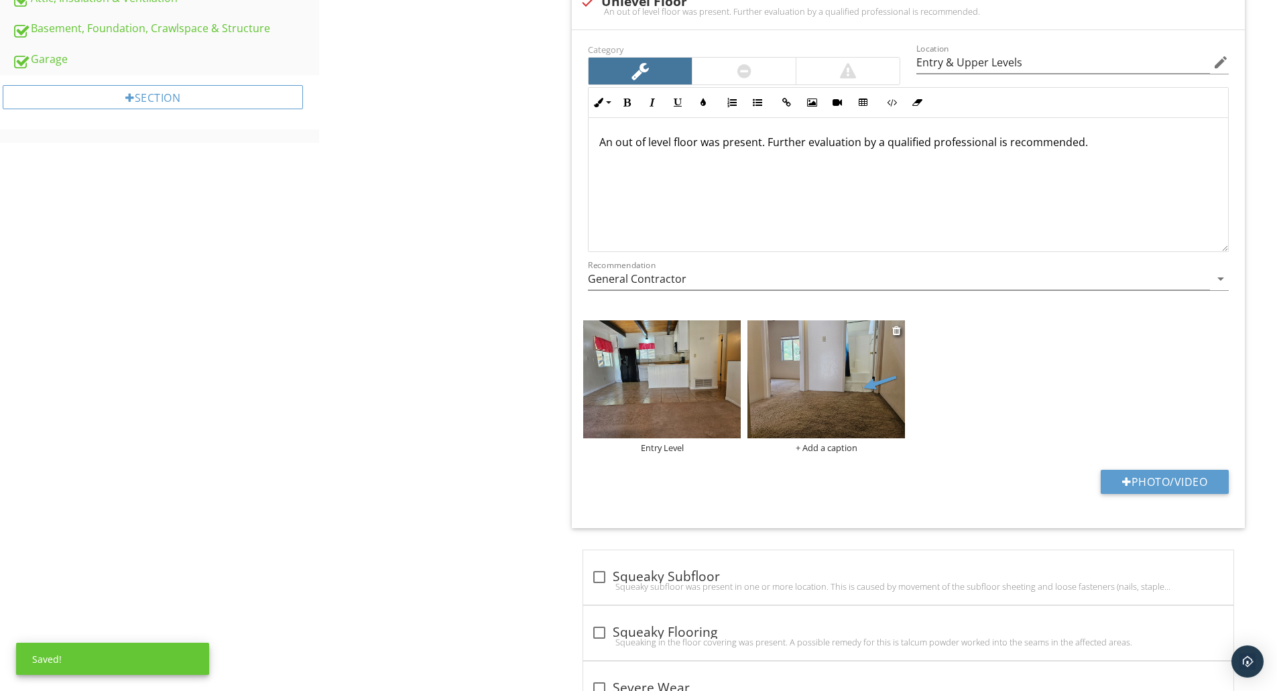
click at [824, 442] on div "+ Add a caption" at bounding box center [826, 447] width 158 height 11
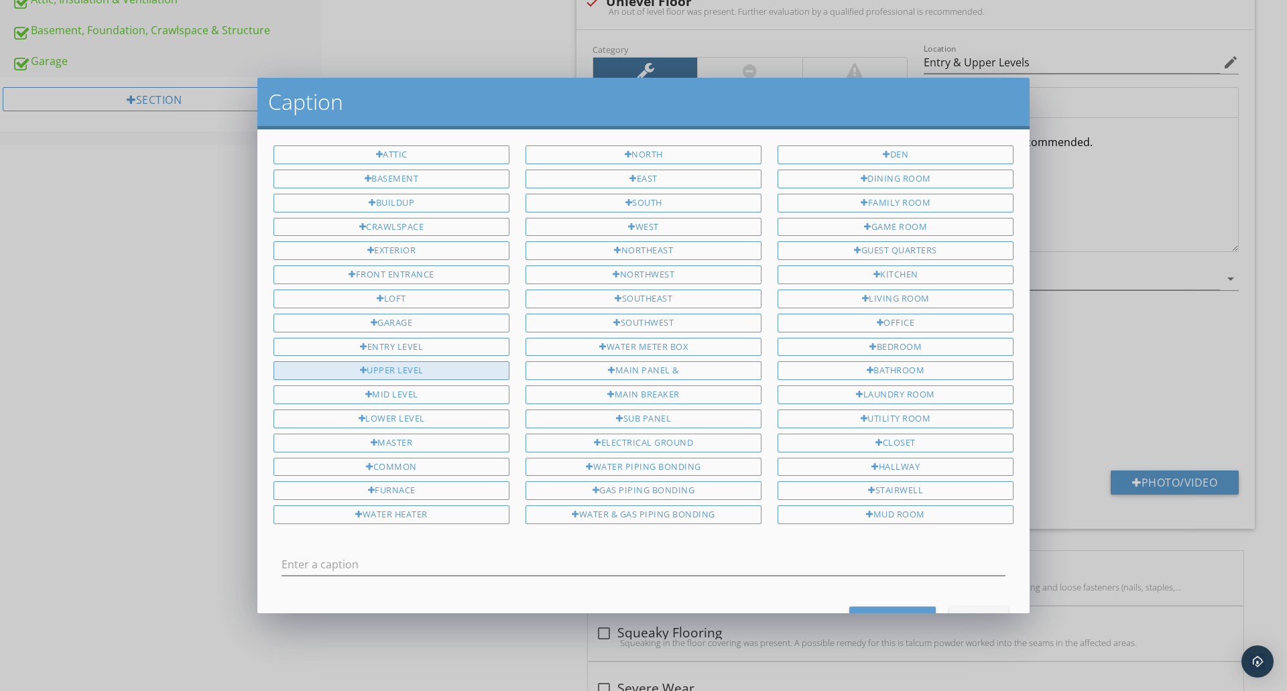
click at [368, 367] on div "Upper Level" at bounding box center [391, 370] width 236 height 19
type input "Upper Level"
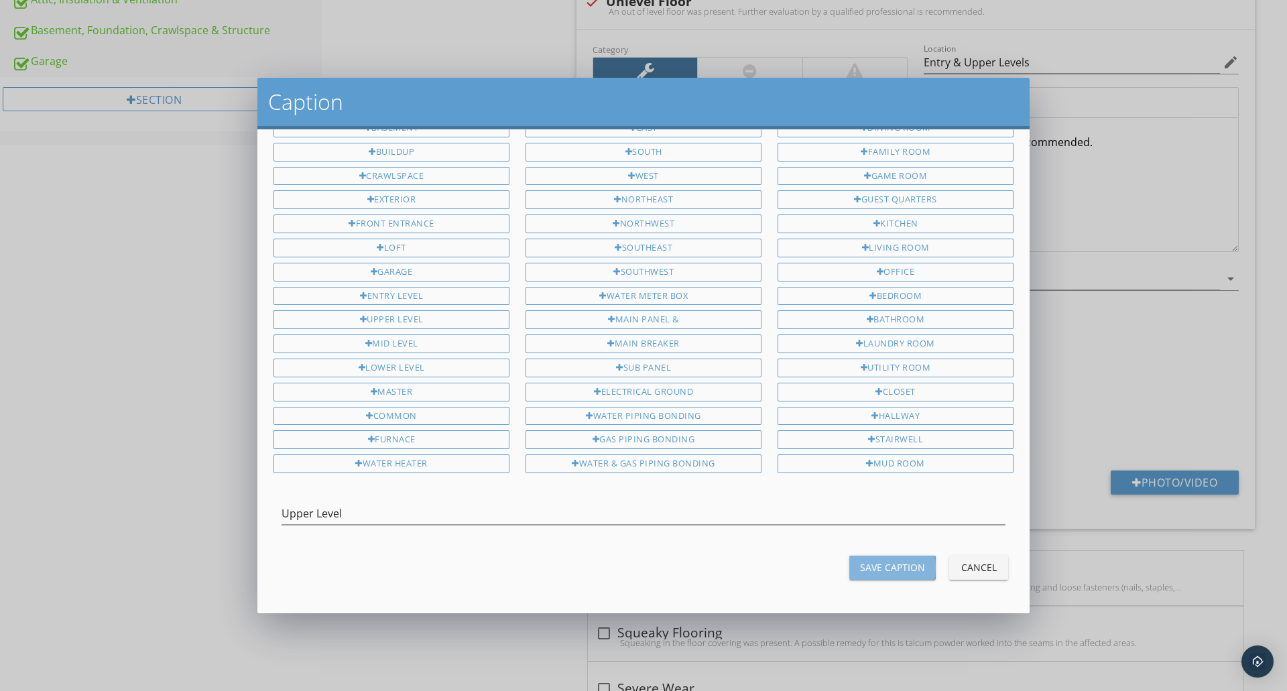
click at [904, 564] on div "Save Caption" at bounding box center [892, 567] width 65 height 14
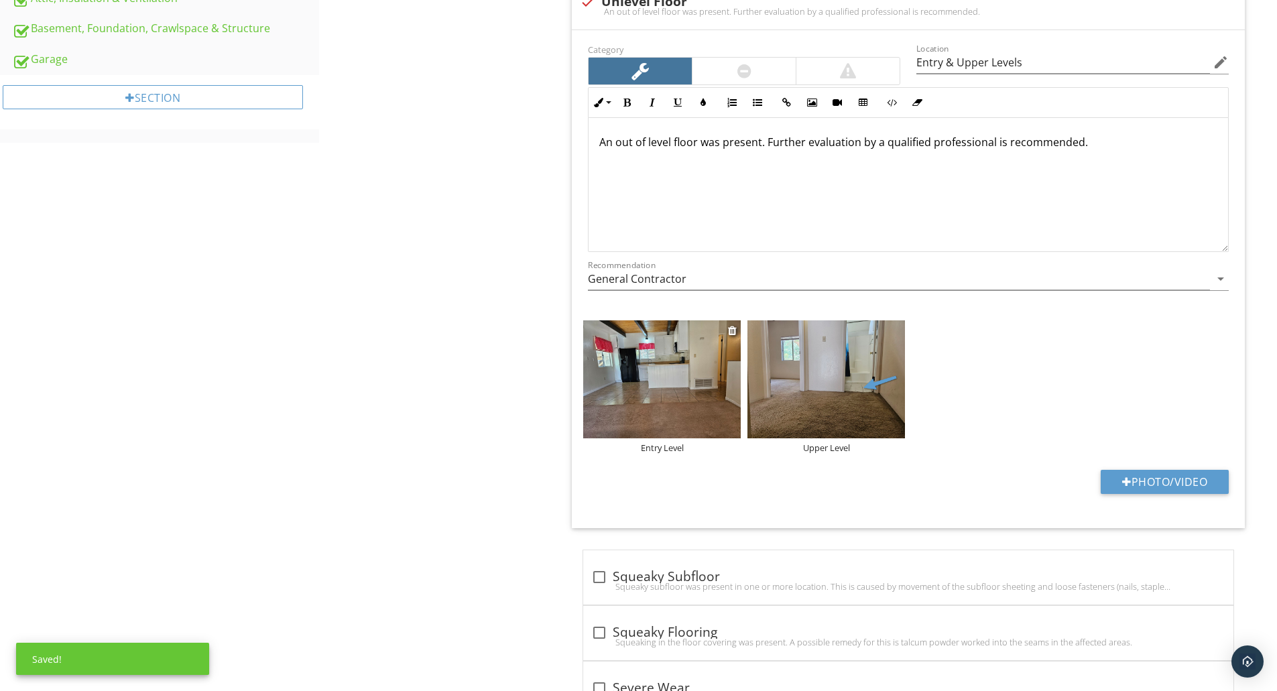
click at [660, 420] on img at bounding box center [662, 379] width 158 height 118
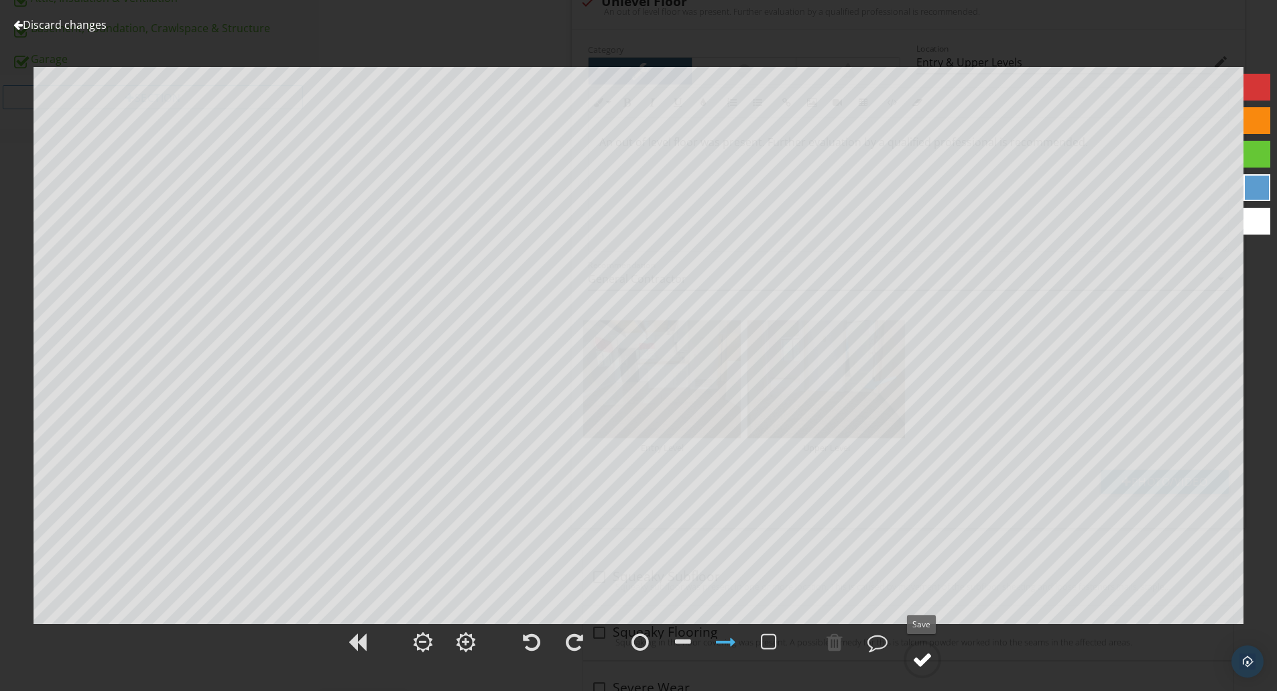
click at [921, 654] on div at bounding box center [922, 660] width 20 height 20
type textarea "Entry Level"
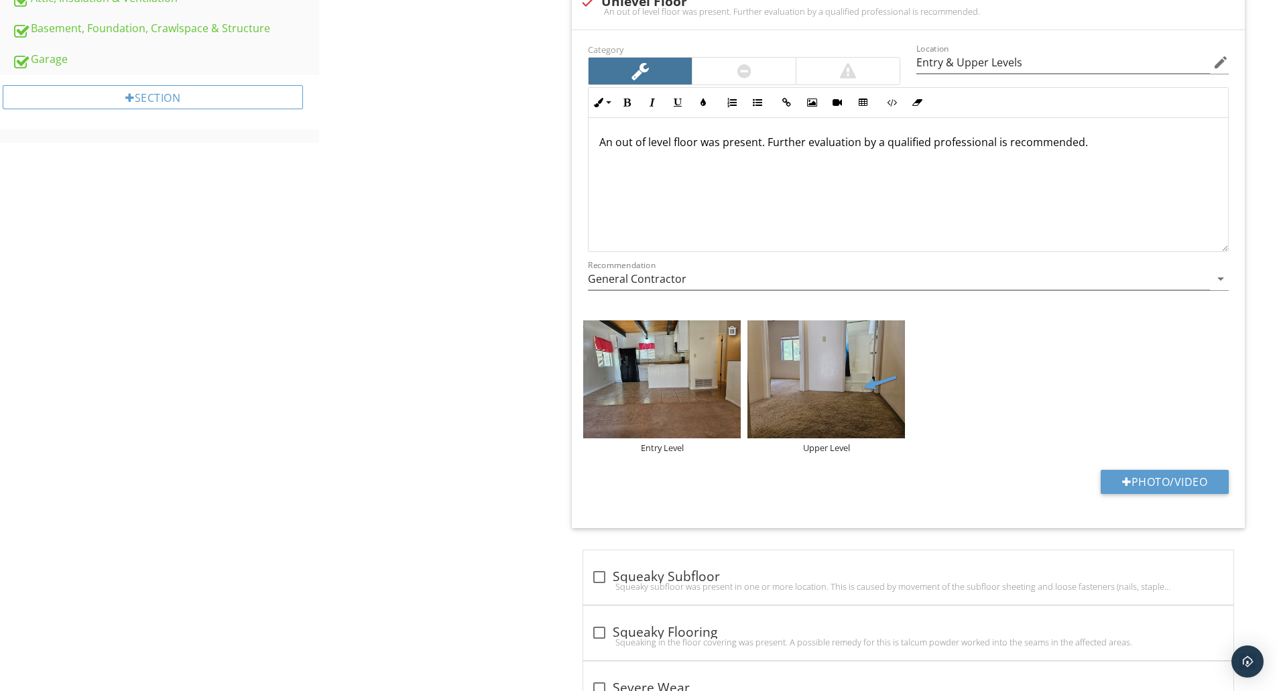
click at [728, 330] on div at bounding box center [732, 330] width 9 height 11
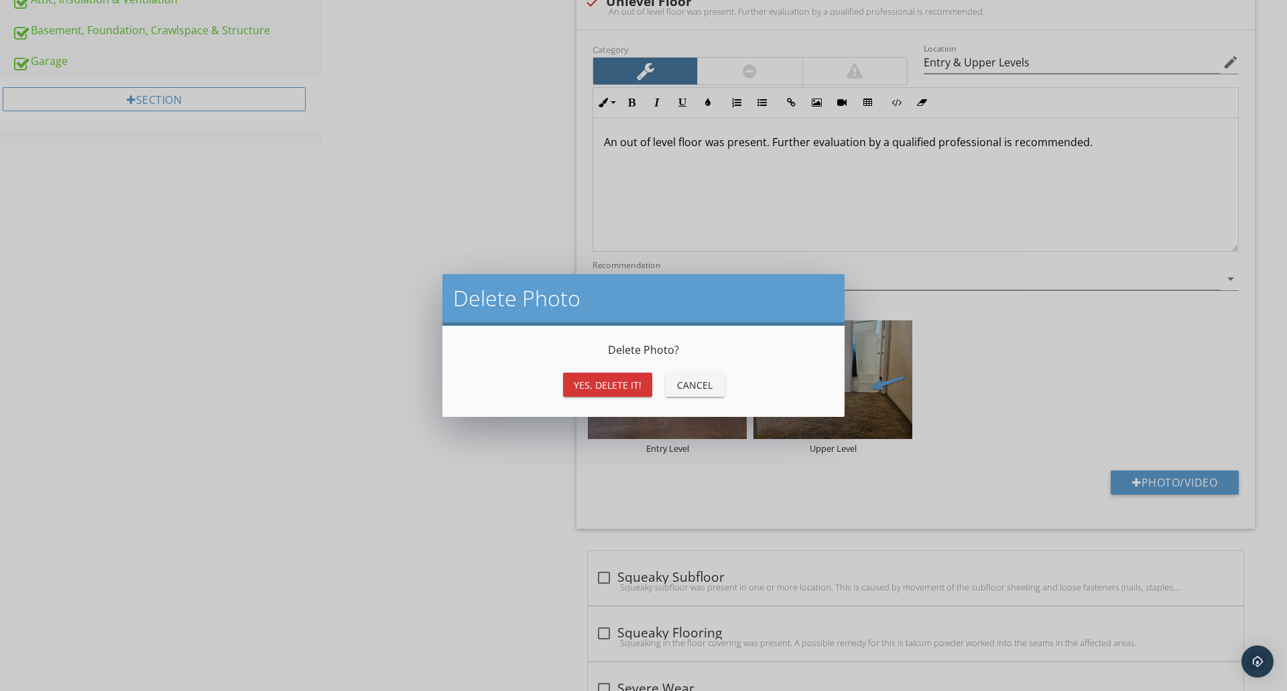
click at [584, 383] on div "Yes, Delete it!" at bounding box center [608, 385] width 68 height 14
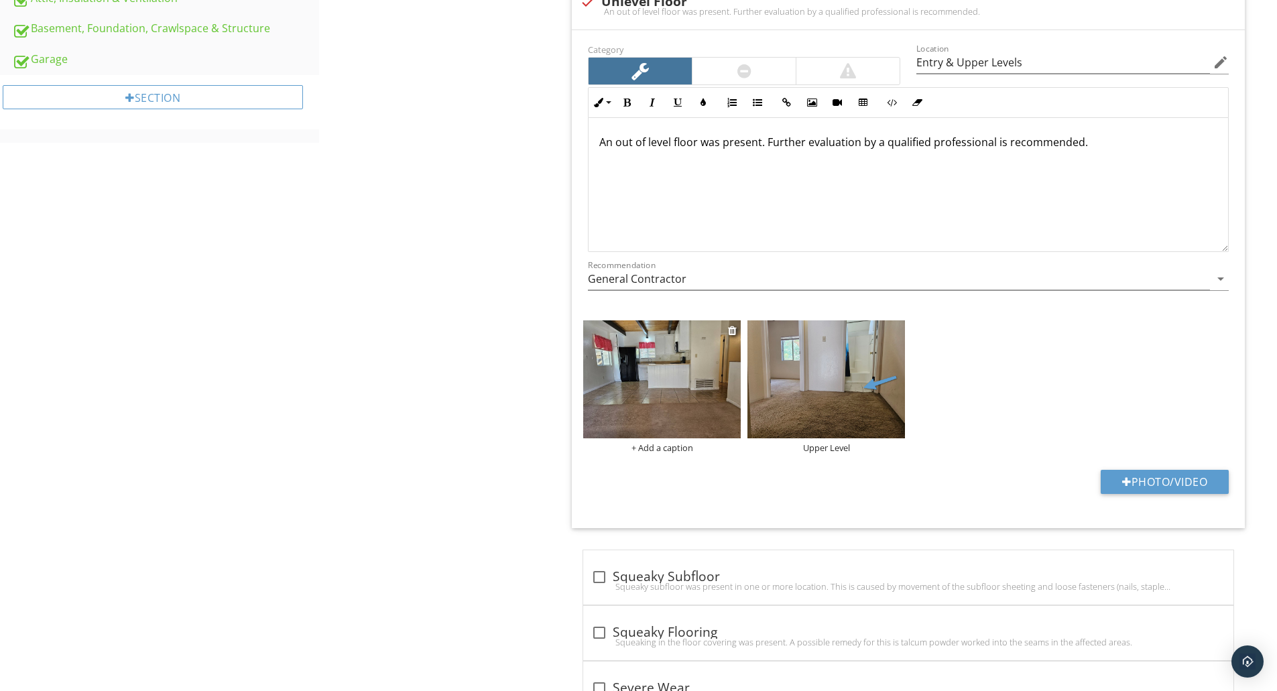
click at [655, 452] on div "+ Add a caption" at bounding box center [662, 447] width 158 height 11
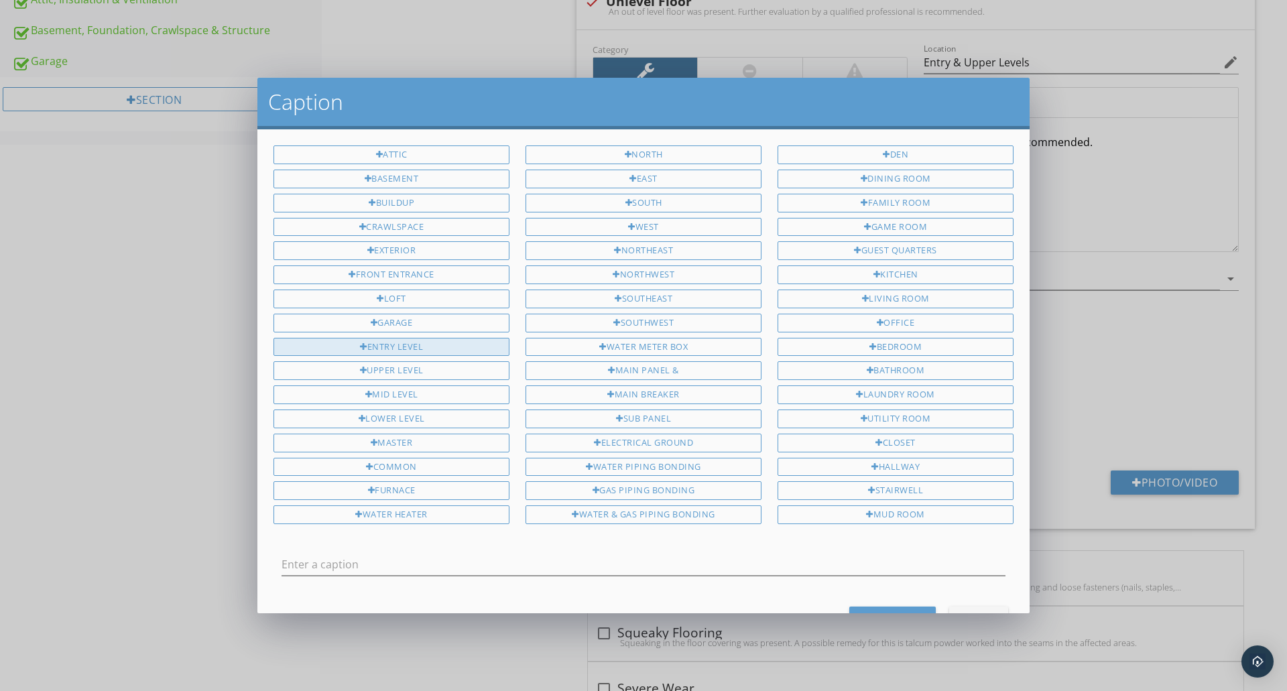
click at [431, 344] on div "Entry Level" at bounding box center [391, 347] width 236 height 19
type input "Entry Level"
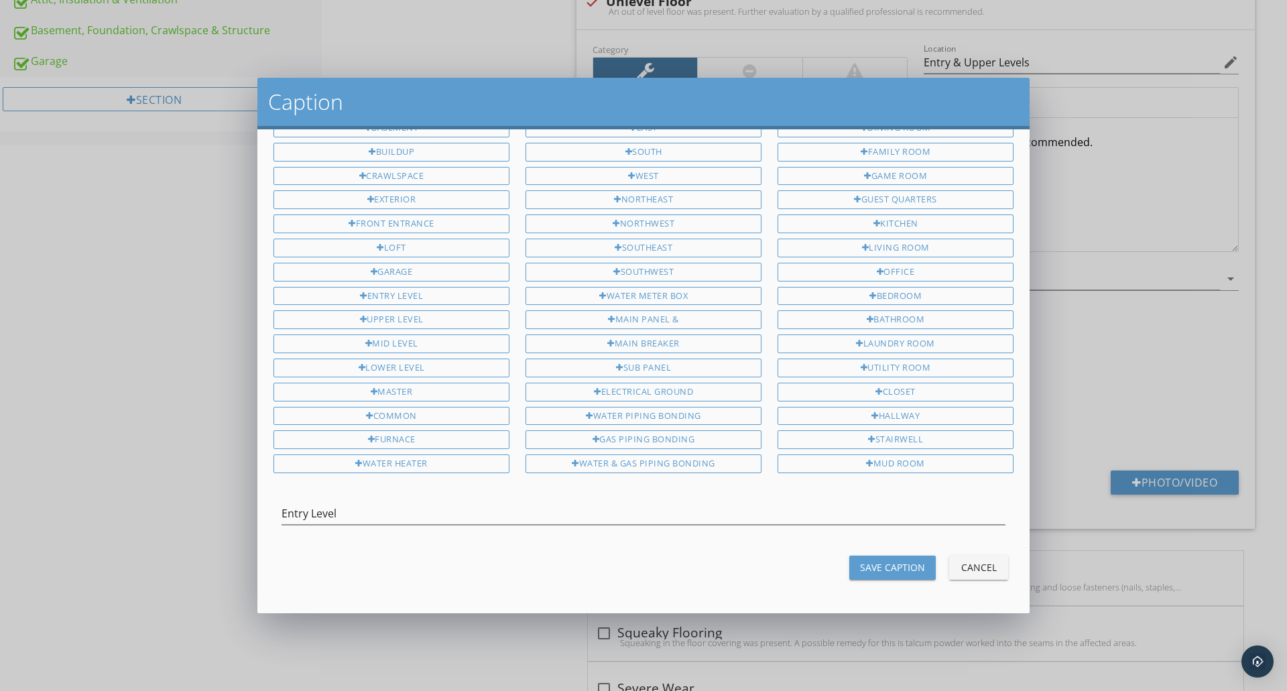
click at [895, 562] on div "Save Caption" at bounding box center [892, 567] width 65 height 14
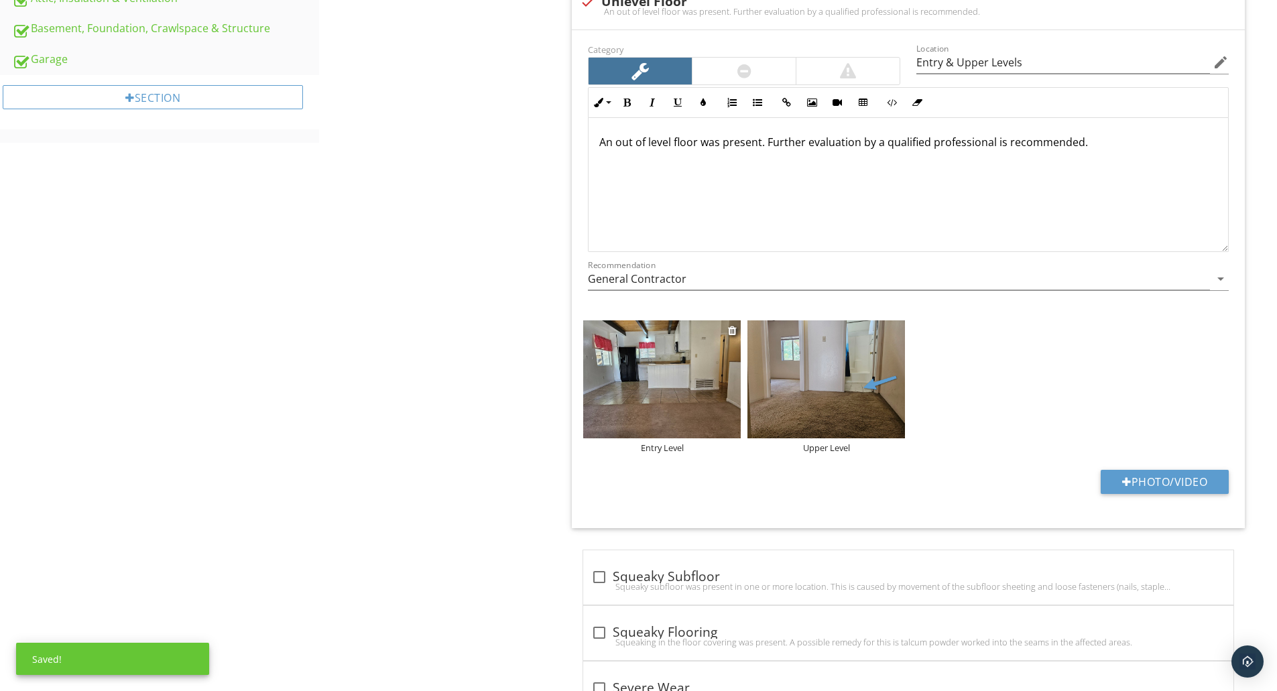
click at [706, 354] on img at bounding box center [662, 379] width 158 height 118
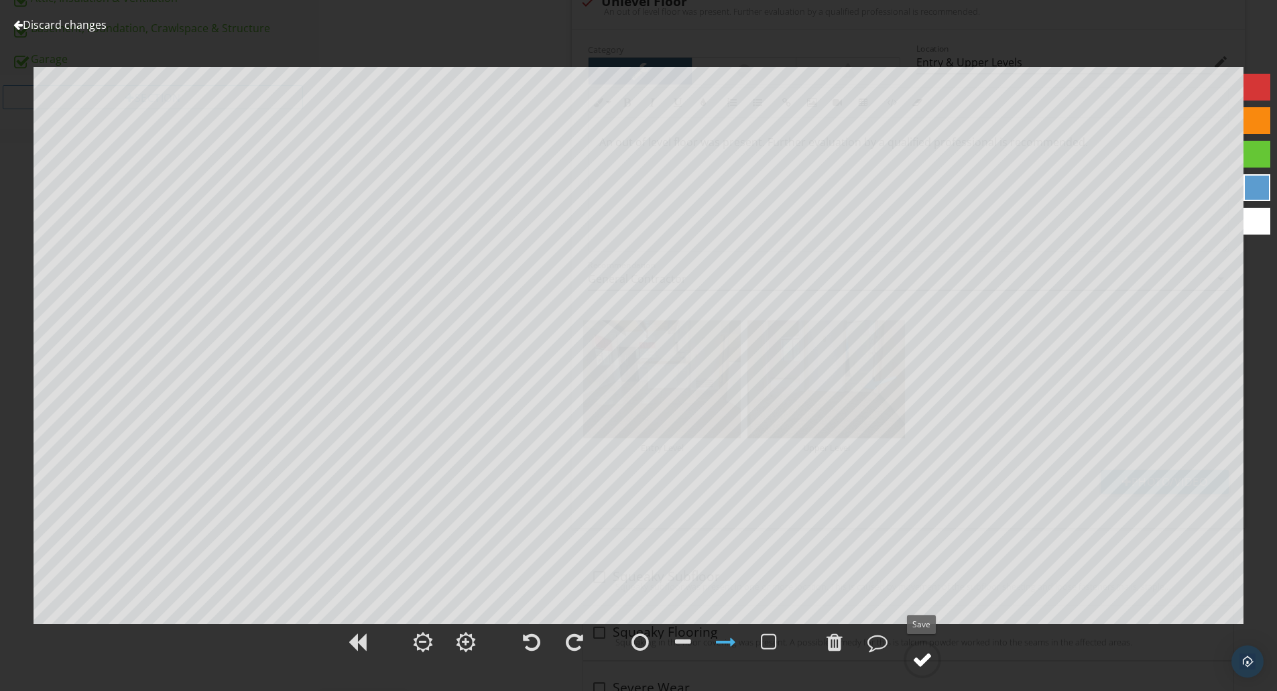
click at [919, 661] on div at bounding box center [922, 660] width 20 height 20
type textarea "Entry Level"
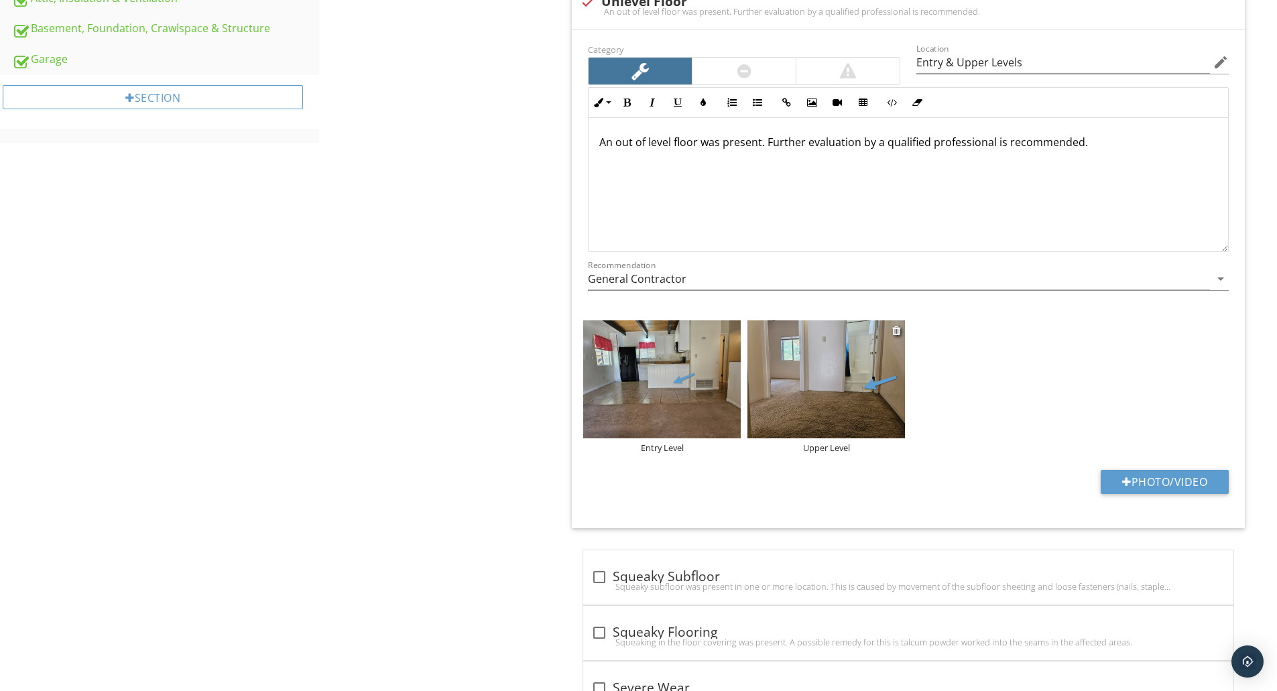
click at [820, 383] on img at bounding box center [826, 379] width 158 height 118
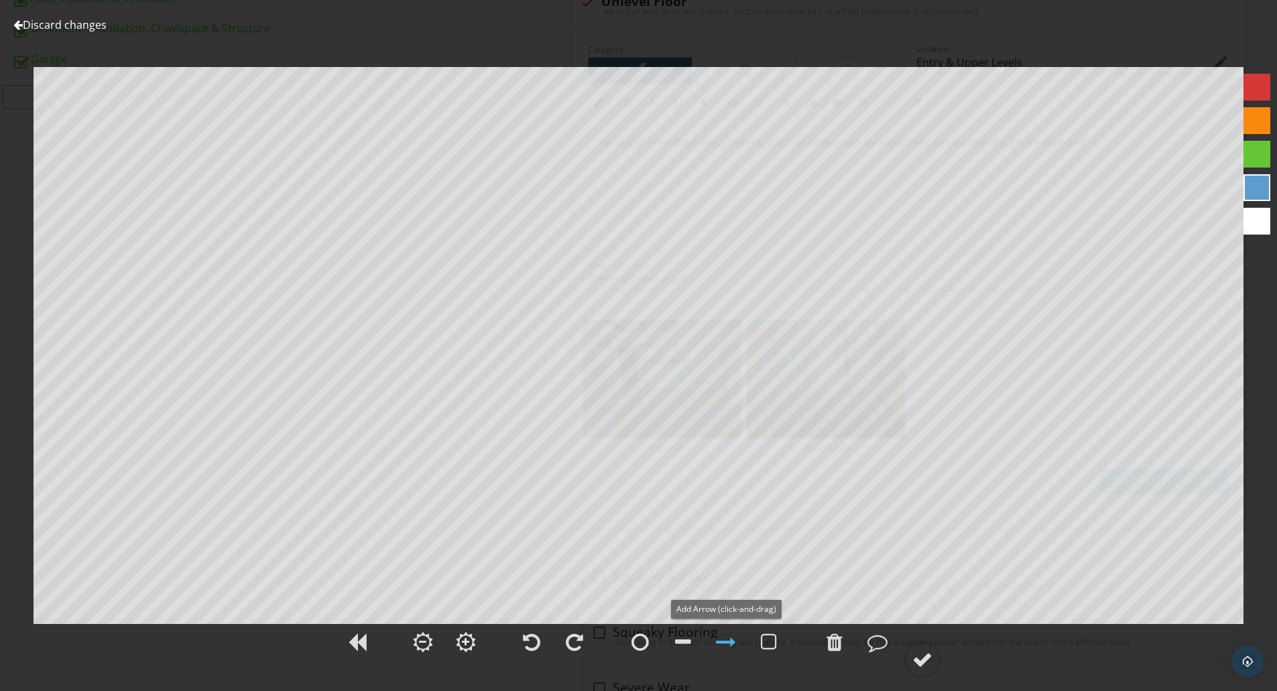
click at [725, 646] on div at bounding box center [726, 642] width 20 height 20
click at [918, 661] on div at bounding box center [922, 660] width 20 height 20
type textarea "Upper Level"
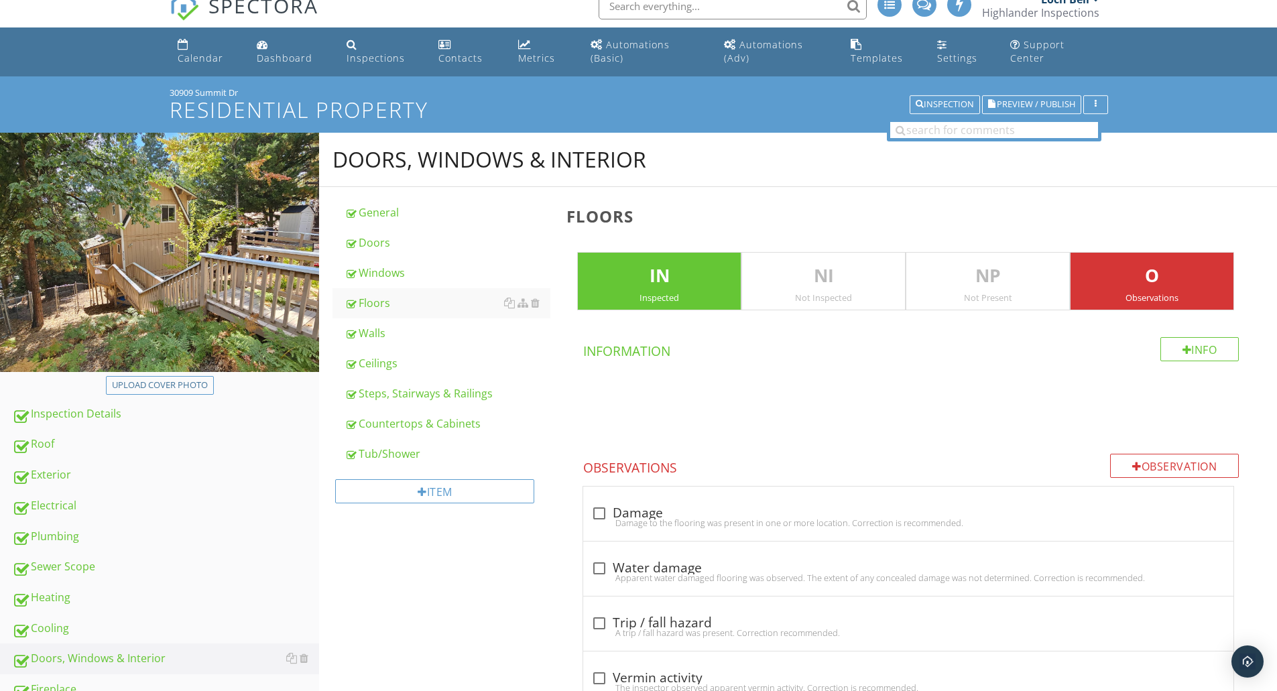
scroll to position [0, 0]
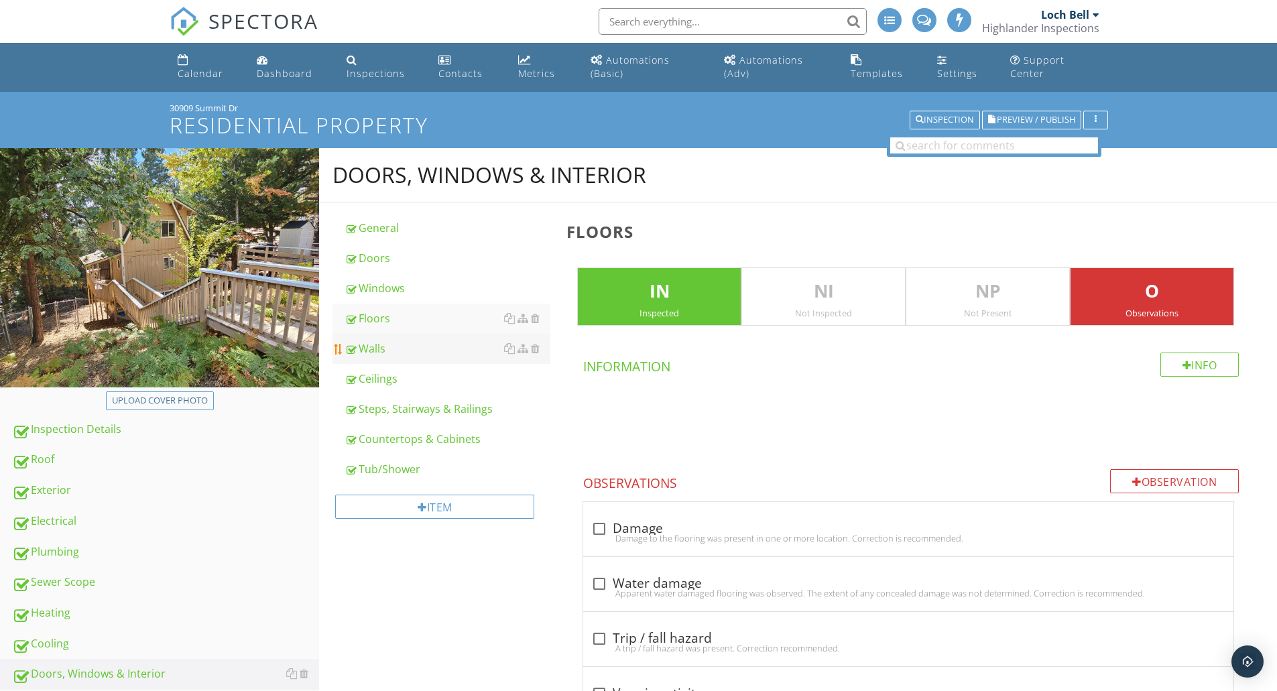
click at [376, 349] on div "Walls" at bounding box center [448, 349] width 206 height 16
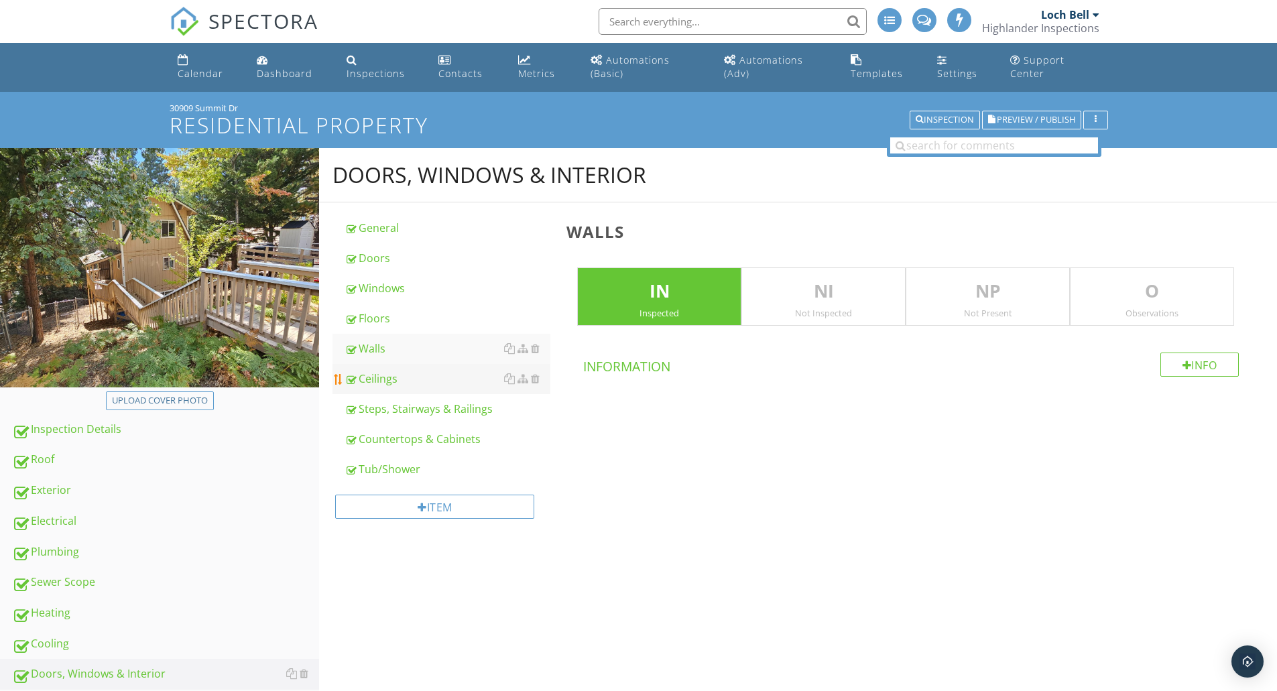
click at [372, 383] on div "Ceilings" at bounding box center [448, 379] width 206 height 16
click at [377, 408] on div "Steps, Stairways & Railings" at bounding box center [448, 409] width 206 height 16
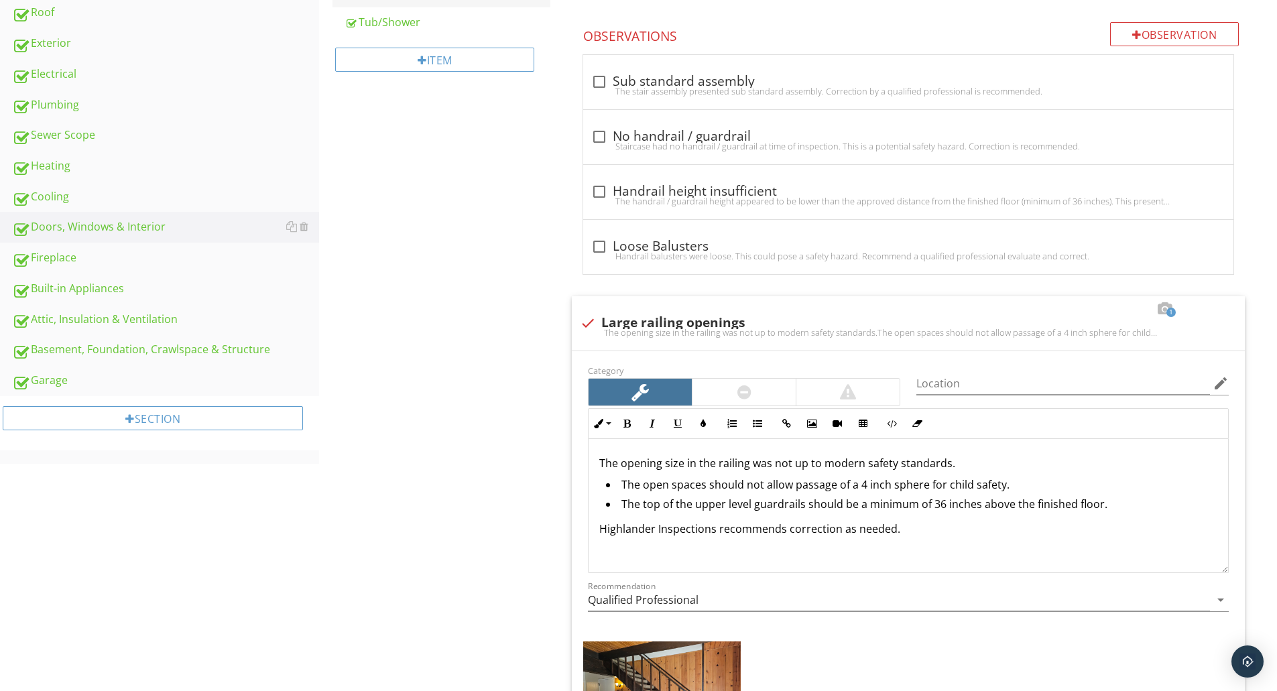
scroll to position [894, 0]
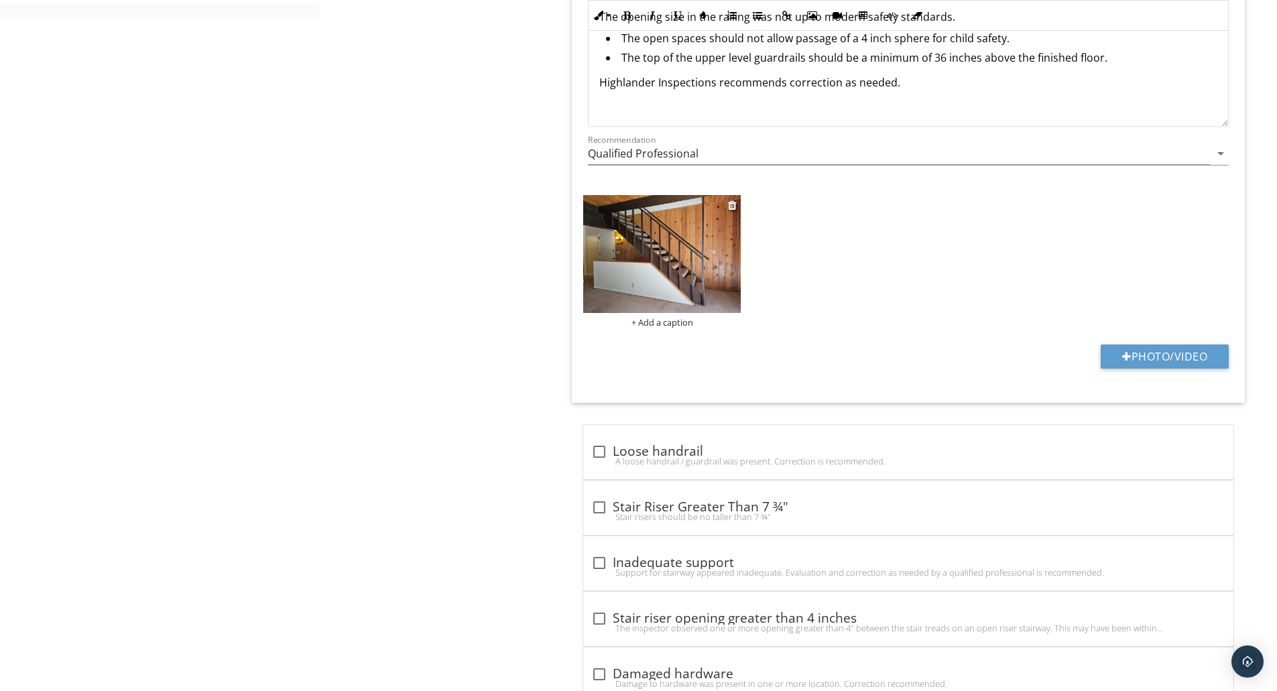
click at [679, 244] on img at bounding box center [662, 254] width 158 height 118
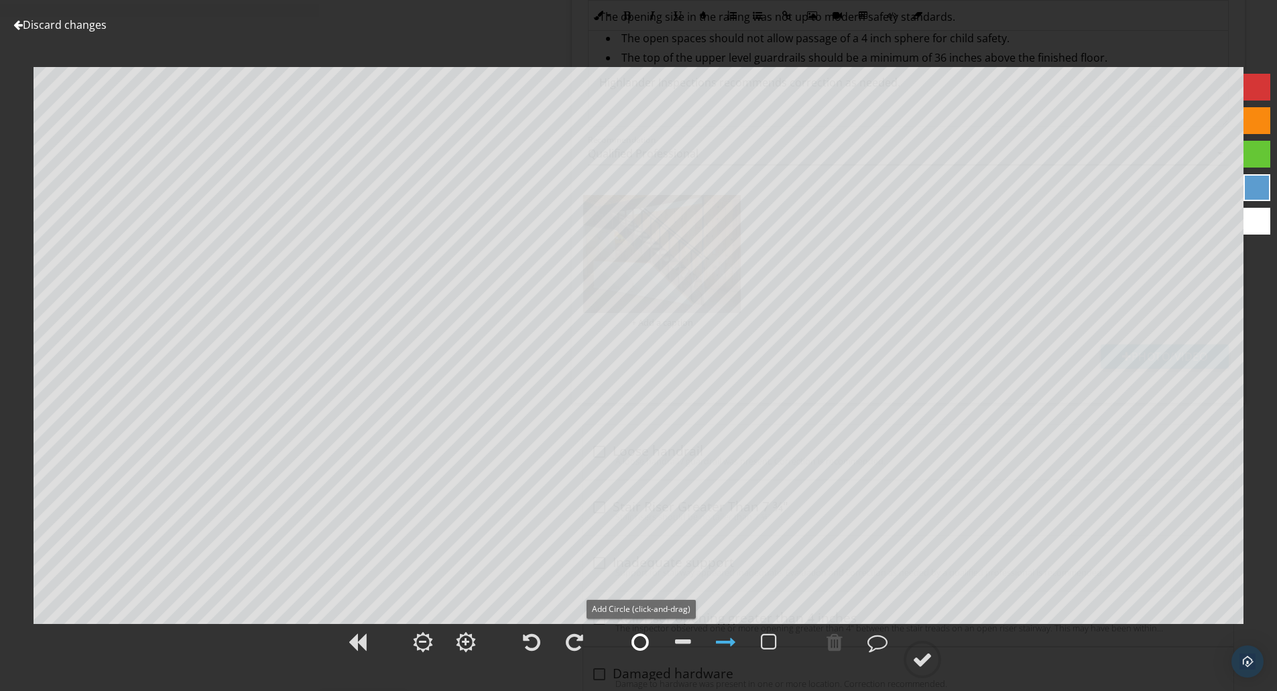
click at [642, 649] on div at bounding box center [639, 642] width 17 height 20
click at [725, 635] on div at bounding box center [726, 642] width 20 height 20
click at [926, 667] on div at bounding box center [922, 660] width 20 height 20
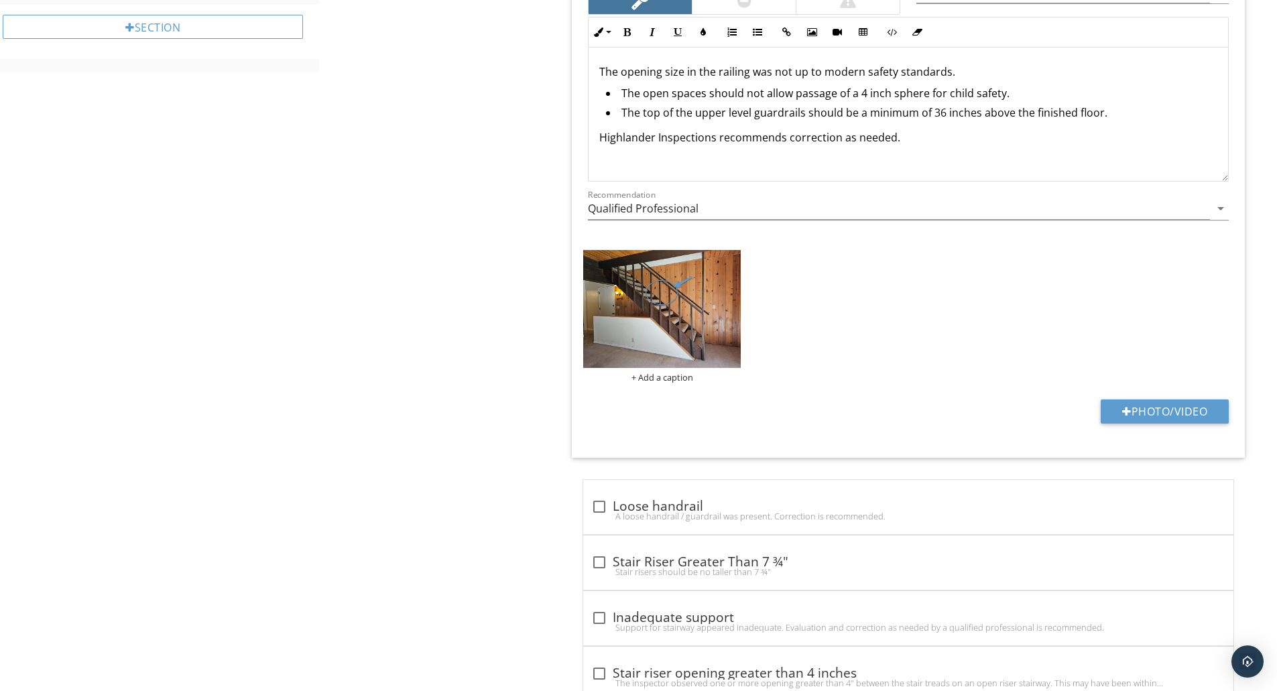
scroll to position [832, 0]
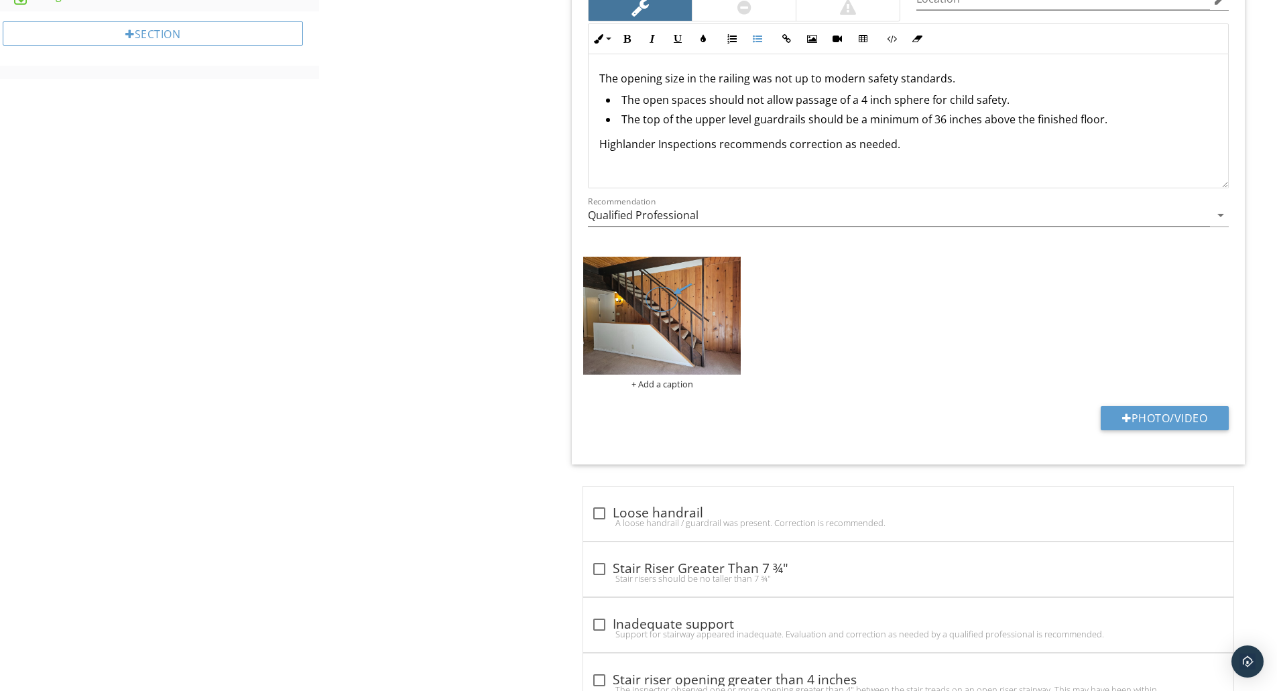
click at [687, 119] on li "The top of the upper level guardrails should be a minimum of 36 inches above th…" at bounding box center [911, 120] width 611 height 19
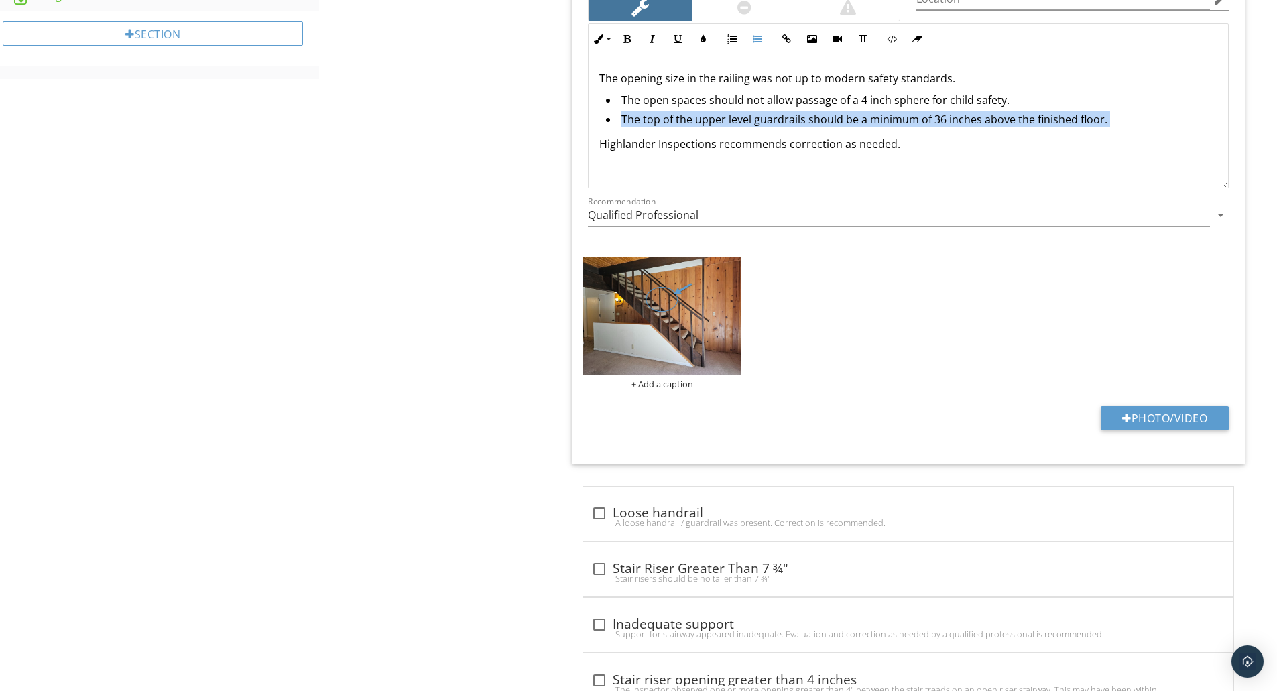
click at [687, 119] on li "The top of the upper level guardrails should be a minimum of 36 inches above th…" at bounding box center [911, 120] width 611 height 19
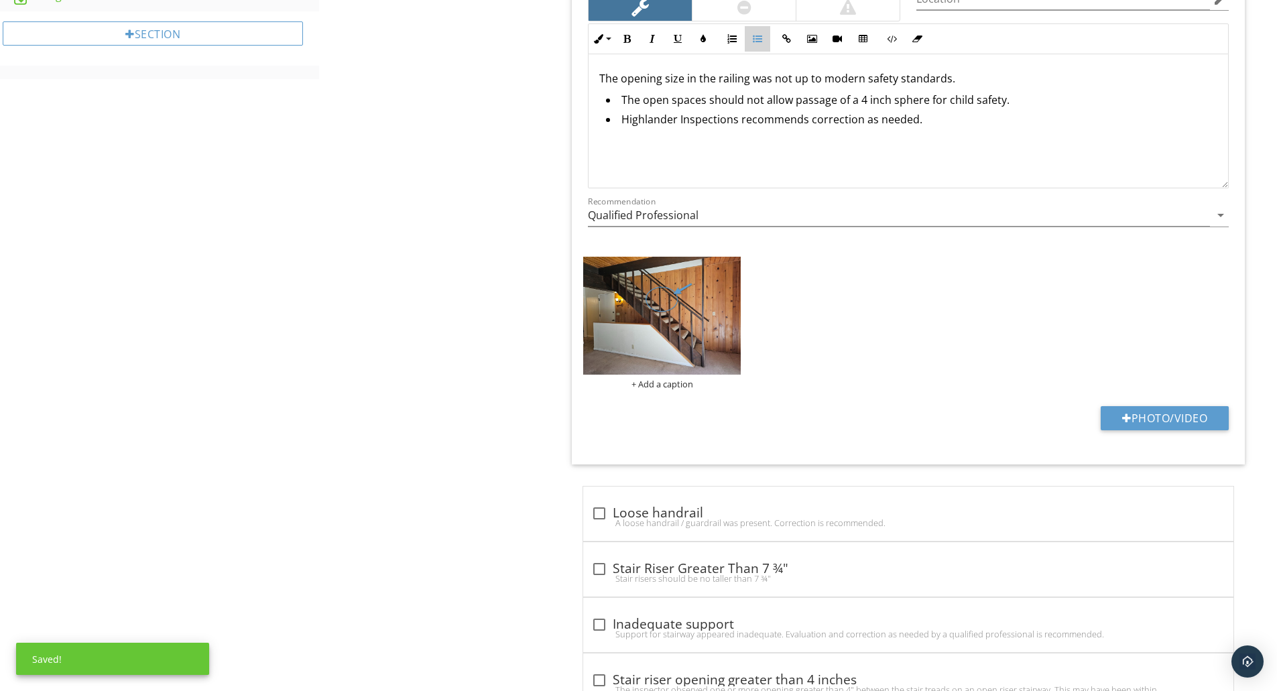
click at [761, 41] on icon "button" at bounding box center [757, 38] width 9 height 9
click at [533, 131] on div "Doors, Windows & Interior General Doors Windows Floors Walls Ceilings Steps, St…" at bounding box center [798, 680] width 958 height 2729
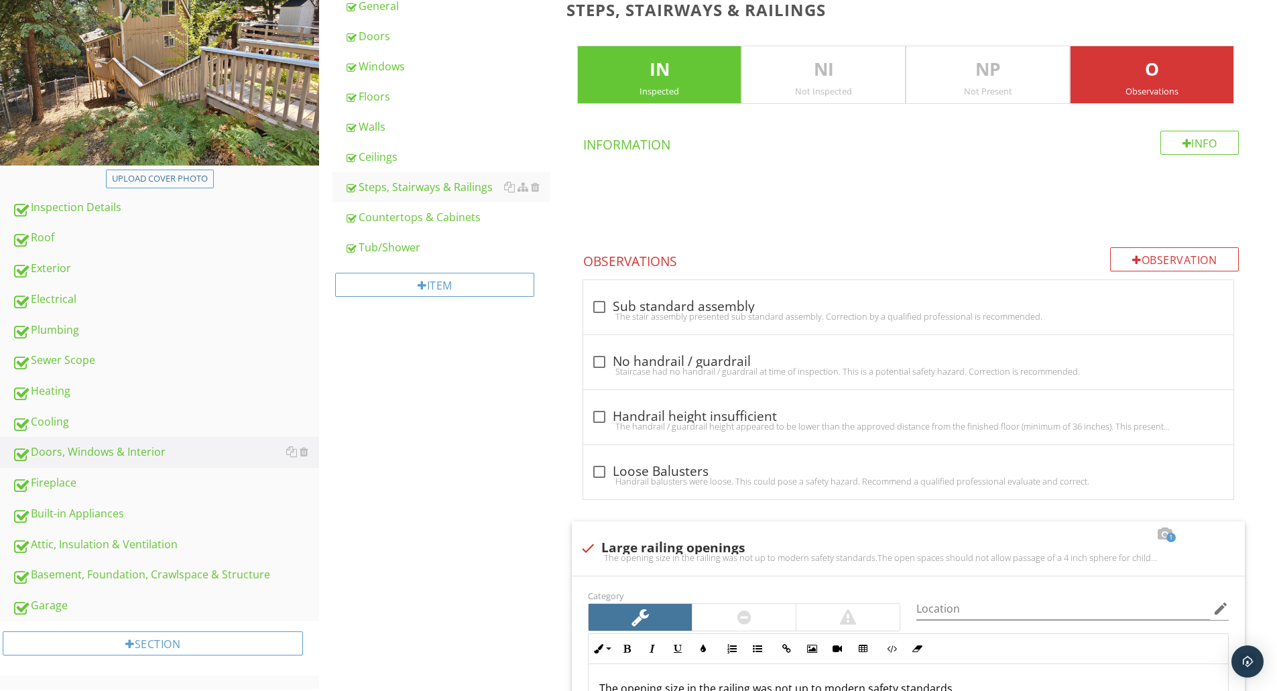
scroll to position [0, 0]
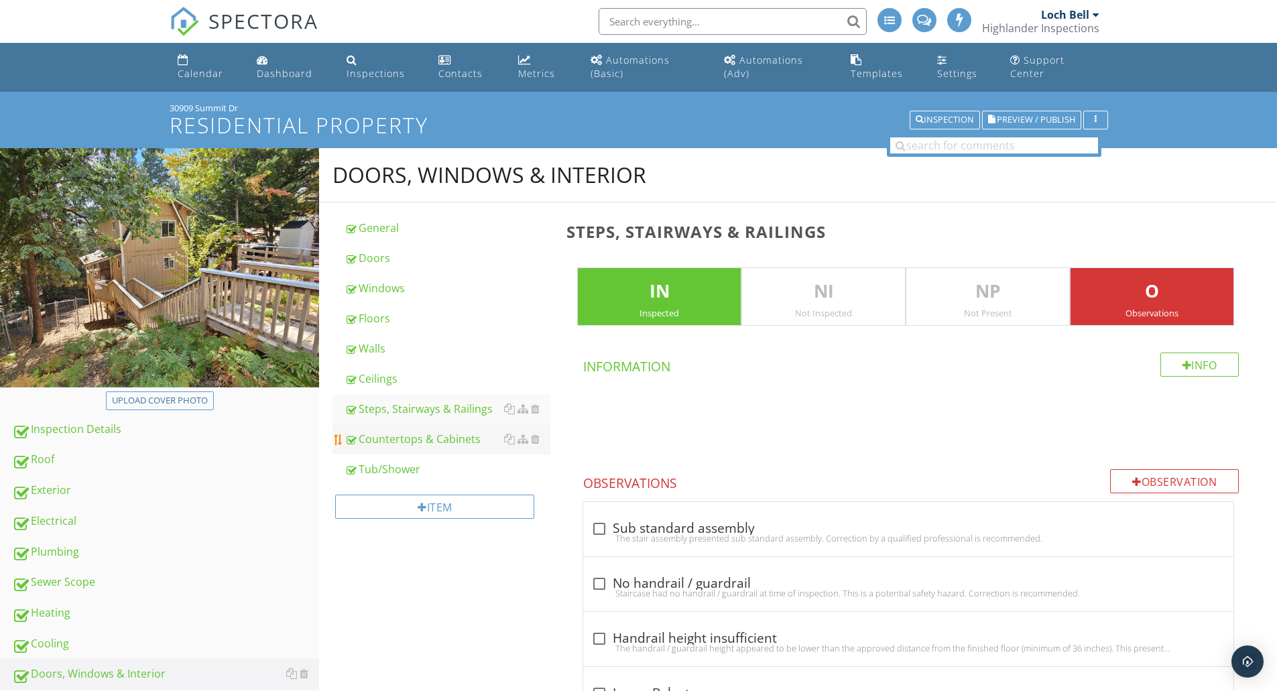
click at [436, 438] on div "Countertops & Cabinets" at bounding box center [448, 439] width 206 height 16
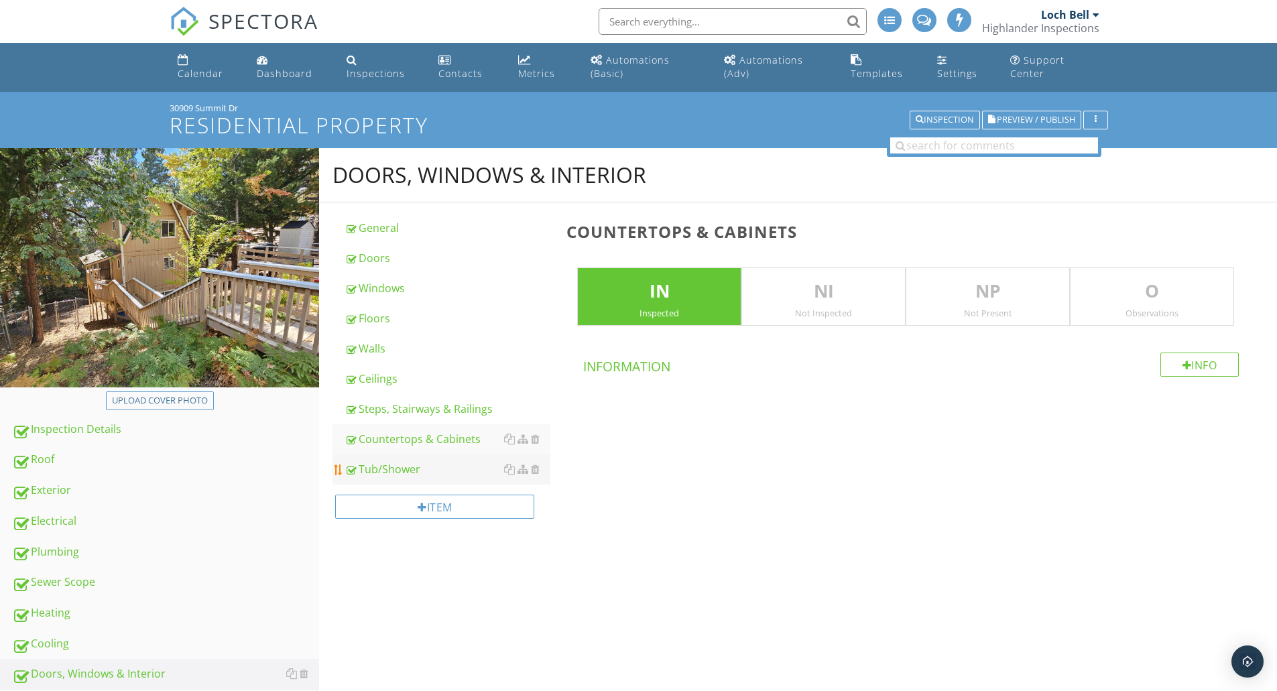
click at [416, 473] on div "Tub/Shower" at bounding box center [448, 469] width 206 height 16
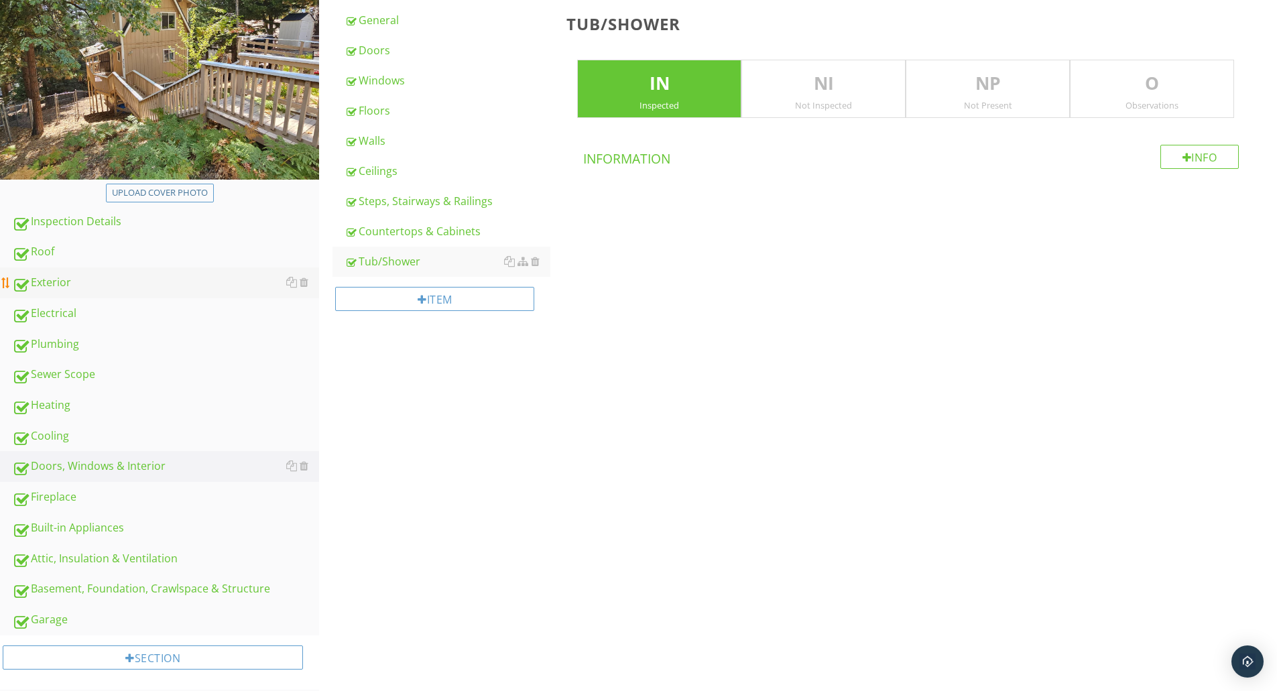
scroll to position [220, 0]
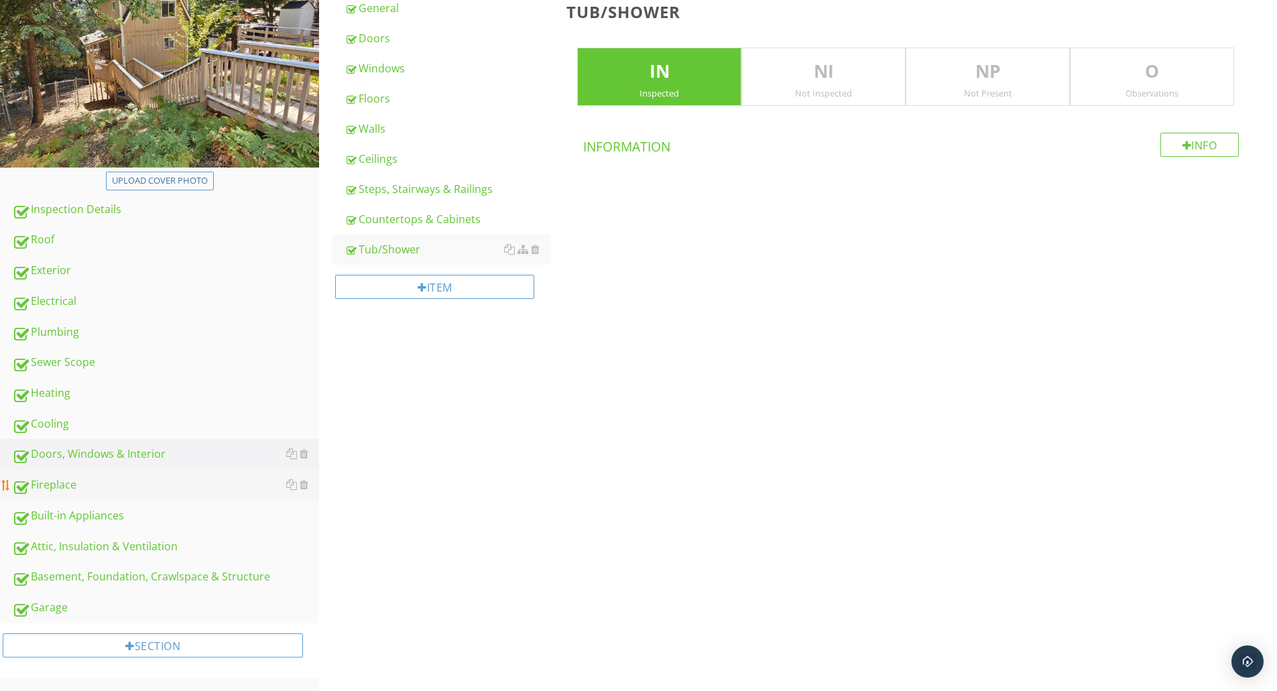
click at [66, 485] on div "Fireplace" at bounding box center [165, 485] width 307 height 17
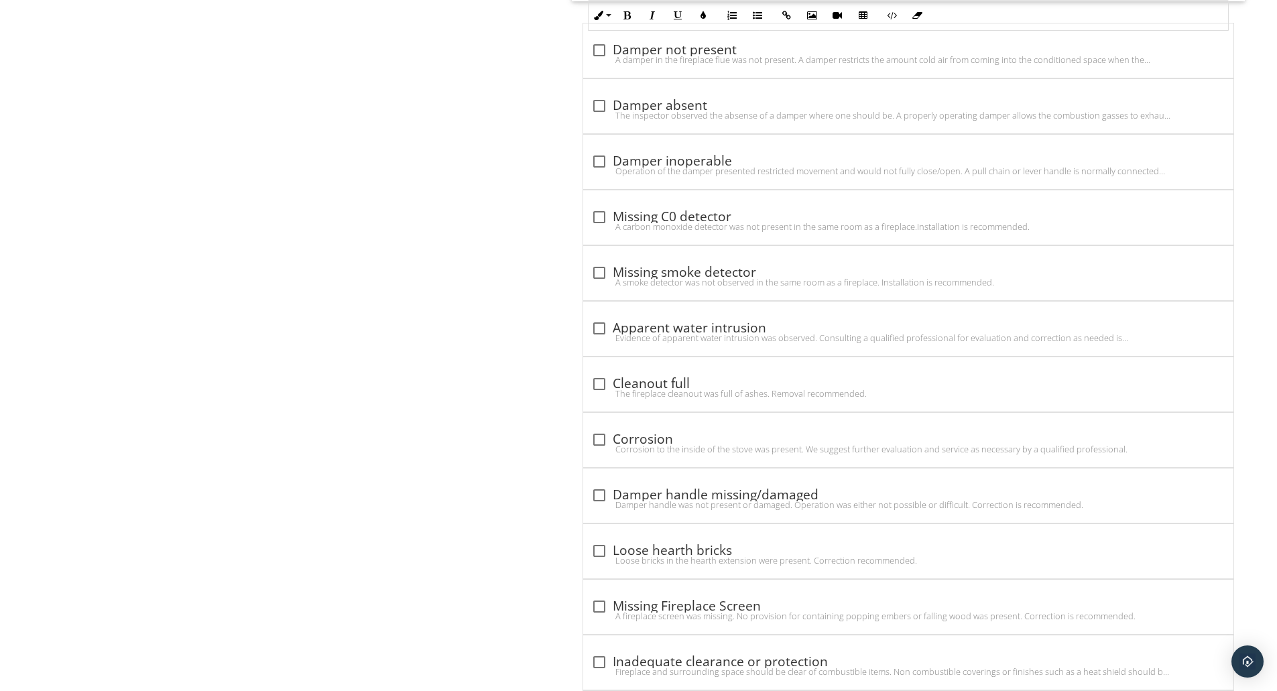
scroll to position [2234, 0]
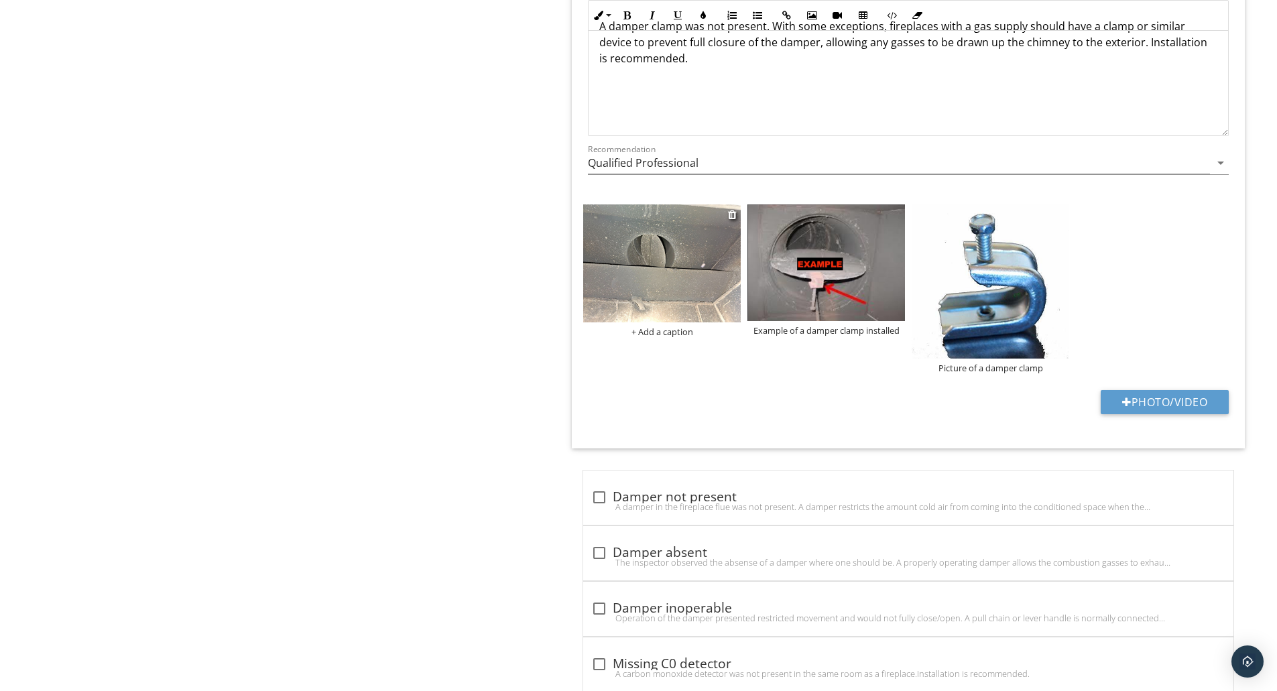
click at [622, 246] on img at bounding box center [662, 263] width 158 height 118
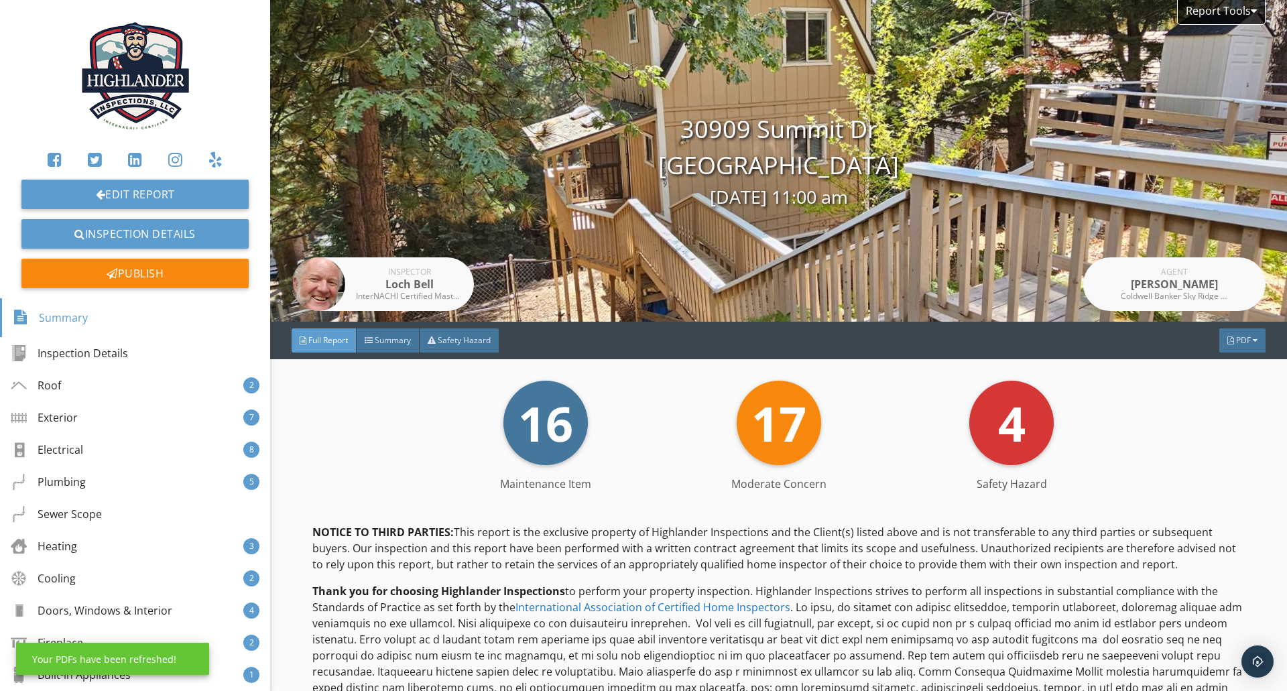
click at [1240, 343] on span "PDF" at bounding box center [1243, 339] width 15 height 11
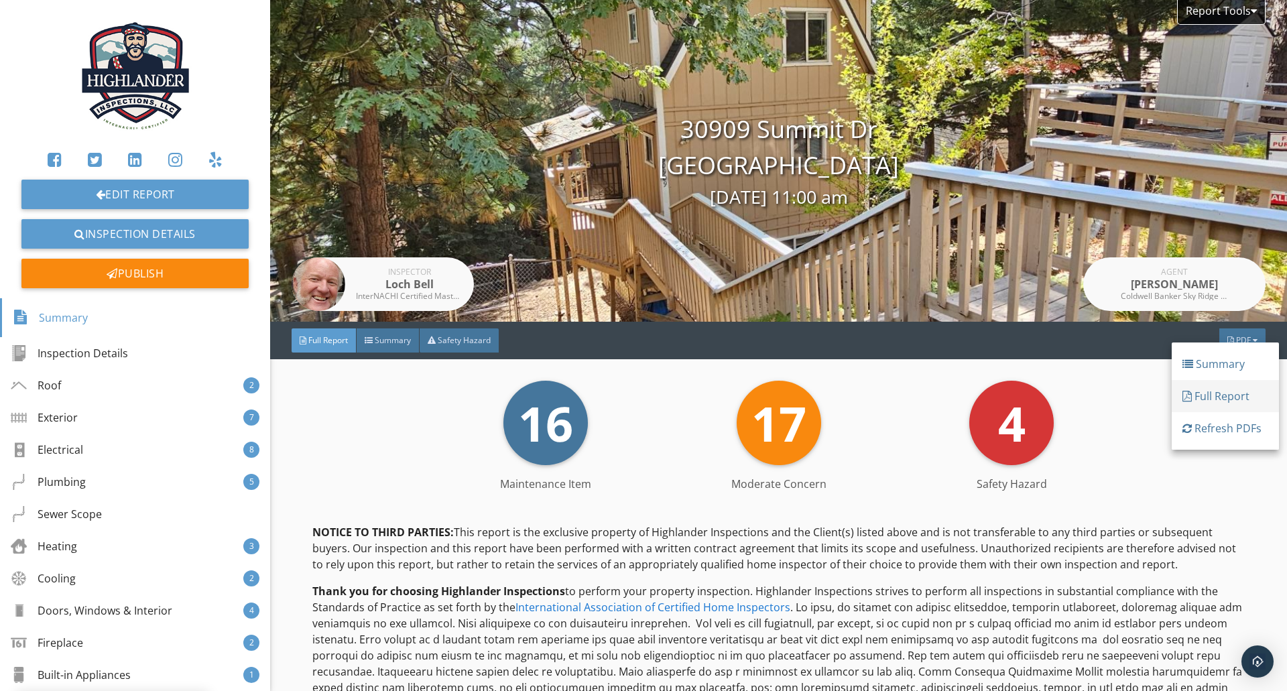
click at [1219, 393] on div "Full Report" at bounding box center [1225, 396] width 86 height 16
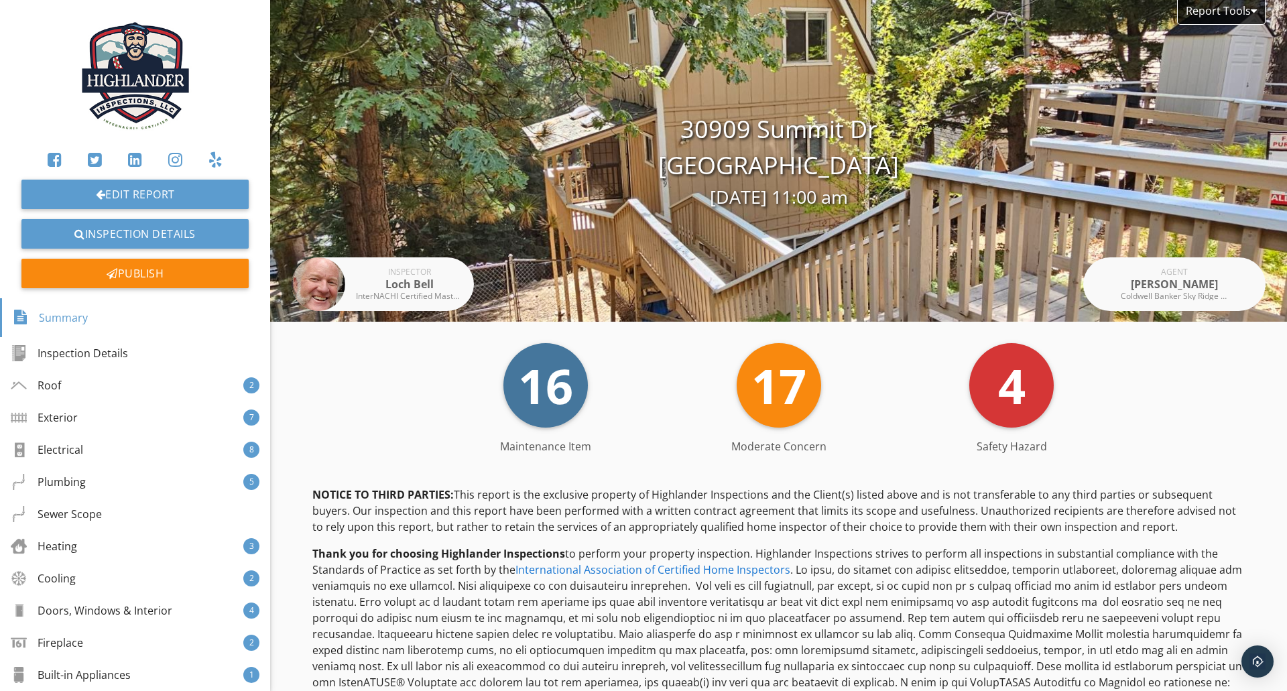
scroll to position [447, 0]
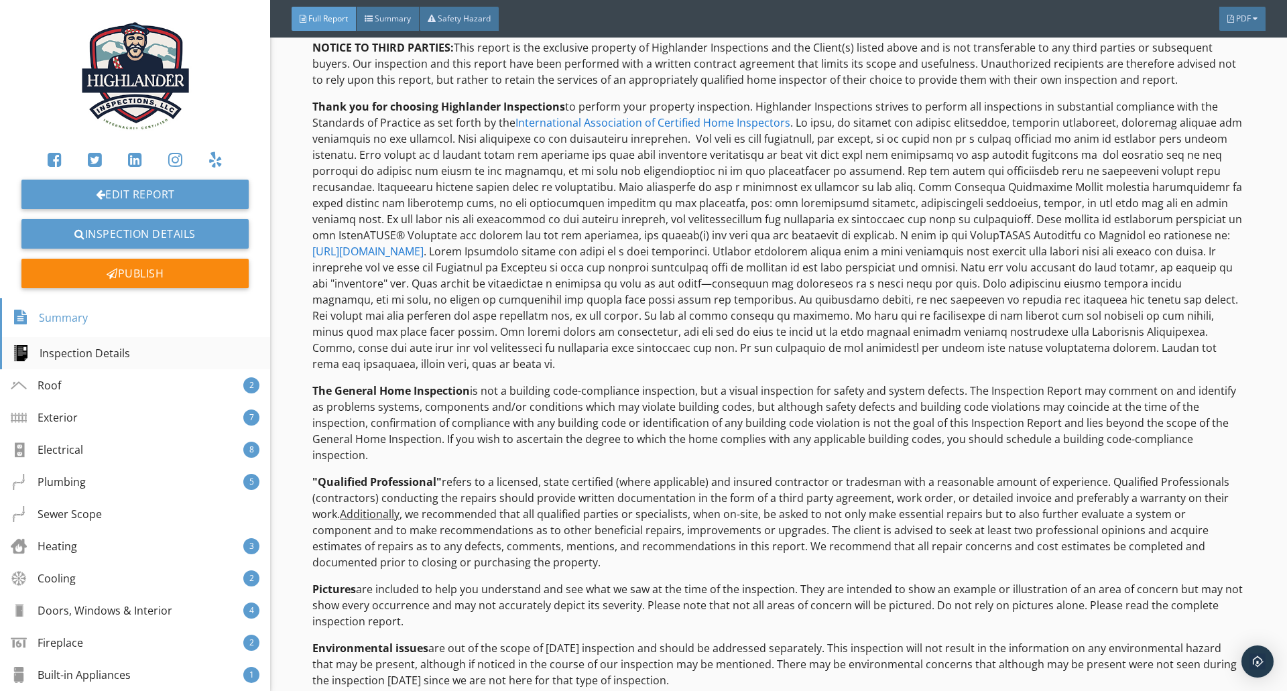
click at [135, 353] on div "Inspection Details" at bounding box center [135, 353] width 270 height 32
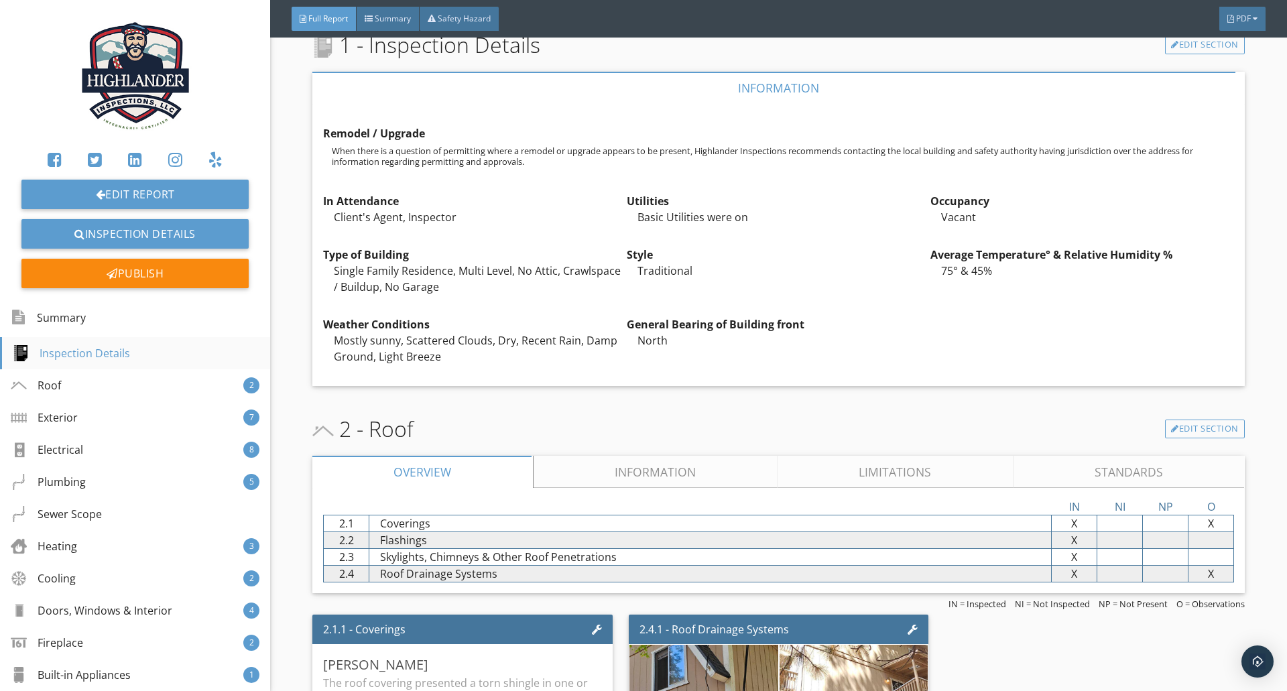
scroll to position [1270, 0]
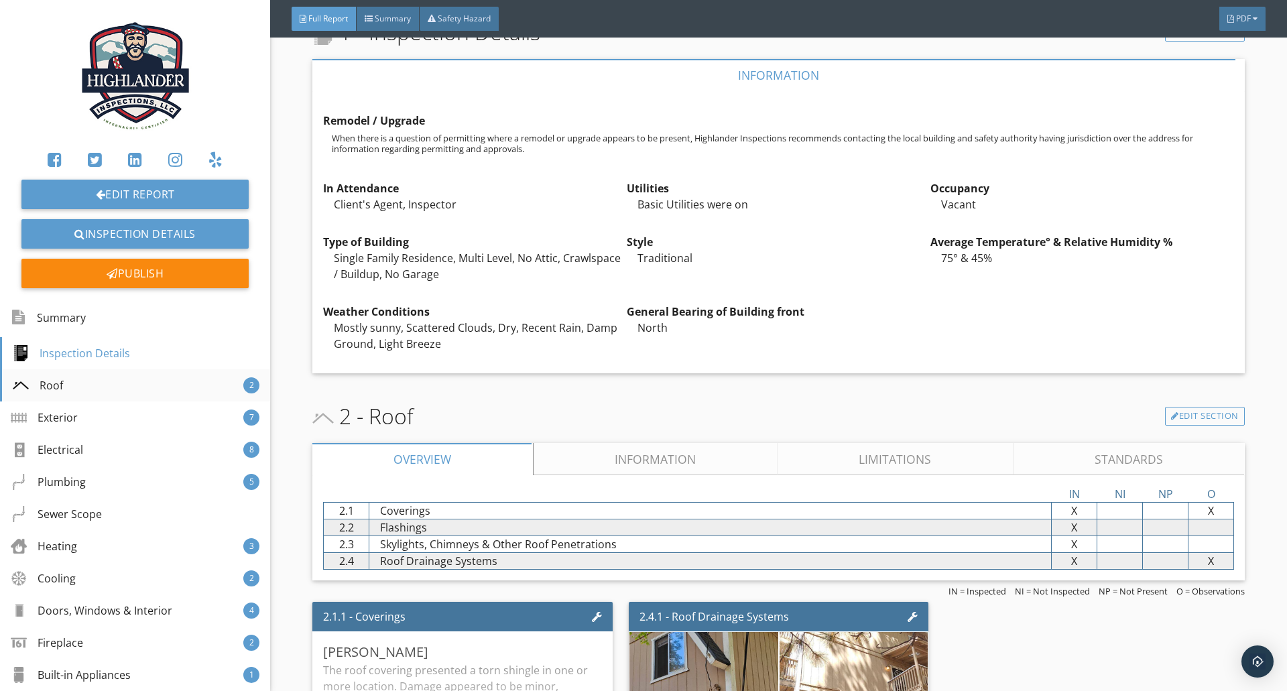
click at [111, 391] on div "Roof 2" at bounding box center [135, 385] width 270 height 32
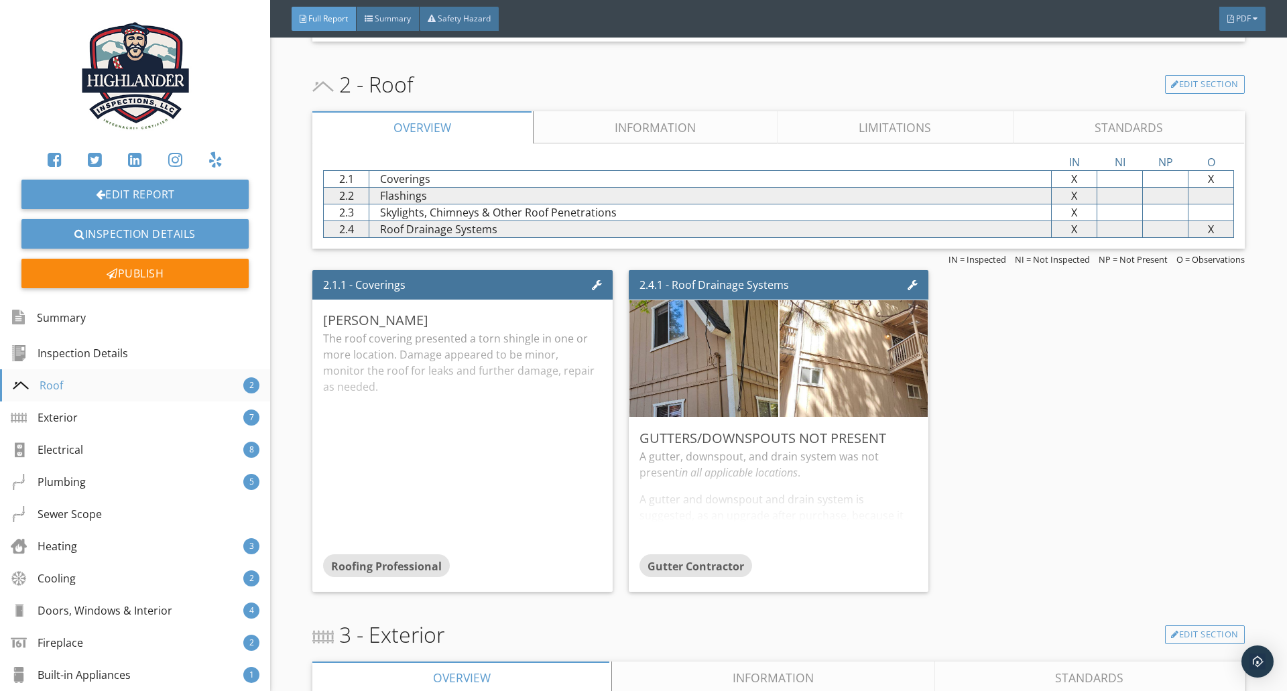
scroll to position [1654, 0]
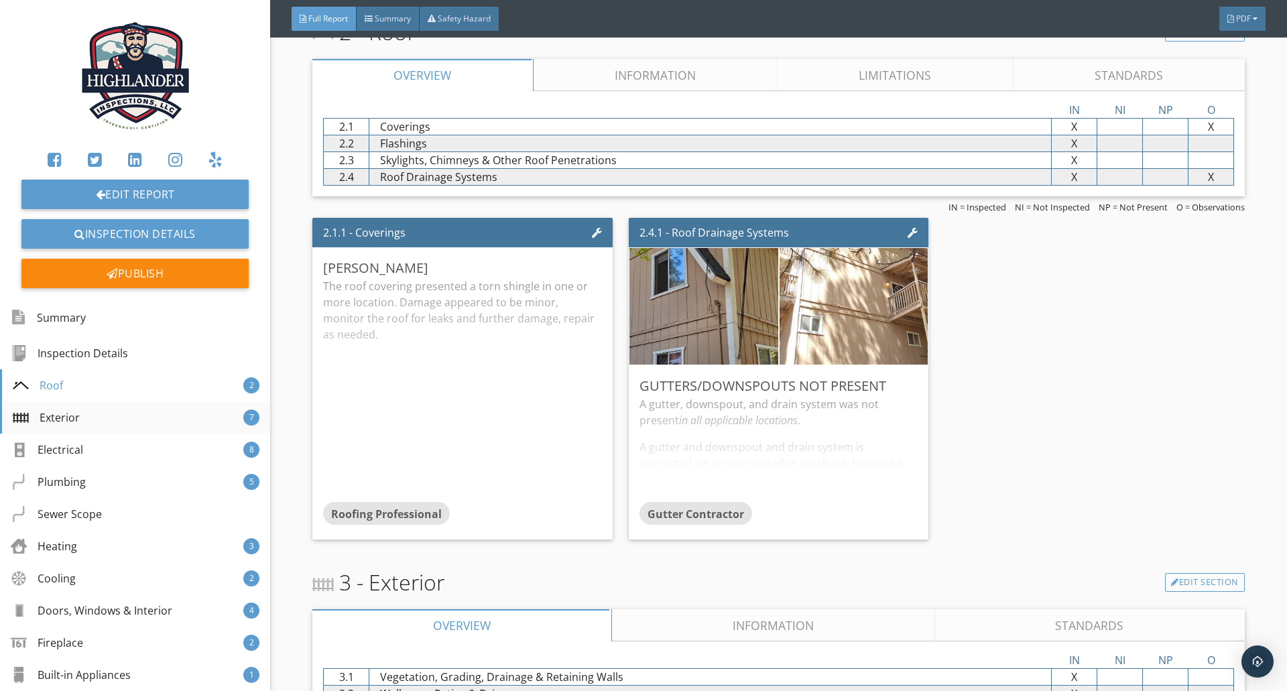
click at [107, 424] on div "Exterior 7" at bounding box center [135, 418] width 270 height 32
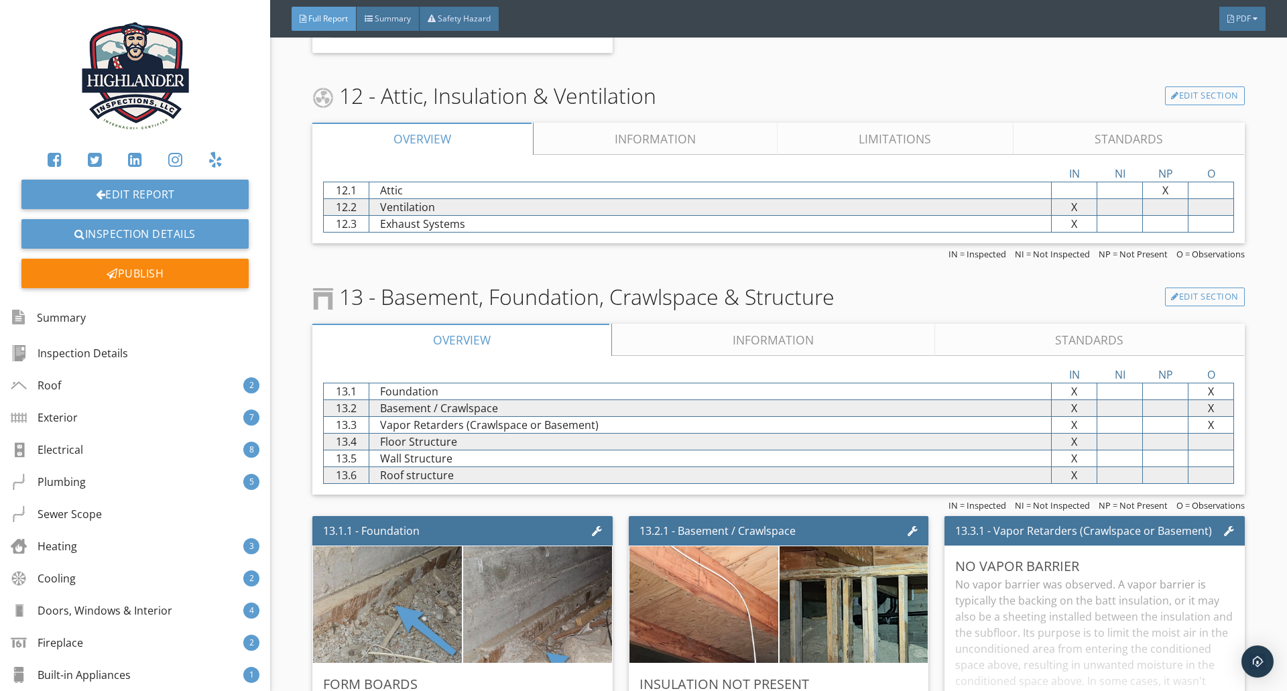
scroll to position [9170, 0]
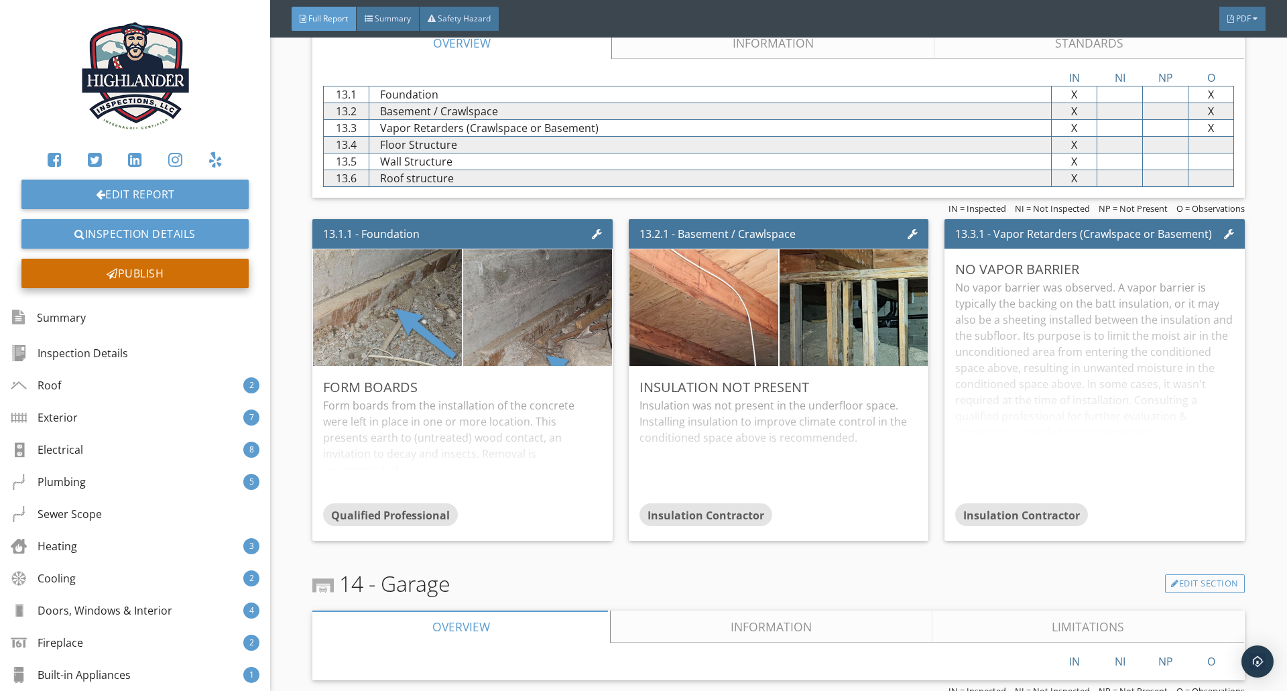
click at [168, 267] on div "Publish" at bounding box center [134, 273] width 227 height 29
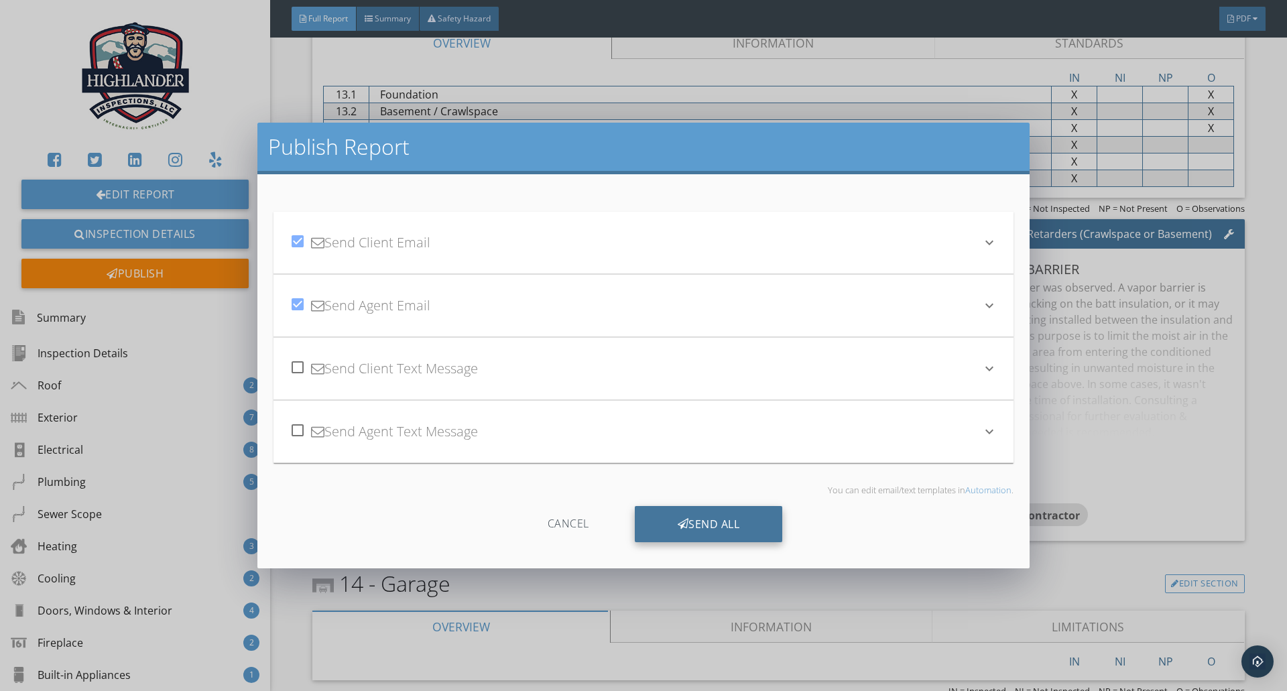
click at [729, 524] on div "Send All" at bounding box center [709, 524] width 148 height 36
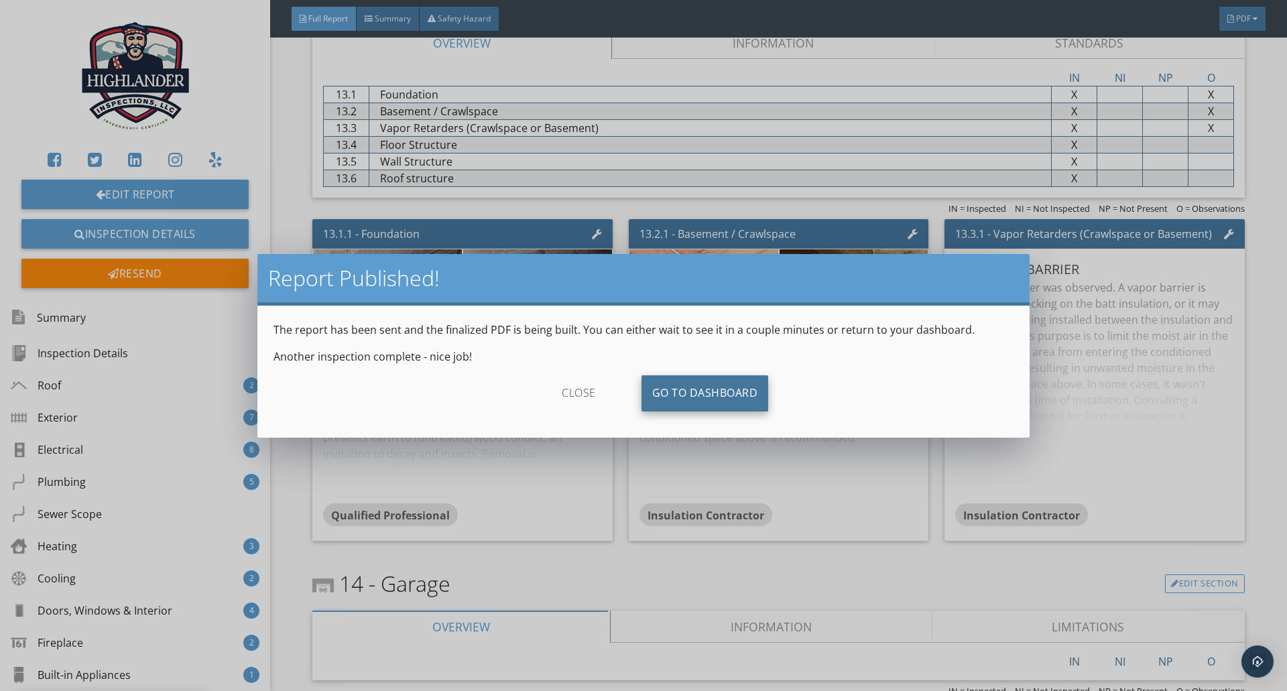
click at [719, 393] on link "Go To Dashboard" at bounding box center [704, 393] width 127 height 36
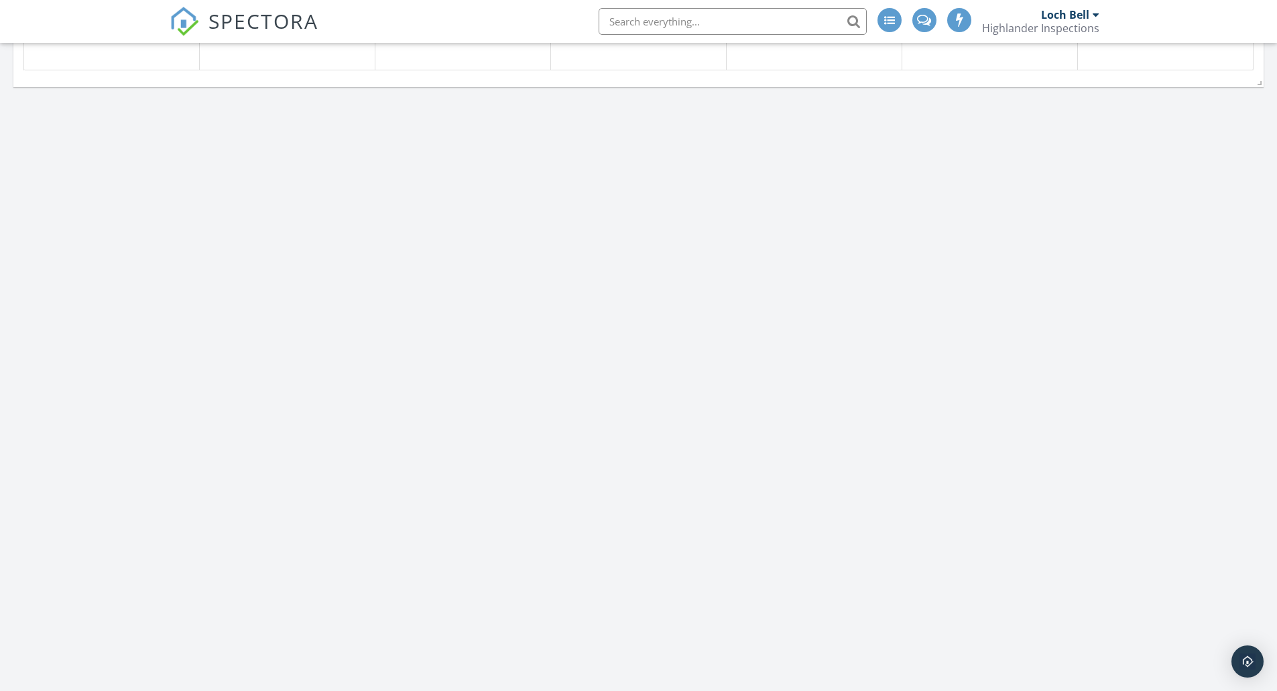
scroll to position [2234, 0]
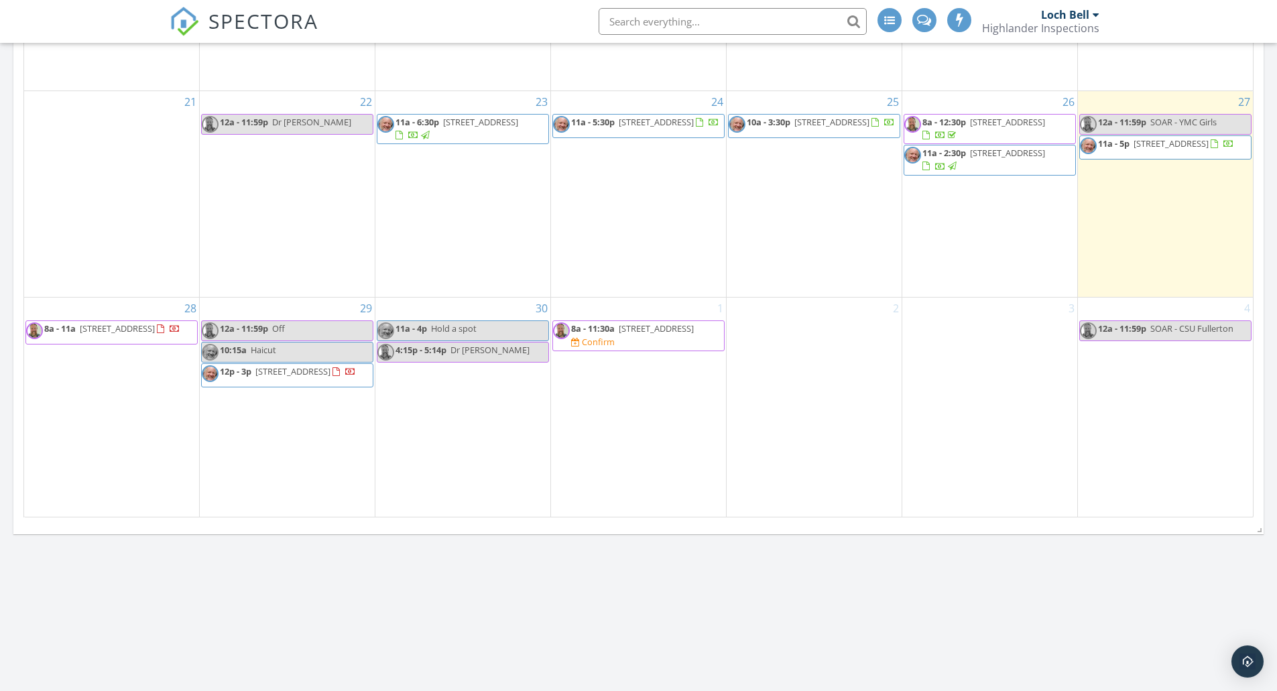
drag, startPoint x: 139, startPoint y: 339, endPoint x: 136, endPoint y: 329, distance: 10.0
click at [136, 329] on span "8a - 11a [STREET_ADDRESS]" at bounding box center [103, 332] width 154 height 20
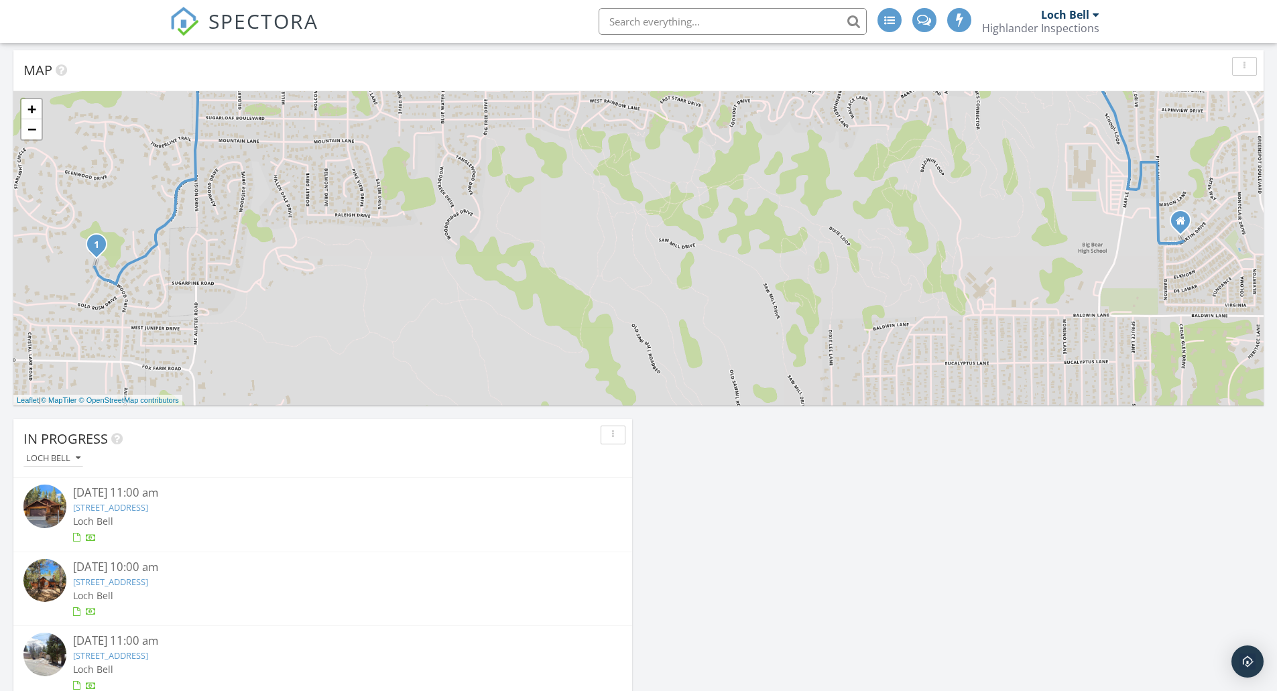
scroll to position [3218, 1298]
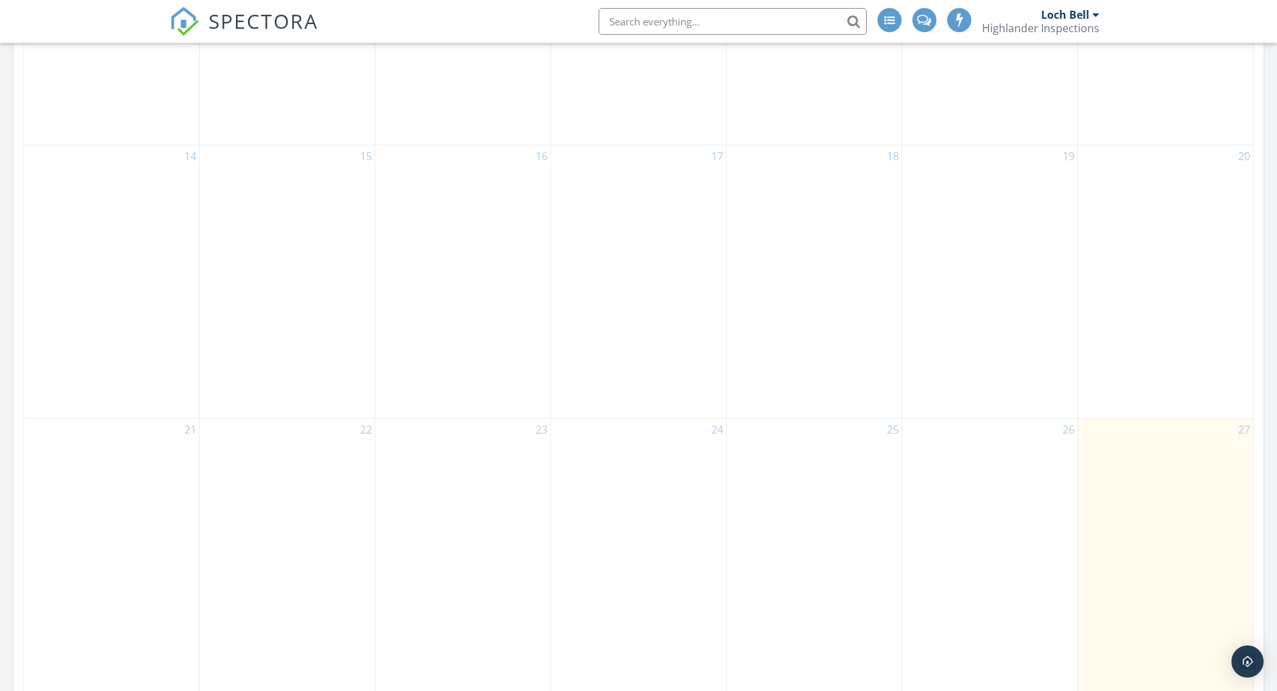
scroll to position [2234, 0]
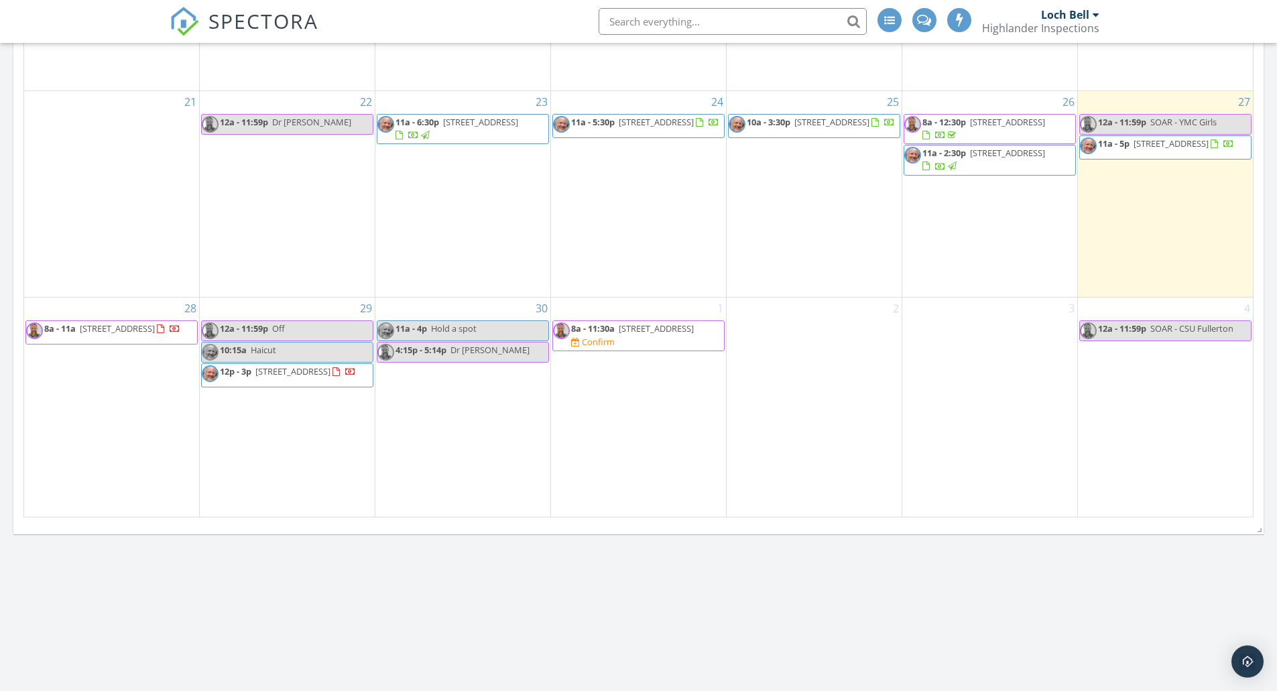
click at [979, 153] on span "[STREET_ADDRESS]" at bounding box center [1007, 153] width 75 height 12
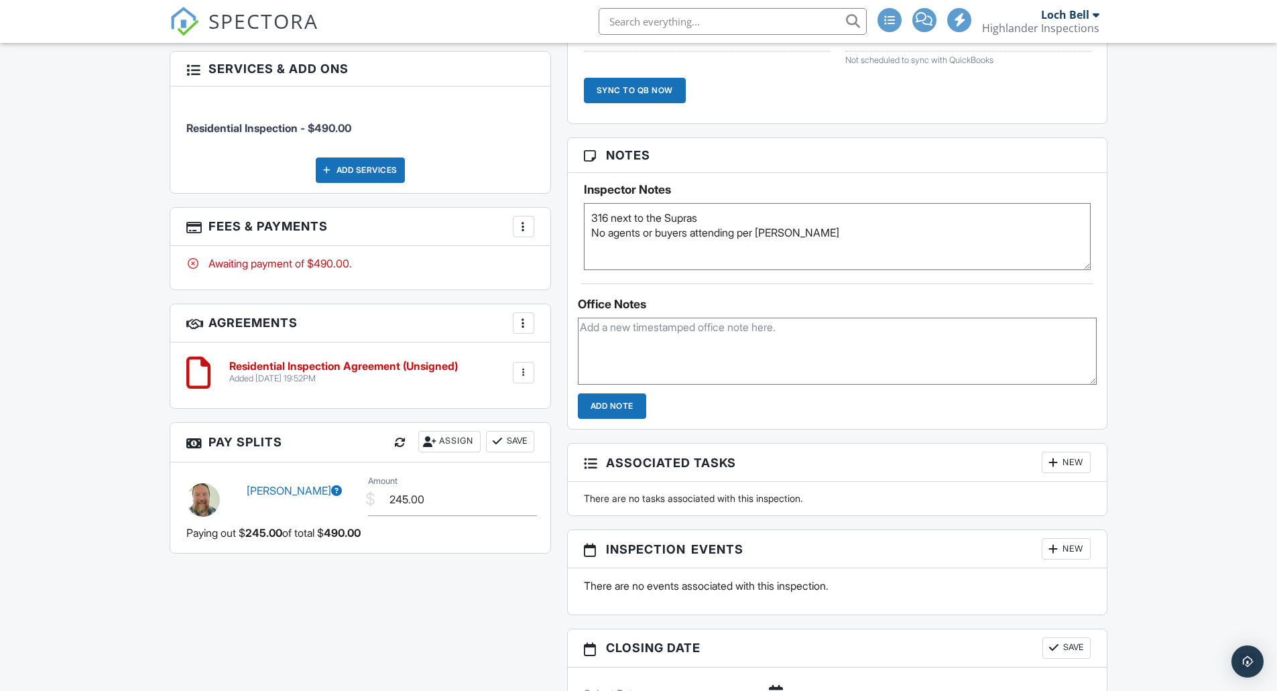
click at [525, 233] on div at bounding box center [523, 226] width 13 height 13
click at [562, 275] on li "Edit Fees & Payments" at bounding box center [591, 268] width 140 height 34
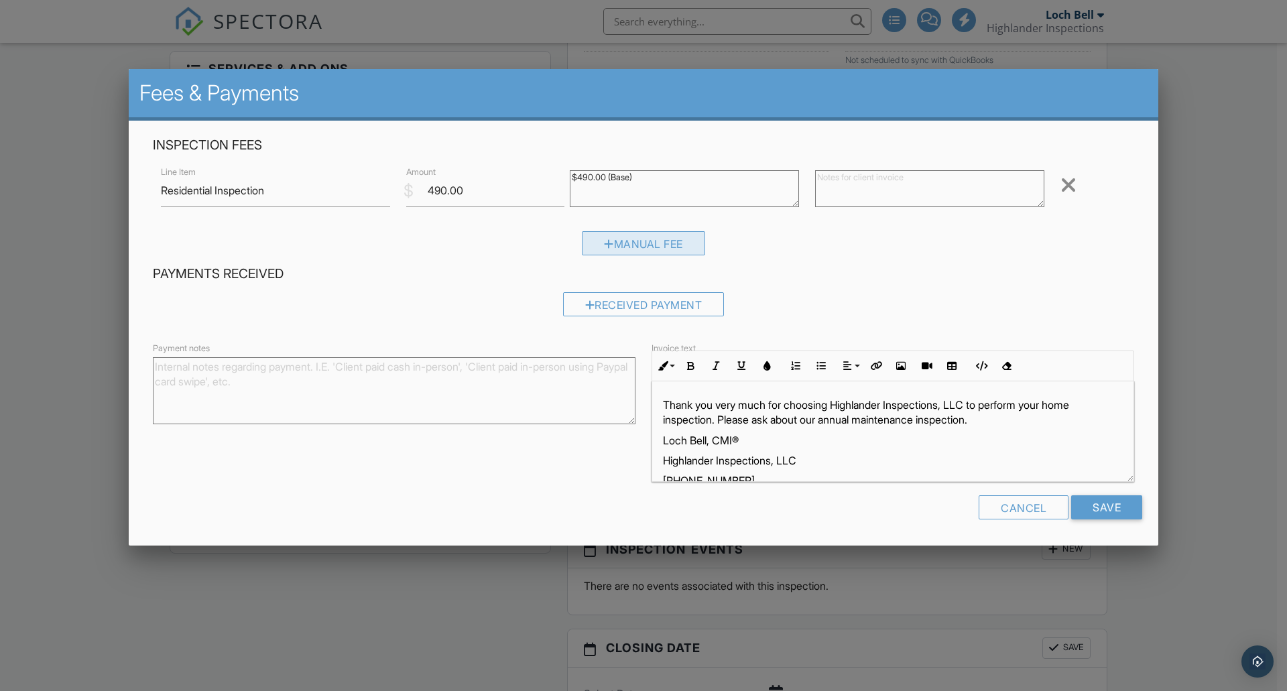
click at [615, 246] on div "Manual Fee" at bounding box center [643, 243] width 123 height 24
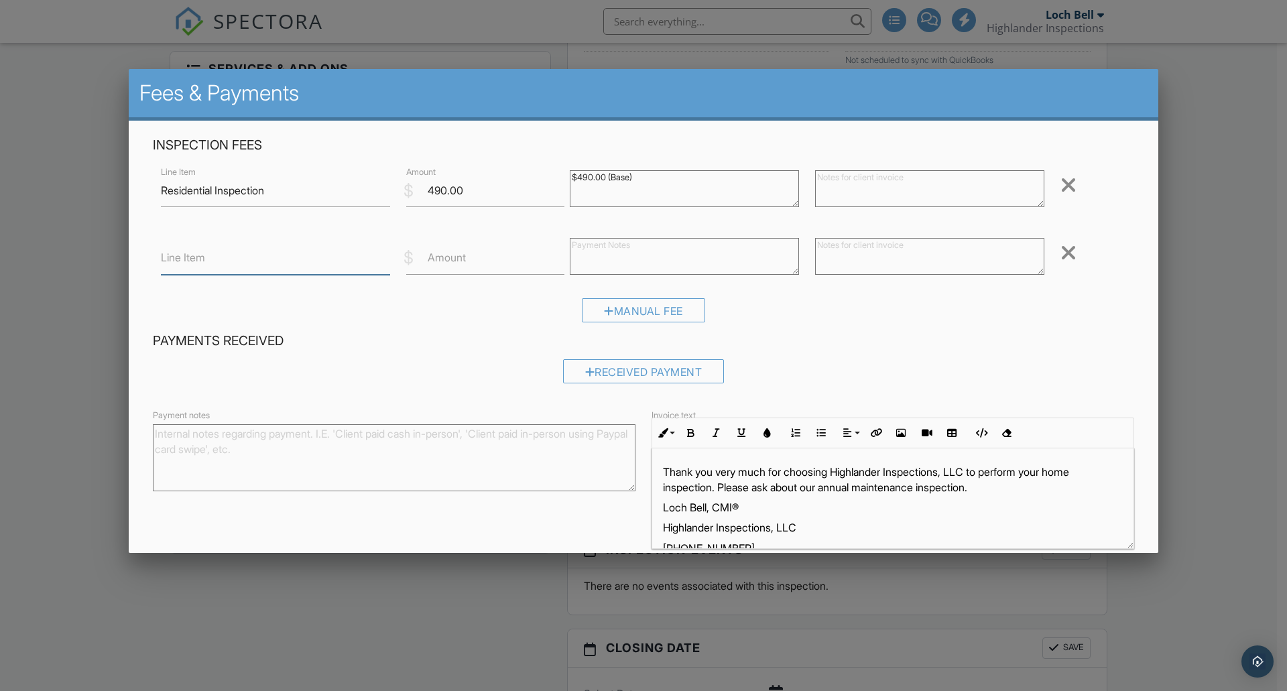
click at [326, 253] on input "Line Item" at bounding box center [275, 258] width 229 height 33
type input "Veterans Discount"
click at [431, 269] on input "Amount" at bounding box center [485, 258] width 158 height 33
type input "-50.00"
click at [682, 176] on textarea "$490.00 (Base)" at bounding box center [684, 188] width 229 height 37
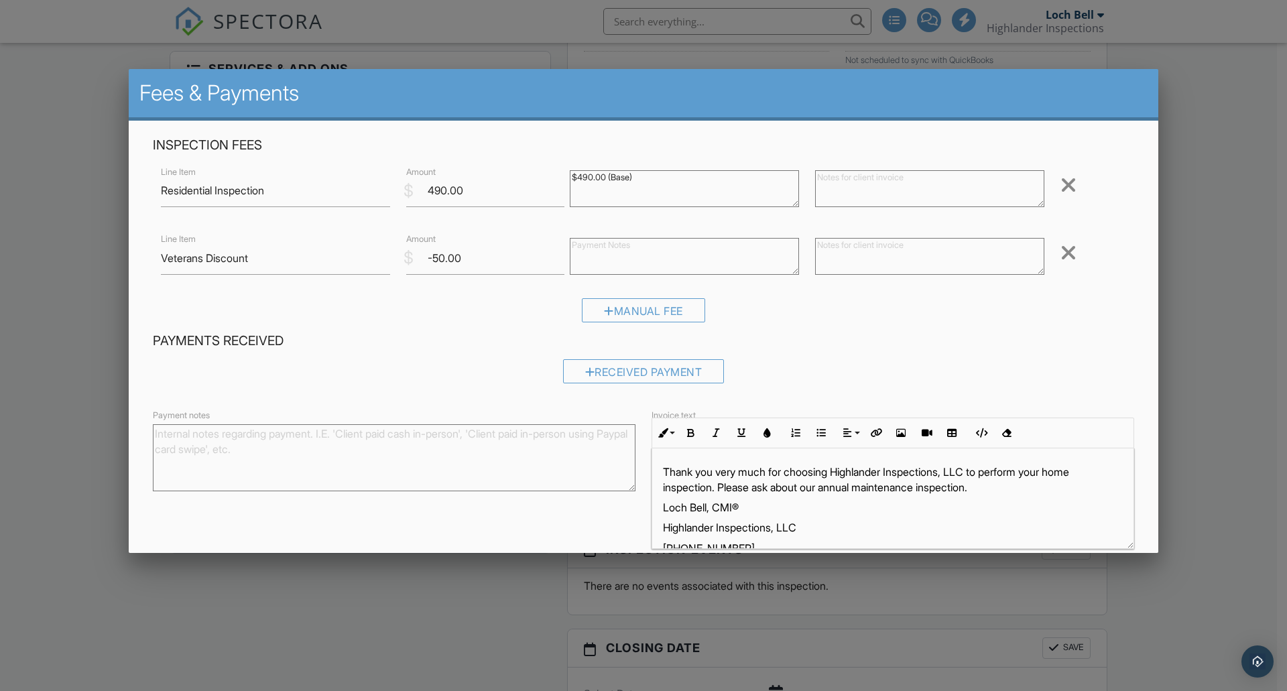
click at [682, 176] on textarea "$490.00 (Base)" at bounding box center [684, 188] width 229 height 37
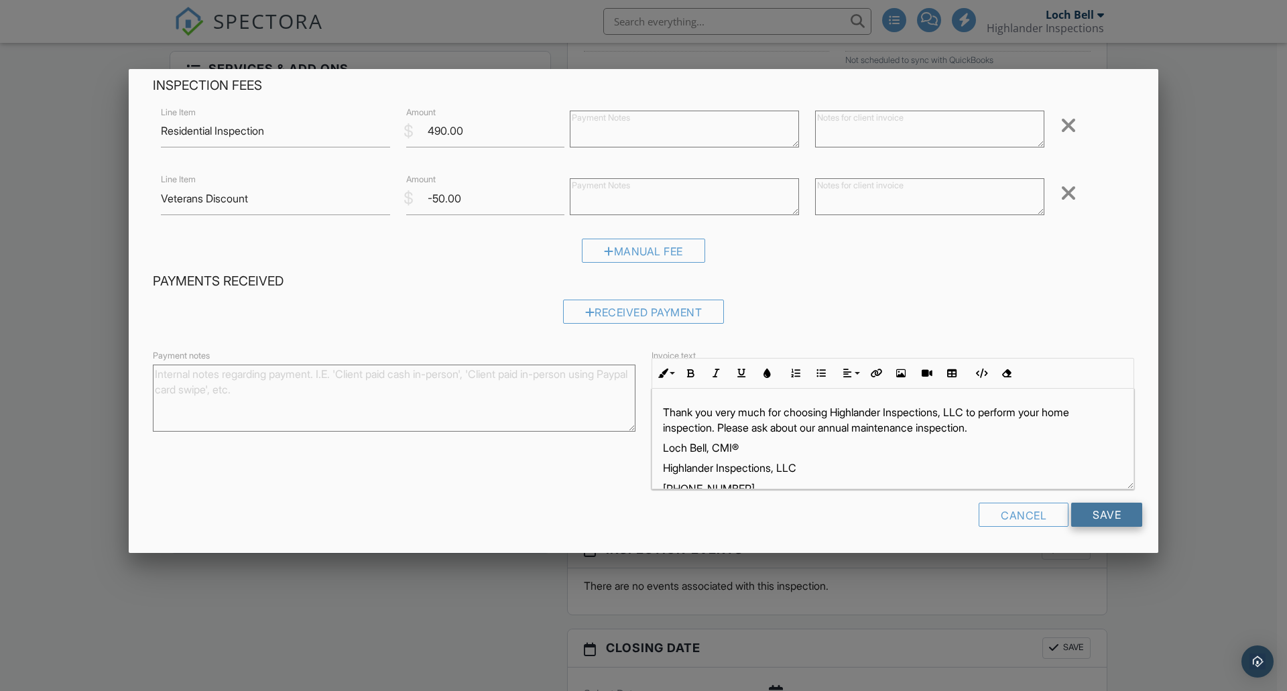
click at [1081, 509] on input "Save" at bounding box center [1106, 515] width 71 height 24
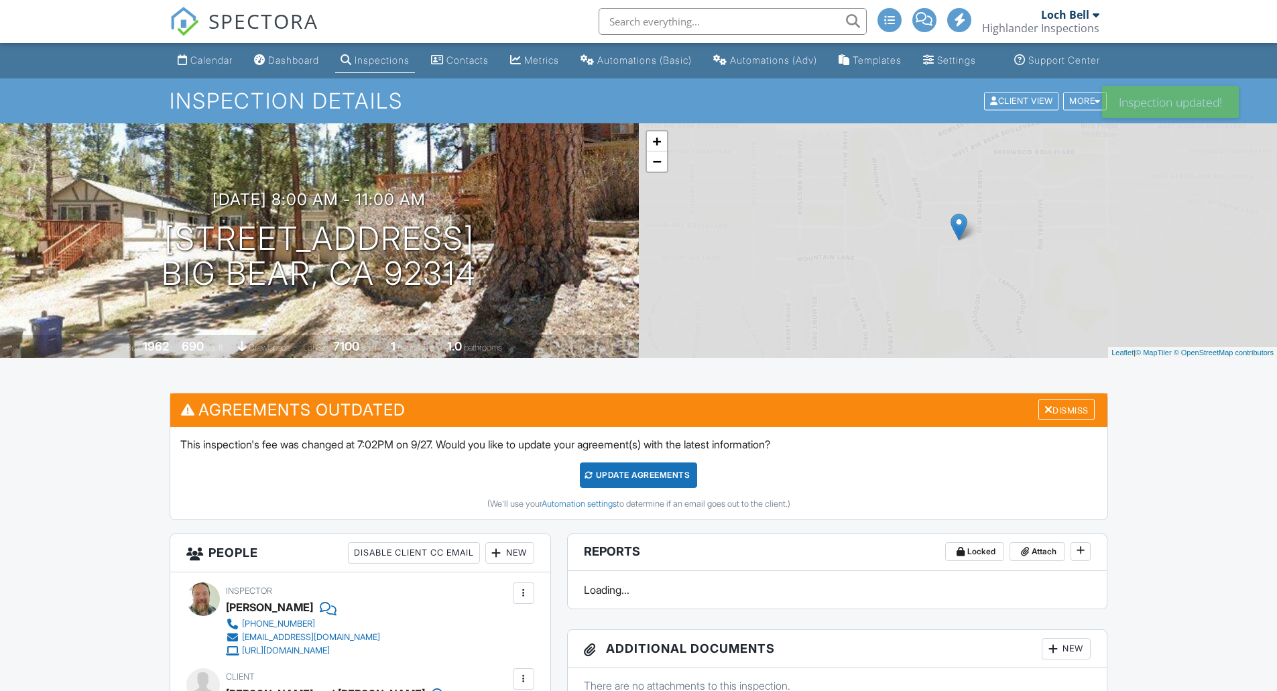
click at [669, 479] on div "Update Agreements" at bounding box center [638, 475] width 117 height 25
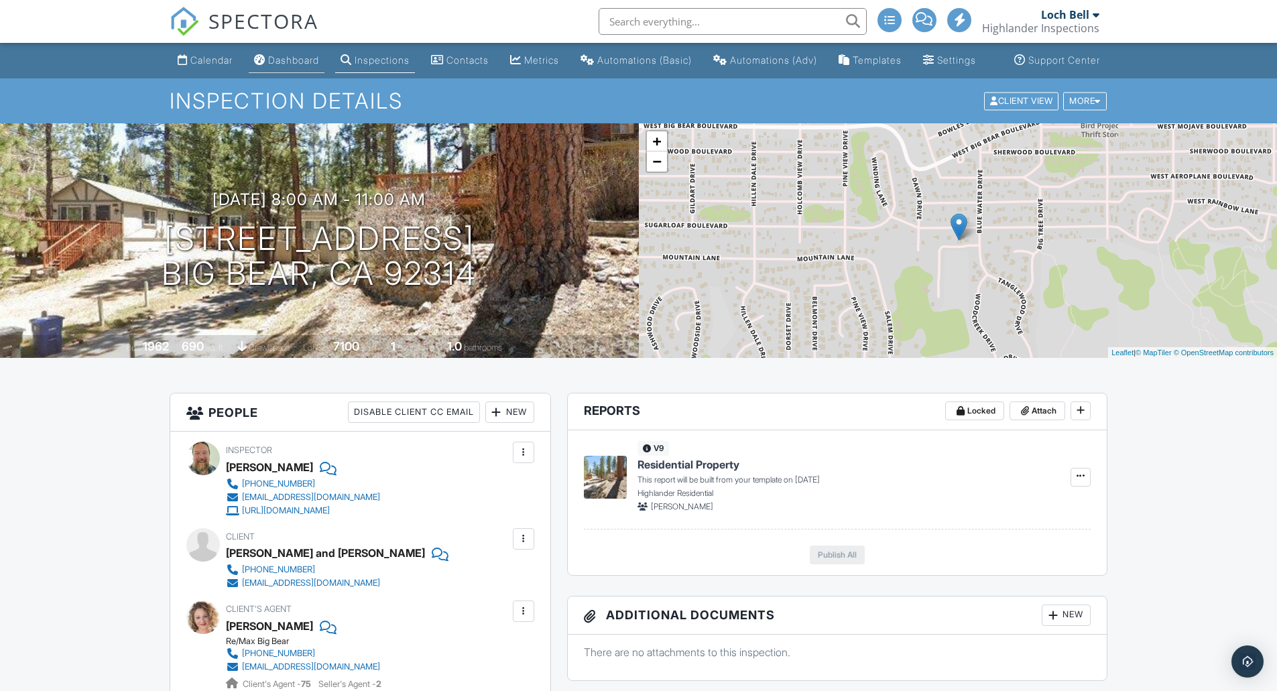
click at [288, 67] on link "Dashboard" at bounding box center [287, 60] width 76 height 25
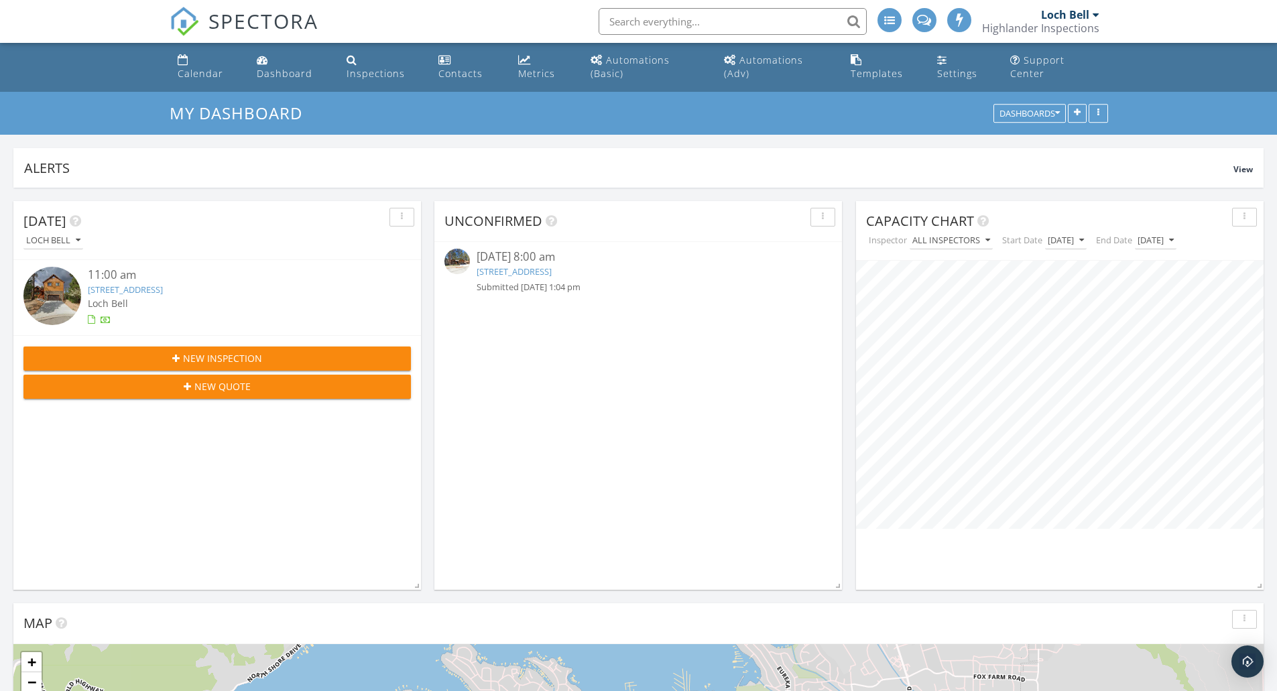
scroll to position [389, 408]
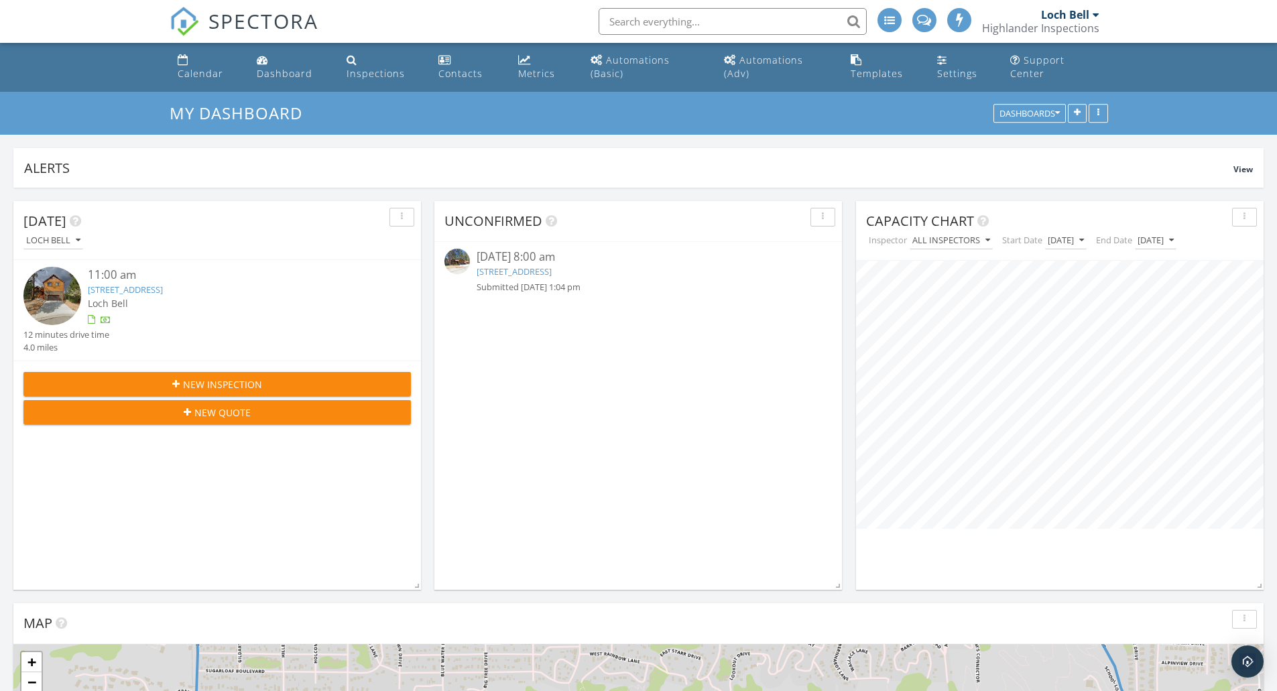
click at [521, 271] on link "160 Crystal Lake Rd, Big Bear Lake, CA 92315" at bounding box center [514, 271] width 75 height 12
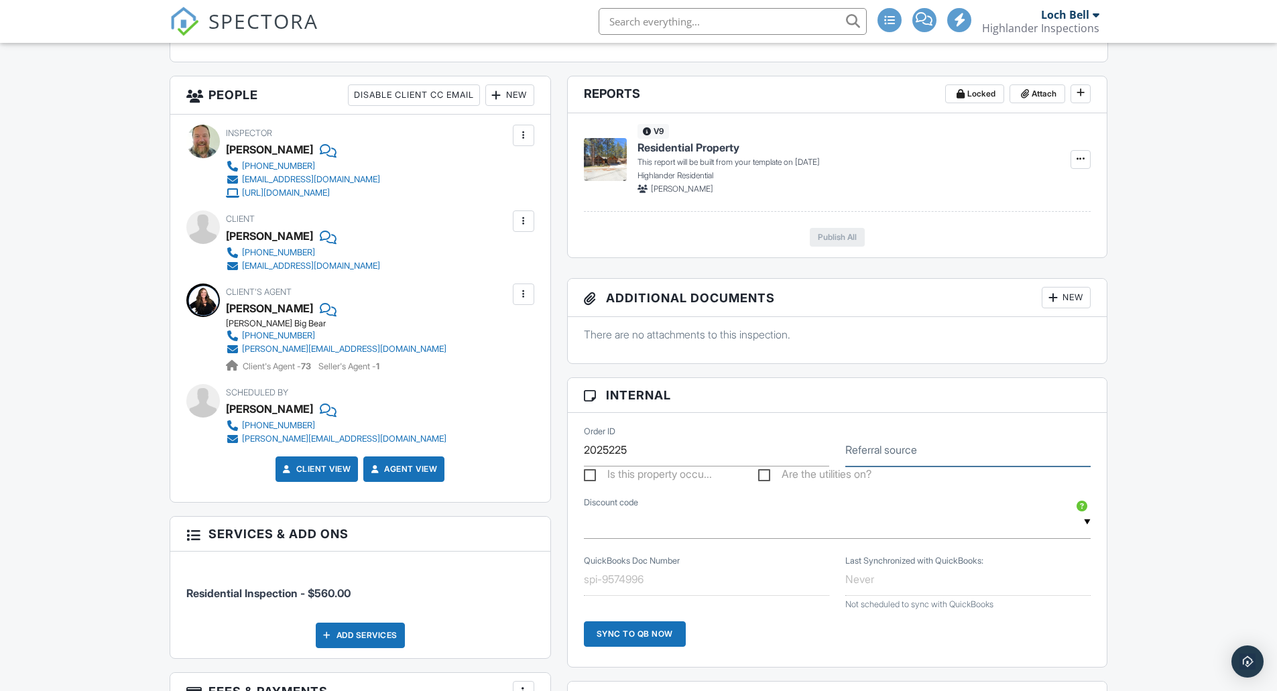
click at [906, 453] on div "Referral source" at bounding box center [967, 450] width 261 height 33
type input "[PERSON_NAME]"
click at [76, 481] on div "Calendar Dashboard Inspections Contacts Metrics Automations (Basic) Automations…" at bounding box center [638, 636] width 1277 height 2081
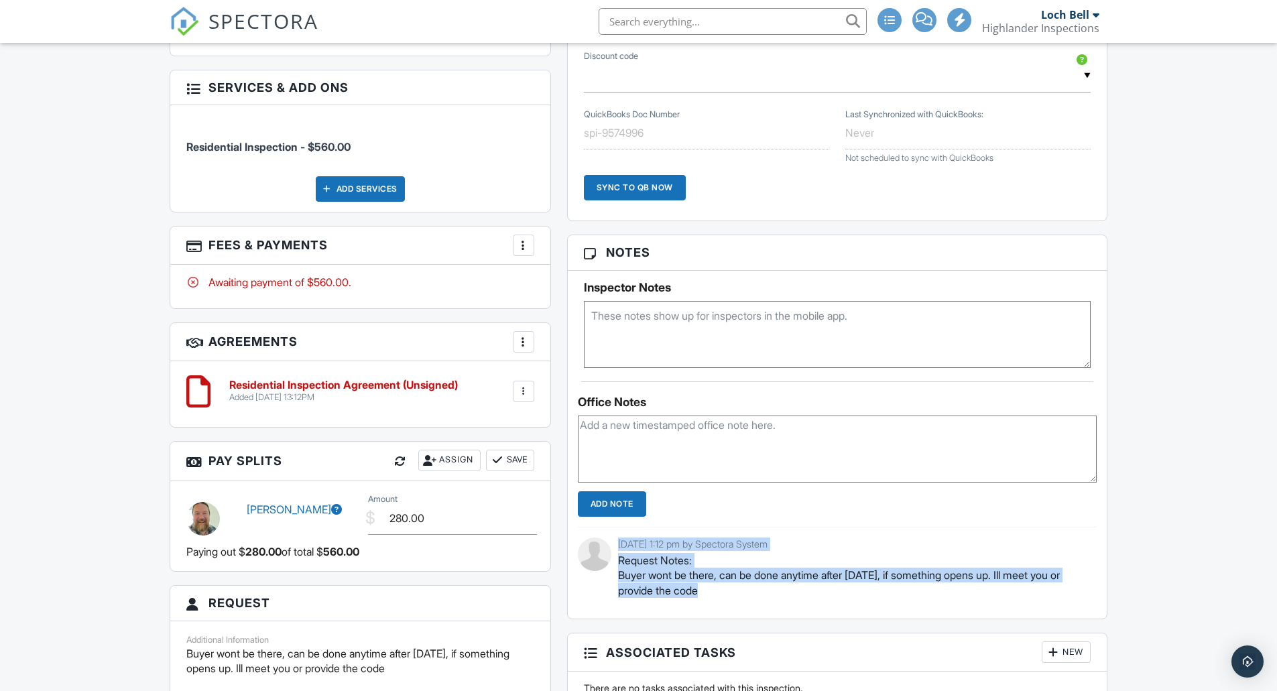
drag, startPoint x: 611, startPoint y: 581, endPoint x: 740, endPoint y: 614, distance: 132.8
click at [740, 614] on div "09/27/2025 1:12 pm by Spectora System Request Notes: Buyer wont be there, can b…" at bounding box center [837, 573] width 519 height 92
drag, startPoint x: 736, startPoint y: 614, endPoint x: 729, endPoint y: 610, distance: 8.4
click at [736, 613] on div "09/27/2025 1:12 pm by Spectora System Request Notes: Buyer wont be there, can b…" at bounding box center [837, 573] width 519 height 92
click at [660, 598] on p "Request Notes: Buyer wont be there, can be done anytime after Monday, if someth…" at bounding box center [852, 575] width 469 height 45
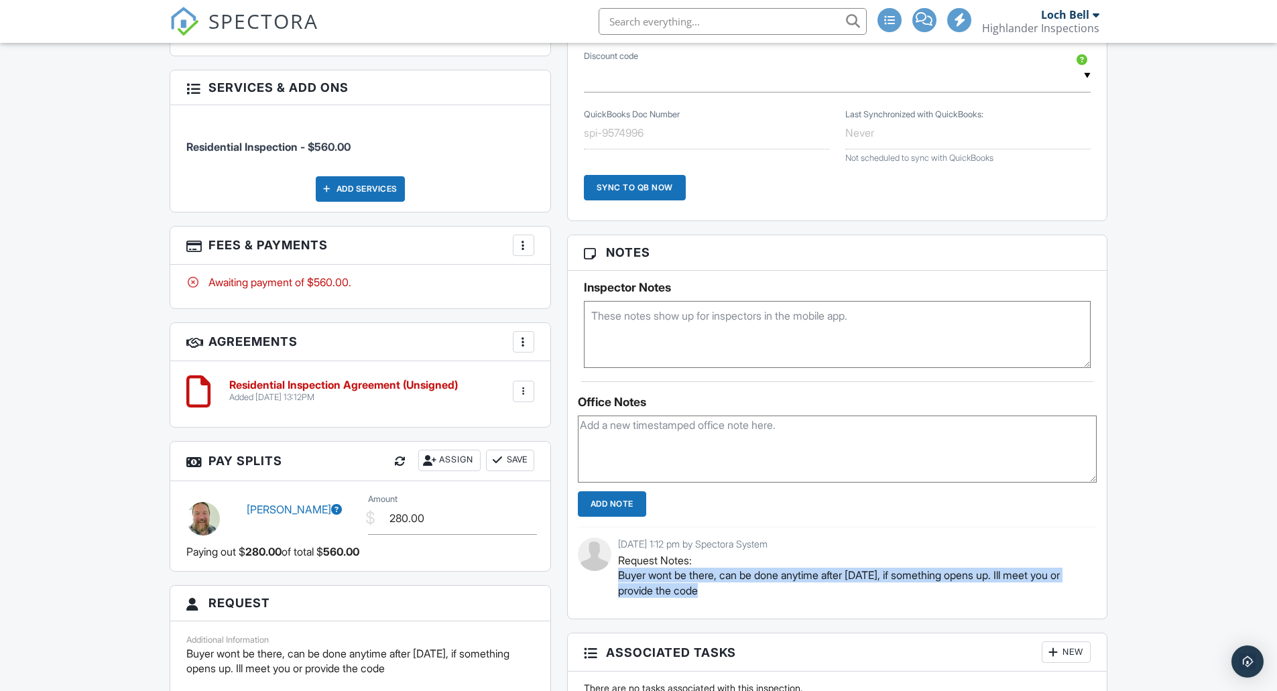
drag, startPoint x: 620, startPoint y: 589, endPoint x: 732, endPoint y: 611, distance: 114.1
click at [732, 598] on p "Request Notes: Buyer wont be there, can be done anytime after Monday, if someth…" at bounding box center [852, 575] width 469 height 45
copy p "Buyer wont be there, can be done anytime after [DATE], if something opens up. I…"
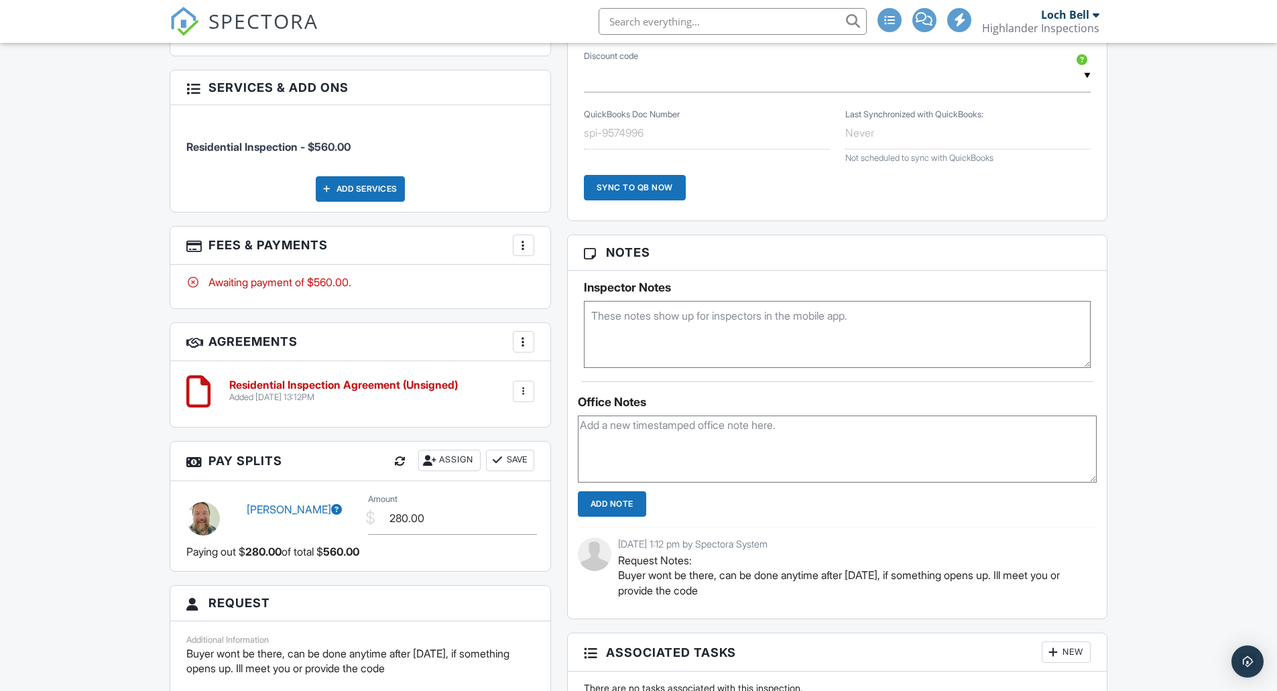
click at [717, 332] on textarea at bounding box center [837, 334] width 507 height 67
paste textarea "Buyer wont be there, can be done anytime after [DATE], if something opens up. I…"
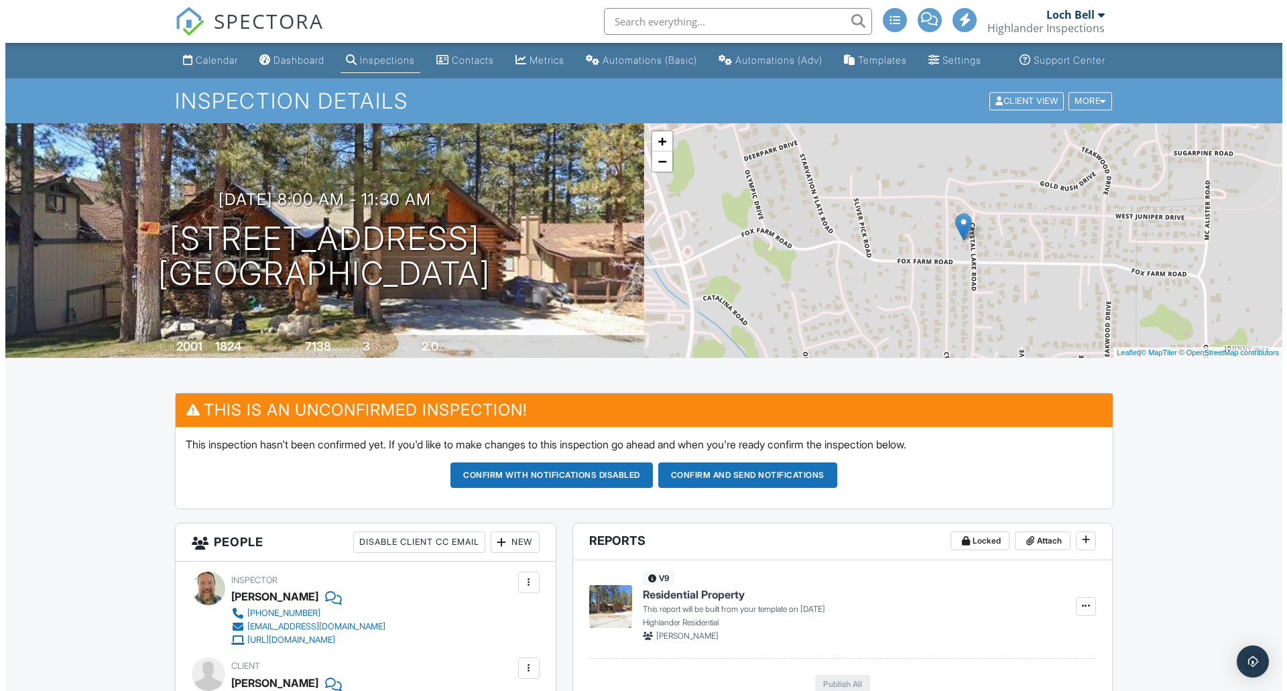
scroll to position [447, 0]
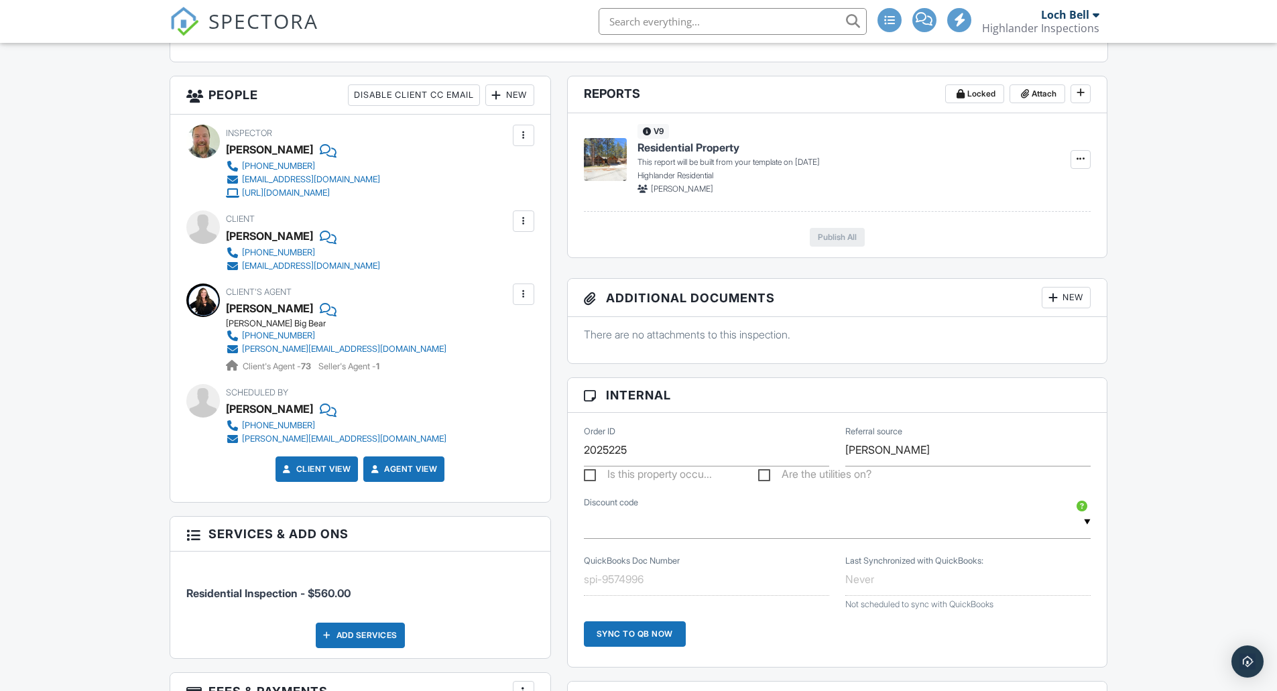
type textarea "Buyer wont be there, can be done anytime after [DATE], if something opens up. I…"
click at [521, 106] on div "New" at bounding box center [509, 94] width 49 height 21
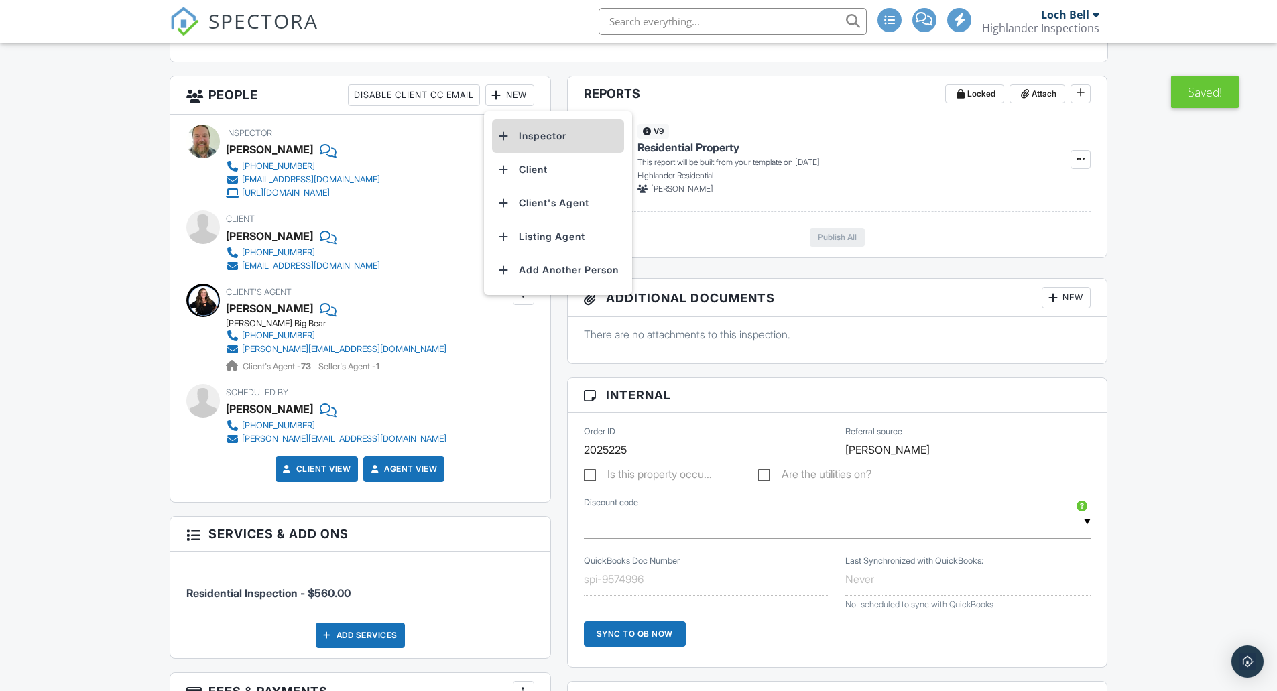
click at [530, 153] on li "Inspector" at bounding box center [558, 136] width 132 height 34
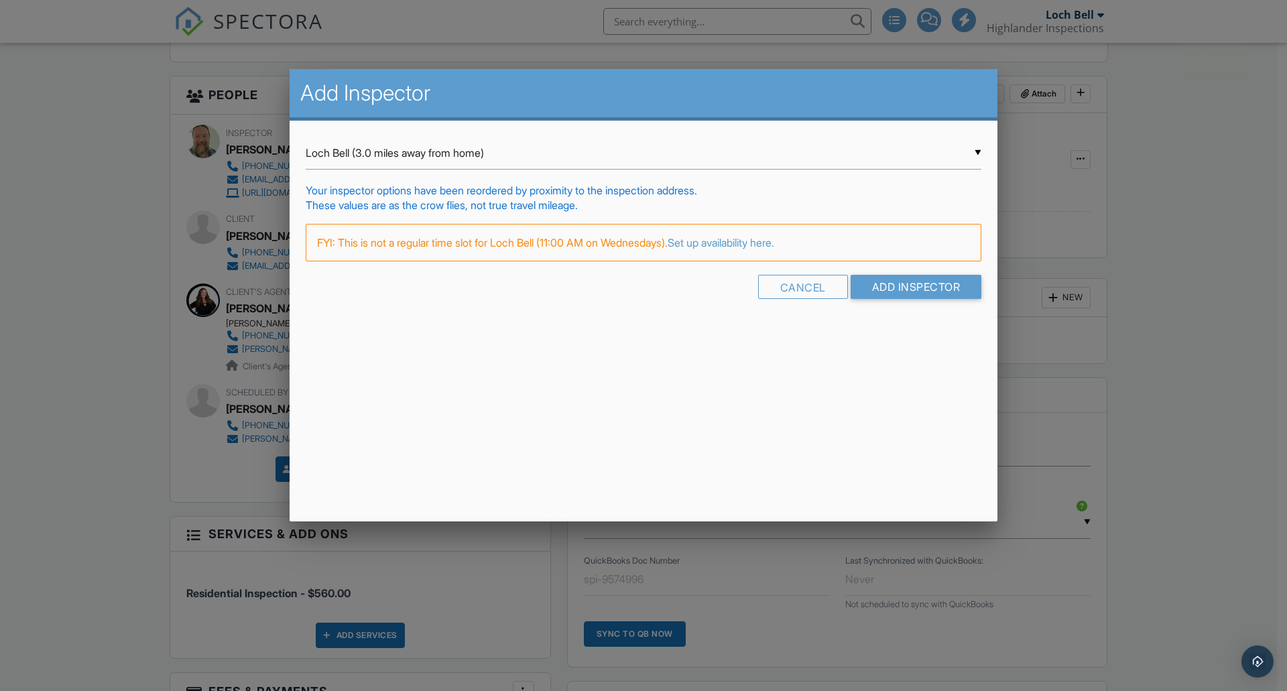
click at [529, 156] on div "▼ Loch Bell (3.0 miles away from home) Loch Bell (3.0 miles away from home) Loc…" at bounding box center [644, 153] width 676 height 33
click at [858, 283] on input "Add Inspector" at bounding box center [916, 287] width 131 height 24
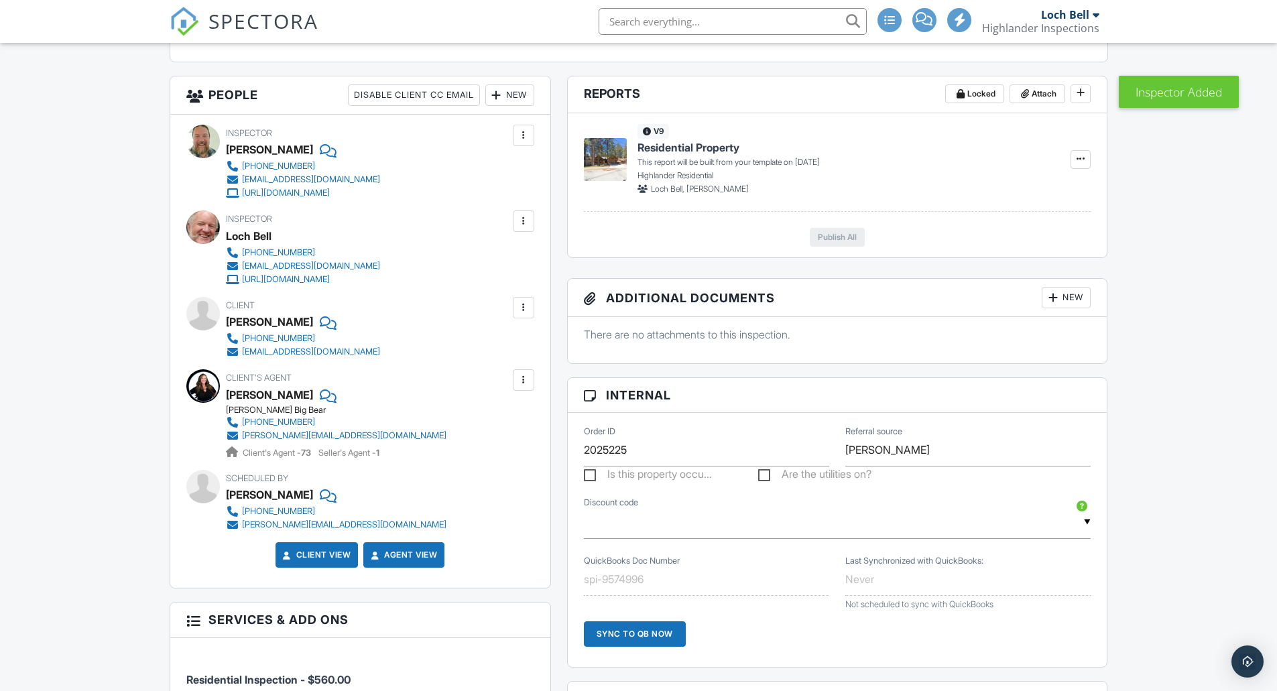
click at [522, 142] on div at bounding box center [523, 135] width 13 height 13
click at [451, 260] on li "Remove" at bounding box center [467, 244] width 118 height 34
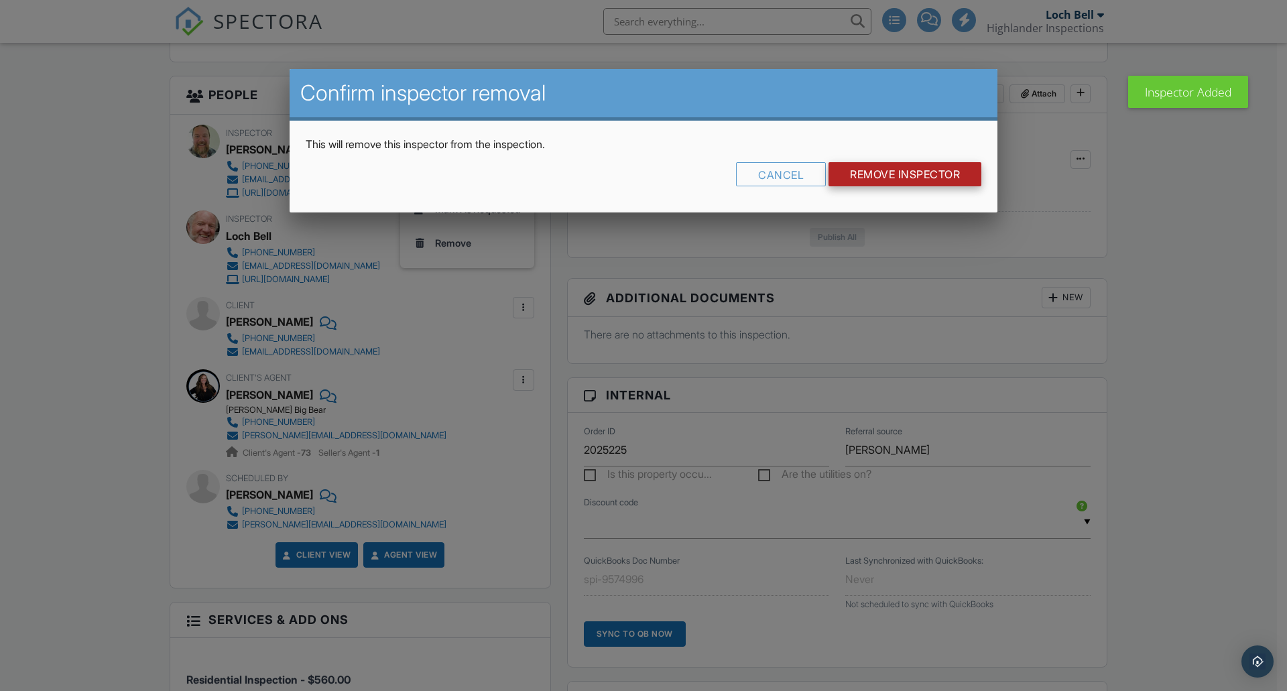
click at [863, 176] on input "Remove Inspector" at bounding box center [904, 174] width 153 height 24
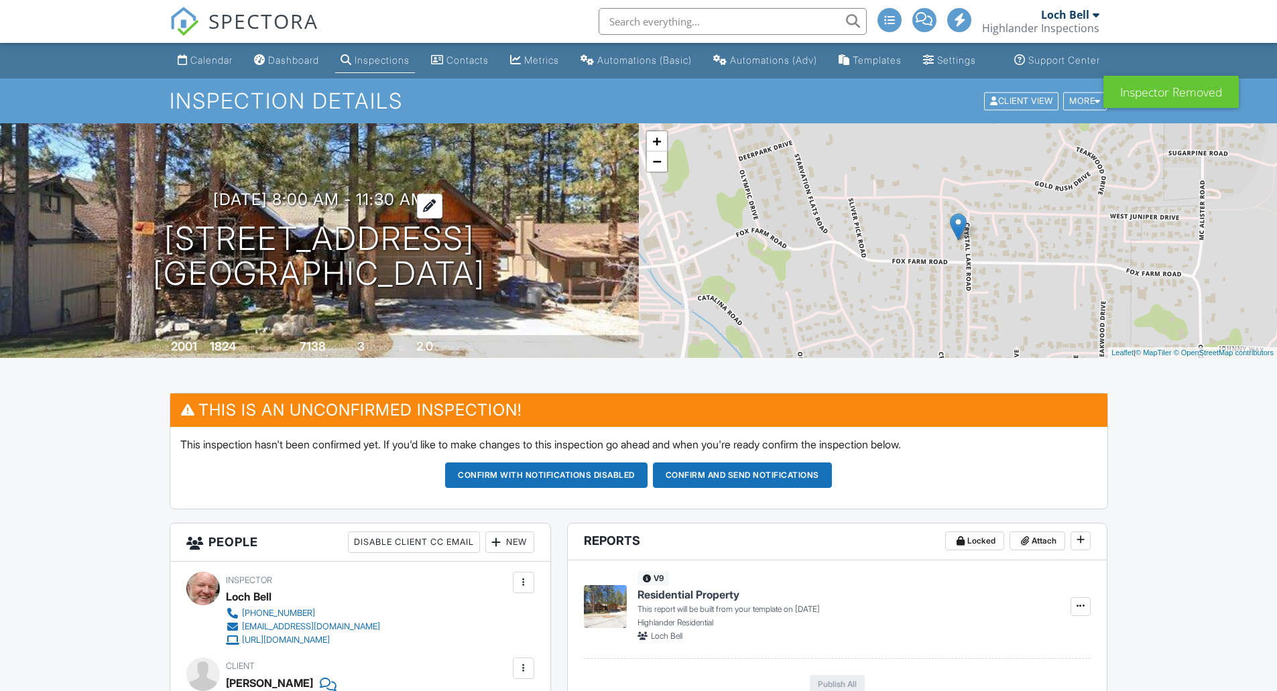
click at [306, 208] on h3 "[DATE] 8:00 am - 11:30 am" at bounding box center [319, 199] width 212 height 18
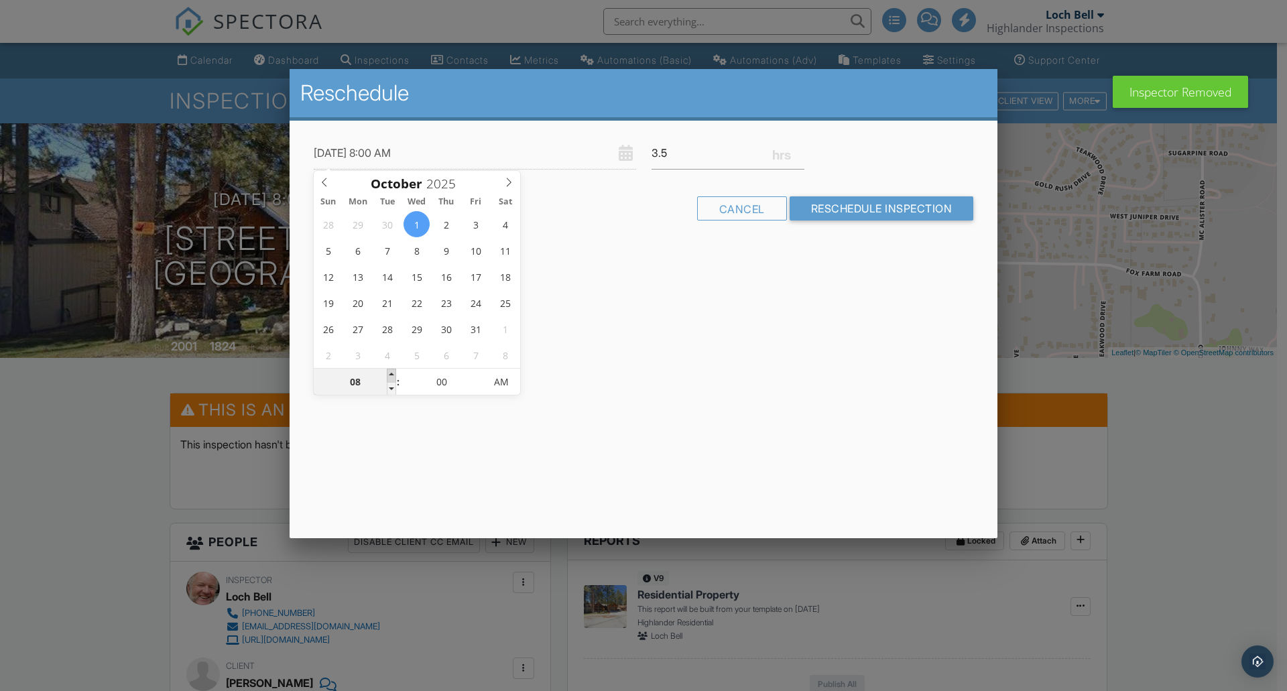
type input "10/01/2025 9:00 AM"
type input "09"
click at [391, 373] on span at bounding box center [391, 375] width 9 height 13
type input "[DATE] 10:00 AM"
type input "10"
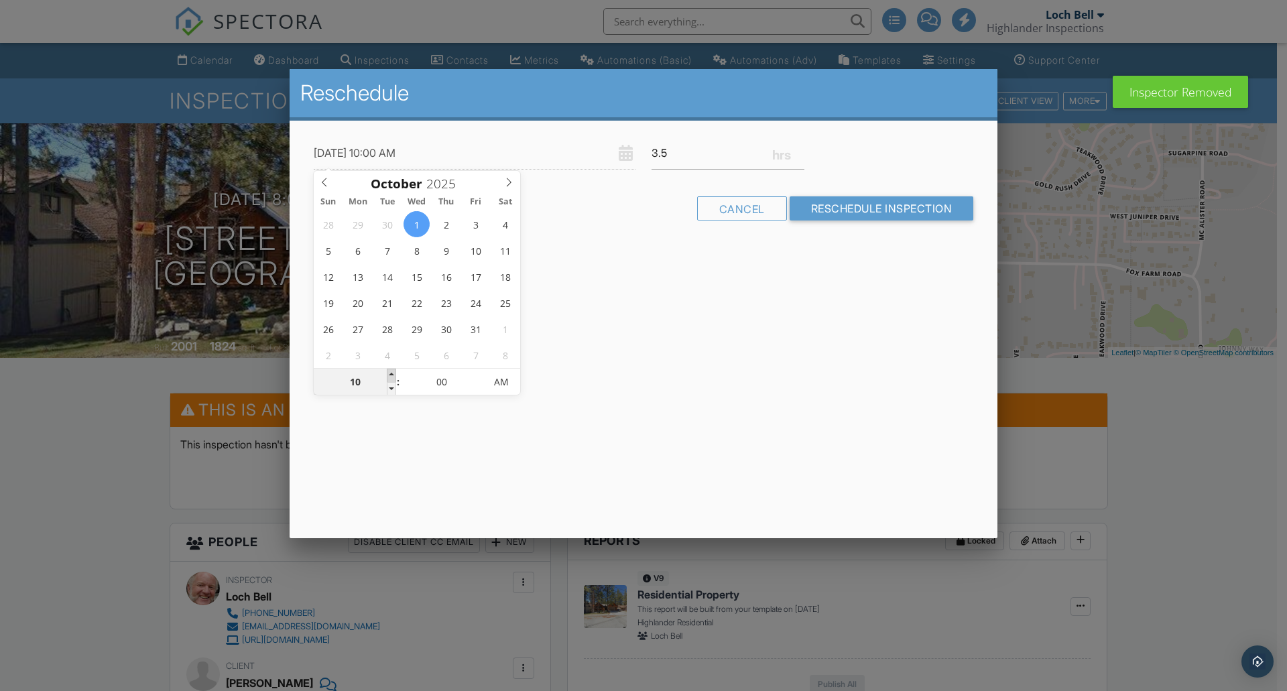
click at [391, 373] on span at bounding box center [391, 375] width 9 height 13
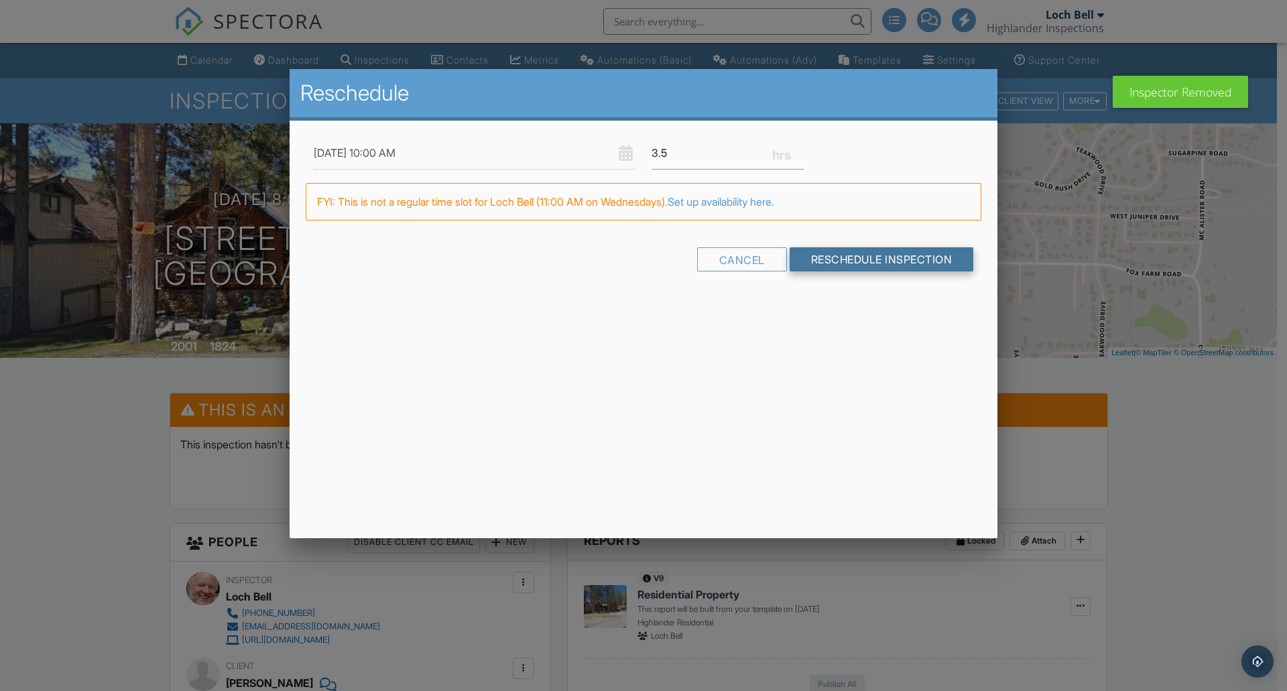
click at [845, 261] on input "Reschedule Inspection" at bounding box center [882, 259] width 184 height 24
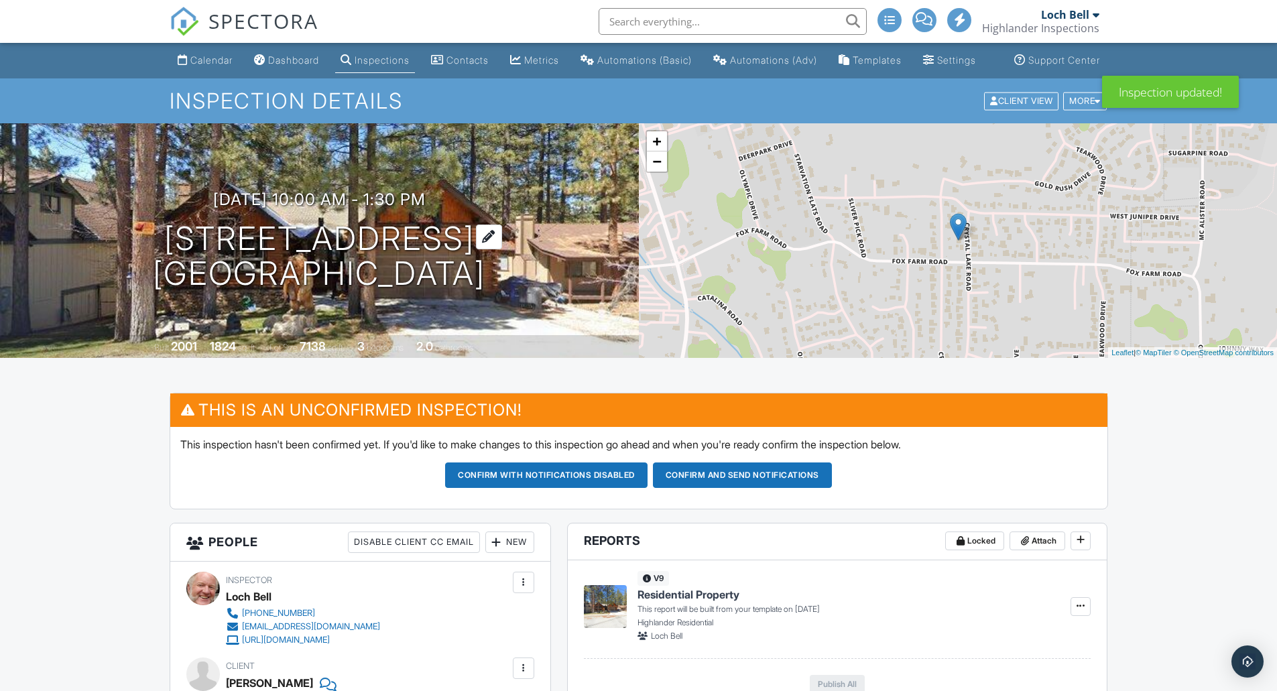
click at [263, 249] on h1 "[STREET_ADDRESS] [GEOGRAPHIC_DATA]" at bounding box center [319, 256] width 332 height 71
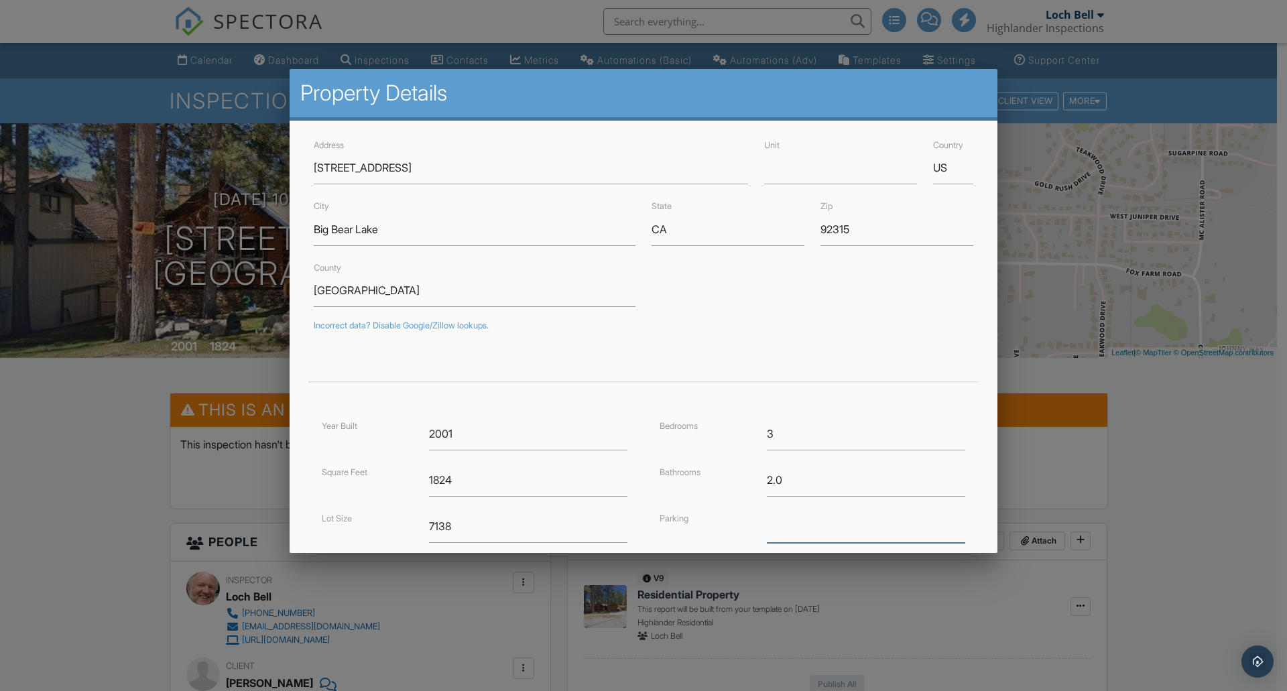
click at [789, 523] on input "text" at bounding box center [866, 526] width 198 height 33
type input "Garage"
click at [661, 518] on label "Parking" at bounding box center [674, 518] width 29 height 10
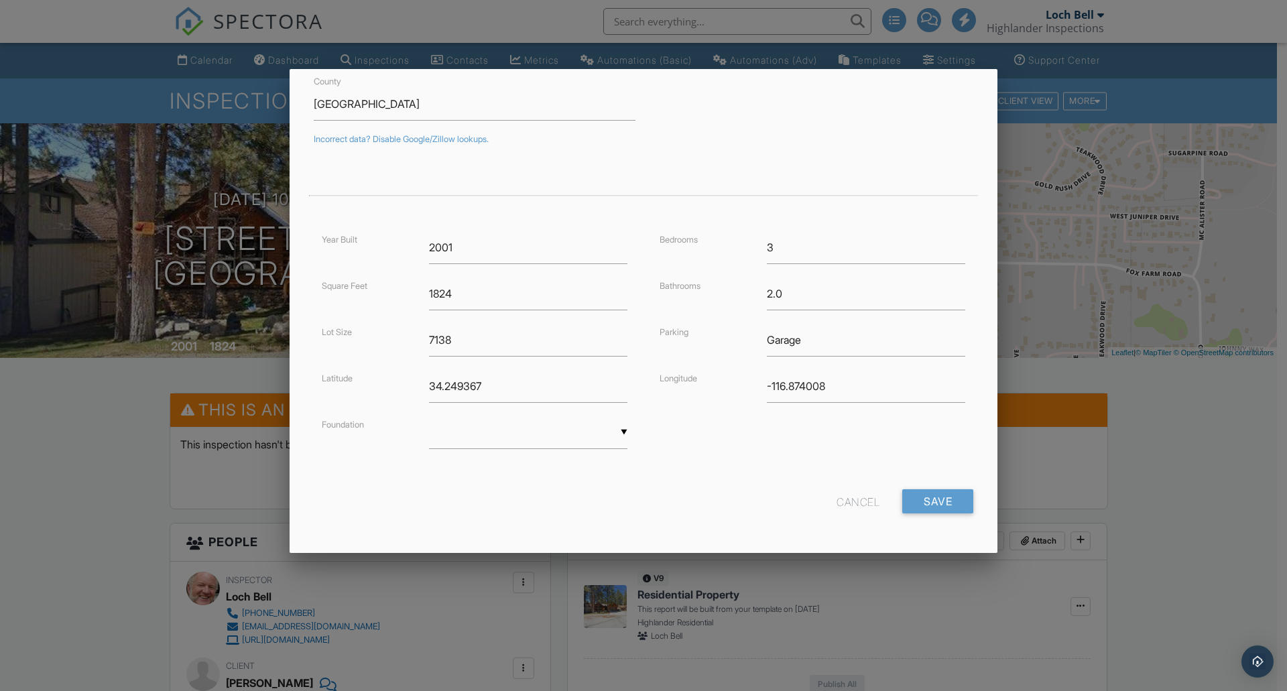
click at [516, 436] on div "▼ Basement Slab Crawlspace Basement Slab Crawlspace" at bounding box center [528, 432] width 198 height 33
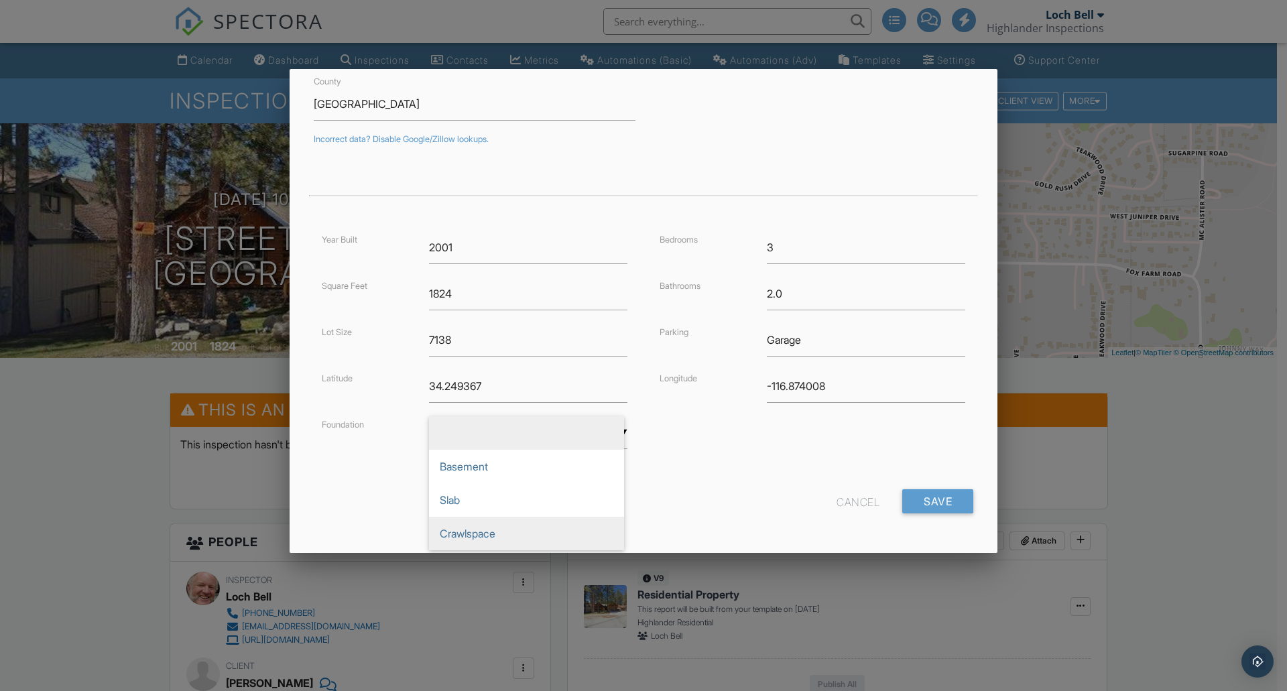
click at [498, 530] on span "Crawlspace" at bounding box center [526, 534] width 195 height 34
type input "Crawlspace"
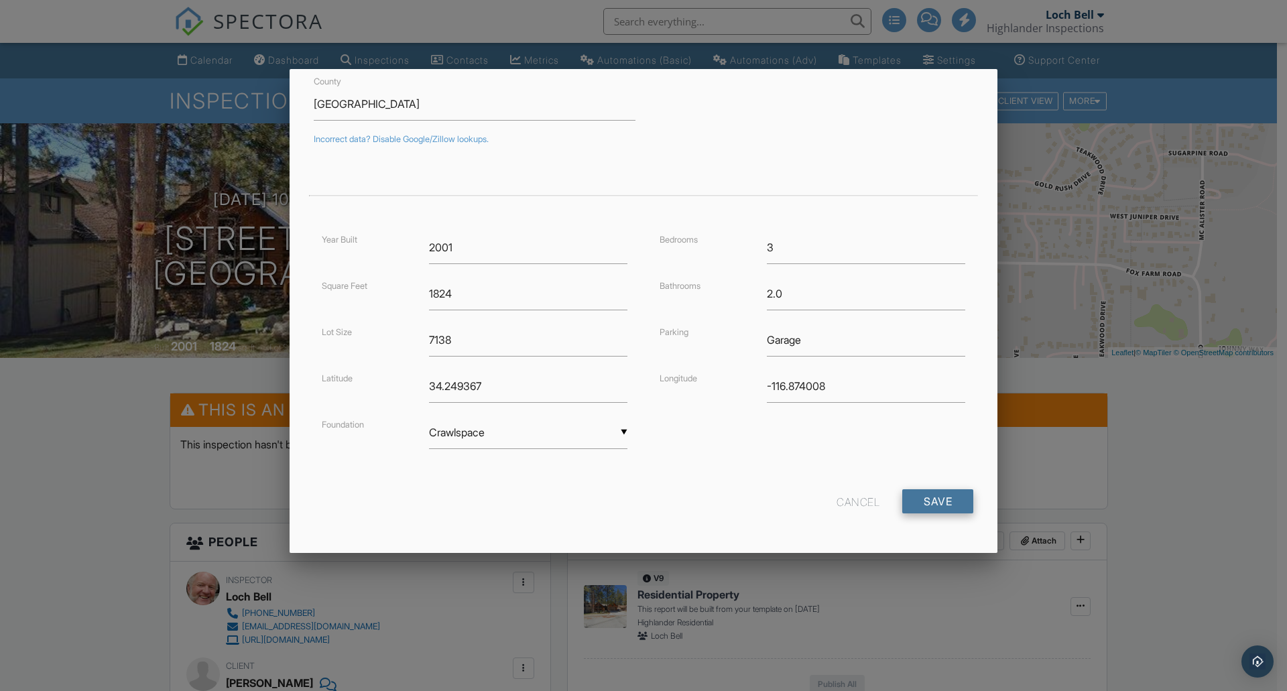
click at [924, 499] on input "Save" at bounding box center [937, 501] width 71 height 24
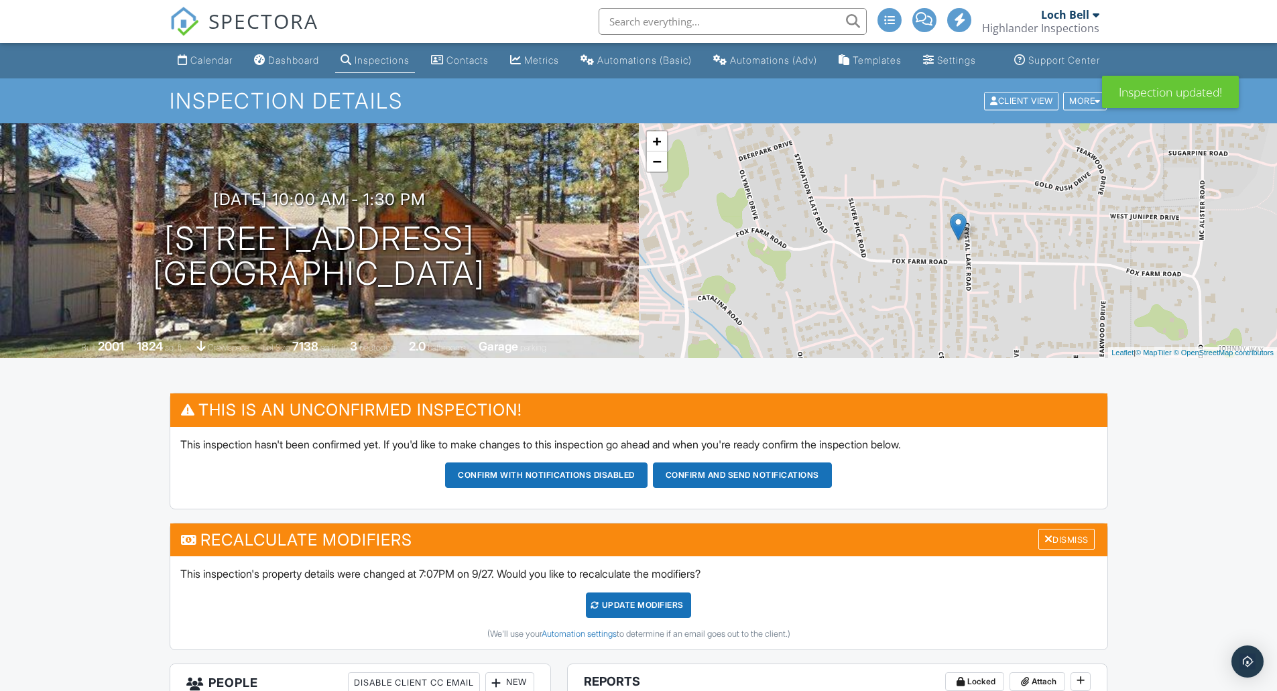
click at [647, 618] on div "UPDATE Modifiers" at bounding box center [638, 605] width 105 height 25
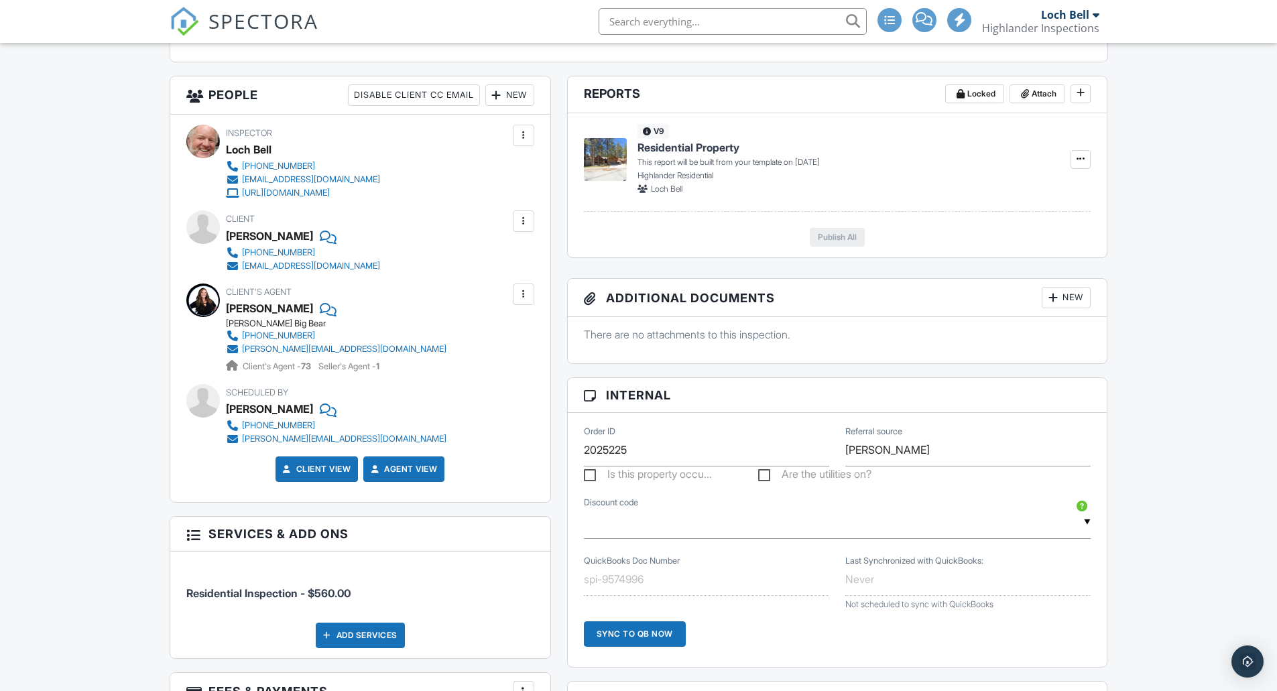
scroll to position [894, 0]
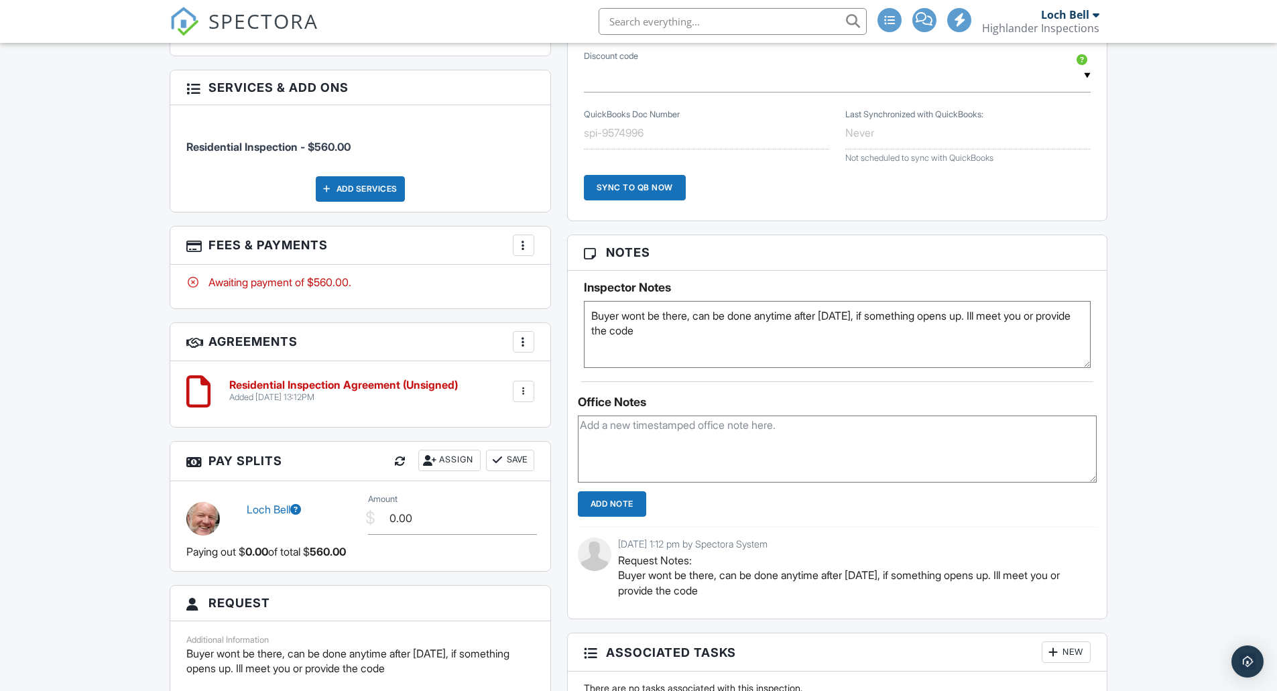
click at [695, 351] on textarea "Buyer wont be there, can be done anytime after [DATE], if something opens up. I…" at bounding box center [837, 334] width 507 height 67
paste textarea "Amy Balsz DRE #01945597 949-246-5222, First Team Real Estate"
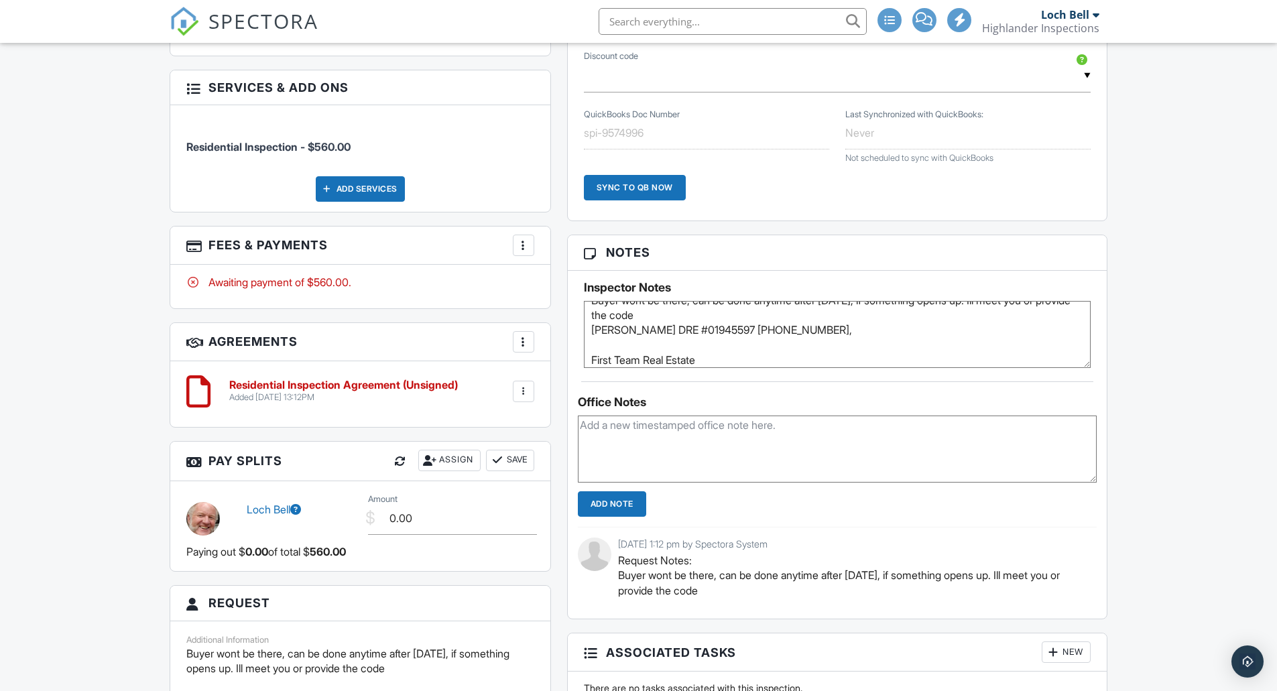
click at [588, 368] on textarea "Buyer wont be there, can be done anytime after [DATE], if something opens up. I…" at bounding box center [837, 334] width 507 height 67
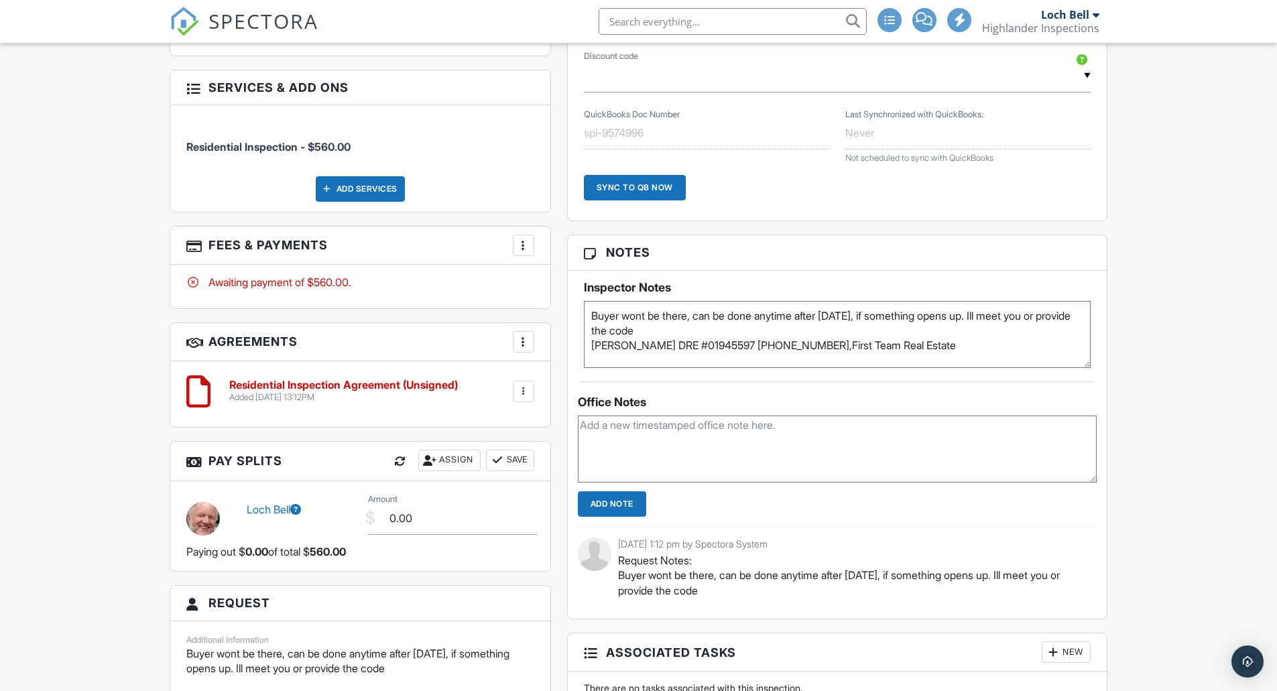
scroll to position [0, 0]
click at [934, 358] on textarea "Buyer wont be there, can be done anytime after [DATE], if something opens up. I…" at bounding box center [837, 334] width 507 height 67
paste textarea "amybalsz.firstteam.com"
type textarea "Buyer wont be there, can be done anytime after [DATE], if something opens up. I…"
click at [122, 271] on div "Calendar Dashboard Inspections Contacts Metrics Automations (Basic) Automations…" at bounding box center [638, 189] width 1277 height 2081
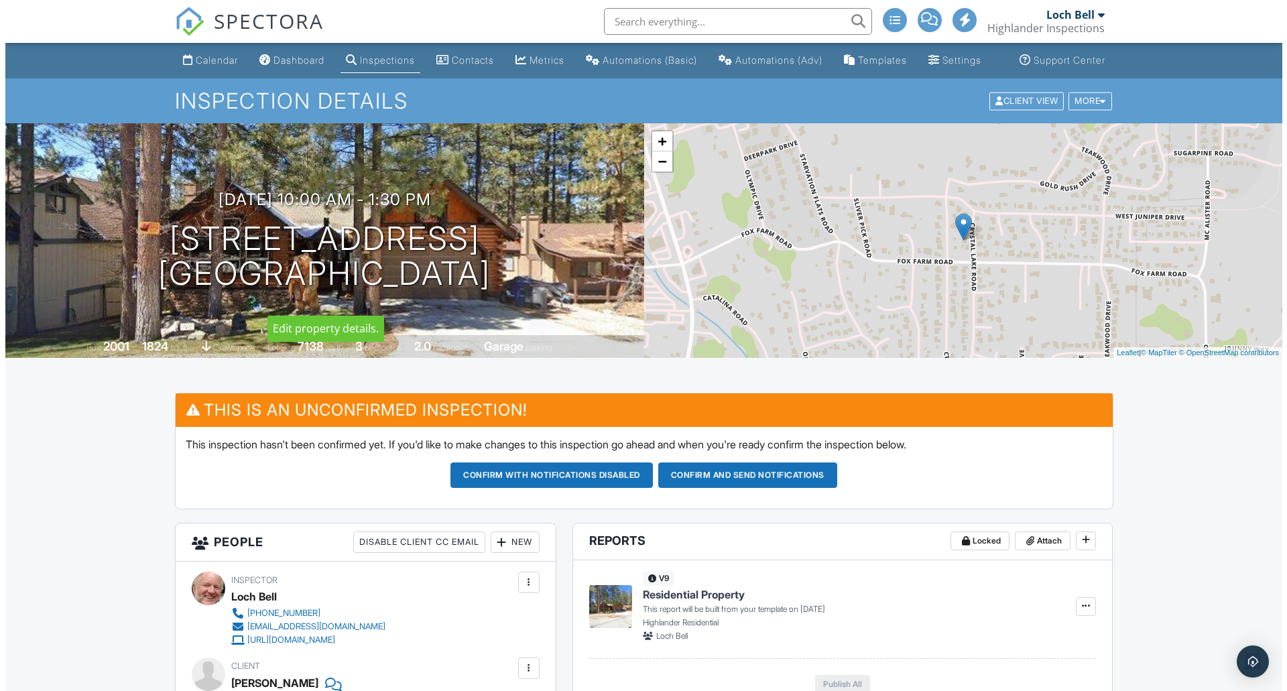
scroll to position [447, 0]
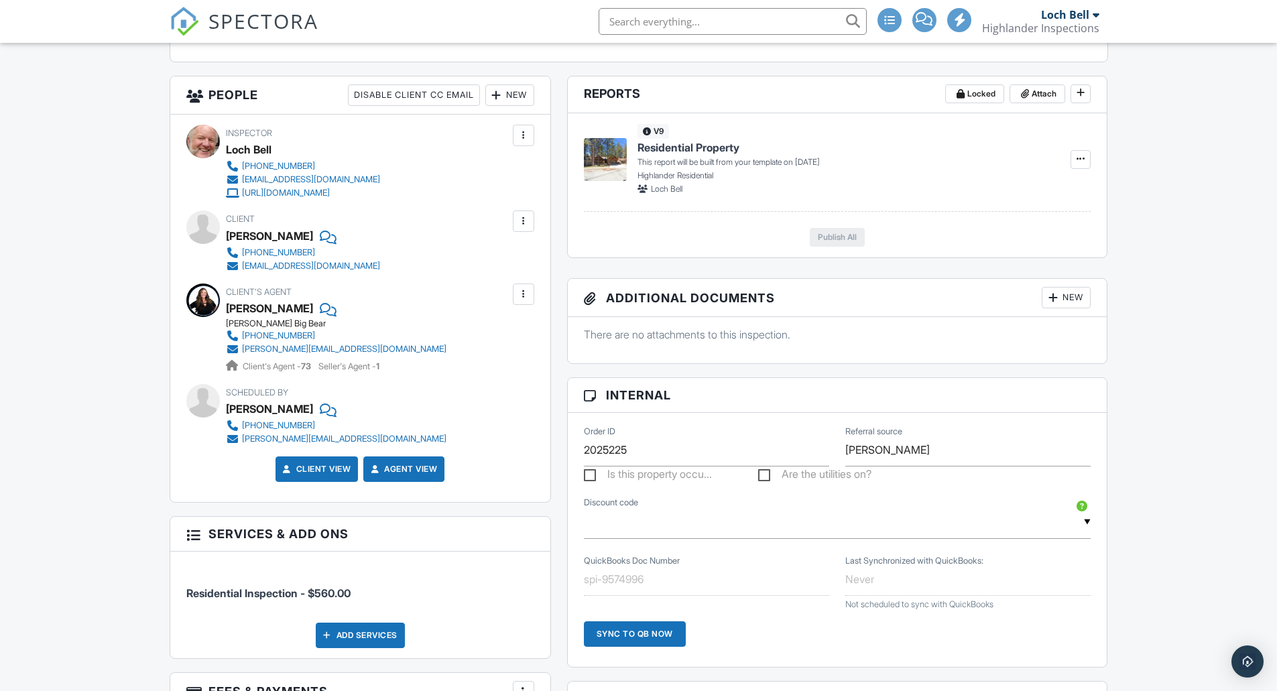
click at [524, 106] on div "New" at bounding box center [509, 94] width 49 height 21
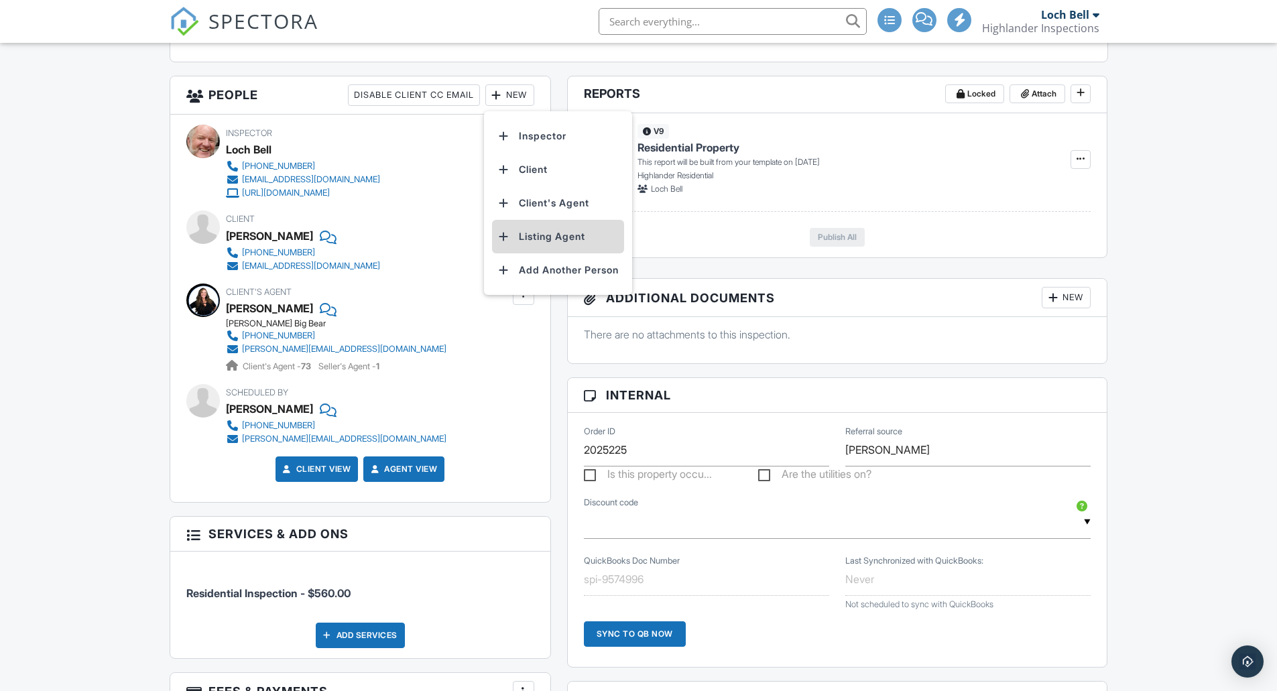
click at [536, 249] on li "Listing Agent" at bounding box center [558, 237] width 132 height 34
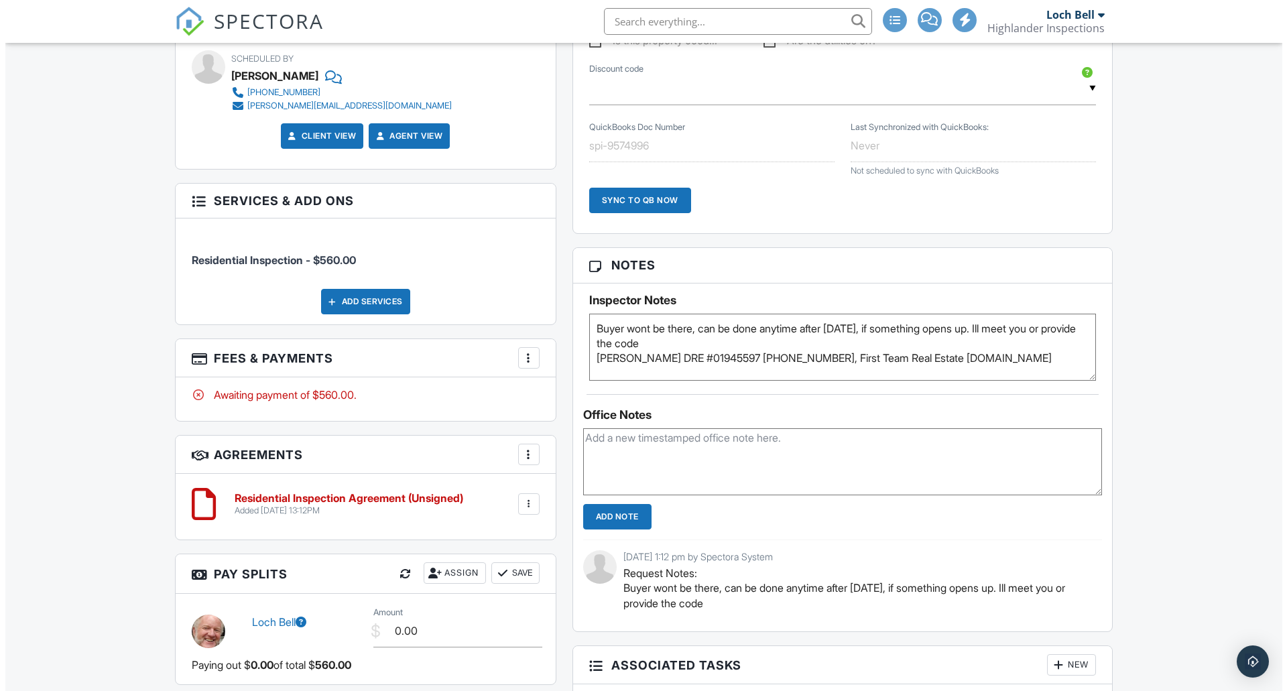
scroll to position [922, 0]
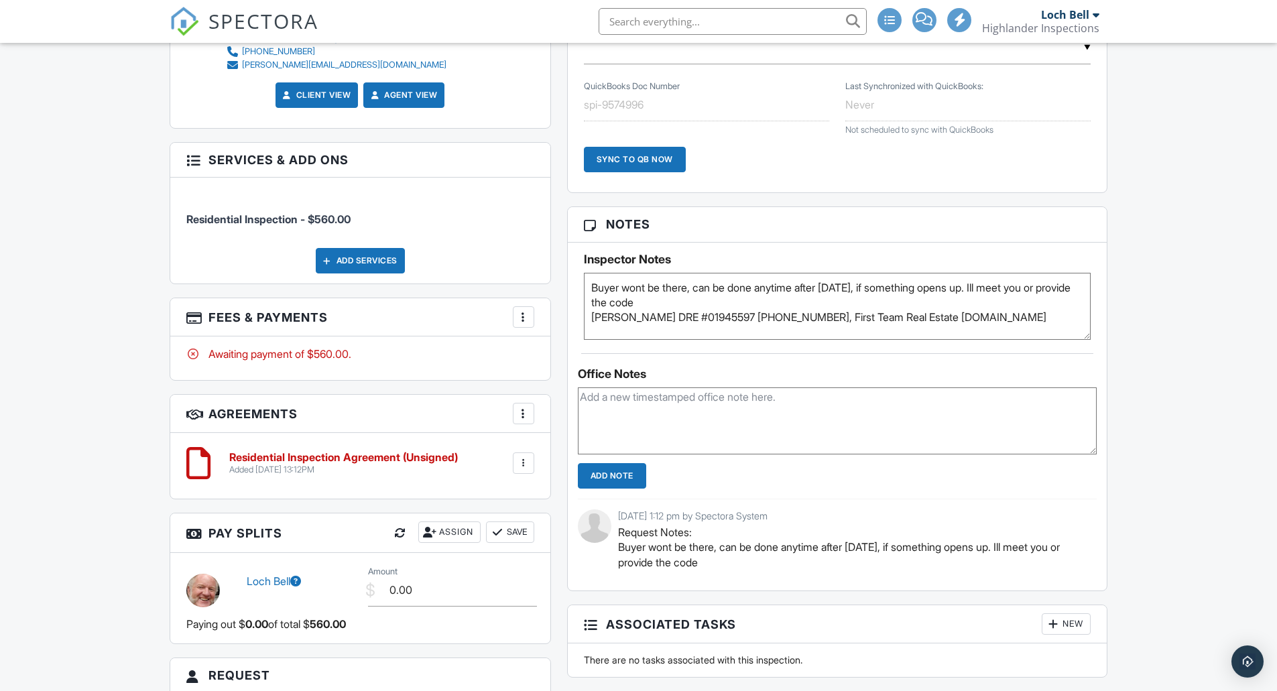
click at [357, 267] on div "Add Services" at bounding box center [360, 260] width 89 height 25
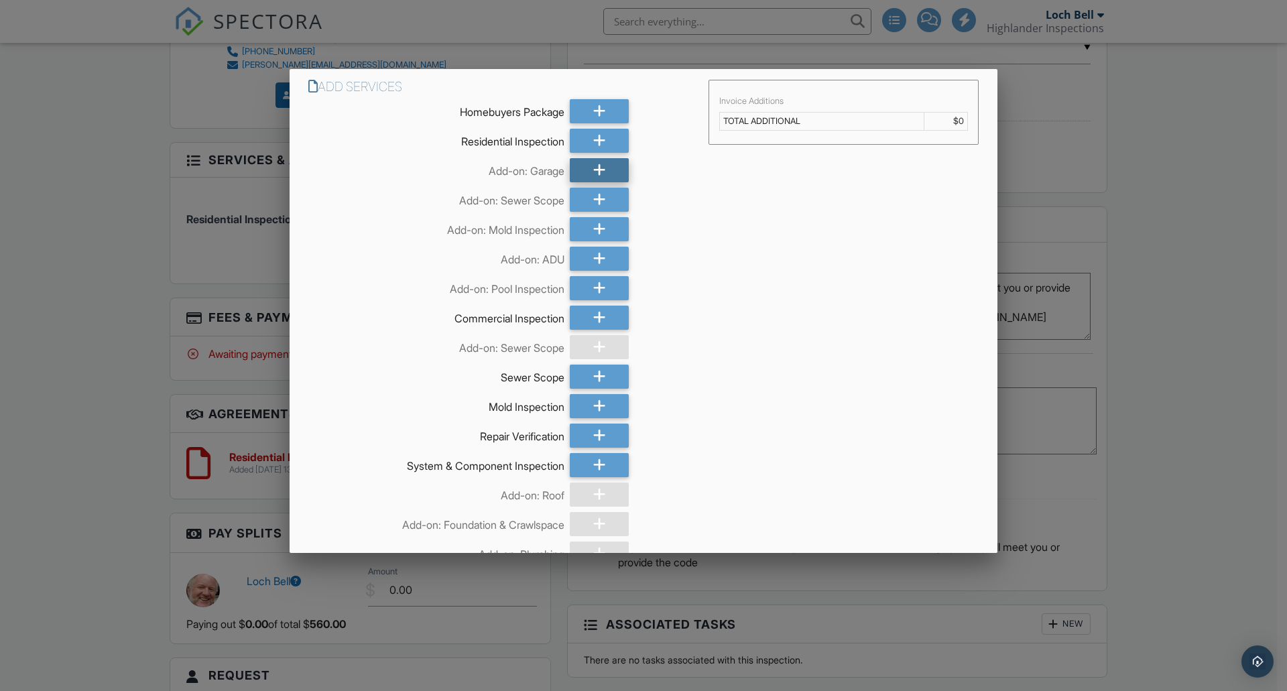
click at [576, 166] on div at bounding box center [599, 170] width 59 height 24
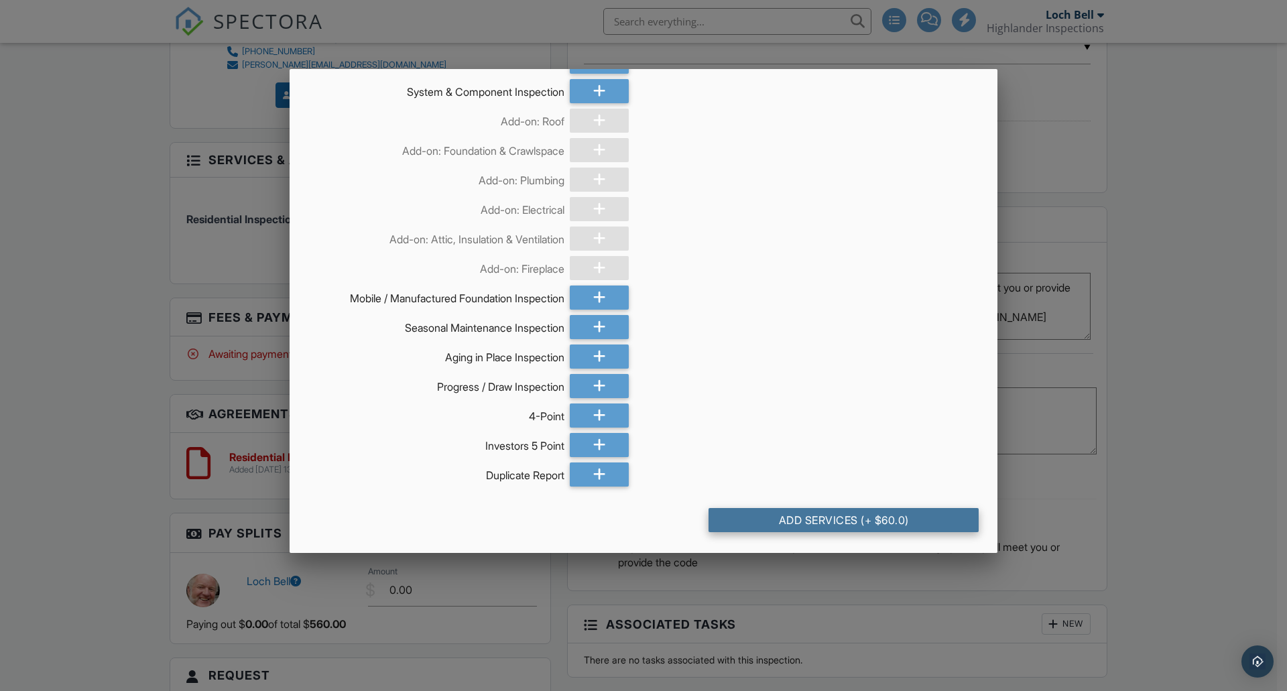
click at [820, 515] on div "Add Services (+ $60.0)" at bounding box center [844, 520] width 270 height 24
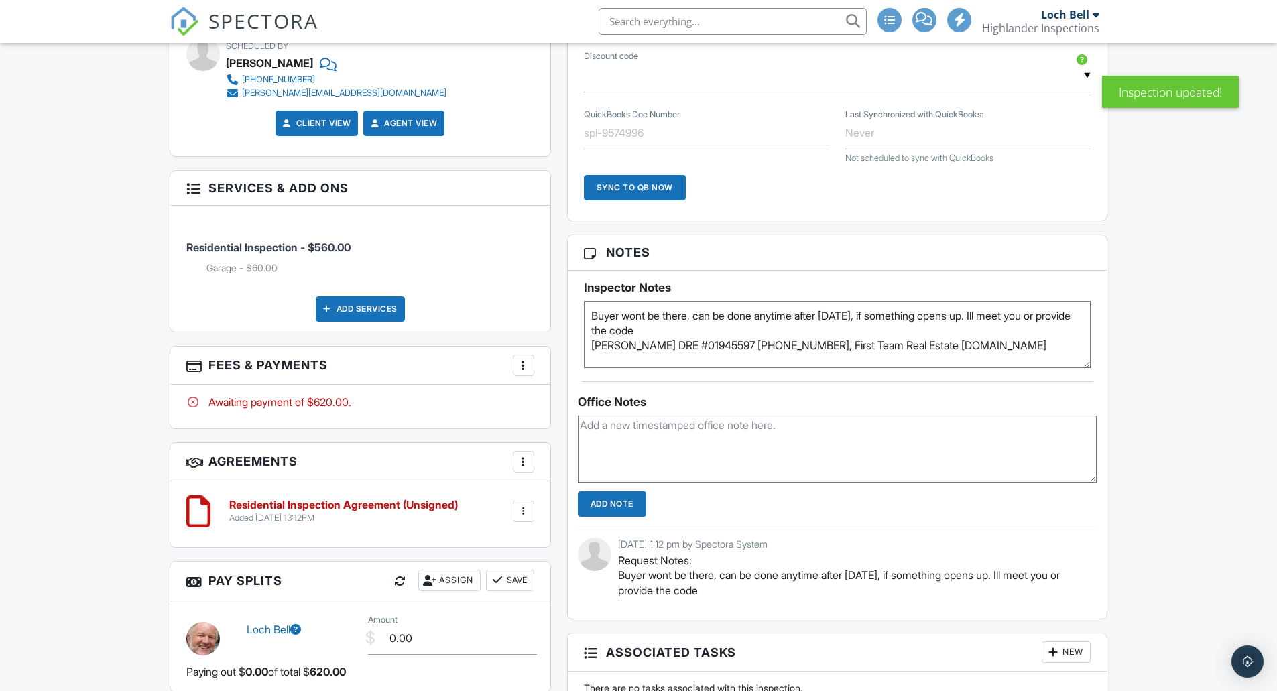
click at [528, 372] on div at bounding box center [523, 365] width 13 height 13
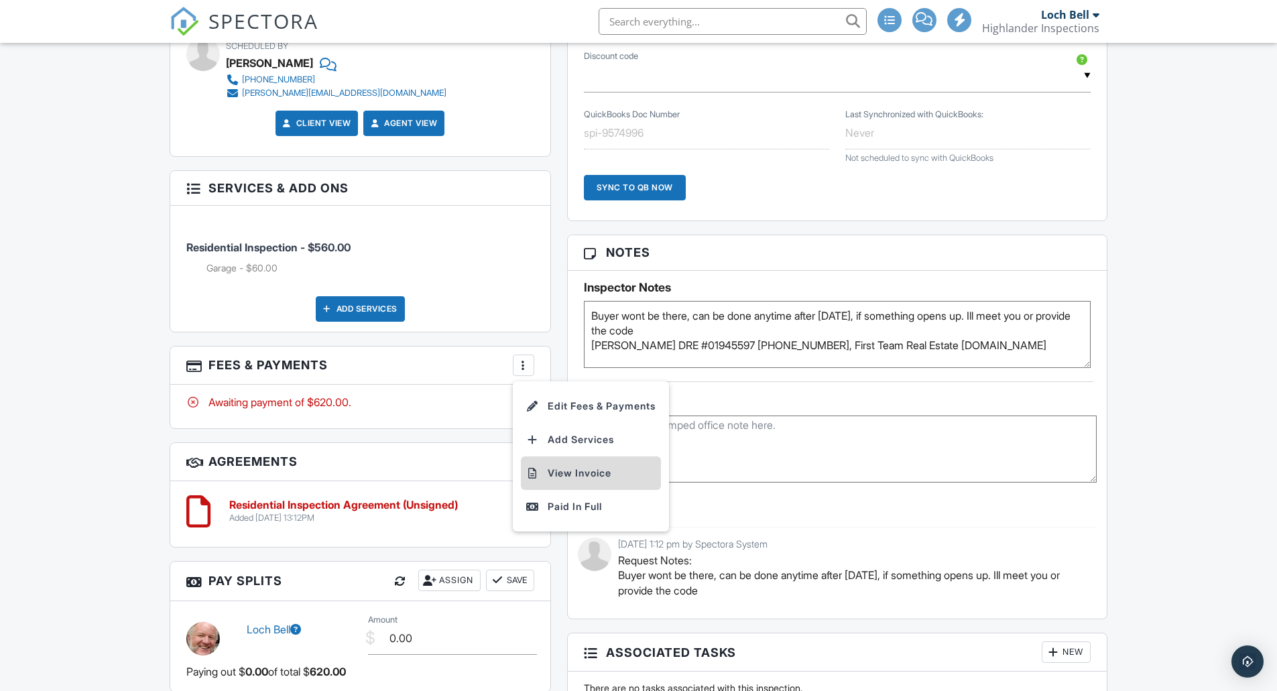
click at [551, 486] on li "View Invoice" at bounding box center [591, 473] width 140 height 34
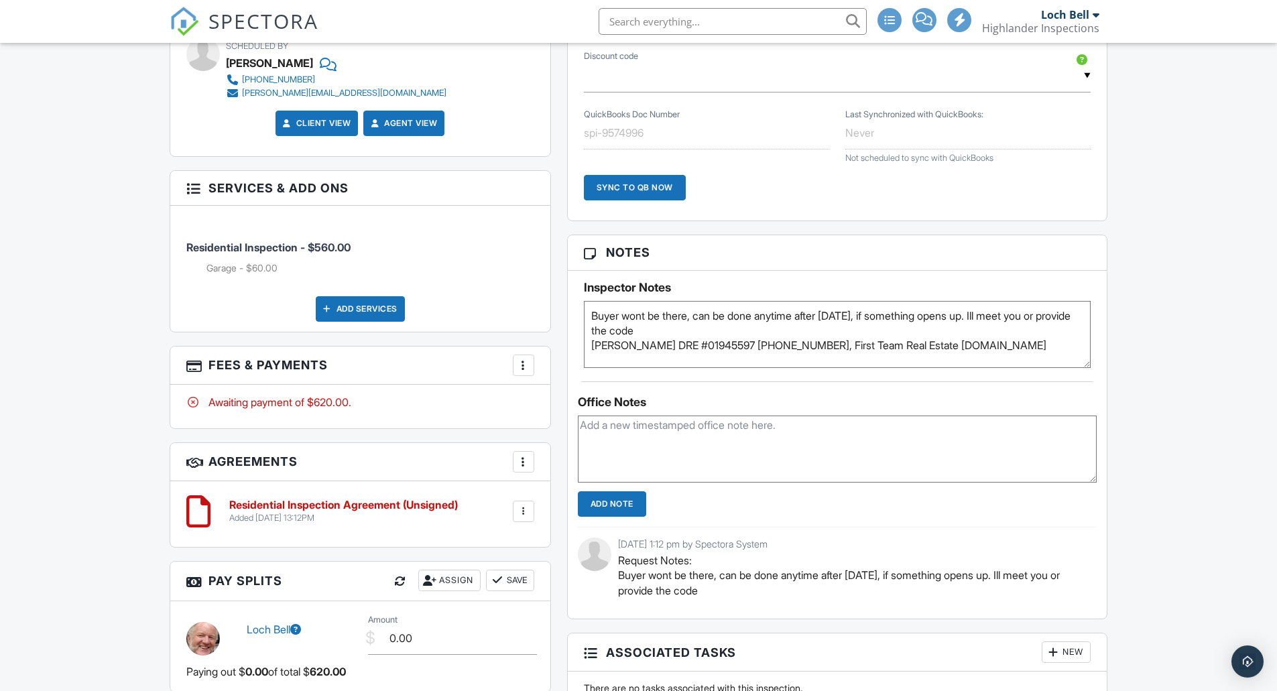
click at [526, 372] on div at bounding box center [523, 365] width 13 height 13
click at [564, 414] on li "Edit Fees & Payments" at bounding box center [591, 406] width 140 height 34
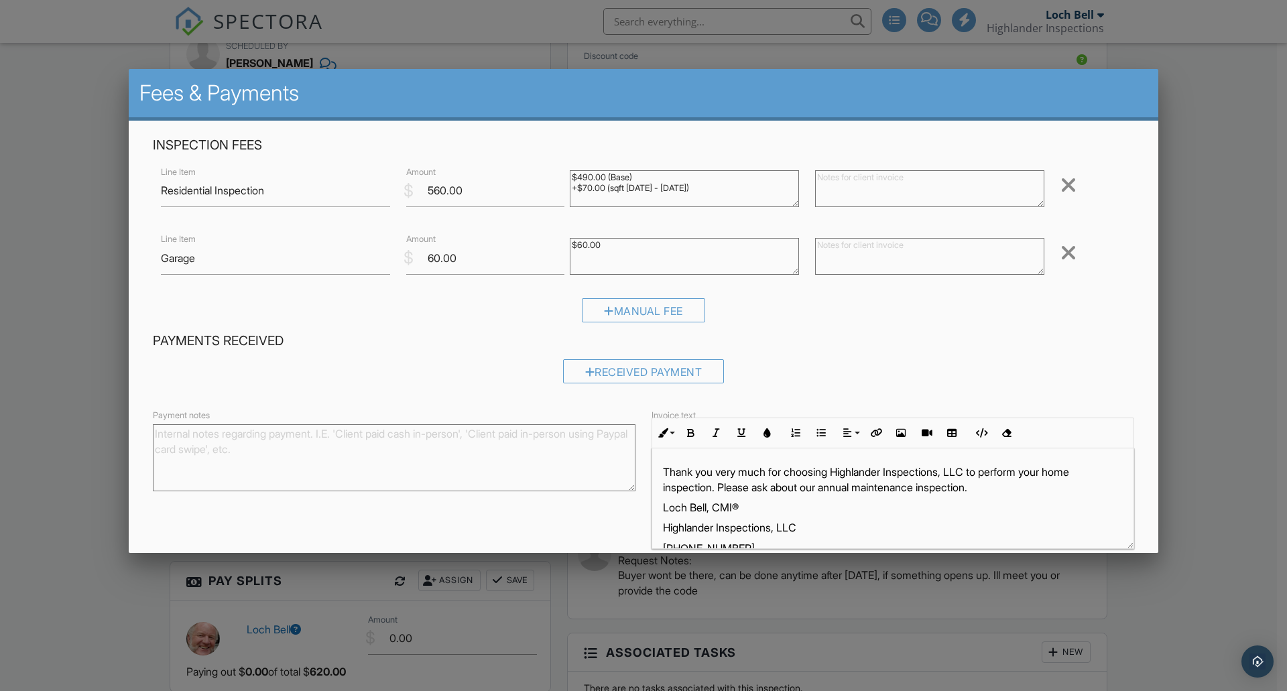
click at [627, 243] on textarea "$60.00" at bounding box center [684, 256] width 229 height 37
click at [625, 243] on textarea "$60.00" at bounding box center [684, 256] width 229 height 37
click at [624, 243] on textarea "$60.00" at bounding box center [684, 256] width 229 height 37
click at [619, 243] on textarea "$60.00" at bounding box center [684, 256] width 229 height 37
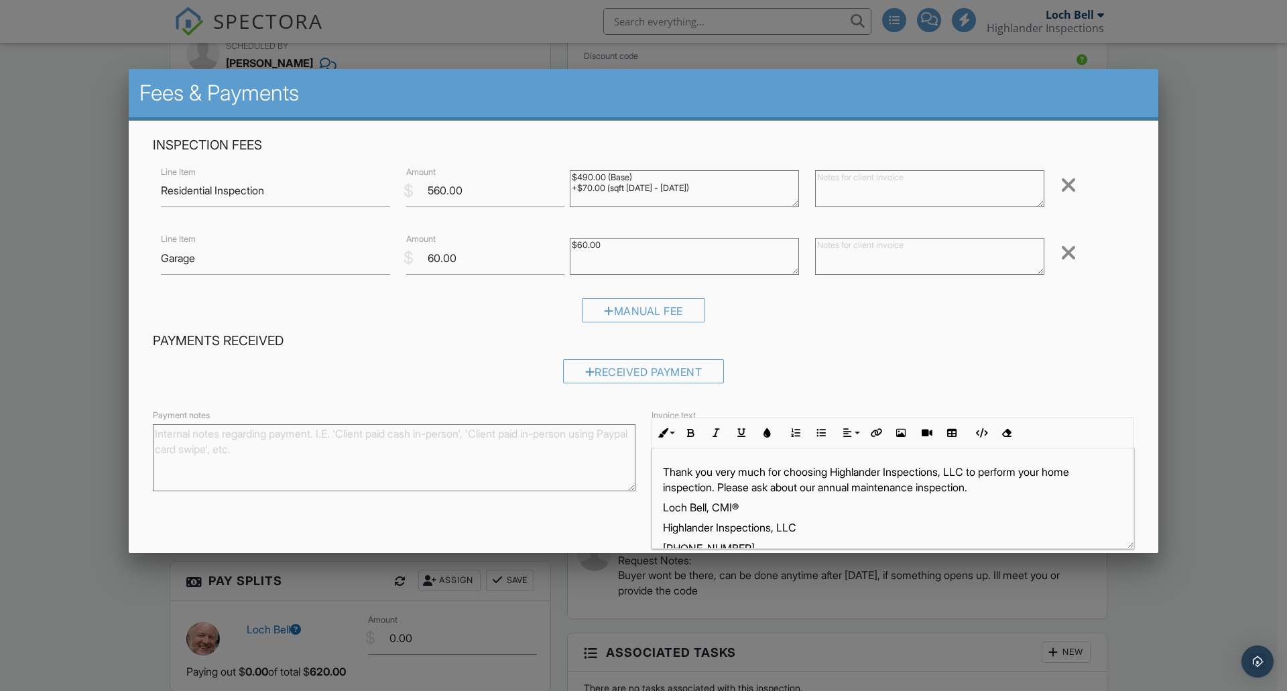
click at [619, 243] on textarea "$60.00" at bounding box center [684, 256] width 229 height 37
drag, startPoint x: 691, startPoint y: 193, endPoint x: 565, endPoint y: 174, distance: 127.5
click at [570, 174] on textarea "$490.00 (Base) +$70.00 (sqft 1800 - 1899)" at bounding box center [684, 188] width 229 height 37
click at [805, 358] on div "Payments Received Received Payment" at bounding box center [643, 362] width 997 height 61
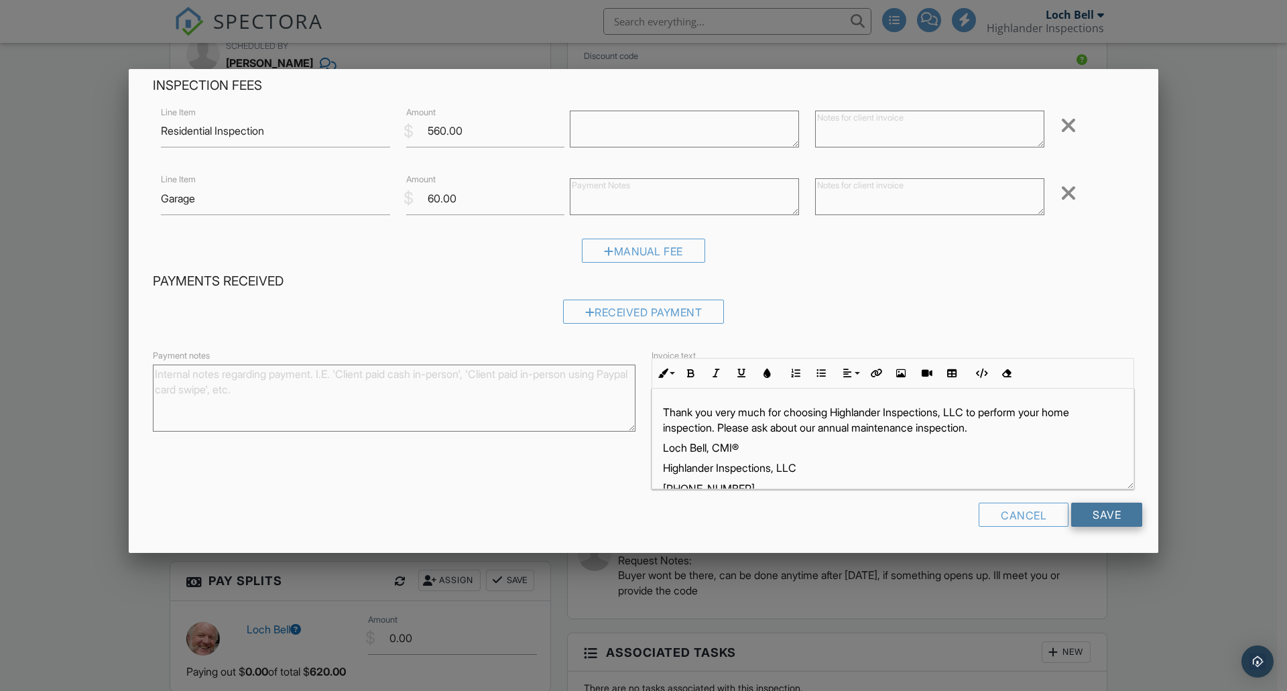
click at [1084, 515] on input "Save" at bounding box center [1106, 515] width 71 height 24
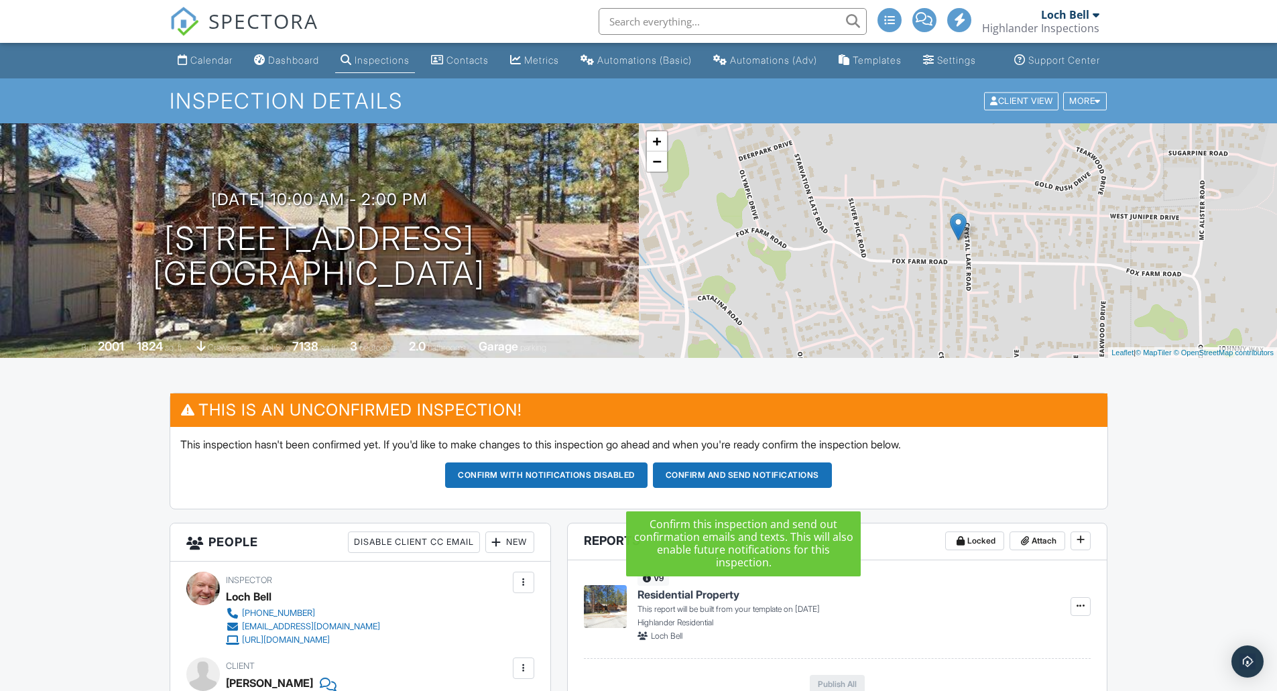
click at [709, 480] on button "Confirm and send notifications" at bounding box center [742, 475] width 179 height 25
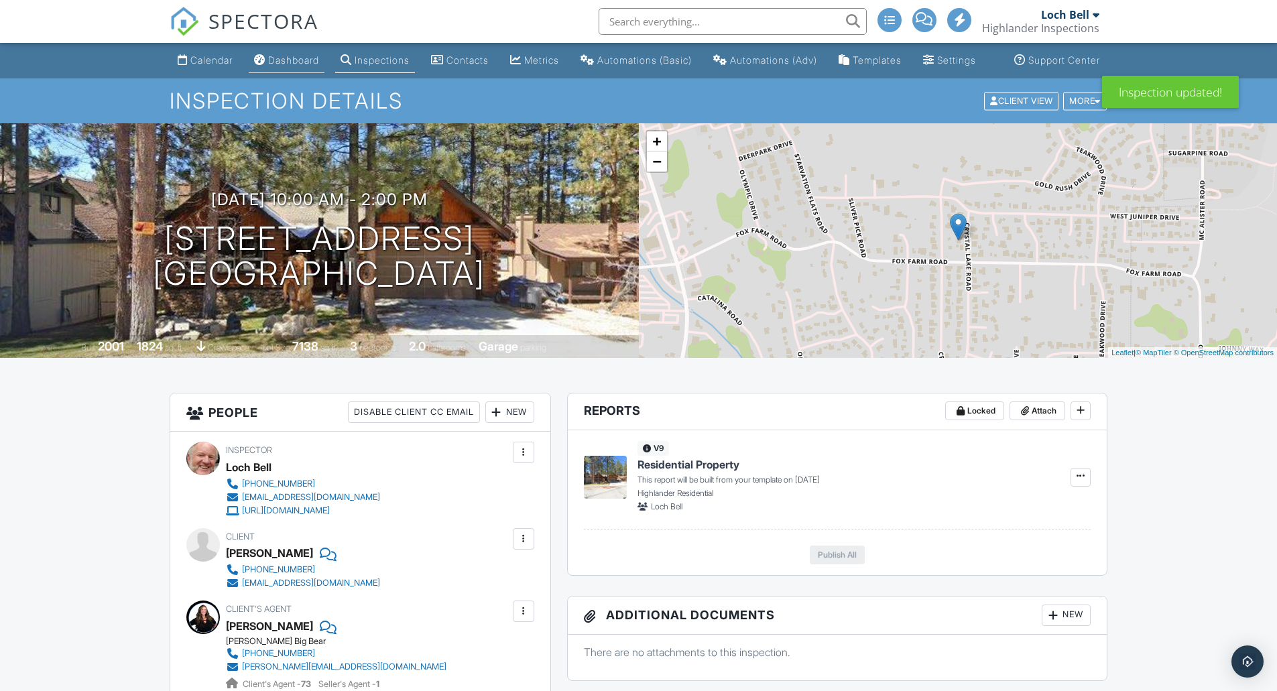
click at [281, 67] on link "Dashboard" at bounding box center [287, 60] width 76 height 25
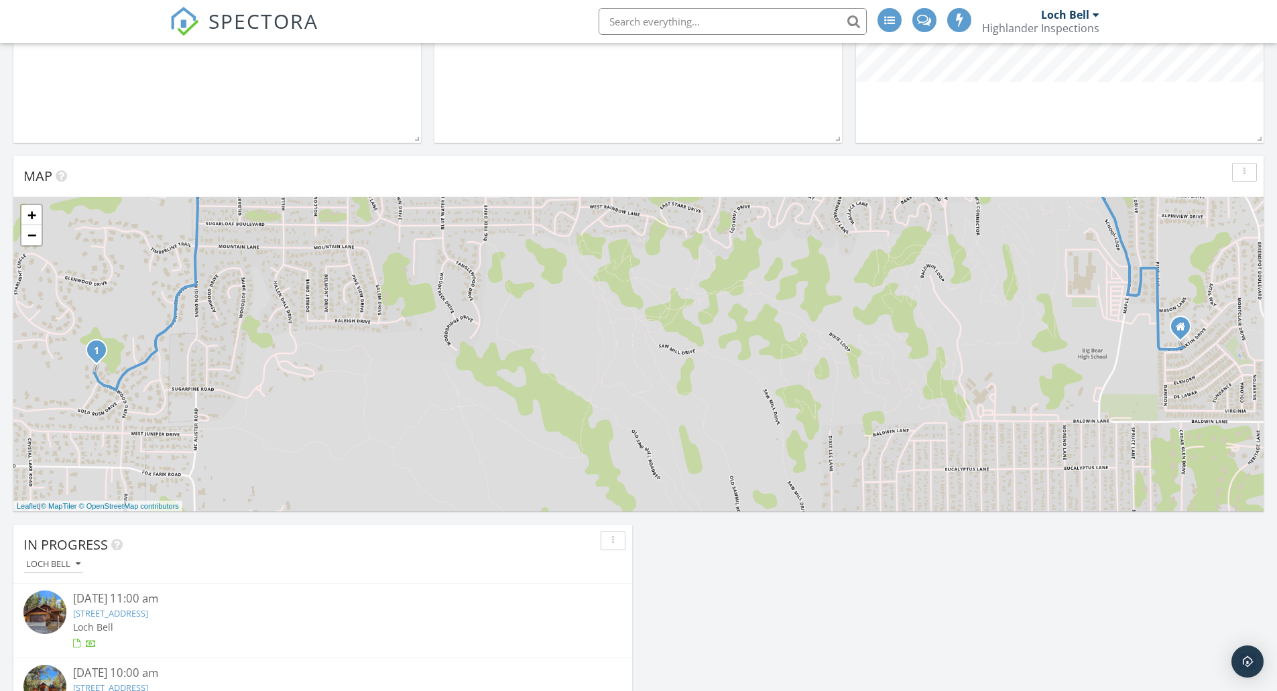
scroll to position [894, 0]
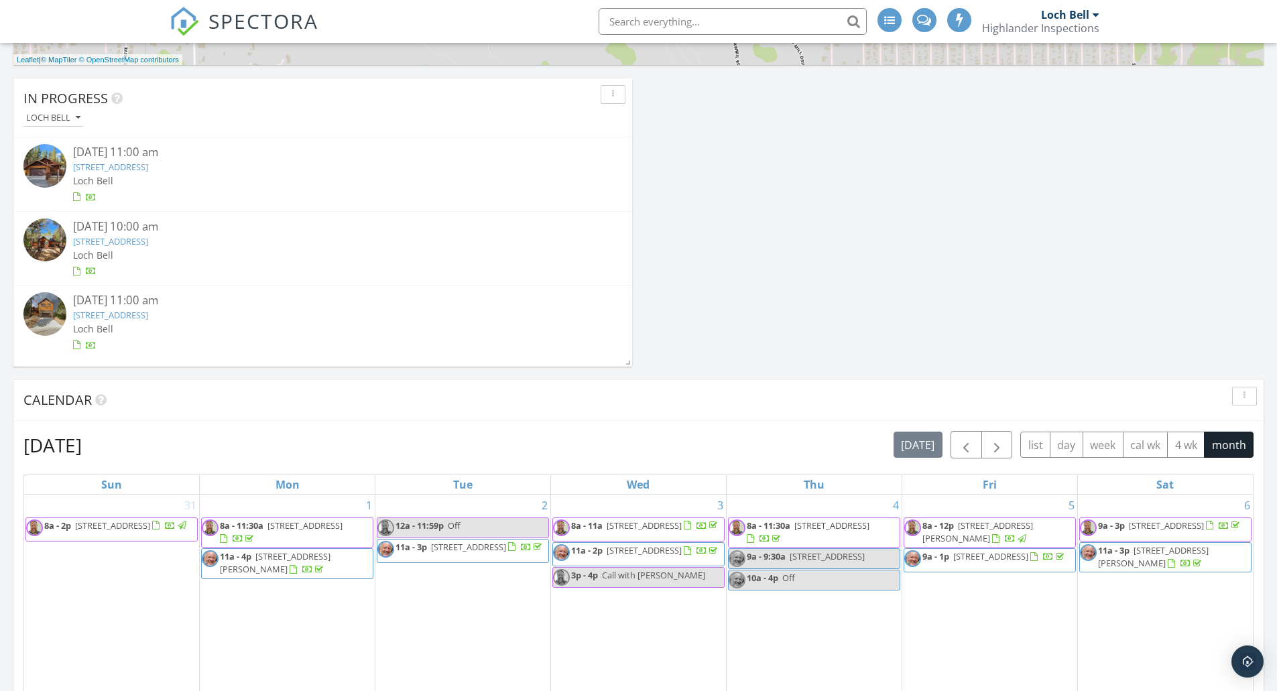
click at [148, 312] on link "[STREET_ADDRESS]" at bounding box center [110, 315] width 75 height 12
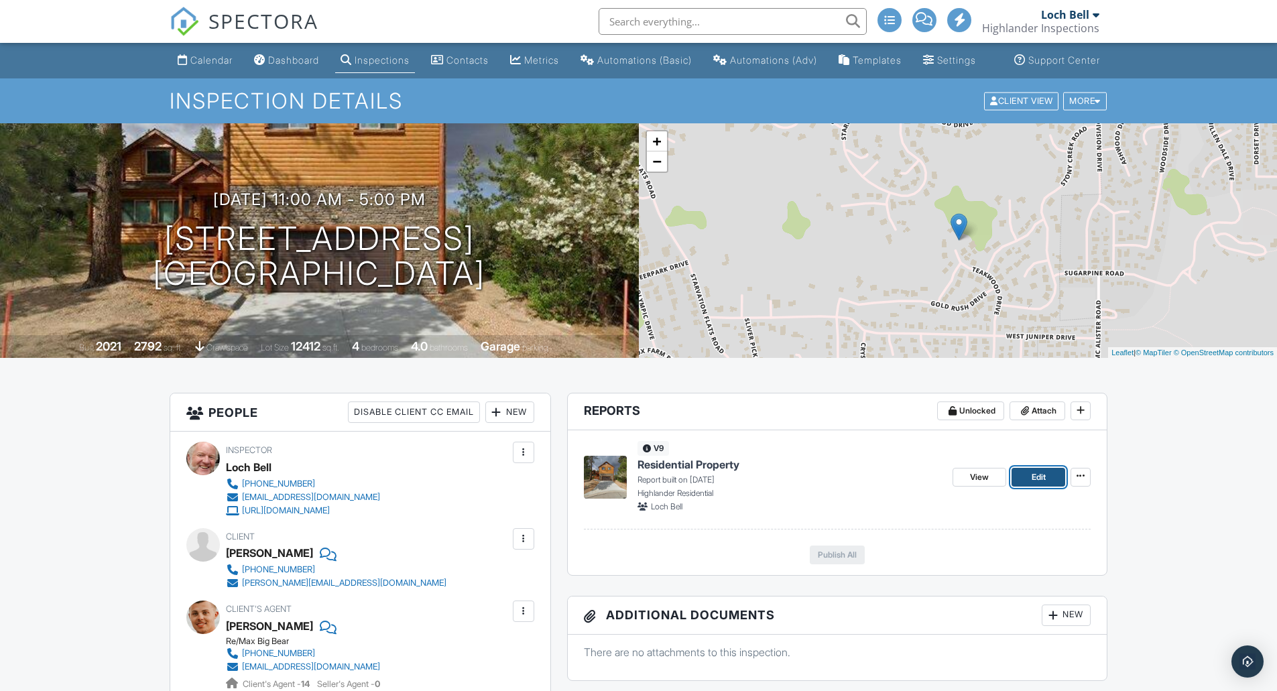
click at [1040, 484] on span "Edit" at bounding box center [1039, 477] width 14 height 13
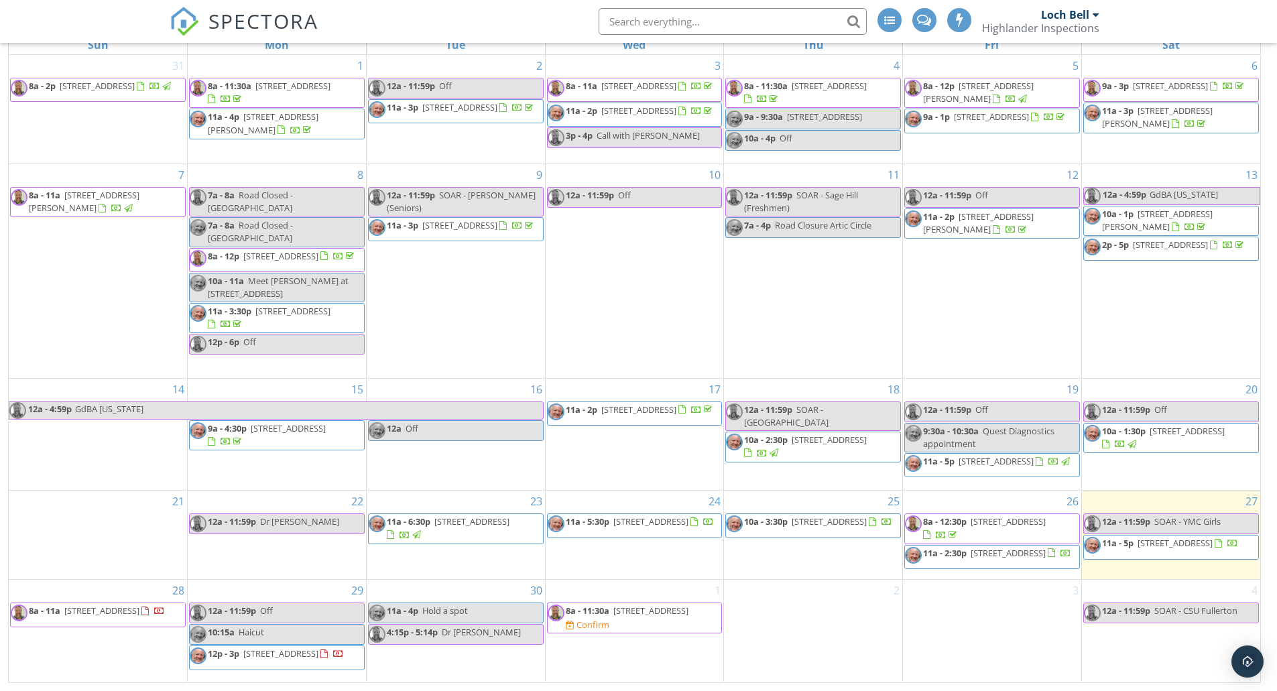
scroll to position [192, 0]
click at [452, 653] on div "30 11a - 4p Hold a spot 4:15p - 5:14p Dr Appt" at bounding box center [456, 631] width 178 height 102
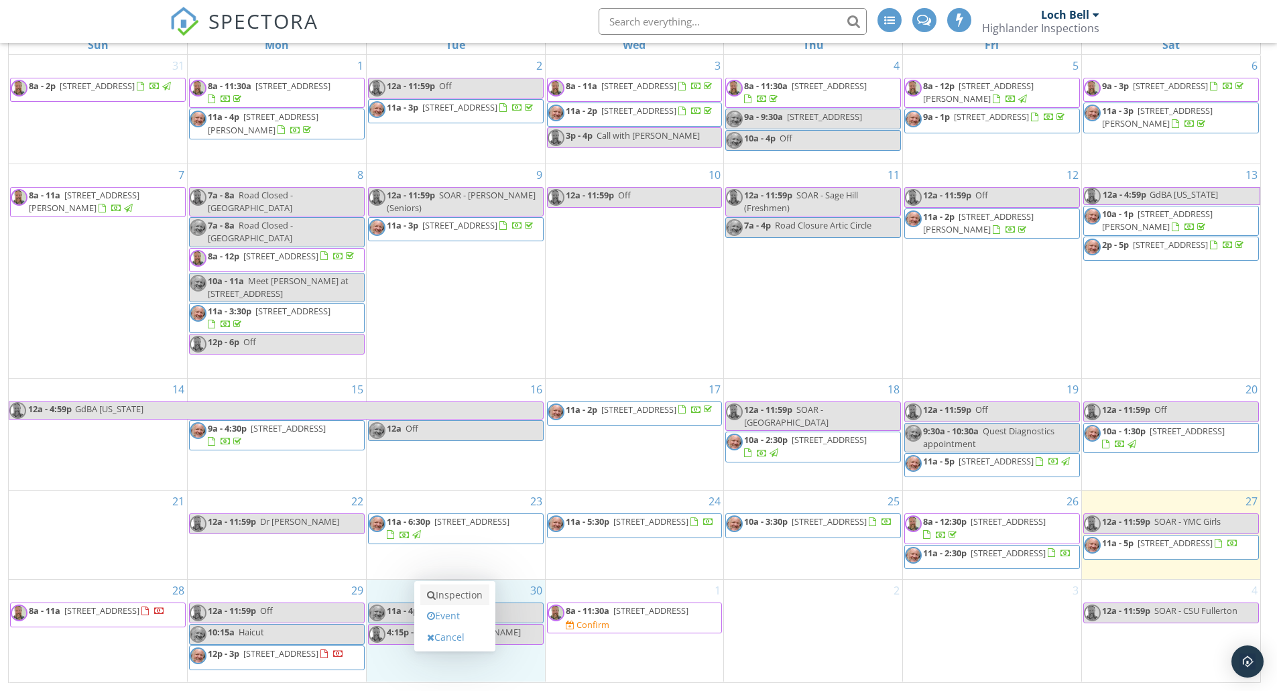
click at [465, 594] on link "Inspection" at bounding box center [454, 595] width 69 height 21
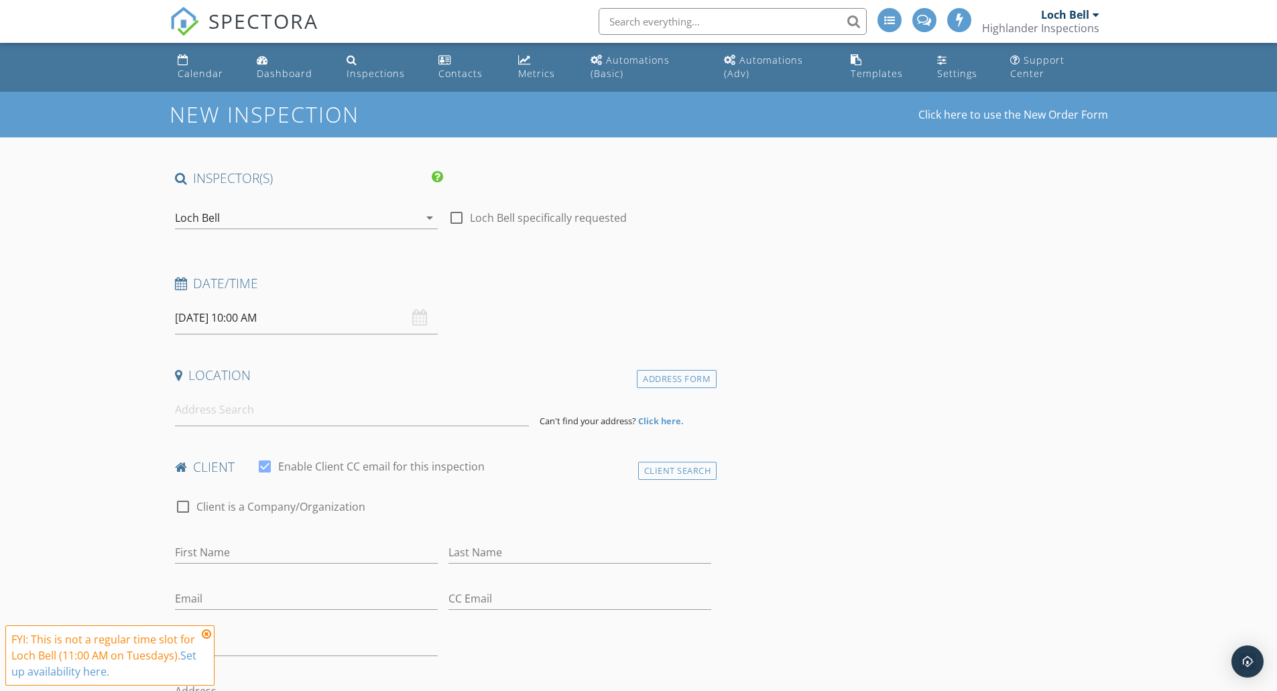
click at [286, 318] on input "[DATE] 10:00 AM" at bounding box center [306, 318] width 263 height 33
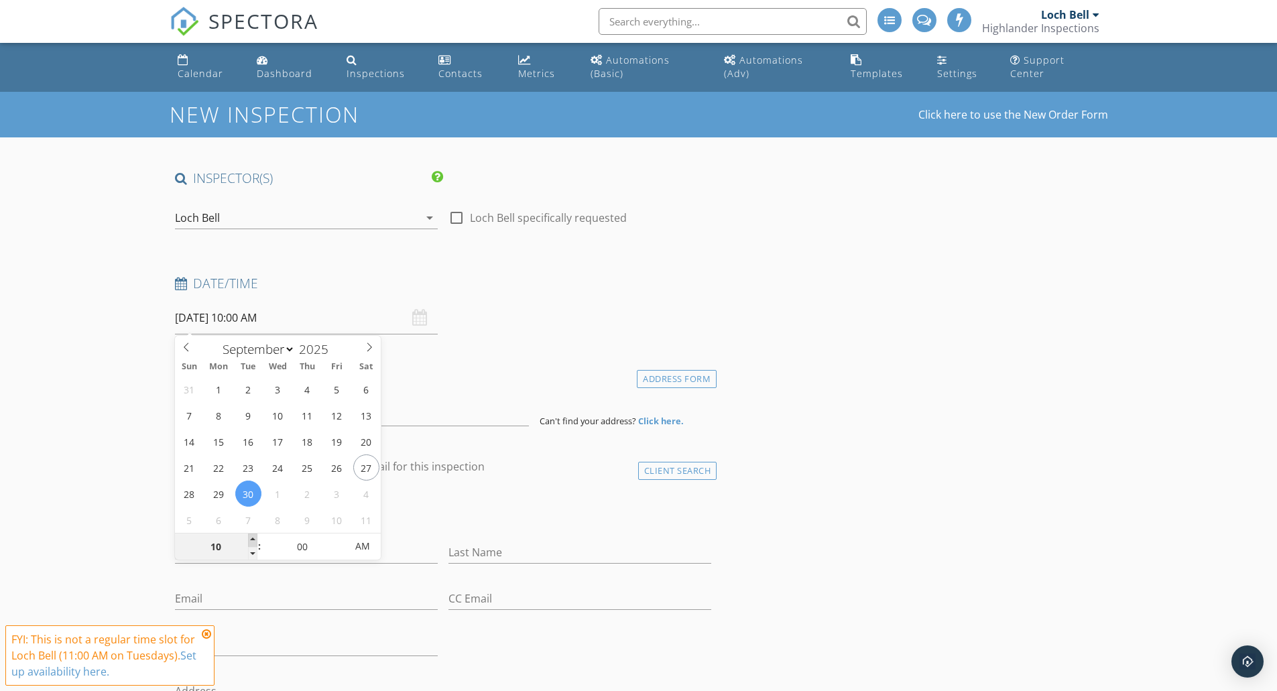
type input "11"
type input "09/30/2025 11:00 AM"
click at [250, 537] on span at bounding box center [252, 540] width 9 height 13
type input "12"
type input "09/30/2025 12:00 PM"
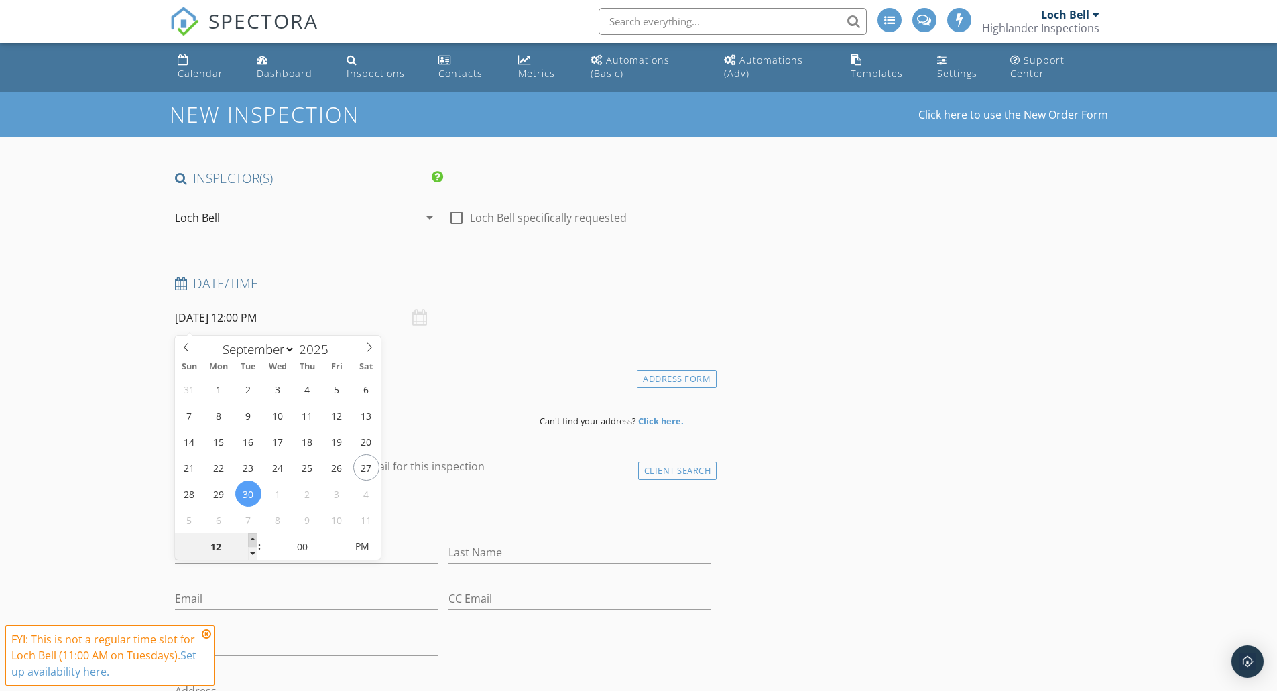
click at [250, 537] on span at bounding box center [252, 540] width 9 height 13
type input "11"
type input "09/30/2025 11:00 AM"
click at [251, 552] on span at bounding box center [252, 553] width 9 height 13
type input "10"
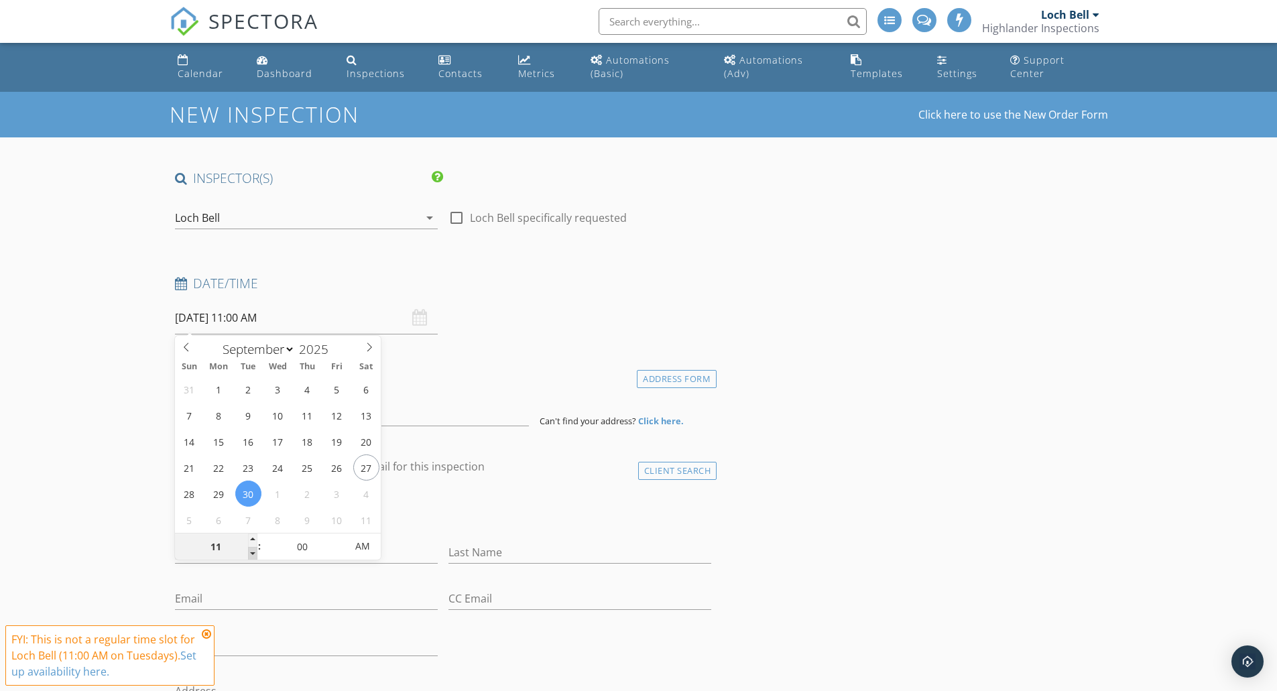
type input "09/30/2025 10:00 AM"
click at [251, 552] on span at bounding box center [252, 553] width 9 height 13
type input "09"
type input "09/30/2025 9:00 AM"
click at [251, 552] on span at bounding box center [252, 553] width 9 height 13
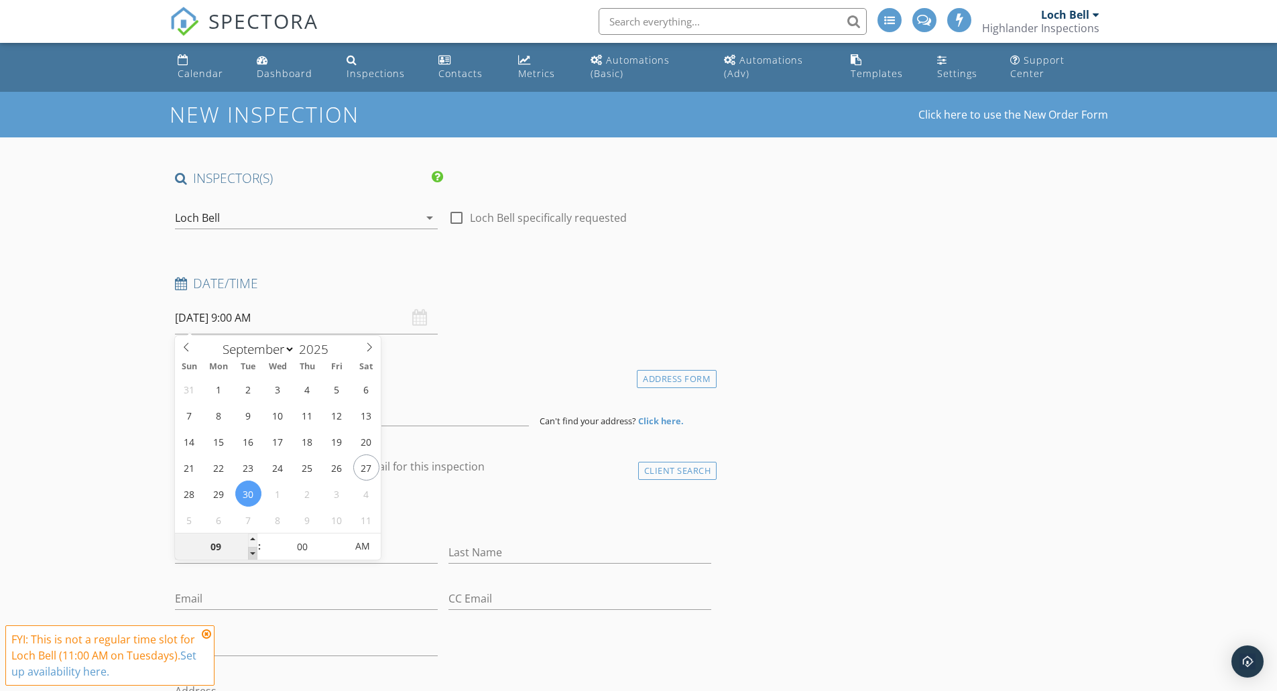
type input "08"
type input "09/30/2025 8:00 AM"
click at [251, 552] on span at bounding box center [252, 553] width 9 height 13
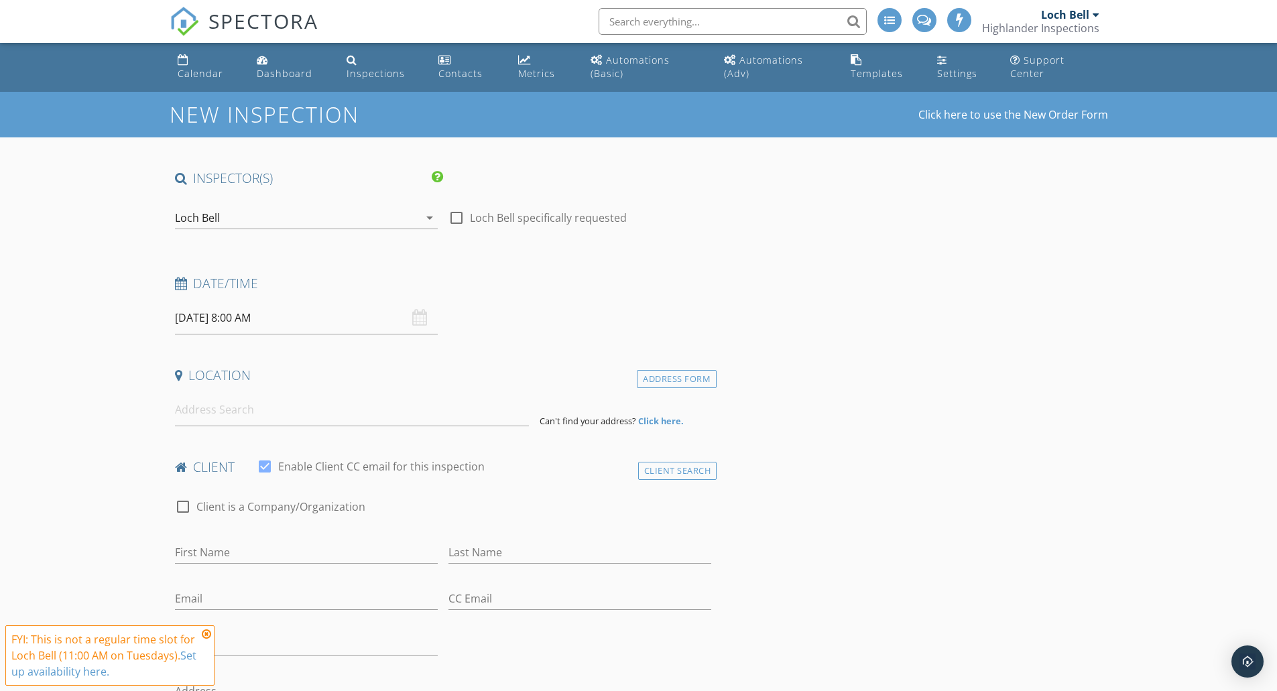
click at [215, 412] on input at bounding box center [352, 409] width 354 height 33
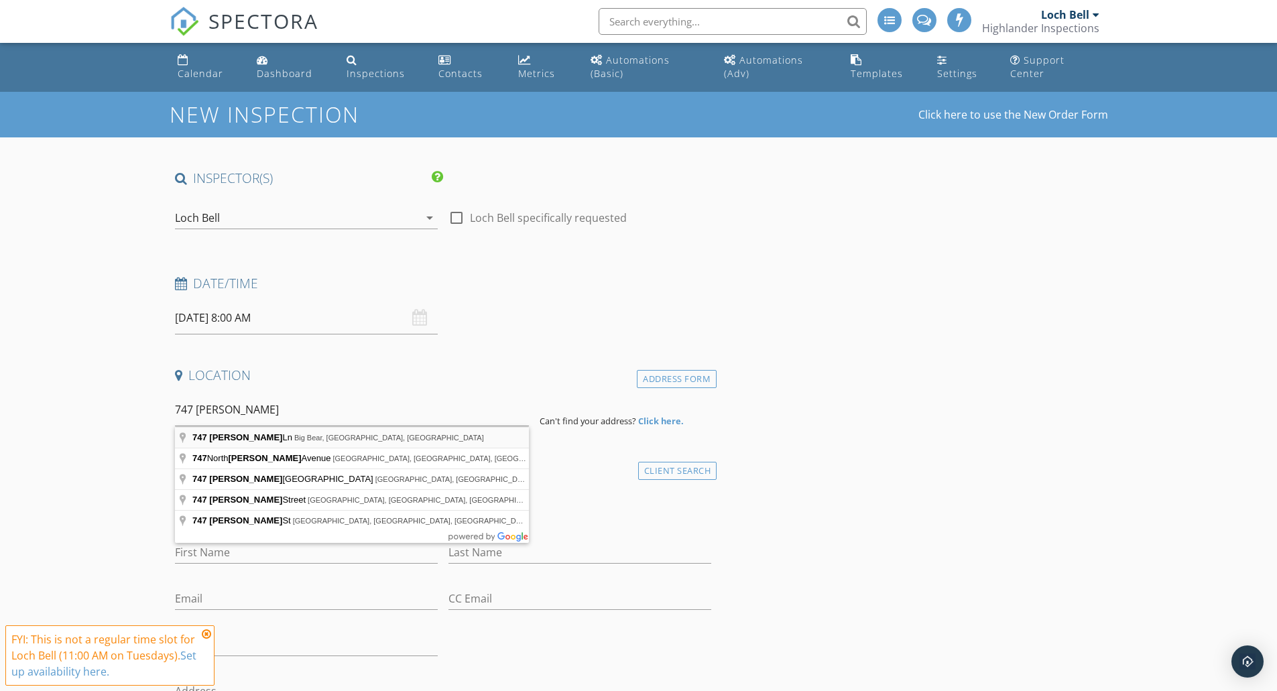
type input "747 Holmes Ln, Big Bear, CA, USA"
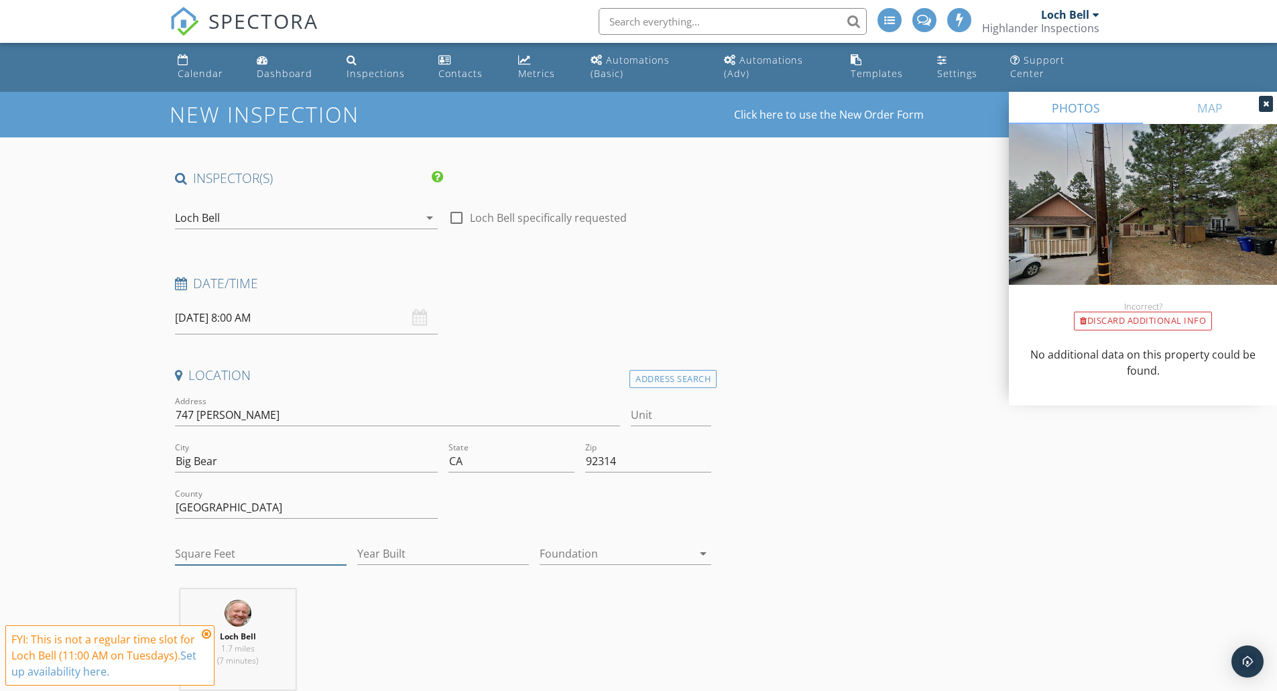
click at [269, 557] on input "Square Feet" at bounding box center [261, 554] width 172 height 22
type input "637"
click at [650, 457] on input "92314" at bounding box center [648, 461] width 126 height 22
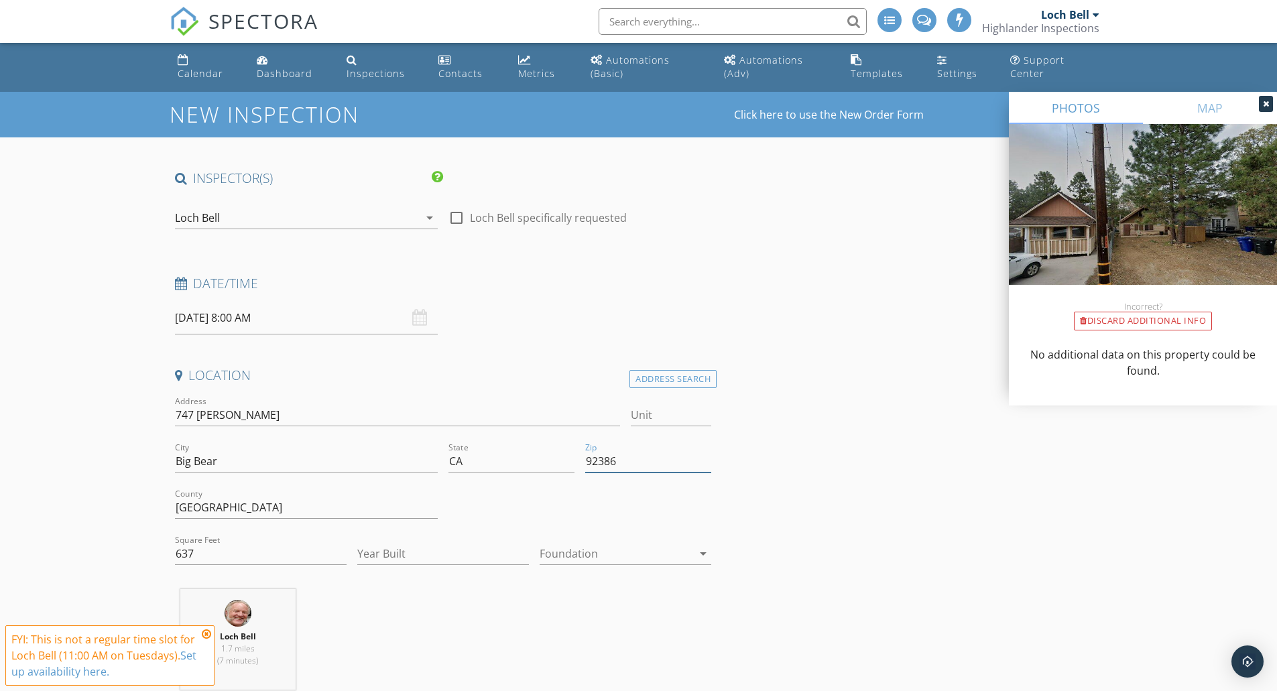
type input "92386"
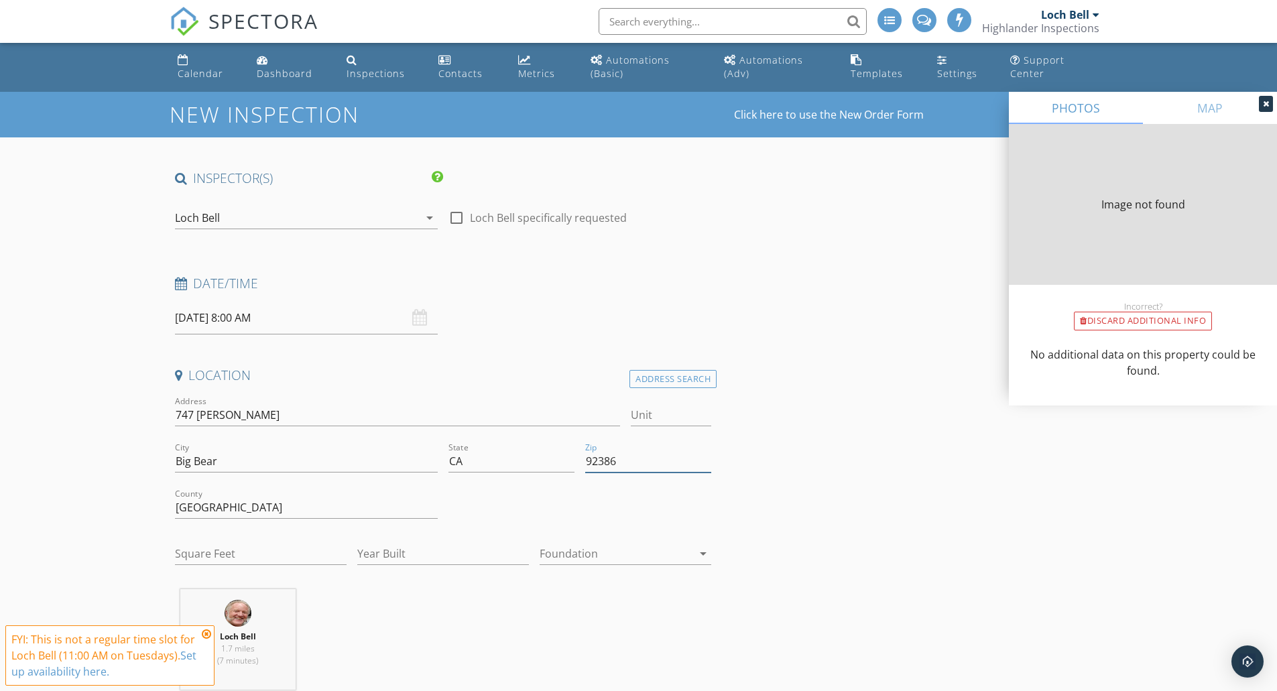
type input "637"
type input "1965"
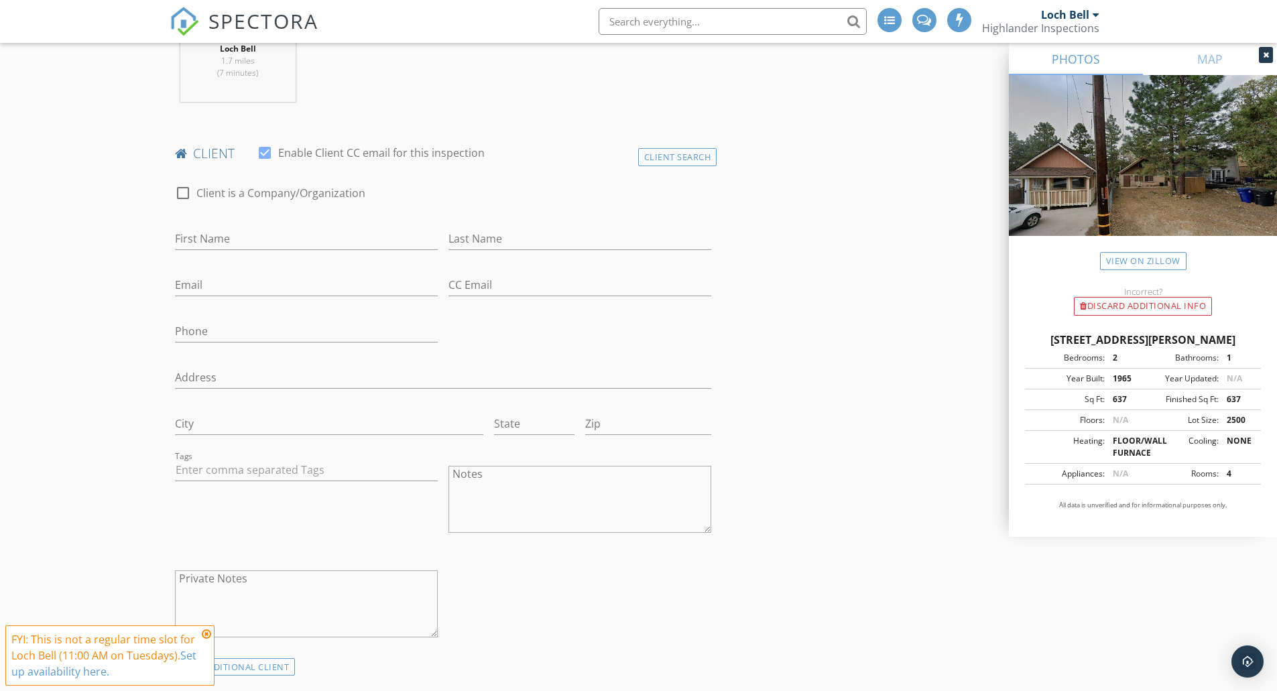
scroll to position [613, 0]
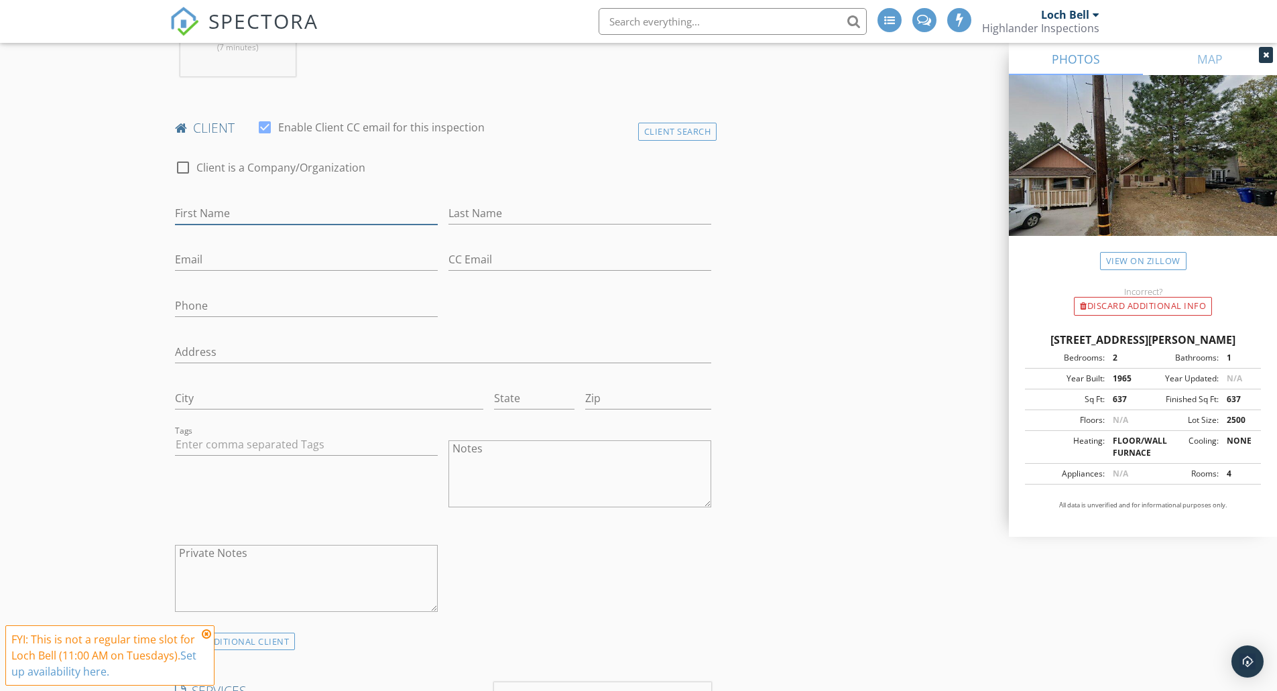
click at [339, 214] on input "First Name" at bounding box center [306, 213] width 263 height 22
type input "Kenzie"
type input "Scott"
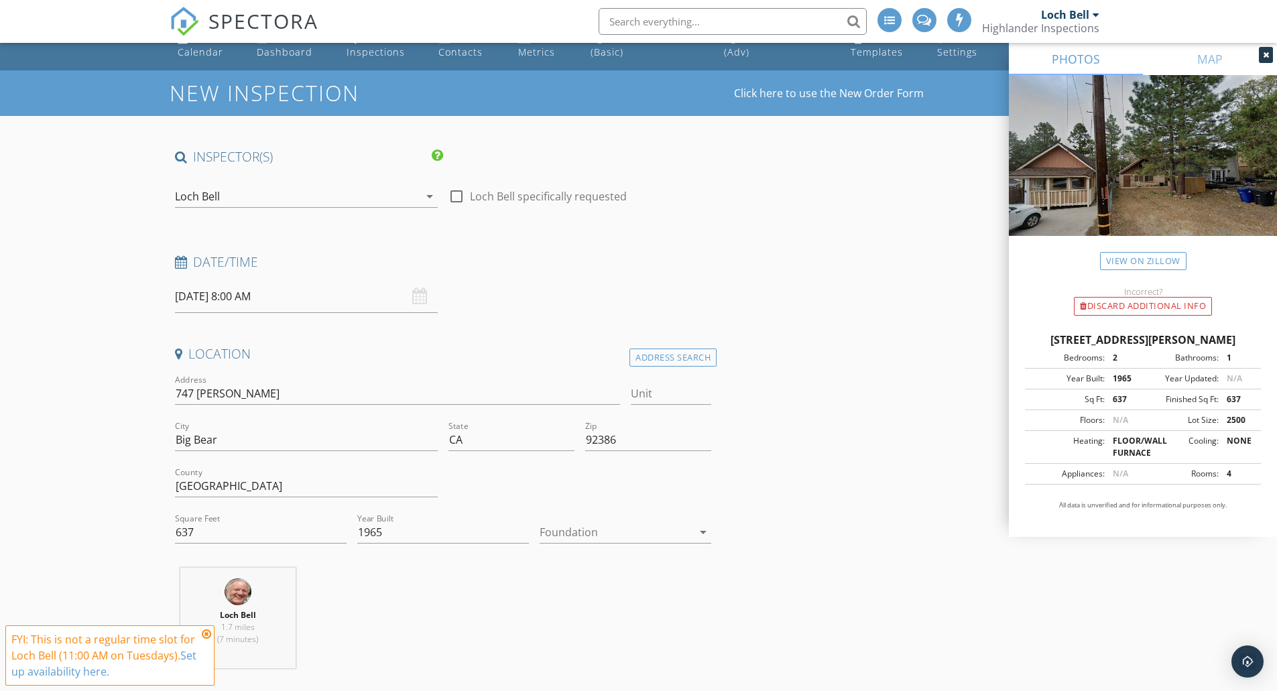
scroll to position [0, 0]
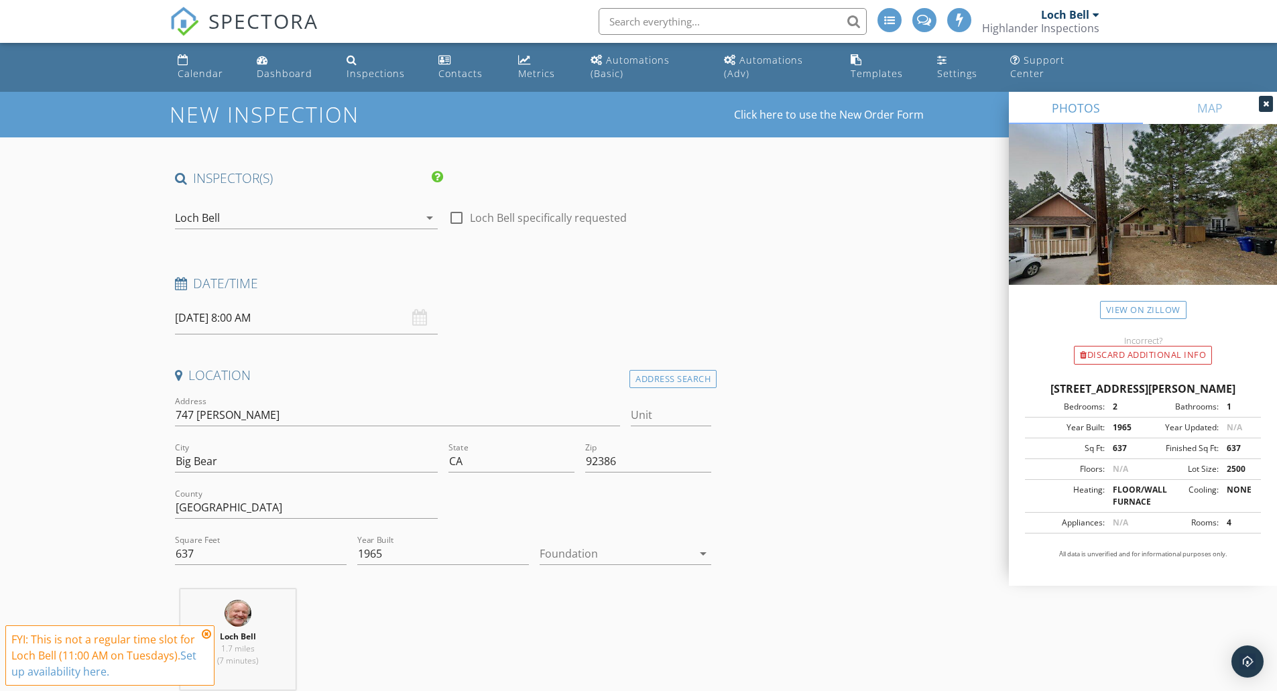
click at [306, 224] on div "Loch Bell" at bounding box center [297, 217] width 244 height 21
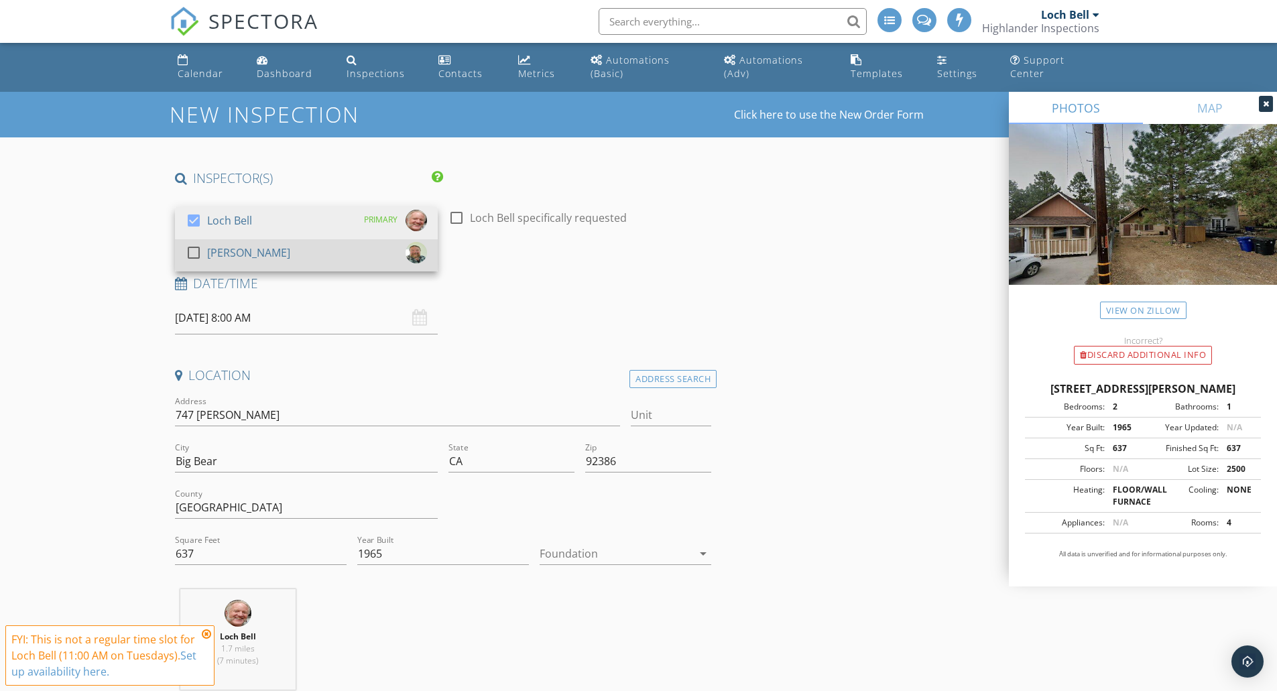
click at [275, 252] on div "check_box_outline_blank Red Werner" at bounding box center [306, 255] width 241 height 27
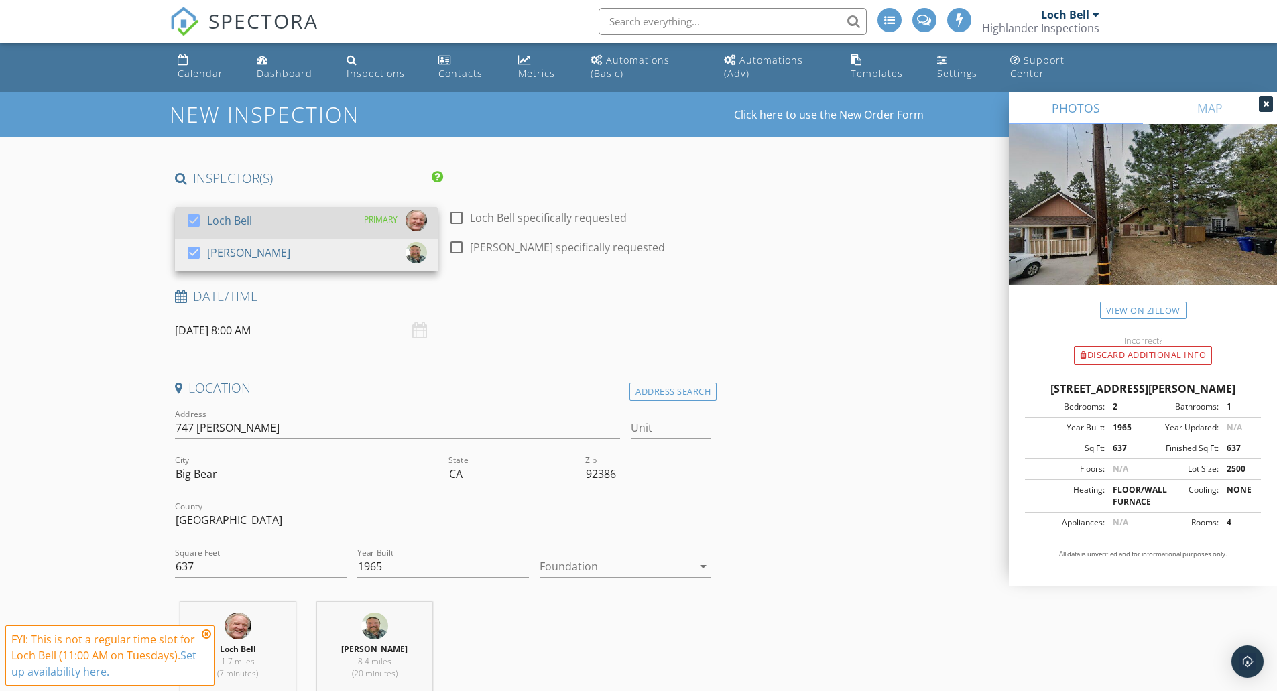
click at [255, 217] on div "check_box Loch Bell PRIMARY" at bounding box center [306, 223] width 241 height 27
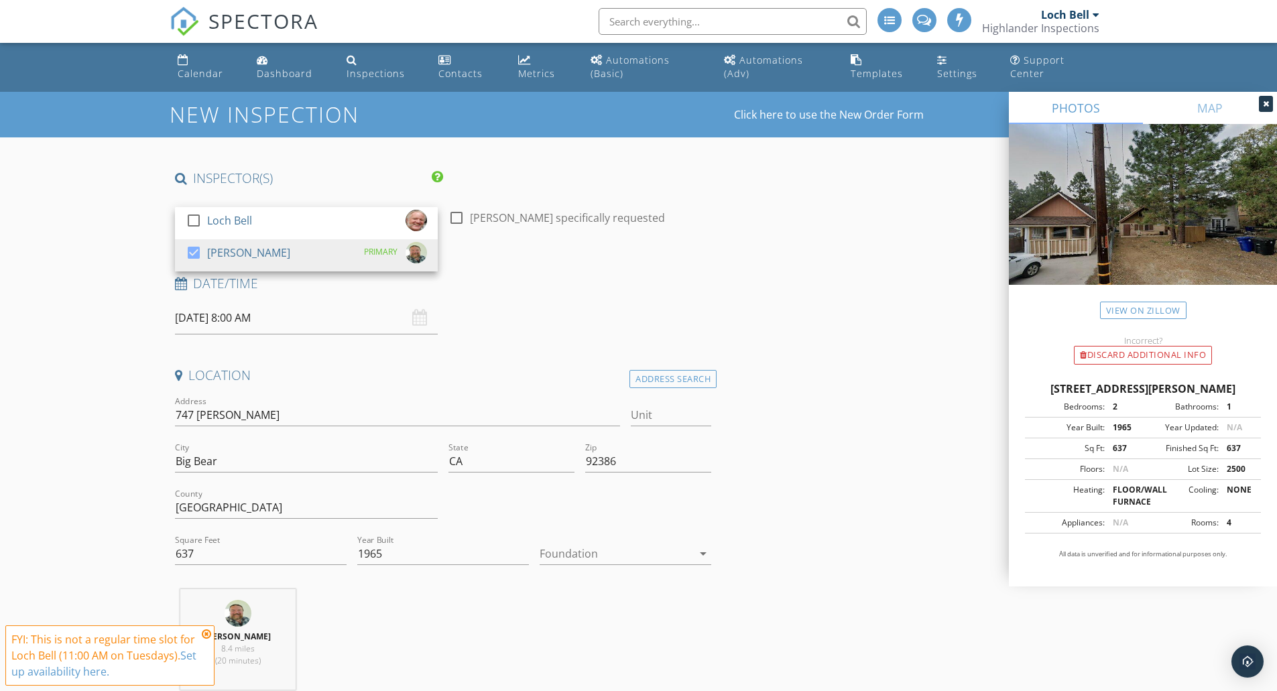
click at [205, 633] on icon at bounding box center [206, 634] width 9 height 11
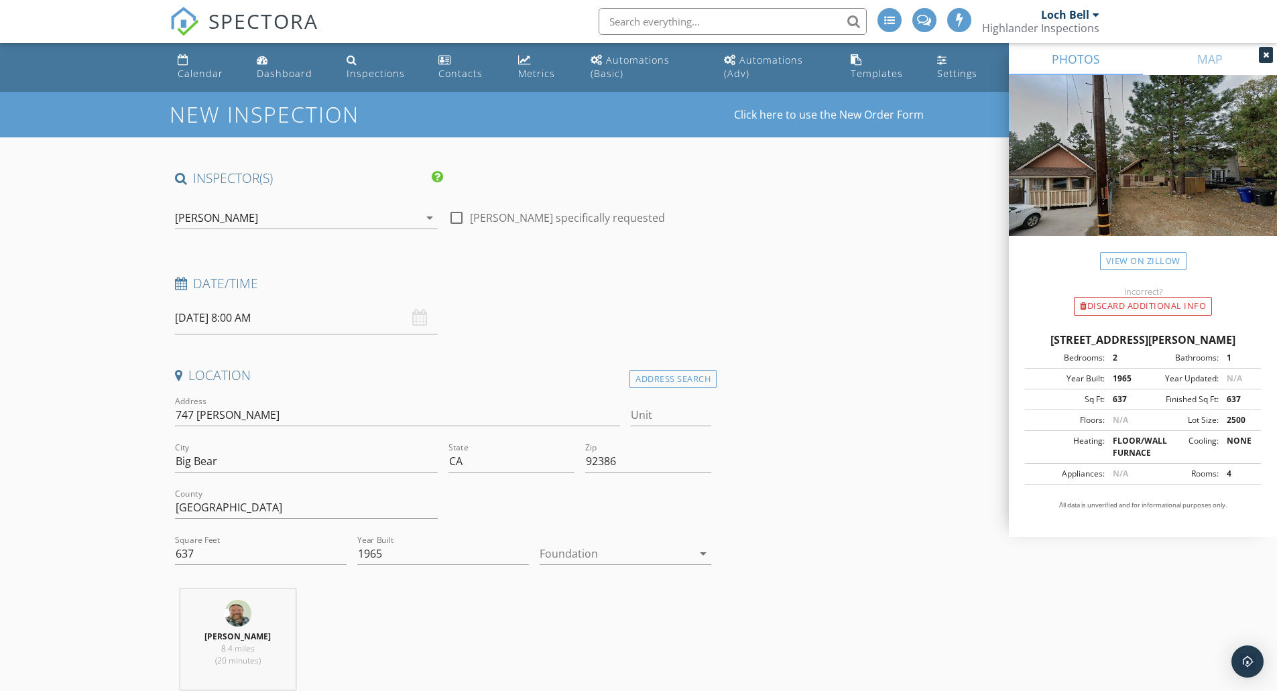
scroll to position [447, 0]
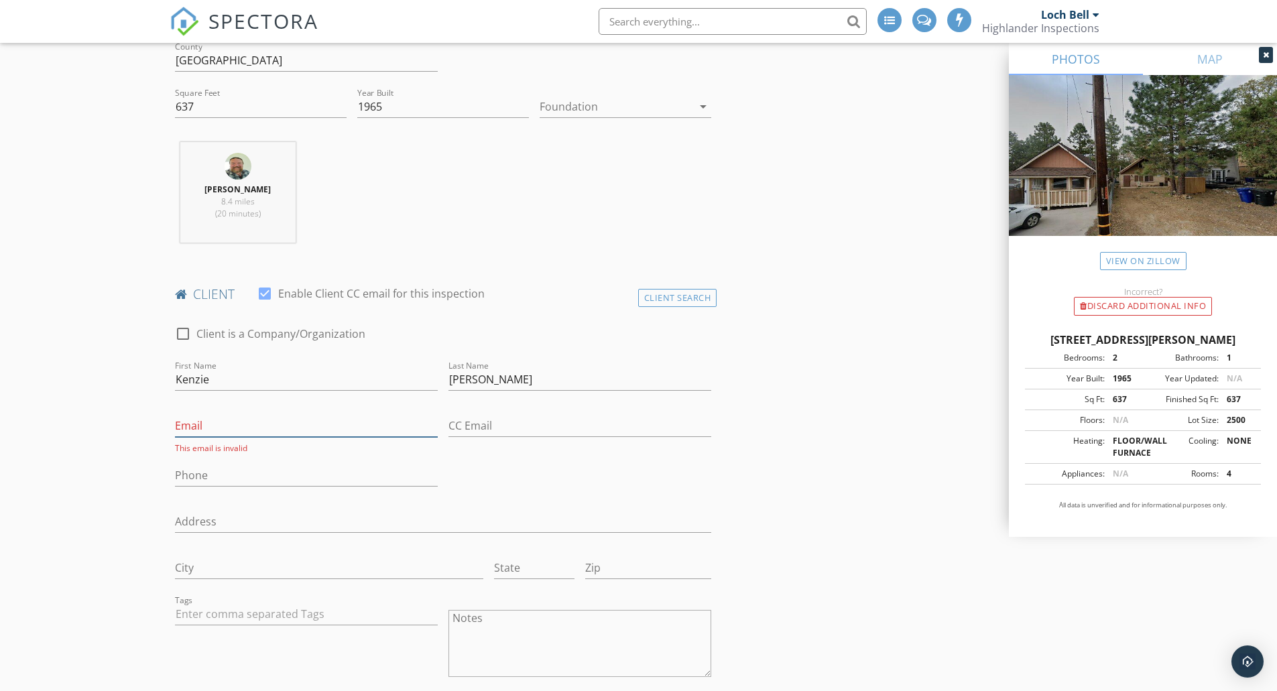
click at [208, 426] on input "Email" at bounding box center [306, 426] width 263 height 22
type input "kenz_55@hotmail.com"
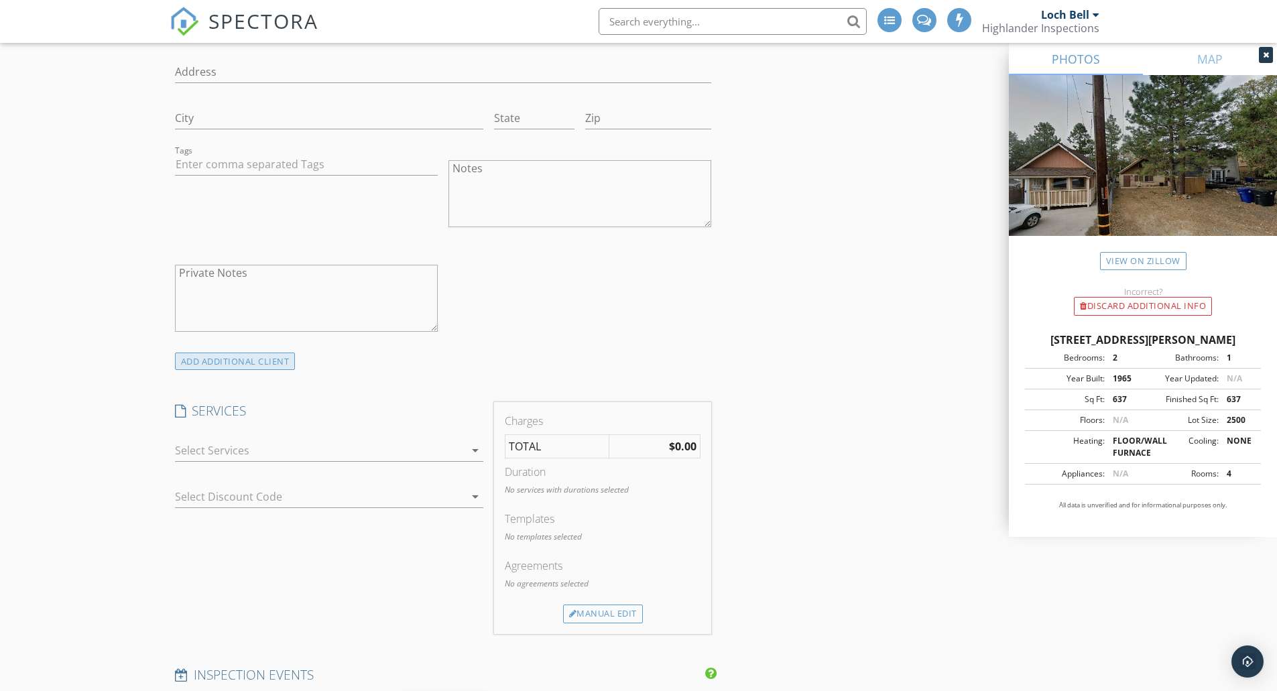
type input "951-252-3623"
click at [236, 361] on div "ADD ADDITIONAL client" at bounding box center [235, 362] width 121 height 18
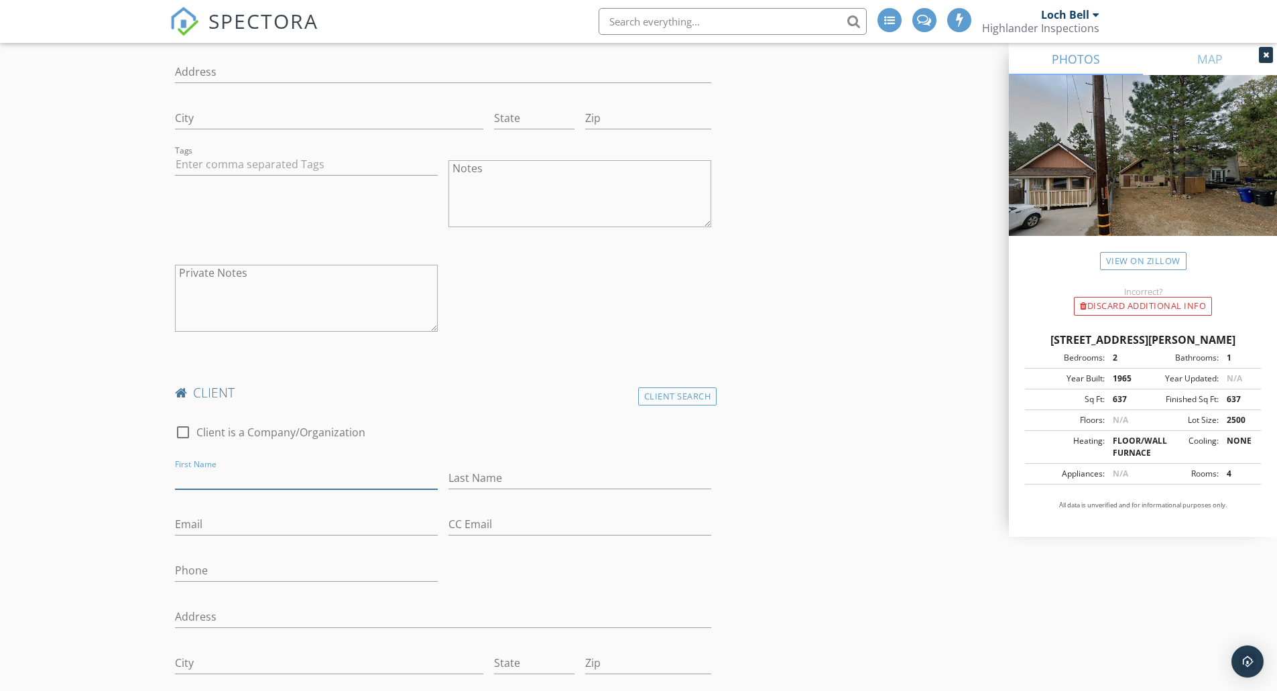
click at [242, 475] on input "First Name" at bounding box center [306, 478] width 263 height 22
type input "Joanne"
type input "Scott"
click at [247, 573] on input "Phone" at bounding box center [306, 574] width 263 height 22
type input "509-724-8045"
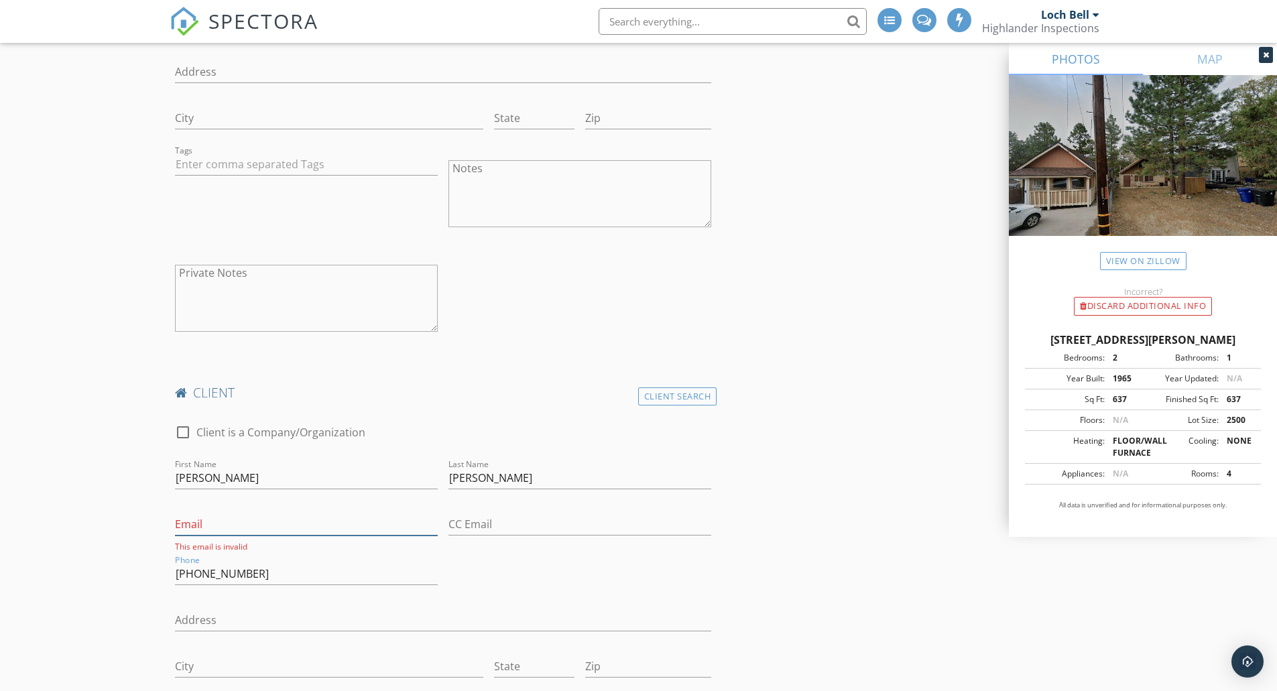
click at [263, 525] on input "Email" at bounding box center [306, 524] width 263 height 22
type input "joacristi@gmail.com"
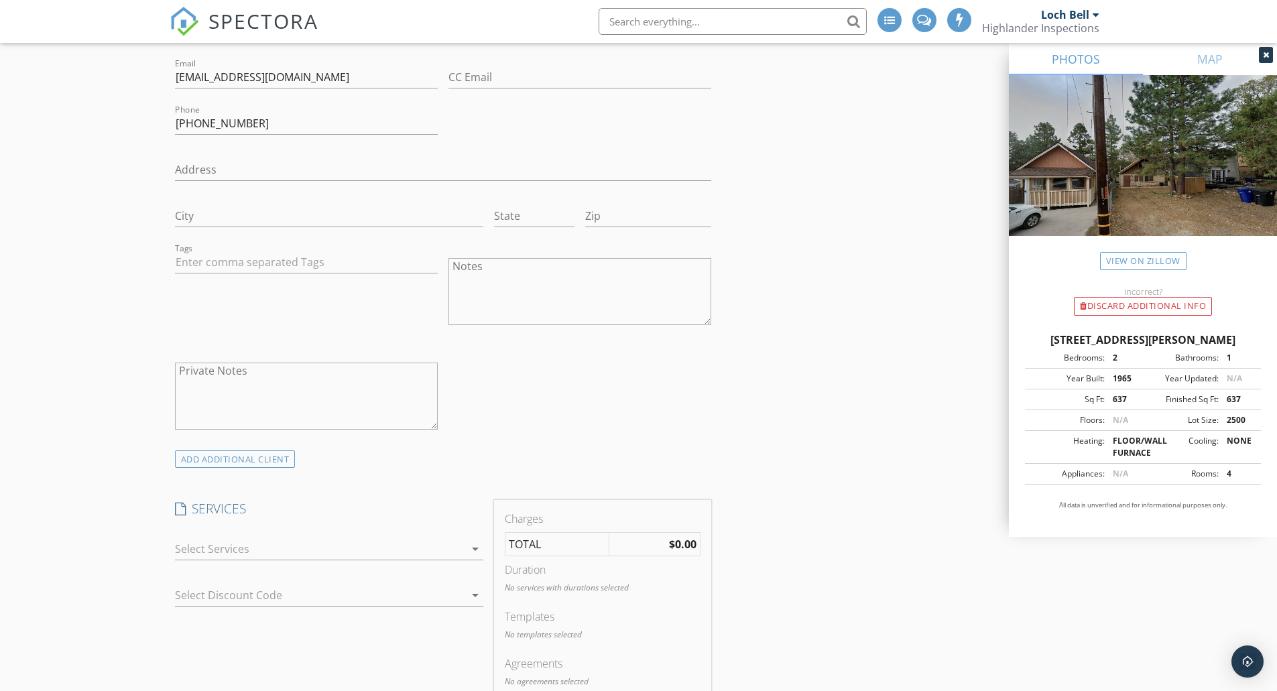
click at [284, 550] on div at bounding box center [320, 548] width 290 height 21
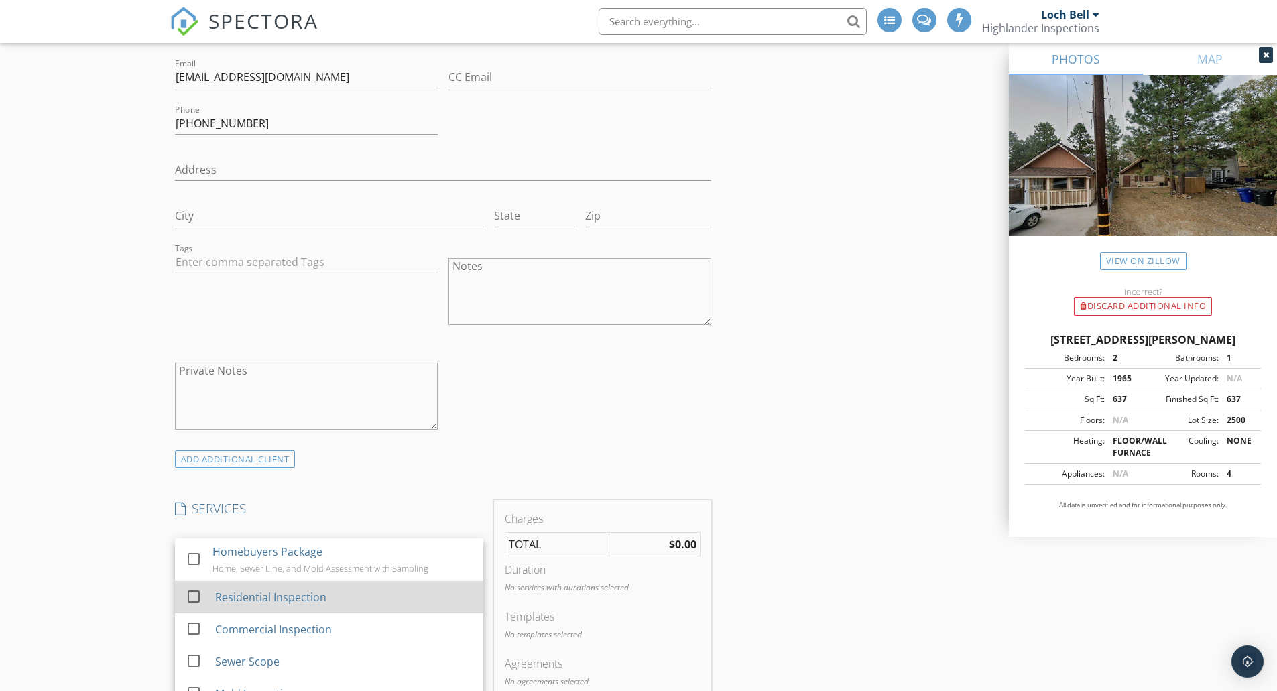
click at [247, 596] on div "Residential Inspection" at bounding box center [269, 597] width 111 height 16
click at [98, 520] on div "New Inspection Click here to use the New Order Form INSPECTOR(S) check_box_outl…" at bounding box center [638, 386] width 1277 height 3270
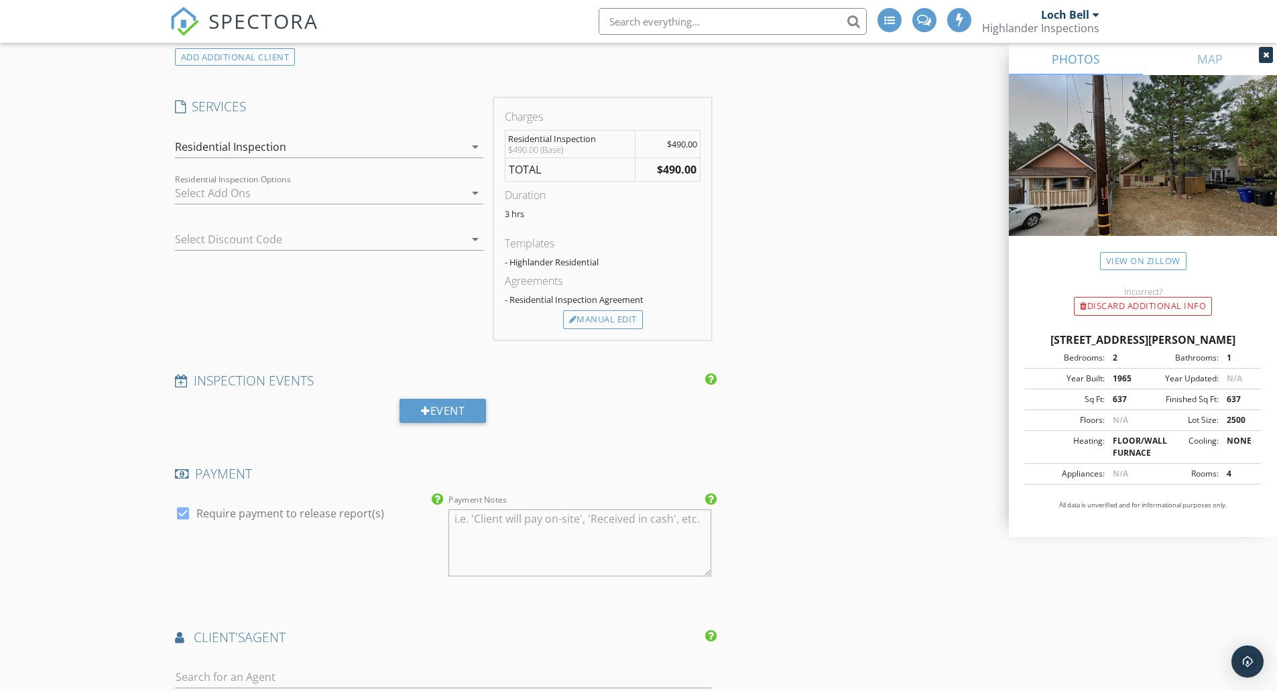
scroll to position [1754, 0]
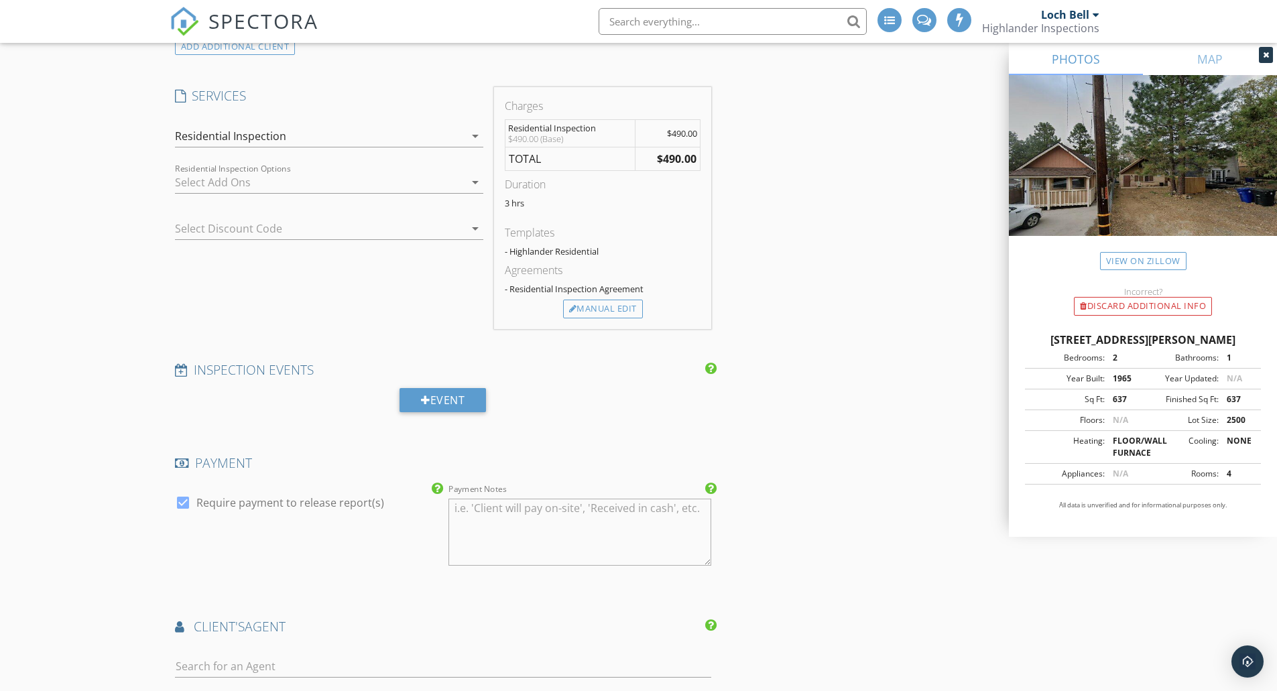
click at [239, 186] on div at bounding box center [320, 182] width 290 height 21
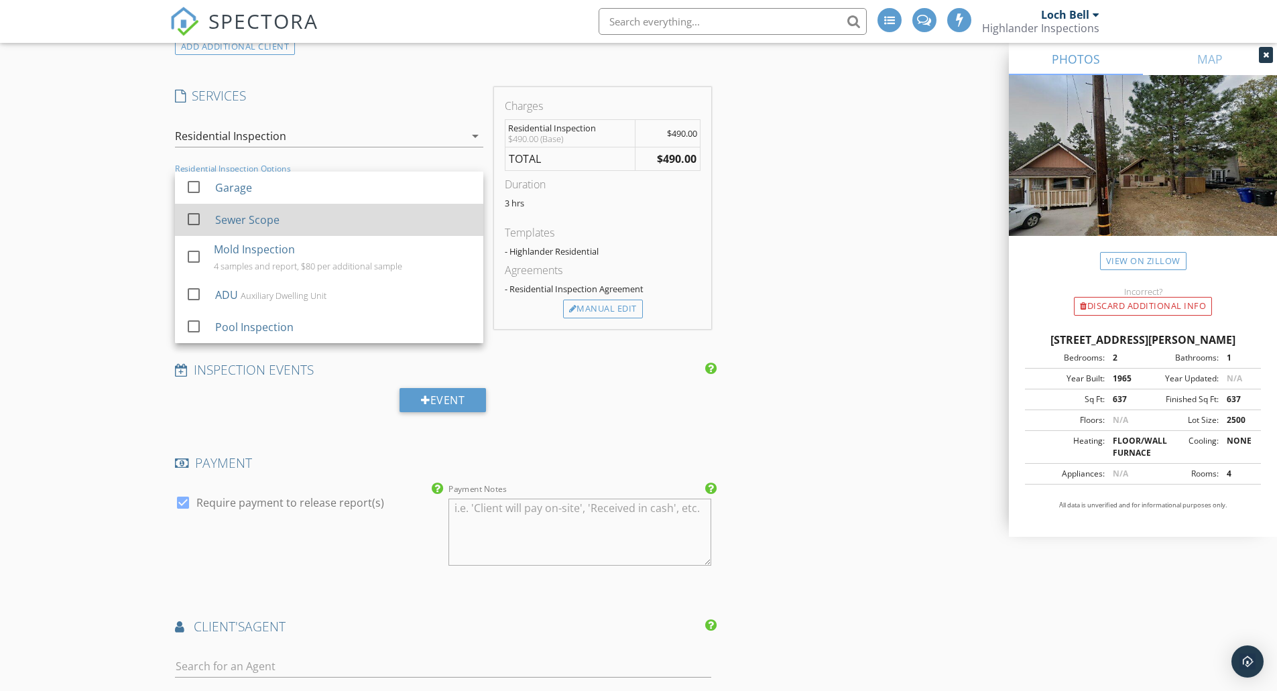
click at [243, 219] on div "Sewer Scope" at bounding box center [246, 220] width 64 height 16
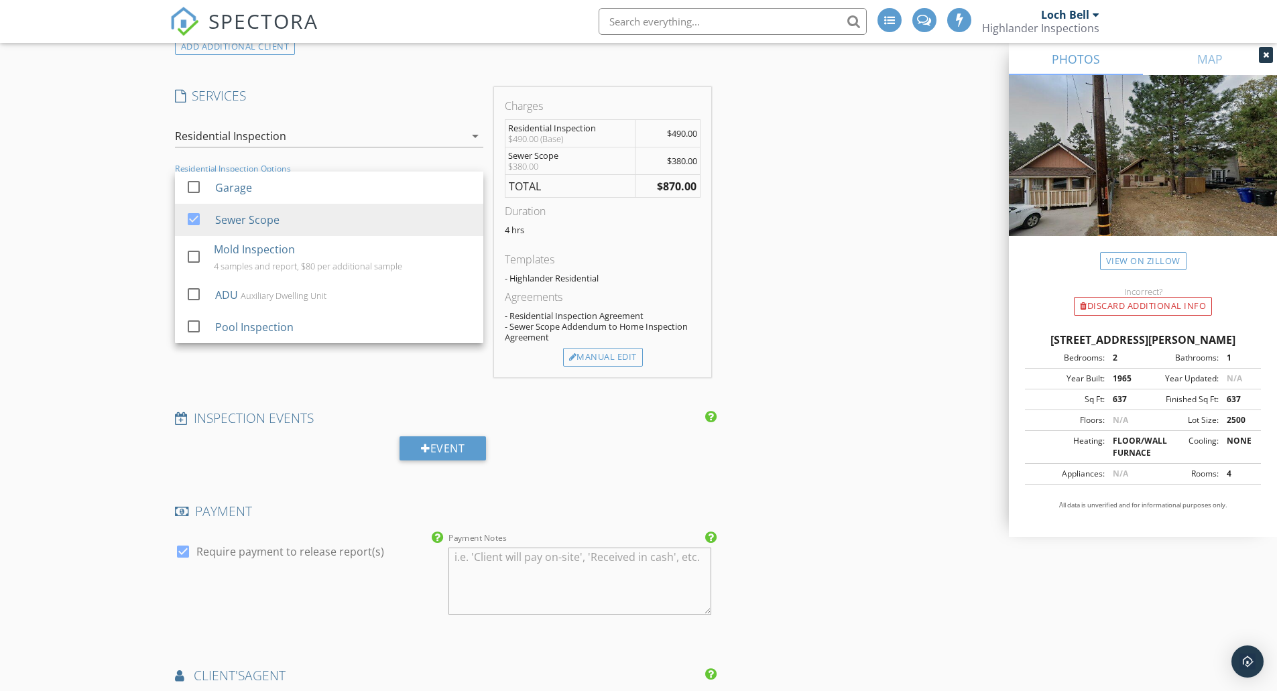
click at [123, 246] on div "New Inspection Click here to use the New Order Form INSPECTOR(S) check_box_outl…" at bounding box center [638, 2] width 1277 height 3329
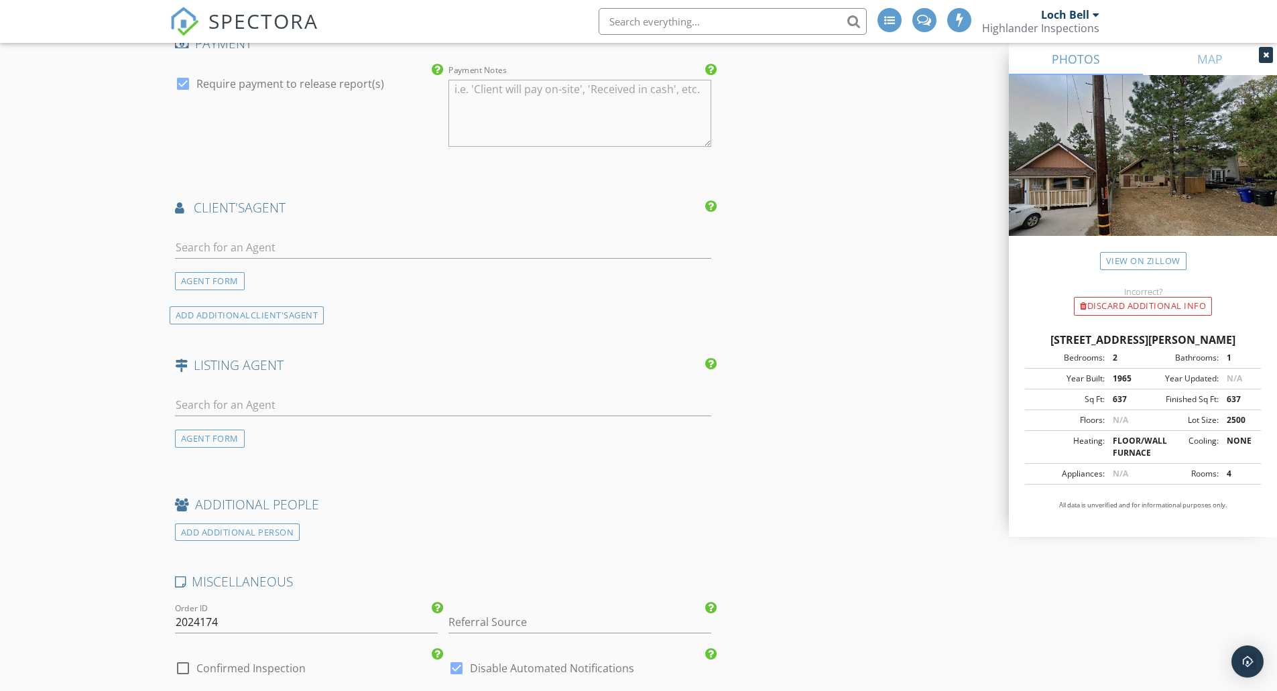
scroll to position [2224, 0]
click at [197, 275] on div "AGENT FORM" at bounding box center [210, 278] width 70 height 18
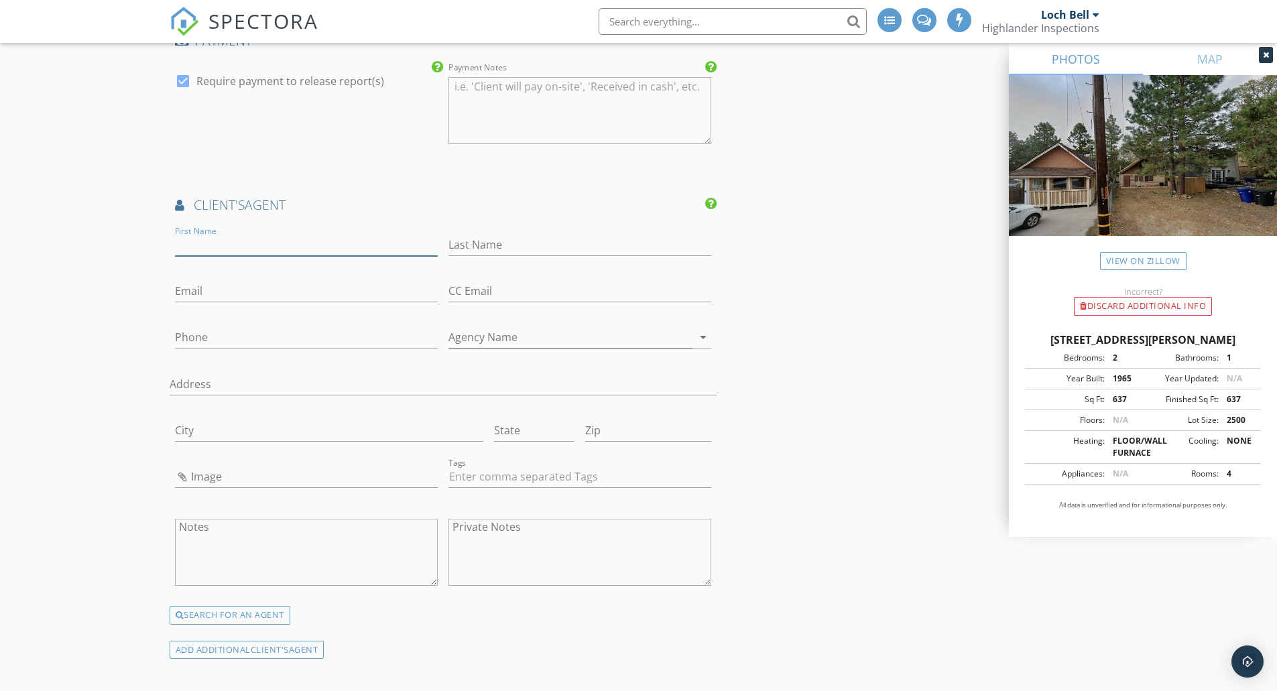
click at [203, 247] on input "First Name" at bounding box center [306, 245] width 263 height 22
type input "Brianna"
type input "Aldana"
type input "briannaaldana@gmail.com"
click at [233, 334] on input "Phone" at bounding box center [306, 337] width 263 height 22
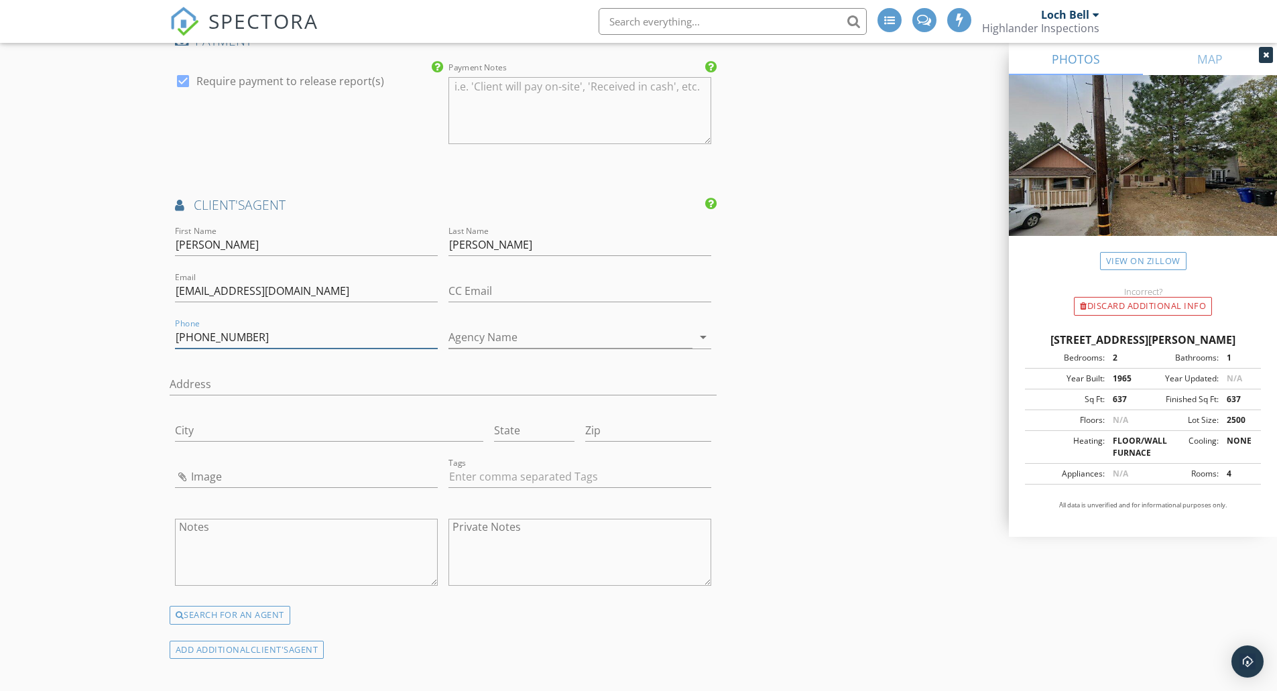
type input "818-326-3828"
click at [494, 332] on input "Agency Name" at bounding box center [570, 337] width 244 height 22
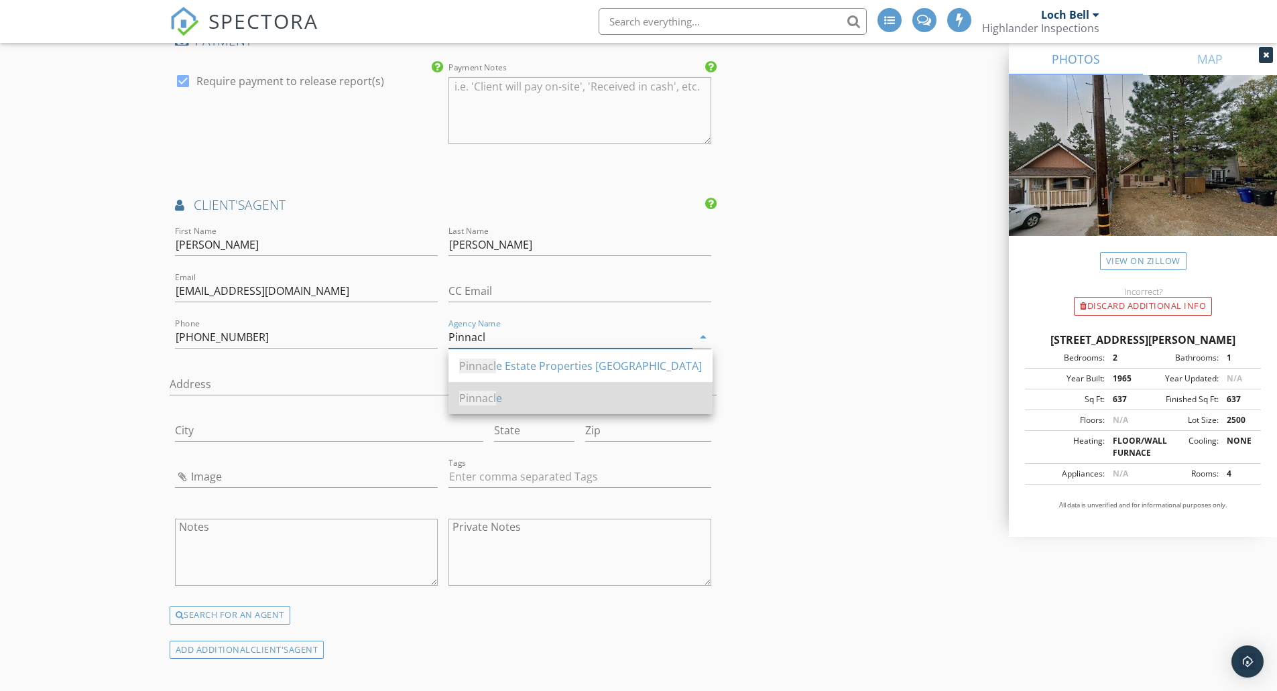
click at [485, 399] on span "Pinnacl" at bounding box center [477, 398] width 37 height 15
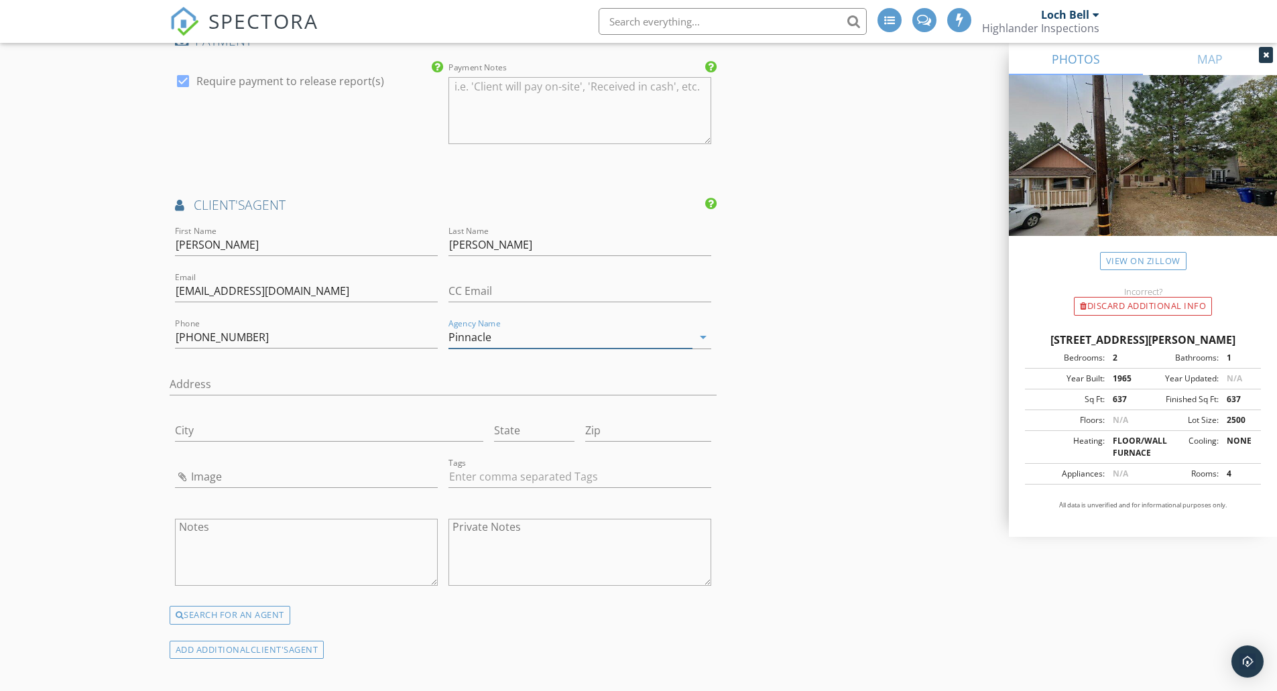
type input "Pinnacle"
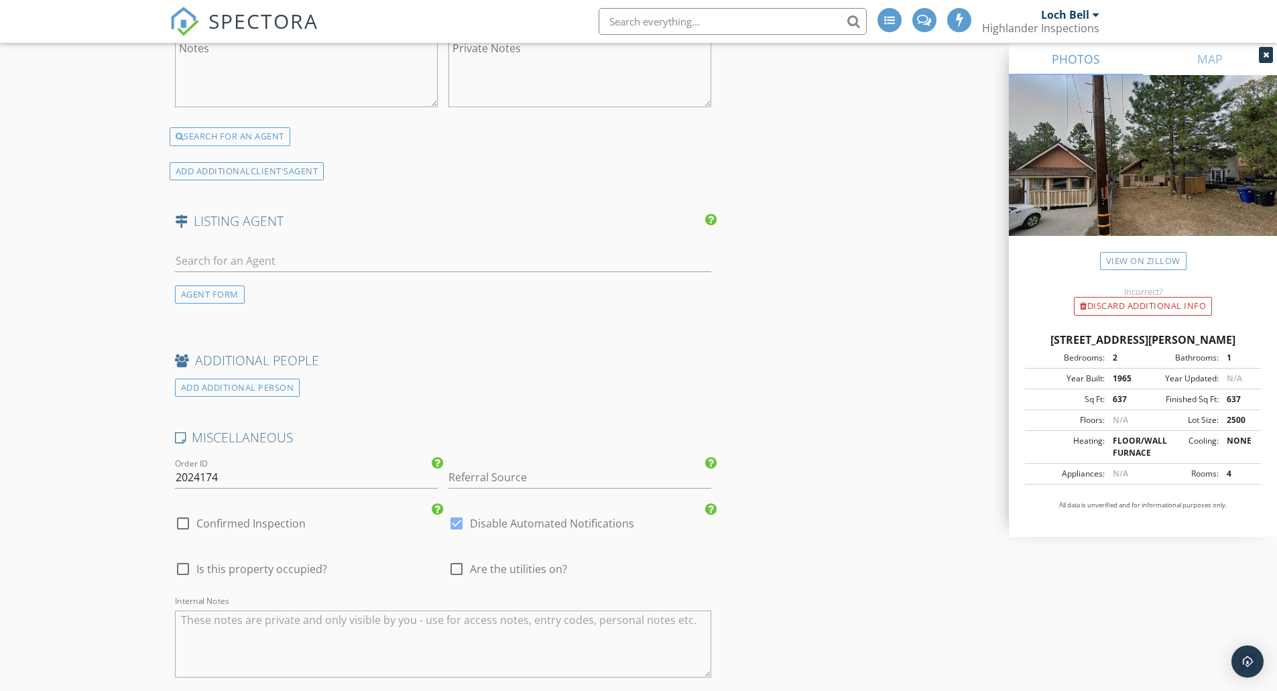
scroll to position [2722, 0]
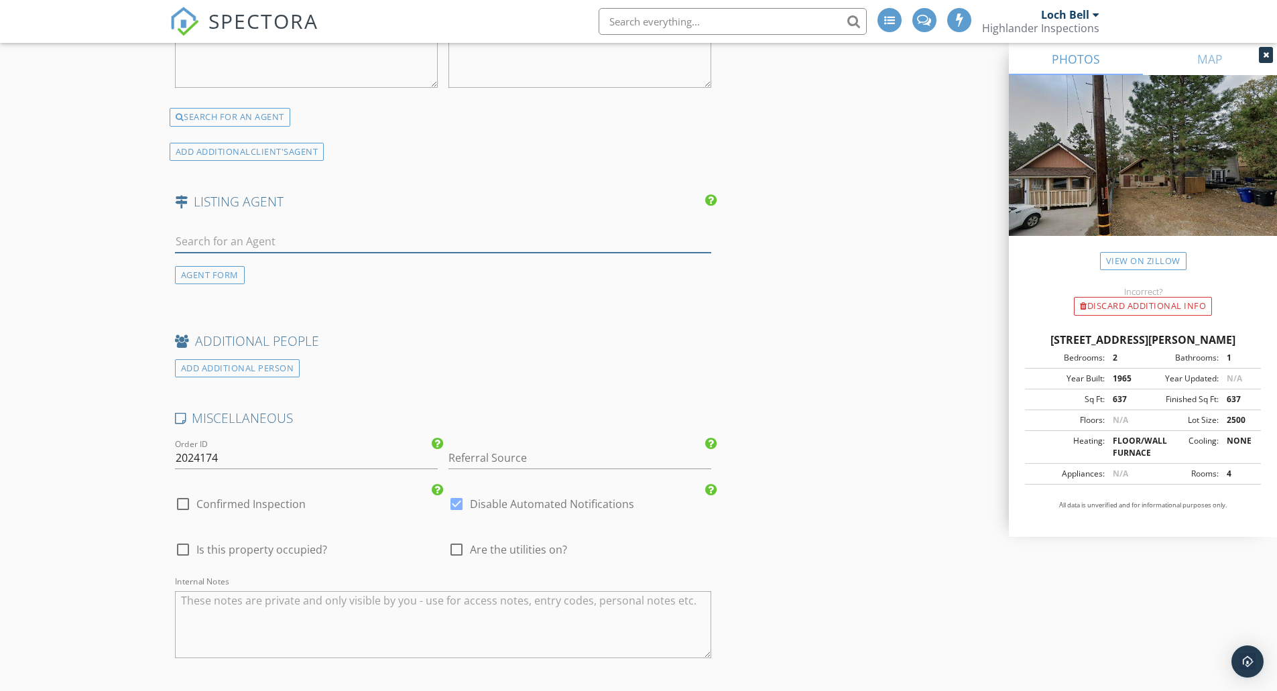
click at [212, 243] on input "text" at bounding box center [443, 242] width 537 height 22
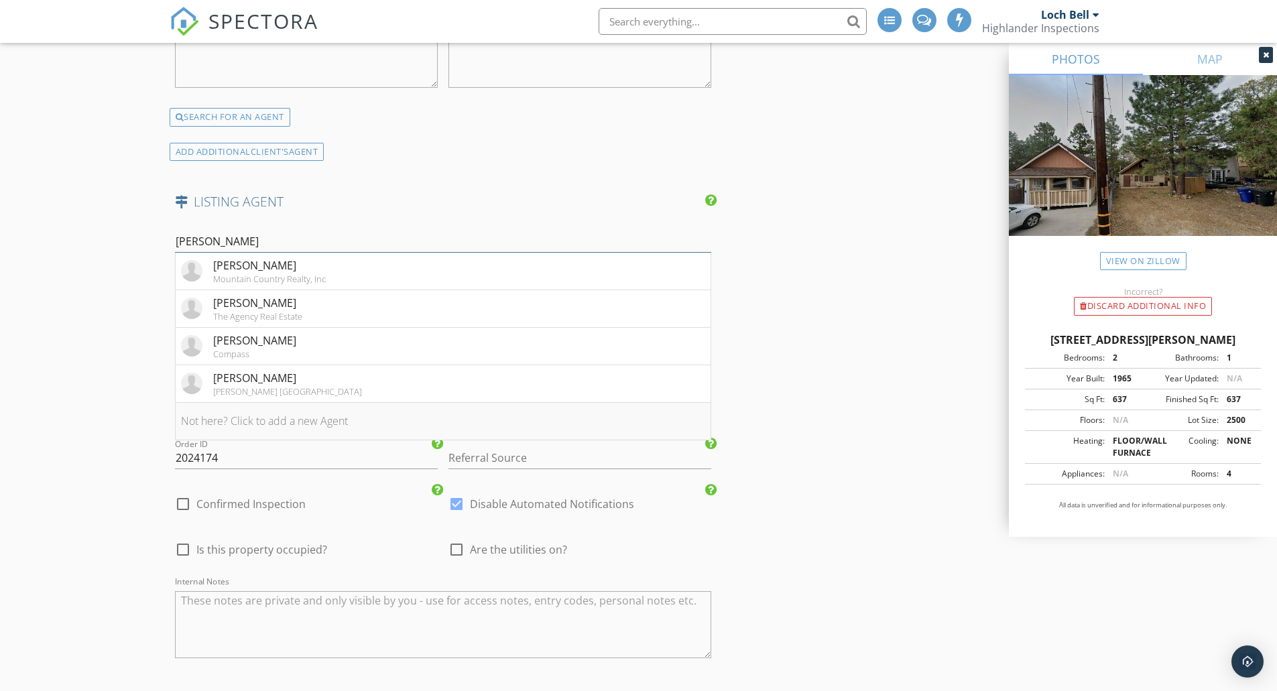
type input "Olga"
click at [269, 418] on li "Not here? Click to add a new Agent" at bounding box center [444, 422] width 536 height 38
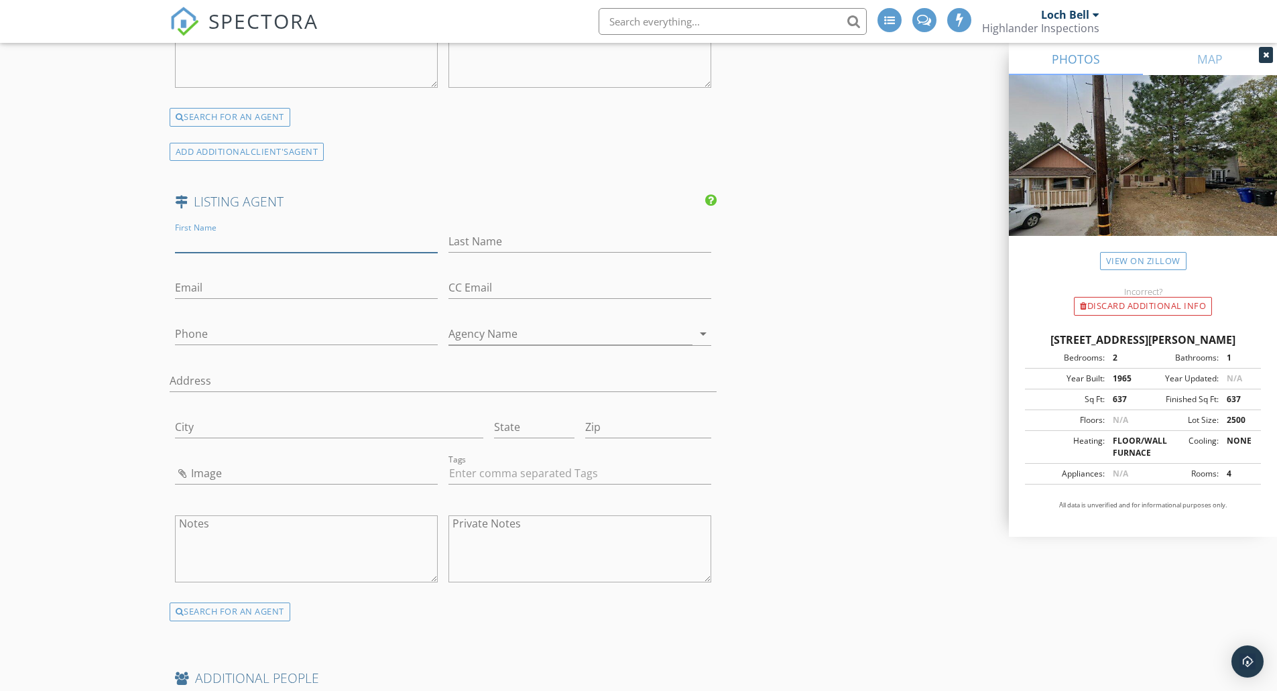
click at [245, 236] on input "First Name" at bounding box center [306, 242] width 263 height 22
type input "Concetta"
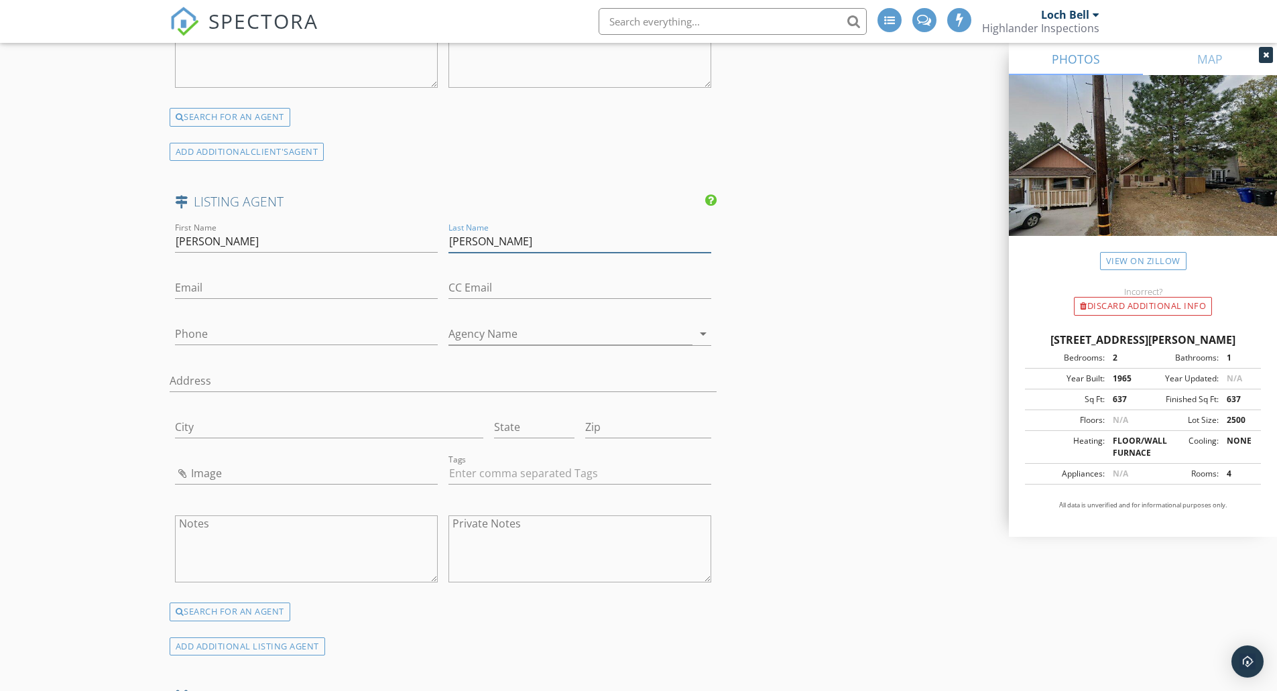
type input "Aiello"
click at [246, 340] on input "Phone" at bounding box center [306, 337] width 263 height 22
type input "626-633-6760"
click at [267, 289] on input "Email" at bounding box center [306, 288] width 263 height 22
type input "olgaaiello@gmail.com"
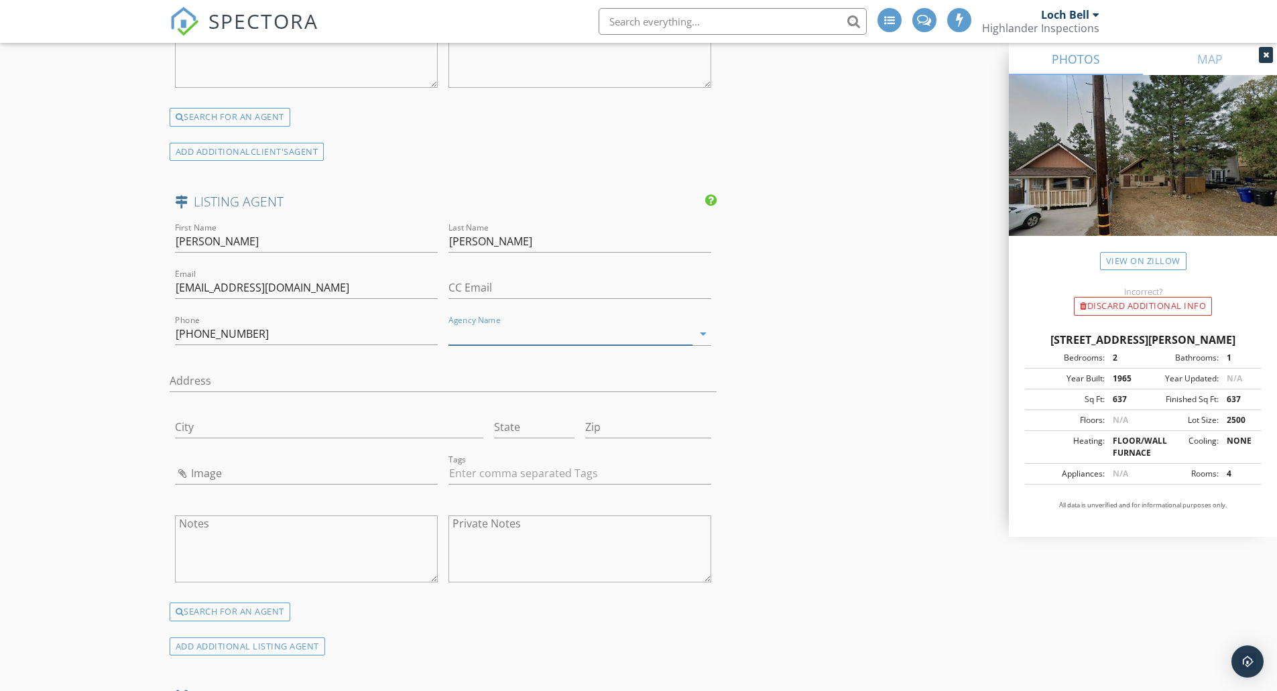
click at [603, 336] on input "Agency Name" at bounding box center [570, 334] width 244 height 22
type input "PNG Real Estate Consultants"
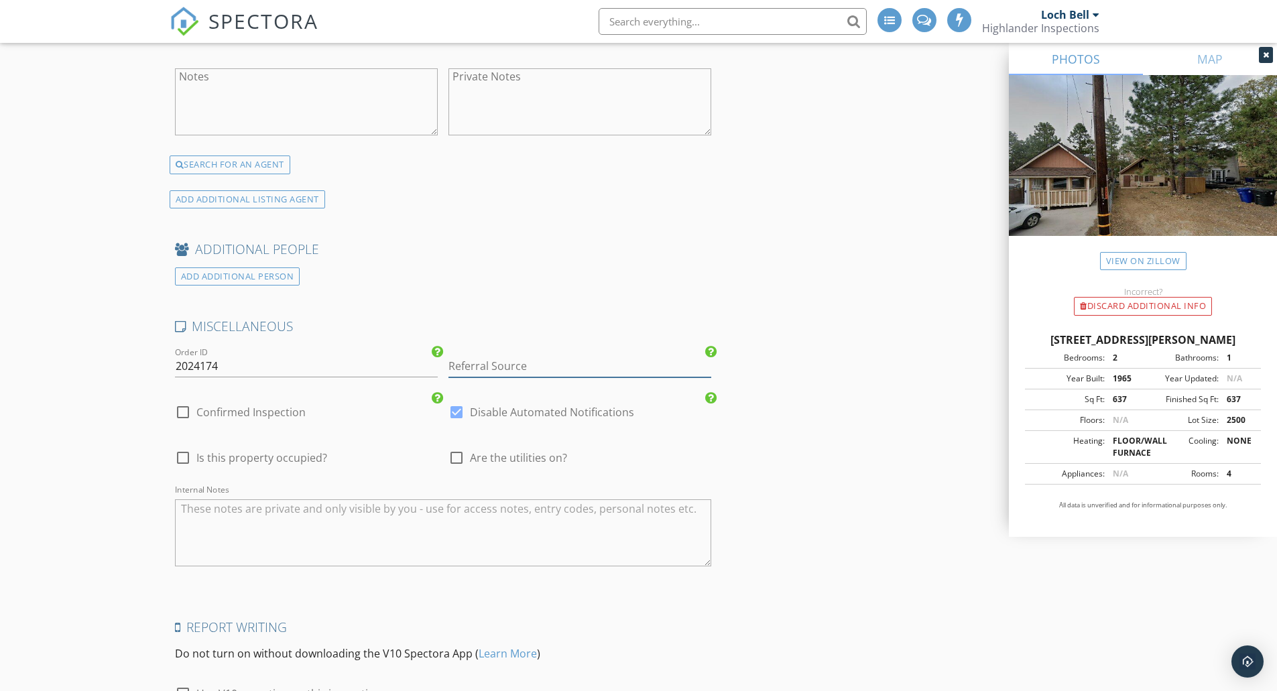
click at [583, 369] on input "Referral Source" at bounding box center [579, 366] width 263 height 22
type input "Chat GPT"
click at [224, 409] on label "Confirmed Inspection" at bounding box center [250, 412] width 109 height 13
checkbox input "true"
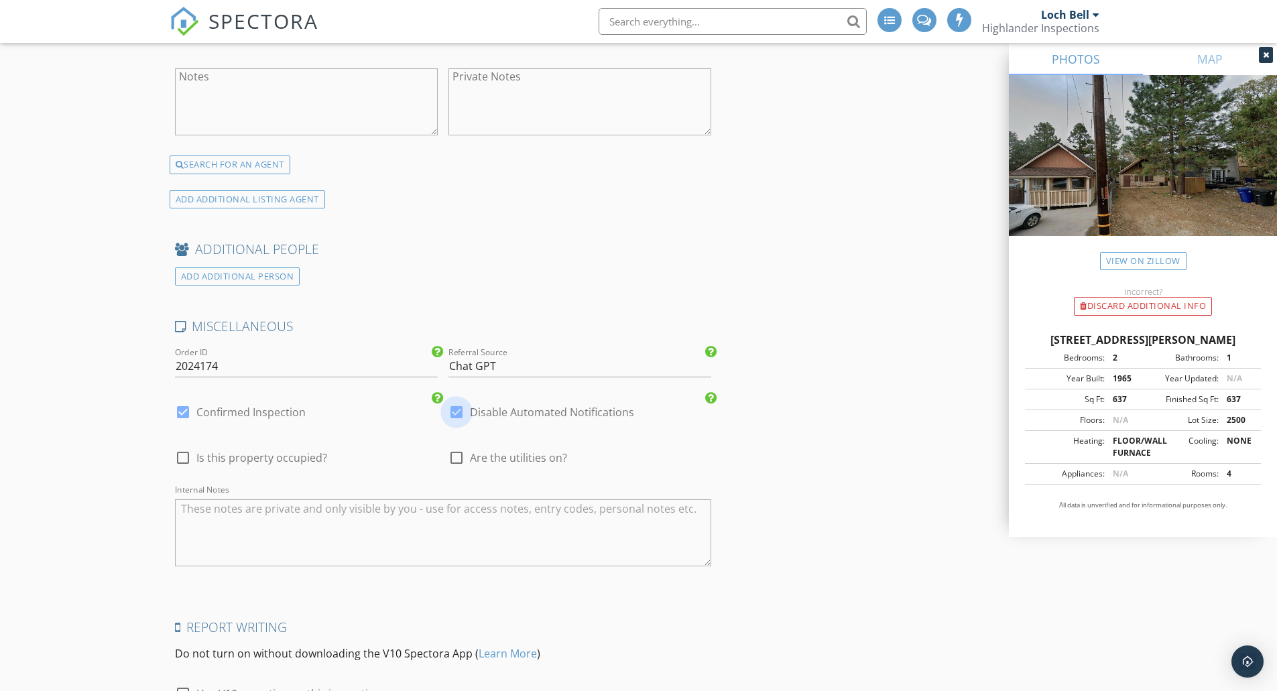
click at [455, 410] on div at bounding box center [456, 412] width 23 height 23
checkbox input "false"
click at [458, 458] on div at bounding box center [456, 457] width 23 height 23
checkbox input "true"
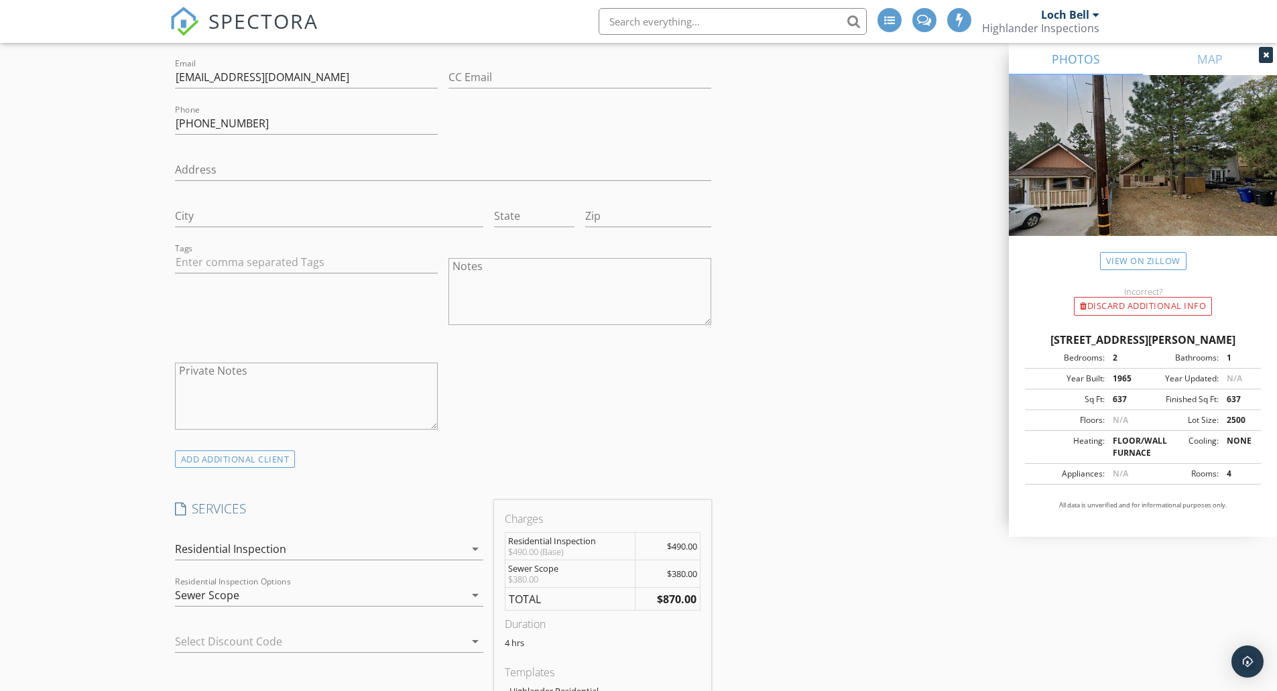
scroll to position [0, 0]
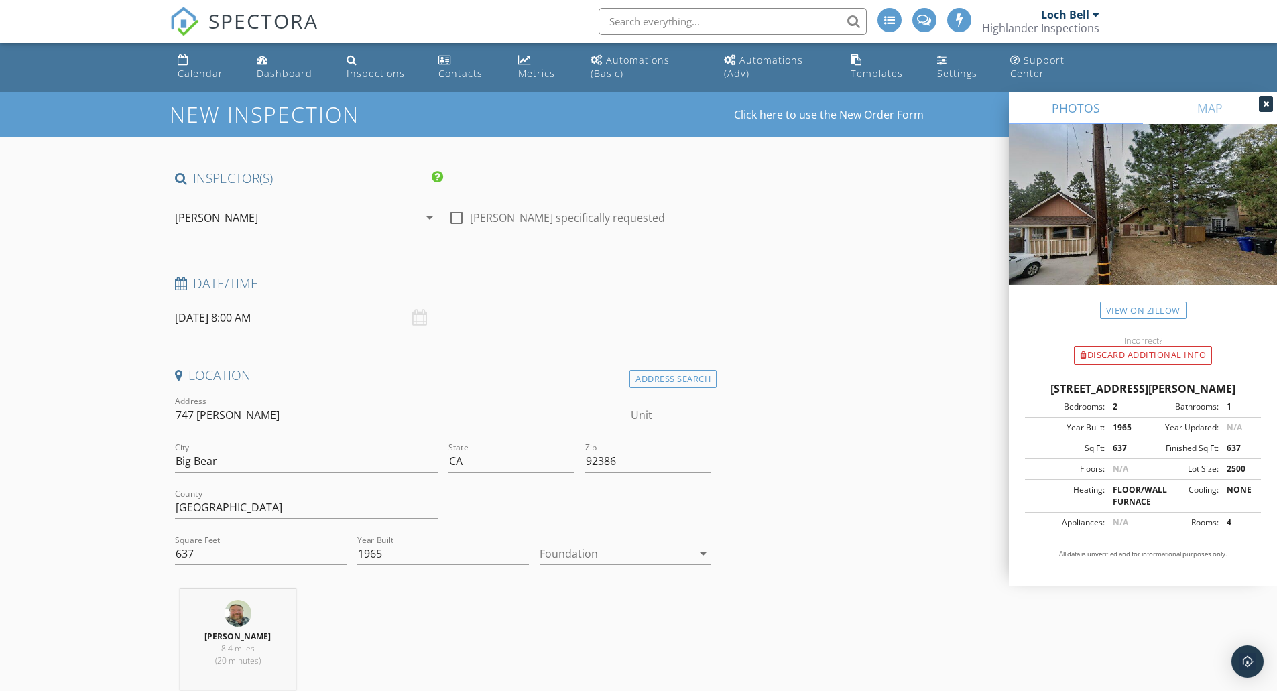
click at [261, 320] on input "09/30/2025 8:00 AM" at bounding box center [306, 318] width 263 height 33
type input "09"
type input "09/30/2025 9:00 AM"
click at [253, 542] on span at bounding box center [252, 540] width 9 height 13
type input "10"
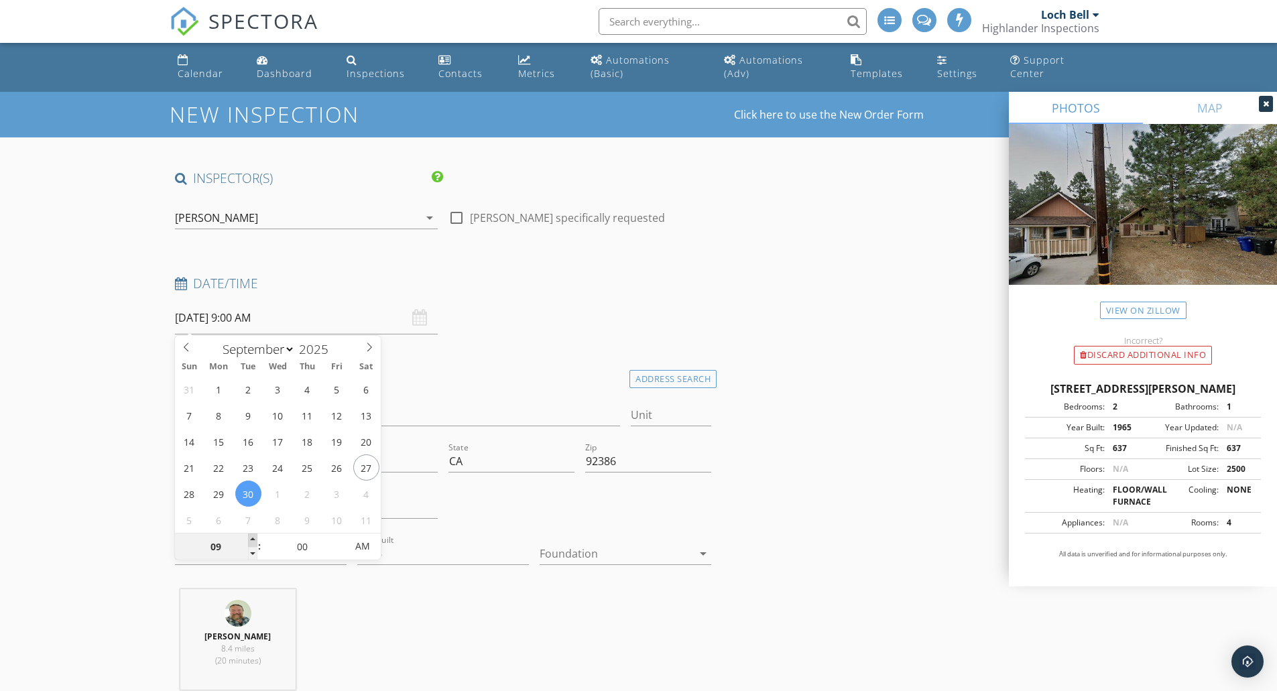
type input "09/30/2025 10:00 AM"
click at [253, 542] on span at bounding box center [252, 540] width 9 height 13
type input "11"
type input "09/30/2025 11:00 AM"
click at [253, 542] on span at bounding box center [252, 540] width 9 height 13
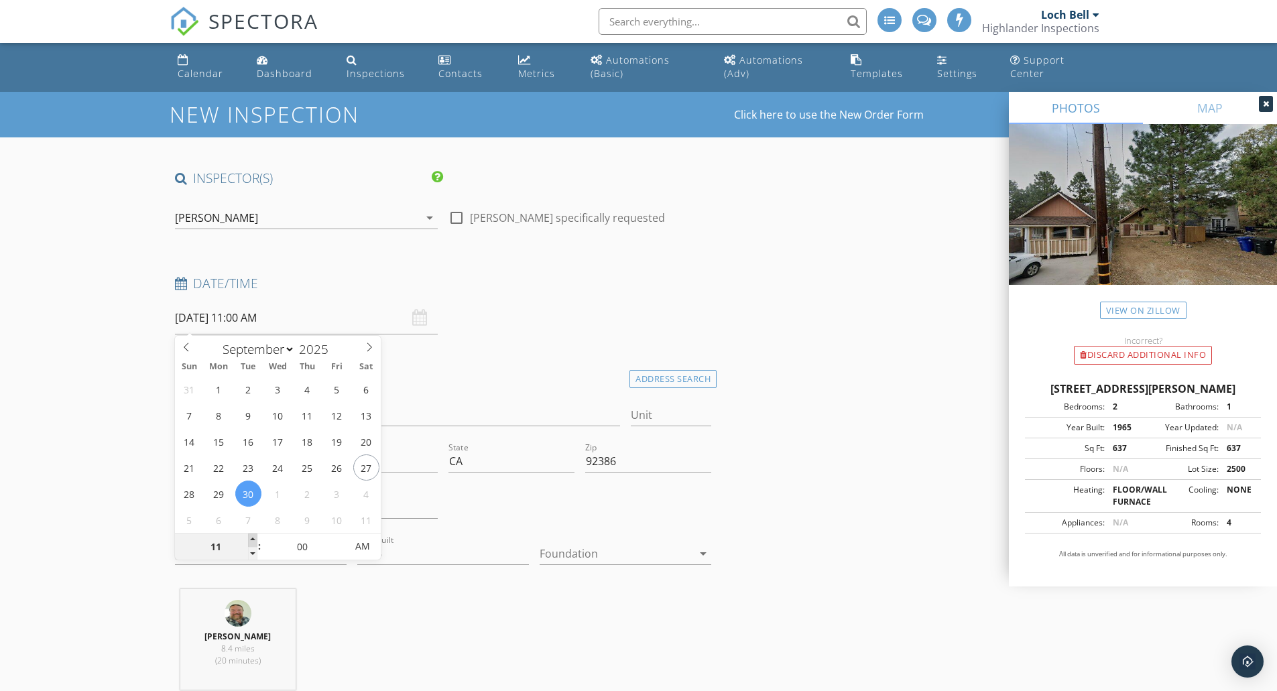
type input "12"
type input "09/30/2025 12:00 PM"
click at [253, 542] on span at bounding box center [252, 540] width 9 height 13
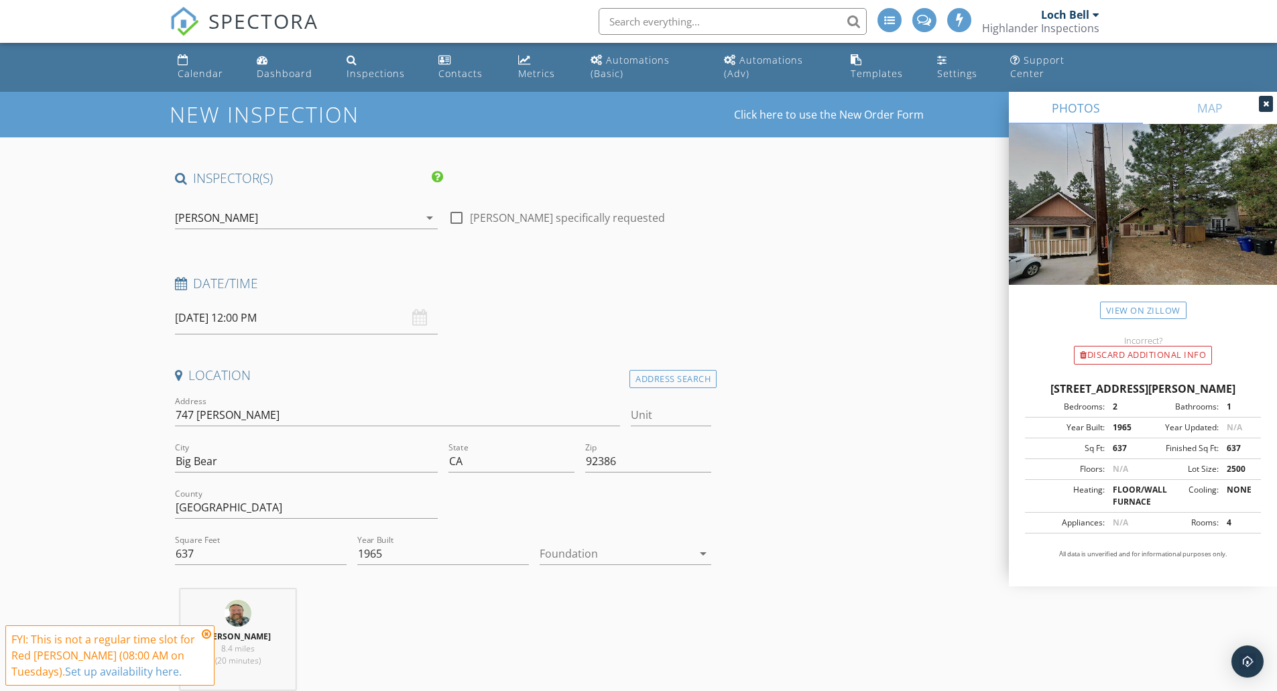
click at [205, 633] on icon at bounding box center [206, 634] width 9 height 11
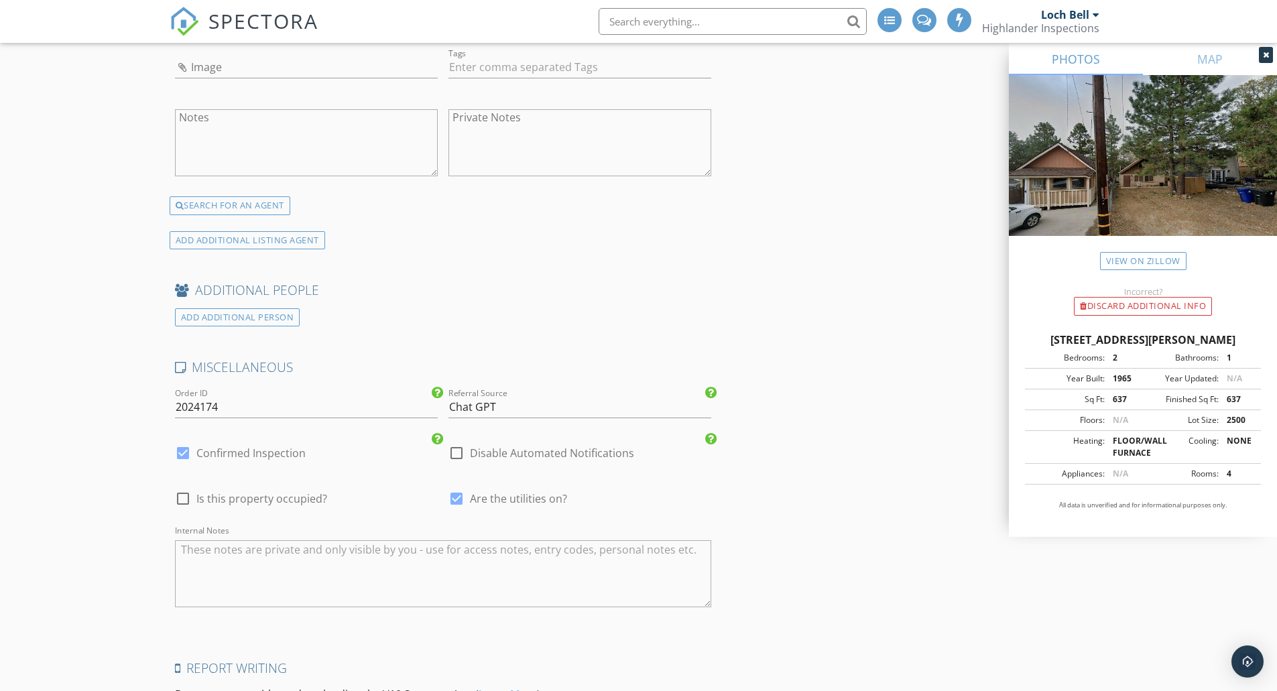
scroll to position [3422, 0]
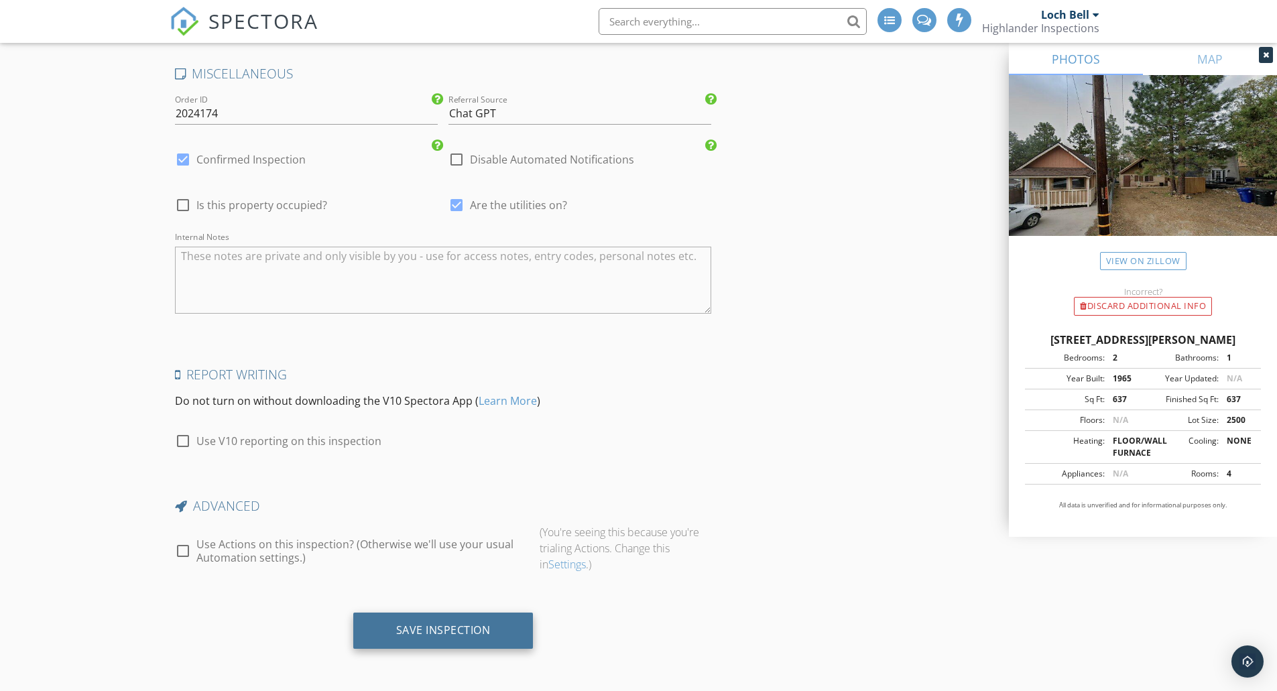
click at [426, 631] on div "Save Inspection" at bounding box center [443, 629] width 95 height 13
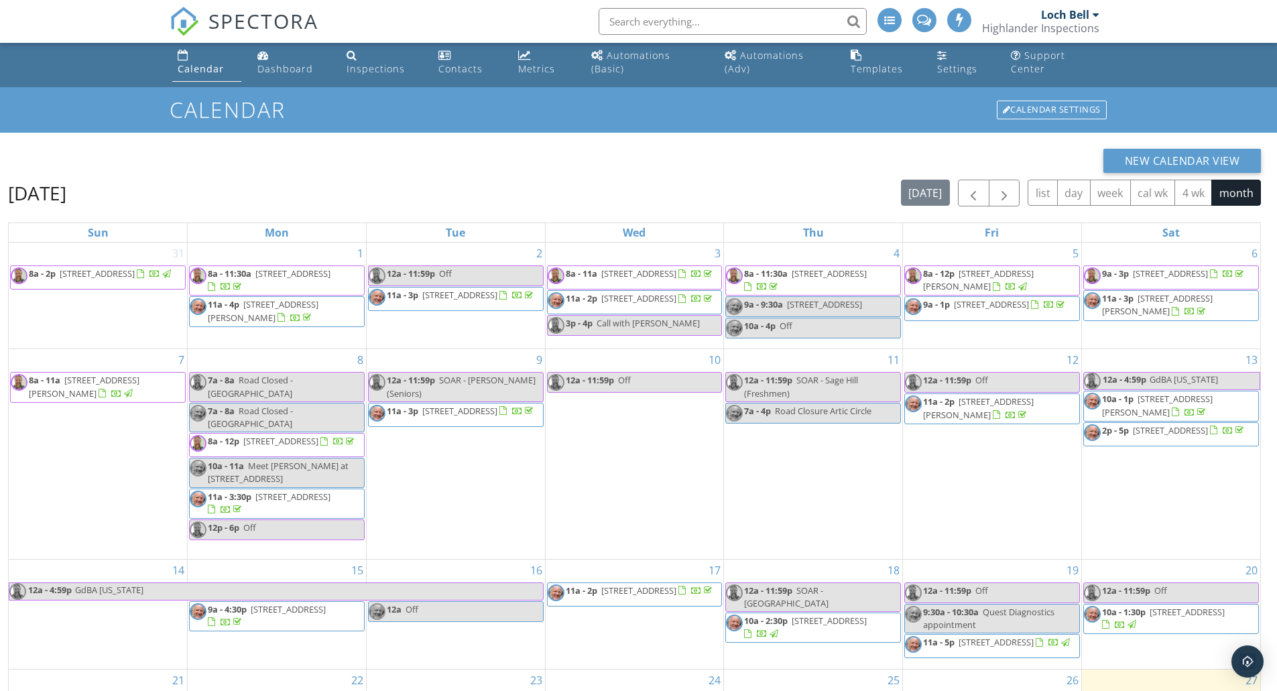
scroll to position [192, 0]
